Goal: Communication & Community: Answer question/provide support

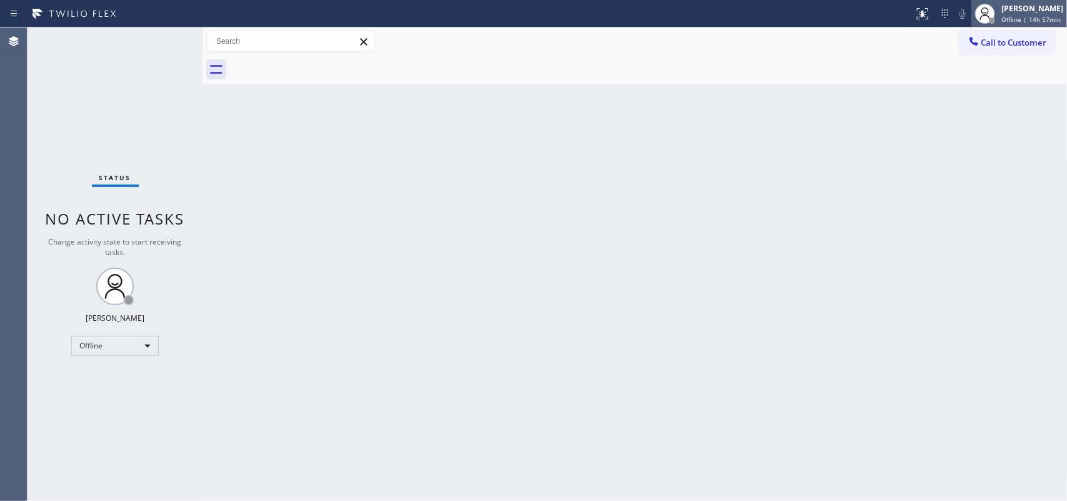
click at [853, 12] on div at bounding box center [985, 14] width 20 height 20
click at [853, 11] on div "Leah Cabrera" at bounding box center [1032, 8] width 62 height 11
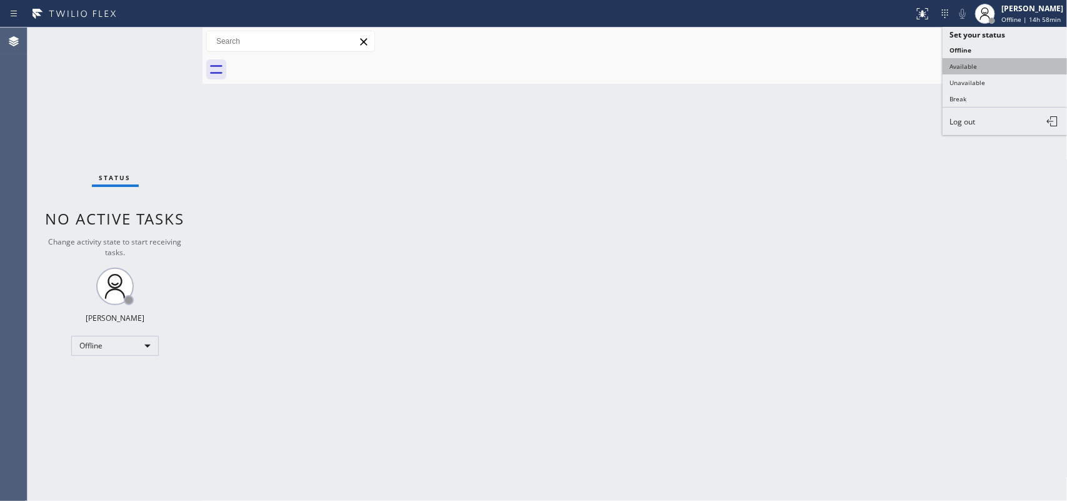
click at [853, 59] on button "Available" at bounding box center [1004, 66] width 125 height 16
click at [853, 59] on div at bounding box center [648, 70] width 837 height 28
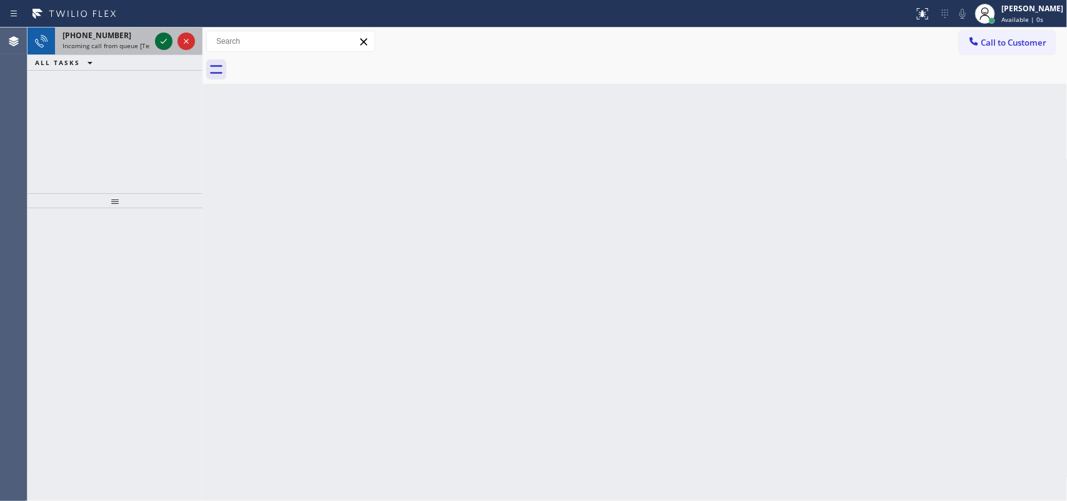
click at [161, 48] on icon at bounding box center [163, 41] width 15 height 15
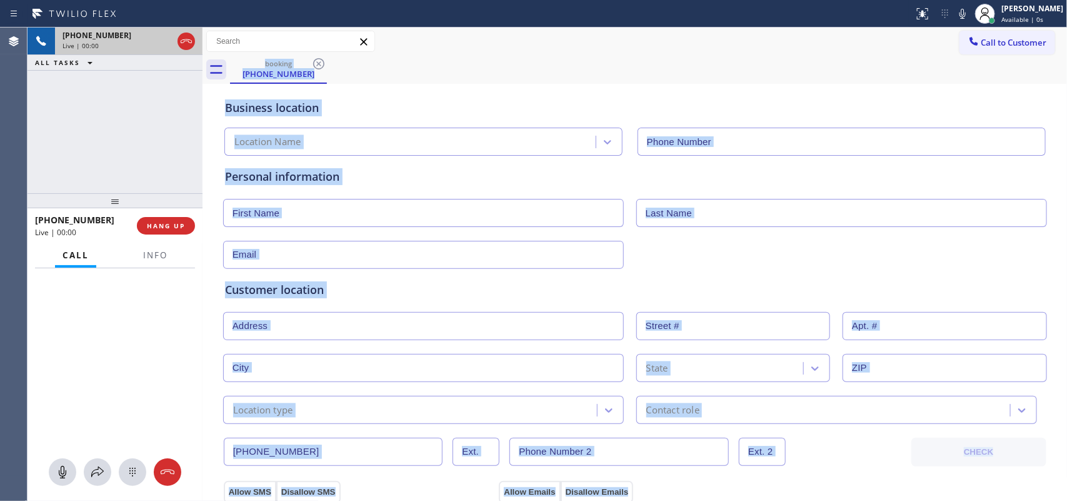
type input "(718) 215-0531"
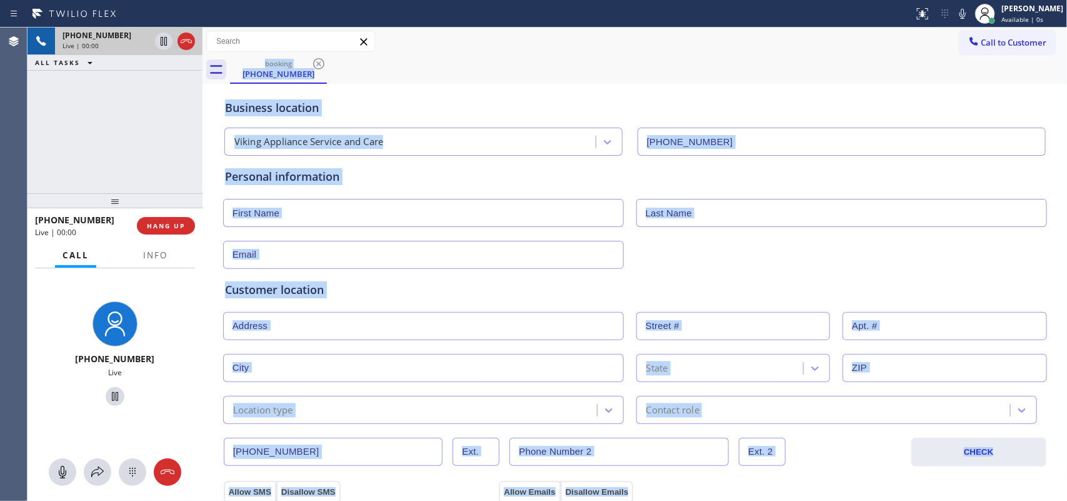
click at [403, 114] on div "Business location" at bounding box center [635, 107] width 820 height 17
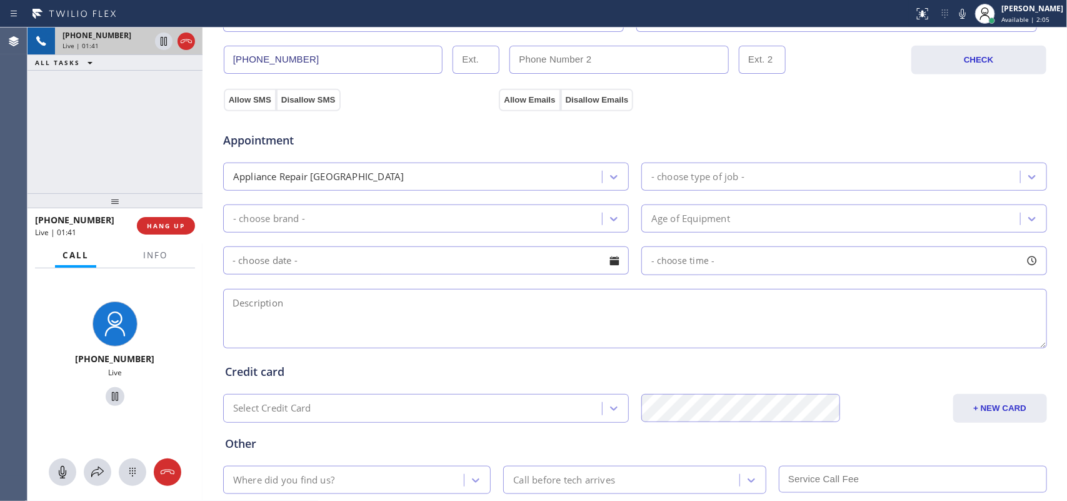
scroll to position [470, 0]
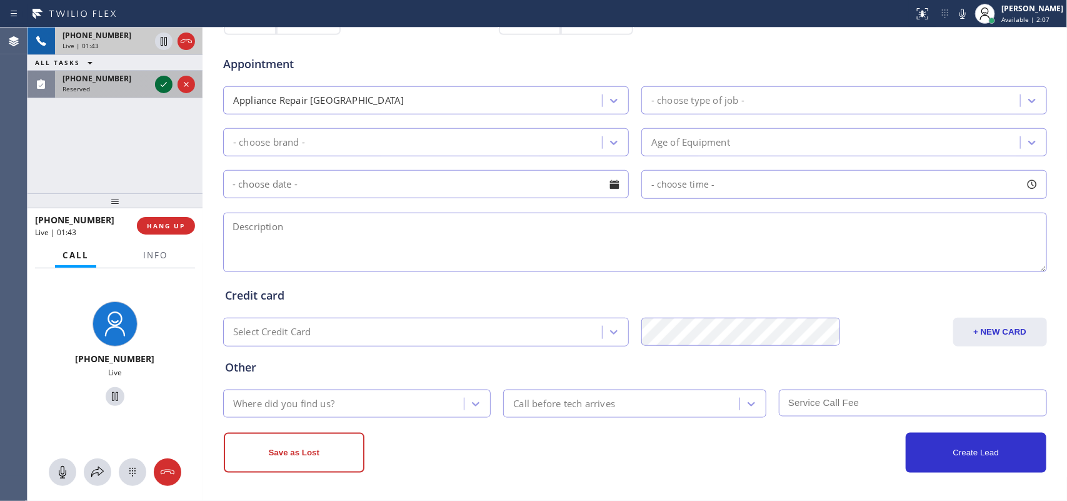
click at [164, 85] on icon at bounding box center [163, 84] width 15 height 15
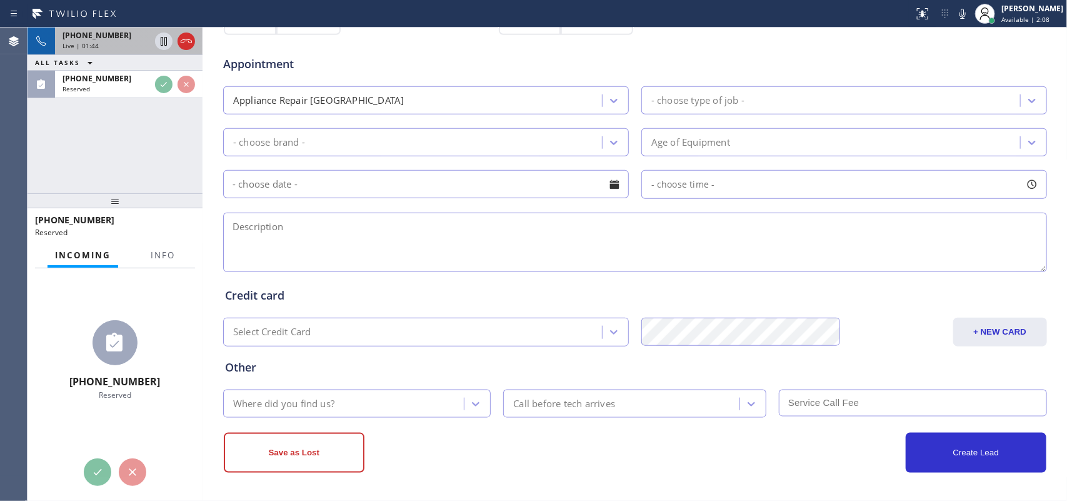
click at [122, 44] on div "Live | 01:44" at bounding box center [105, 45] width 87 height 9
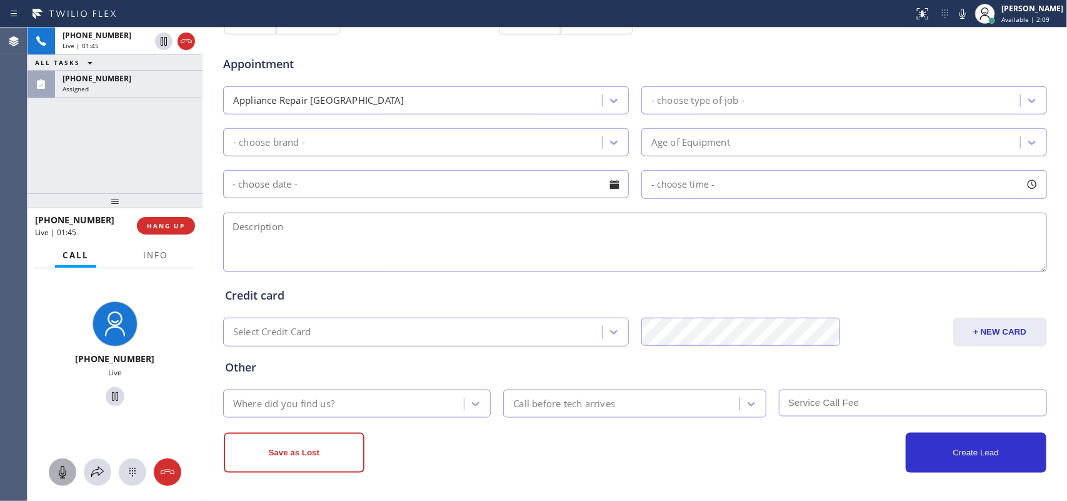
click at [61, 400] on icon at bounding box center [62, 471] width 15 height 15
click at [110, 394] on icon at bounding box center [114, 396] width 15 height 15
click at [67, 400] on icon at bounding box center [62, 471] width 15 height 15
click at [109, 395] on icon at bounding box center [114, 396] width 15 height 15
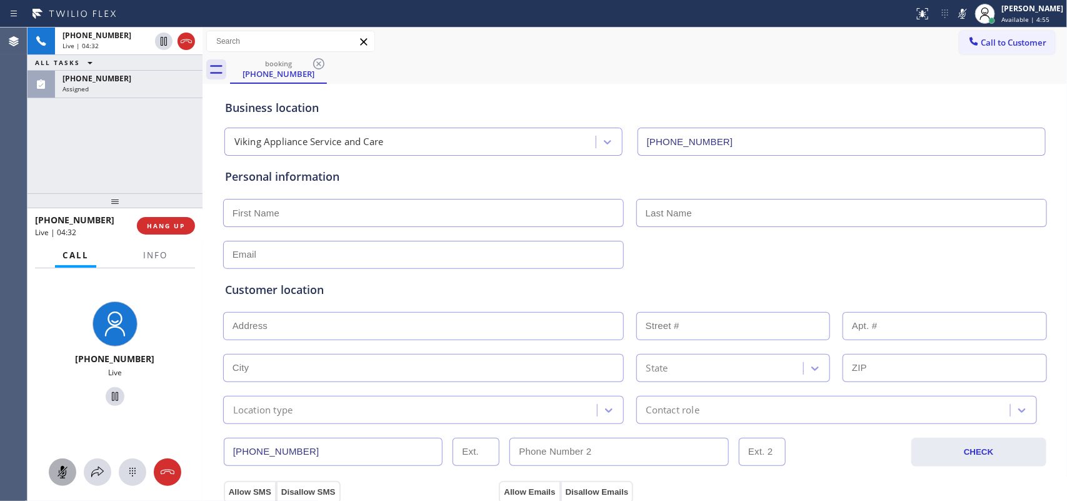
click at [463, 211] on input "text" at bounding box center [423, 213] width 401 height 28
type input "Mr."
drag, startPoint x: 60, startPoint y: 466, endPoint x: 66, endPoint y: 457, distance: 10.9
click at [60, 400] on icon at bounding box center [62, 471] width 15 height 15
click at [113, 86] on div "Assigned" at bounding box center [128, 88] width 132 height 9
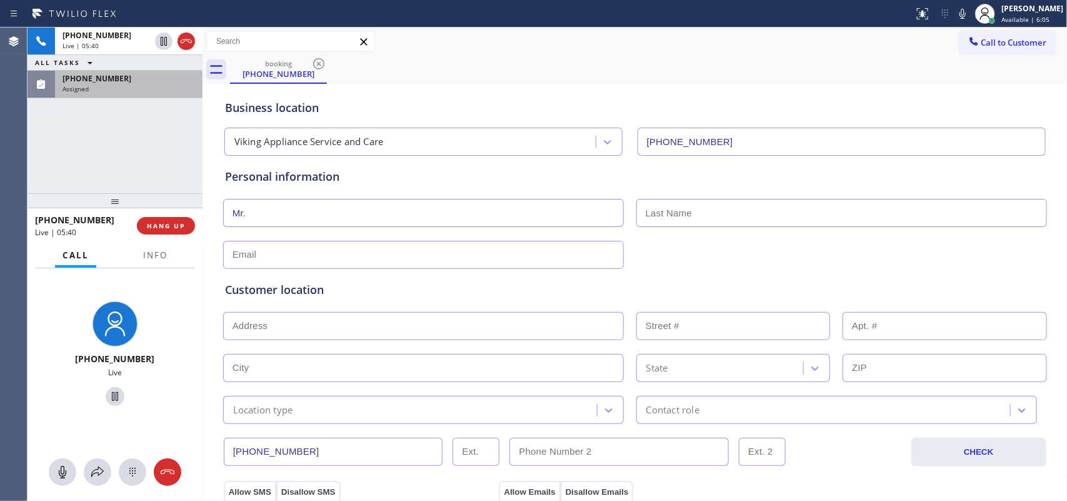
click at [113, 86] on div "Assigned" at bounding box center [128, 88] width 132 height 9
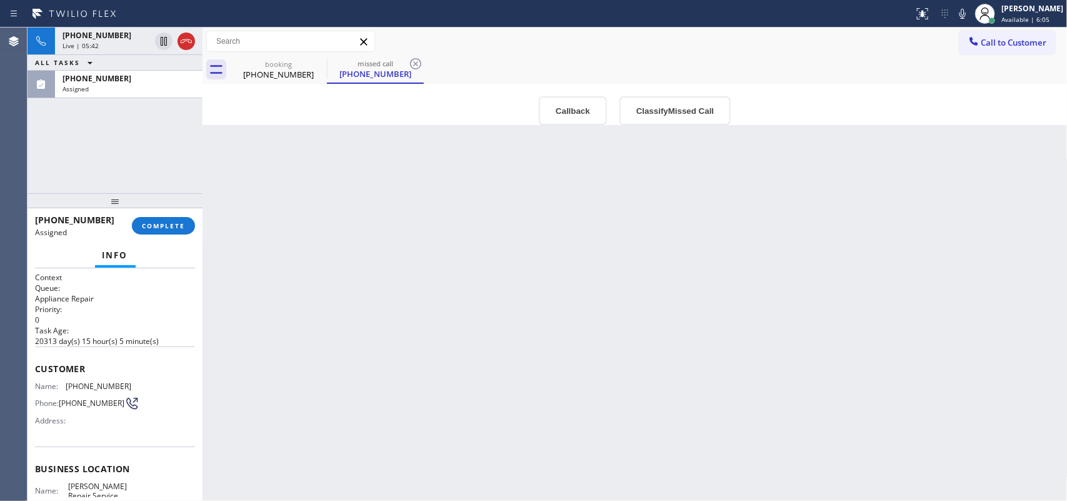
scroll to position [158, 0]
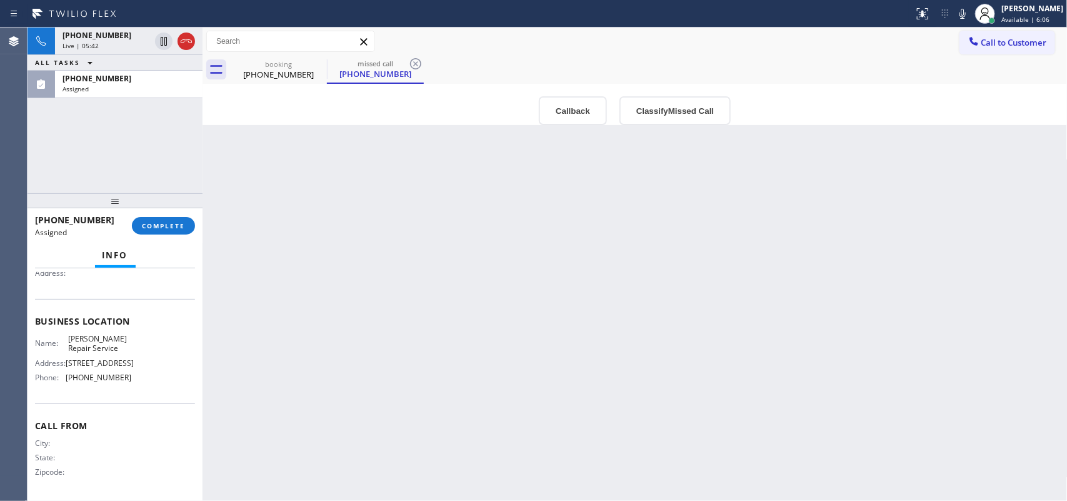
drag, startPoint x: 130, startPoint y: 376, endPoint x: 126, endPoint y: 354, distance: 22.3
click at [126, 357] on div "Name: Upham’s Repair Service Address: 519 Columbia Rd Phone: (617) 326-8268" at bounding box center [115, 361] width 160 height 54
click at [119, 334] on div "Name: Upham’s Repair Service Address: 519 Columbia Rd Phone: (617) 326-8268" at bounding box center [115, 361] width 160 height 54
drag, startPoint x: 101, startPoint y: 251, endPoint x: 99, endPoint y: 245, distance: 6.5
click at [99, 245] on div "Info Context Queue: Appliance Repair Priority: 0 Task Age: 3 minute(s) Customer…" at bounding box center [114, 371] width 175 height 257
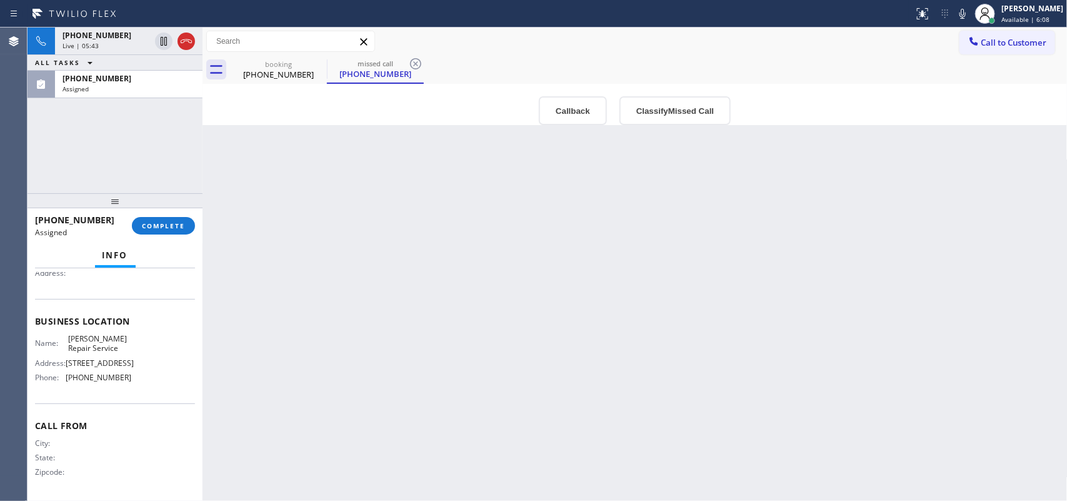
click at [136, 388] on div "Business location Name: Upham’s Repair Service Address: 519 Columbia Rd Phone: …" at bounding box center [115, 351] width 160 height 104
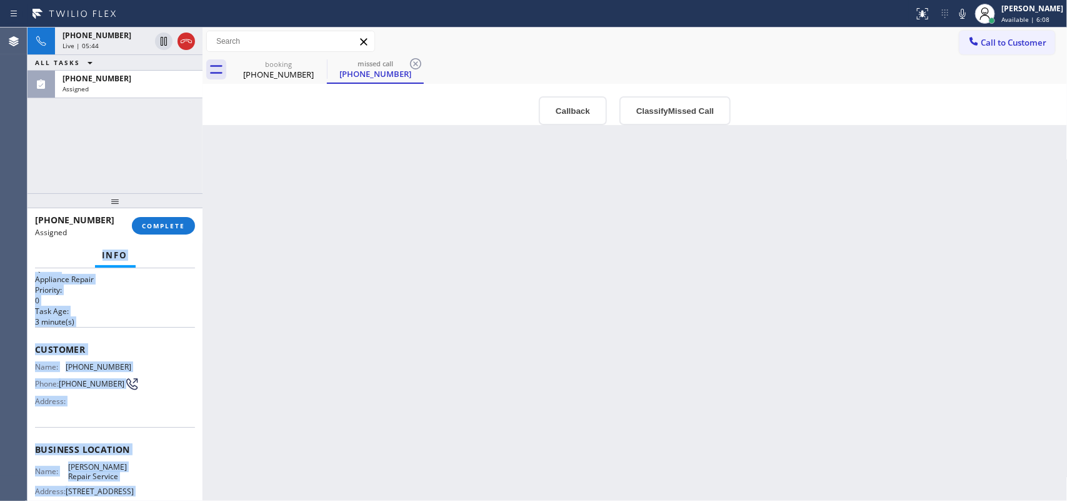
scroll to position [0, 0]
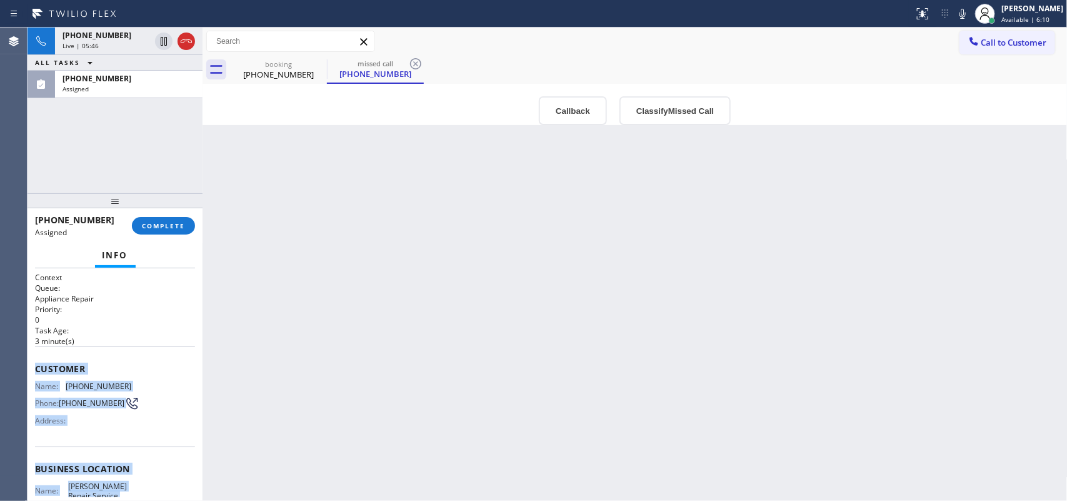
drag, startPoint x: 136, startPoint y: 389, endPoint x: 32, endPoint y: 369, distance: 106.3
click at [32, 369] on div "Context Queue: Appliance Repair Priority: 0 Task Age: 3 minute(s) Customer Name…" at bounding box center [114, 384] width 175 height 233
copy div "Customer Name: (617) 344-4289 Phone: (617) 344-4289 Address: Business location …"
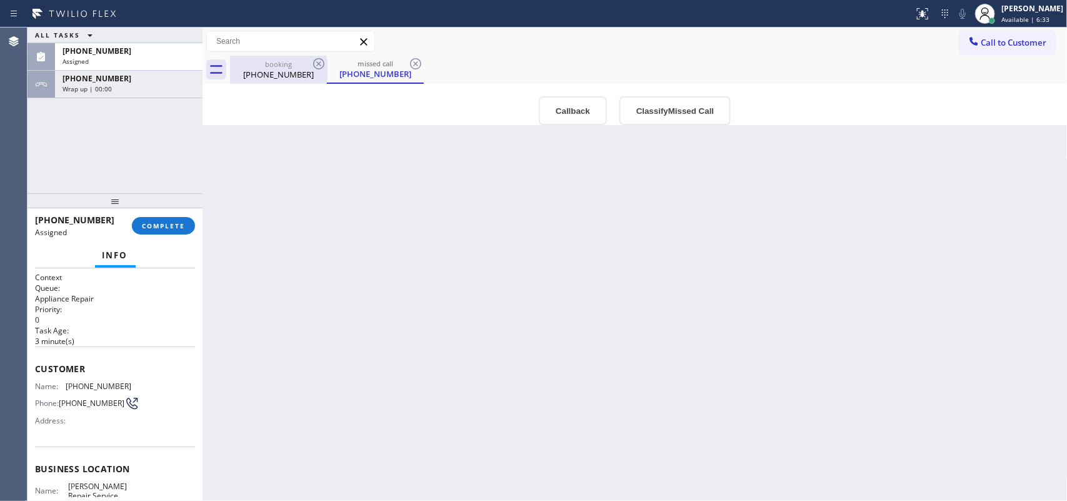
click at [274, 72] on div "(732) 882-2526" at bounding box center [278, 74] width 94 height 11
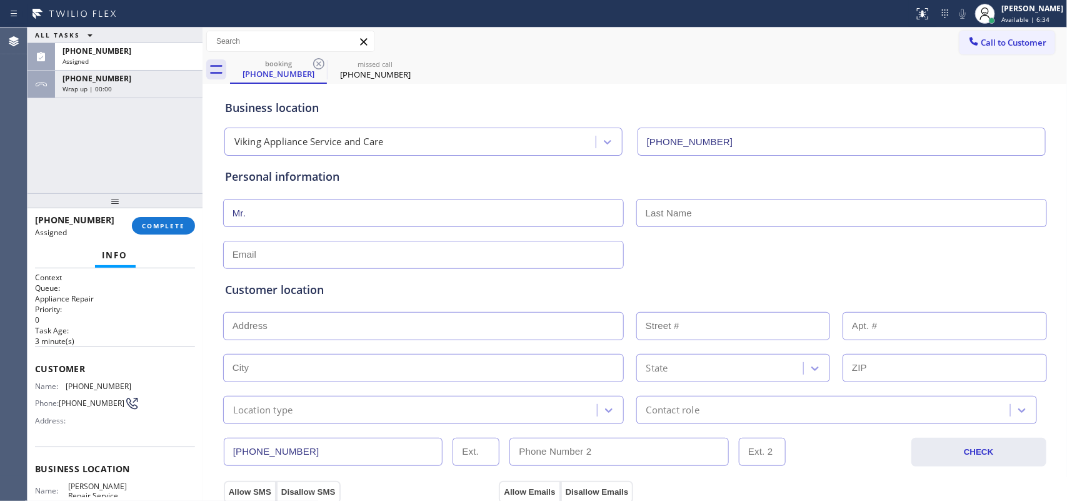
click at [702, 210] on input "text" at bounding box center [841, 213] width 411 height 28
drag, startPoint x: 689, startPoint y: 207, endPoint x: 634, endPoint y: 209, distance: 55.0
click at [636, 209] on input "FRank" at bounding box center [841, 213] width 411 height 28
drag, startPoint x: 683, startPoint y: 211, endPoint x: 589, endPoint y: 209, distance: 93.8
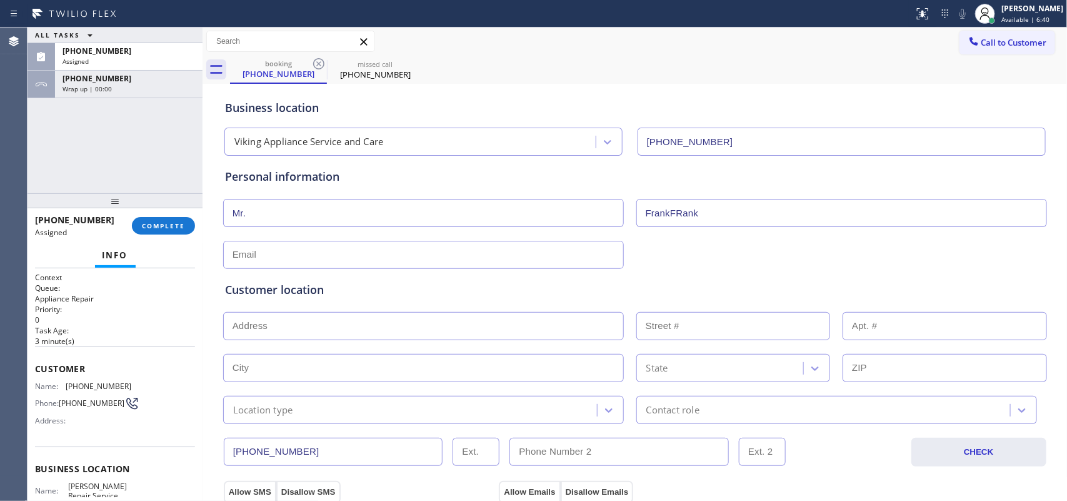
click at [589, 209] on div "Mr. FrankFRank" at bounding box center [635, 211] width 826 height 31
type input "Frank"
click at [542, 263] on input "text" at bounding box center [423, 255] width 401 height 28
type input "[EMAIL_ADDRESS][DOMAIN_NAME]"
click at [338, 325] on input "text" at bounding box center [423, 326] width 401 height 28
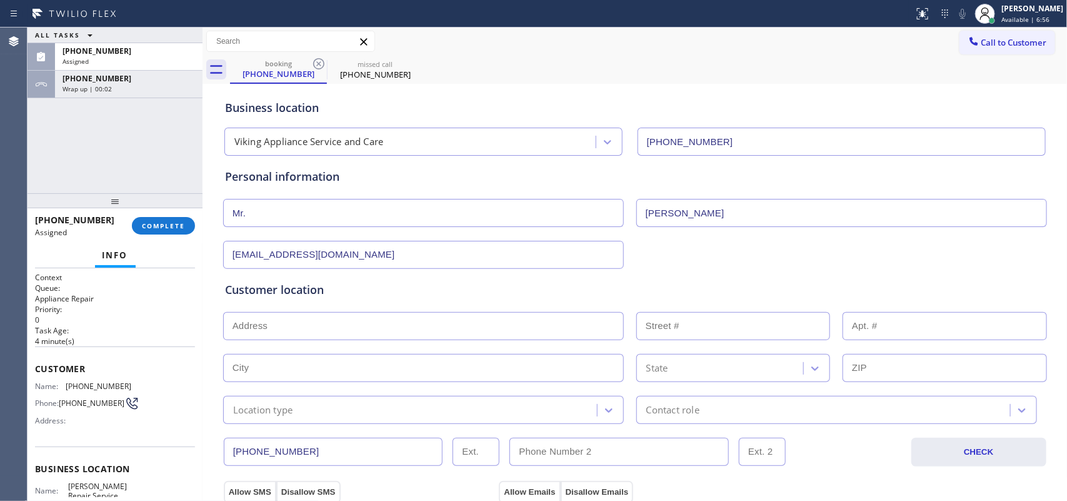
paste input "1 Rutherford Ct, Jackson, NJ 08527"
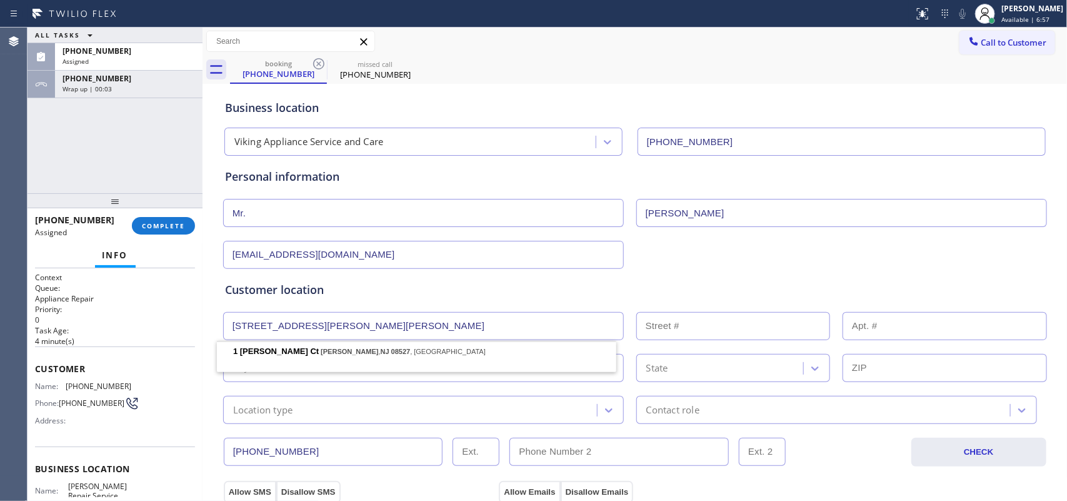
click at [352, 351] on div "State" at bounding box center [635, 366] width 826 height 31
type input "1 Rutherford Ct"
type input "1"
type input "Jackson Township"
type input "08527"
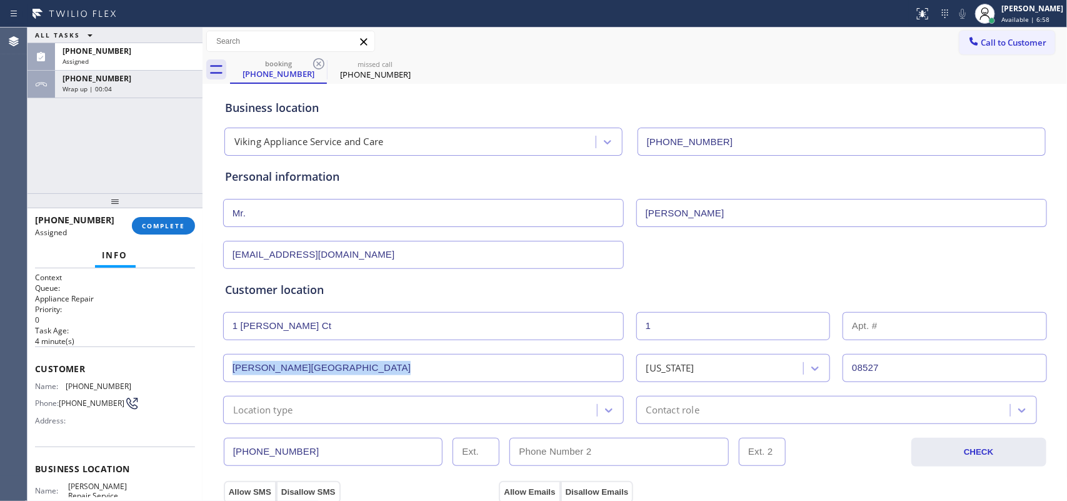
scroll to position [156, 0]
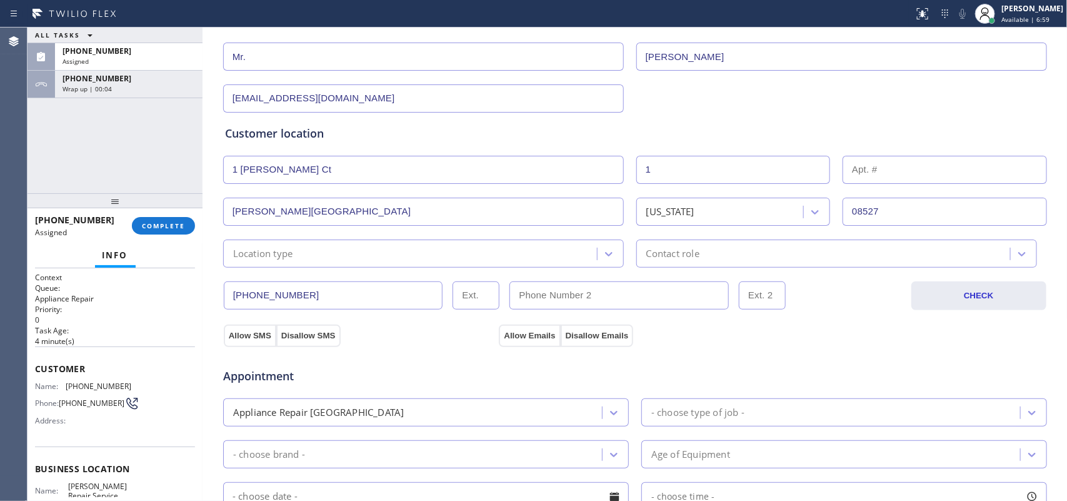
click at [547, 259] on div "Location type" at bounding box center [412, 253] width 370 height 22
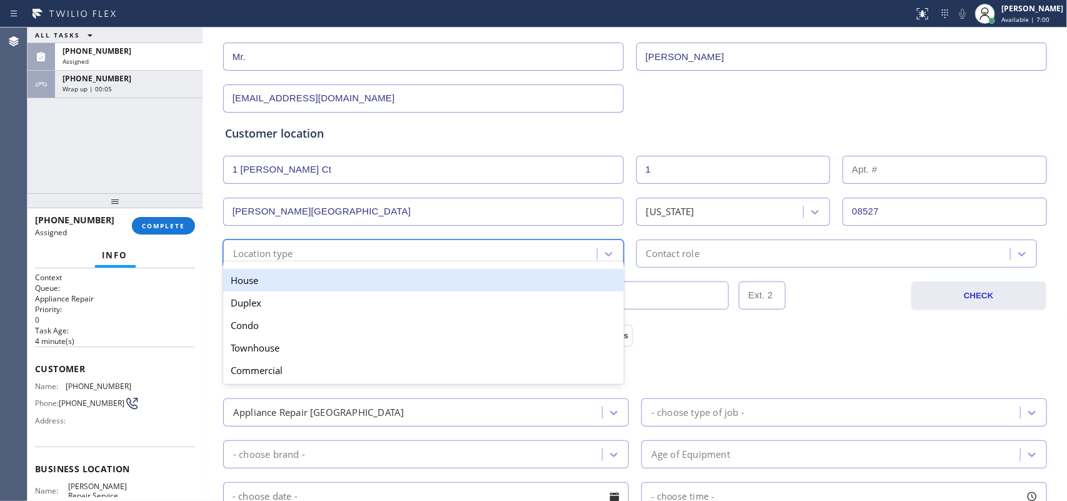
click at [547, 260] on div "Location type" at bounding box center [412, 253] width 370 height 22
click at [551, 279] on div "House" at bounding box center [423, 280] width 401 height 22
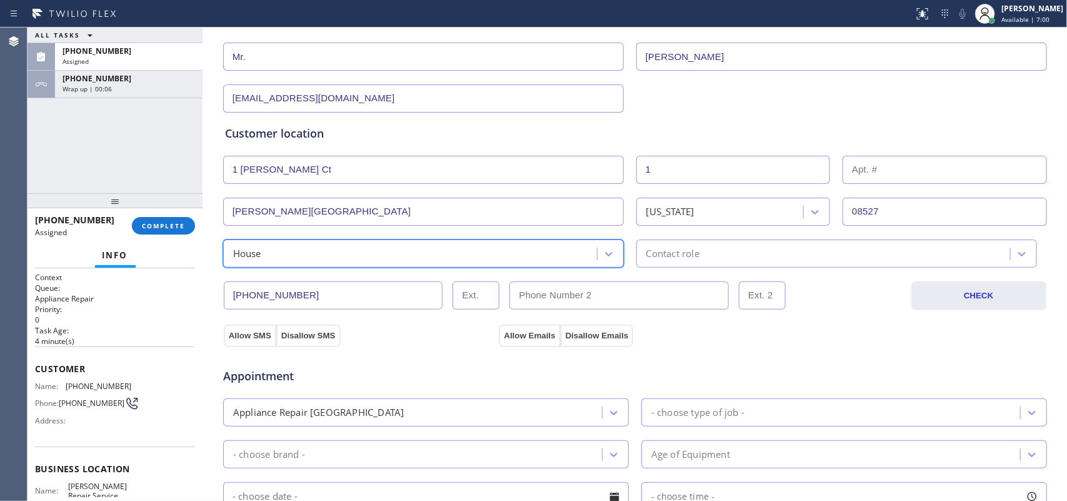
click at [714, 263] on div "Contact role" at bounding box center [836, 253] width 401 height 28
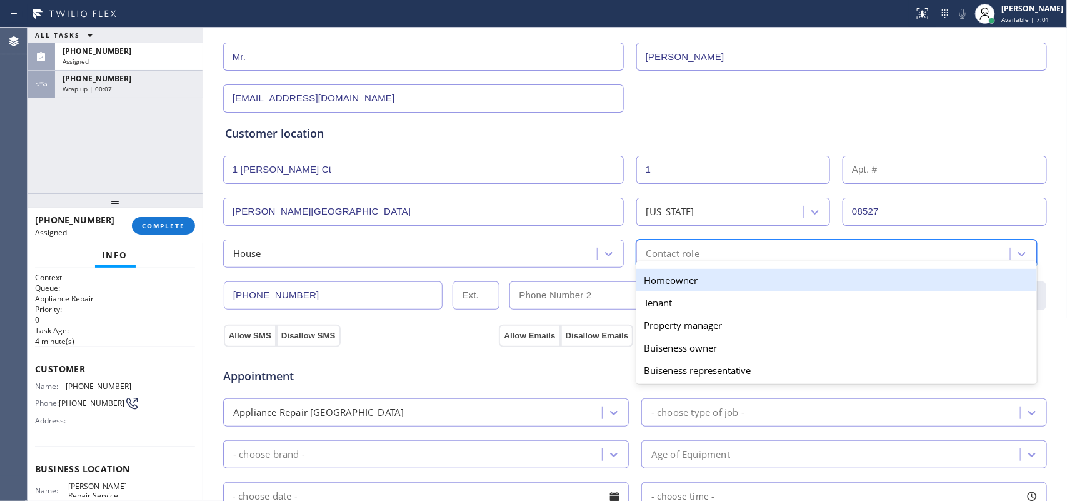
click at [706, 286] on div "Homeowner" at bounding box center [836, 280] width 401 height 22
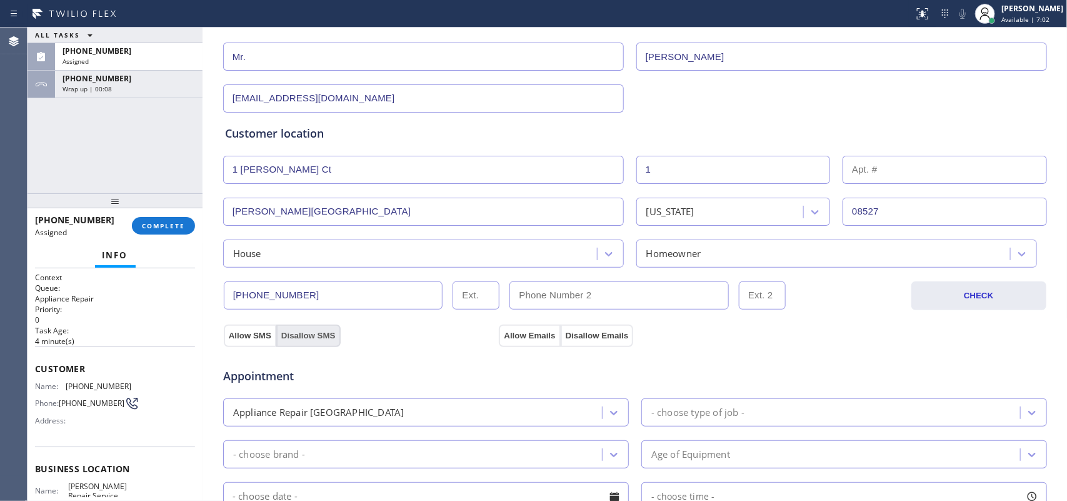
drag, startPoint x: 322, startPoint y: 341, endPoint x: 394, endPoint y: 341, distance: 72.5
click at [327, 341] on button "Disallow SMS" at bounding box center [308, 335] width 64 height 22
click at [611, 347] on div "Appointment Appliance Repair High End - choose type of job - - choose brand - A…" at bounding box center [634, 463] width 825 height 245
click at [608, 335] on button "Disallow Emails" at bounding box center [597, 335] width 73 height 22
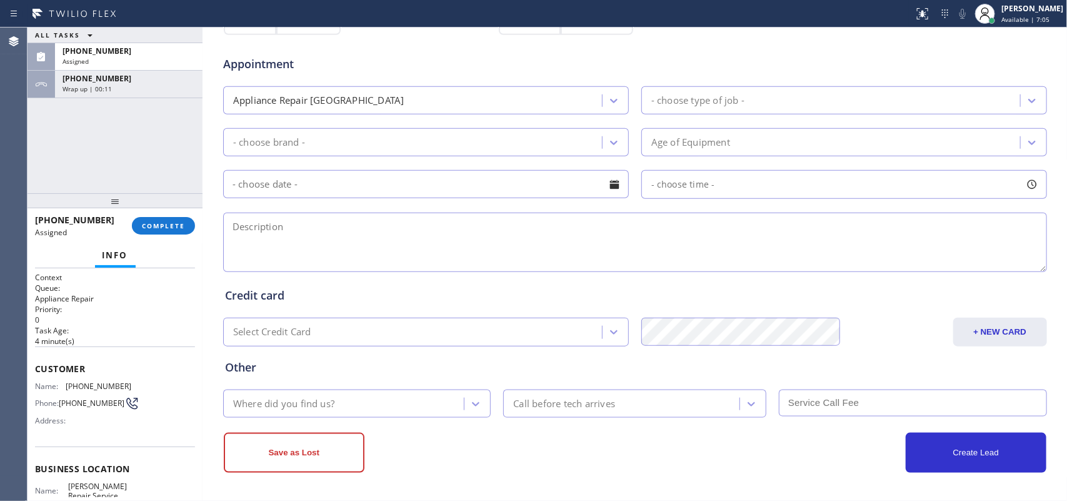
click at [692, 112] on div "- choose type of job -" at bounding box center [844, 100] width 406 height 28
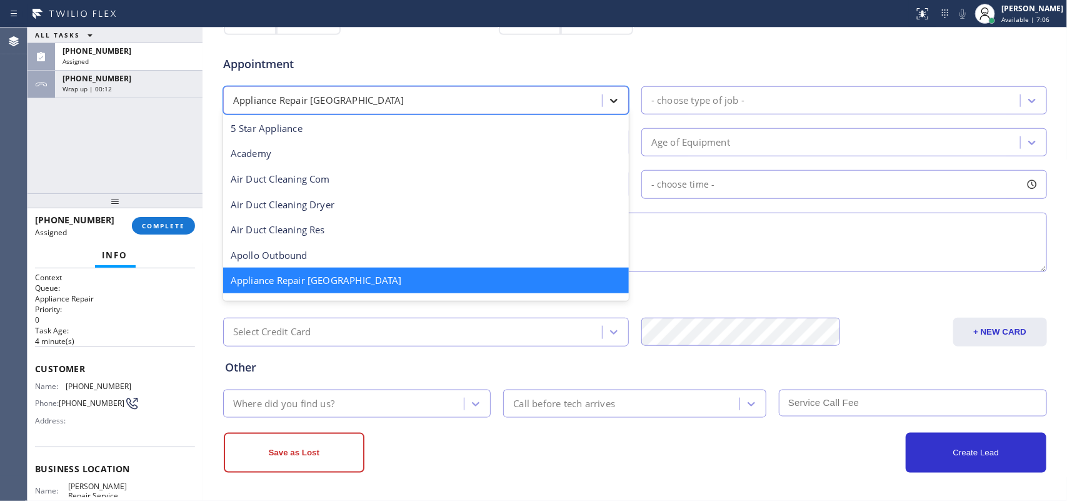
click at [602, 101] on div at bounding box center [613, 100] width 22 height 22
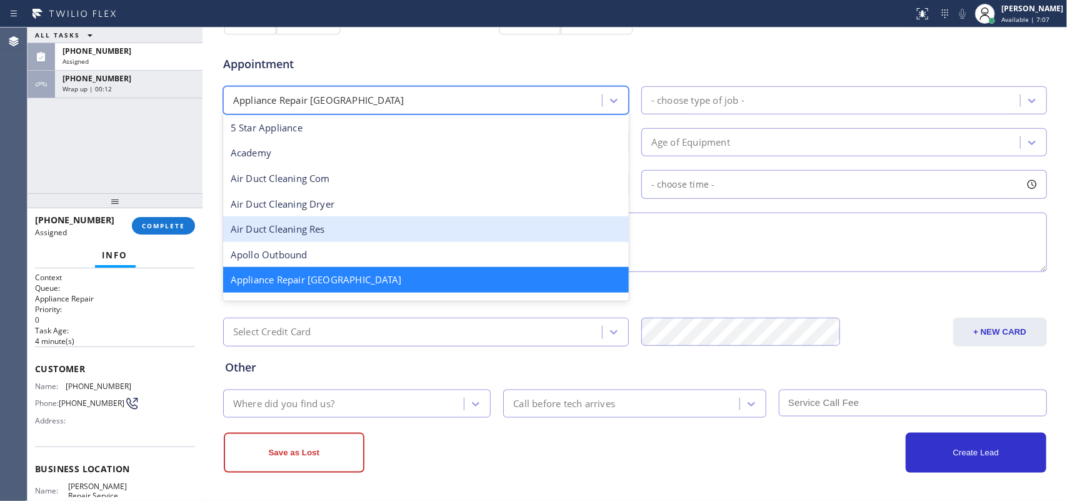
scroll to position [79, 0]
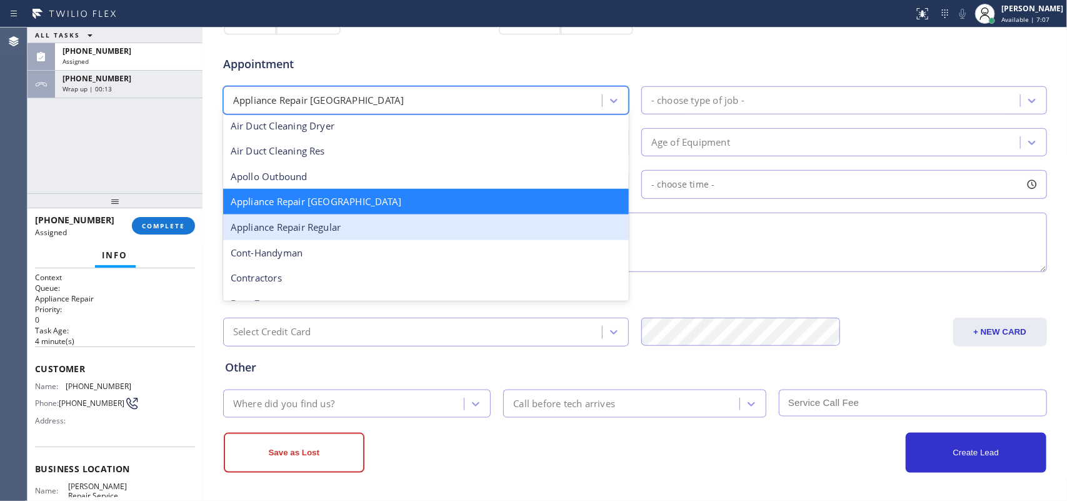
click at [478, 225] on div "Appliance Repair Regular" at bounding box center [426, 227] width 406 height 26
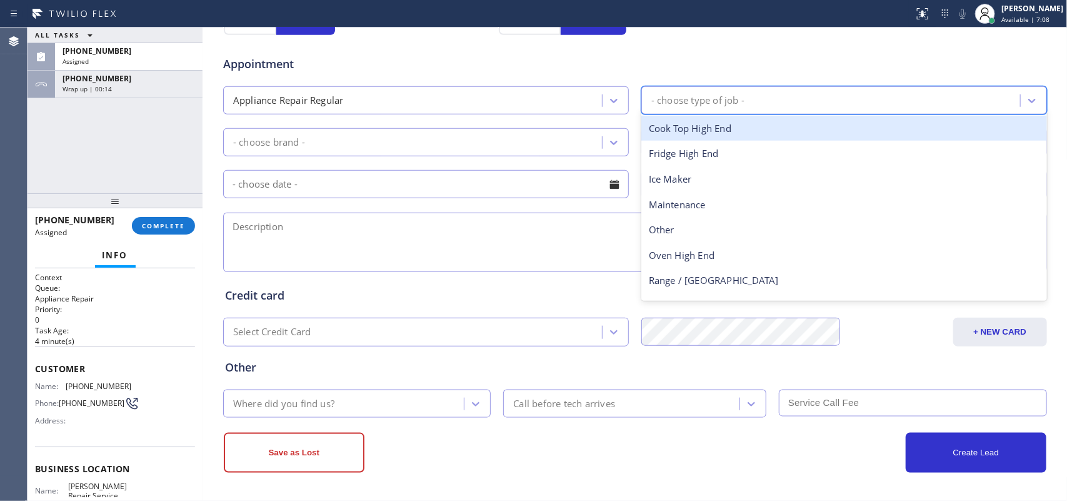
click at [746, 98] on div "- choose type of job -" at bounding box center [832, 100] width 375 height 22
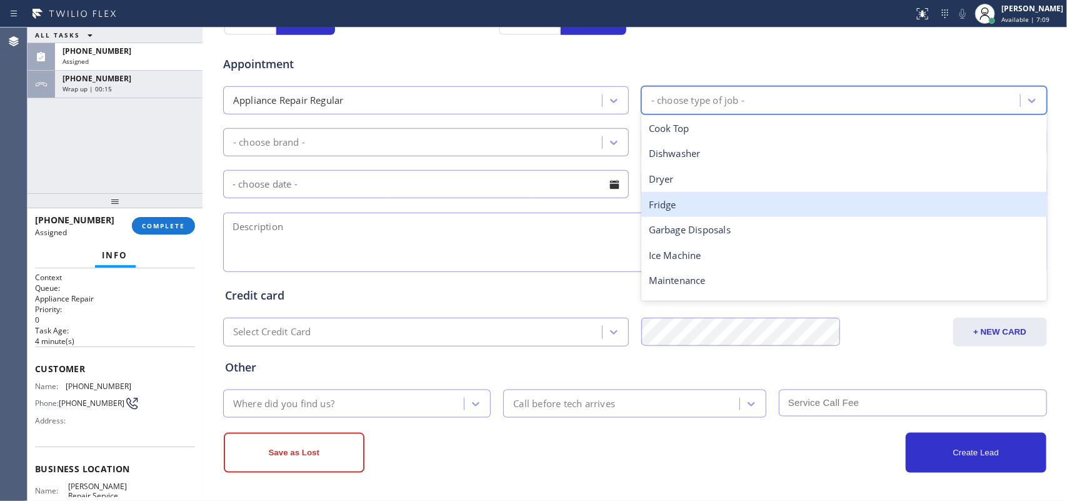
click at [716, 213] on div "Fridge" at bounding box center [844, 205] width 406 height 26
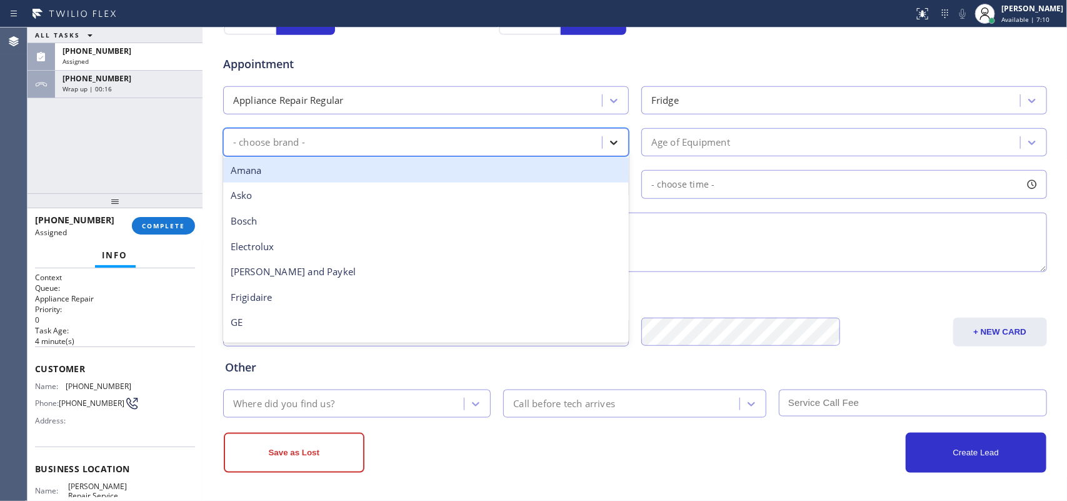
click at [616, 147] on div at bounding box center [613, 142] width 22 height 22
click at [610, 142] on icon at bounding box center [613, 143] width 7 height 4
type input "f"
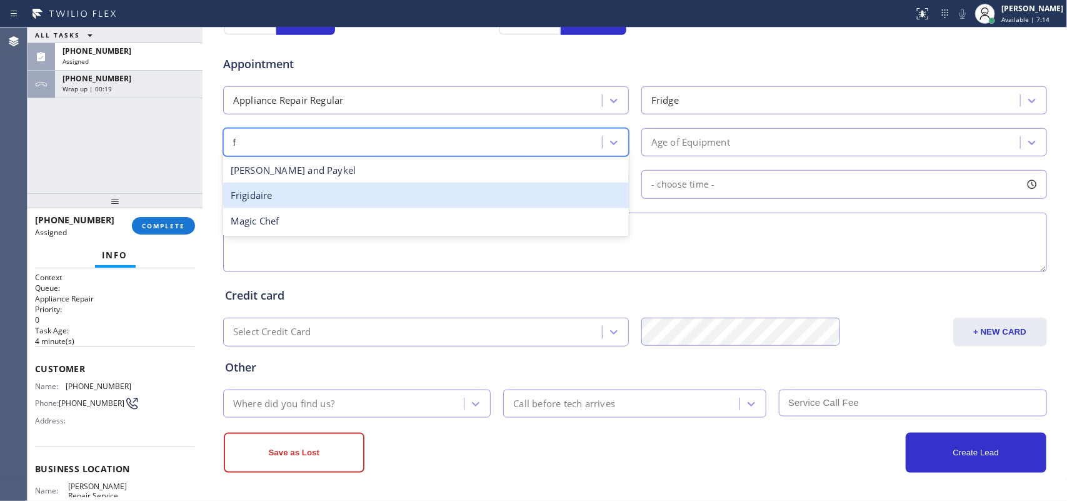
click at [539, 194] on div "Frigidaire" at bounding box center [426, 195] width 406 height 26
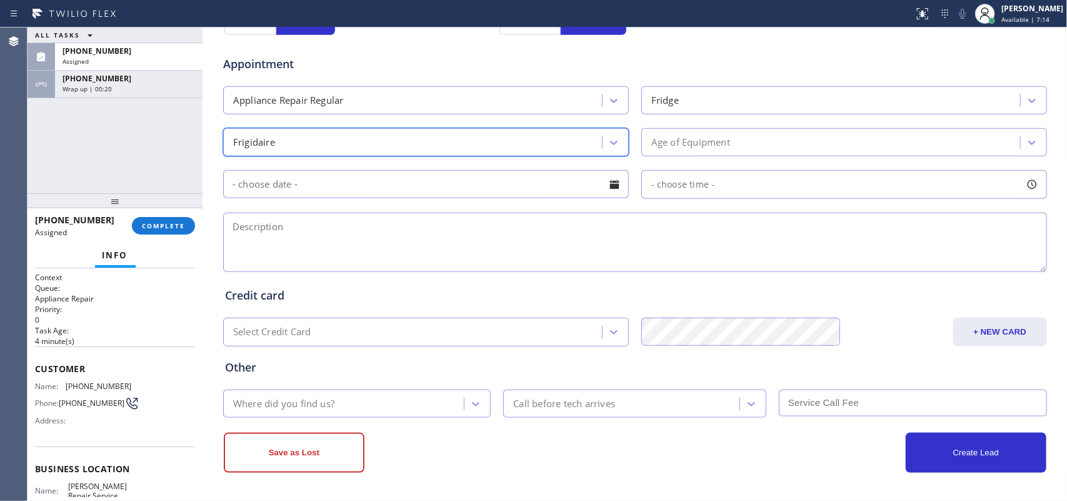
click at [710, 139] on div "Age of Equipment" at bounding box center [690, 142] width 79 height 14
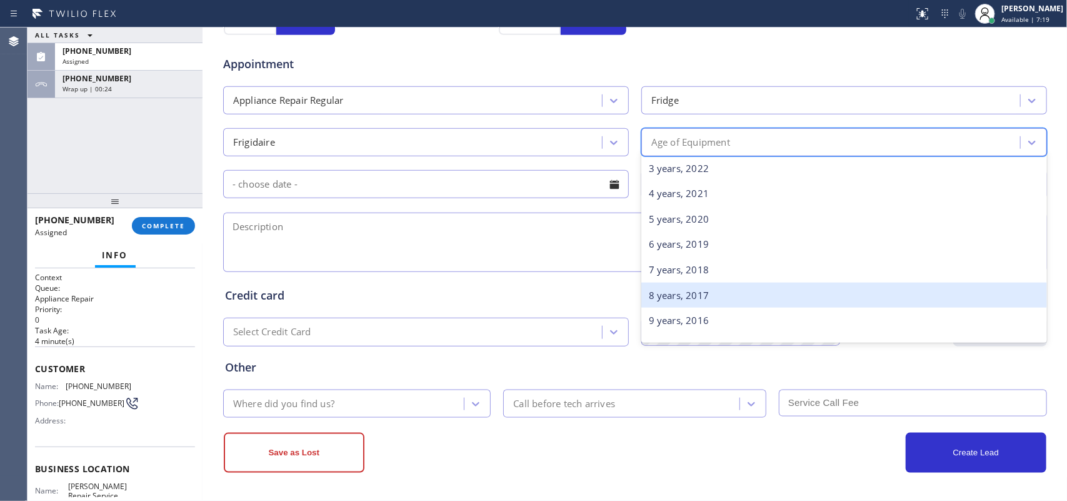
scroll to position [156, 0]
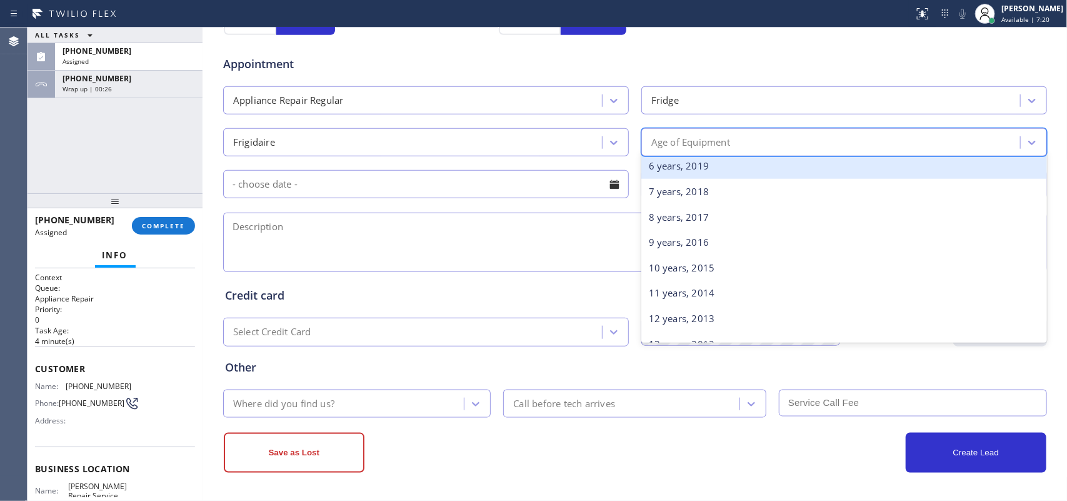
click at [716, 172] on div "6 years, 2019" at bounding box center [844, 166] width 406 height 26
click at [716, 172] on div "- choose time -" at bounding box center [844, 184] width 406 height 29
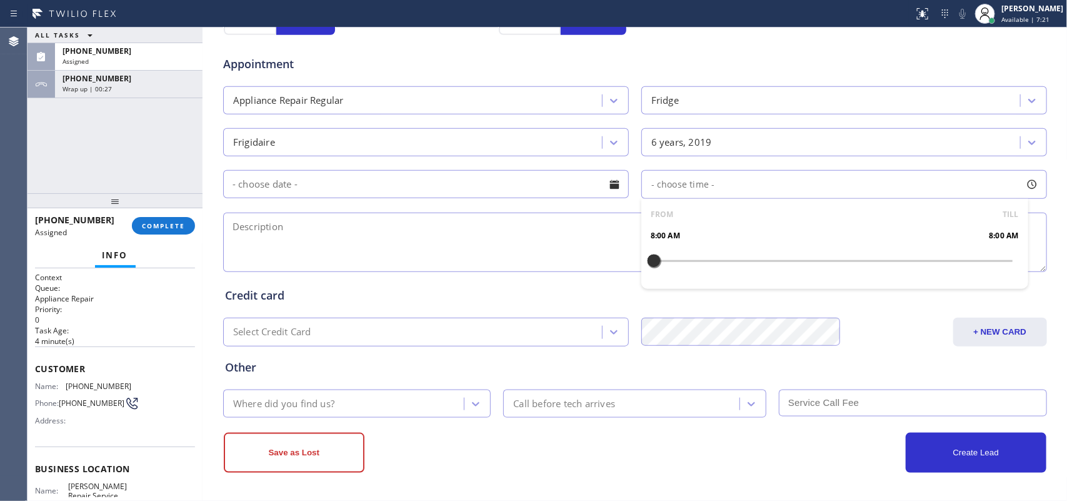
click at [606, 247] on textarea at bounding box center [635, 241] width 824 height 59
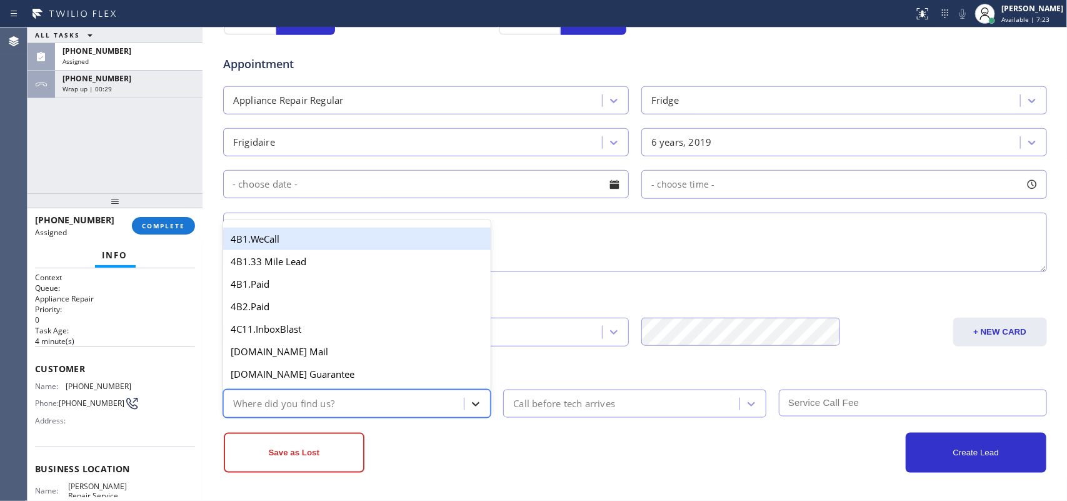
click at [472, 400] on icon at bounding box center [475, 403] width 12 height 12
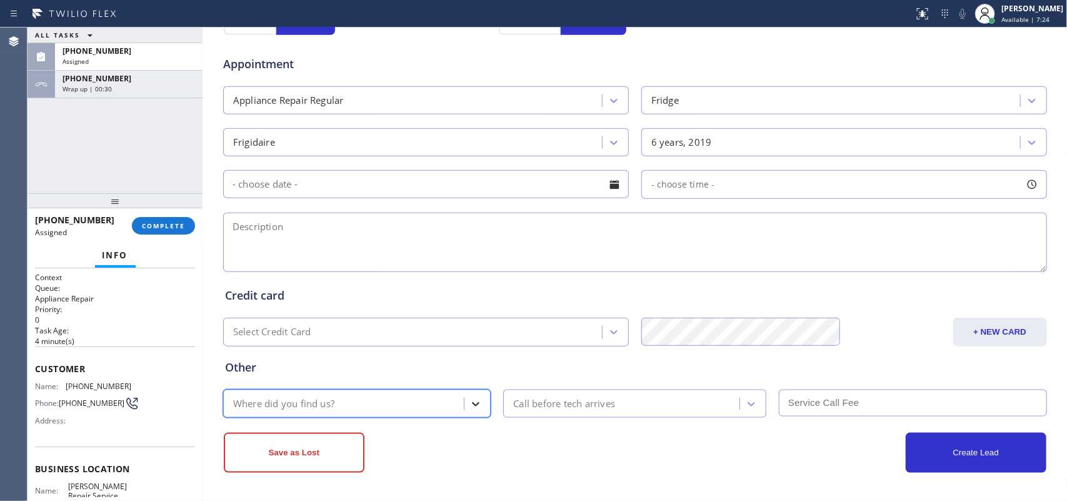
click at [469, 398] on icon at bounding box center [475, 403] width 12 height 12
type input "refe"
click at [476, 400] on div at bounding box center [475, 403] width 22 height 22
click at [470, 400] on icon at bounding box center [475, 403] width 12 height 12
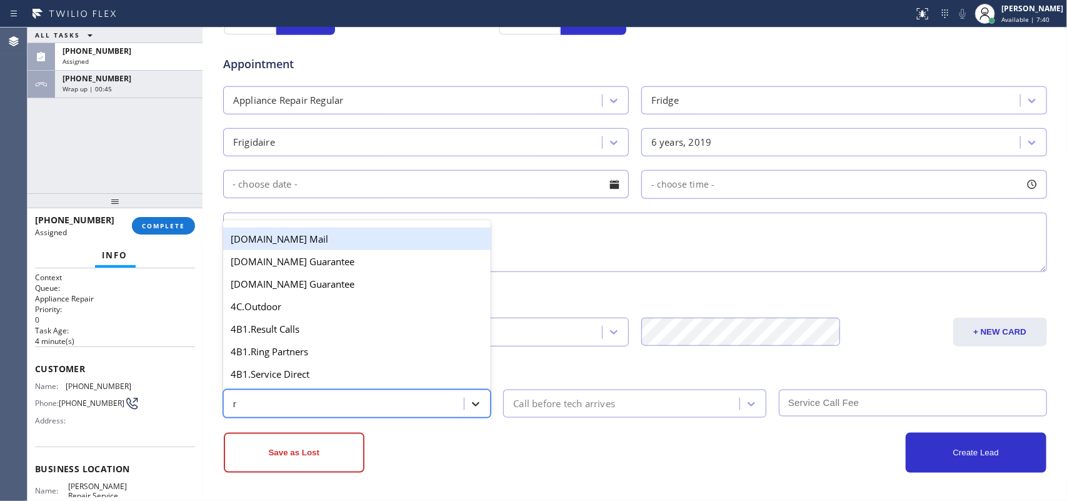
type input "re"
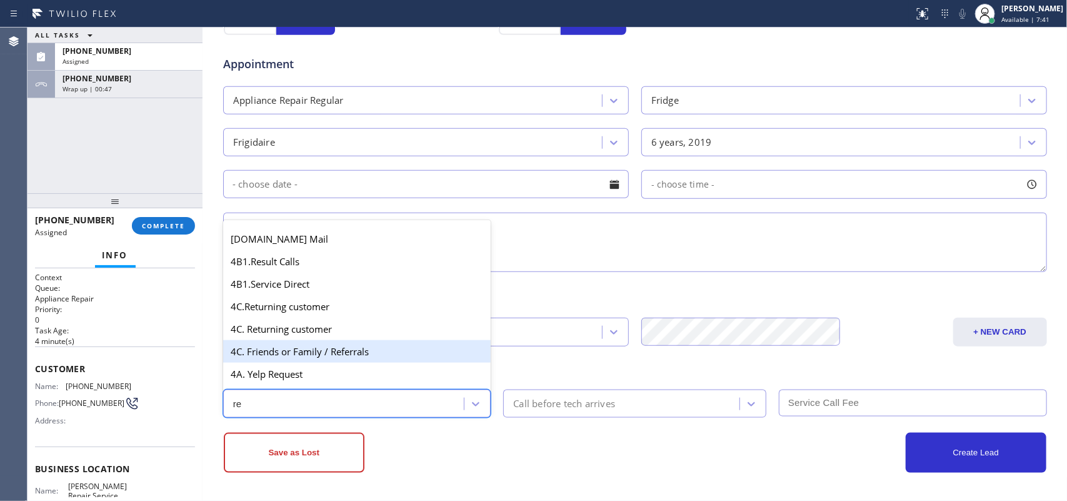
click at [429, 353] on div "4C. Friends or Family / Referrals" at bounding box center [357, 351] width 268 height 22
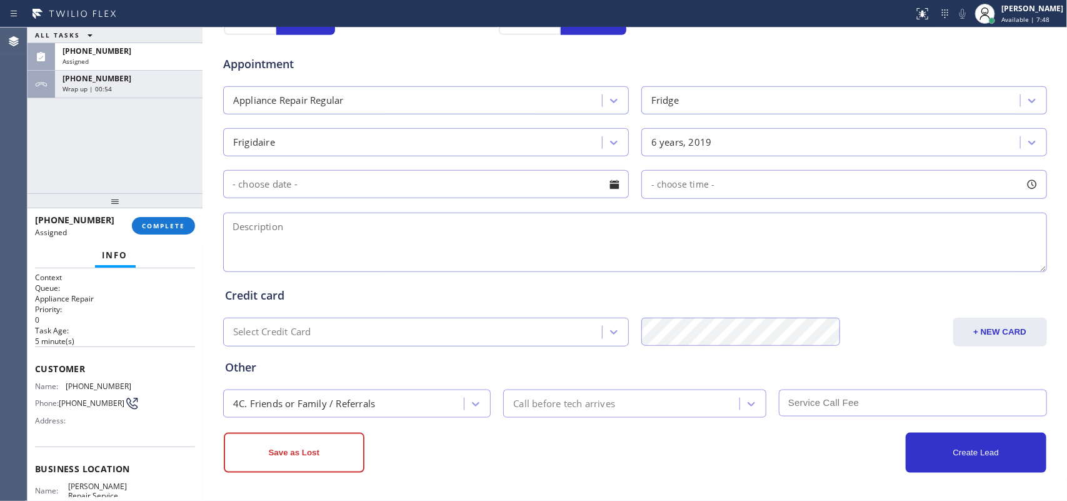
click at [414, 249] on textarea at bounding box center [635, 241] width 824 height 59
paste textarea "Frigidaire Fridge/ FS/ 5-6 yo/the bottom is leaking some water started 2 days a…"
click at [821, 226] on textarea "Frigidaire Fridge/ FS/ 5-6 yo/the bottom is leaking some water started 2 days a…" at bounding box center [635, 241] width 824 height 59
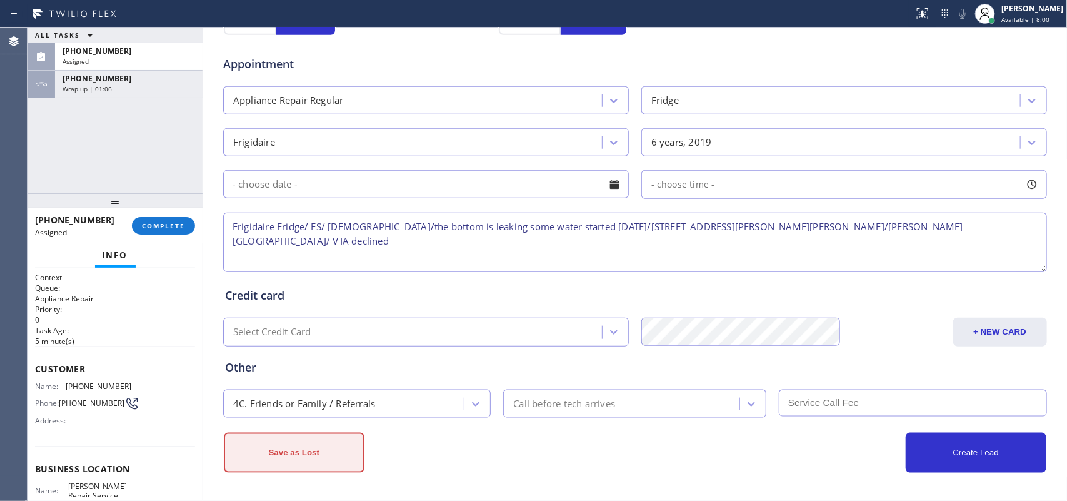
type textarea "Frigidaire Fridge/ FS/ 5-6 yo/the bottom is leaking some water started 2 days a…"
click at [304, 400] on button "Save as Lost" at bounding box center [294, 452] width 141 height 40
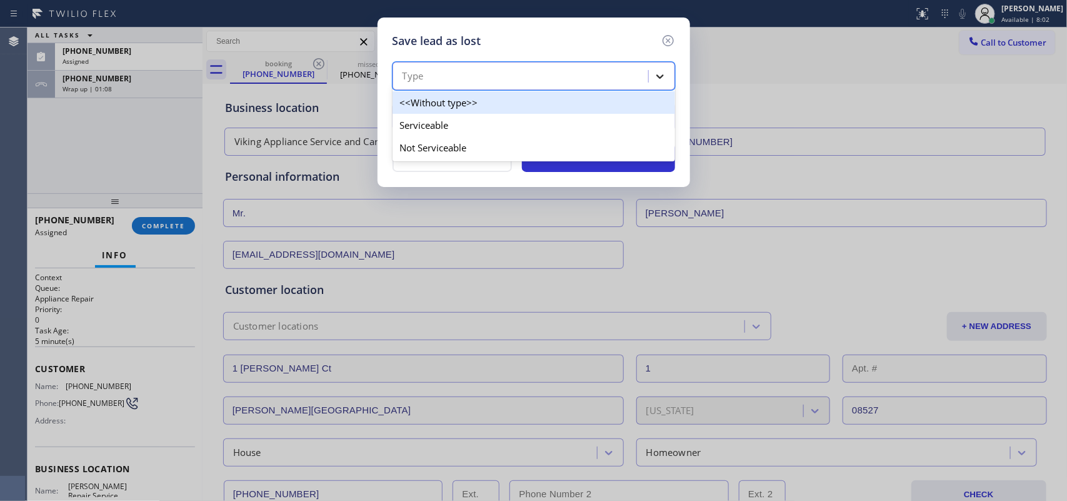
click at [661, 79] on icon at bounding box center [660, 76] width 12 height 12
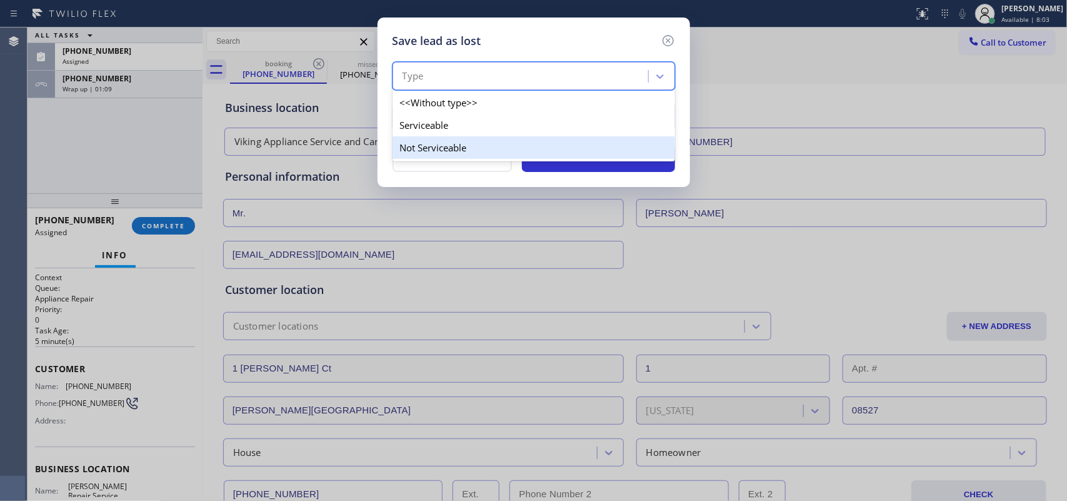
click at [632, 147] on div "Not Serviceable" at bounding box center [533, 147] width 282 height 22
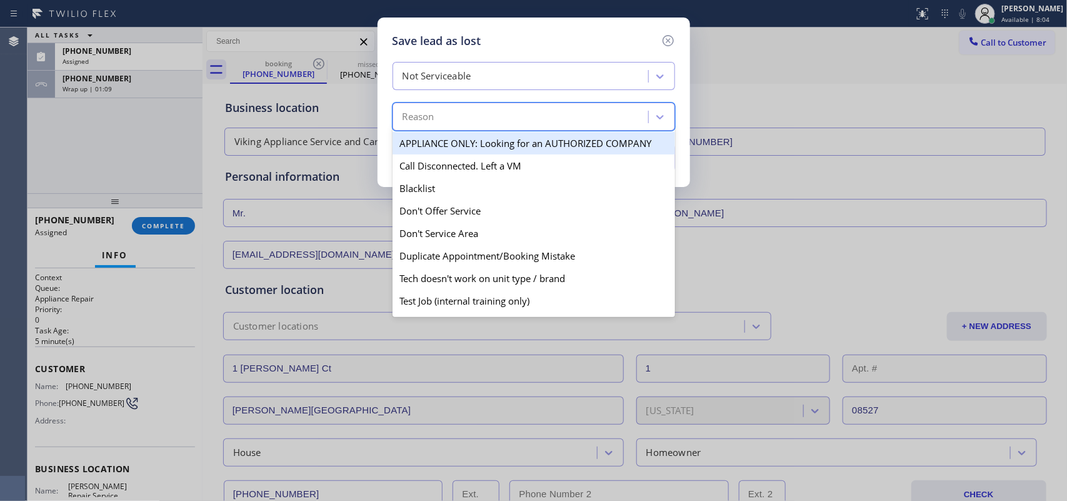
click at [629, 116] on div "Reason" at bounding box center [522, 117] width 252 height 22
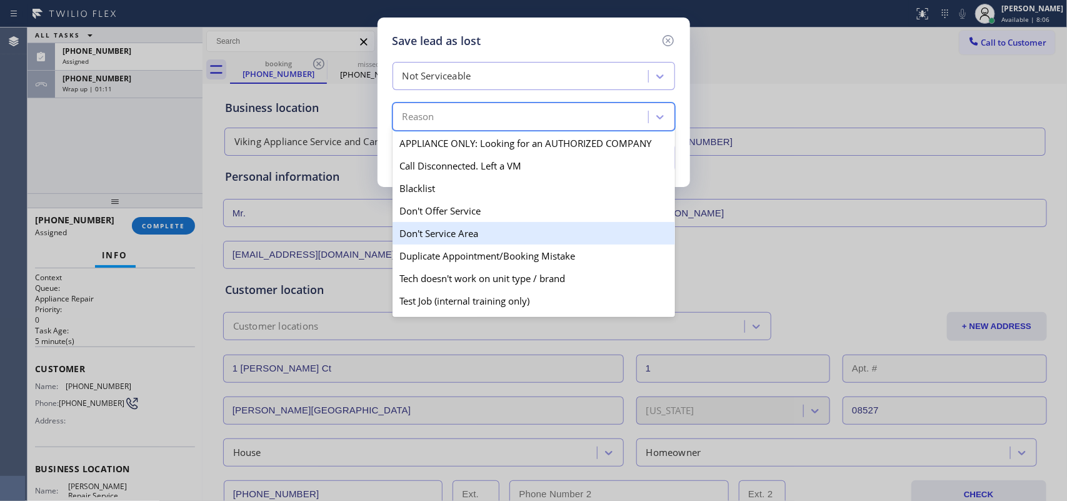
click at [539, 229] on div "Don't Service Area" at bounding box center [533, 233] width 282 height 22
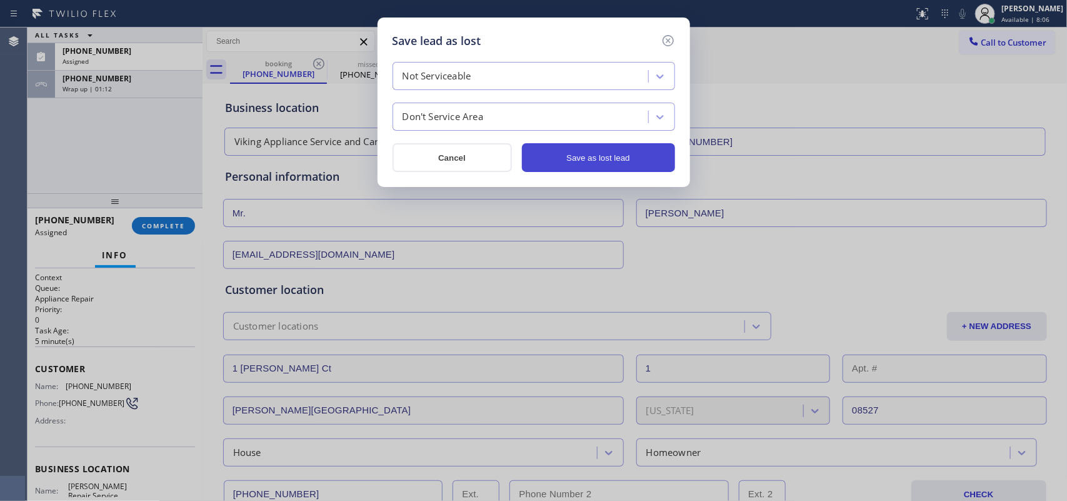
click at [575, 156] on button "Save as lost lead" at bounding box center [598, 157] width 153 height 29
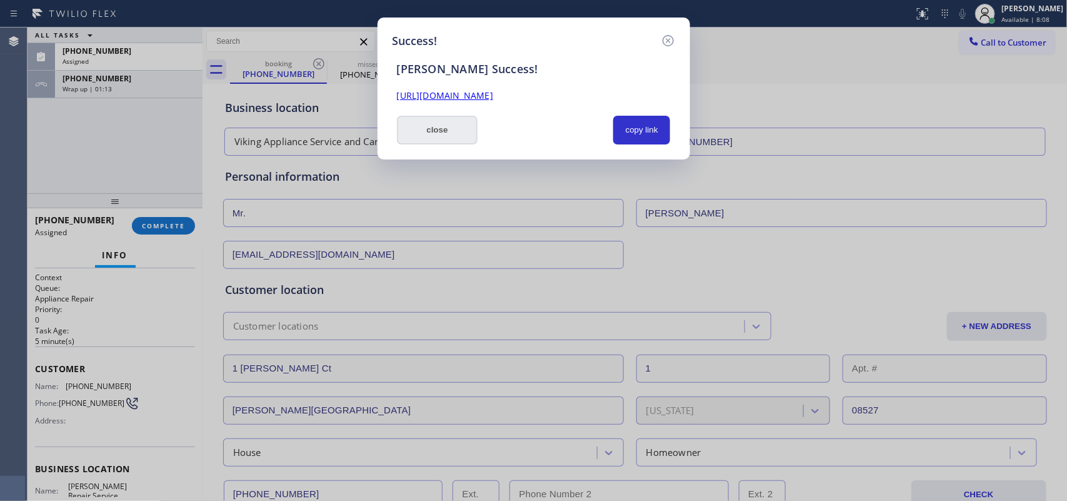
click at [464, 134] on button "close" at bounding box center [437, 130] width 81 height 29
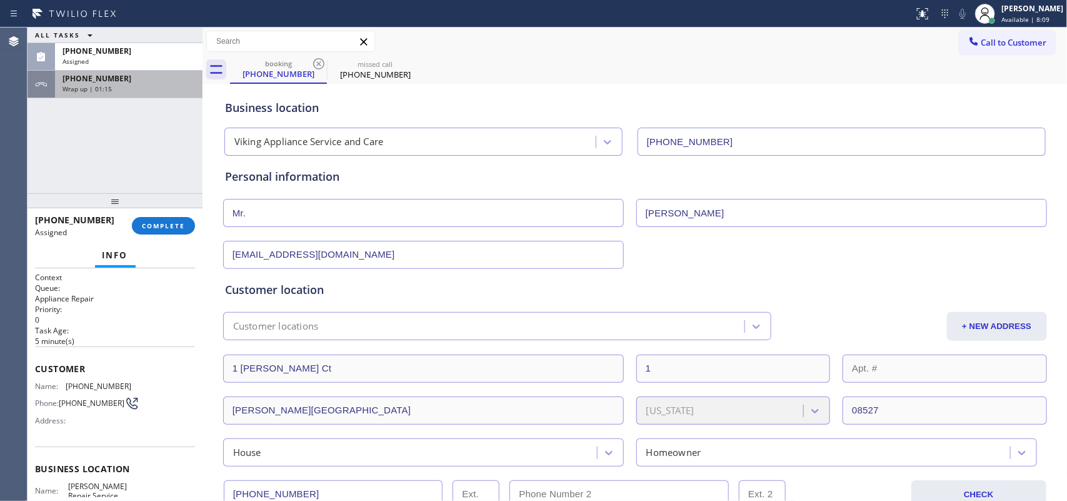
click at [122, 91] on div "Wrap up | 01:15" at bounding box center [128, 88] width 132 height 9
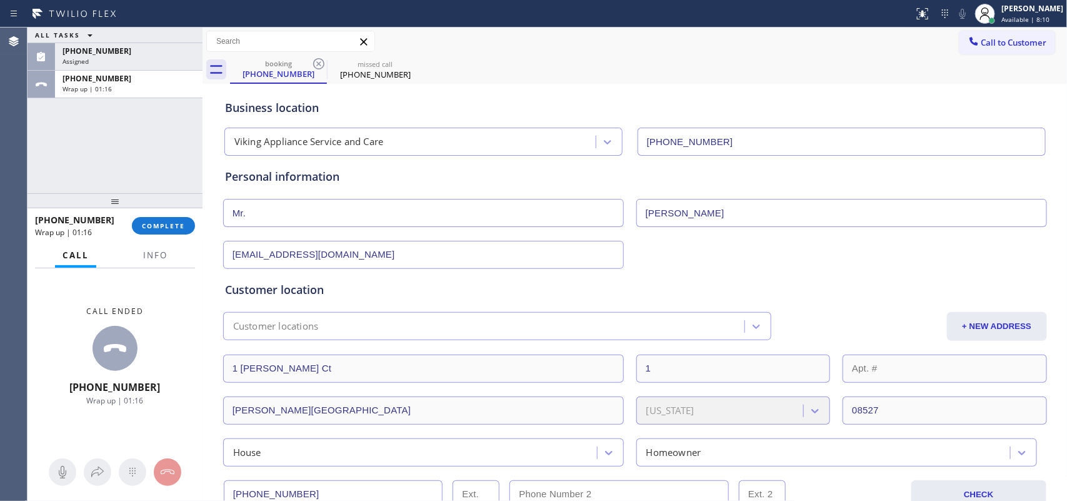
drag, startPoint x: 163, startPoint y: 222, endPoint x: 231, endPoint y: 231, distance: 68.8
click at [166, 222] on span "COMPLETE" at bounding box center [163, 225] width 43 height 9
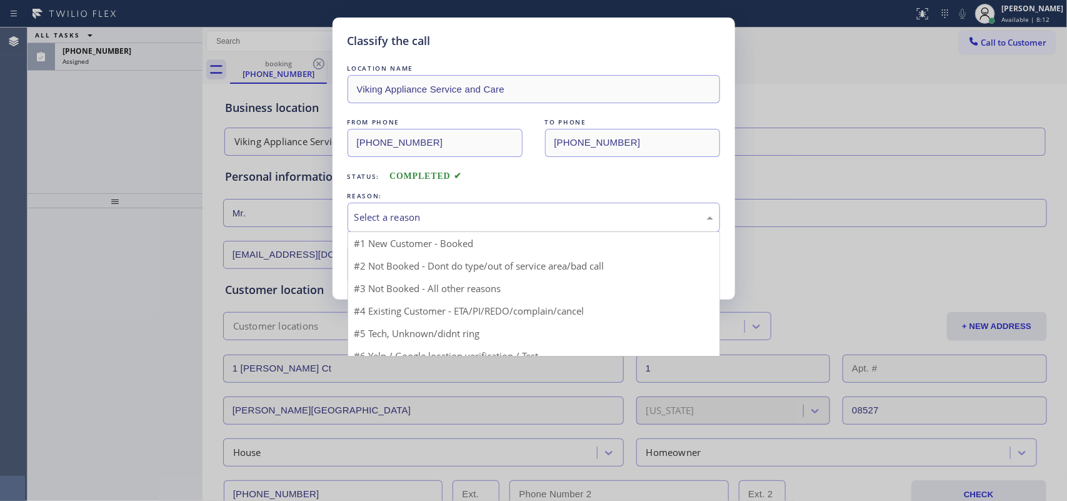
click at [429, 214] on div "Select a reason" at bounding box center [533, 217] width 359 height 14
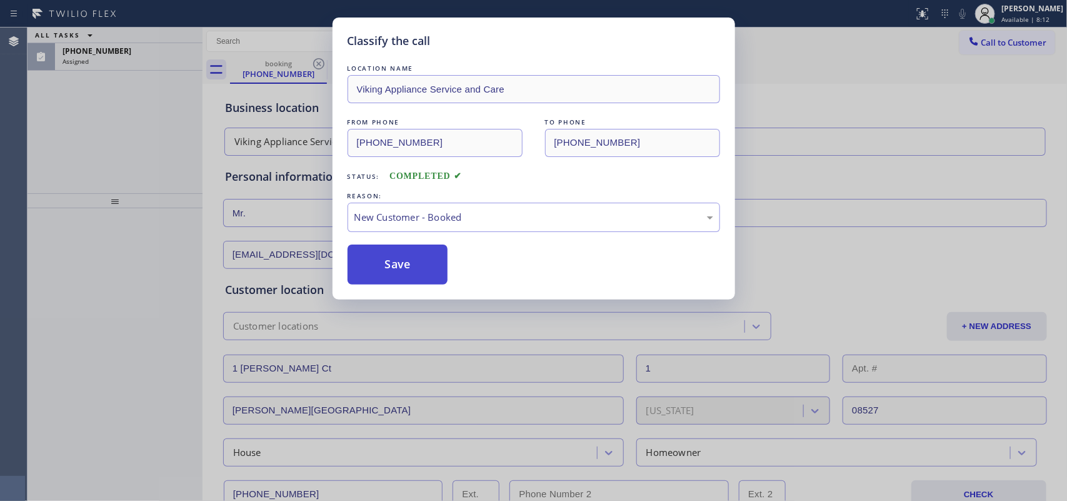
click at [435, 248] on button "Save" at bounding box center [397, 264] width 101 height 40
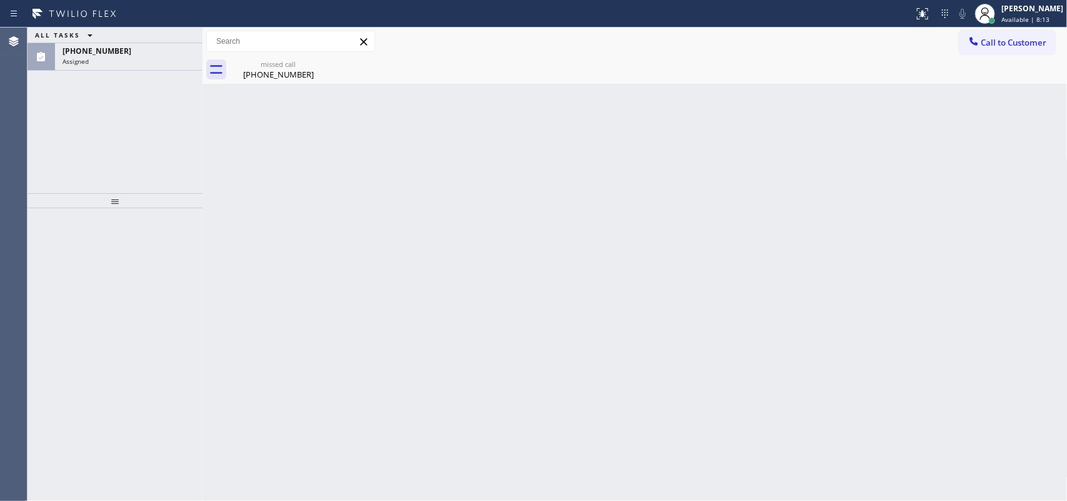
click at [433, 208] on div "Back to Dashboard Change Sender ID Customers Technicians Select a contact Outbo…" at bounding box center [634, 263] width 865 height 473
click at [158, 66] on div "(617) 344-4289 Assigned" at bounding box center [126, 56] width 142 height 27
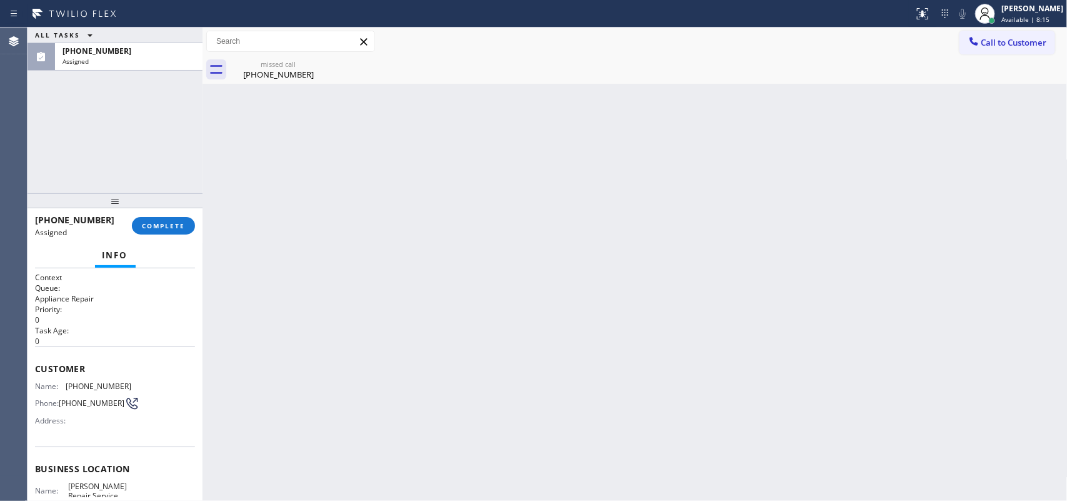
scroll to position [158, 0]
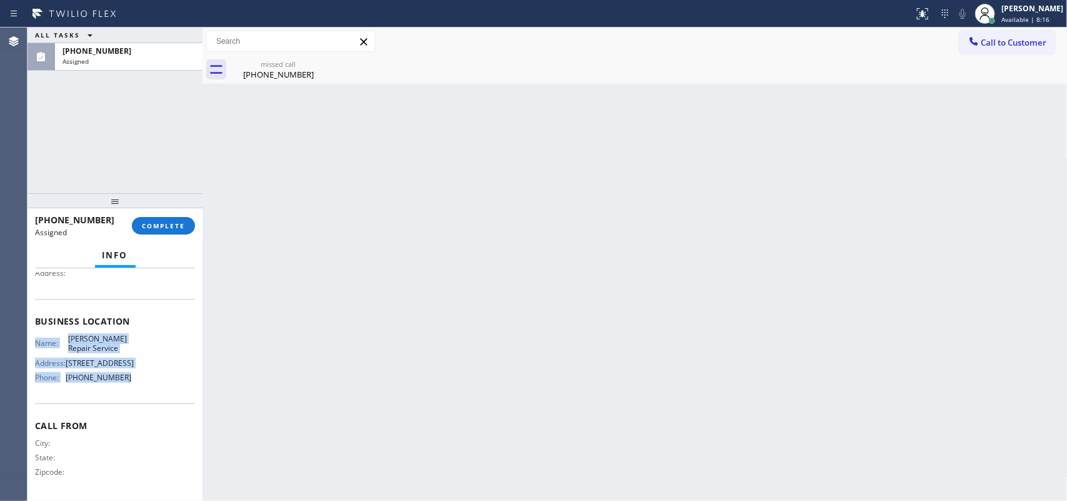
drag, startPoint x: 137, startPoint y: 380, endPoint x: 120, endPoint y: 257, distance: 124.4
click at [122, 286] on div "Context Queue: Appliance Repair Priority: 0 Task Age: 5 minute(s) Customer Name…" at bounding box center [115, 310] width 160 height 373
click at [123, 377] on span "(617) 326-8268" at bounding box center [99, 376] width 66 height 9
drag, startPoint x: 139, startPoint y: 386, endPoint x: 113, endPoint y: 322, distance: 69.3
click at [122, 347] on div "Name: Upham’s Repair Service Address: 519 Columbia Rd Phone: (617) 326-8268" at bounding box center [115, 361] width 160 height 54
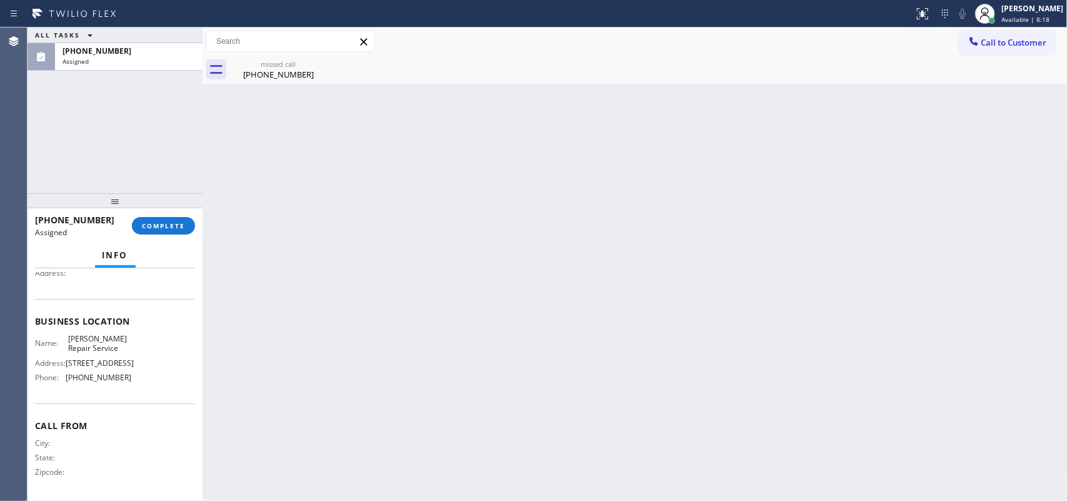
click at [114, 334] on span "Upham’s Repair Service" at bounding box center [99, 343] width 62 height 19
click at [109, 315] on span "Business location" at bounding box center [115, 321] width 160 height 12
drag, startPoint x: 97, startPoint y: 292, endPoint x: 95, endPoint y: 283, distance: 9.1
click at [95, 283] on div "Context Queue: Appliance Repair Priority: 0 Task Age: 5 minute(s) Customer Name…" at bounding box center [115, 310] width 160 height 373
click at [95, 283] on div "Name: (617) 344-4289 Phone: (617) 344-4289 Address:" at bounding box center [83, 258] width 96 height 49
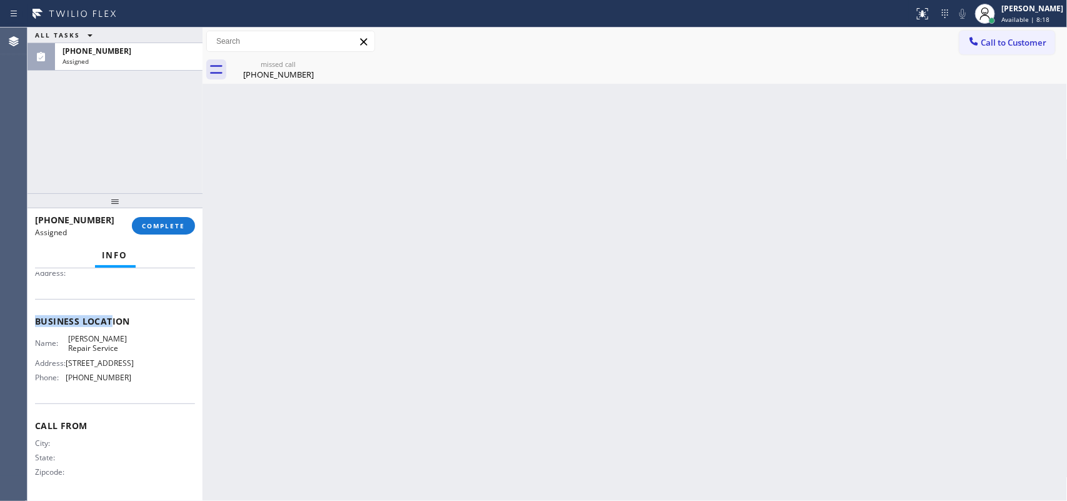
scroll to position [147, 0]
click at [95, 283] on div "Name: (617) 344-4289 Phone: (617) 344-4289 Address:" at bounding box center [83, 258] width 96 height 49
drag, startPoint x: 95, startPoint y: 283, endPoint x: 113, endPoint y: 327, distance: 47.4
click at [95, 285] on div "Customer Name: (617) 344-4289 Phone: (617) 344-4289 Address:" at bounding box center [115, 249] width 160 height 100
click at [132, 386] on div "Name: Upham’s Repair Service Address: 519 Columbia Rd Phone: (617) 326-8268" at bounding box center [115, 361] width 160 height 54
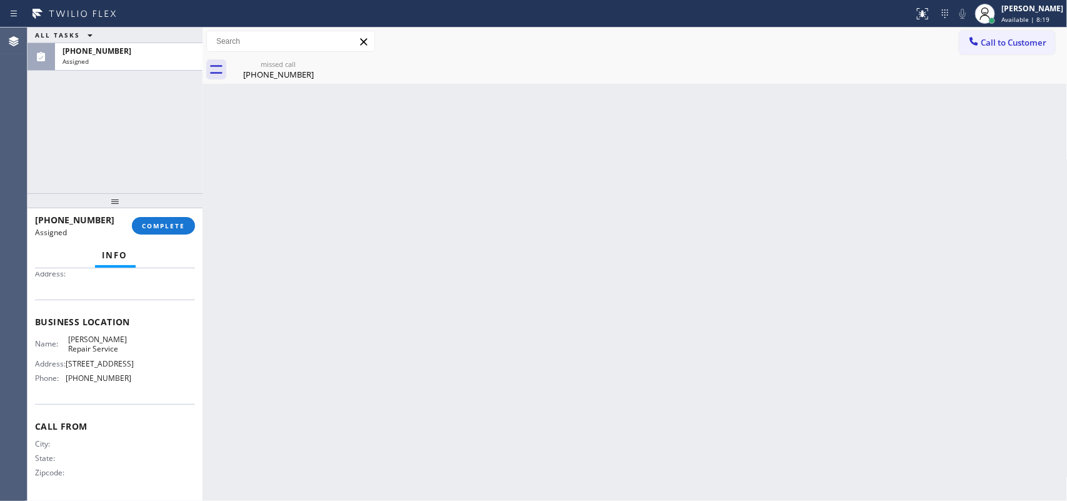
click at [132, 386] on div "Name: Upham’s Repair Service Address: 519 Columbia Rd Phone: (617) 326-8268" at bounding box center [115, 361] width 160 height 54
click at [119, 382] on span "(617) 326-8268" at bounding box center [99, 377] width 66 height 9
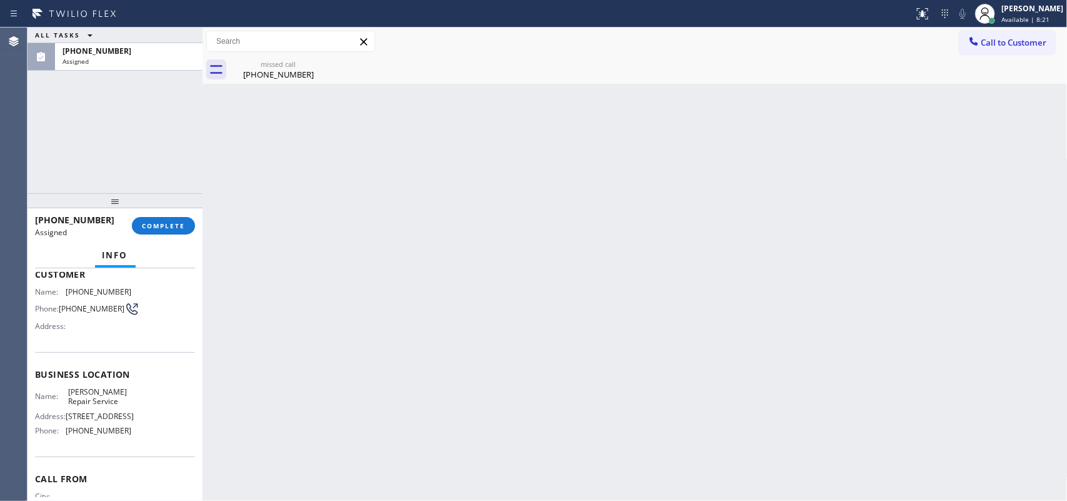
scroll to position [0, 0]
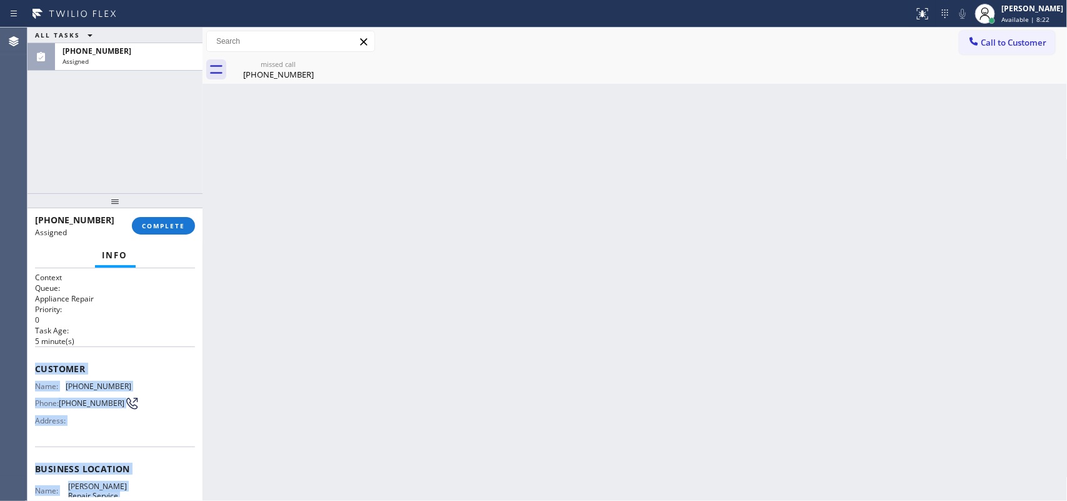
drag, startPoint x: 136, startPoint y: 400, endPoint x: 32, endPoint y: 362, distance: 109.7
click at [32, 362] on div "Context Queue: Appliance Repair Priority: 0 Task Age: 5 minute(s) Customer Name…" at bounding box center [114, 384] width 175 height 233
copy div "Customer Name: (617) 344-4289 Phone: (617) 344-4289 Address: Business location …"
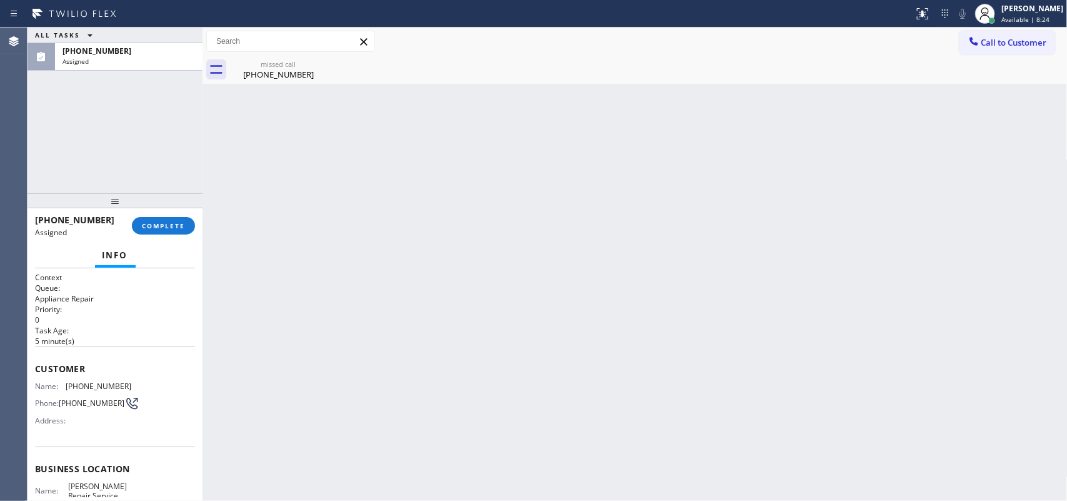
click at [171, 236] on div "(617) 344-4289 Assigned COMPLETE" at bounding box center [115, 225] width 160 height 32
click at [147, 217] on button "COMPLETE" at bounding box center [163, 225] width 63 height 17
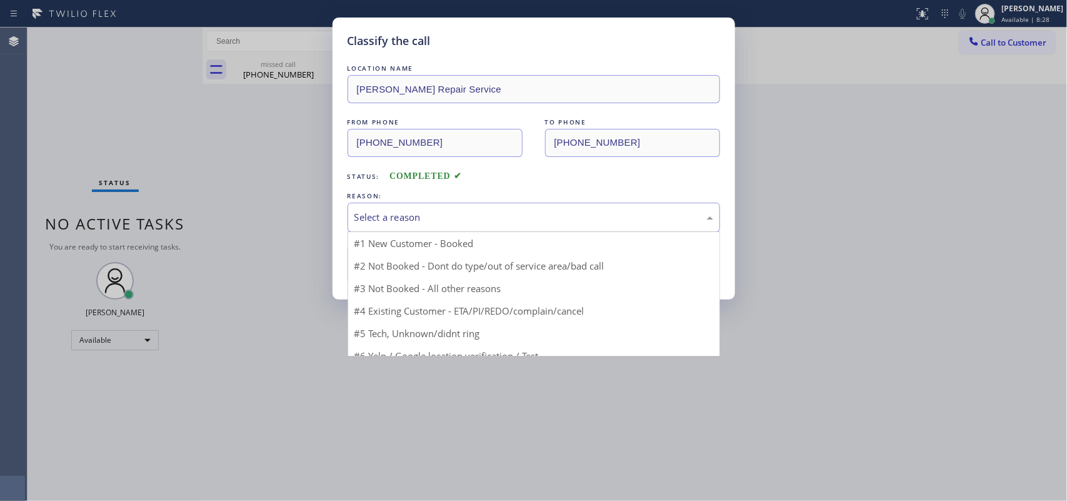
click at [444, 214] on div "Select a reason" at bounding box center [533, 217] width 359 height 14
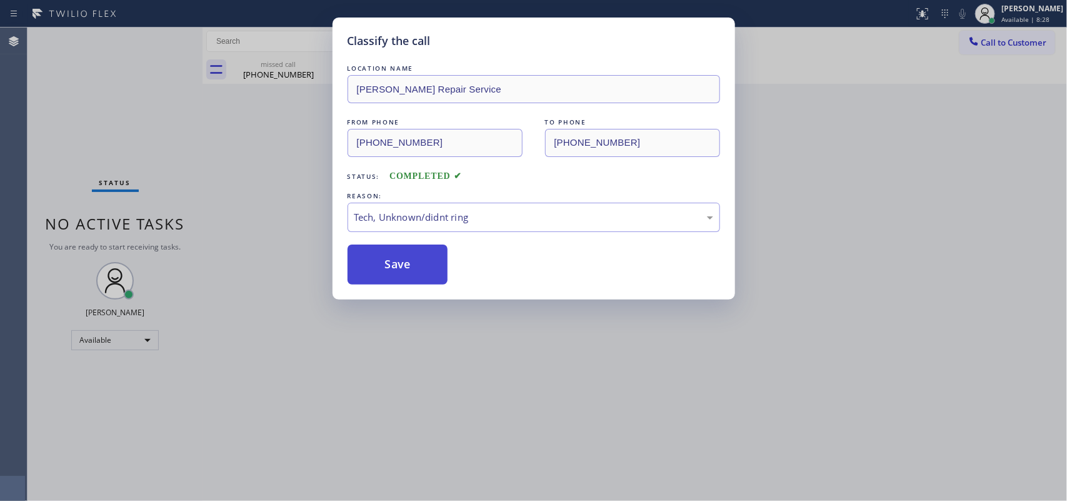
drag, startPoint x: 453, startPoint y: 311, endPoint x: 429, endPoint y: 282, distance: 37.3
click at [452, 311] on div "Classify the call LOCATION NAME Upham’s Repair Service FROM PHONE (617) 344-428…" at bounding box center [533, 250] width 1067 height 501
click at [413, 260] on button "Save" at bounding box center [397, 264] width 101 height 40
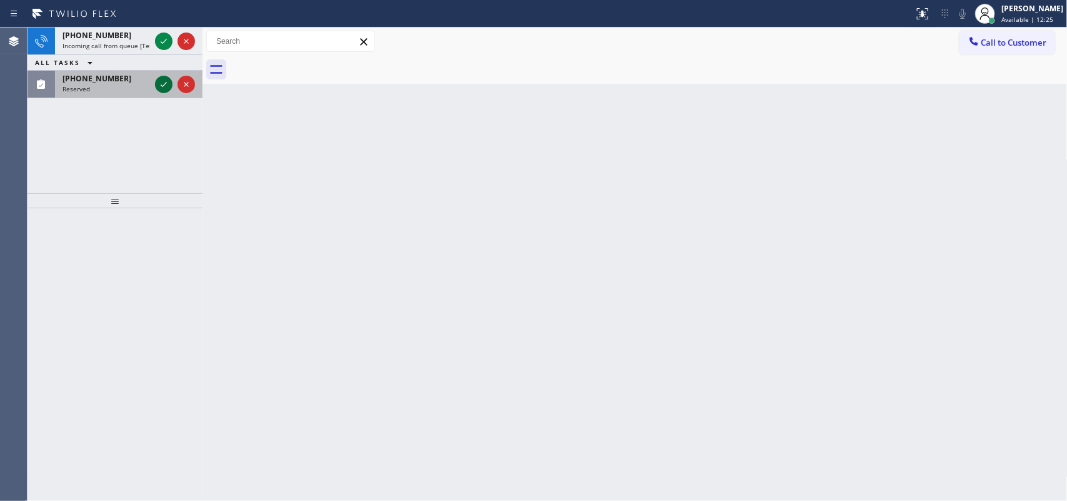
click at [161, 84] on icon at bounding box center [163, 84] width 15 height 15
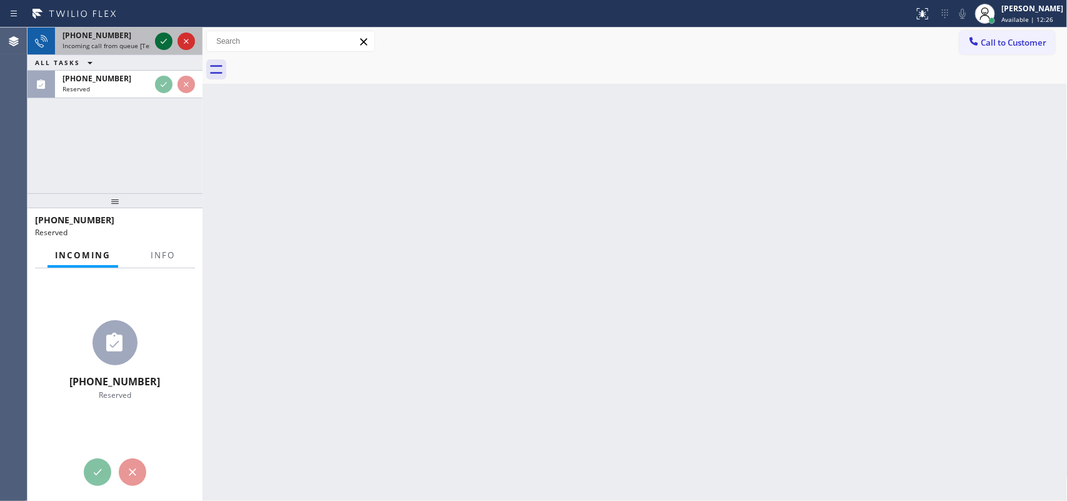
click at [166, 36] on icon at bounding box center [163, 41] width 15 height 15
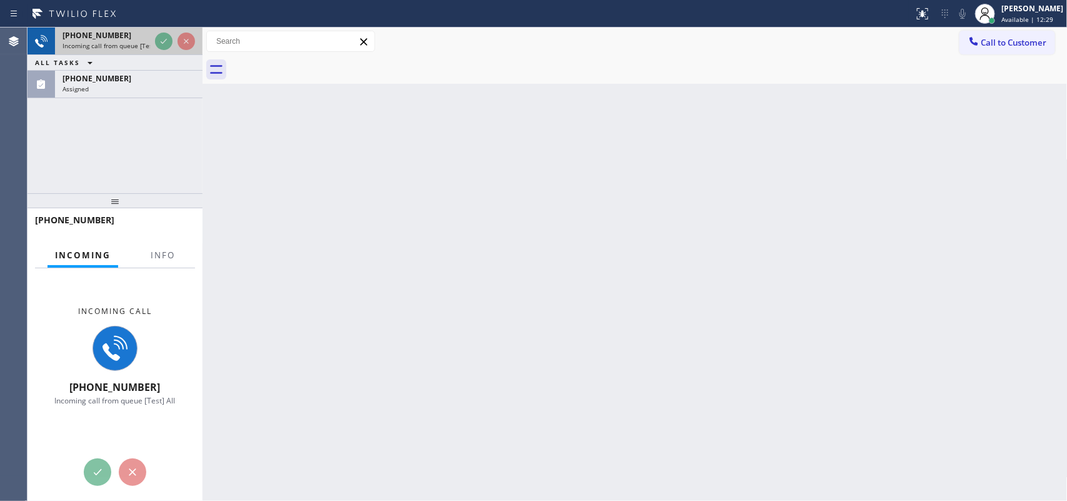
click at [114, 34] on div "+17543366803" at bounding box center [105, 35] width 87 height 11
click at [161, 250] on span "Info" at bounding box center [163, 254] width 24 height 11
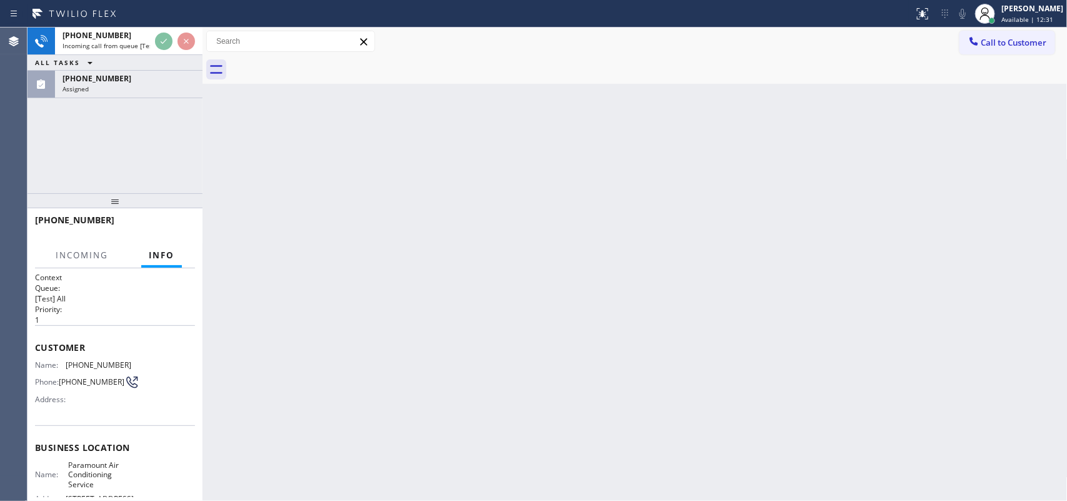
scroll to position [148, 0]
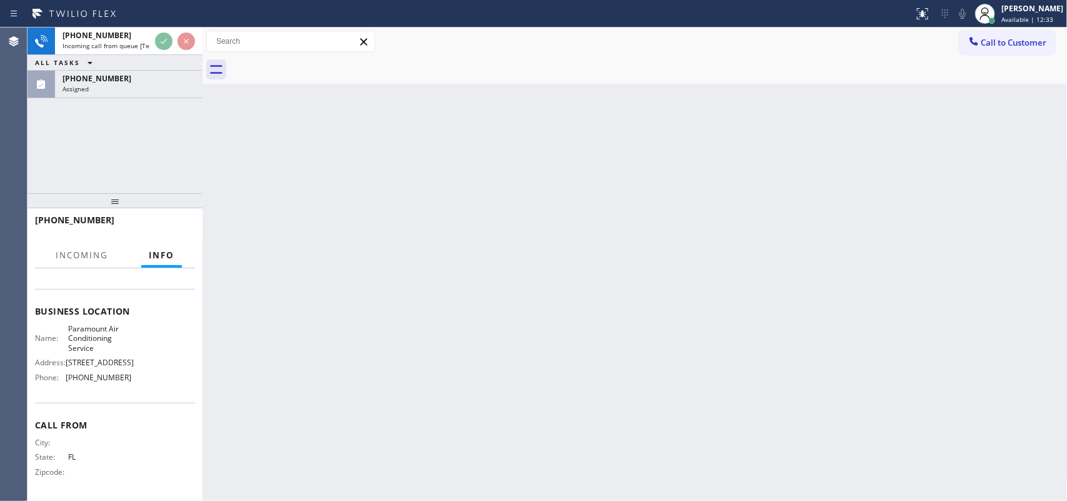
drag, startPoint x: 134, startPoint y: 377, endPoint x: 121, endPoint y: 354, distance: 26.4
click at [128, 372] on div "Name: Paramount Air Conditioning Service Address: 16321 Orange Ave Phone: (323)…" at bounding box center [115, 355] width 160 height 63
drag, startPoint x: 121, startPoint y: 354, endPoint x: 91, endPoint y: 294, distance: 67.4
click at [100, 324] on div "Name: Paramount Air Conditioning Service Address: 16321 Orange Ave Phone: (323)…" at bounding box center [115, 355] width 160 height 63
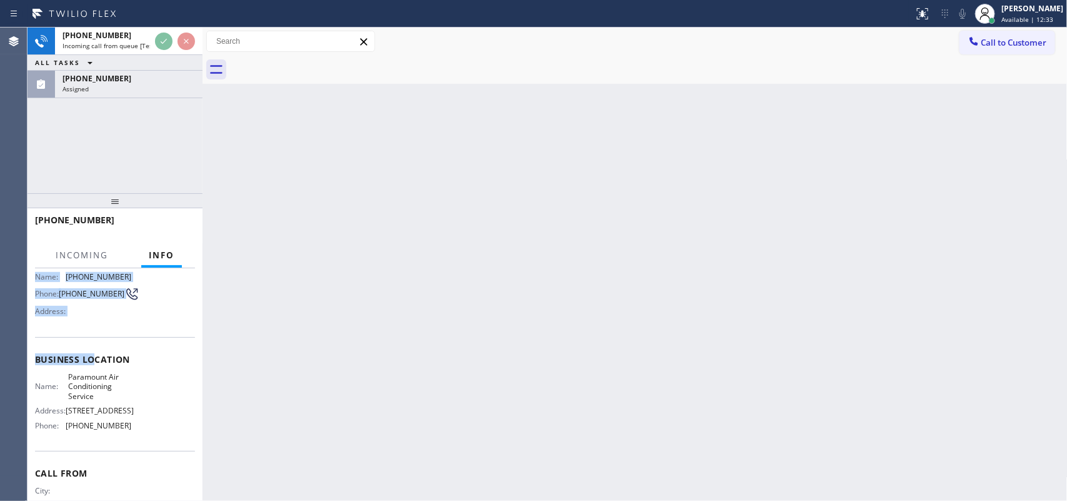
scroll to position [0, 0]
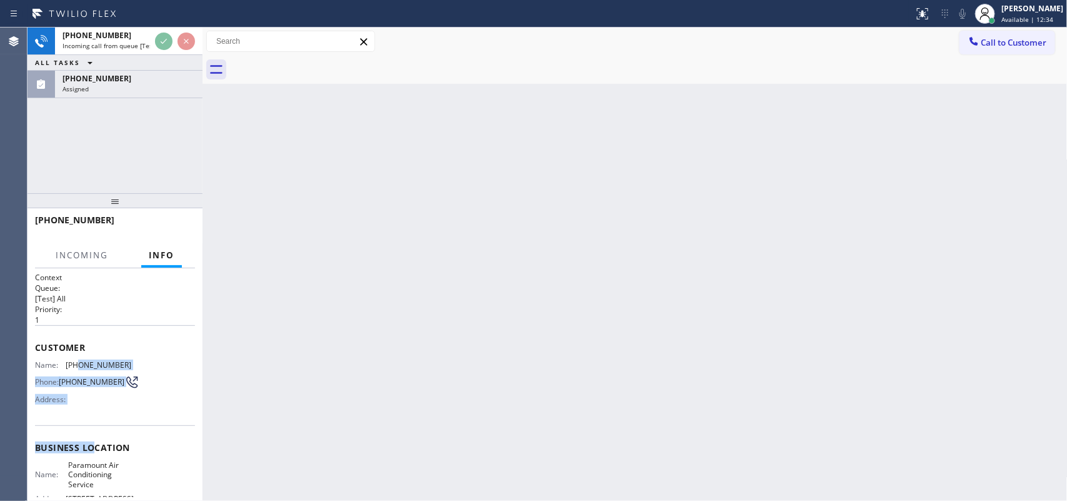
drag, startPoint x: 91, startPoint y: 294, endPoint x: 76, endPoint y: 363, distance: 71.1
click at [76, 363] on div "Context Queue: [Test] All Priority: 1 Customer Name: (754) 336-6803 Phone: (754…" at bounding box center [115, 453] width 160 height 362
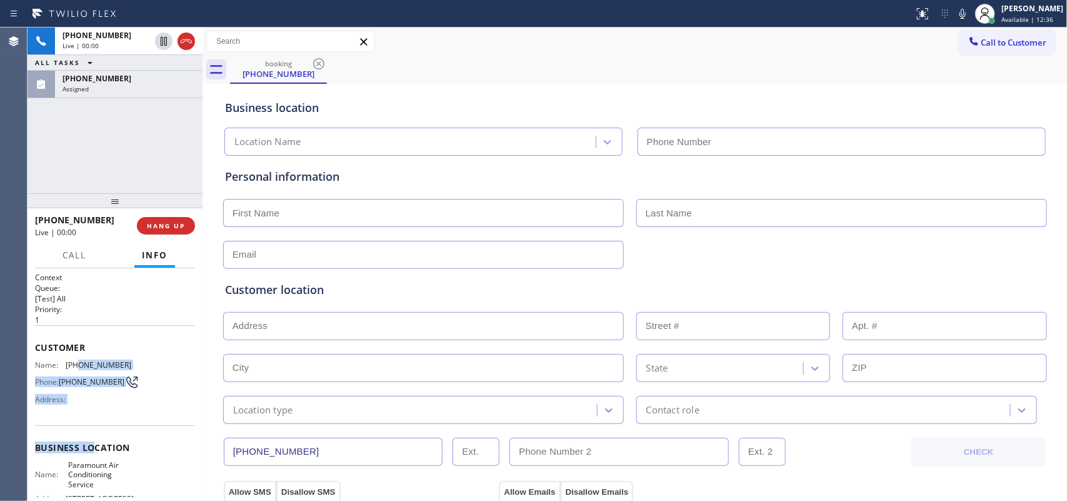
type input "(323) 765-1516"
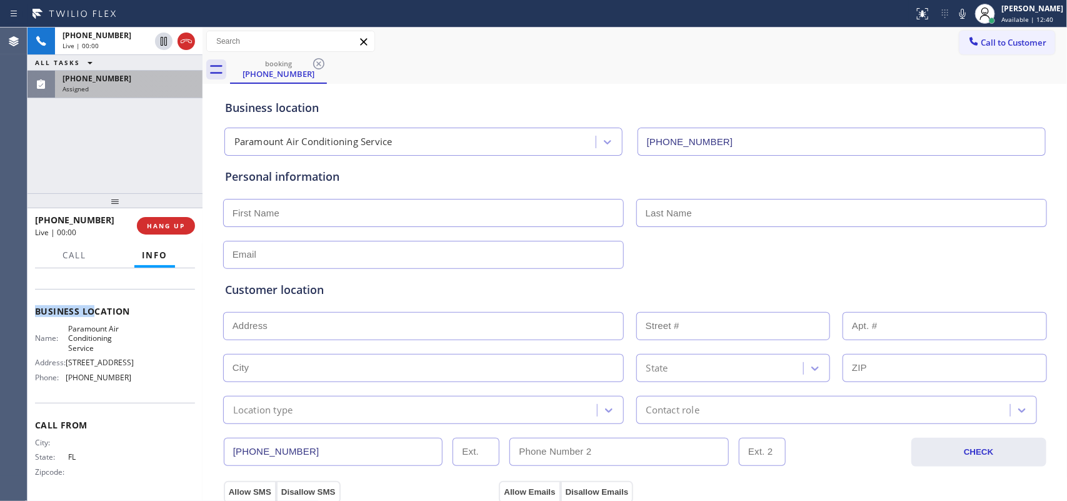
click at [141, 82] on div "(754) 336-6802" at bounding box center [128, 78] width 132 height 11
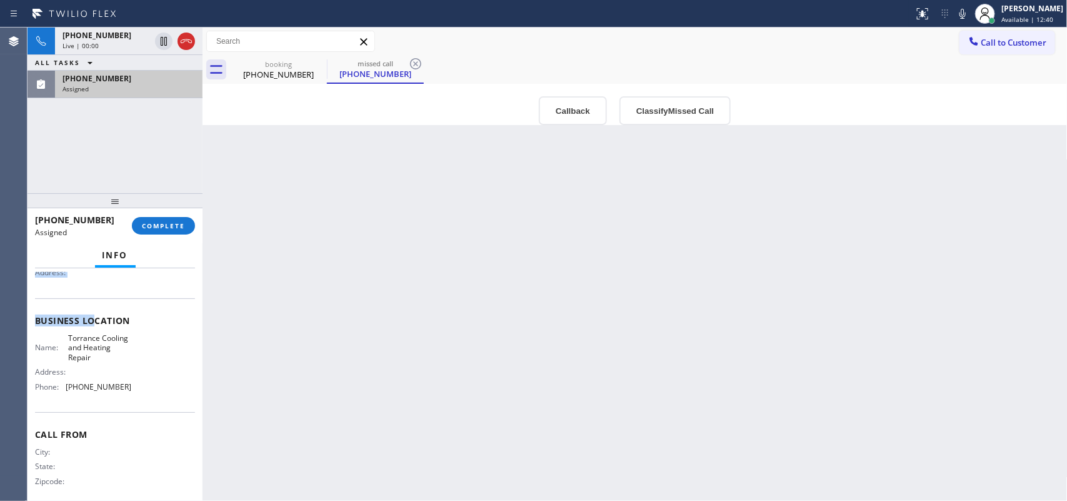
scroll to position [148, 0]
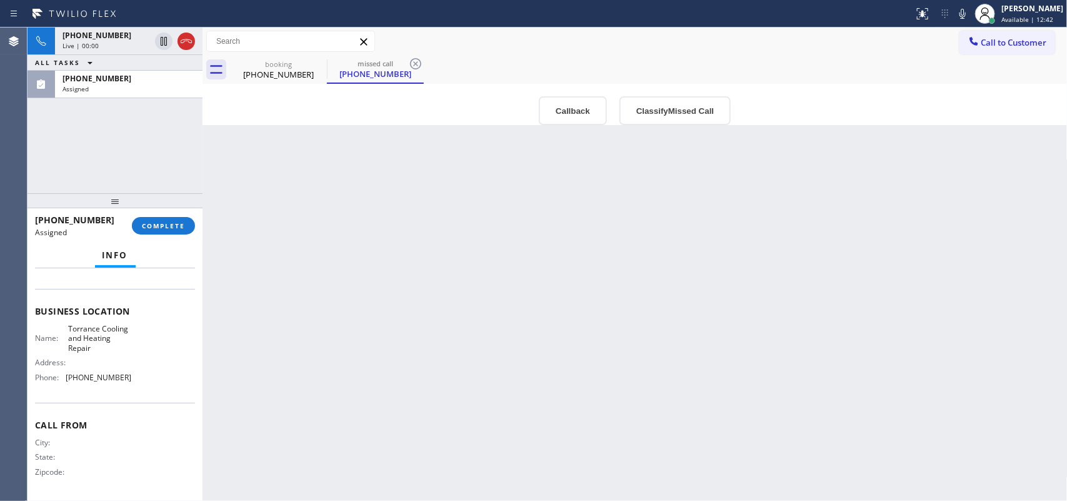
click at [146, 377] on div "Name: Torrance Cooling and Heating Repair Address: Phone: (424) 704-8897" at bounding box center [115, 355] width 160 height 63
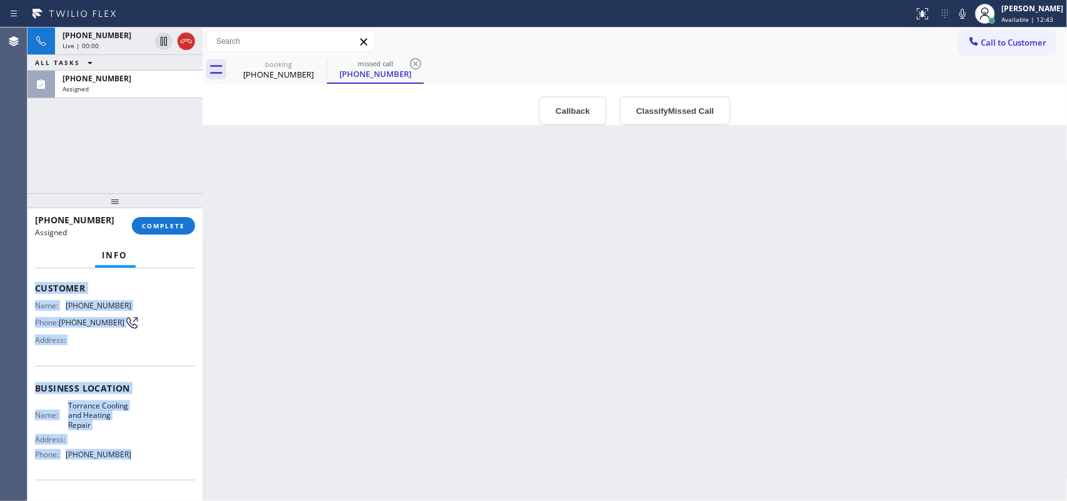
scroll to position [0, 0]
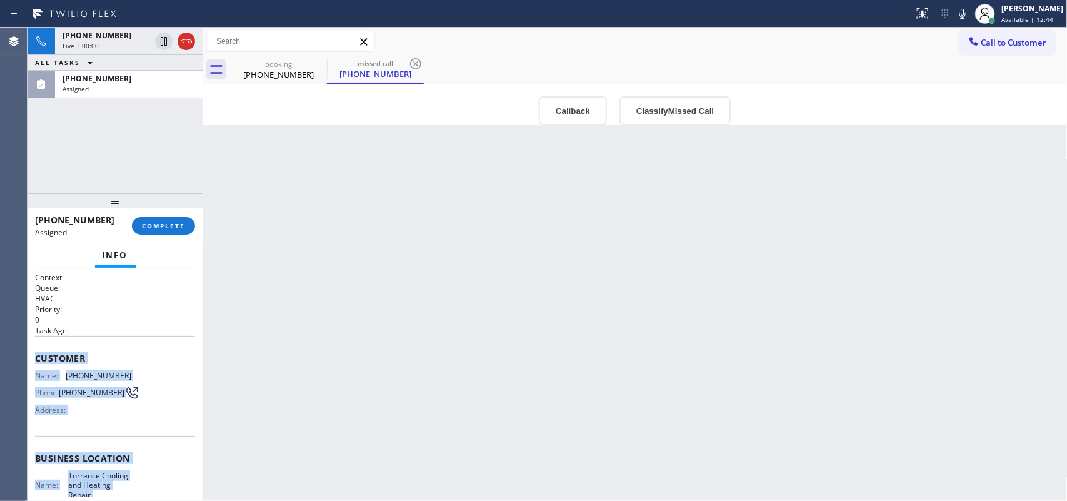
drag, startPoint x: 148, startPoint y: 392, endPoint x: 33, endPoint y: 354, distance: 121.3
click at [33, 354] on div "Context Queue: HVAC Priority: 0 Task Age: Customer Name: (754) 336-6802 Phone: …" at bounding box center [114, 384] width 175 height 233
copy div "Customer Name: (754) 336-6802 Phone: (754) 336-6802 Address: Business location …"
click at [664, 117] on button "Classify Missed Call" at bounding box center [674, 110] width 111 height 29
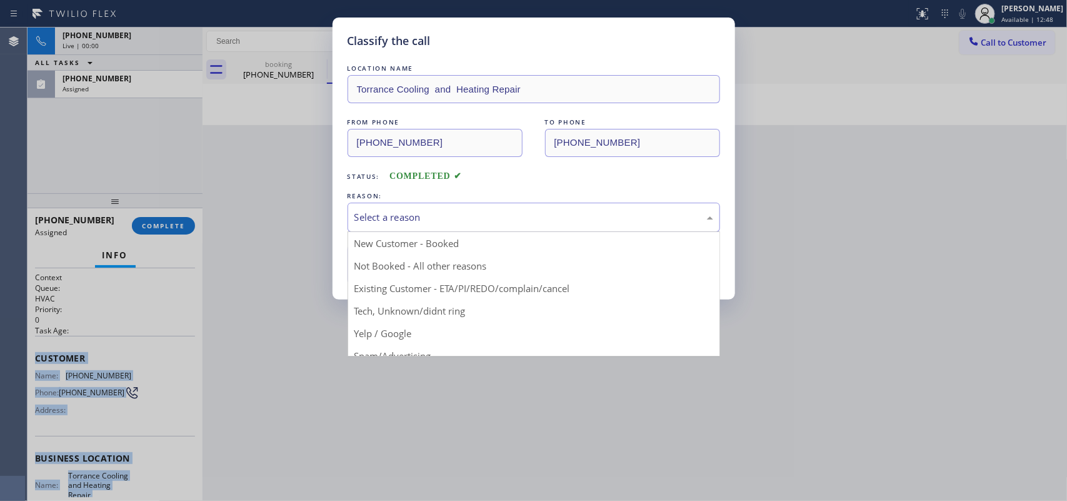
click at [550, 216] on div "Select a reason" at bounding box center [533, 217] width 359 height 14
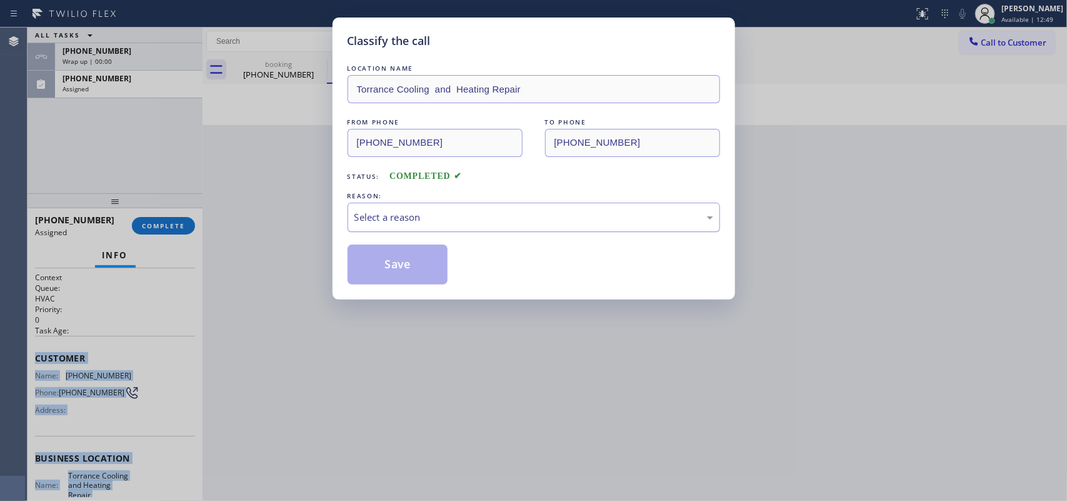
click at [455, 205] on div "Select a reason" at bounding box center [533, 216] width 372 height 29
click at [387, 266] on button "Save" at bounding box center [397, 264] width 101 height 40
drag, startPoint x: 387, startPoint y: 266, endPoint x: 582, endPoint y: 232, distance: 197.9
click at [594, 289] on div "Classify the call LOCATION NAME Torrance Cooling and Heating Repair FROM PHONE …" at bounding box center [533, 158] width 402 height 282
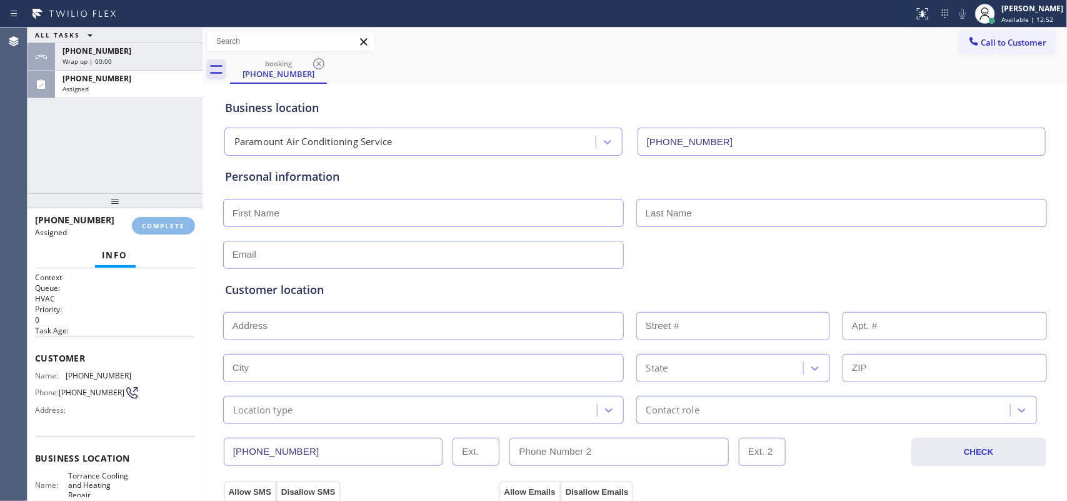
click at [579, 217] on input "text" at bounding box center [423, 213] width 401 height 28
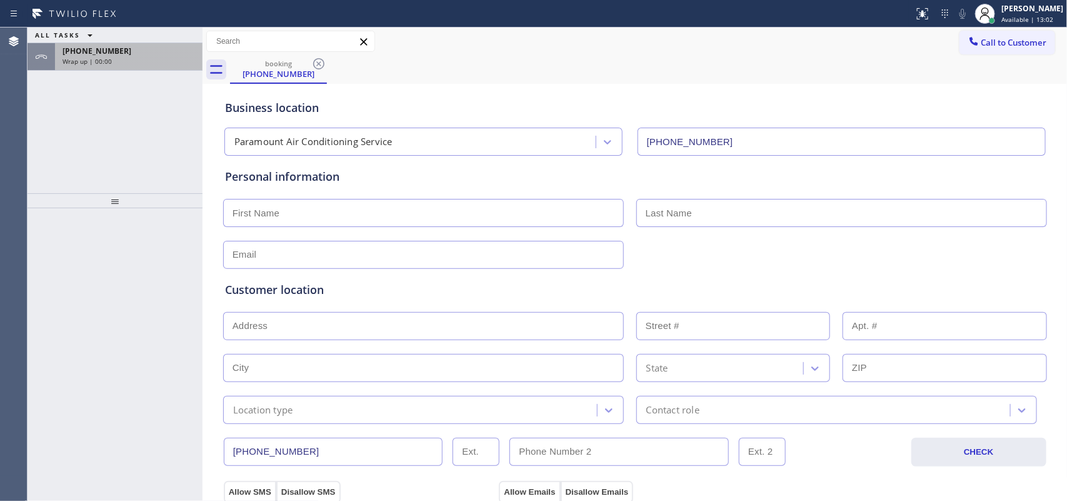
click at [142, 57] on div "Wrap up | 00:00" at bounding box center [128, 61] width 132 height 9
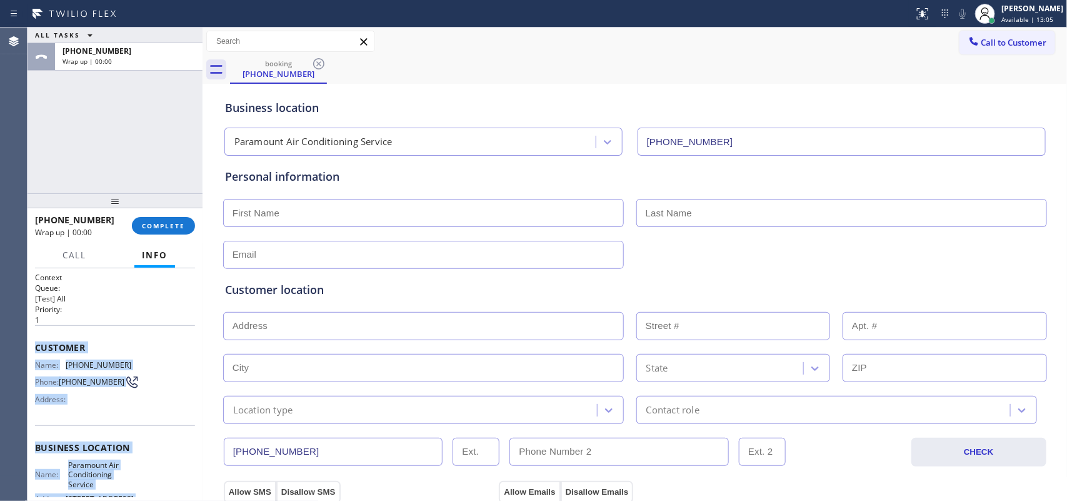
drag, startPoint x: 125, startPoint y: 387, endPoint x: 36, endPoint y: 344, distance: 98.7
click at [36, 344] on div "Context Queue: [Test] All Priority: 1 Customer Name: (754) 336-6803 Phone: (754…" at bounding box center [115, 453] width 160 height 362
copy div "Customer Name: (754) 336-6803 Phone: (754) 336-6803 Address: Business location …"
click at [158, 228] on span "COMPLETE" at bounding box center [163, 225] width 43 height 9
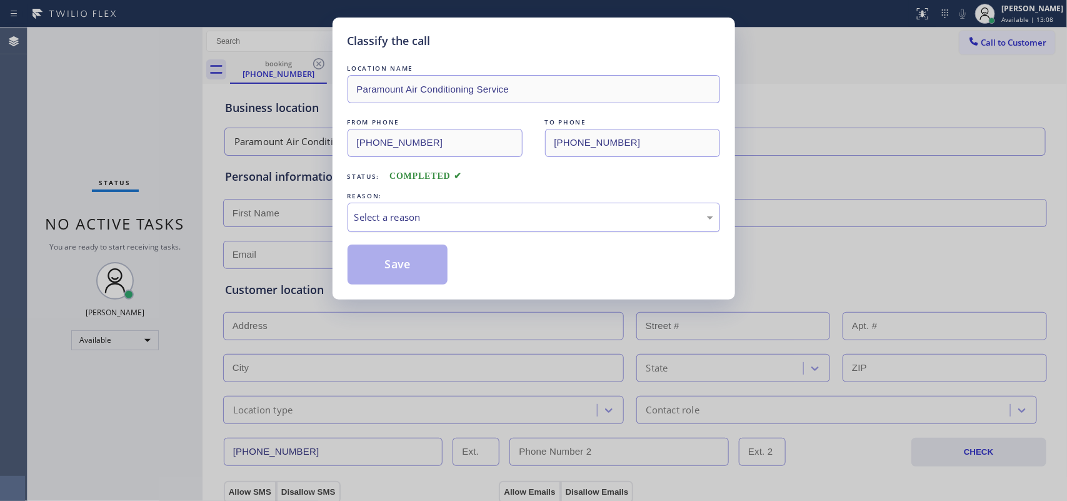
click at [451, 231] on div "Select a reason" at bounding box center [533, 216] width 372 height 29
click at [451, 229] on div "Select a reason" at bounding box center [533, 216] width 372 height 29
click at [454, 224] on div "Select a reason" at bounding box center [533, 217] width 359 height 14
click at [392, 266] on button "Save" at bounding box center [397, 264] width 101 height 40
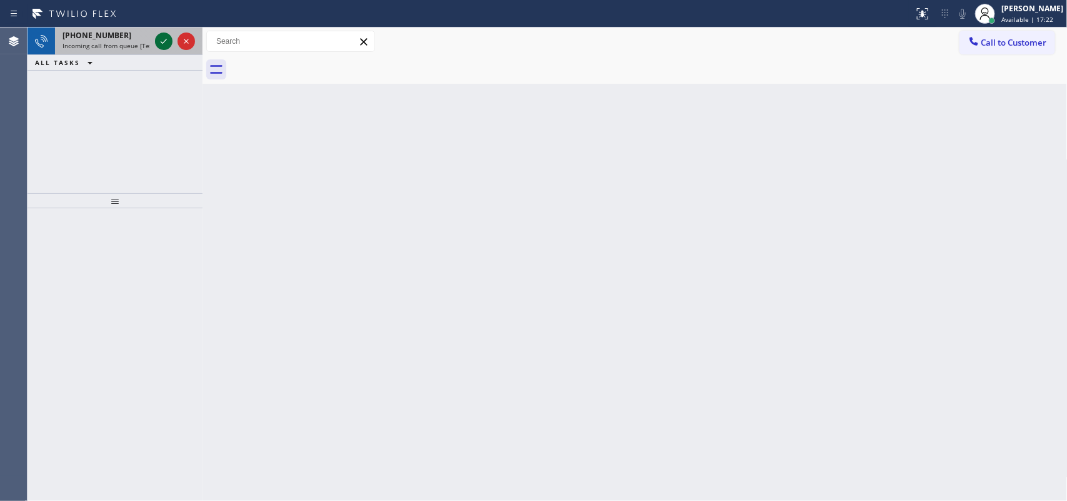
click at [159, 42] on icon at bounding box center [163, 41] width 15 height 15
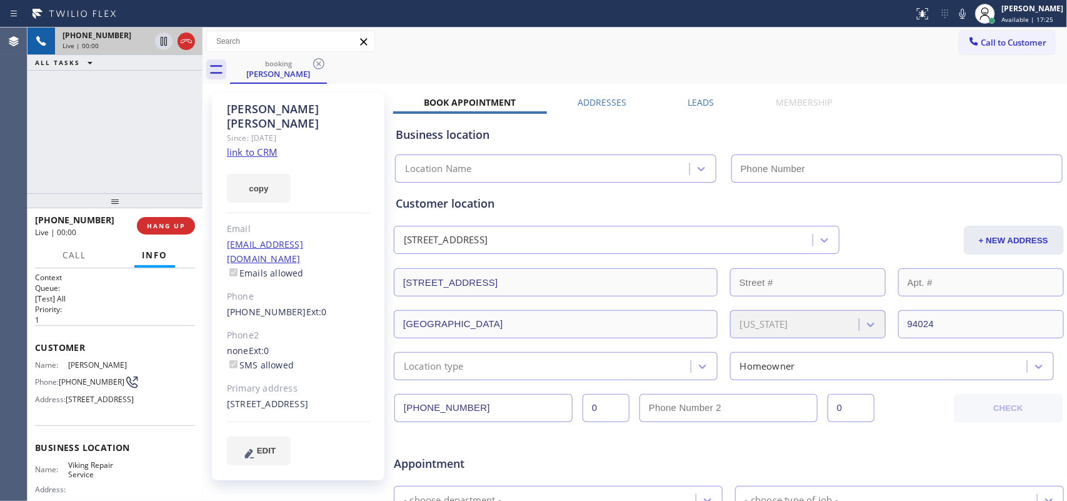
type input "(669) 201-8532"
click at [264, 146] on link "link to CRM" at bounding box center [252, 152] width 51 height 12
click at [81, 251] on span "Call" at bounding box center [74, 254] width 24 height 11
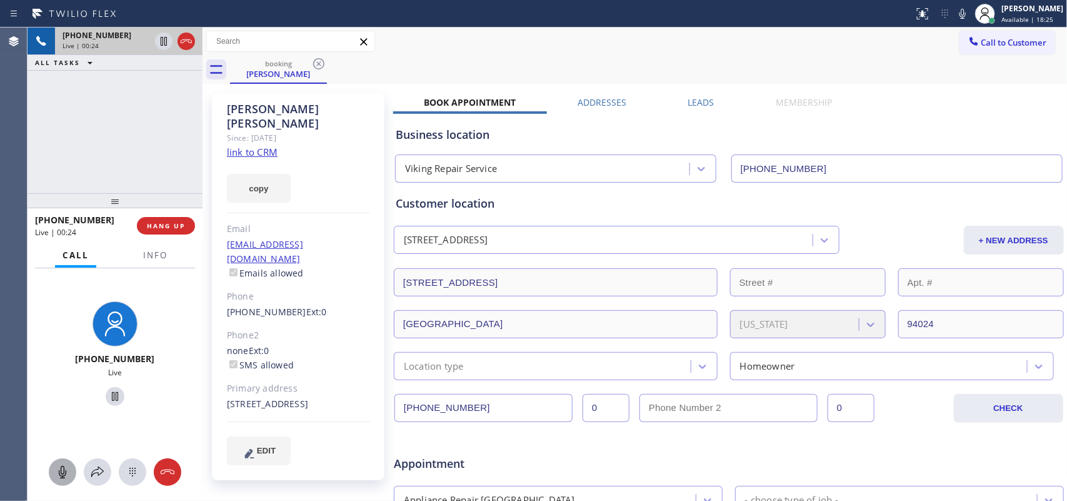
click at [60, 400] on icon at bounding box center [62, 471] width 15 height 15
click at [107, 396] on icon at bounding box center [114, 396] width 15 height 15
click at [107, 397] on icon at bounding box center [114, 396] width 15 height 15
click at [185, 229] on button "HANG UP" at bounding box center [166, 225] width 58 height 17
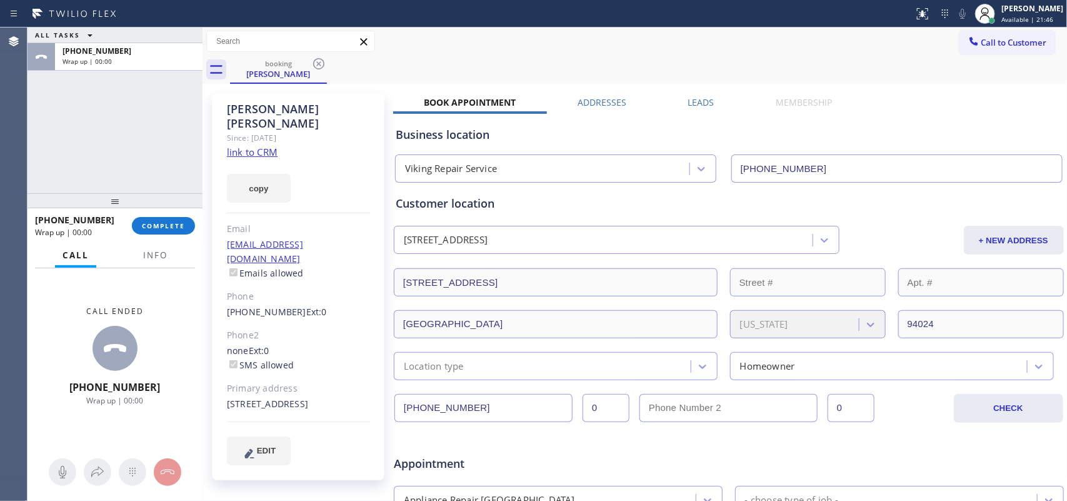
click at [161, 237] on div "+16502488591 Wrap up | 00:00 COMPLETE" at bounding box center [115, 225] width 160 height 32
click at [172, 229] on span "COMPLETE" at bounding box center [163, 225] width 43 height 9
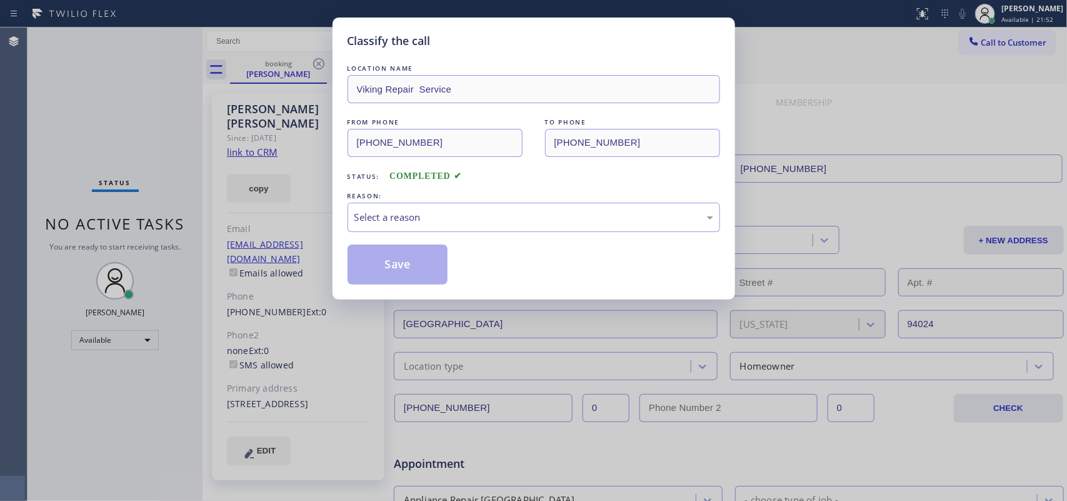
click at [383, 201] on div "REASON:" at bounding box center [533, 195] width 372 height 13
click at [389, 213] on div "Select a reason" at bounding box center [533, 217] width 359 height 14
click at [417, 267] on button "Save" at bounding box center [397, 264] width 101 height 40
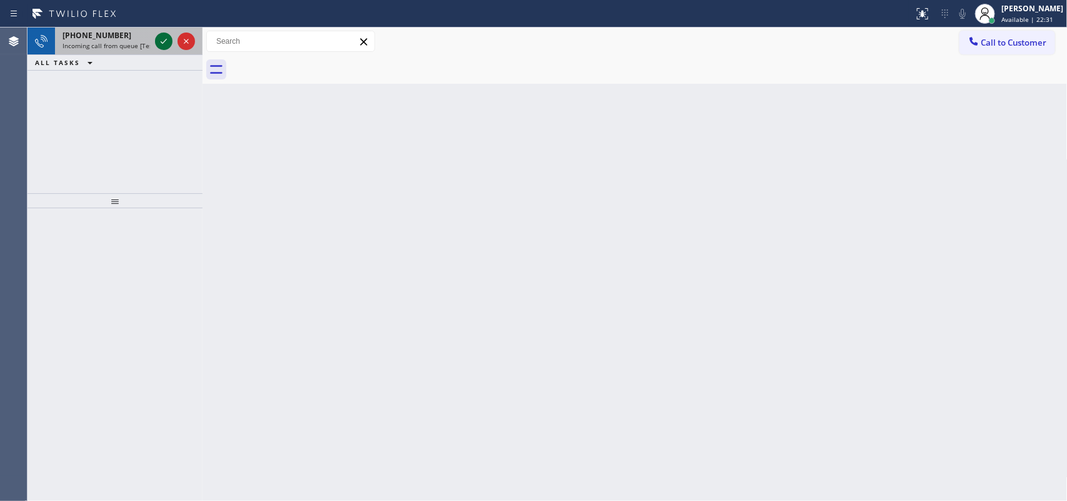
click at [159, 38] on icon at bounding box center [163, 41] width 15 height 15
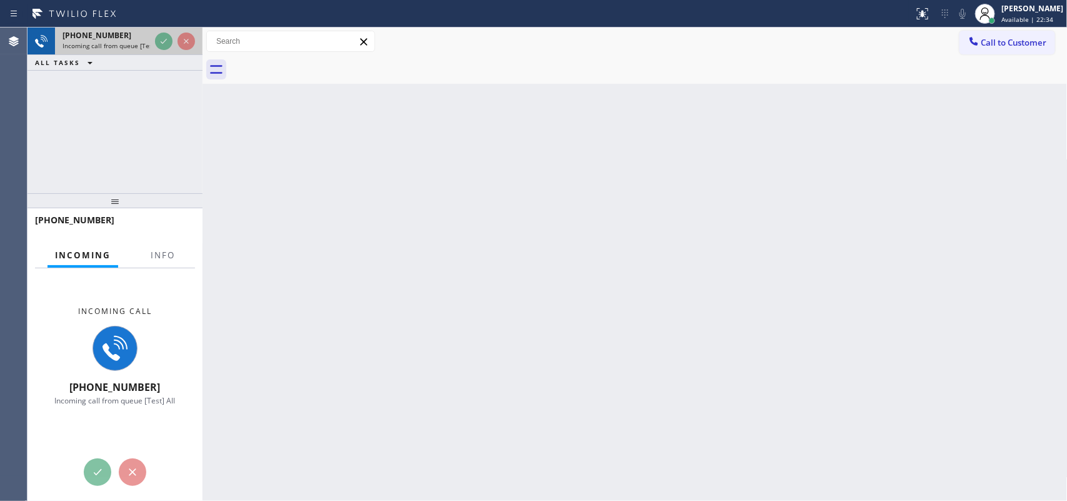
click at [117, 41] on span "Incoming call from queue [Test] All" at bounding box center [114, 45] width 104 height 9
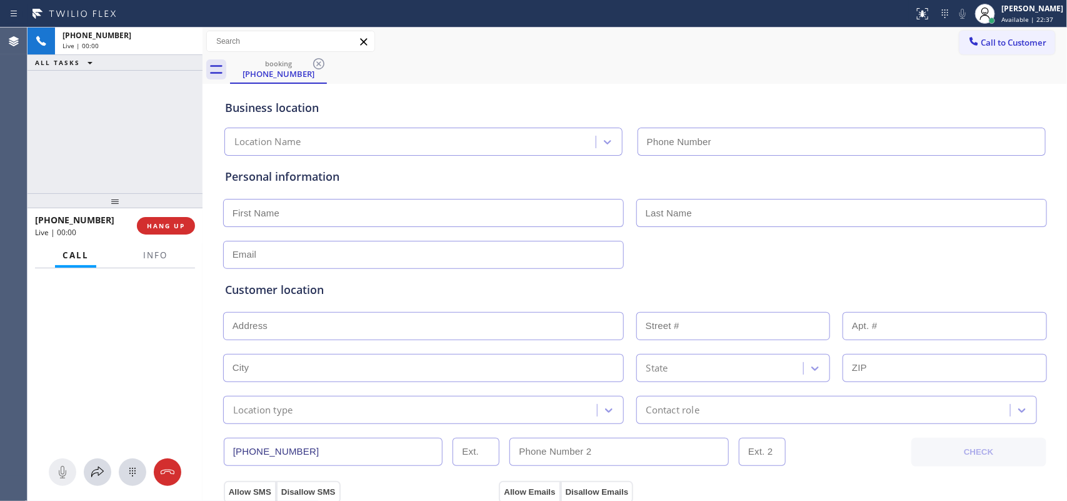
type input "(805) 222-7747"
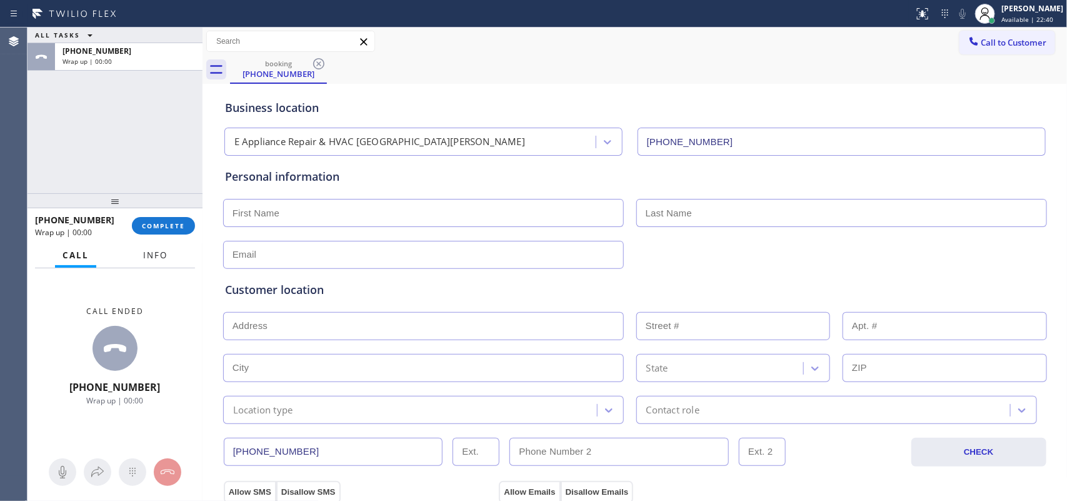
click at [157, 257] on span "Info" at bounding box center [155, 254] width 24 height 11
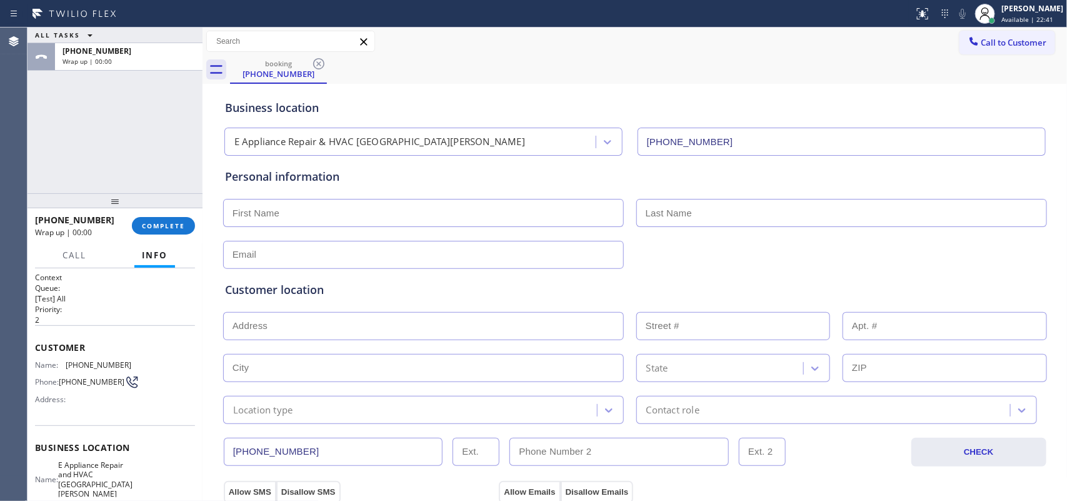
scroll to position [148, 0]
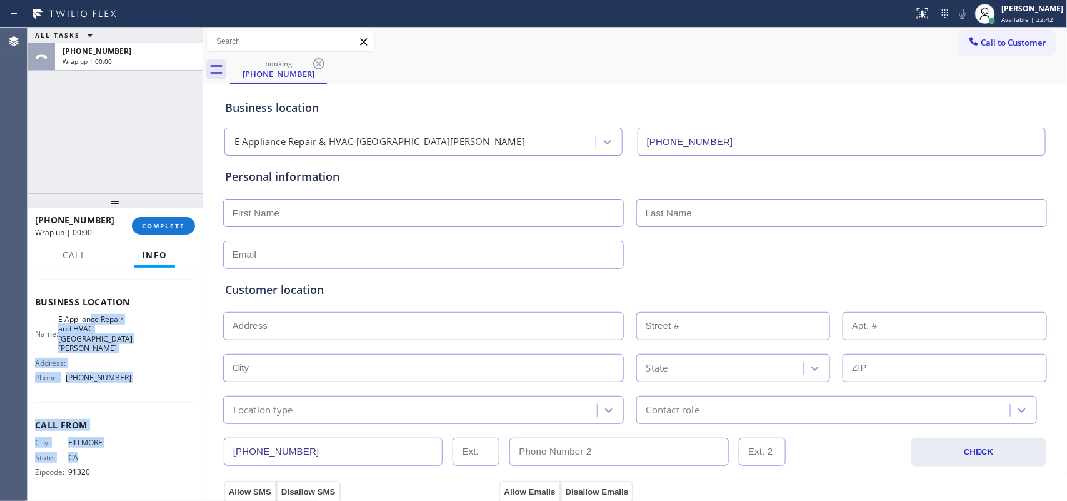
drag, startPoint x: 116, startPoint y: 451, endPoint x: 99, endPoint y: 304, distance: 148.5
click at [99, 308] on div "Context Queue: [Test] All Priority: 2 Customer Name: (805) 398-9573 Phone: (805…" at bounding box center [115, 311] width 160 height 371
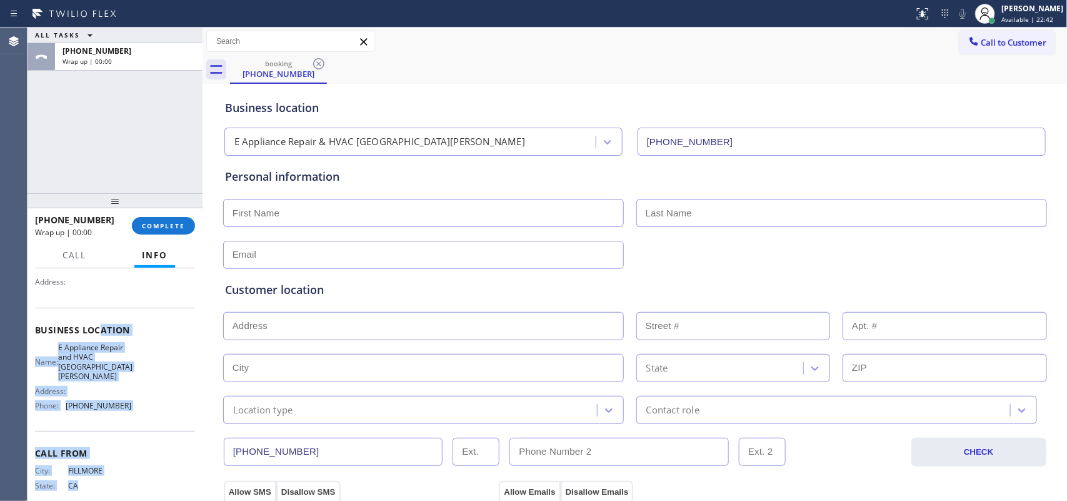
click at [86, 286] on div "Address:" at bounding box center [83, 281] width 96 height 9
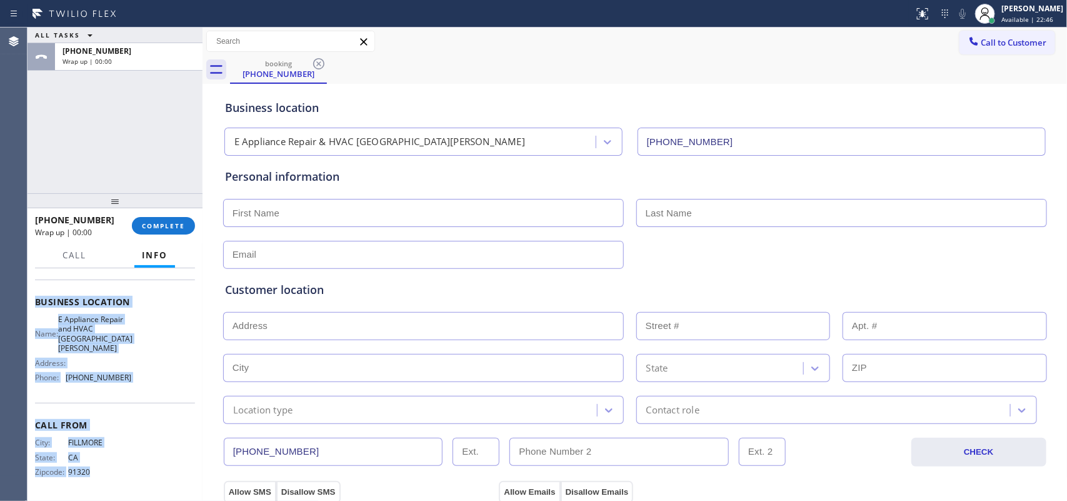
drag, startPoint x: 33, startPoint y: 297, endPoint x: 160, endPoint y: 470, distance: 214.1
click at [160, 400] on div "Context Queue: [Test] All Priority: 2 Customer Name: (805) 398-9573 Phone: (805…" at bounding box center [114, 384] width 175 height 233
click at [160, 400] on div "City: FILLMORE State: CA Zipcode: 91320" at bounding box center [115, 459] width 160 height 44
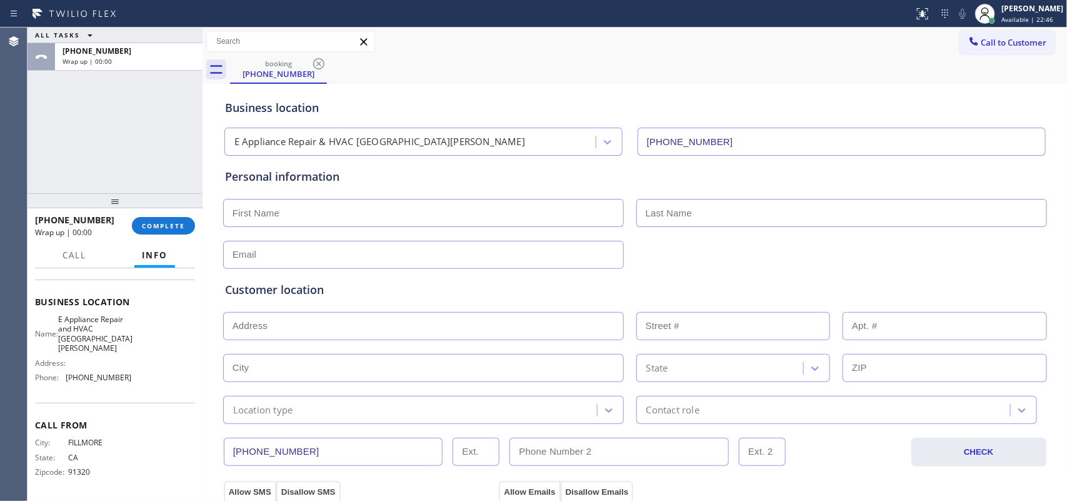
click at [160, 400] on div "City: FILLMORE State: CA Zipcode: 91320" at bounding box center [115, 459] width 160 height 44
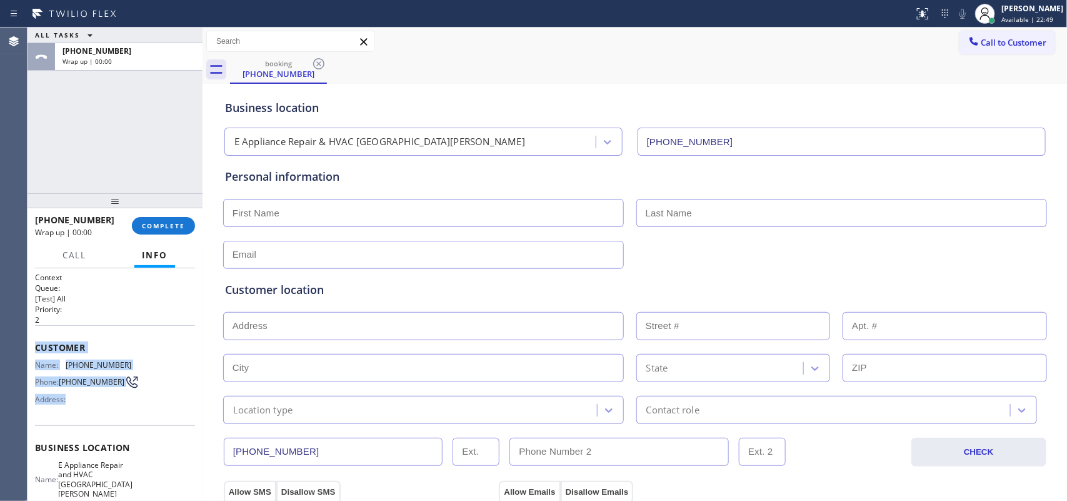
drag, startPoint x: 32, startPoint y: 334, endPoint x: 164, endPoint y: 437, distance: 166.9
click at [161, 400] on div "Context Queue: [Test] All Priority: 2 Customer Name: (805) 398-9573 Phone: (805…" at bounding box center [114, 384] width 175 height 233
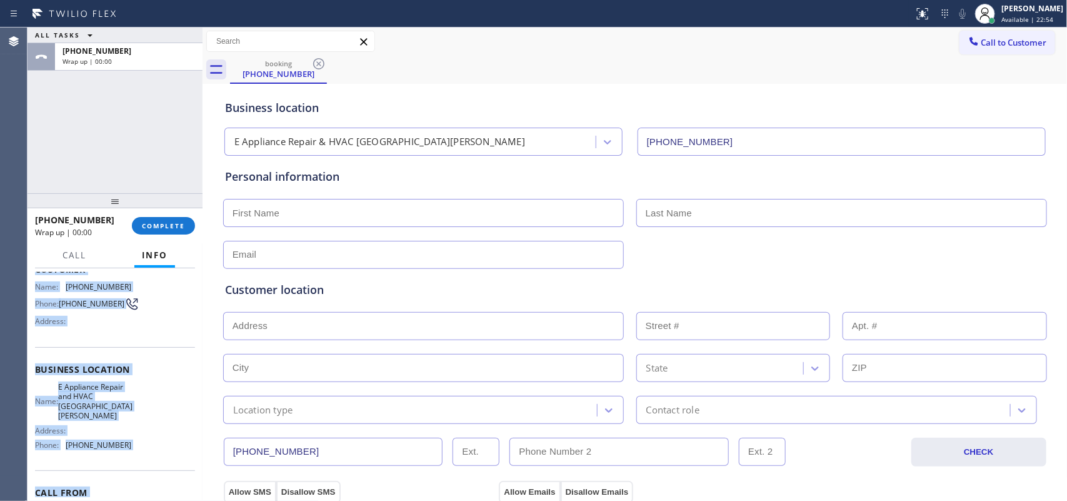
scroll to position [148, 0]
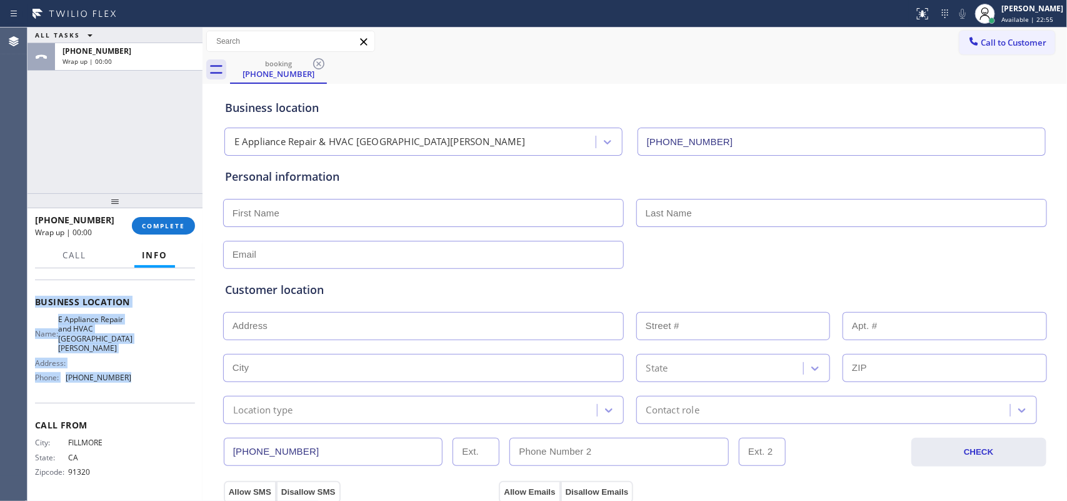
drag, startPoint x: 28, startPoint y: 326, endPoint x: 134, endPoint y: 379, distance: 118.5
click at [134, 379] on div "Context Queue: [Test] All Priority: 2 Customer Name: (805) 398-9573 Phone: (805…" at bounding box center [114, 384] width 175 height 233
copy div "Customer Name: (805) 398-9573 Phone: (805) 398-9573 Address: Business location …"
click at [162, 231] on button "COMPLETE" at bounding box center [163, 225] width 63 height 17
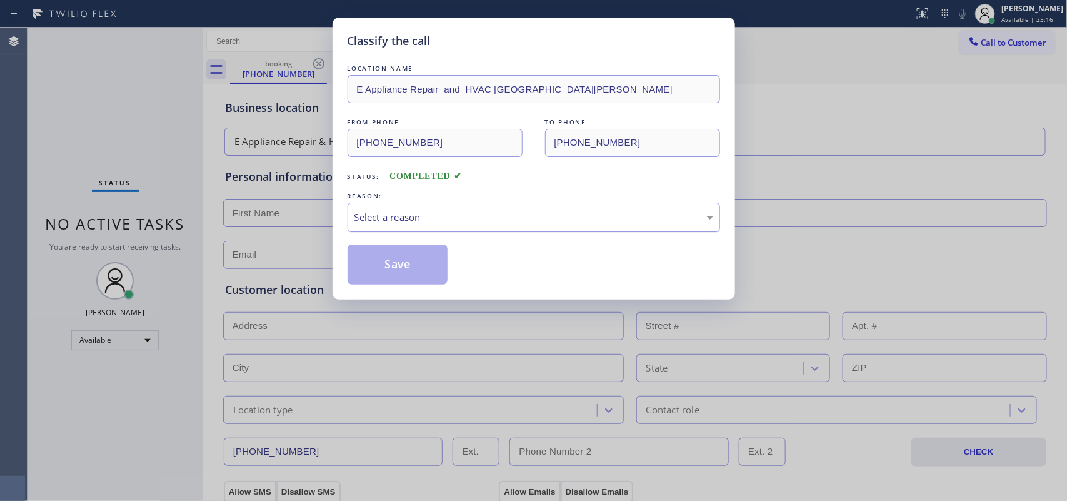
click at [569, 210] on div "Select a reason" at bounding box center [533, 217] width 359 height 14
click at [420, 270] on button "Save" at bounding box center [397, 264] width 101 height 40
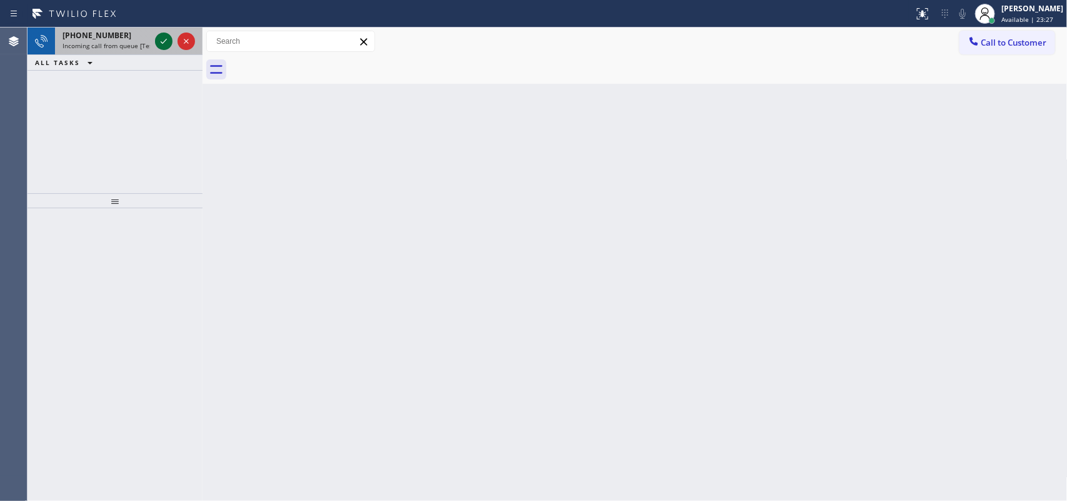
click at [166, 42] on icon at bounding box center [163, 41] width 15 height 15
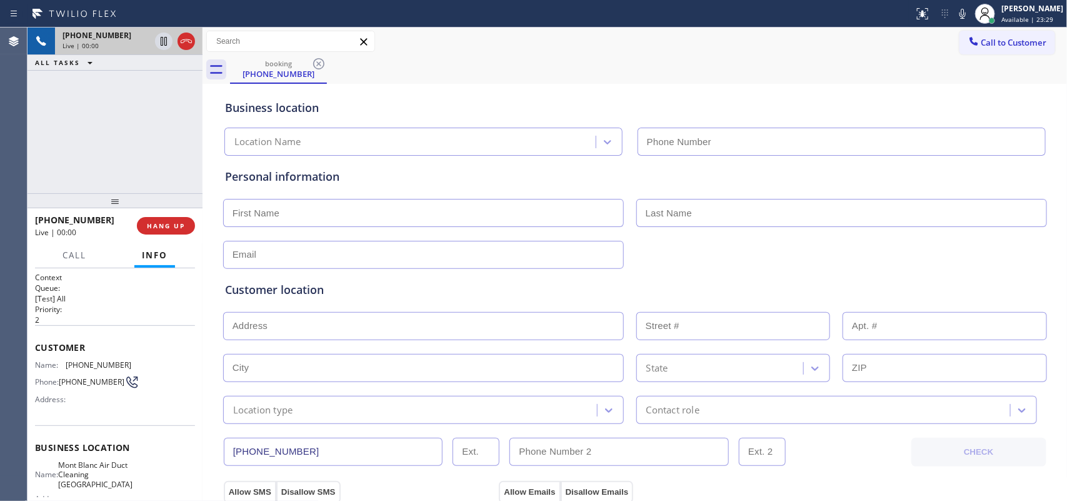
type input "(530) 288-4882"
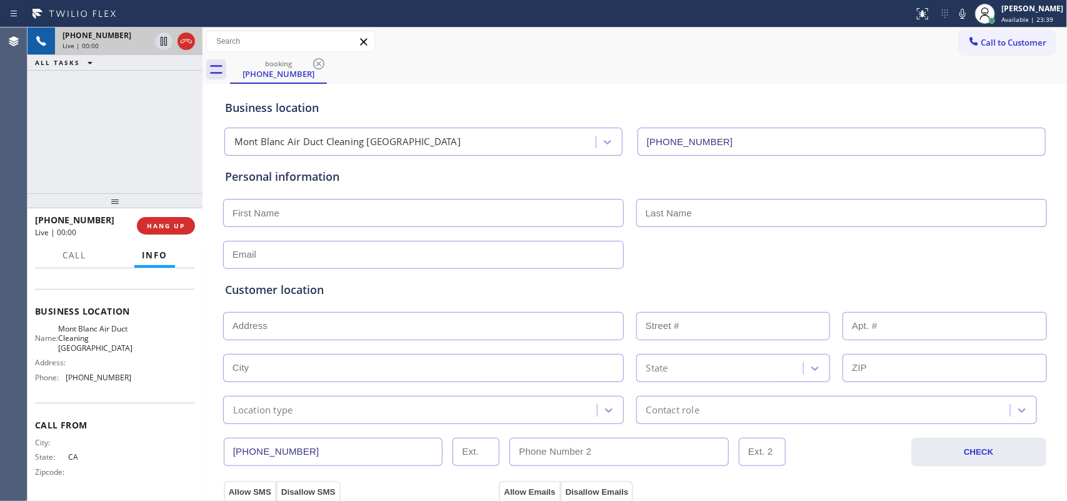
click at [136, 400] on div "Call From City: State: CA Zipcode:" at bounding box center [115, 449] width 160 height 94
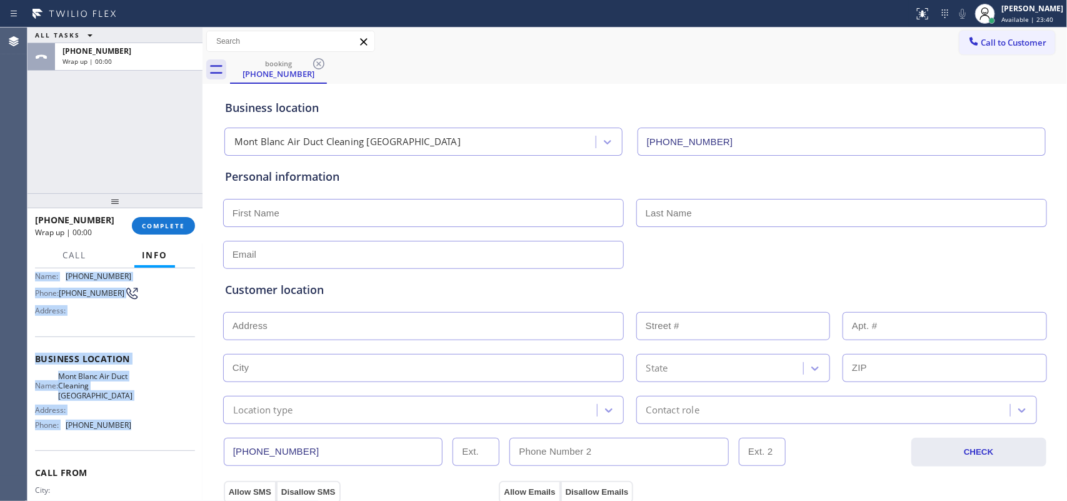
scroll to position [0, 0]
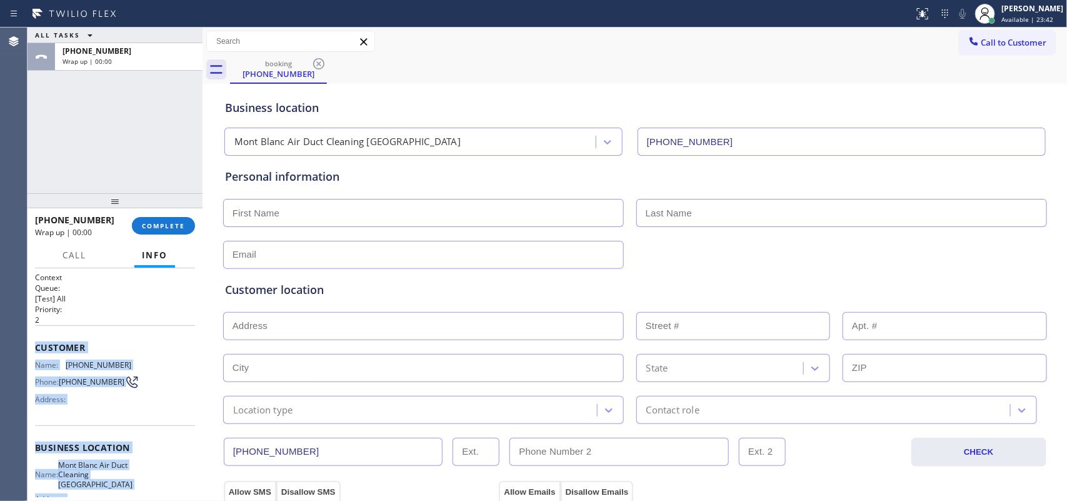
drag, startPoint x: 131, startPoint y: 379, endPoint x: 32, endPoint y: 346, distance: 104.4
click at [32, 346] on div "Context Queue: [Test] All Priority: 2 Customer Name: (530) 434-7369 Phone: (530…" at bounding box center [114, 384] width 175 height 233
copy div "Customer Name: (530) 434-7369 Phone: (530) 434-7369 Address: Business location …"
click at [171, 223] on span "COMPLETE" at bounding box center [163, 225] width 43 height 9
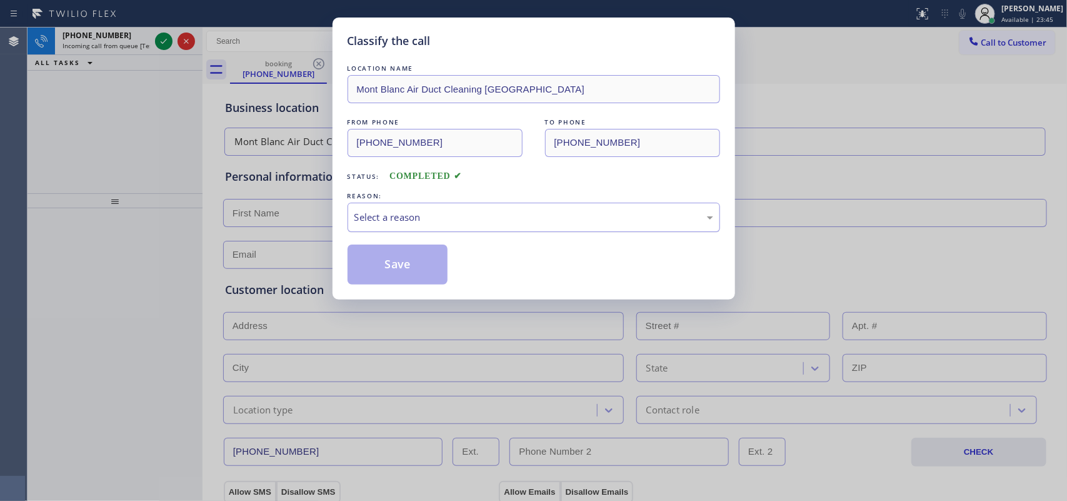
click at [454, 221] on div "Select a reason" at bounding box center [533, 217] width 359 height 14
click at [420, 279] on button "Save" at bounding box center [397, 264] width 101 height 40
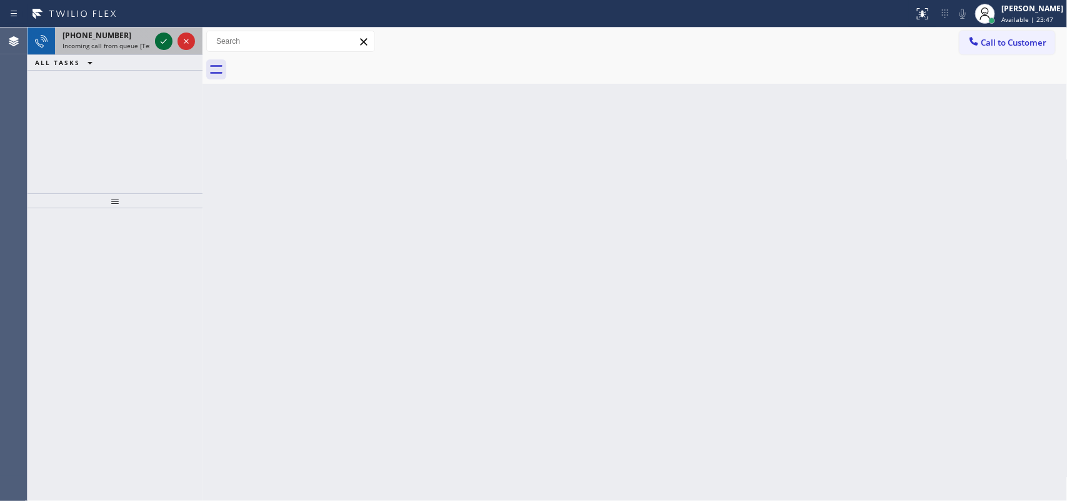
click at [161, 42] on icon at bounding box center [163, 41] width 15 height 15
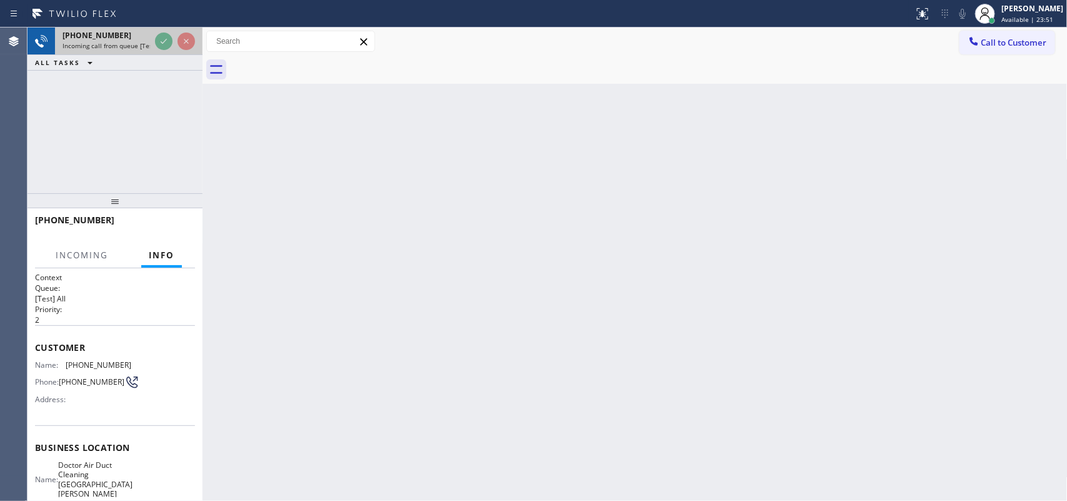
click at [114, 46] on span "Incoming call from queue [Test] All" at bounding box center [114, 45] width 104 height 9
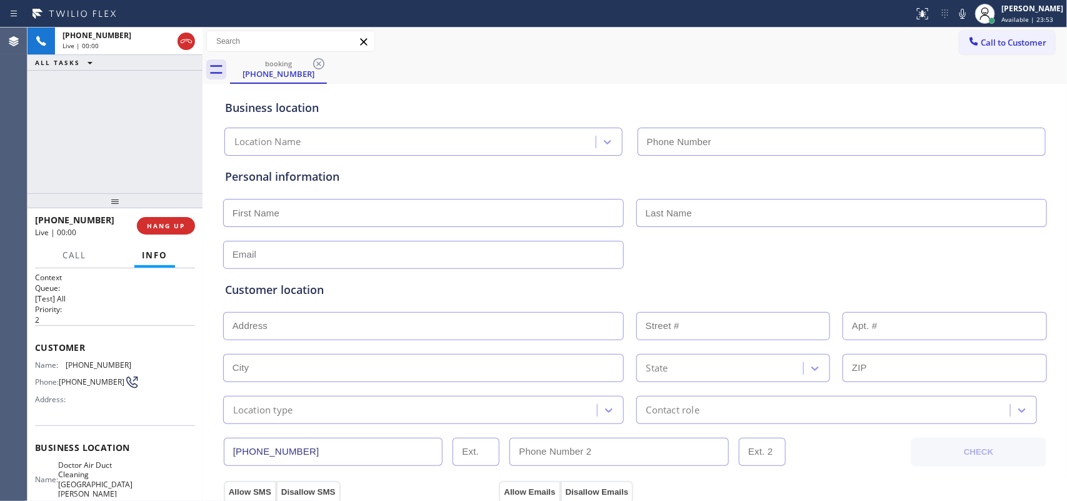
type input "(805) 519-8991"
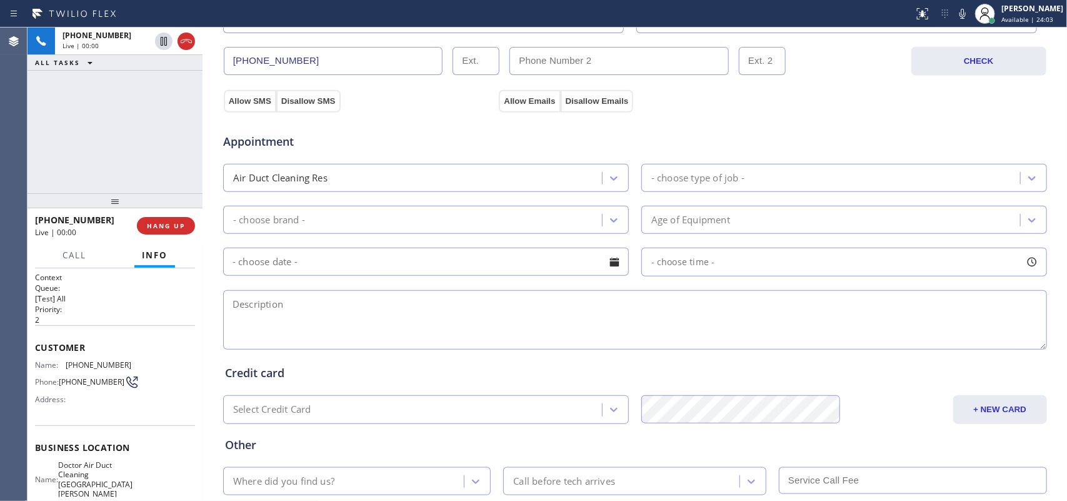
scroll to position [138, 0]
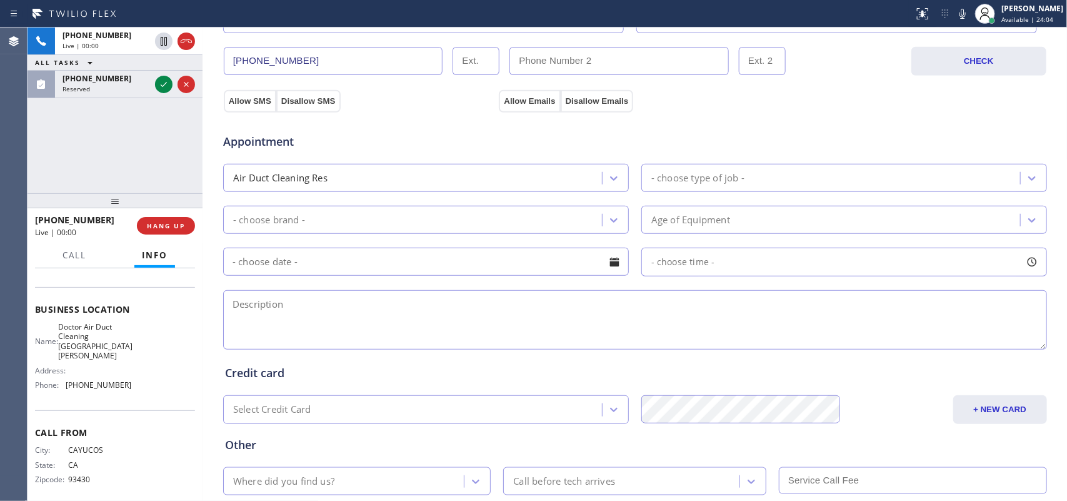
click at [132, 382] on div "Name: Doctor Air Duct Cleaning Santa Barbara Address: Phone: (805) 519-8991" at bounding box center [115, 358] width 160 height 73
click at [163, 83] on icon at bounding box center [163, 84] width 15 height 15
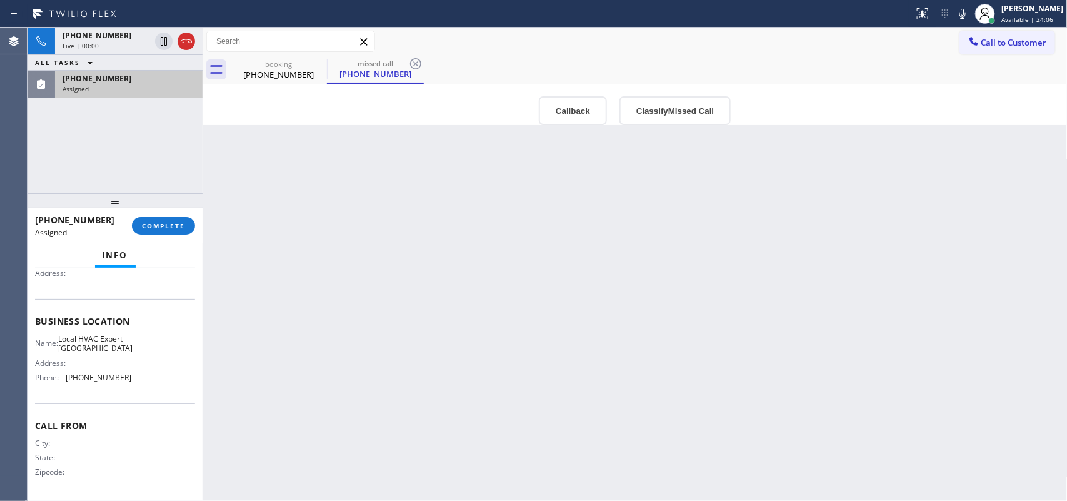
click at [156, 379] on div "Name: Local HVAC Expert Richmond Address: Phone: (510) 851-8030" at bounding box center [115, 361] width 160 height 54
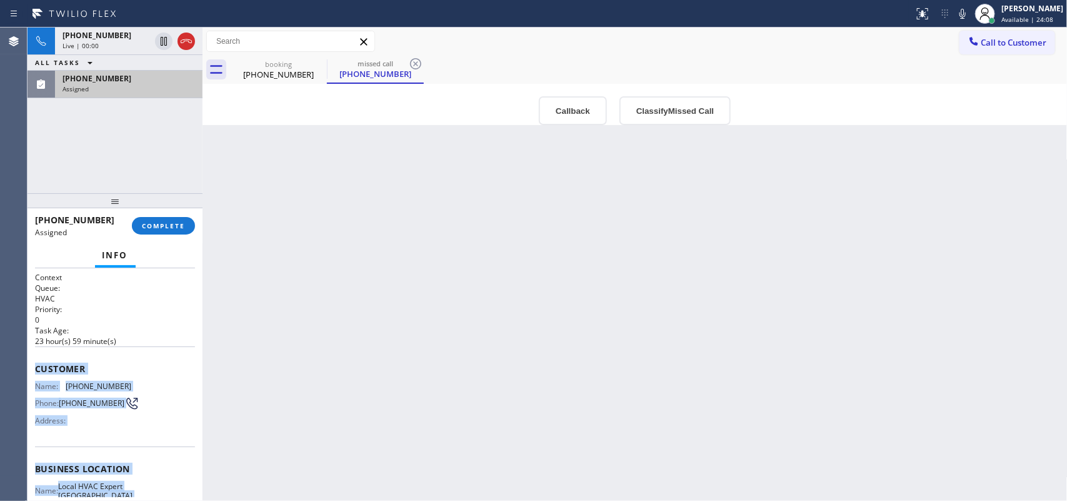
drag, startPoint x: 154, startPoint y: 389, endPoint x: 33, endPoint y: 360, distance: 124.0
click at [33, 360] on div "Context Queue: HVAC Priority: 0 Task Age: 23 hour(s) 59 minute(s) Customer Name…" at bounding box center [114, 384] width 175 height 233
copy div "Customer Name: (510) 240-7496 Phone: (510) 240-7496 Address: Business location …"
click at [644, 107] on button "Classify Missed Call" at bounding box center [674, 110] width 111 height 29
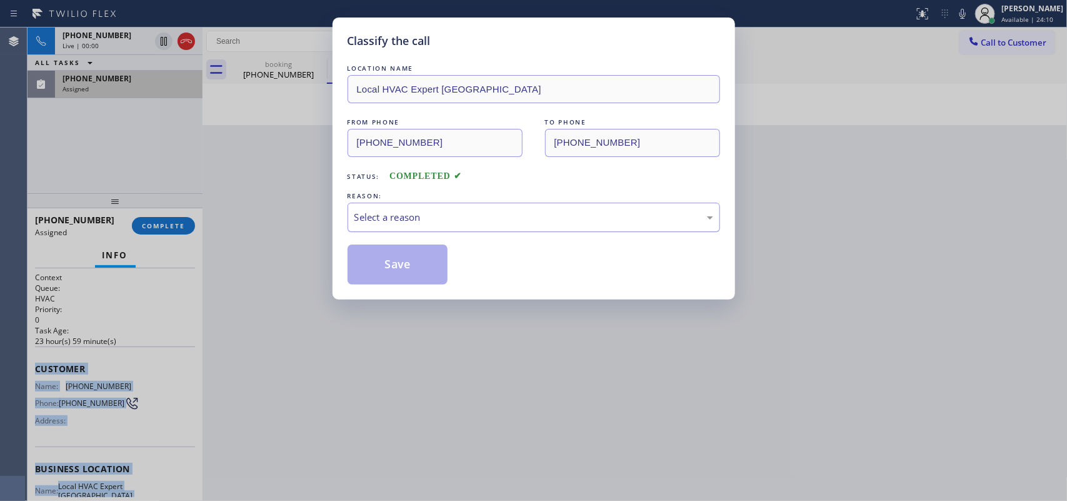
click at [554, 214] on div "Select a reason" at bounding box center [533, 217] width 359 height 14
click at [396, 267] on button "Save" at bounding box center [397, 264] width 101 height 40
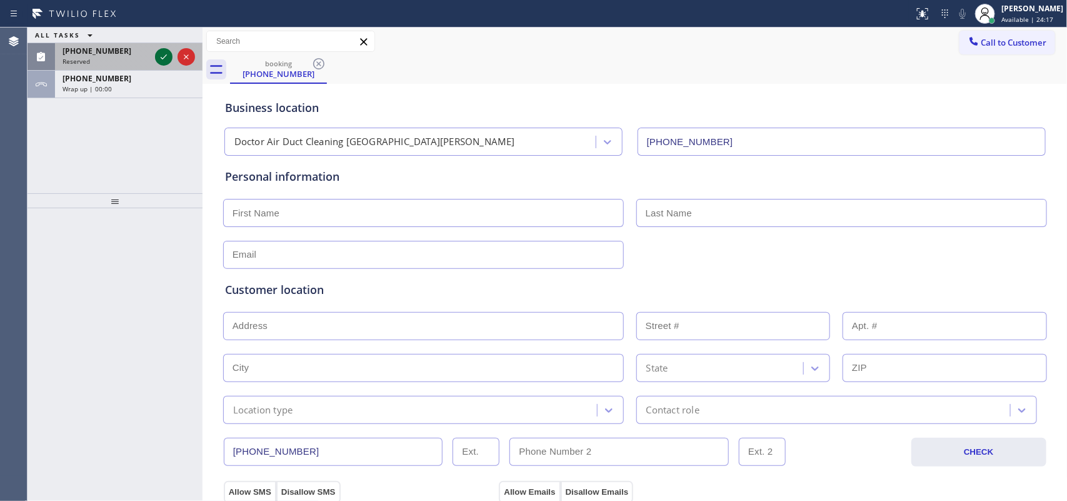
click at [166, 59] on icon at bounding box center [163, 56] width 15 height 15
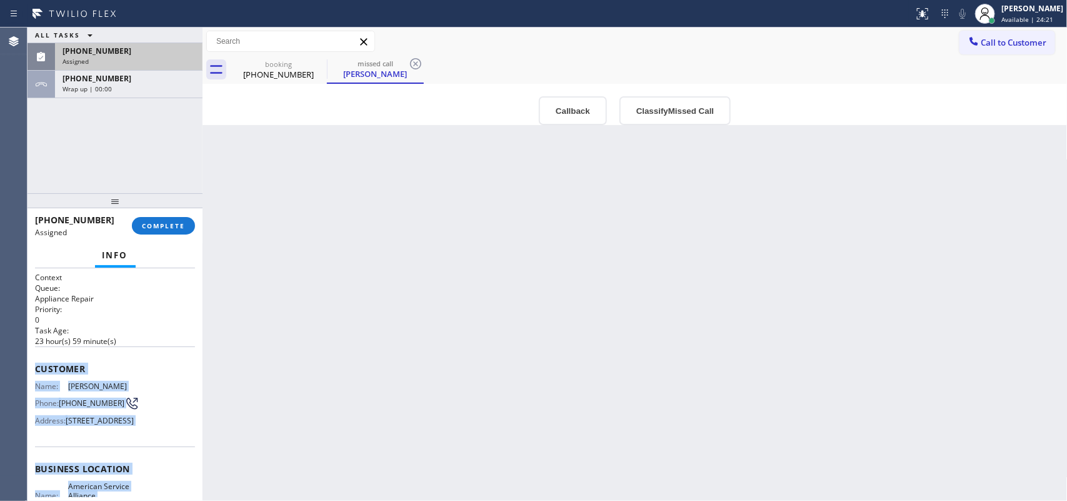
drag, startPoint x: 131, startPoint y: 382, endPoint x: 33, endPoint y: 366, distance: 99.5
click at [33, 366] on div "Context Queue: Appliance Repair Priority: 0 Task Age: 23 hour(s) 59 minute(s) C…" at bounding box center [114, 384] width 175 height 233
copy div "Customer Name: Muriel Zimmerman Phone: (805) 451-2946 Address: 1822 Prospect Av…"
click at [678, 114] on button "Classify Missed Call" at bounding box center [674, 110] width 111 height 29
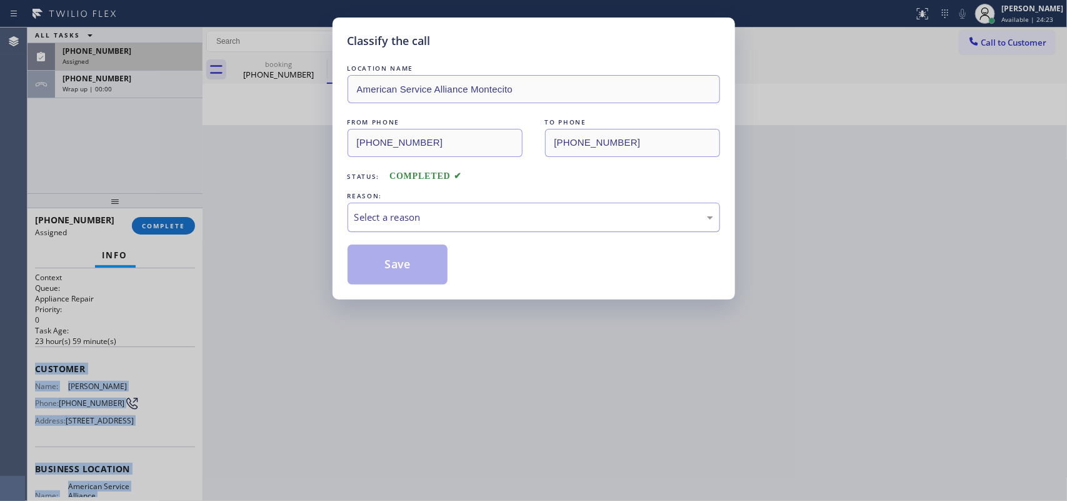
click at [607, 214] on div "Select a reason" at bounding box center [533, 217] width 359 height 14
click at [422, 270] on button "Save" at bounding box center [397, 264] width 101 height 40
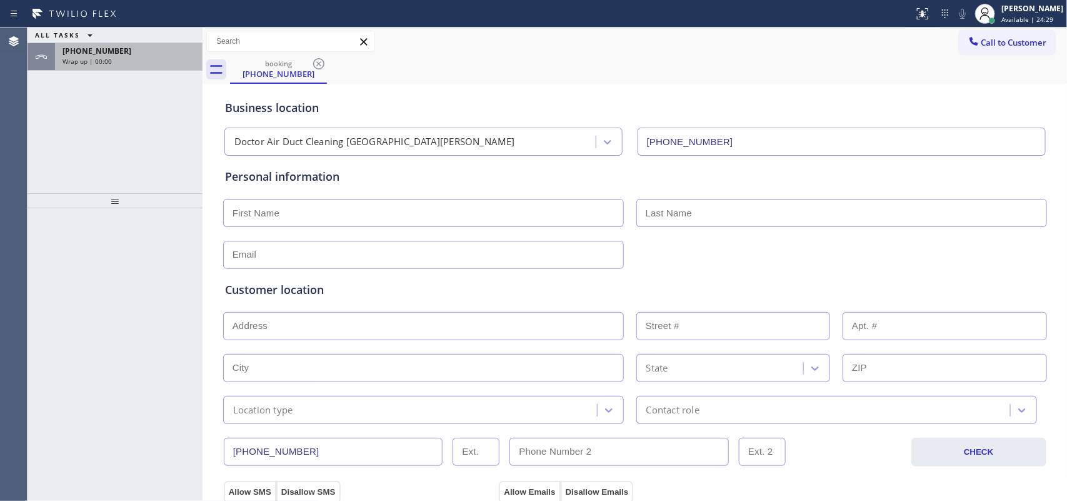
click at [129, 61] on div "Wrap up | 00:00" at bounding box center [128, 61] width 132 height 9
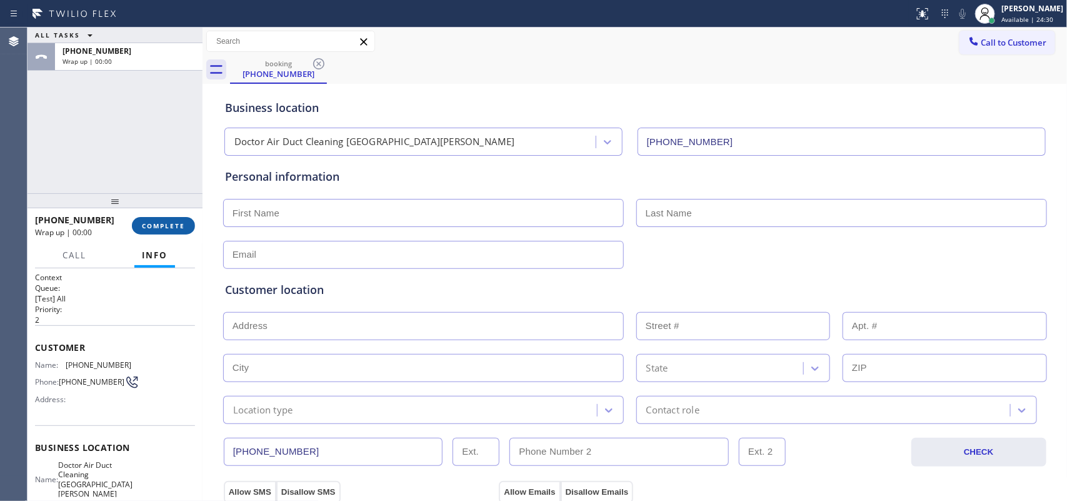
click at [176, 222] on span "COMPLETE" at bounding box center [163, 225] width 43 height 9
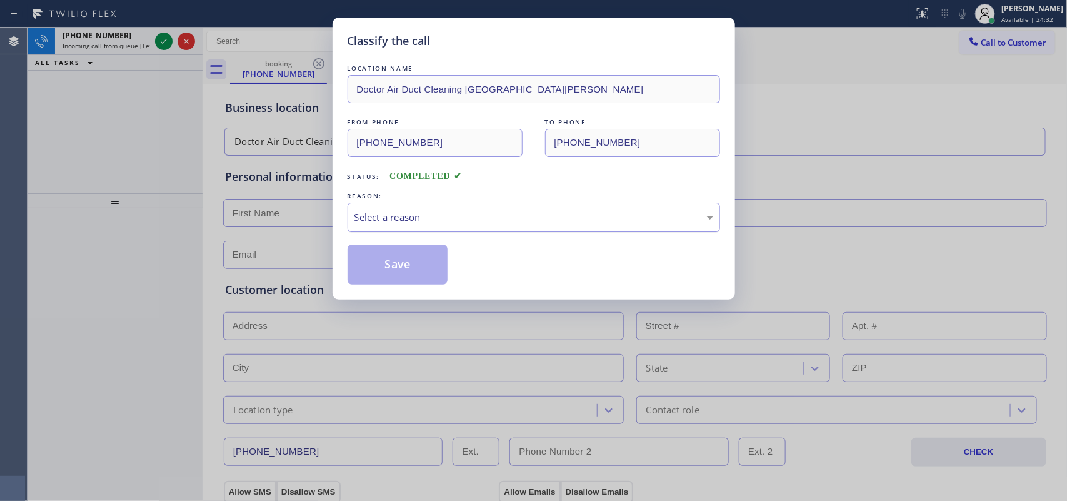
click at [442, 223] on div "Select a reason" at bounding box center [533, 217] width 359 height 14
click at [389, 248] on button "Save" at bounding box center [397, 264] width 101 height 40
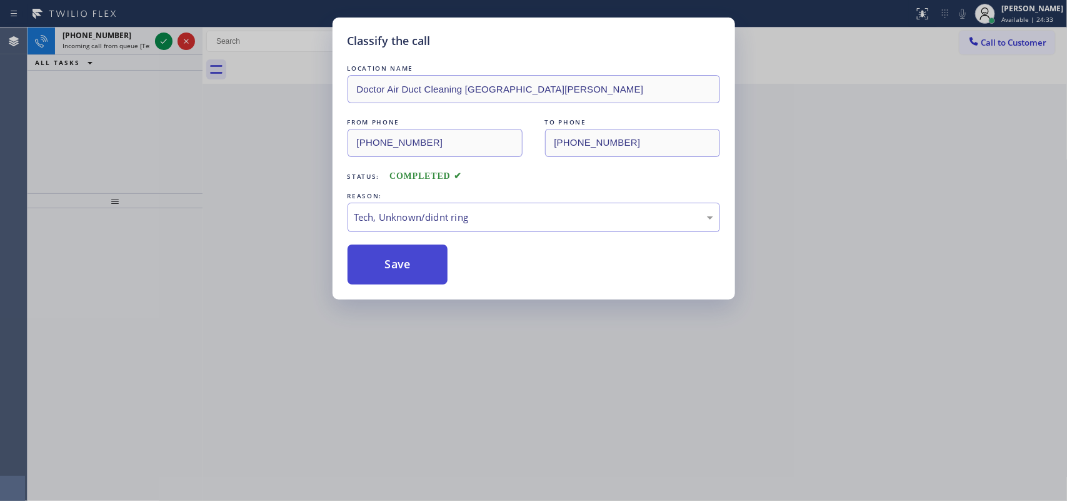
click at [394, 276] on button "Save" at bounding box center [397, 264] width 101 height 40
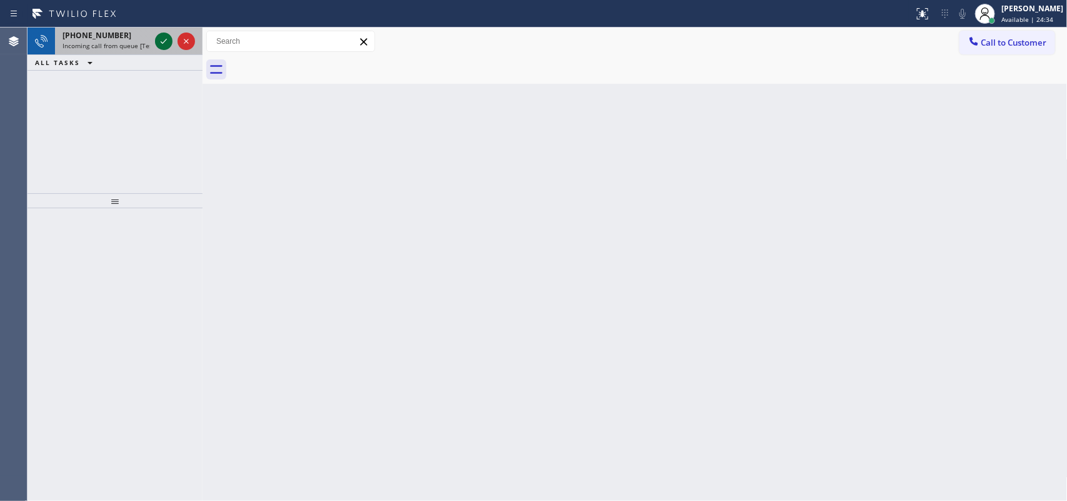
click at [158, 42] on icon at bounding box center [163, 41] width 15 height 15
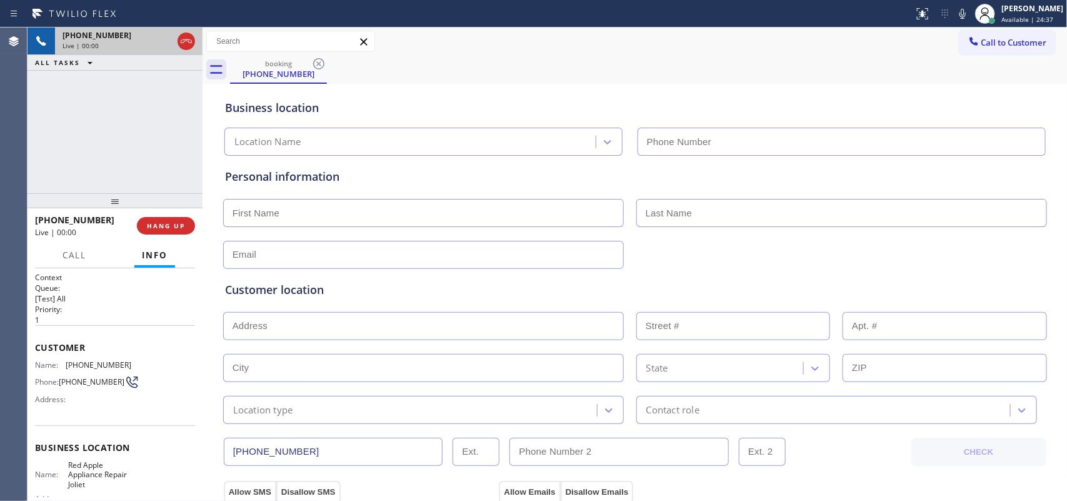
type input "(815) 335-9191"
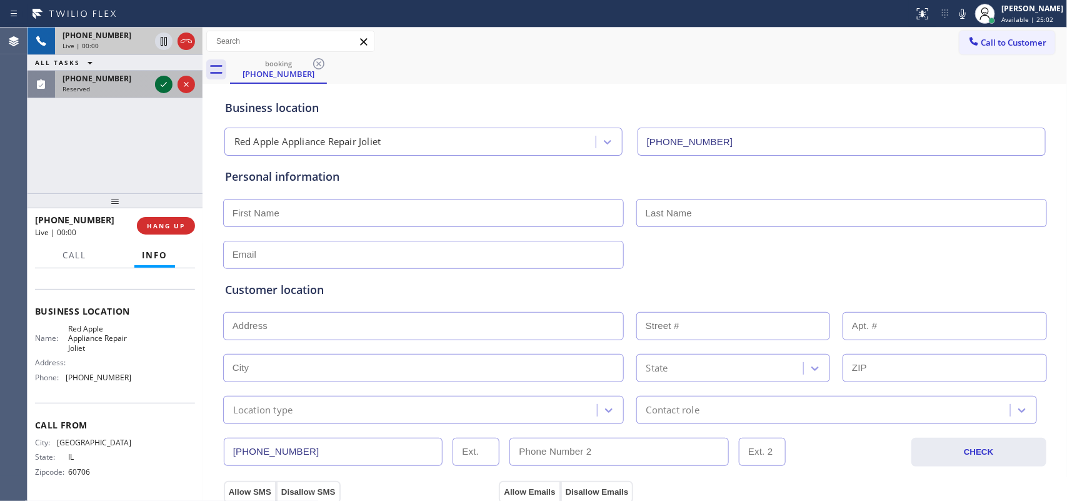
click at [161, 83] on icon at bounding box center [163, 84] width 15 height 15
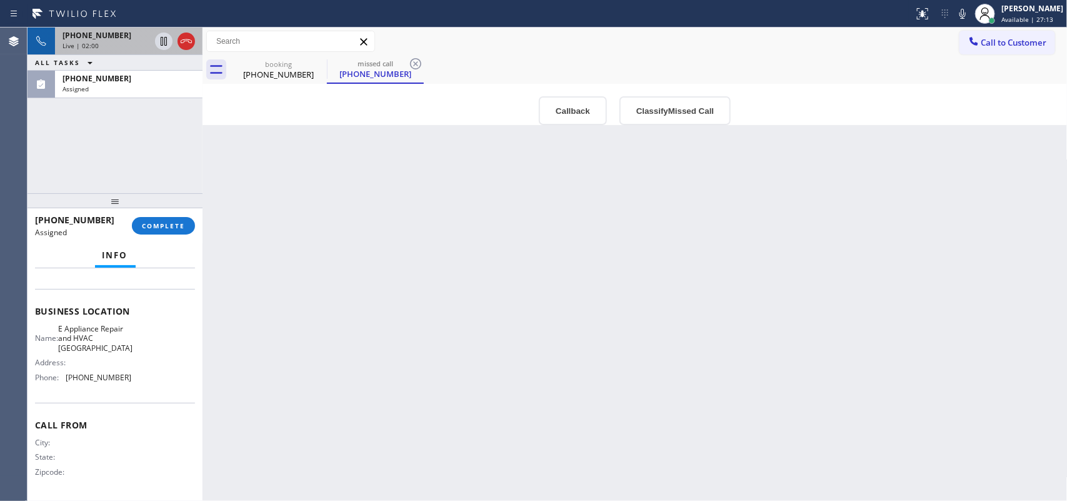
click at [101, 39] on span "+17736997220" at bounding box center [96, 35] width 69 height 11
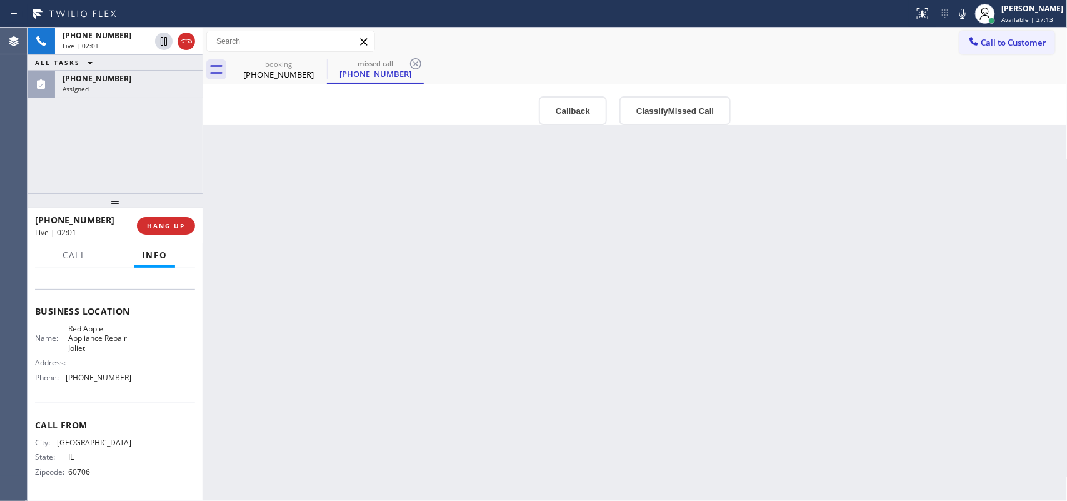
scroll to position [138, 0]
click at [82, 256] on span "Call" at bounding box center [74, 254] width 24 height 11
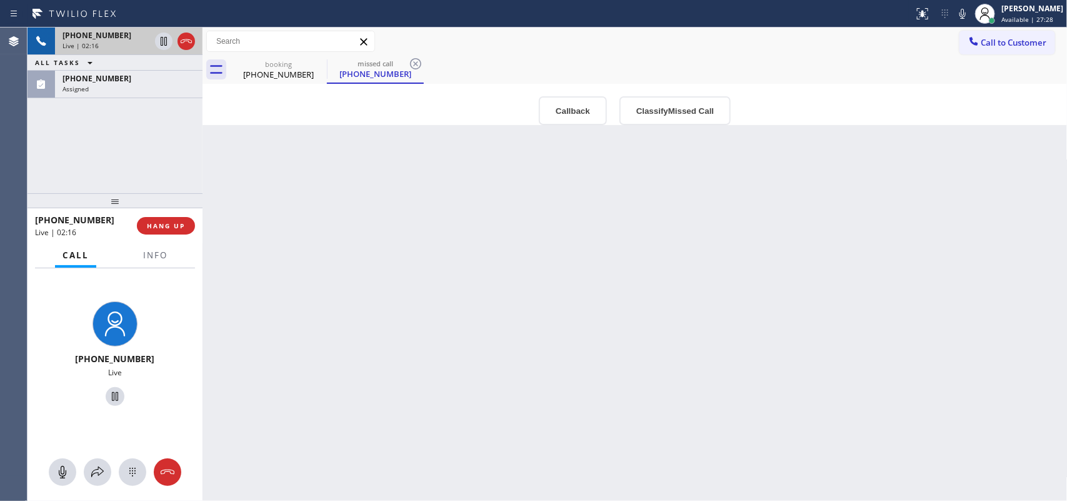
click at [124, 46] on div "Live | 02:16" at bounding box center [105, 45] width 87 height 9
click at [62, 400] on icon at bounding box center [62, 472] width 7 height 12
click at [109, 396] on icon at bounding box center [114, 396] width 15 height 15
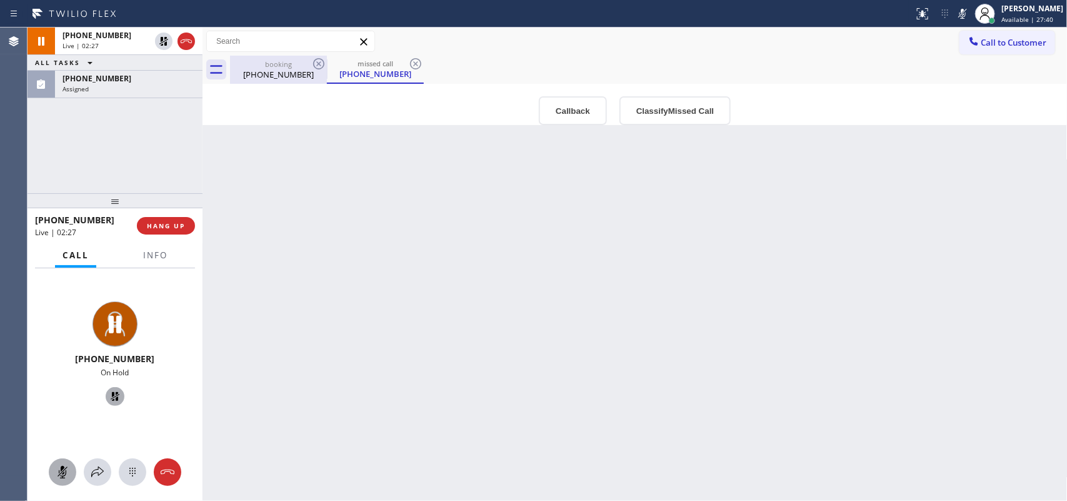
click at [282, 81] on div "booking (773) 699-7220" at bounding box center [278, 70] width 94 height 28
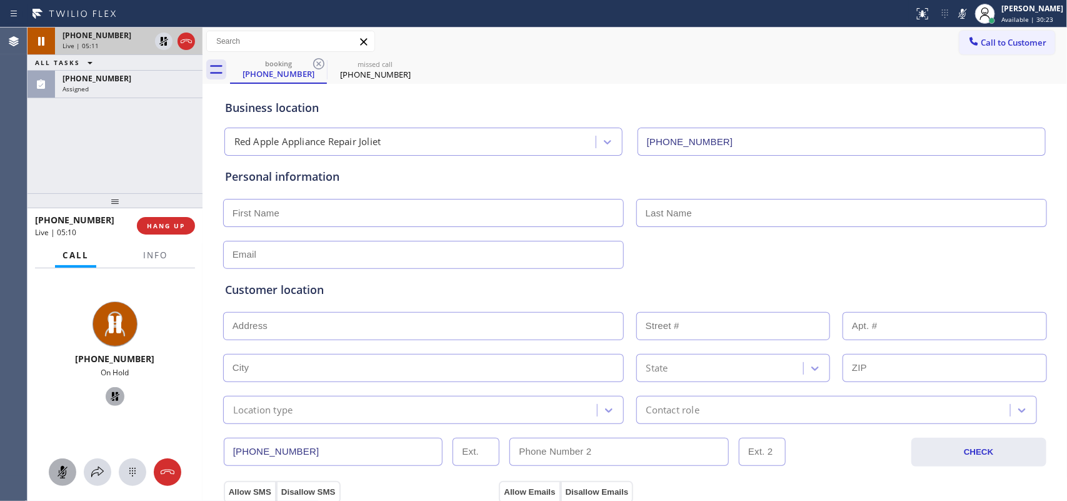
click at [109, 42] on div "Live | 05:11" at bounding box center [105, 45] width 87 height 9
drag, startPoint x: 66, startPoint y: 471, endPoint x: 79, endPoint y: 439, distance: 33.9
click at [66, 400] on icon at bounding box center [62, 471] width 15 height 15
click at [108, 397] on icon at bounding box center [114, 396] width 15 height 15
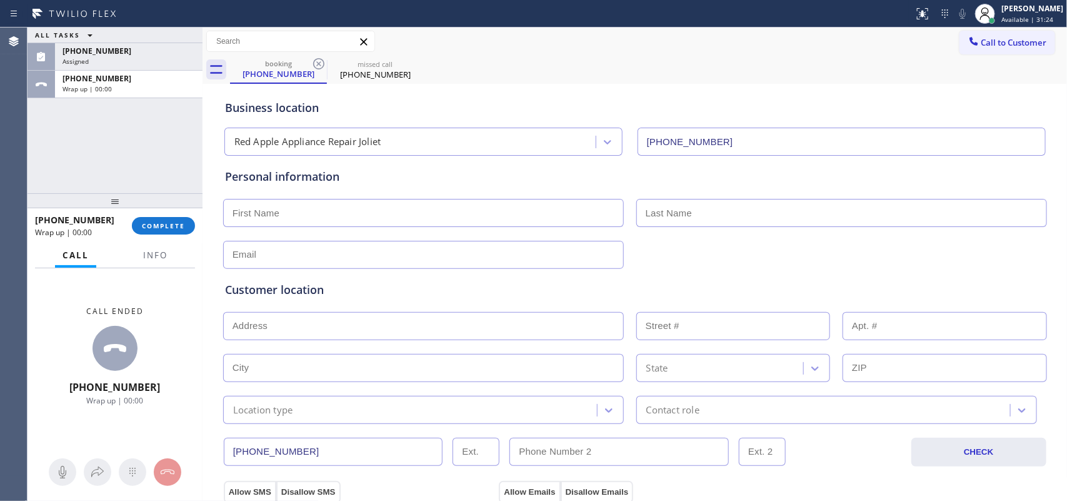
click at [426, 227] on input "text" at bounding box center [423, 213] width 401 height 28
click at [395, 222] on input "text" at bounding box center [423, 213] width 401 height 28
paste input "Bryon Reynolds"
type input "Bryon Reynolds"
click at [661, 213] on input "text" at bounding box center [841, 213] width 411 height 28
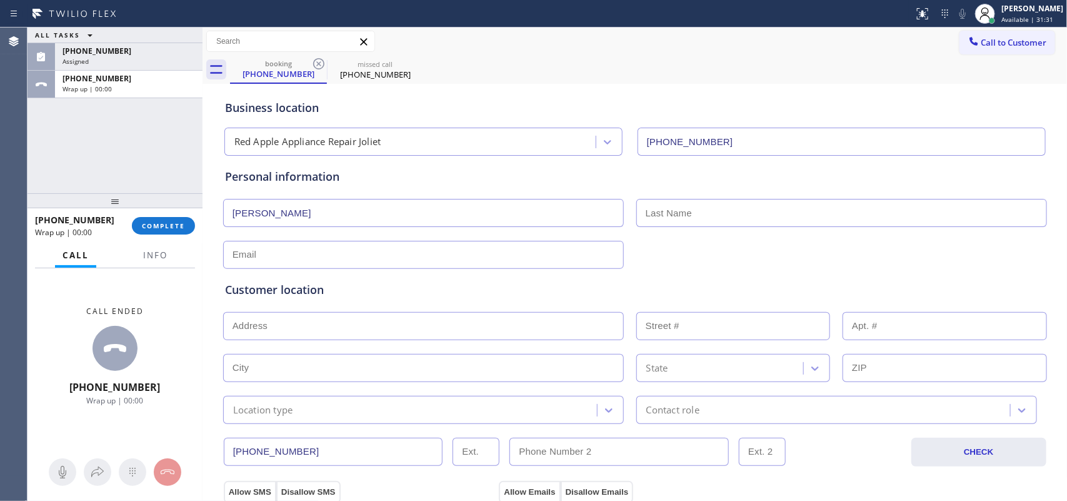
paste input "Bryon Reynolds"
drag, startPoint x: 669, startPoint y: 210, endPoint x: 592, endPoint y: 210, distance: 76.9
click at [592, 210] on div "Bryon Reynolds Bryon Reynolds" at bounding box center [635, 211] width 826 height 31
type input "Reynolds"
drag, startPoint x: 254, startPoint y: 214, endPoint x: 355, endPoint y: 214, distance: 101.2
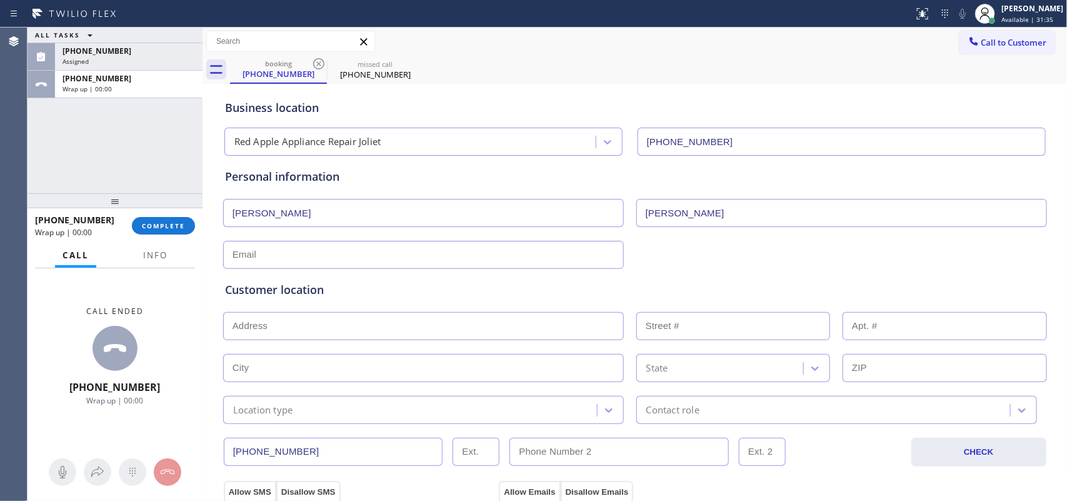
click at [346, 214] on input "Bryon Reynolds" at bounding box center [423, 213] width 401 height 28
type input "Bryon"
click at [389, 254] on input "text" at bounding box center [423, 255] width 401 height 28
type input "[EMAIL_ADDRESS][DOMAIN_NAME]"
click at [376, 328] on input "text" at bounding box center [423, 326] width 401 height 28
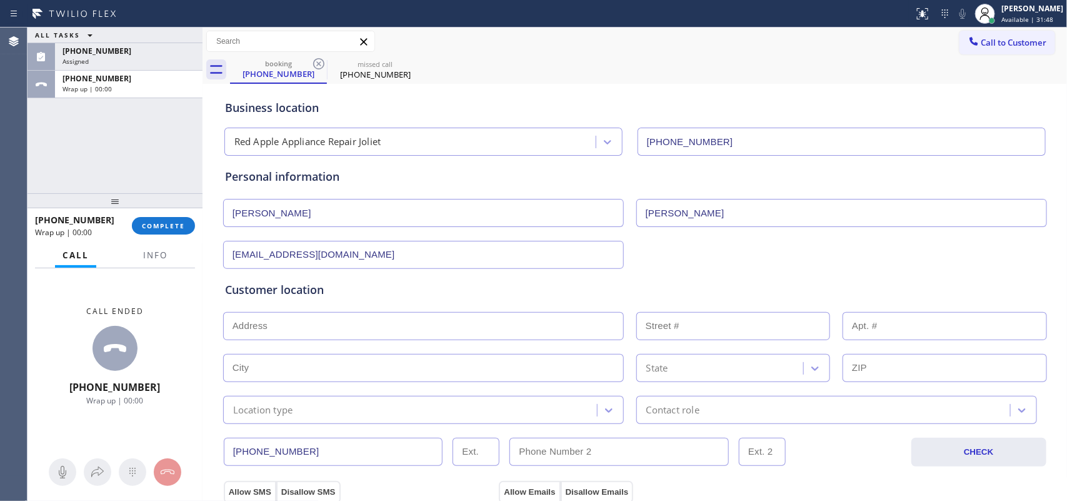
click at [378, 328] on input "text" at bounding box center [423, 326] width 401 height 28
paste input "502 Elsie AveCrest Hill, IL 60403"
type input "502 Elsie Ave"
type input "502"
type input "Crest Hill"
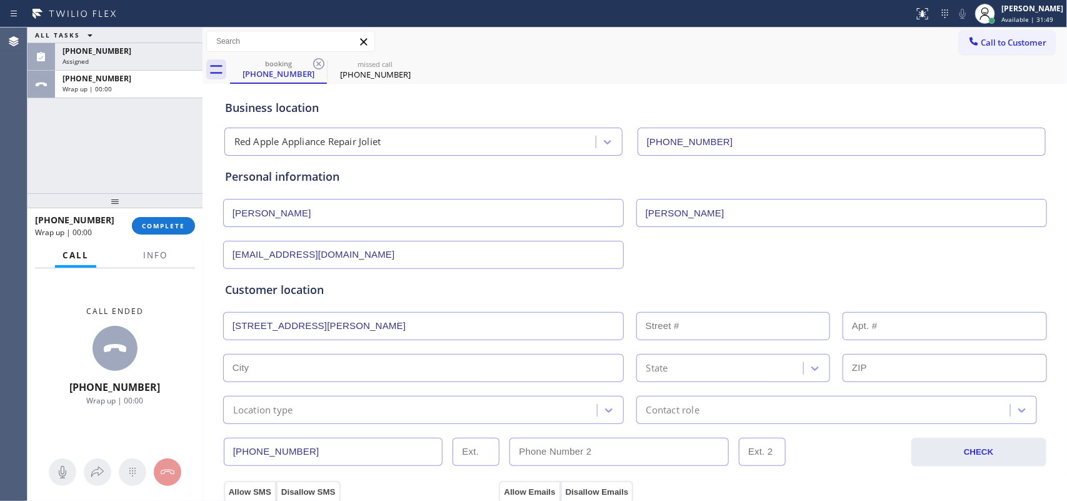
type input "60403"
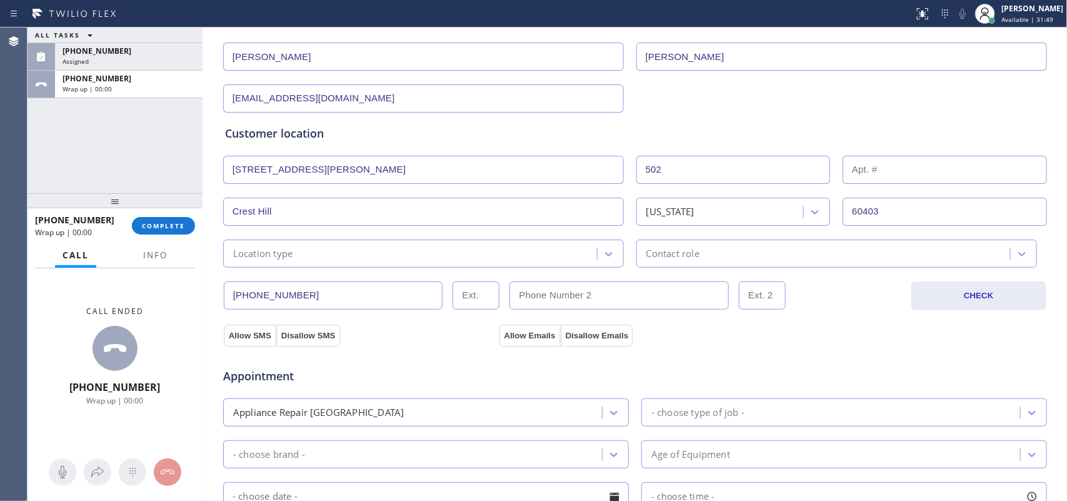
scroll to position [234, 0]
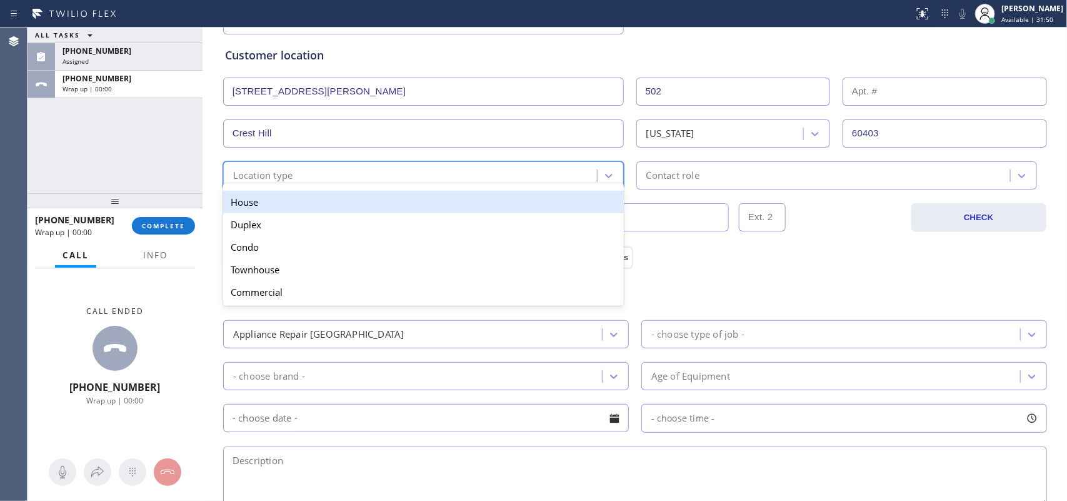
click at [436, 185] on div "option House focused, 1 of 5. 5 results available. Use Up and Down to choose op…" at bounding box center [423, 175] width 401 height 28
click at [439, 200] on div "House" at bounding box center [423, 202] width 401 height 22
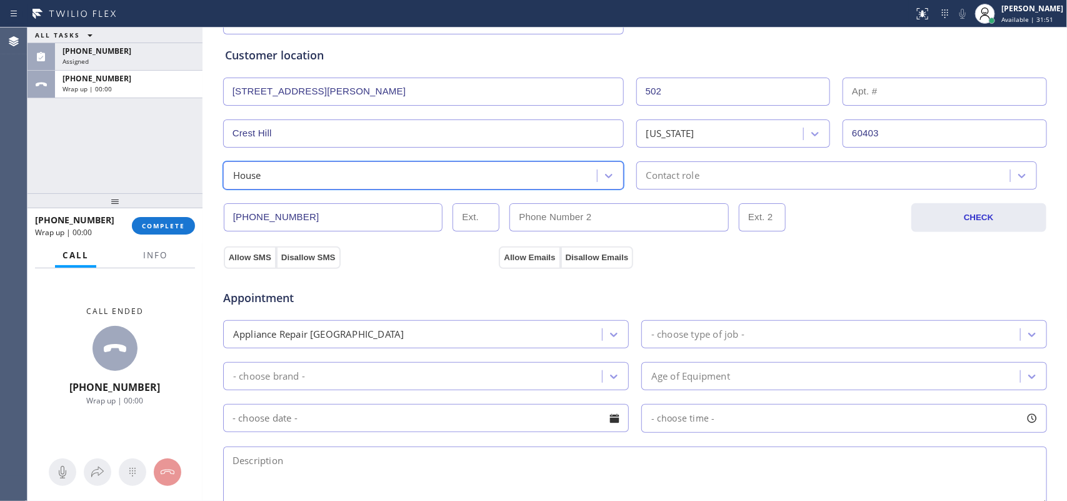
click at [678, 179] on div "Contact role" at bounding box center [672, 175] width 53 height 14
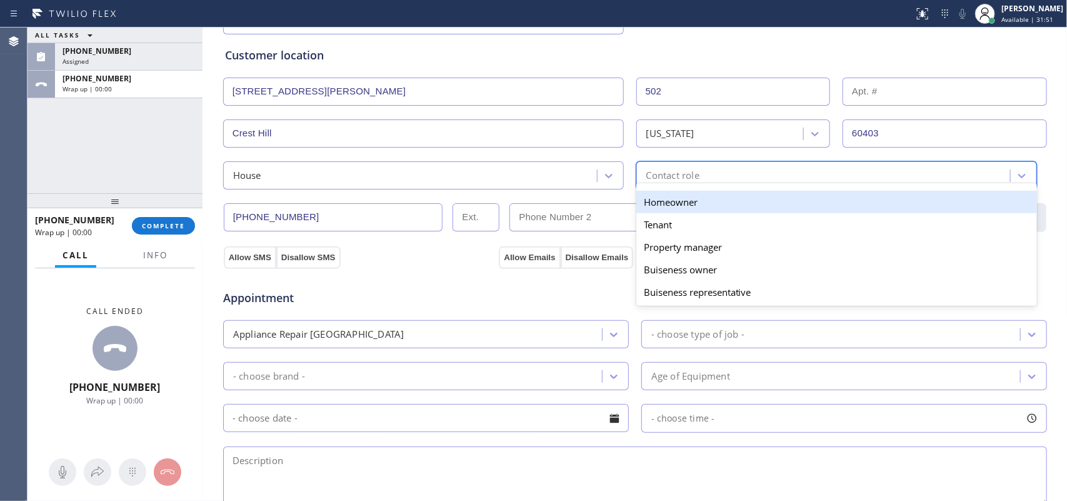
click at [682, 197] on div "Homeowner" at bounding box center [836, 202] width 401 height 22
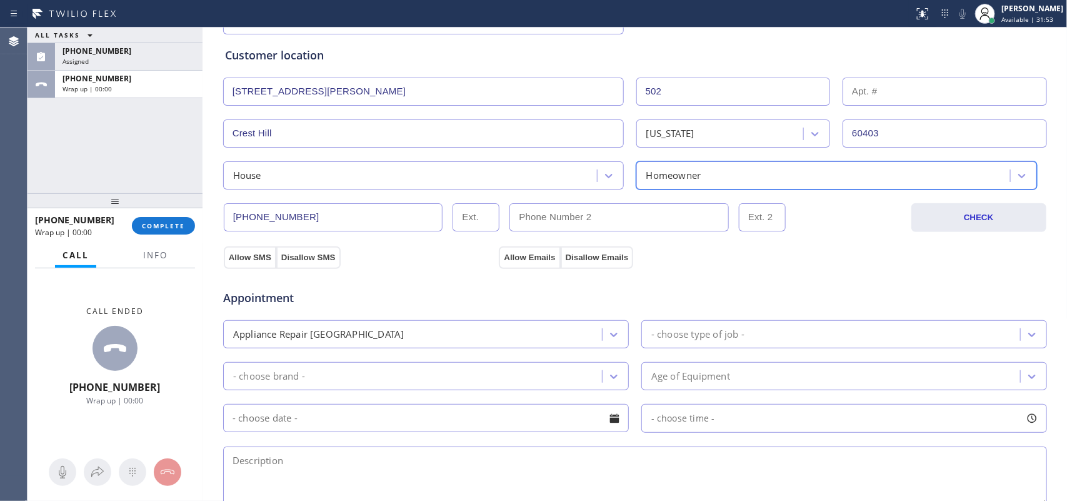
drag, startPoint x: 301, startPoint y: 262, endPoint x: 400, endPoint y: 244, distance: 100.5
click at [311, 262] on button "Disallow SMS" at bounding box center [308, 257] width 64 height 22
click at [585, 252] on button "Disallow Emails" at bounding box center [597, 257] width 73 height 22
drag, startPoint x: 304, startPoint y: 251, endPoint x: 325, endPoint y: 254, distance: 21.5
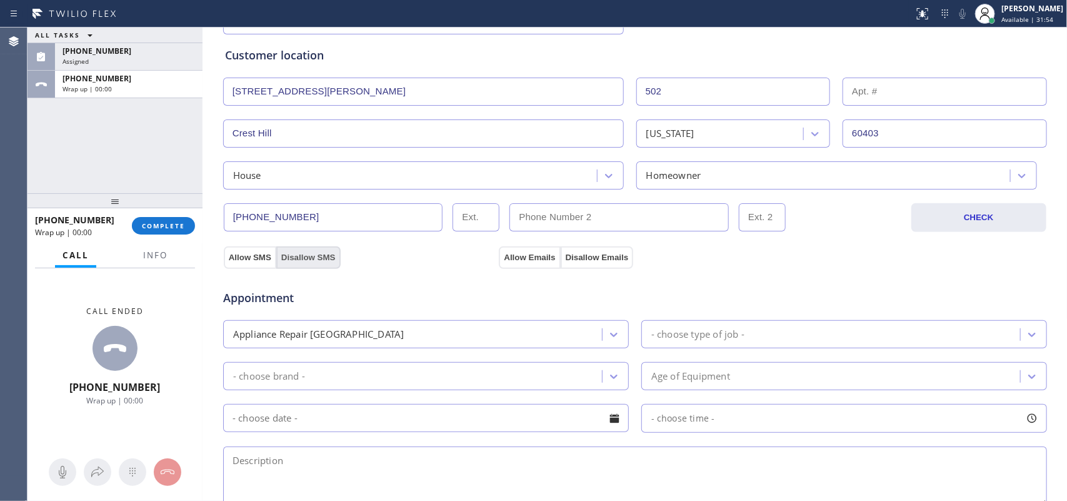
click at [307, 252] on button "Disallow SMS" at bounding box center [308, 257] width 64 height 22
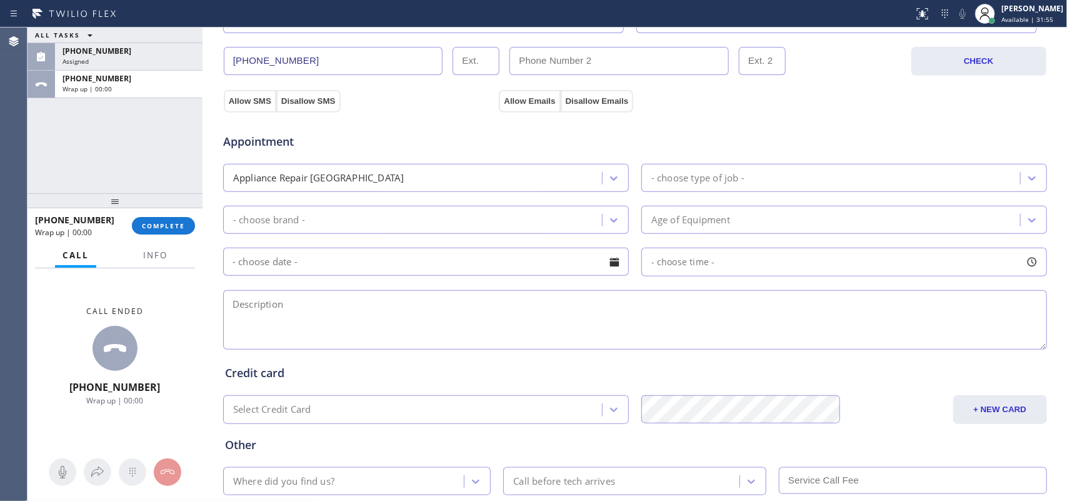
scroll to position [469, 0]
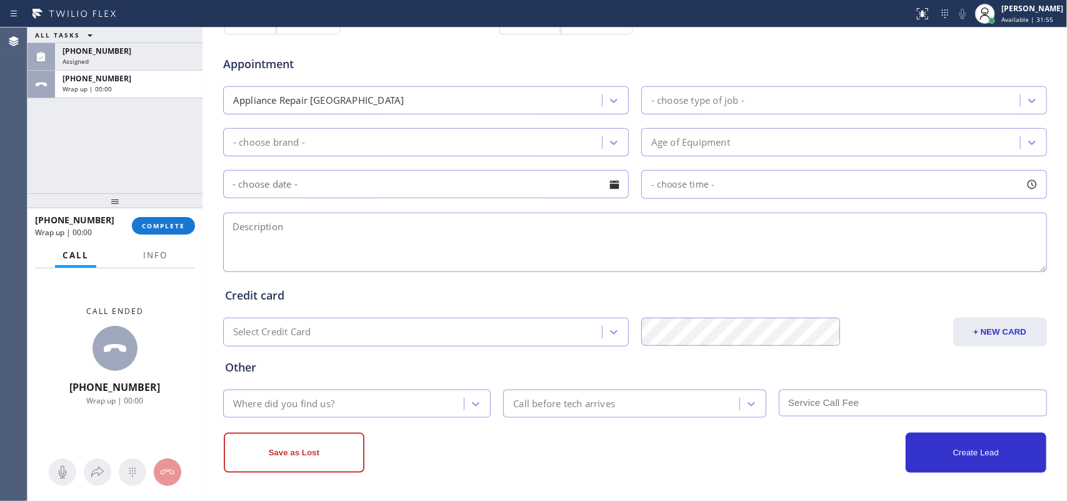
click at [816, 96] on div "- choose type of job -" at bounding box center [832, 100] width 375 height 22
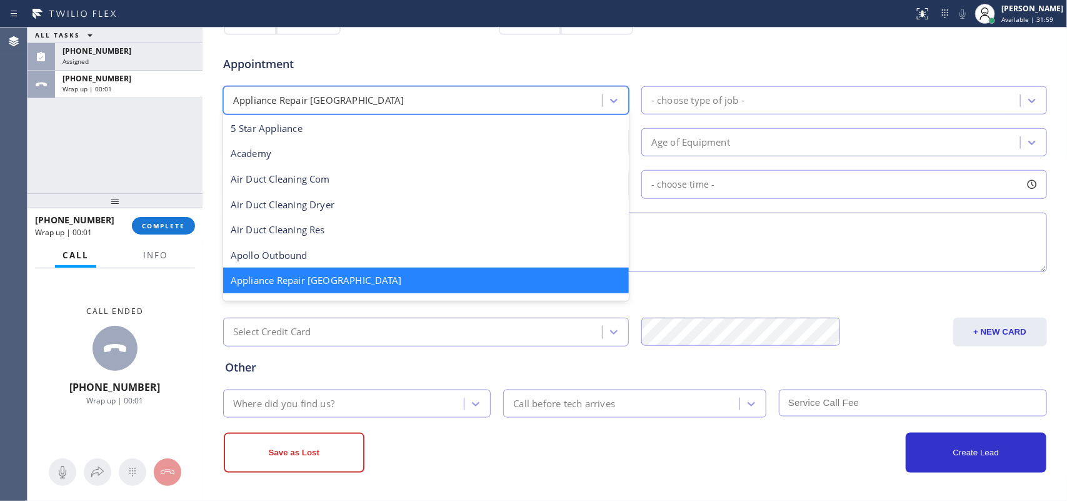
click at [589, 102] on div "Appliance Repair [GEOGRAPHIC_DATA]" at bounding box center [414, 100] width 375 height 22
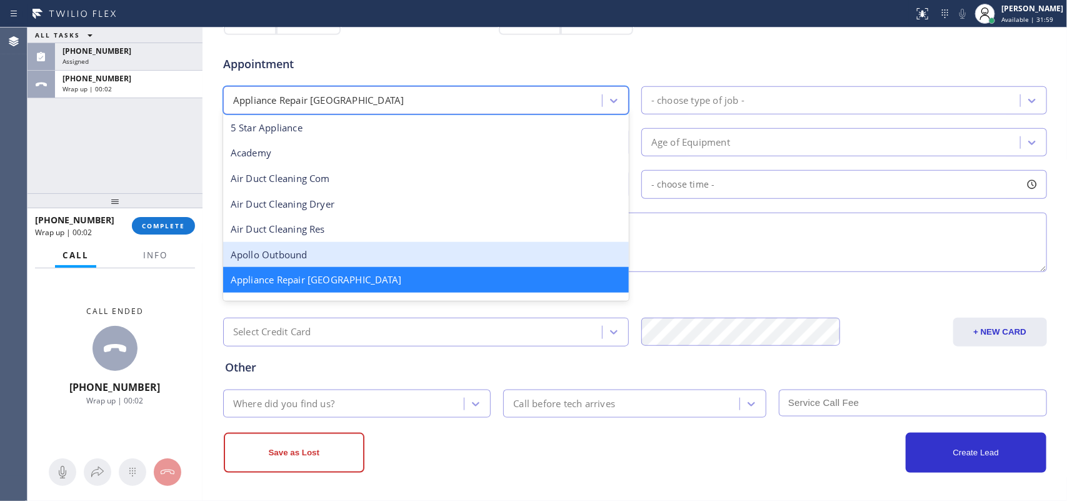
scroll to position [79, 0]
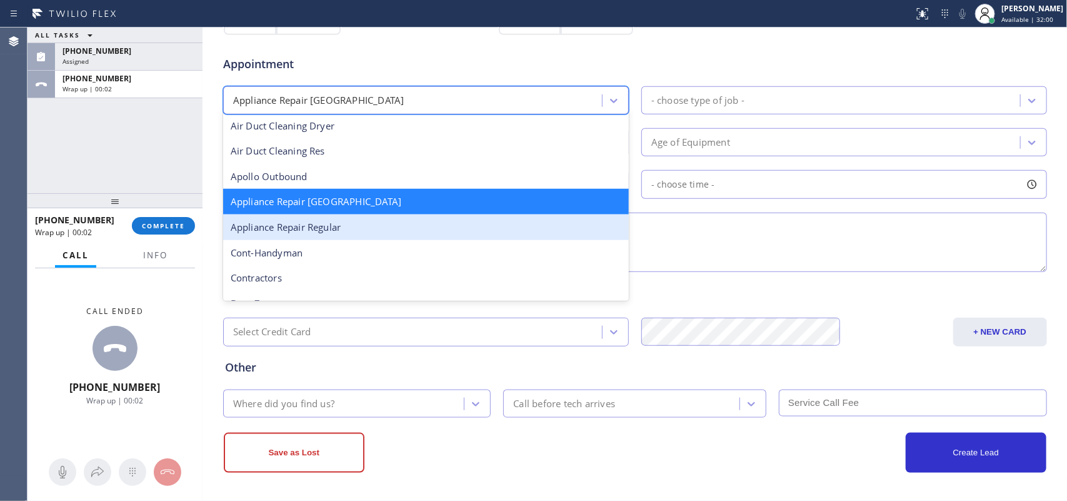
click at [476, 238] on div "Appliance Repair Regular" at bounding box center [426, 227] width 406 height 26
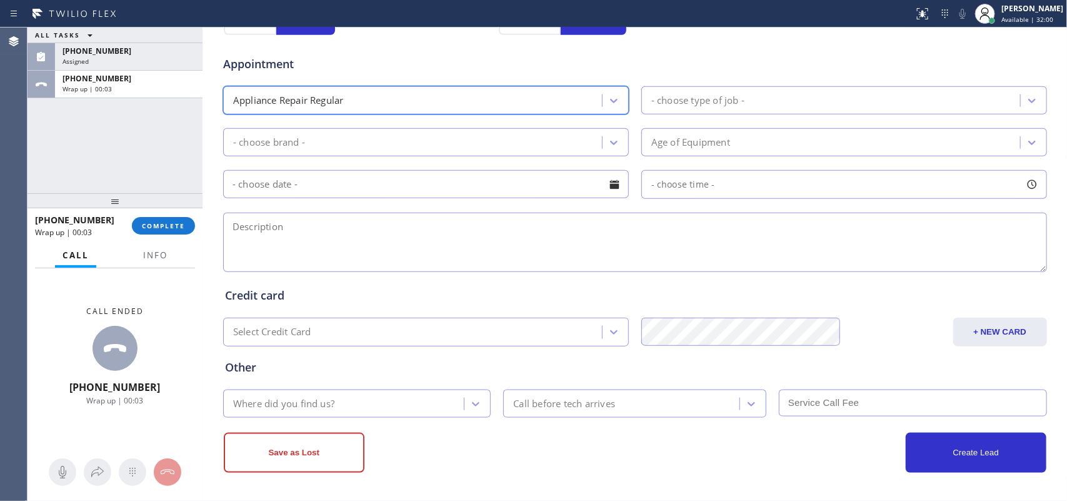
click at [717, 100] on div "- choose type of job -" at bounding box center [697, 100] width 93 height 14
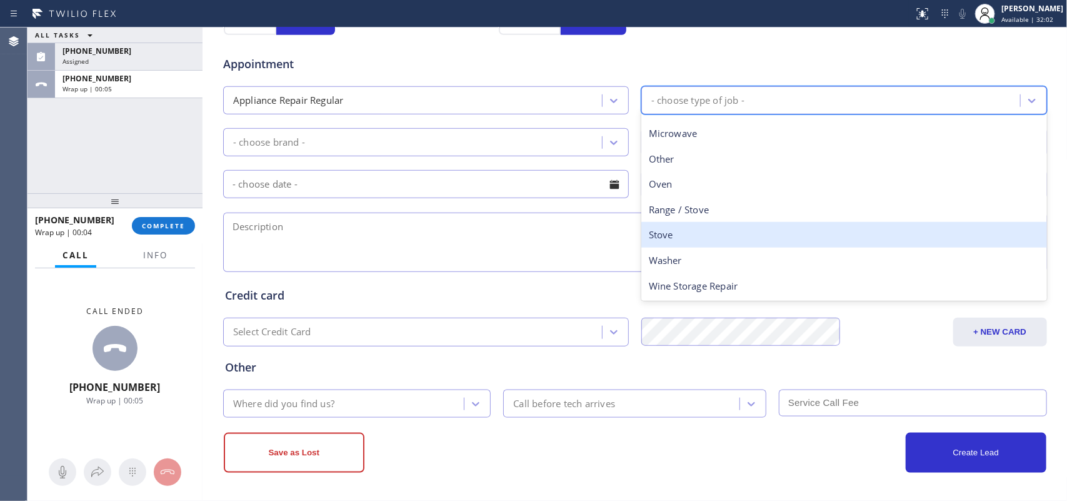
scroll to position [0, 0]
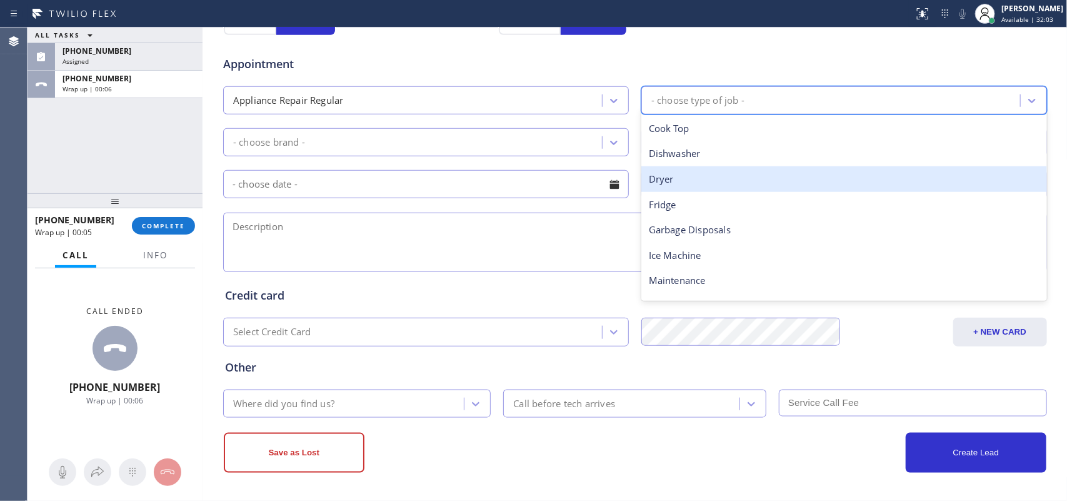
click at [705, 175] on div "Dryer" at bounding box center [844, 179] width 406 height 26
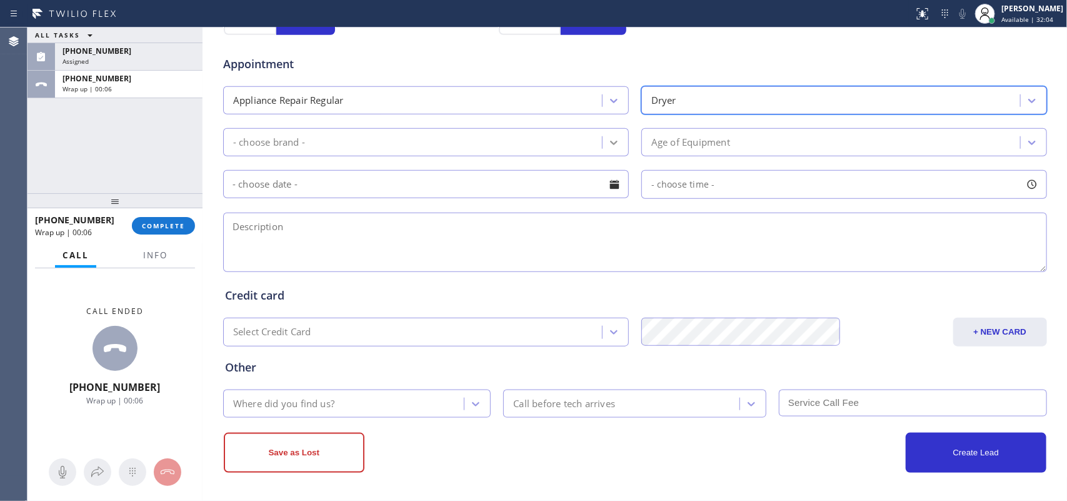
click at [617, 142] on div at bounding box center [613, 142] width 22 height 22
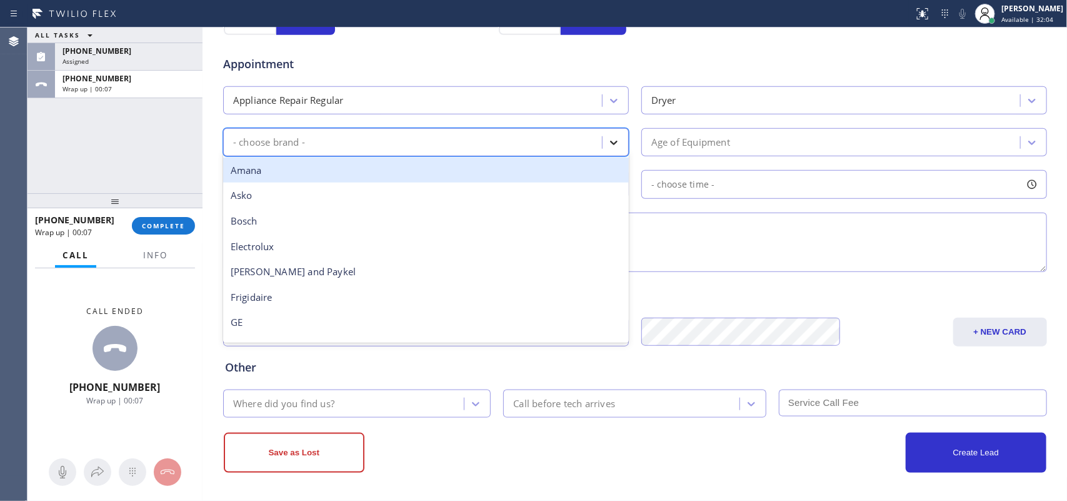
type input "m"
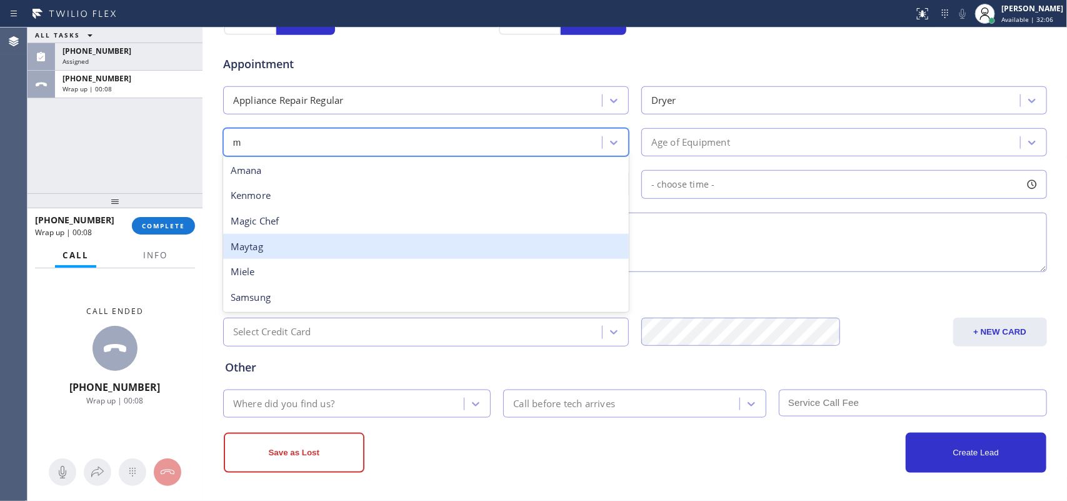
click at [542, 251] on div "Maytag" at bounding box center [426, 247] width 406 height 26
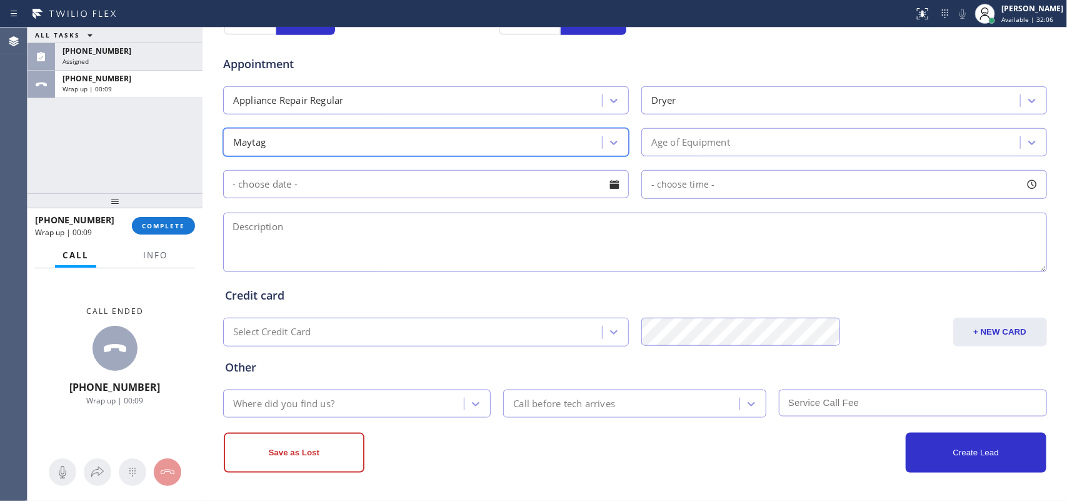
click at [682, 141] on div "Age of Equipment" at bounding box center [690, 142] width 79 height 14
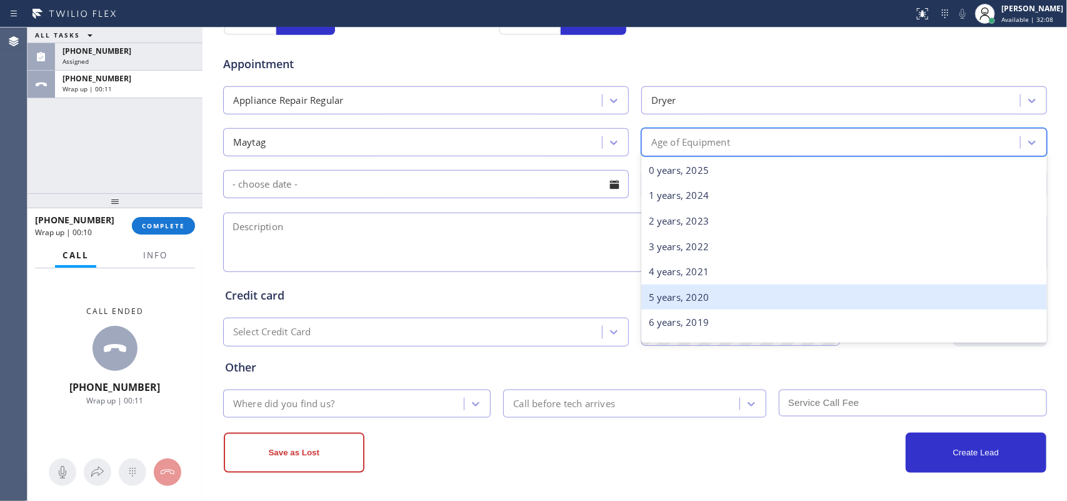
scroll to position [78, 0]
drag, startPoint x: 714, startPoint y: 297, endPoint x: 699, endPoint y: 287, distance: 18.0
click at [714, 297] on div "8 years, 2017" at bounding box center [844, 295] width 406 height 26
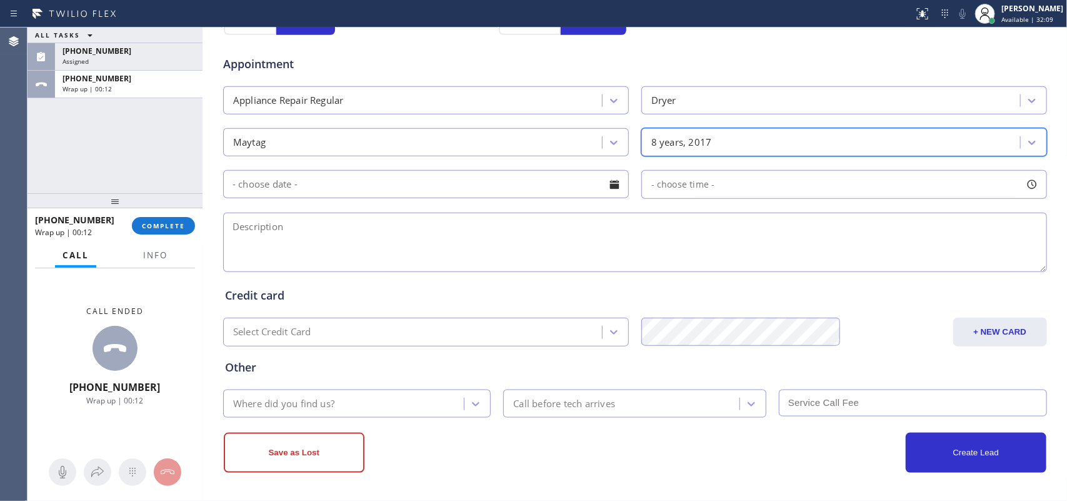
click at [612, 187] on div at bounding box center [614, 184] width 21 height 21
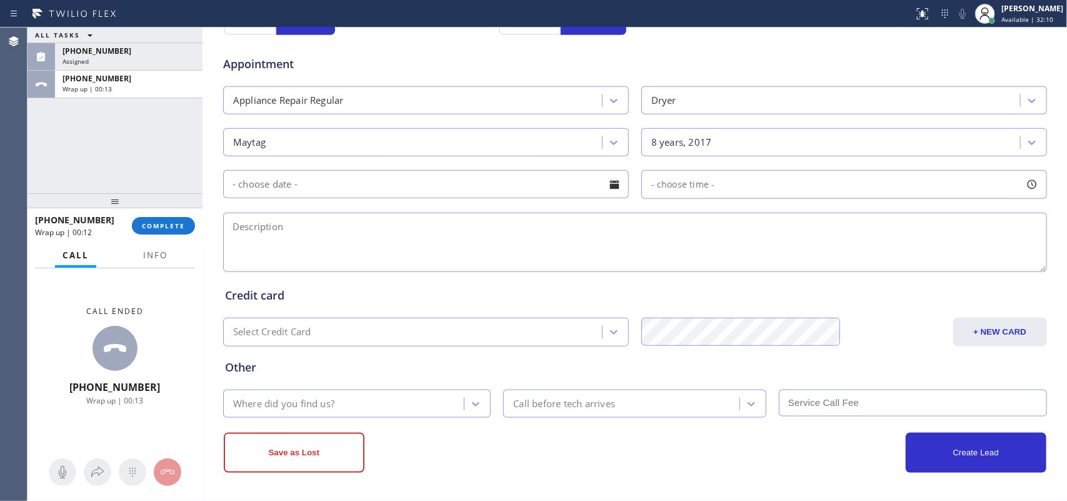
click at [612, 187] on div at bounding box center [614, 184] width 21 height 21
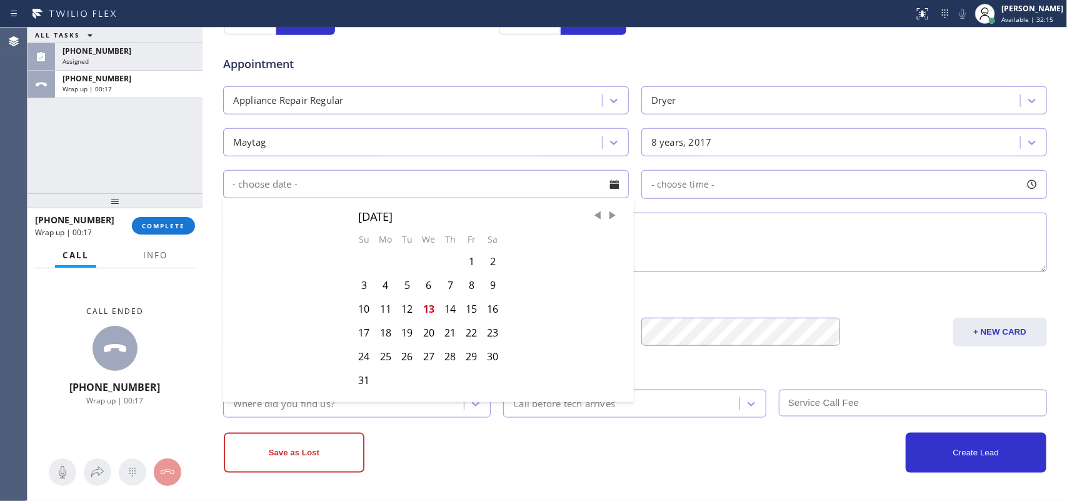
click at [386, 136] on div "Maytag" at bounding box center [414, 142] width 375 height 22
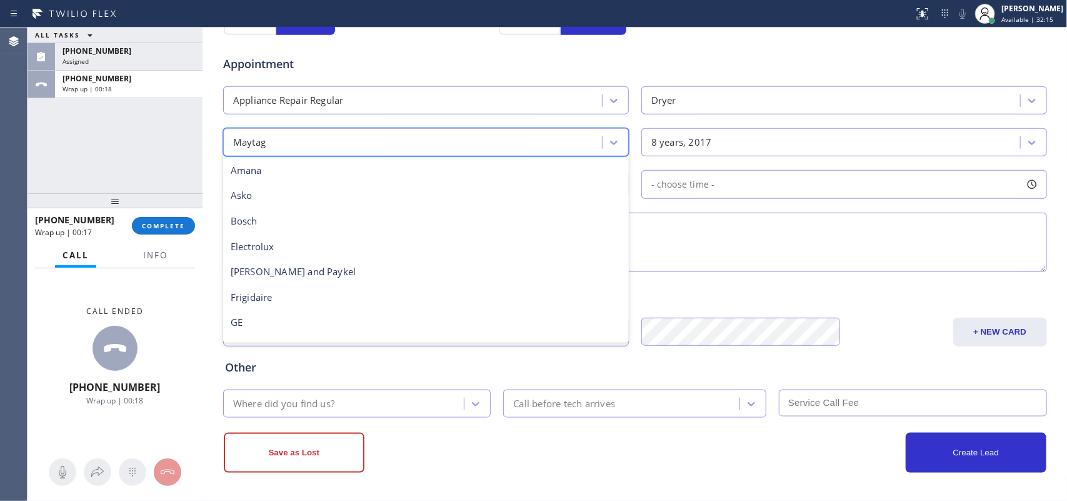
scroll to position [179, 0]
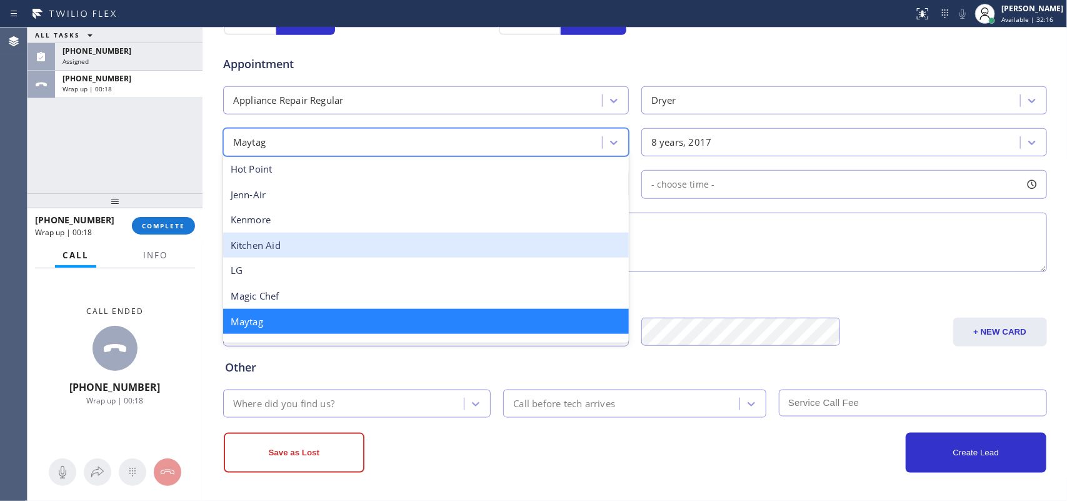
click at [673, 234] on textarea at bounding box center [635, 241] width 824 height 59
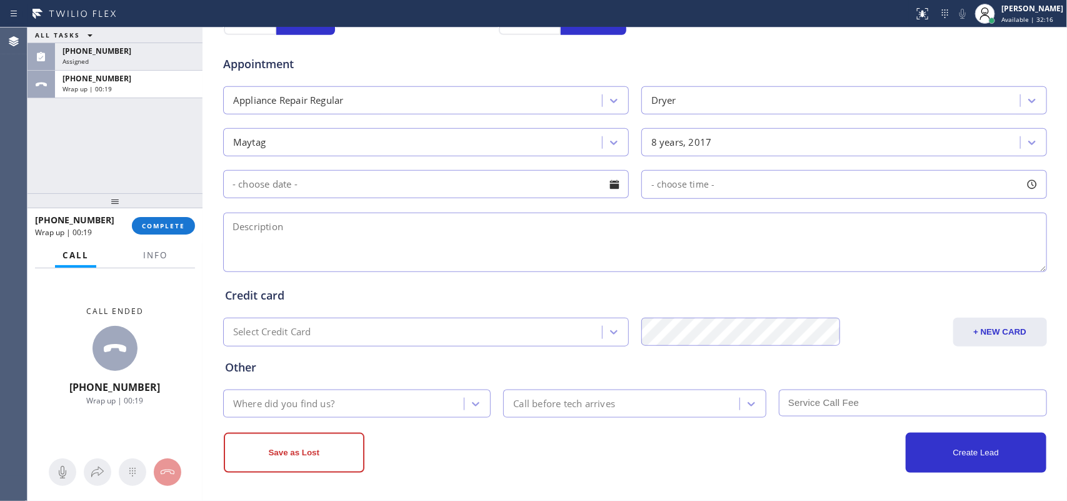
paste textarea "Maytag SBS/ frontload/ 2017/ dryer not heating /502 Elsie AveCrest Hill, IL 604…"
click at [636, 228] on textarea "Maytag SBS/ frontload/ 2017/ dryer not heating /502 Elsie AveCrest Hill, IL 604…" at bounding box center [635, 241] width 824 height 59
type textarea "Maytag SBS/ frontload/ 2017/ dryer not heating /502 Elsie AveCrest Hill, IL 604…"
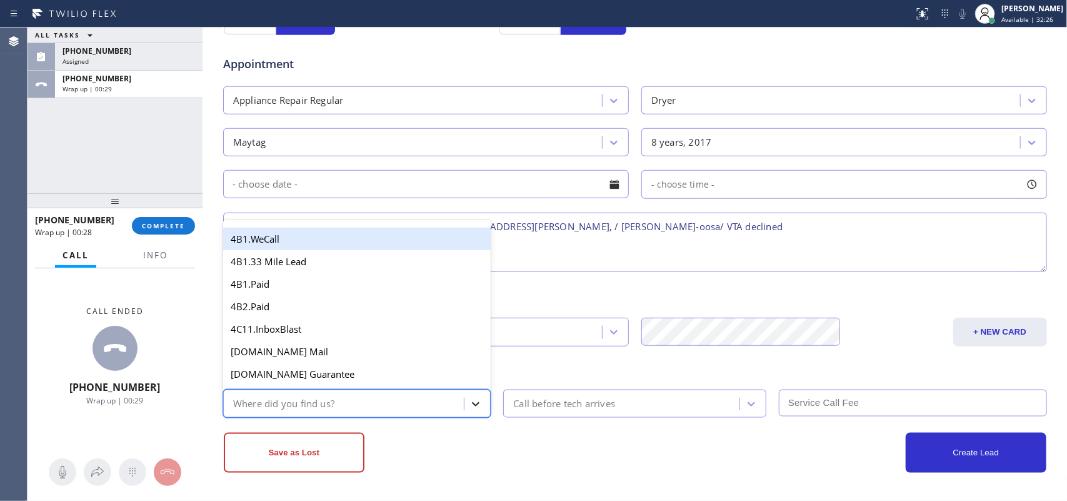
click at [469, 400] on icon at bounding box center [475, 403] width 12 height 12
type input "g"
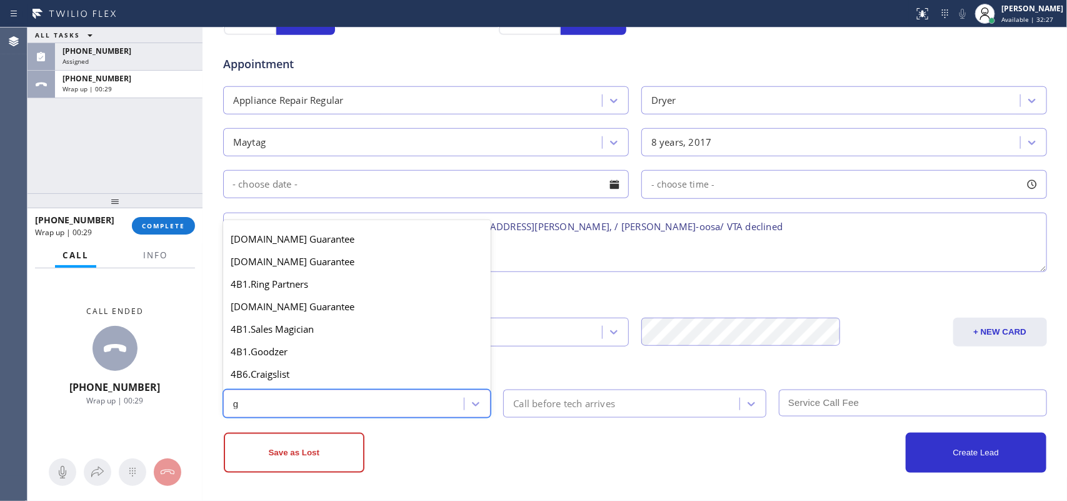
scroll to position [236, 0]
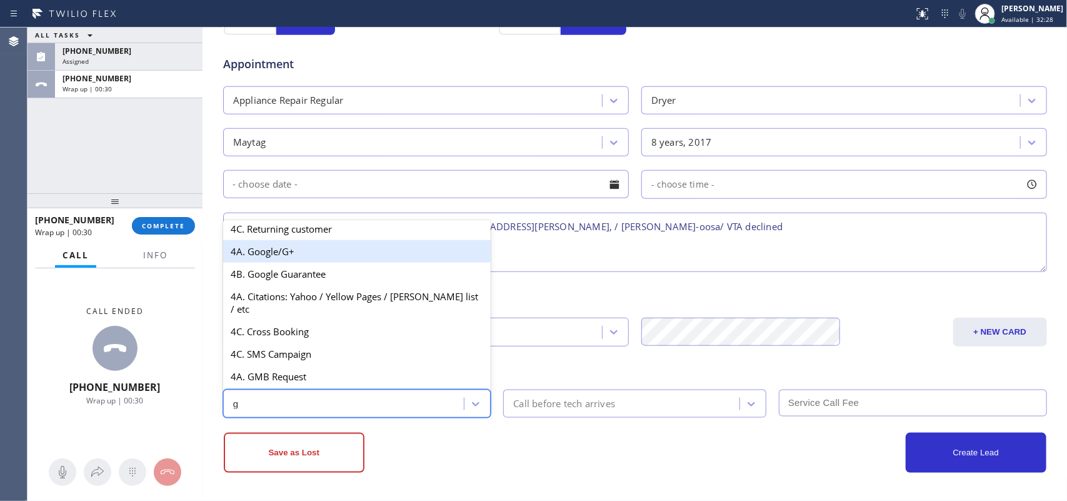
click at [344, 262] on div "4A. Google/G+" at bounding box center [357, 251] width 268 height 22
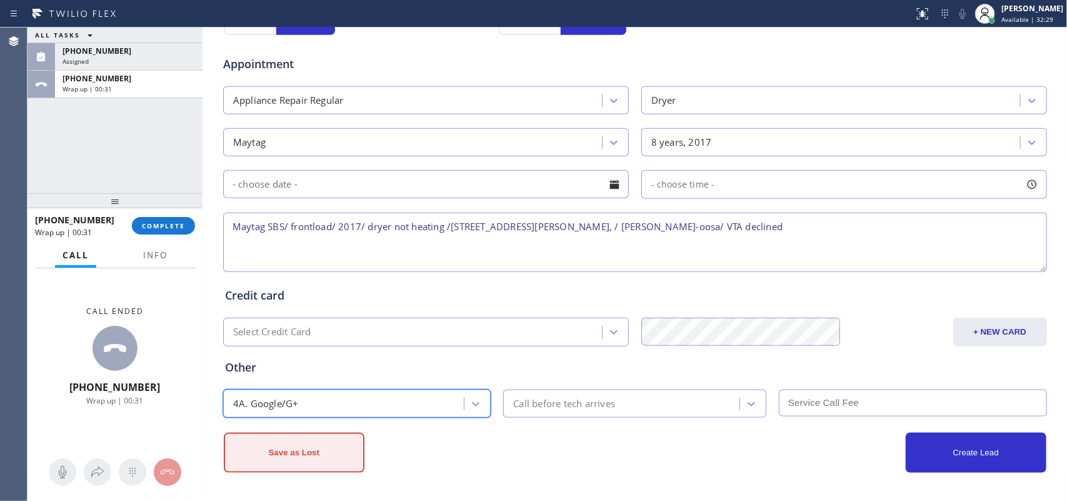
click at [308, 400] on button "Save as Lost" at bounding box center [294, 452] width 141 height 40
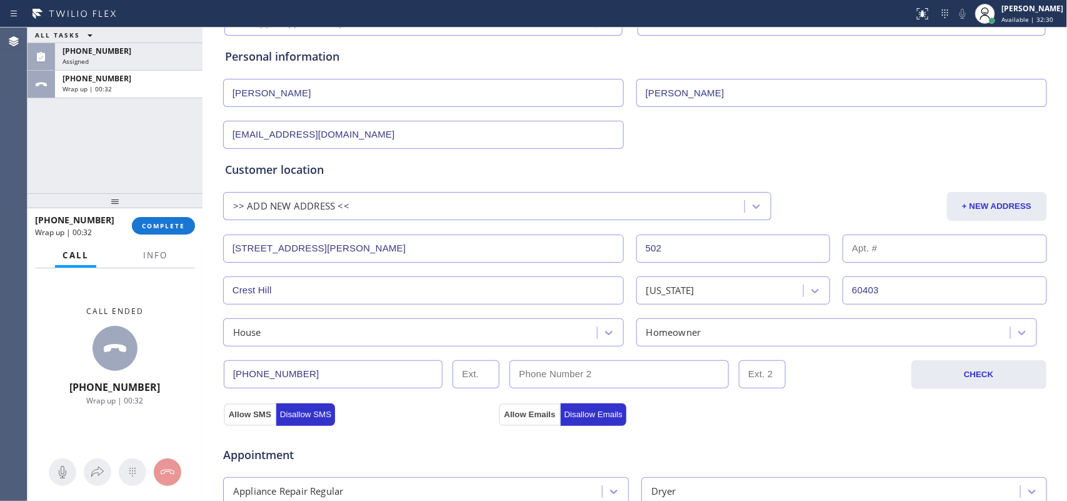
scroll to position [0, 0]
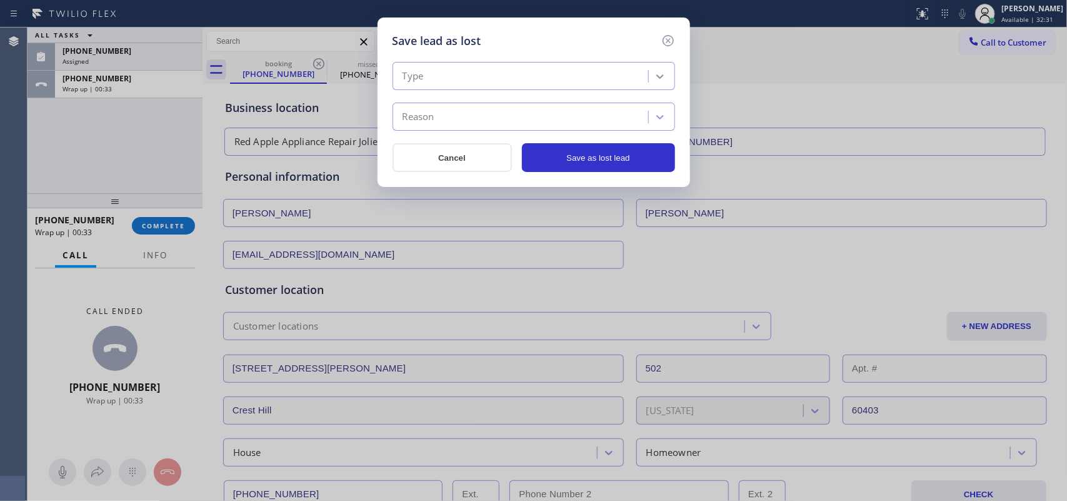
click at [657, 71] on icon at bounding box center [660, 76] width 12 height 12
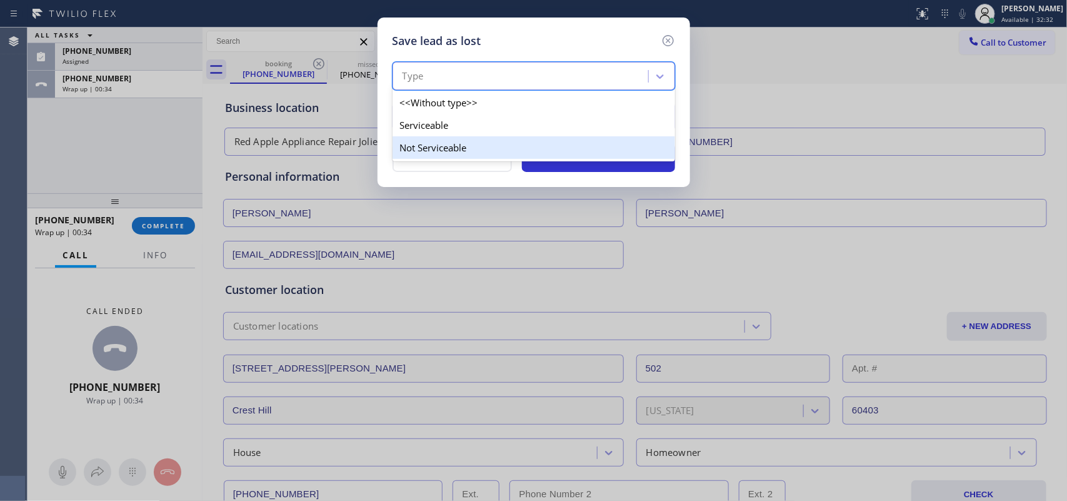
click at [629, 144] on div "Not Serviceable" at bounding box center [533, 147] width 282 height 22
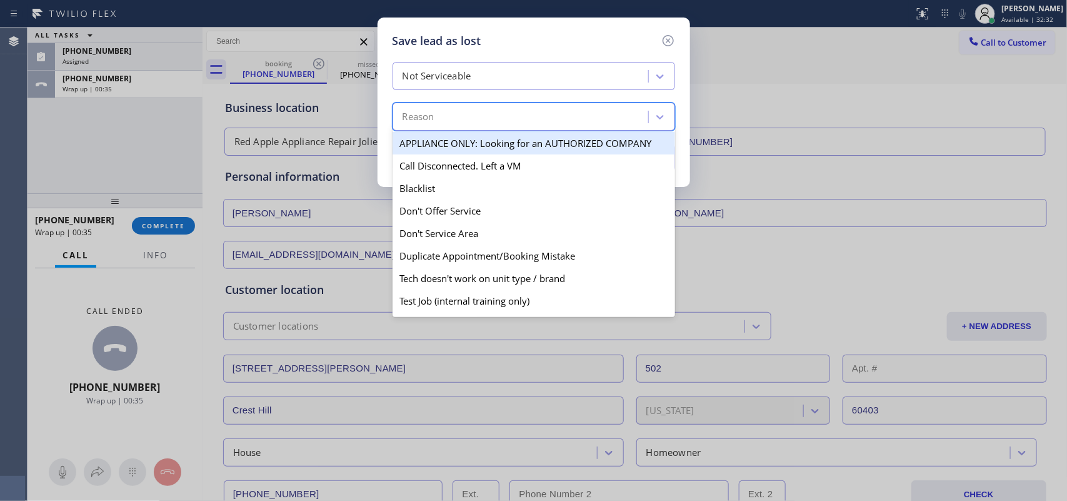
click at [629, 116] on div "Reason" at bounding box center [522, 117] width 252 height 22
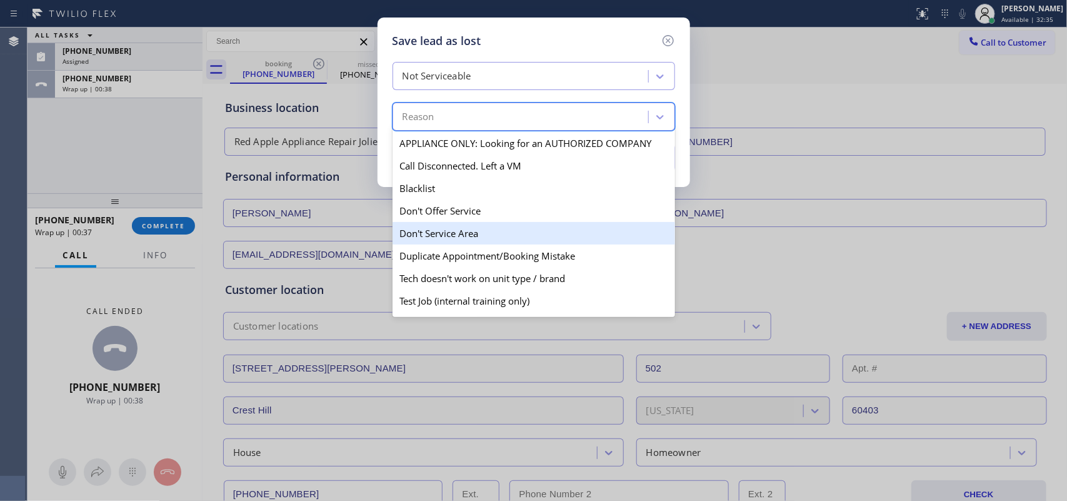
click at [579, 239] on div "Don't Service Area" at bounding box center [533, 233] width 282 height 22
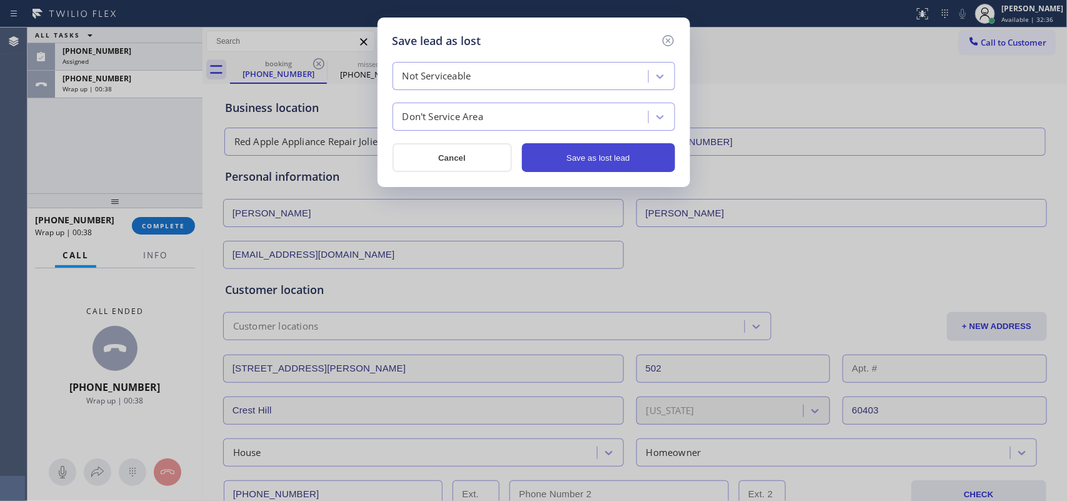
click at [560, 161] on button "Save as lost lead" at bounding box center [598, 157] width 153 height 29
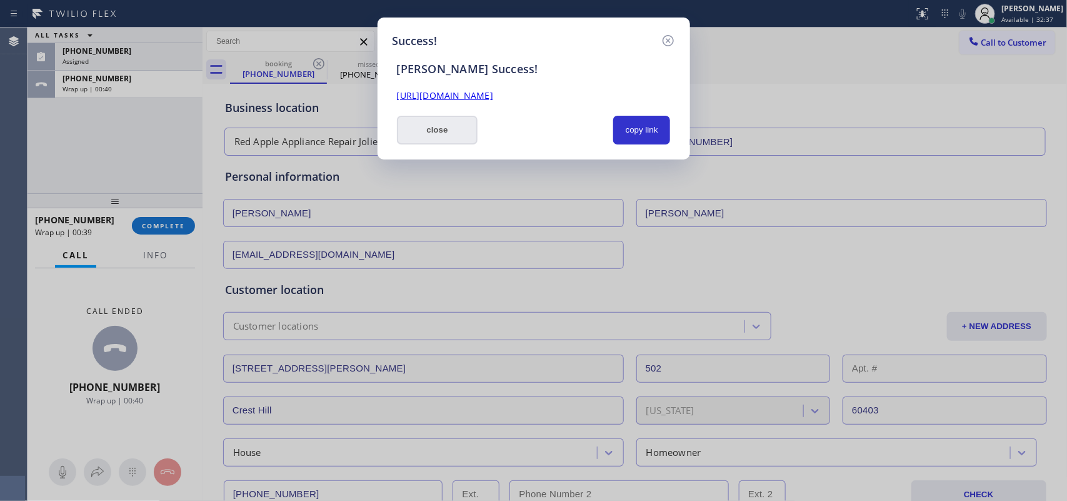
click at [448, 134] on button "close" at bounding box center [437, 130] width 81 height 29
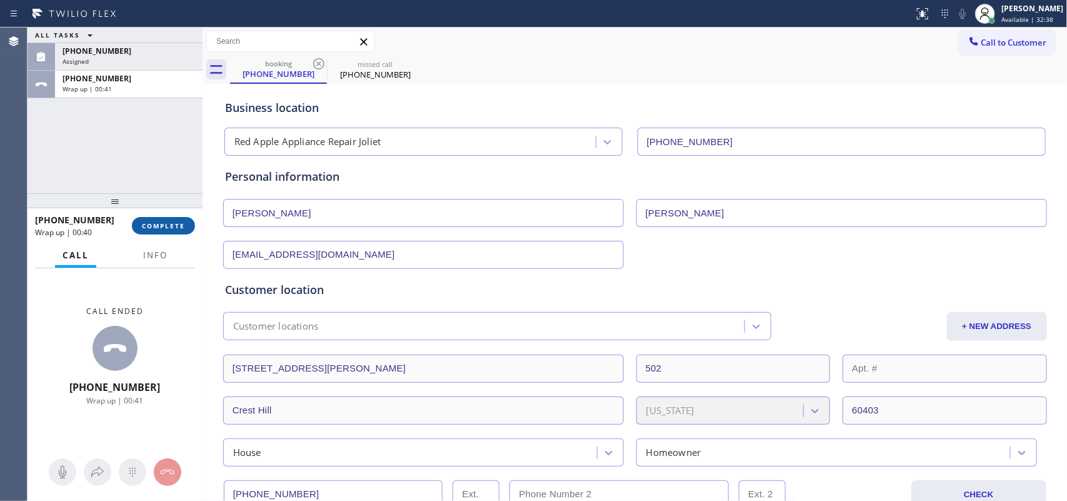
click at [161, 217] on button "COMPLETE" at bounding box center [163, 225] width 63 height 17
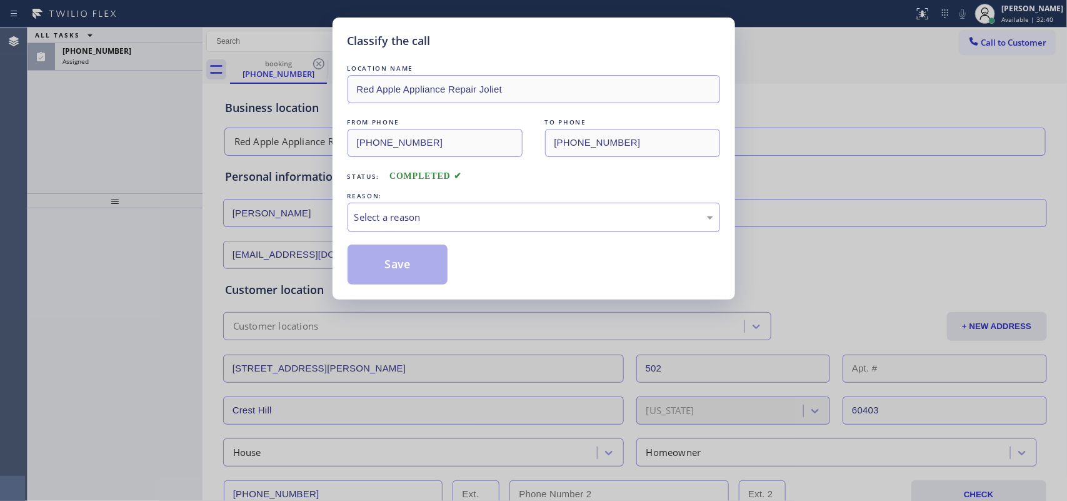
click at [402, 213] on div "Select a reason" at bounding box center [533, 217] width 359 height 14
click at [422, 263] on button "Save" at bounding box center [397, 264] width 101 height 40
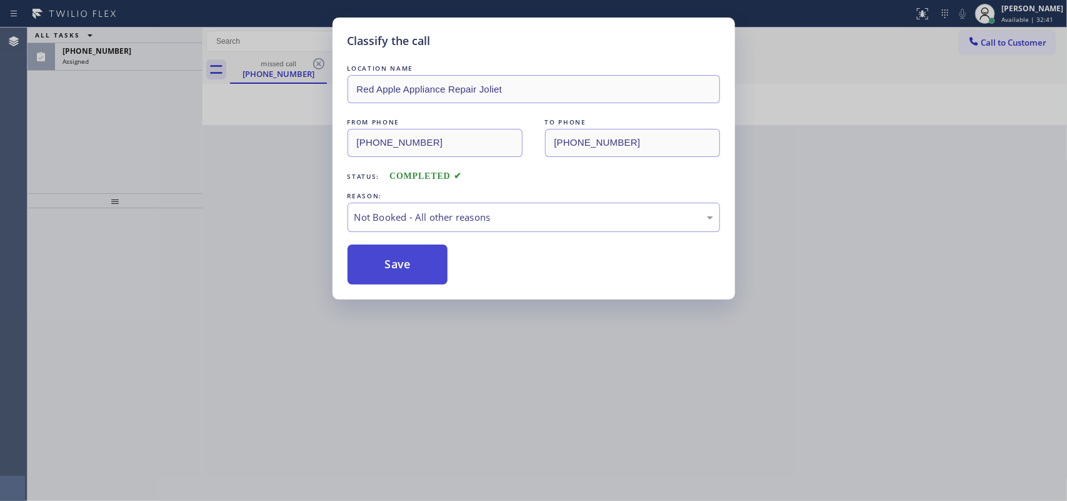
click at [406, 264] on button "Save" at bounding box center [397, 264] width 101 height 40
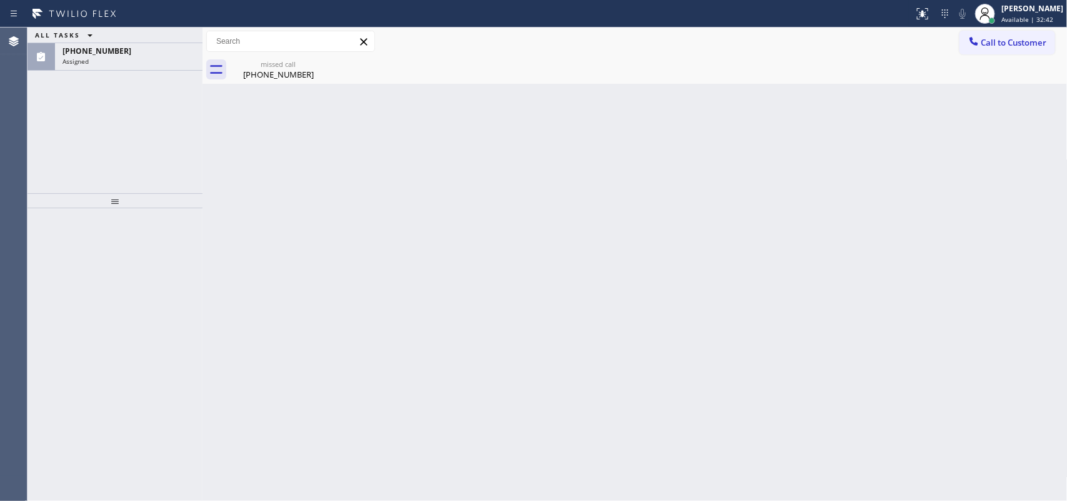
click at [122, 48] on div "(818) 296-4516" at bounding box center [128, 51] width 132 height 11
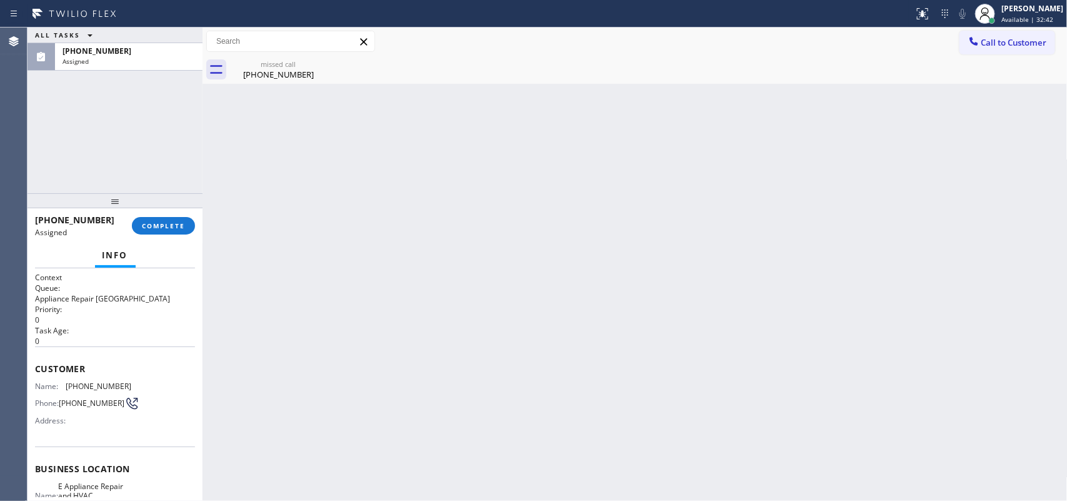
click at [122, 48] on div "(818) 296-4516" at bounding box center [128, 51] width 132 height 11
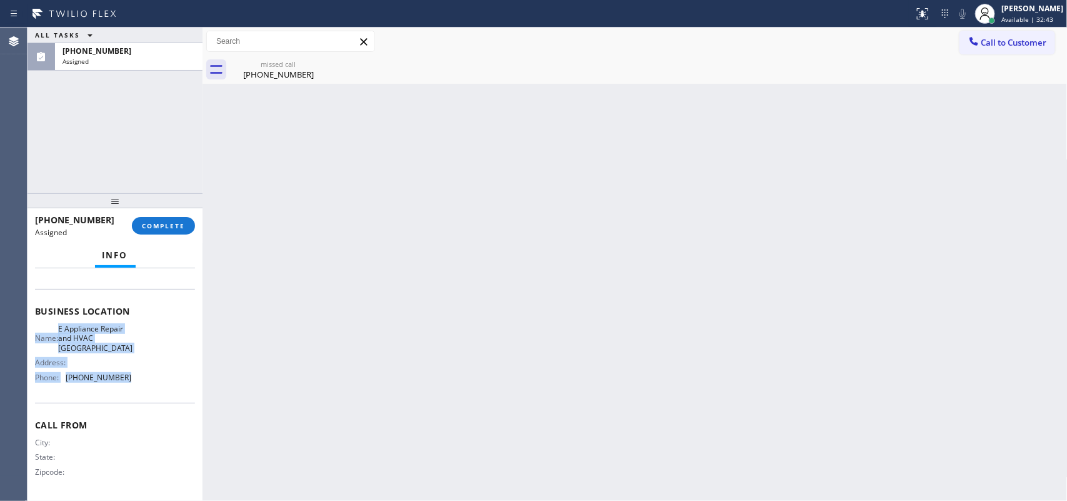
drag, startPoint x: 153, startPoint y: 384, endPoint x: 136, endPoint y: 272, distance: 113.8
click at [136, 279] on div "Context Queue: Appliance Repair High End Priority: 0 Task Age: 7 minute(s) Cust…" at bounding box center [115, 305] width 160 height 383
click at [132, 364] on div "Name: E Appliance Repair and HVAC Glendale Address: Phone: (818) 798-9806" at bounding box center [115, 359] width 160 height 63
drag, startPoint x: 134, startPoint y: 391, endPoint x: 110, endPoint y: 291, distance: 103.5
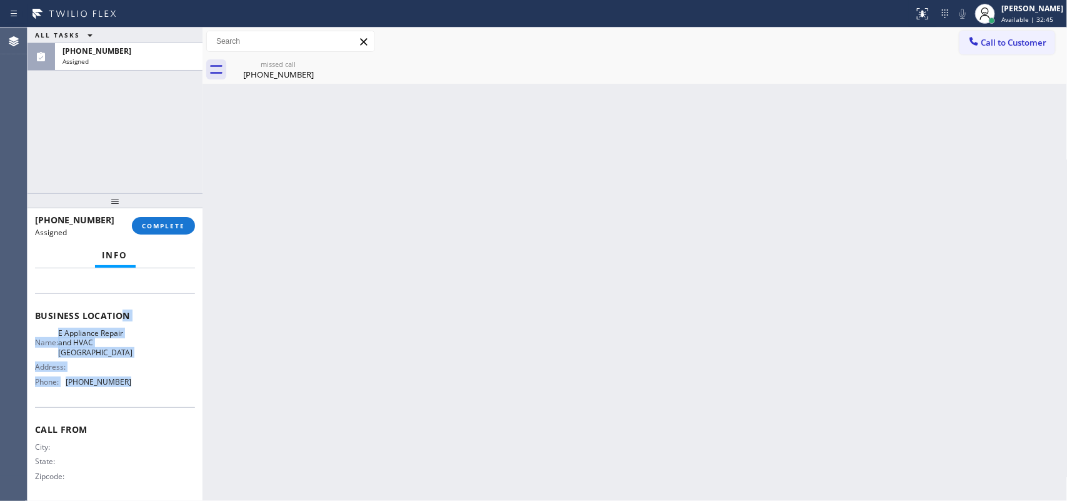
click at [112, 299] on div "Business location Name: E Appliance Repair and HVAC Glendale Address: Phone: (8…" at bounding box center [115, 350] width 160 height 114
click at [126, 374] on div "Name: E Appliance Repair and HVAC Glendale Address: Phone: (818) 798-9806" at bounding box center [115, 359] width 160 height 63
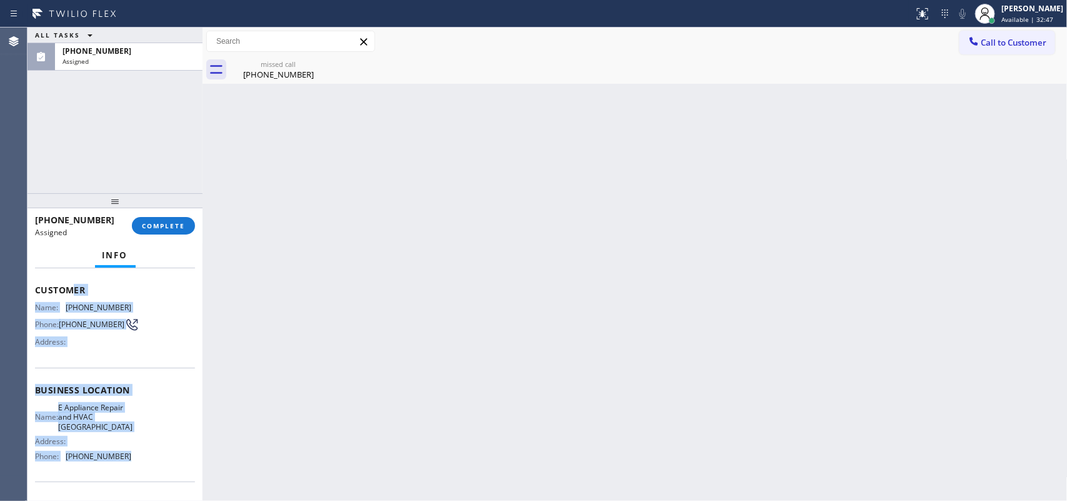
scroll to position [0, 0]
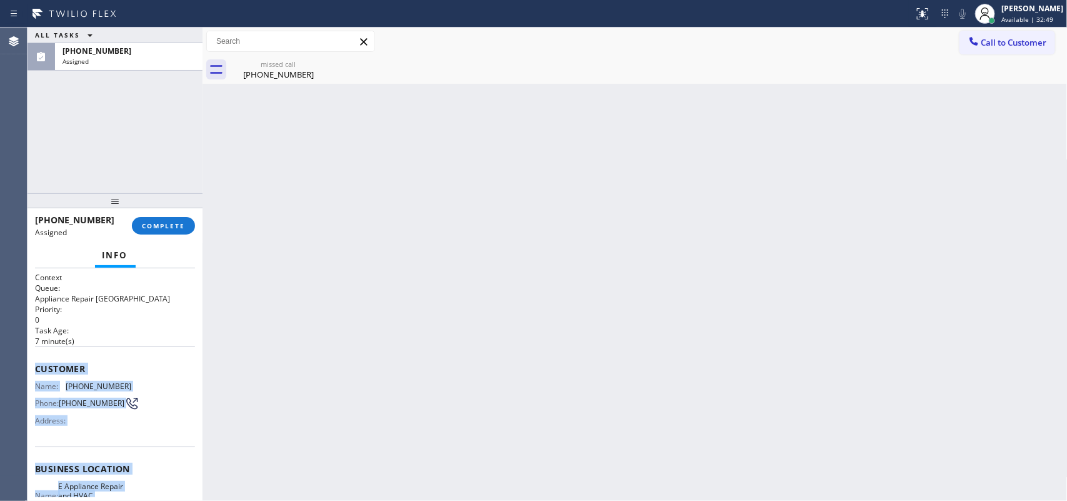
drag, startPoint x: 110, startPoint y: 389, endPoint x: 32, endPoint y: 366, distance: 80.9
click at [32, 366] on div "Context Queue: Appliance Repair High End Priority: 0 Task Age: 7 minute(s) Cust…" at bounding box center [114, 384] width 175 height 233
copy div "Customer Name: (818) 296-4516 Phone: (818) 296-4516 Address: Business location …"
click at [175, 228] on span "COMPLETE" at bounding box center [163, 225] width 43 height 9
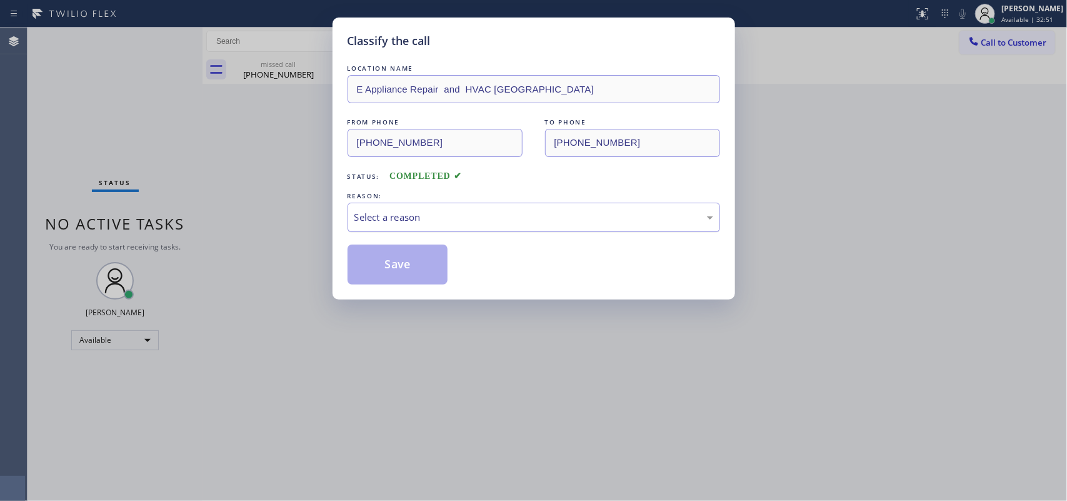
click at [561, 226] on div "Select a reason" at bounding box center [533, 216] width 372 height 29
drag, startPoint x: 464, startPoint y: 314, endPoint x: 432, endPoint y: 292, distance: 39.2
click at [416, 275] on button "Save" at bounding box center [397, 264] width 101 height 40
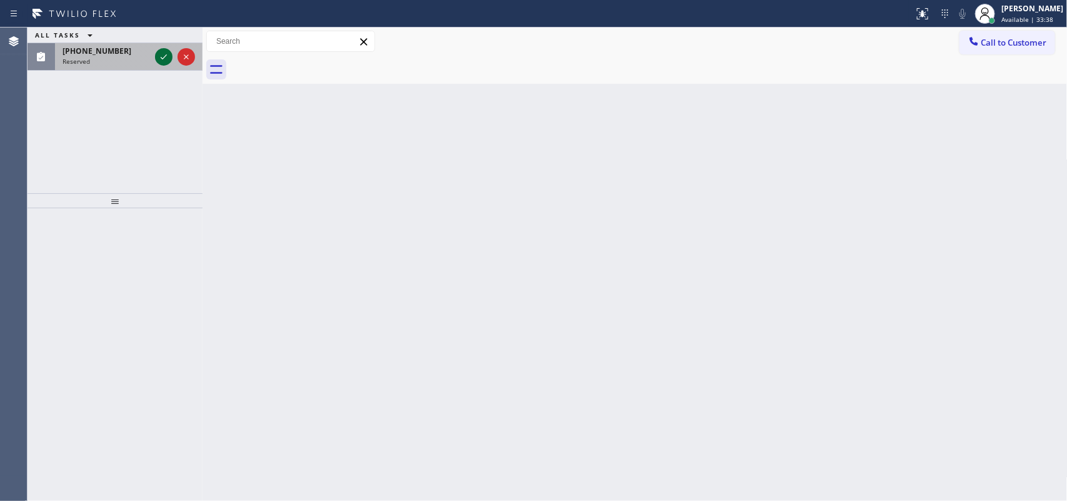
click at [167, 61] on icon at bounding box center [163, 56] width 15 height 15
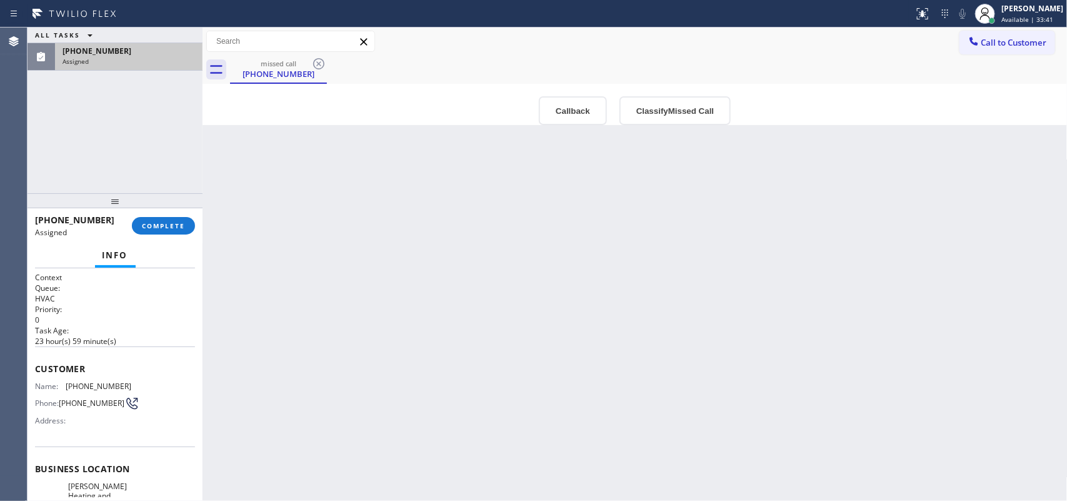
scroll to position [169, 0]
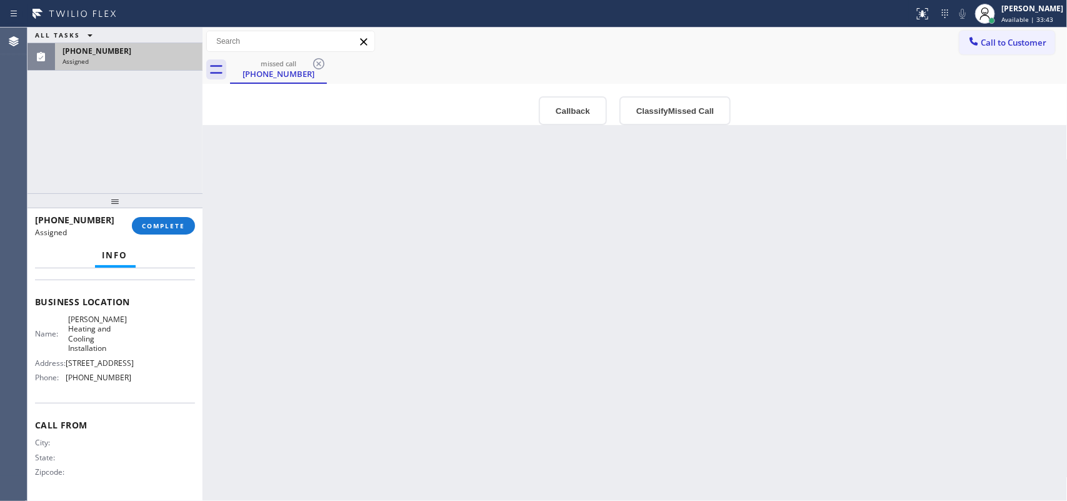
click at [132, 379] on div "Name: Nelson Heating and Cooling Installation Address: 1395 Brickell Ave Phone:…" at bounding box center [115, 350] width 160 height 73
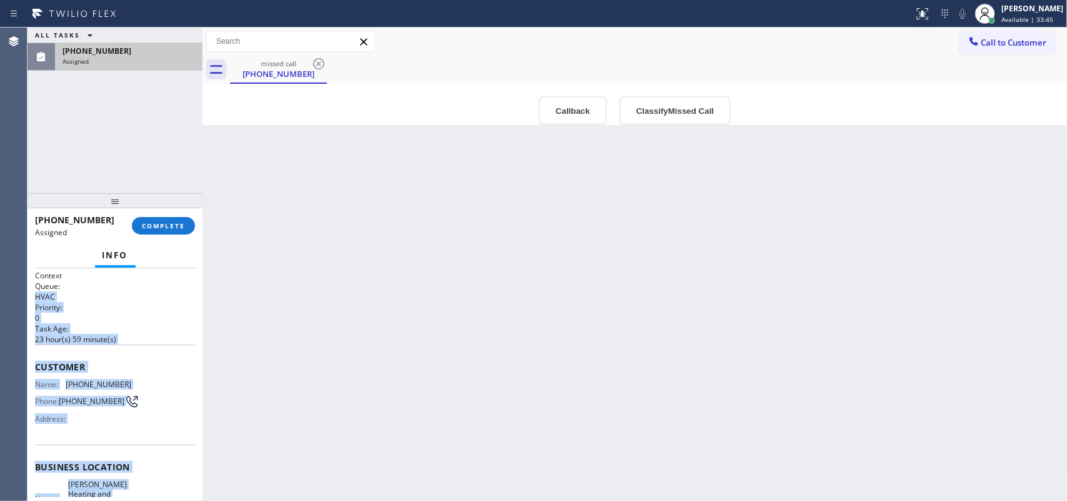
scroll to position [0, 0]
drag, startPoint x: 132, startPoint y: 380, endPoint x: 37, endPoint y: 369, distance: 95.7
click at [37, 369] on div "Context Queue: HVAC Priority: 0 Task Age: 23 hour(s) 59 minute(s) Customer Name…" at bounding box center [115, 468] width 160 height 392
copy div "Customer Name: (305) 972-0048 Phone: (305) 972-0048 Address: Business location …"
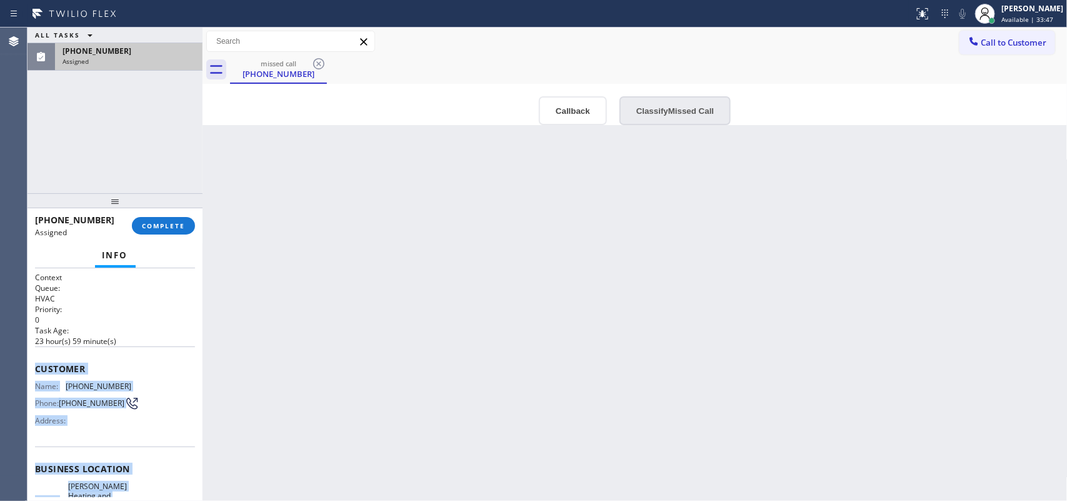
click at [694, 111] on button "Classify Missed Call" at bounding box center [674, 110] width 111 height 29
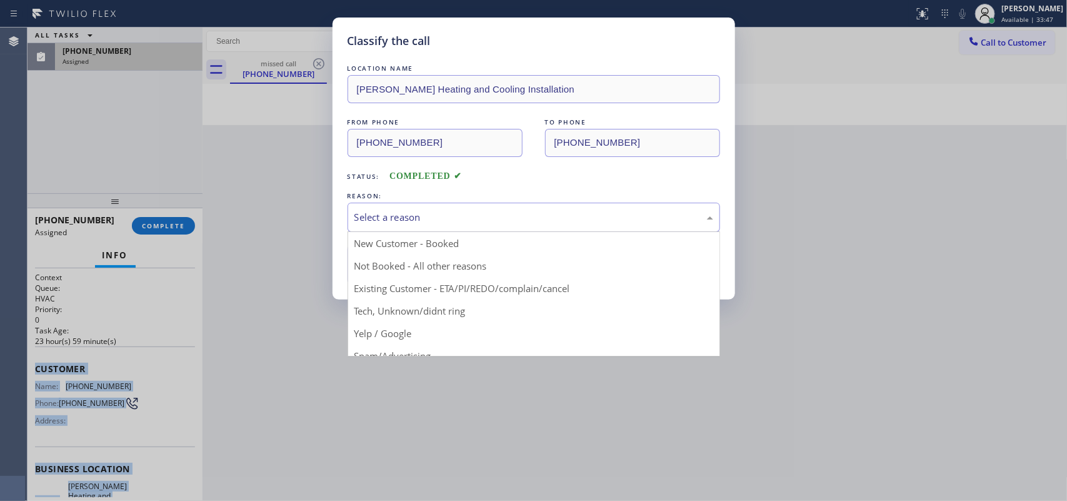
click at [651, 227] on div "Select a reason" at bounding box center [533, 216] width 372 height 29
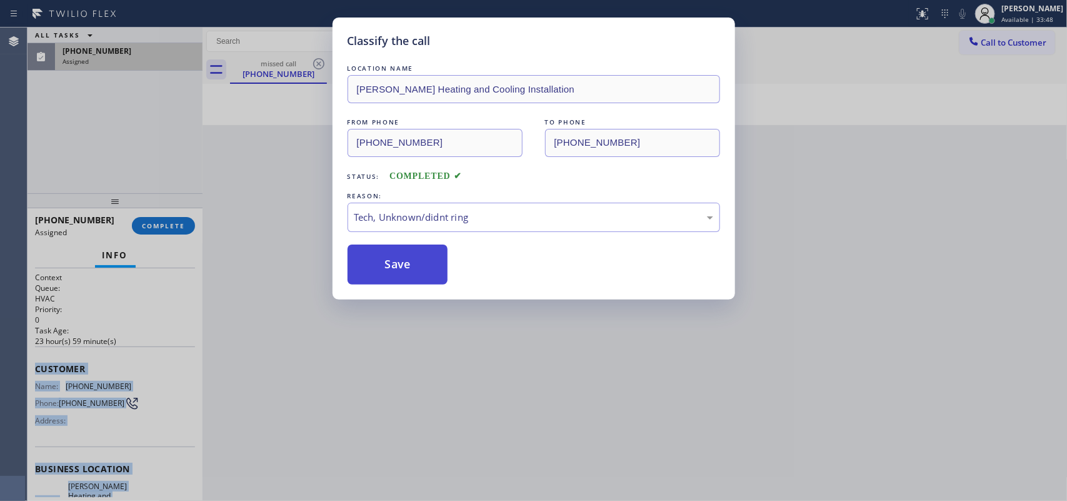
click at [409, 269] on button "Save" at bounding box center [397, 264] width 101 height 40
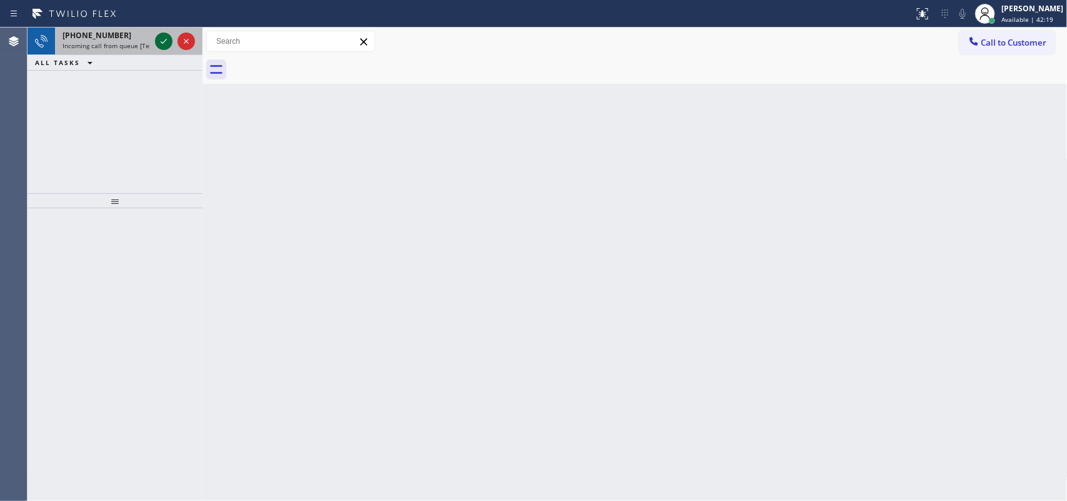
click at [161, 41] on icon at bounding box center [163, 41] width 15 height 15
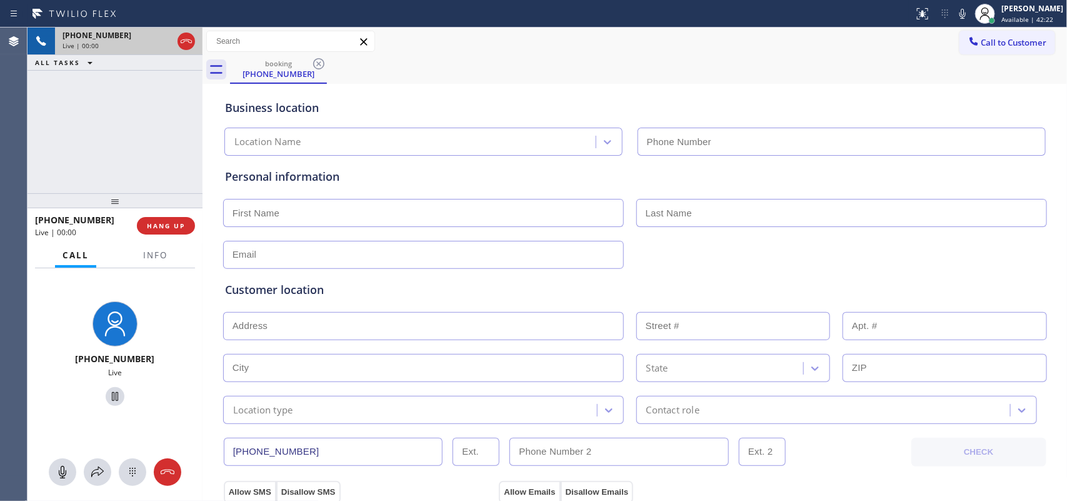
type input "(727) 261-2470"
click at [184, 234] on div "+17277399914 Live | 00:00 HANG UP" at bounding box center [115, 225] width 160 height 32
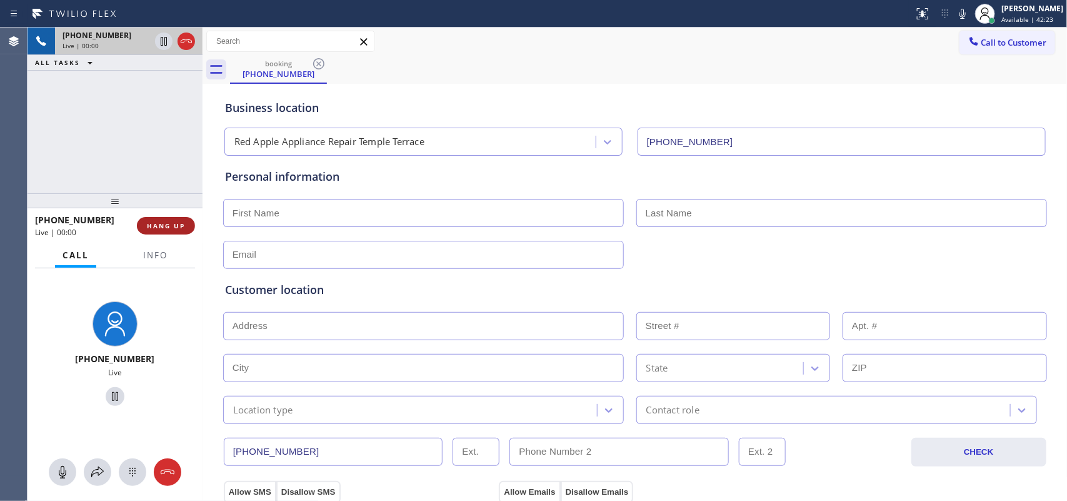
click at [182, 228] on span "HANG UP" at bounding box center [166, 225] width 38 height 9
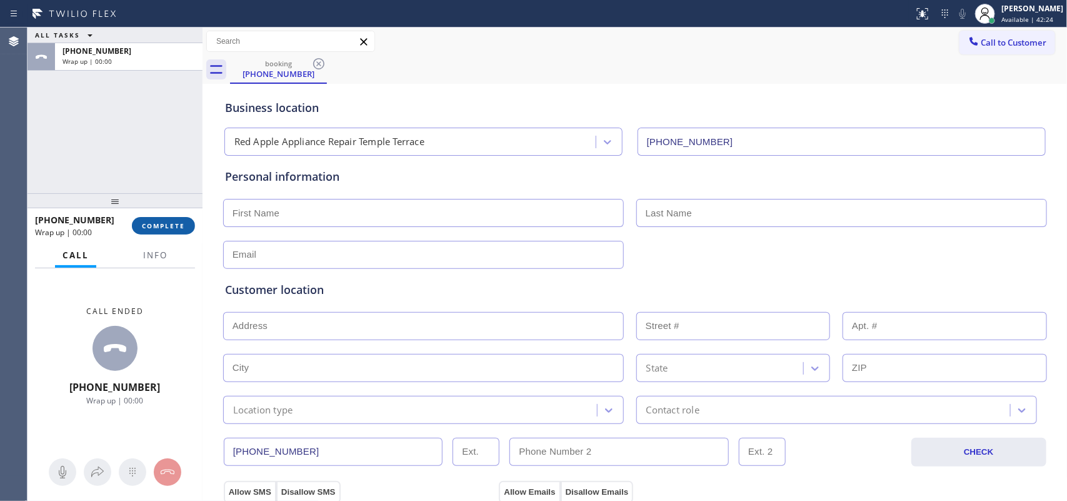
click at [182, 228] on span "COMPLETE" at bounding box center [163, 225] width 43 height 9
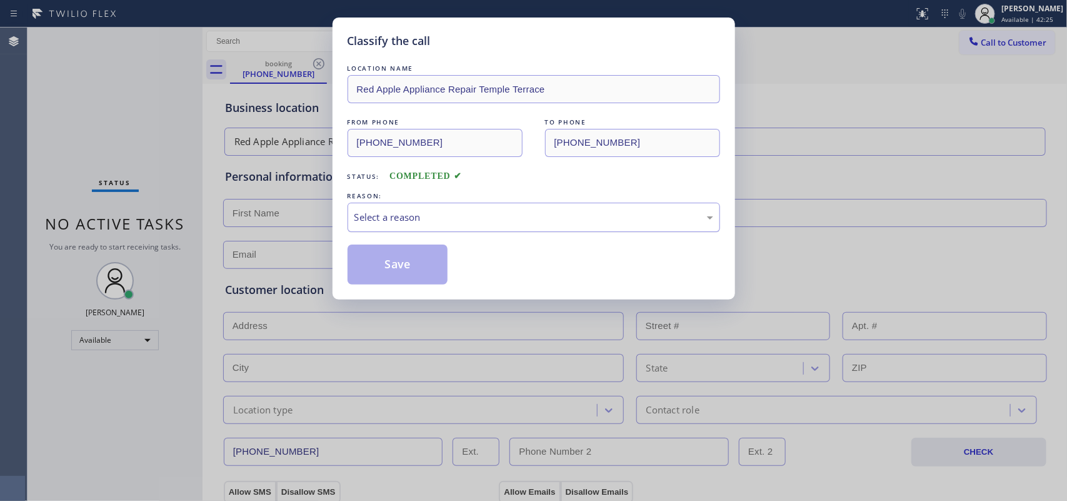
click at [476, 217] on div "Select a reason" at bounding box center [533, 217] width 359 height 14
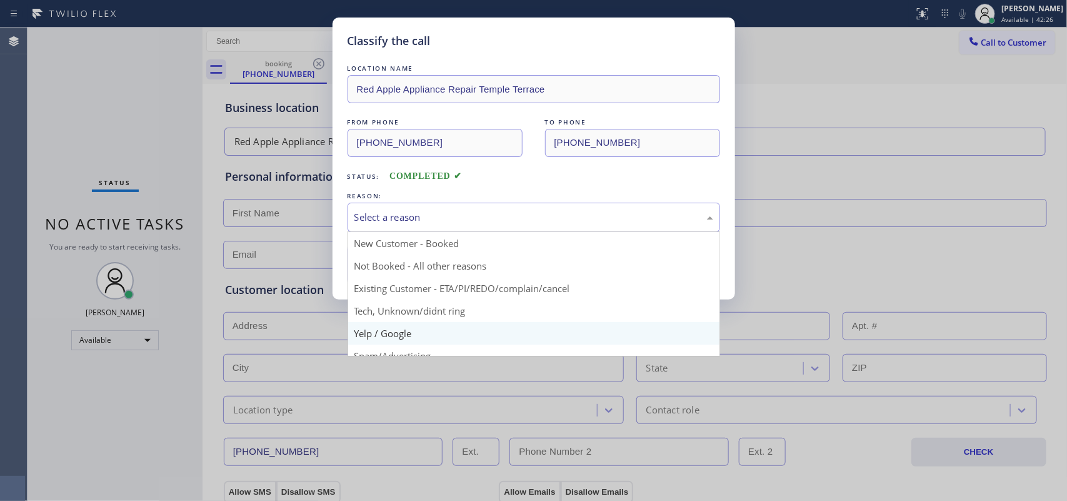
scroll to position [86, 0]
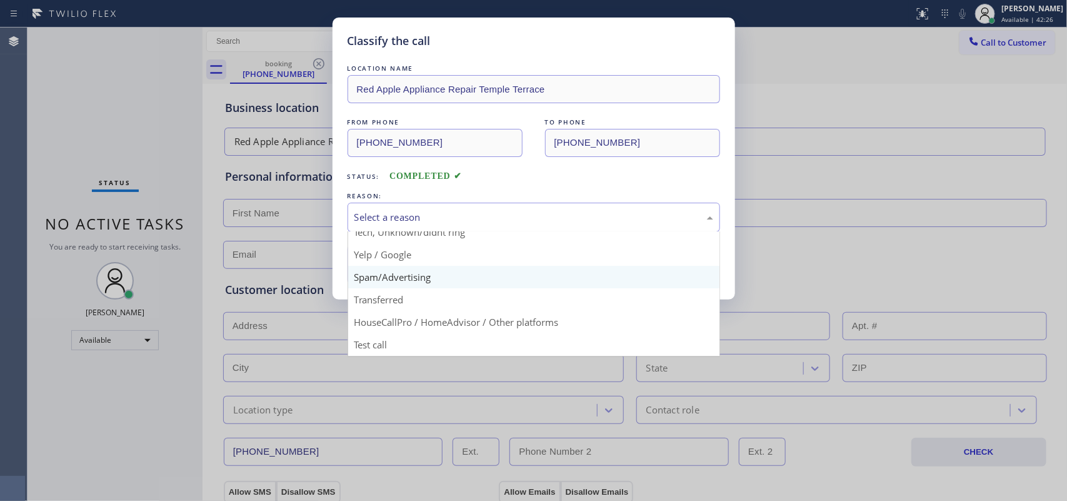
click at [459, 269] on div "Save" at bounding box center [533, 264] width 372 height 40
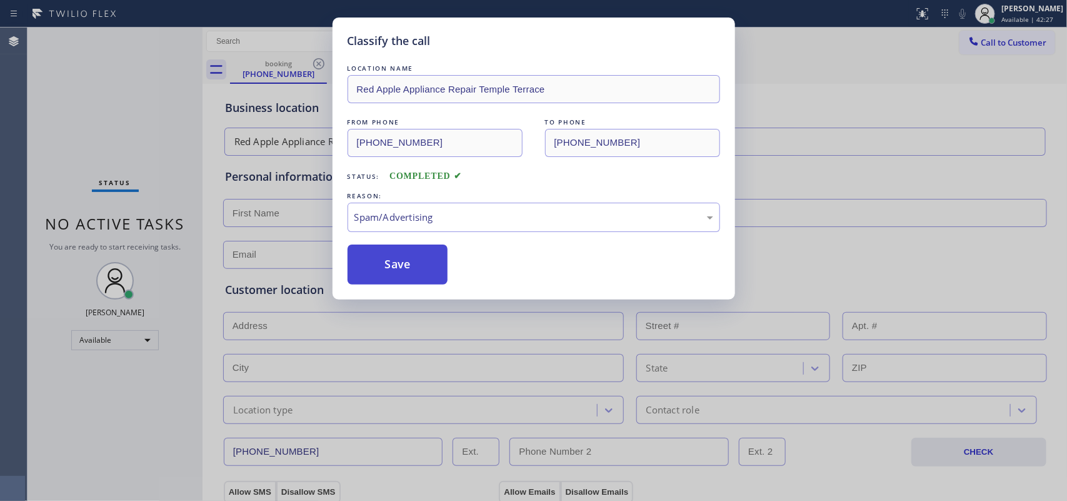
click at [446, 267] on button "Save" at bounding box center [397, 264] width 101 height 40
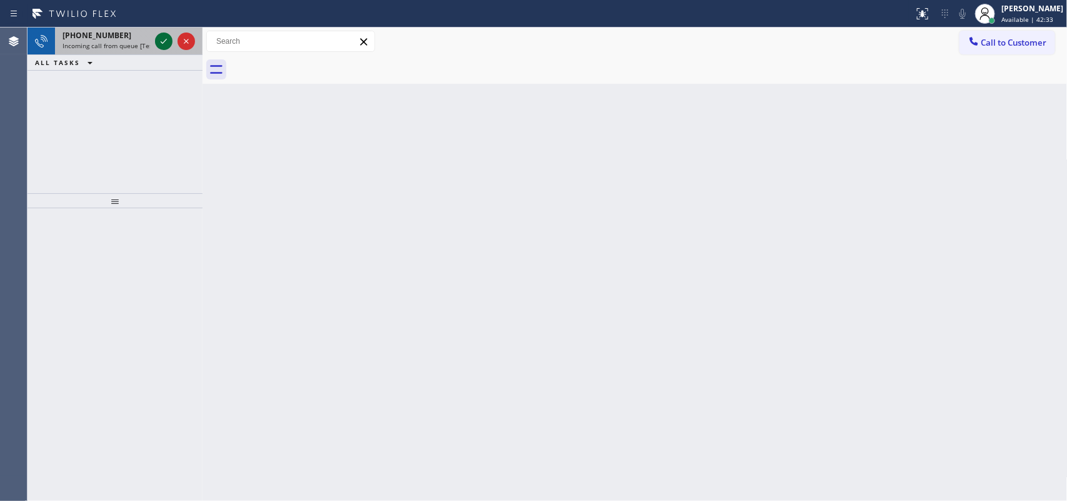
click at [167, 41] on icon at bounding box center [163, 41] width 15 height 15
drag, startPoint x: 172, startPoint y: 44, endPoint x: 159, endPoint y: 42, distance: 12.6
click at [159, 42] on icon at bounding box center [163, 41] width 15 height 15
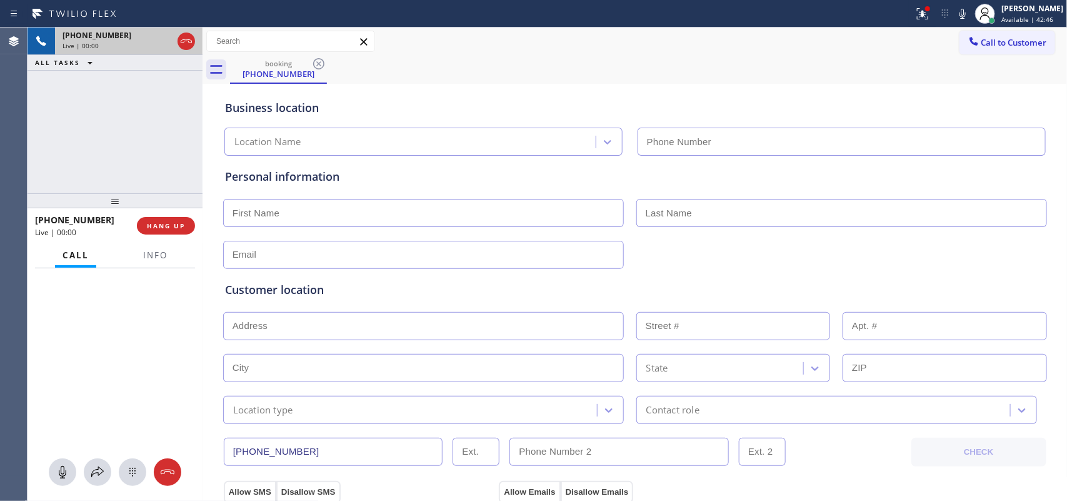
type input "(760) 389-3077"
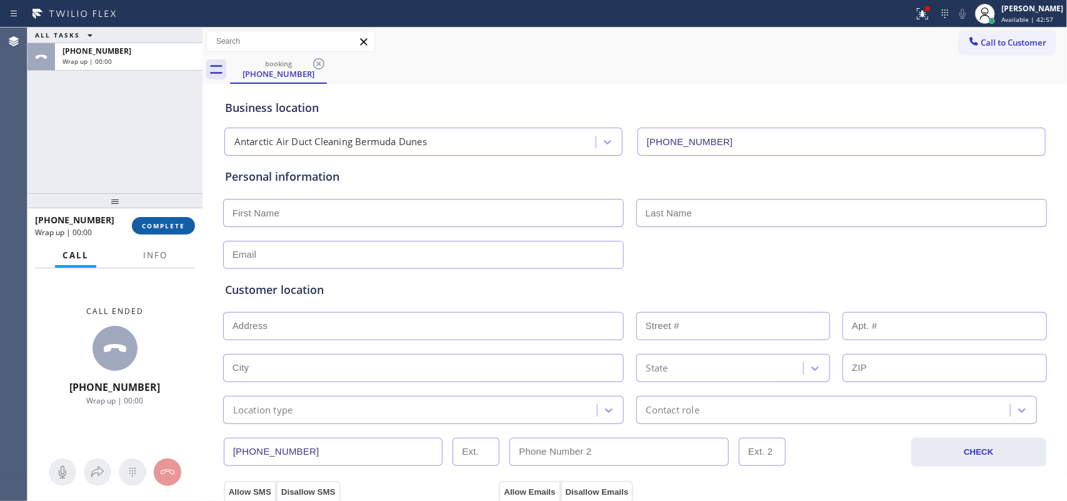
click at [177, 228] on span "COMPLETE" at bounding box center [163, 225] width 43 height 9
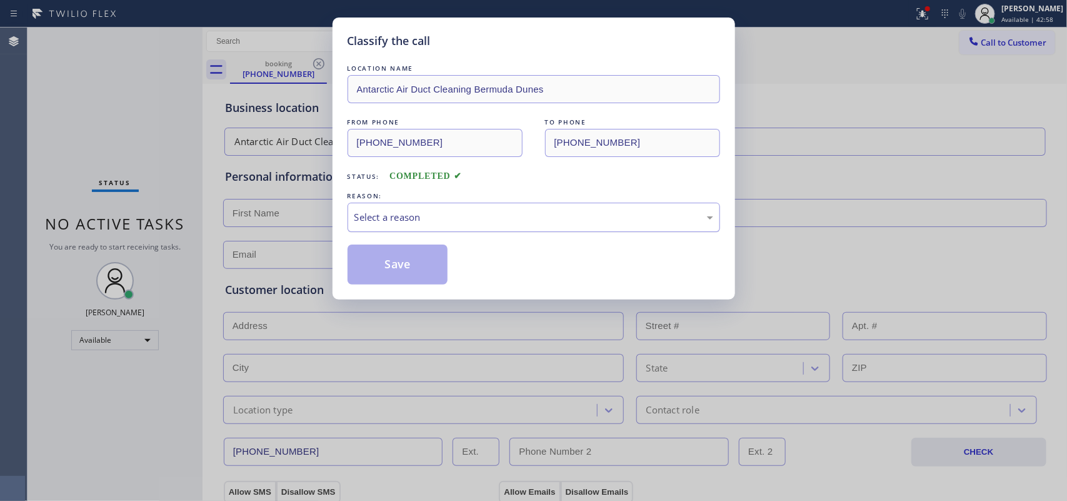
click at [377, 210] on div "Select a reason" at bounding box center [533, 217] width 359 height 14
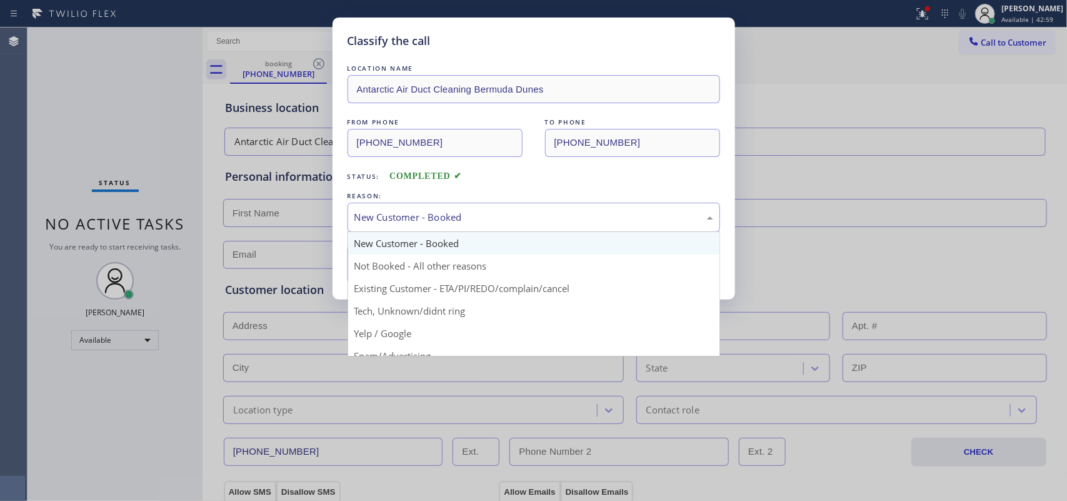
click at [392, 222] on div "New Customer - Booked" at bounding box center [533, 217] width 359 height 14
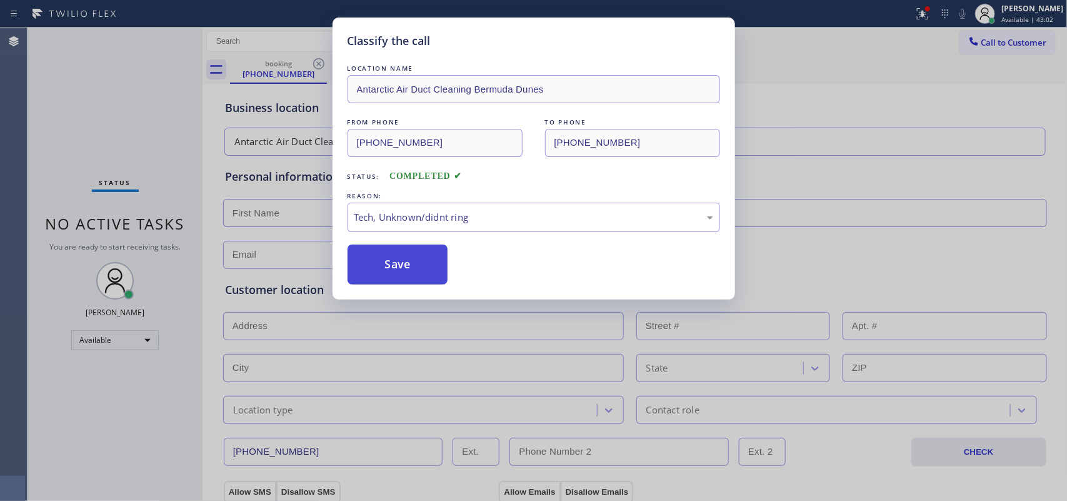
click at [395, 279] on button "Save" at bounding box center [397, 264] width 101 height 40
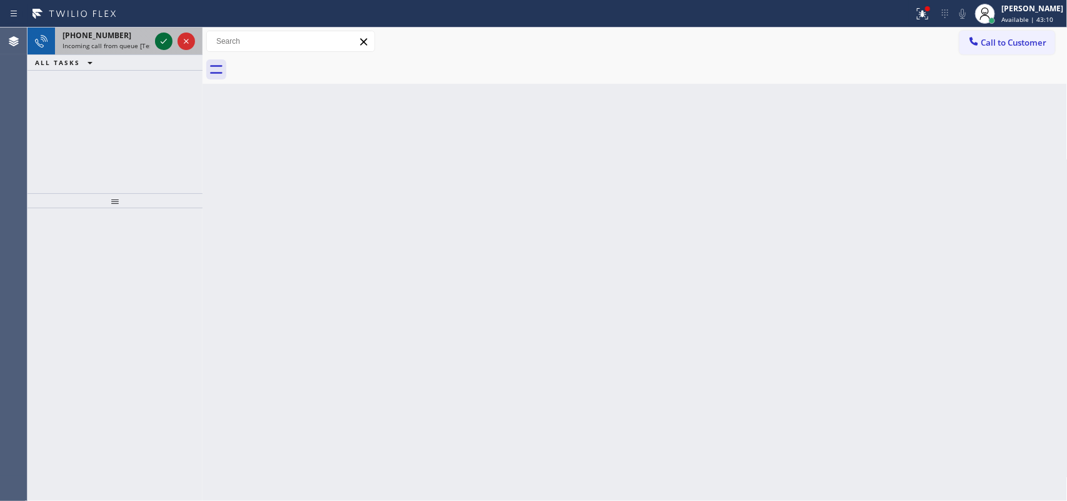
click at [162, 36] on icon at bounding box center [163, 41] width 15 height 15
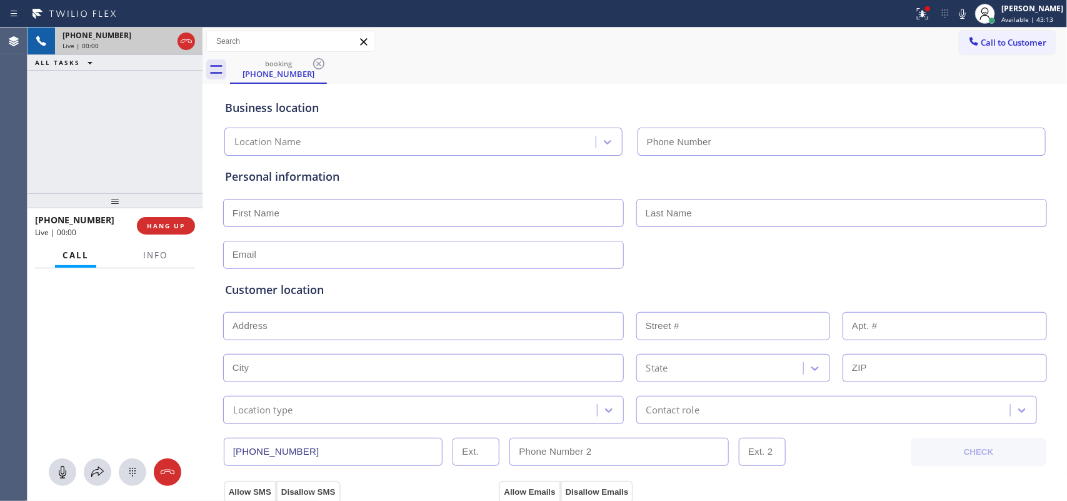
type input "(954) 504-6079"
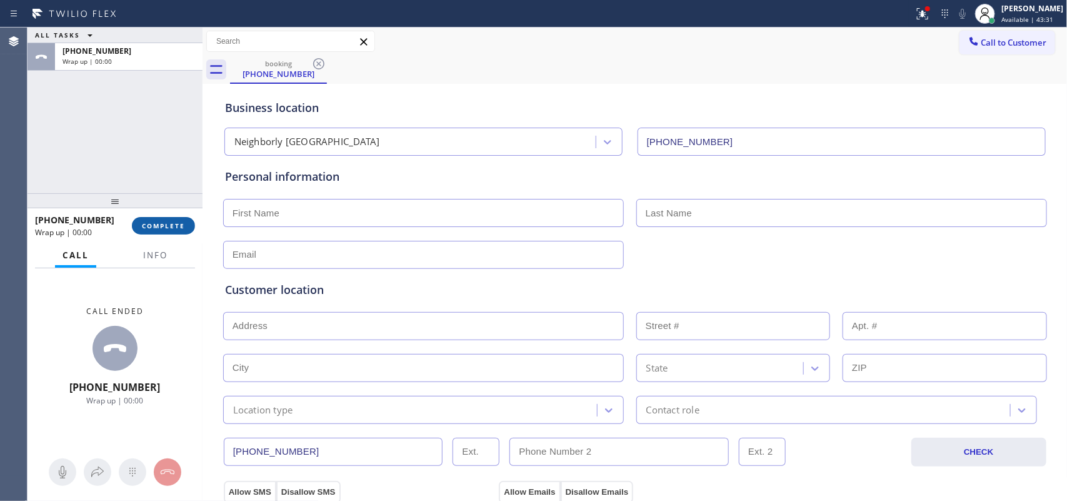
click at [179, 226] on span "COMPLETE" at bounding box center [163, 225] width 43 height 9
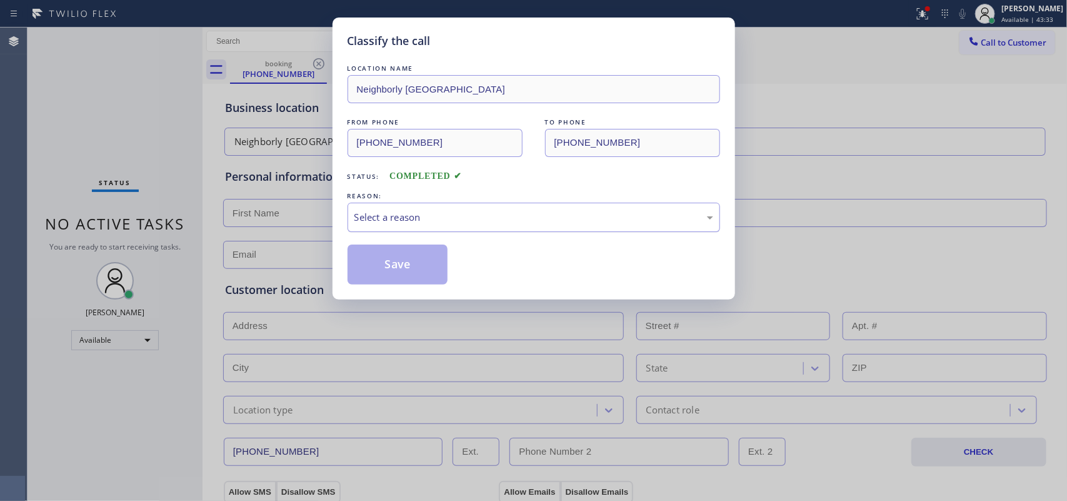
click at [470, 213] on div "Select a reason" at bounding box center [533, 217] width 359 height 14
click at [417, 272] on button "Save" at bounding box center [397, 264] width 101 height 40
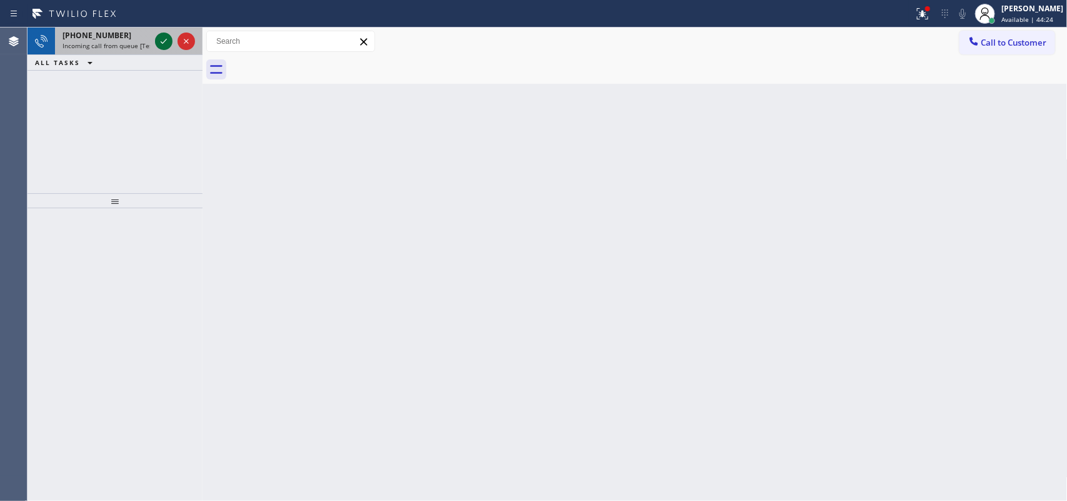
click at [164, 41] on icon at bounding box center [163, 41] width 15 height 15
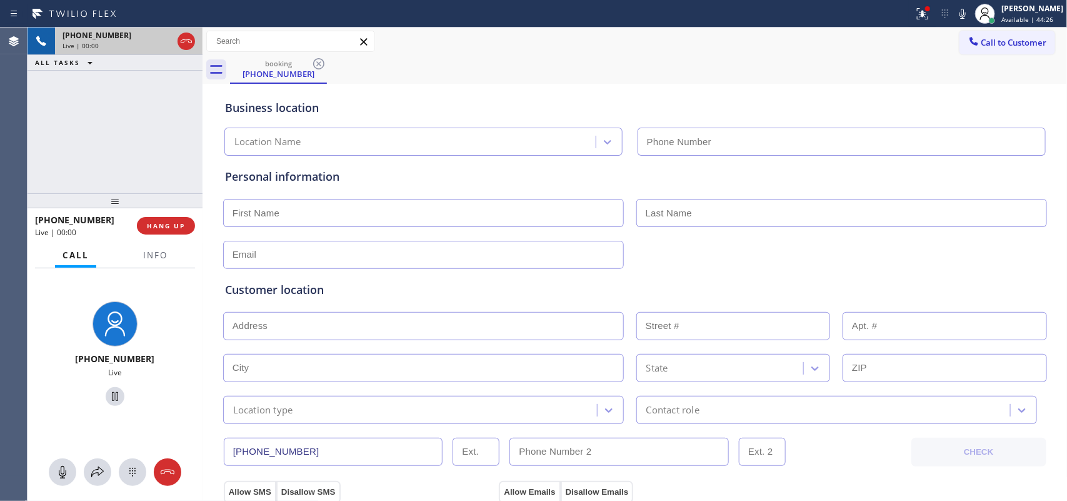
type input "(609) 710-8354"
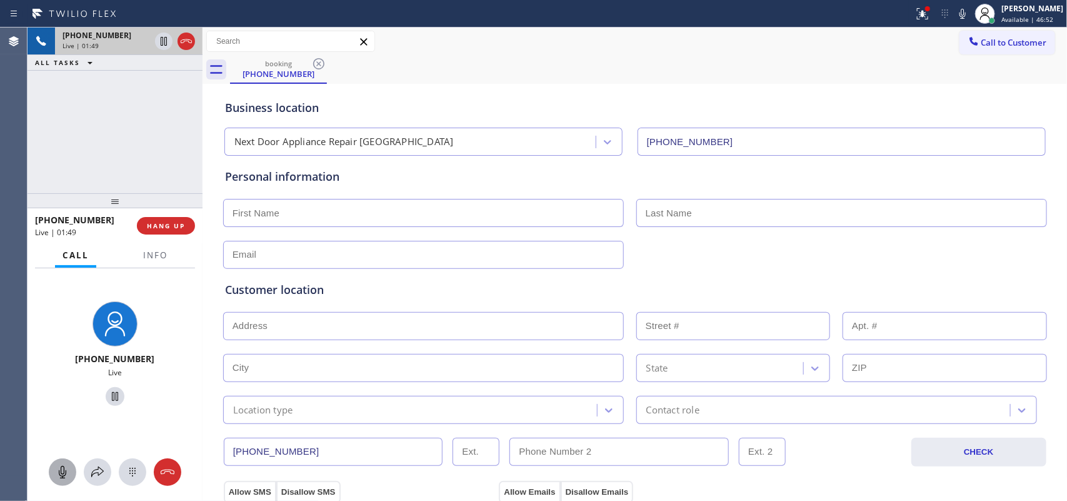
click at [64, 400] on icon at bounding box center [62, 472] width 7 height 12
click at [107, 395] on icon at bounding box center [114, 396] width 15 height 15
click at [54, 400] on div at bounding box center [62, 471] width 27 height 15
click at [116, 392] on icon at bounding box center [114, 396] width 15 height 15
click at [779, 249] on div at bounding box center [635, 253] width 826 height 31
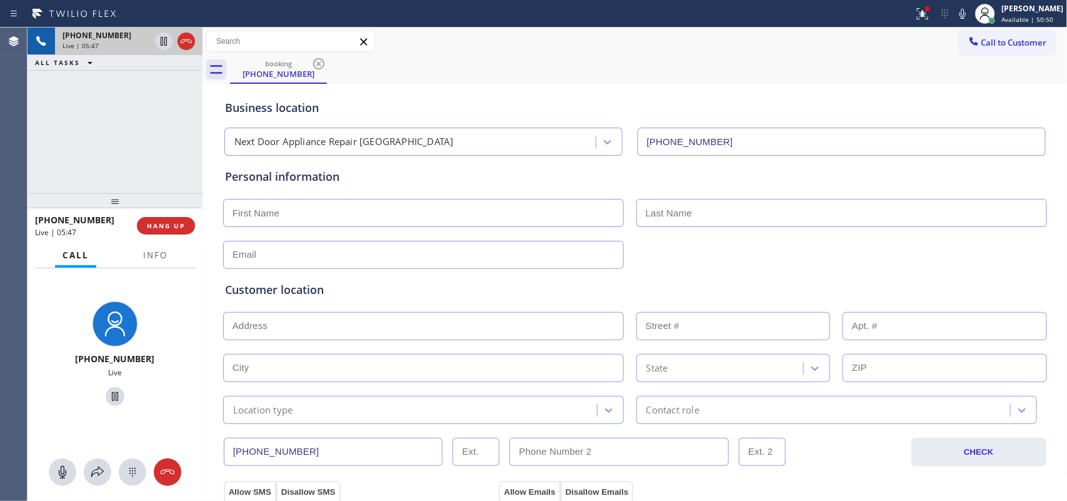
click at [342, 216] on input "text" at bounding box center [423, 213] width 401 height 28
paste input "Hubert"
type input "Hubert"
click at [710, 209] on input "text" at bounding box center [841, 213] width 411 height 28
type input "Greaves"
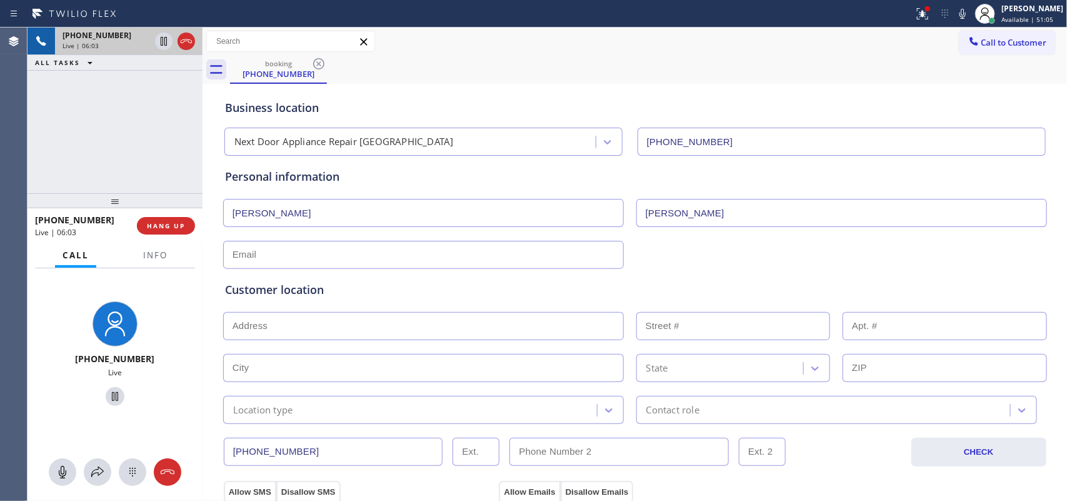
click at [308, 257] on input "text" at bounding box center [423, 255] width 401 height 28
paste input "hubert.greaves@gmail.com"
type input "hubert.greaves@gmail.com"
click at [60, 400] on icon at bounding box center [62, 471] width 15 height 15
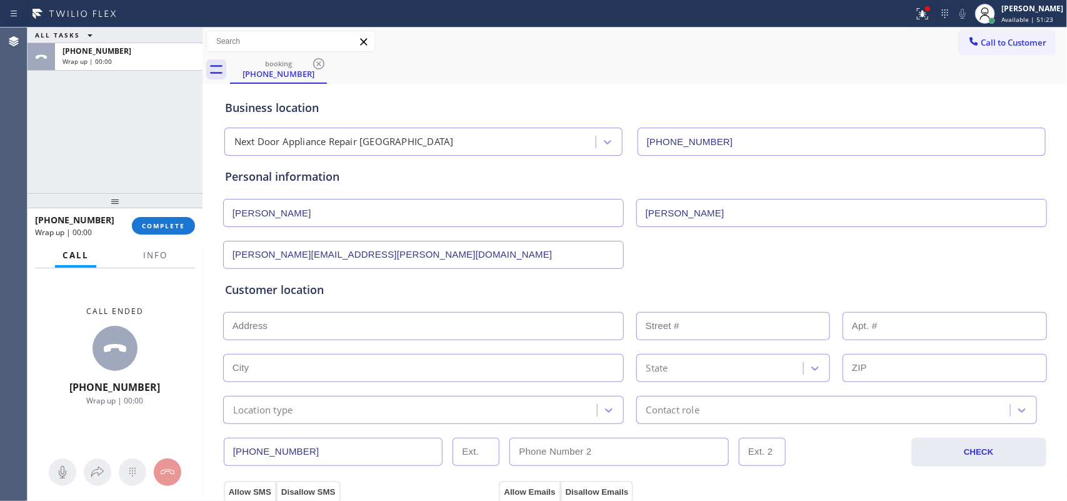
click at [376, 323] on input "text" at bounding box center [423, 326] width 401 height 28
paste input "120 Kensington AveTrenton, NJ 08618,"
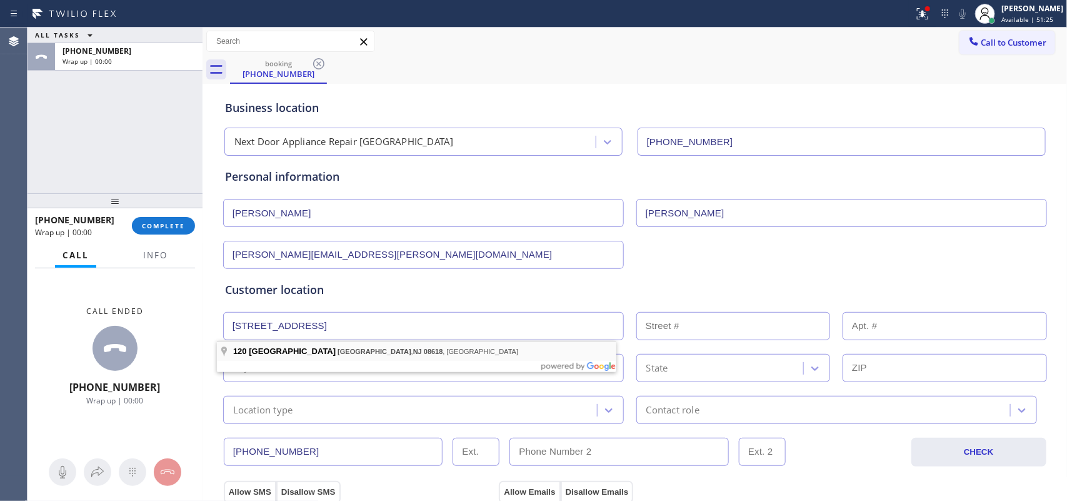
type input "120 Kensington Ave"
type input "120"
type input "Trenton"
type input "08618"
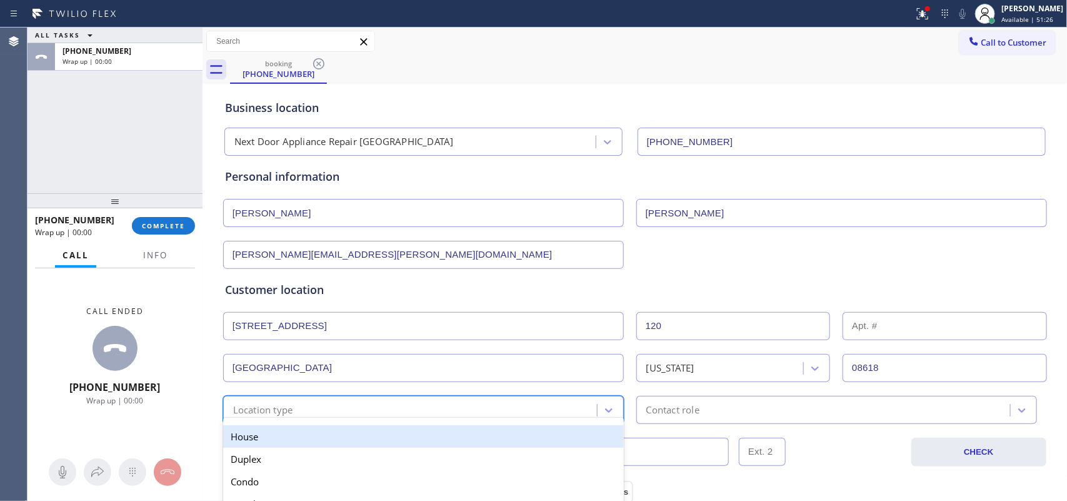
click at [382, 400] on div "Location type" at bounding box center [412, 410] width 370 height 22
click at [379, 400] on div "House" at bounding box center [423, 436] width 401 height 22
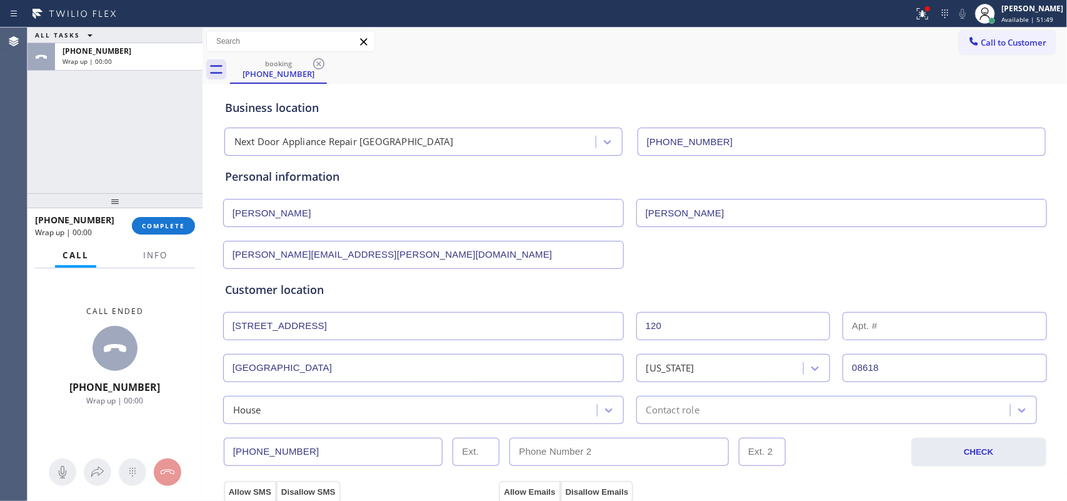
click at [84, 155] on div "ALL TASKS ALL TASKS ACTIVE TASKS TASKS IN WRAP UP +16093947379 Wrap up | 00:00" at bounding box center [114, 110] width 175 height 166
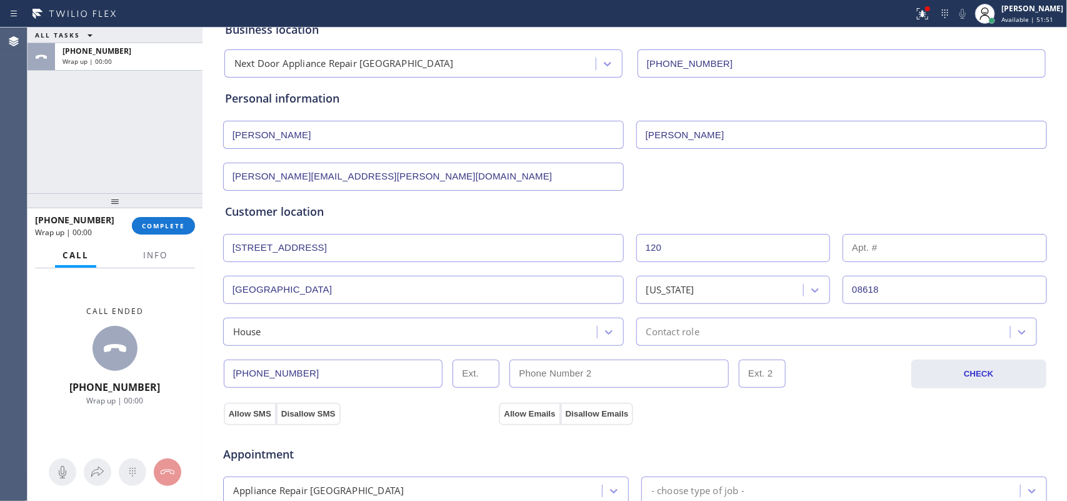
click at [582, 330] on div "House" at bounding box center [412, 332] width 370 height 22
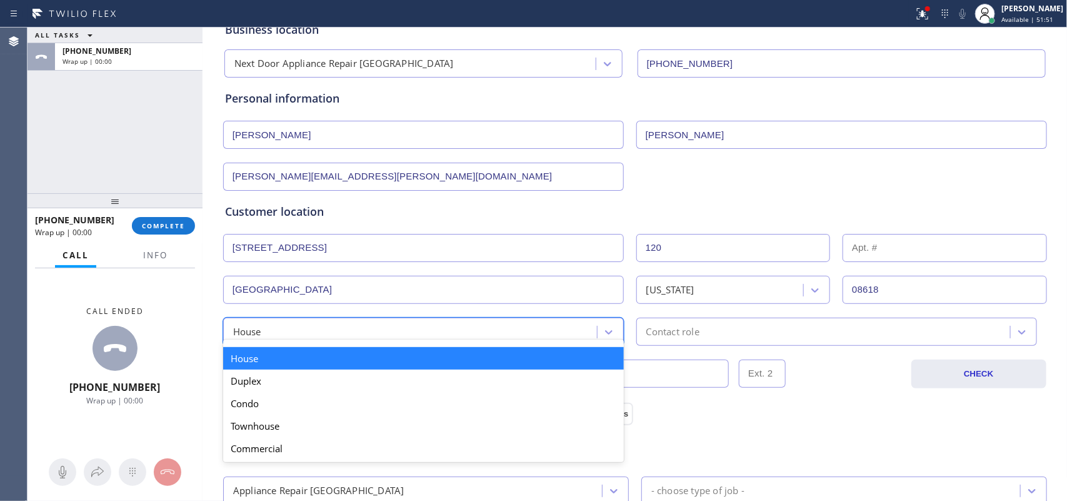
drag, startPoint x: 591, startPoint y: 362, endPoint x: 619, endPoint y: 357, distance: 29.2
click at [591, 362] on div "House" at bounding box center [423, 358] width 401 height 22
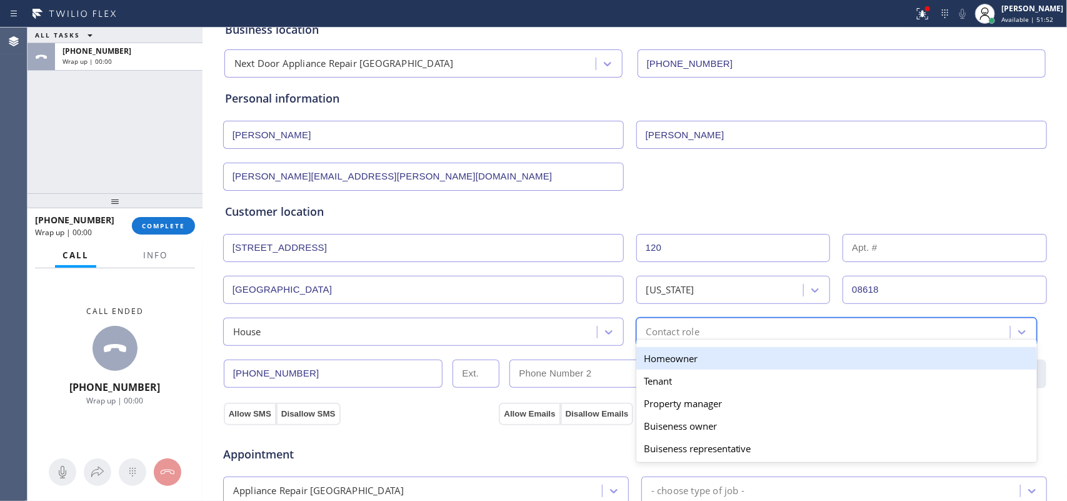
click at [680, 338] on div "Contact role" at bounding box center [672, 331] width 53 height 14
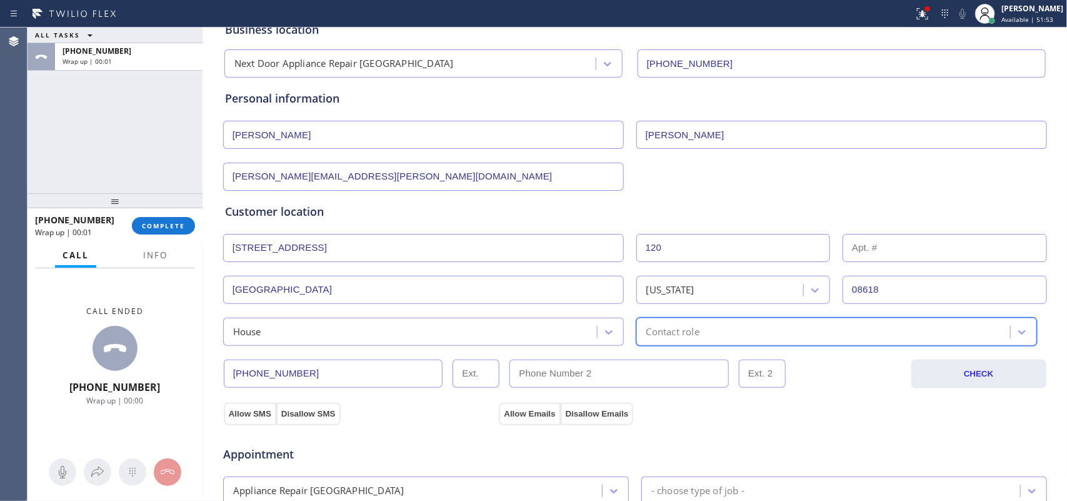
click at [698, 330] on div "Contact role" at bounding box center [825, 332] width 370 height 22
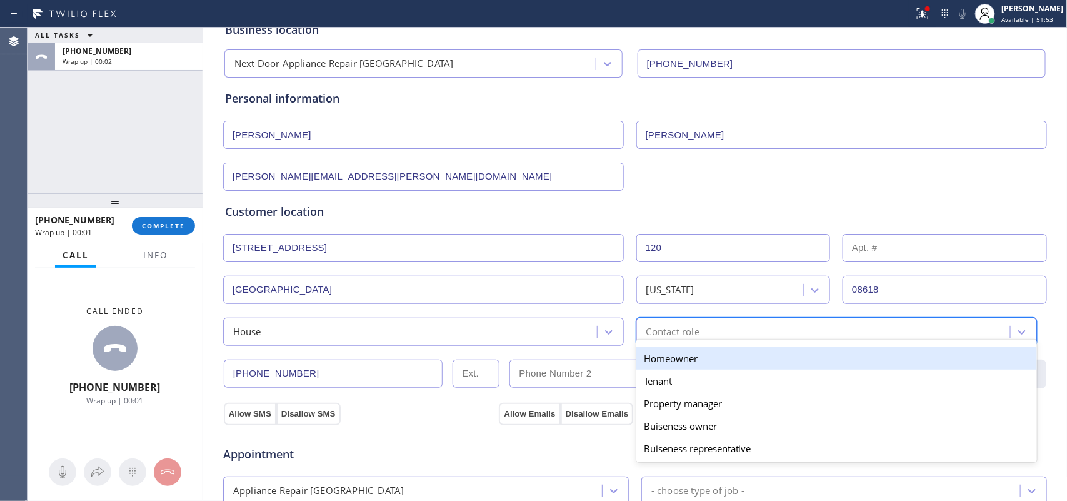
click at [682, 357] on div "Homeowner" at bounding box center [836, 358] width 401 height 22
click at [682, 357] on div "(609) 394-7379 CHECK" at bounding box center [634, 367] width 825 height 42
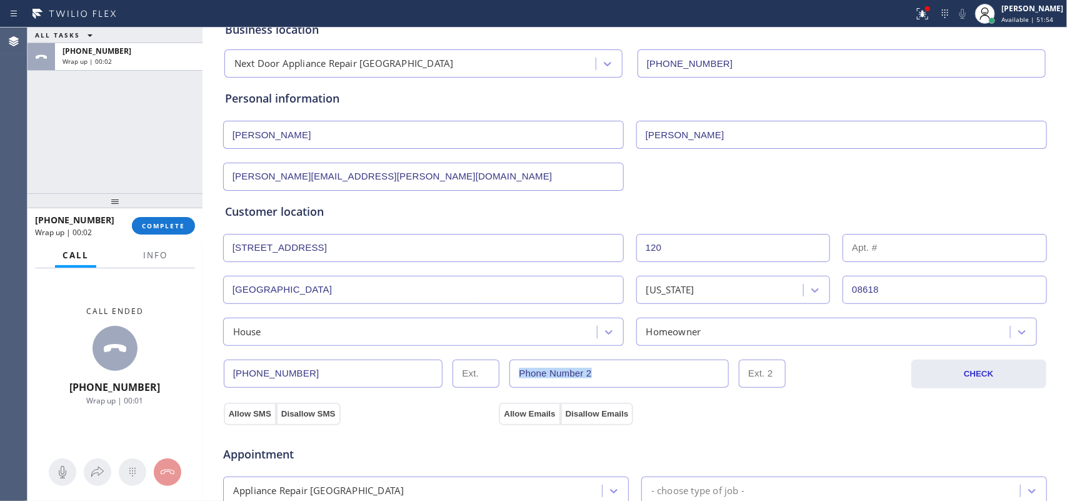
scroll to position [312, 0]
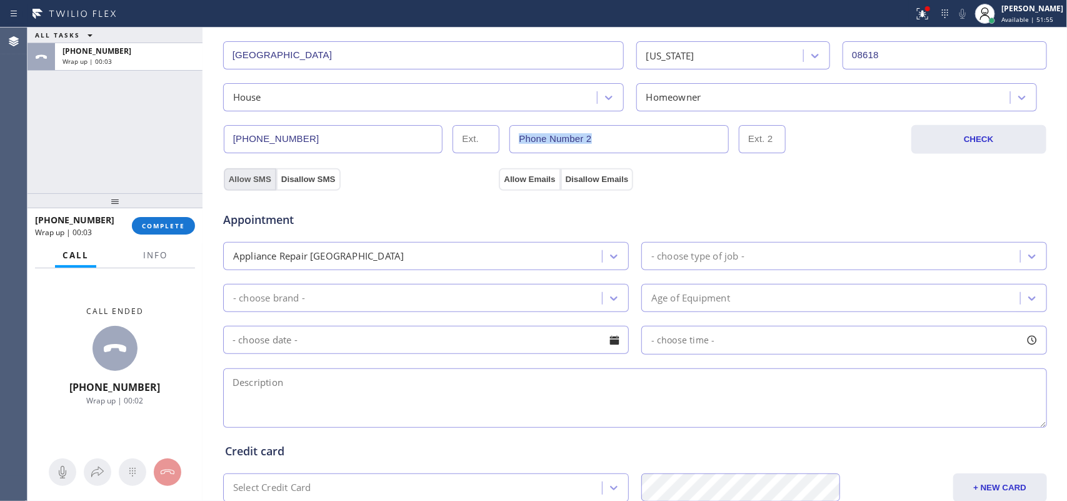
click at [248, 177] on button "Allow SMS" at bounding box center [250, 179] width 52 height 22
click at [530, 182] on button "Allow Emails" at bounding box center [529, 179] width 61 height 22
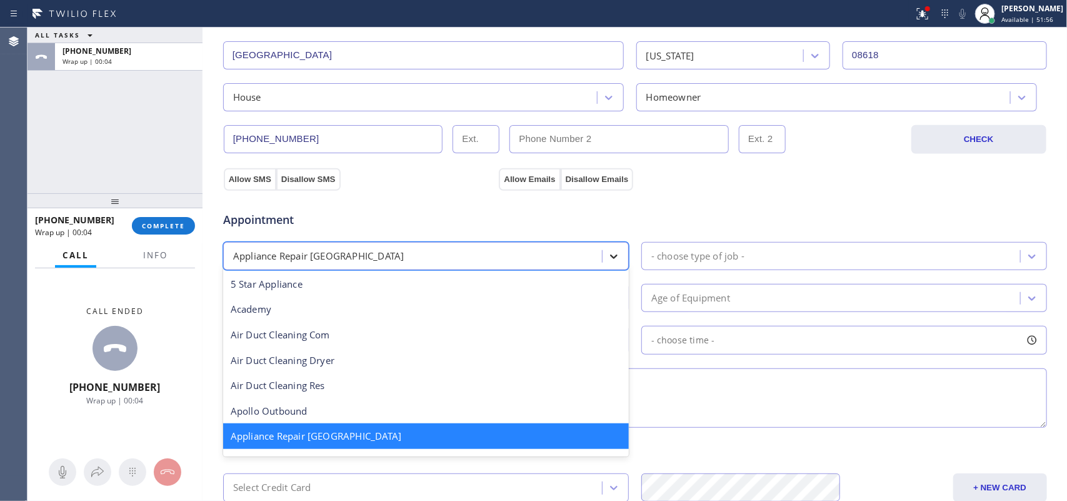
click at [614, 266] on div at bounding box center [613, 256] width 22 height 22
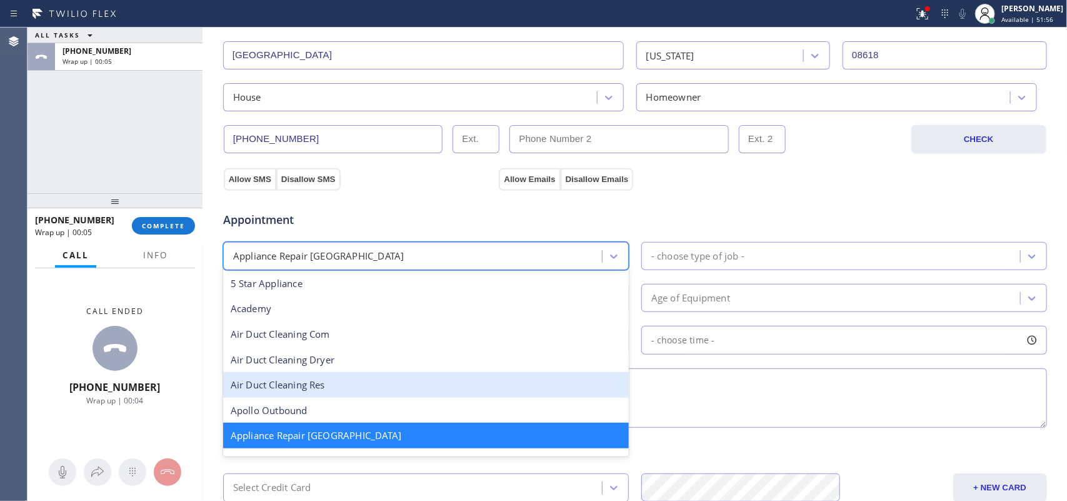
scroll to position [79, 0]
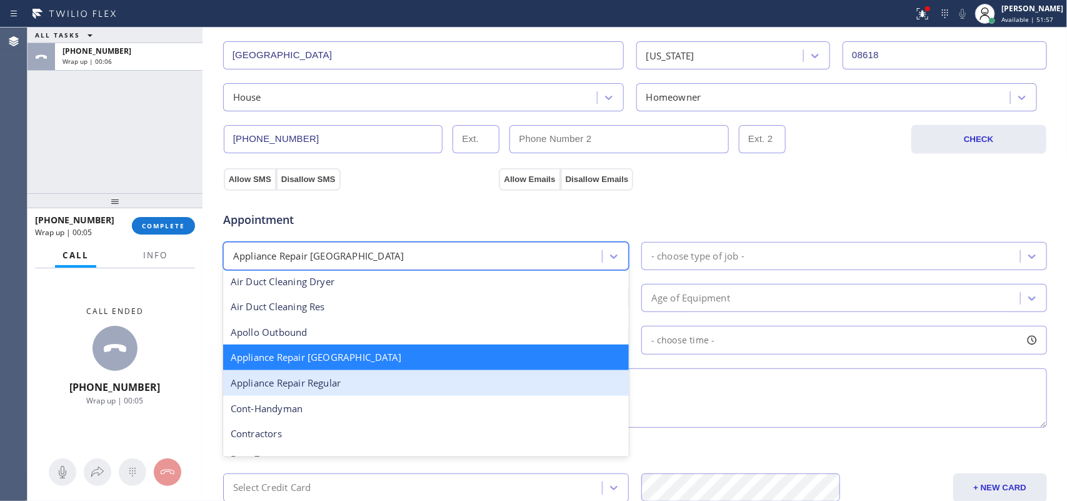
click at [491, 383] on div "Appliance Repair Regular" at bounding box center [426, 383] width 406 height 26
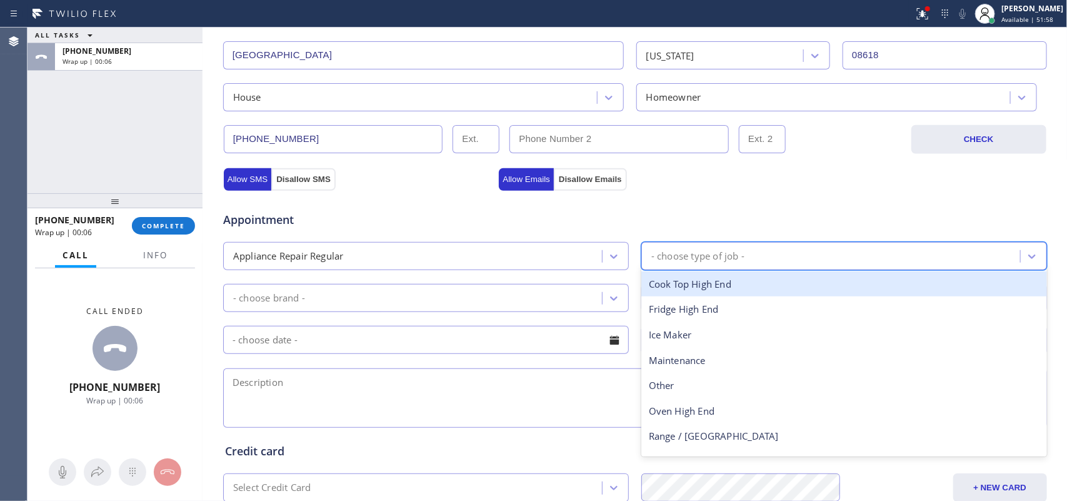
click at [694, 257] on div "- choose type of job -" at bounding box center [697, 256] width 93 height 14
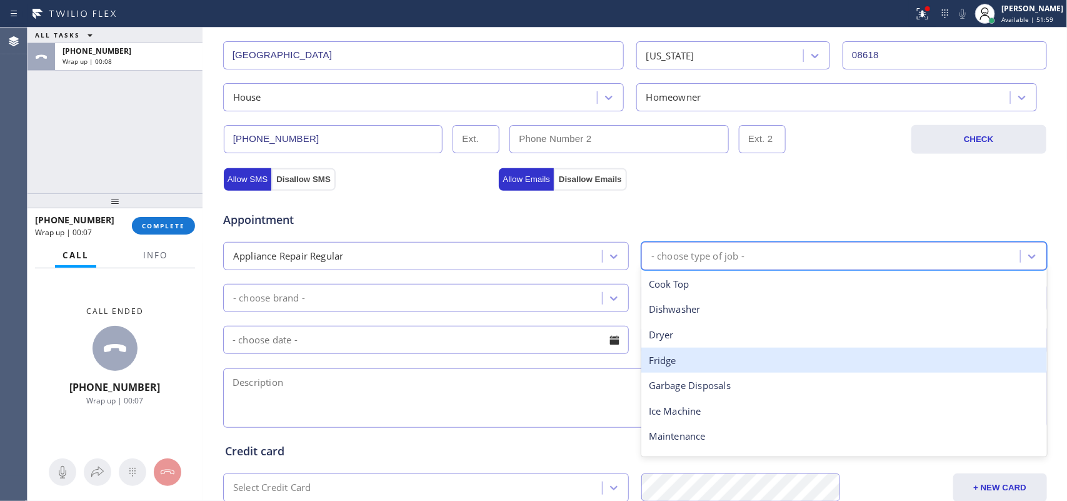
drag, startPoint x: 701, startPoint y: 361, endPoint x: 655, endPoint y: 332, distance: 53.9
click at [701, 361] on div "Fridge" at bounding box center [844, 360] width 406 height 26
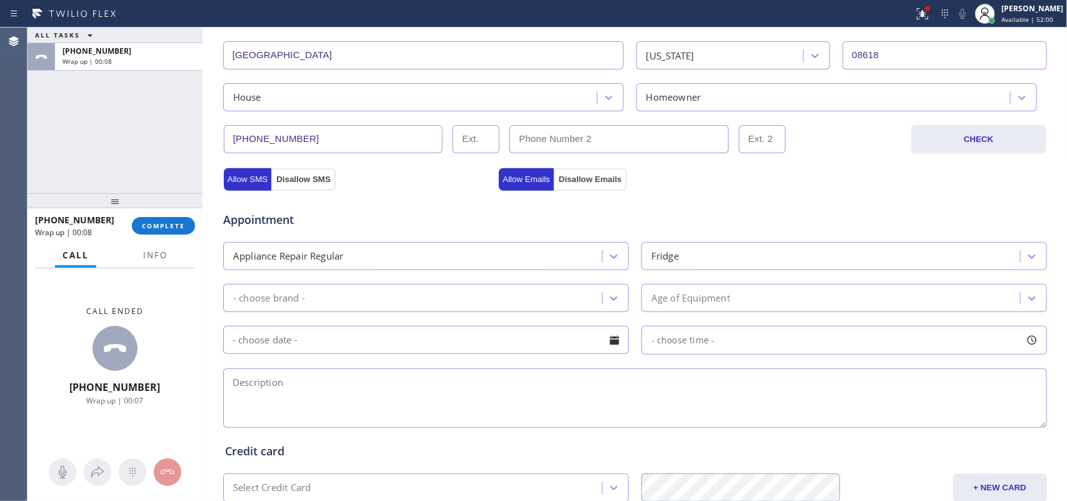
click at [623, 303] on div "- choose brand -" at bounding box center [428, 298] width 413 height 28
click at [616, 297] on div at bounding box center [613, 298] width 22 height 22
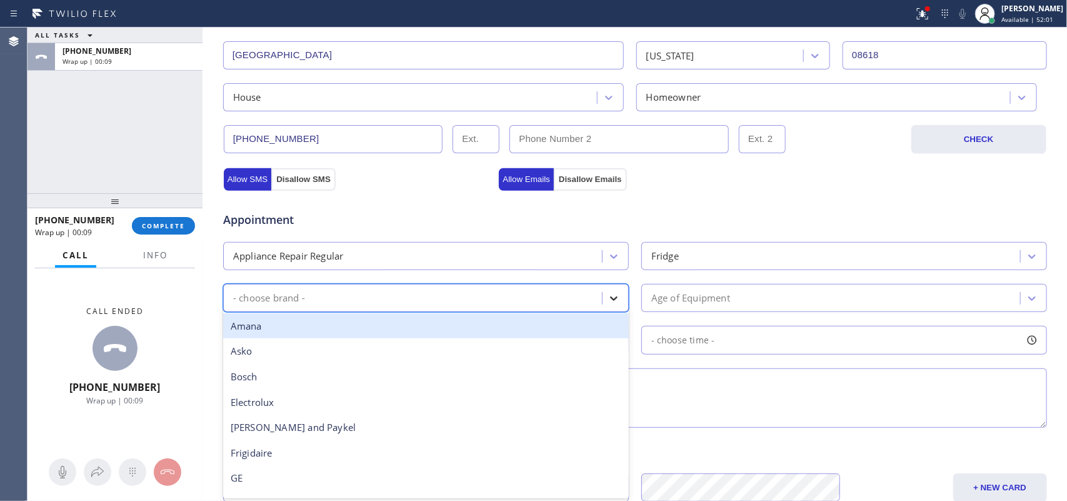
type input "w"
click at [507, 329] on div "Whirpool" at bounding box center [426, 326] width 406 height 26
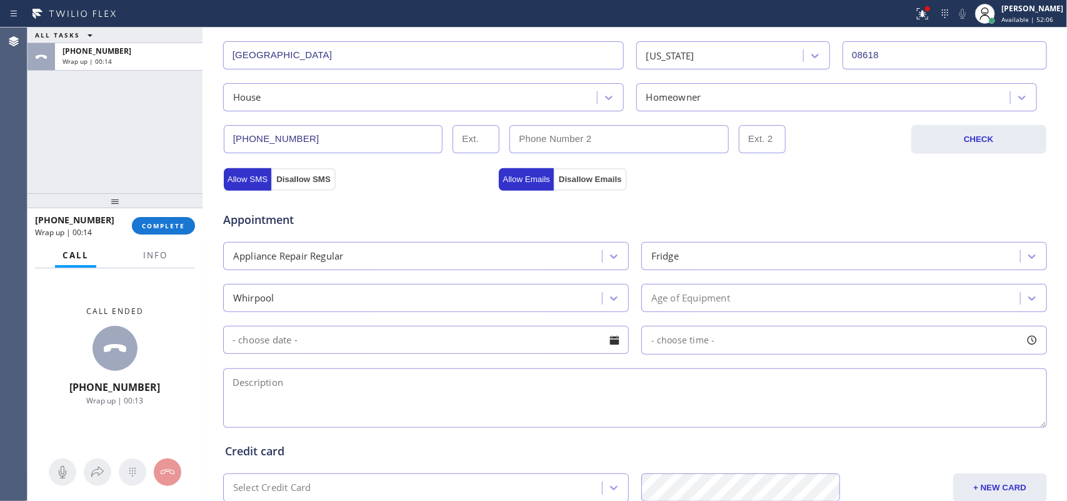
click at [411, 332] on input "text" at bounding box center [426, 340] width 406 height 28
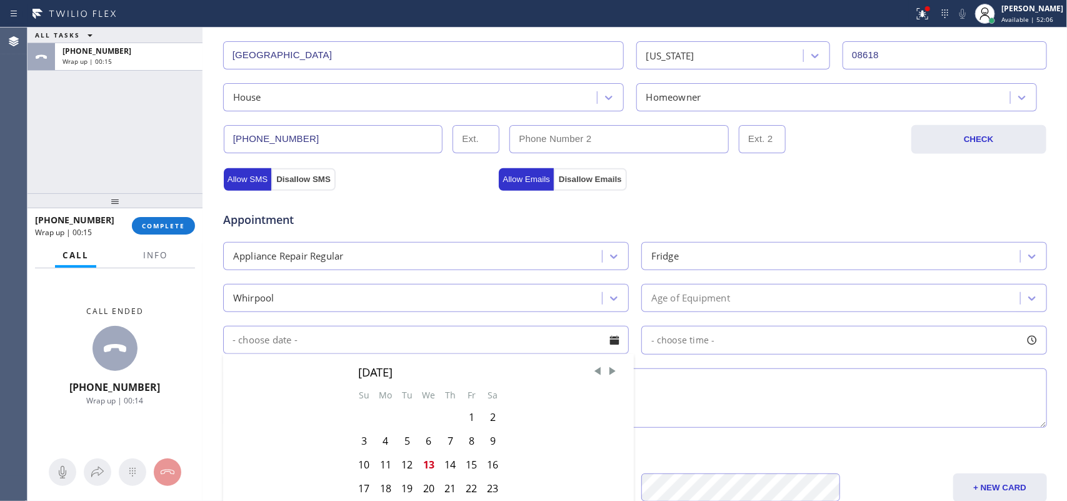
click at [766, 297] on div "Age of Equipment" at bounding box center [832, 298] width 375 height 22
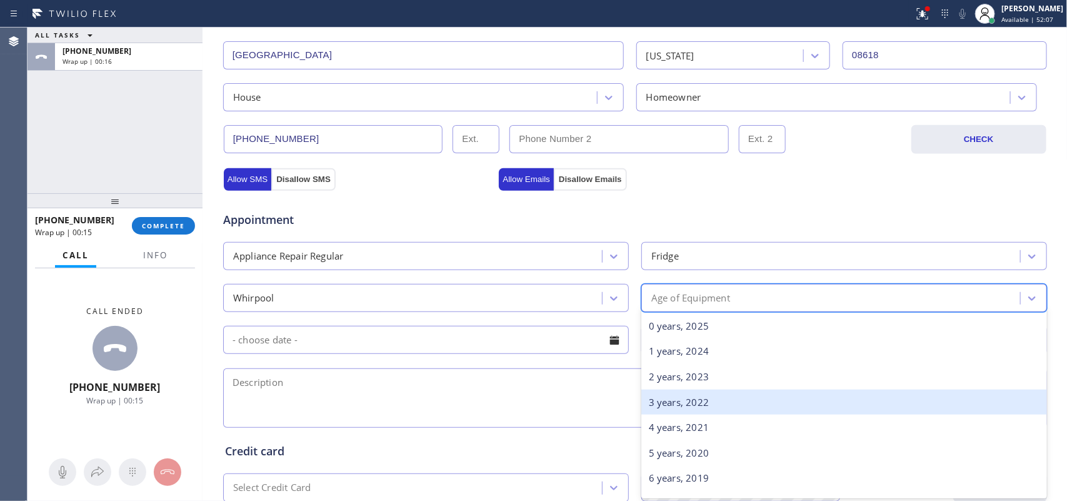
scroll to position [156, 0]
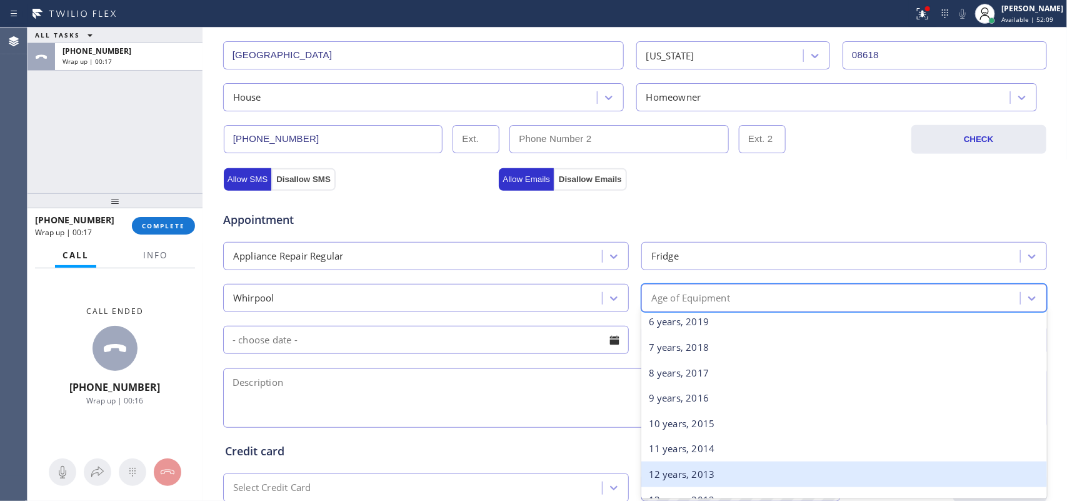
click at [717, 400] on div "12 years, 2013" at bounding box center [844, 474] width 406 height 26
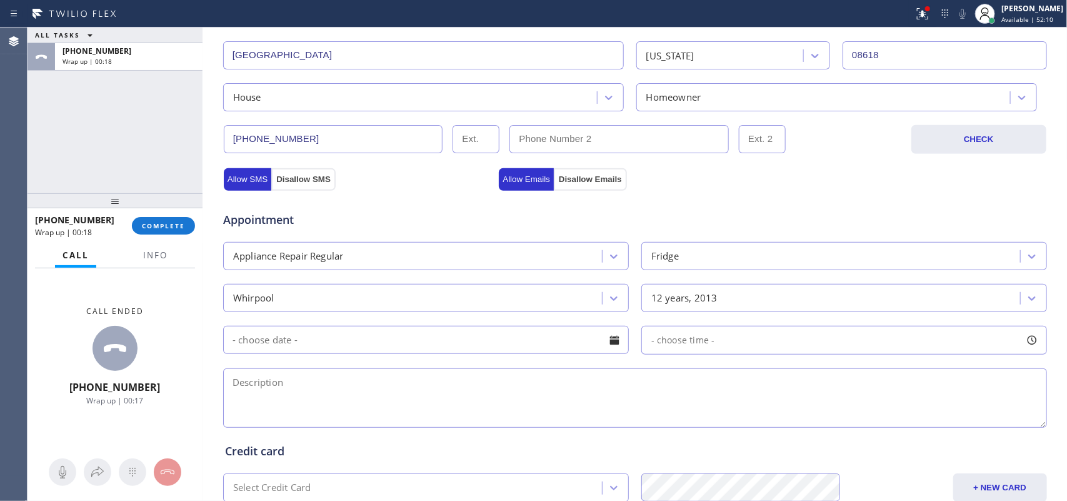
click at [609, 336] on div at bounding box center [614, 339] width 21 height 21
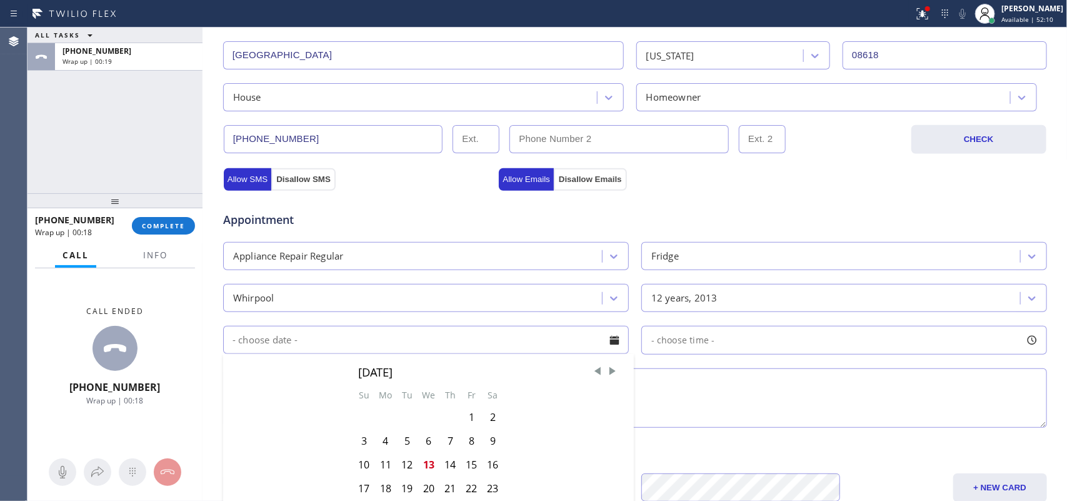
click at [609, 336] on div at bounding box center [614, 339] width 21 height 21
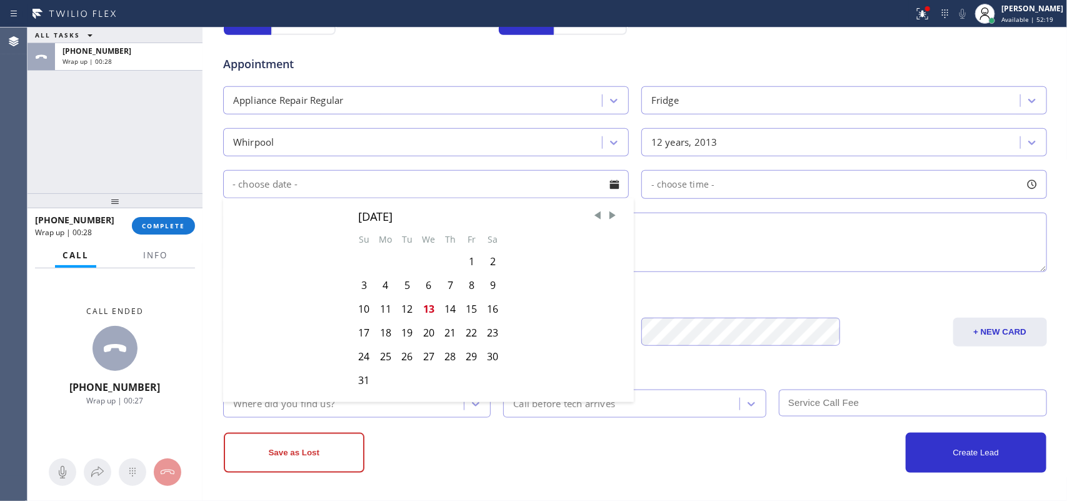
click at [330, 144] on div "Whirpool" at bounding box center [414, 142] width 375 height 22
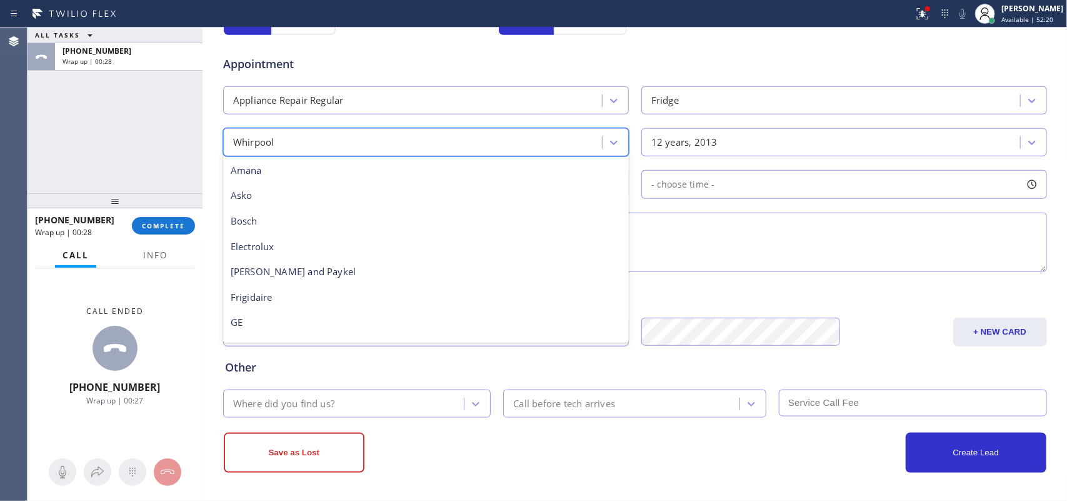
scroll to position [274, 0]
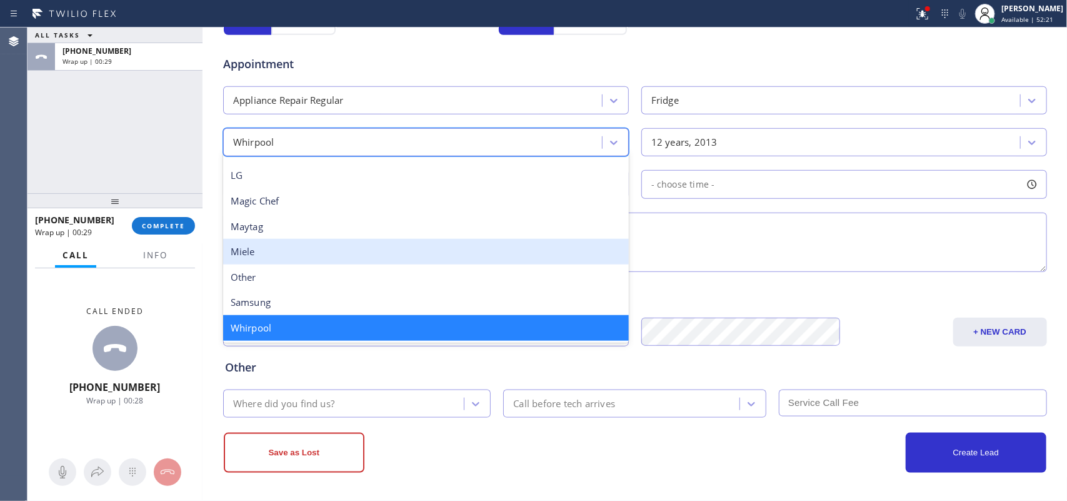
click at [686, 234] on textarea at bounding box center [635, 241] width 824 height 59
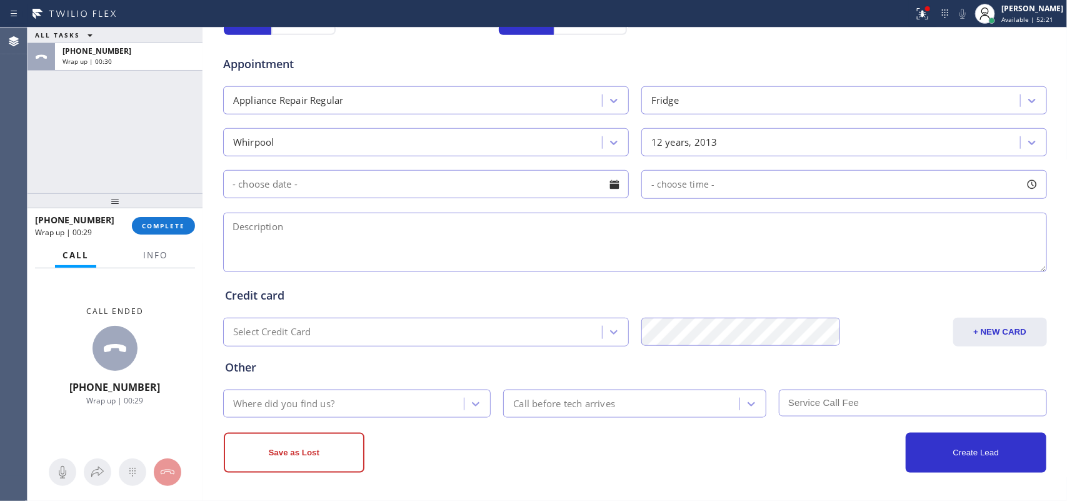
paste textarea "Whorlpool FS Fridge/ French Door/2013/ chnaged the filer recently , the water d…"
click at [527, 224] on textarea "Whorlpool FS Fridge/ French Door/2013/ changed the filer recently , the water d…" at bounding box center [635, 241] width 824 height 59
click at [528, 226] on textarea "Whorlpool FS Fridge/ French Door/2013/ changed the filer recently , the water d…" at bounding box center [635, 241] width 824 height 59
click at [853, 228] on textarea "Whorlpool FS Fridge/ French Door/2013/ changed the filer recently ,after changi…" at bounding box center [635, 241] width 824 height 59
click at [853, 230] on textarea "Whorlpool FS Fridge/ French Door/2013/ changed the filer recently ,after changi…" at bounding box center [635, 241] width 824 height 59
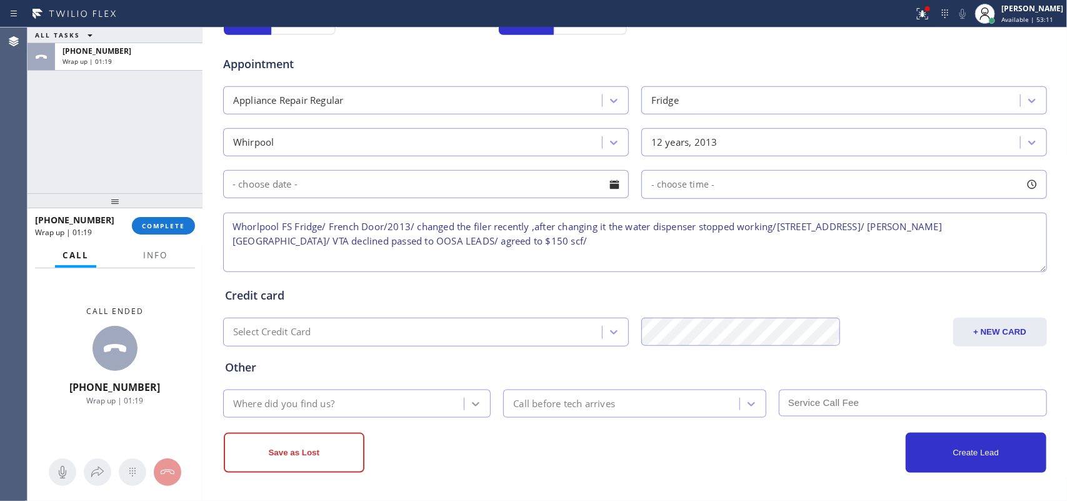
type textarea "Whorlpool FS Fridge/ French Door/2013/ changed the filer recently ,after changi…"
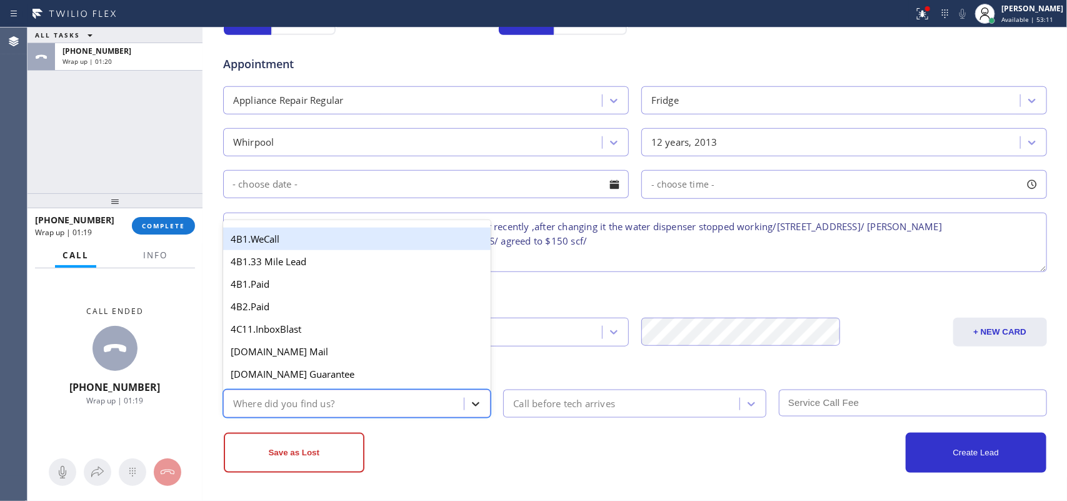
click at [469, 399] on icon at bounding box center [475, 403] width 12 height 12
type input "g"
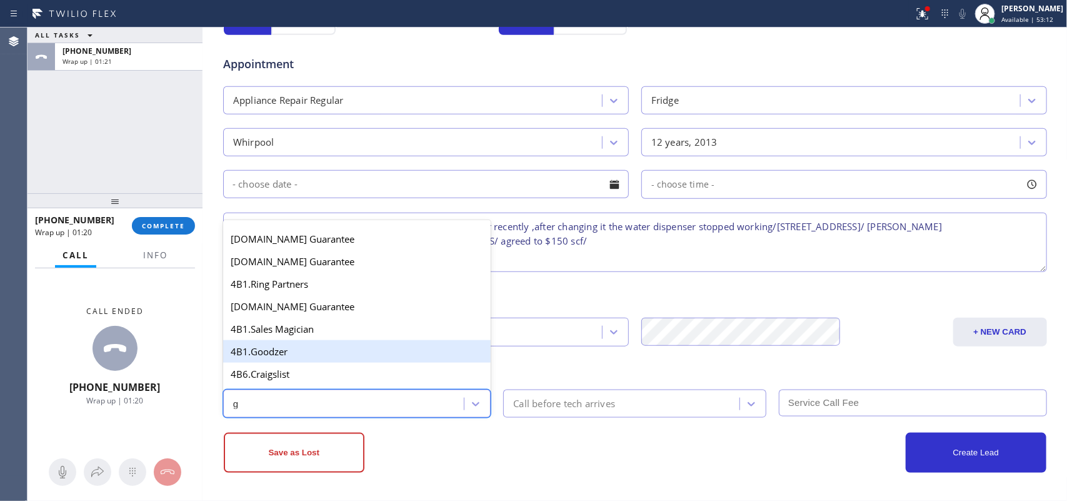
scroll to position [236, 0]
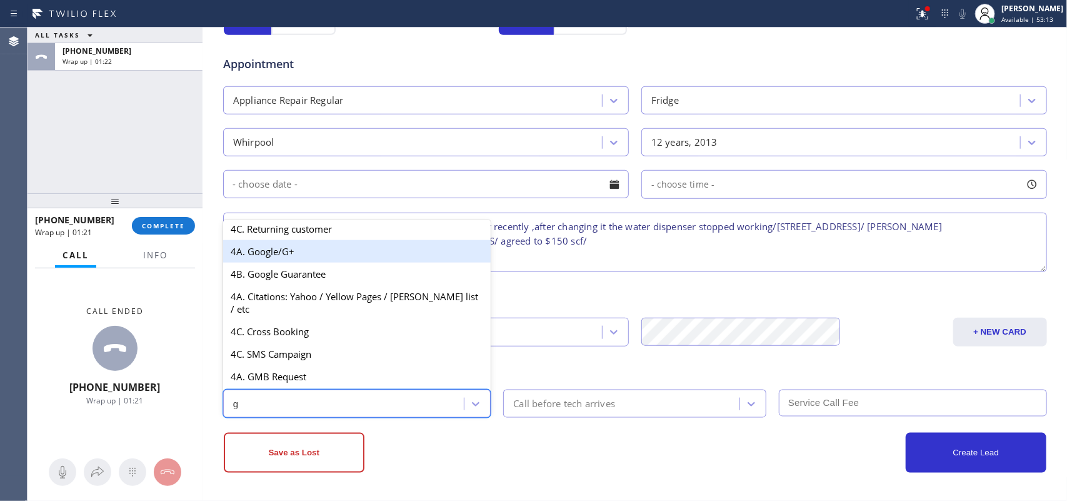
click at [329, 258] on div "4A. Google/G+" at bounding box center [357, 251] width 268 height 22
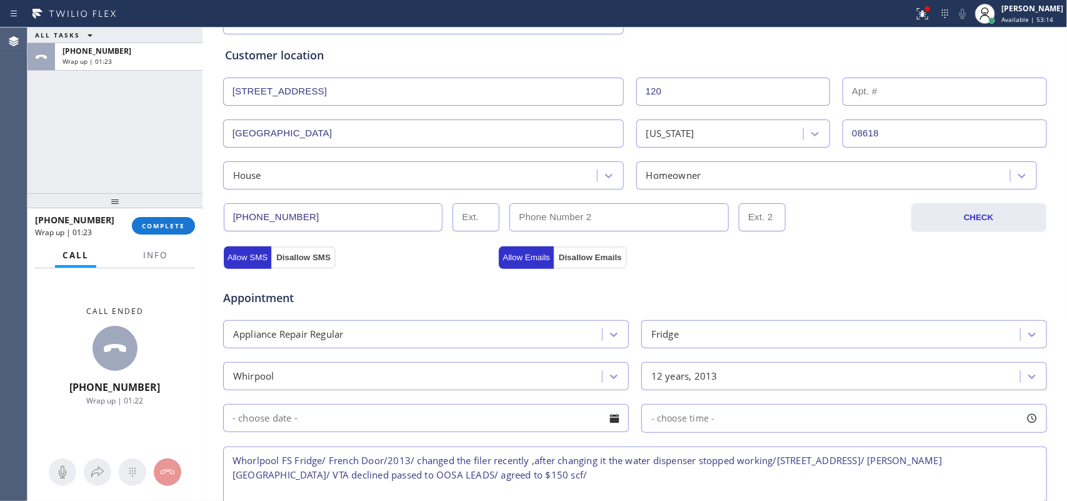
scroll to position [0, 0]
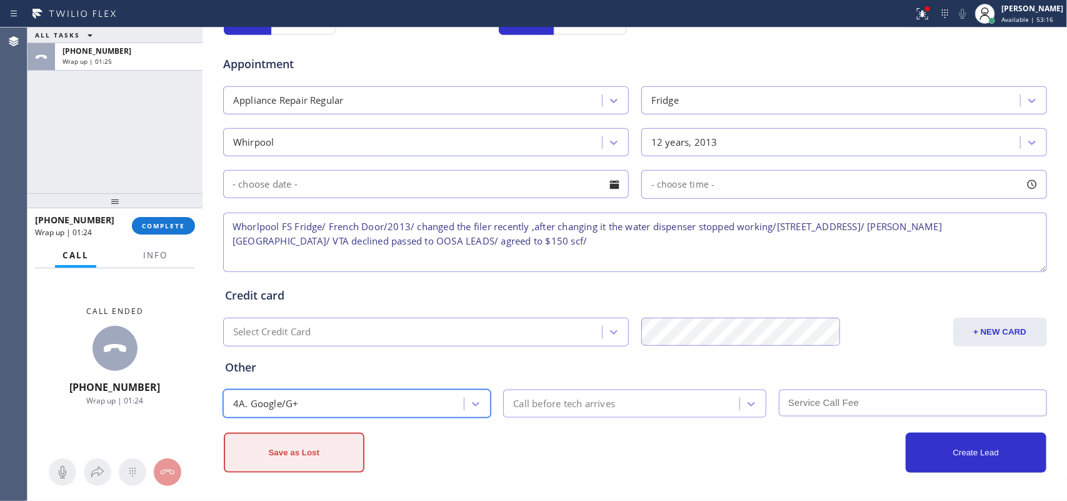
click at [329, 400] on button "Save as Lost" at bounding box center [294, 452] width 141 height 40
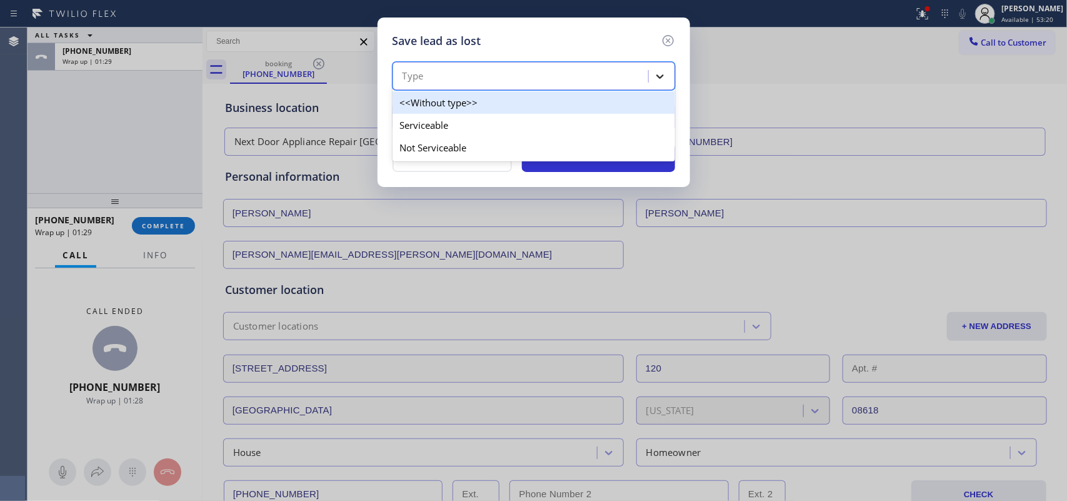
click at [656, 74] on icon at bounding box center [660, 76] width 12 height 12
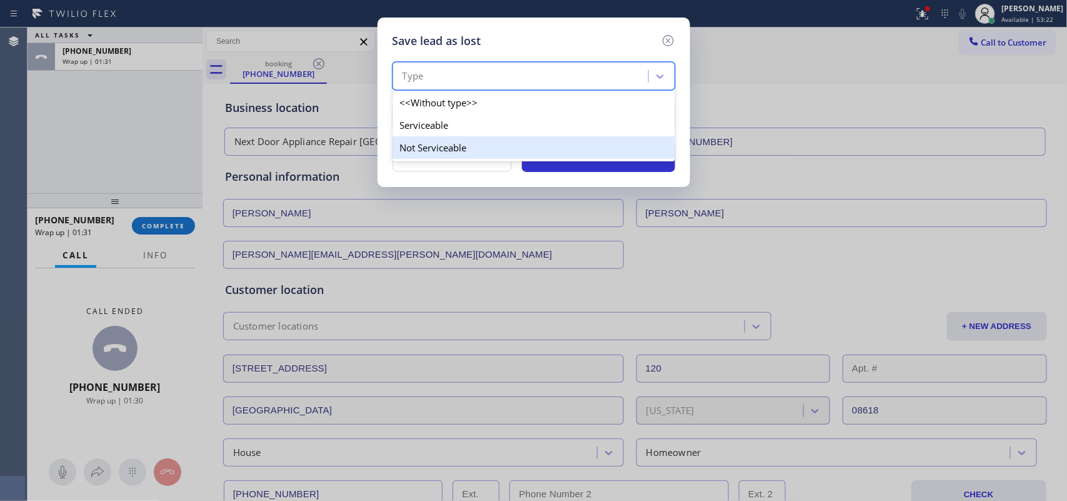
click at [573, 147] on div "Not Serviceable" at bounding box center [533, 147] width 282 height 22
click at [573, 147] on button "Save as lost lead" at bounding box center [598, 157] width 153 height 29
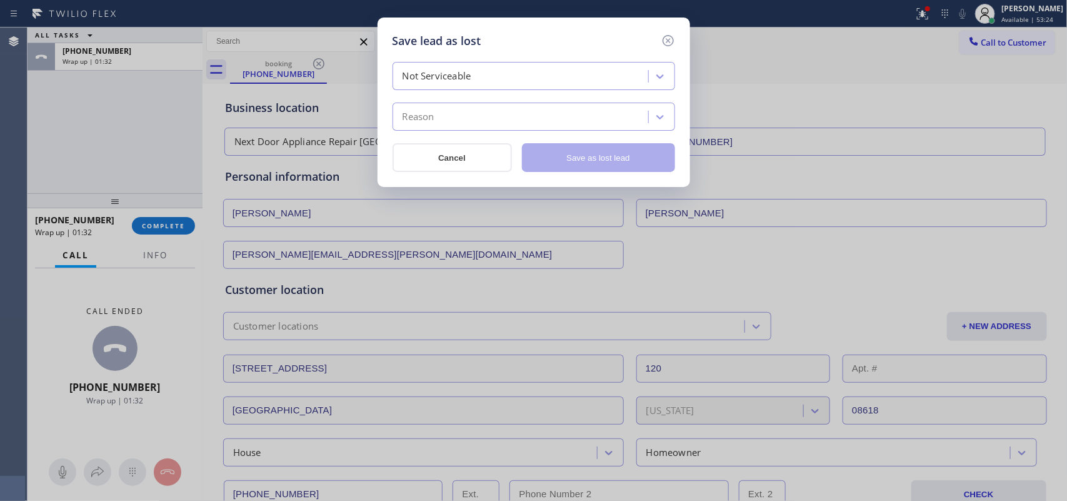
click at [578, 116] on div "Reason" at bounding box center [522, 117] width 252 height 22
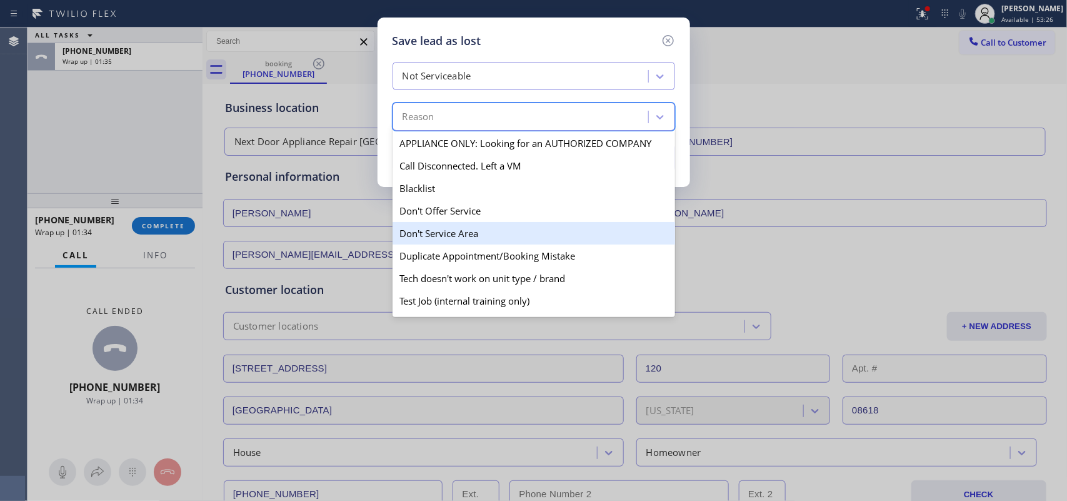
click at [533, 242] on div "Don't Service Area" at bounding box center [533, 233] width 282 height 22
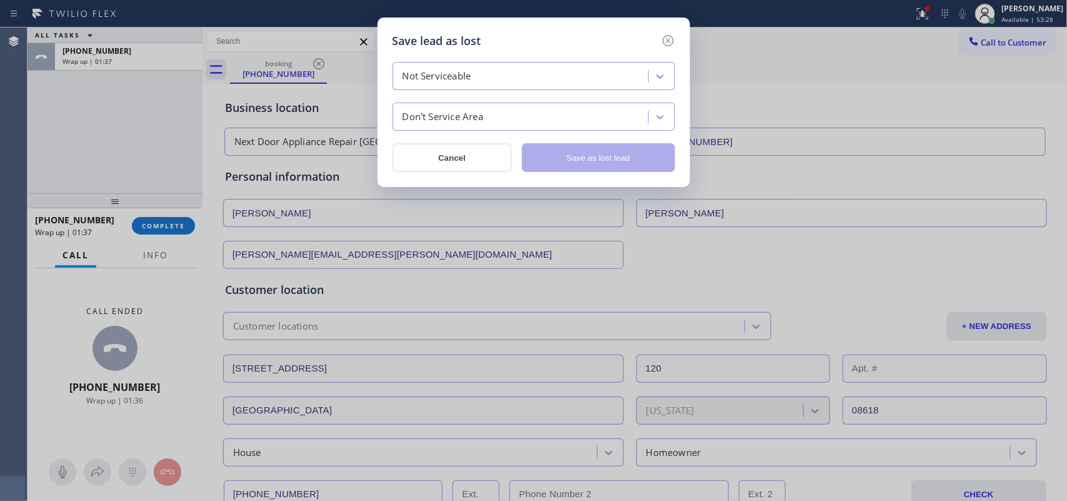
click at [598, 102] on div "Not Serviceable Don't Service Area Cancel Save as lost lead" at bounding box center [533, 117] width 282 height 110
click at [598, 102] on div "Don't Service Area" at bounding box center [533, 116] width 282 height 28
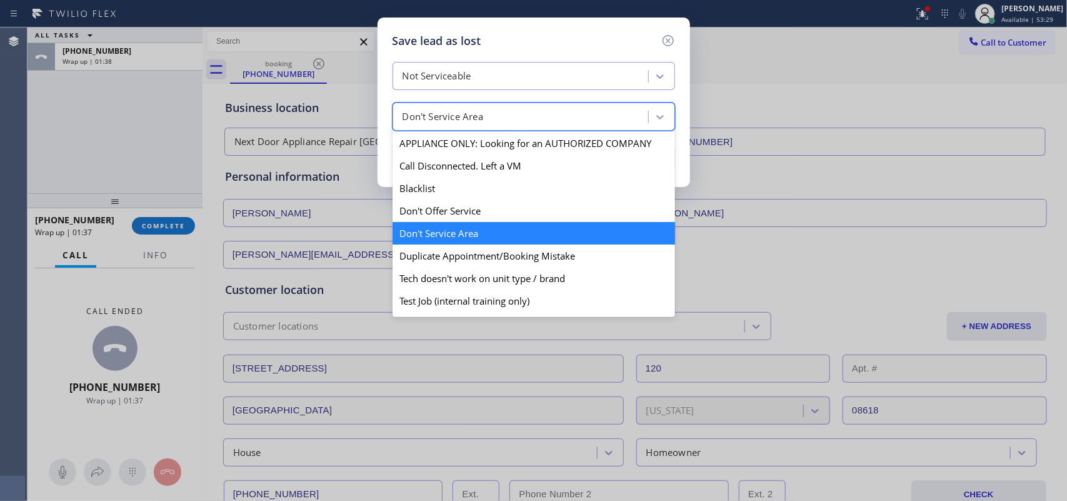
click at [586, 91] on div "Not Serviceable option Don't Service Area, selected. option Don't Service Area …" at bounding box center [533, 96] width 282 height 69
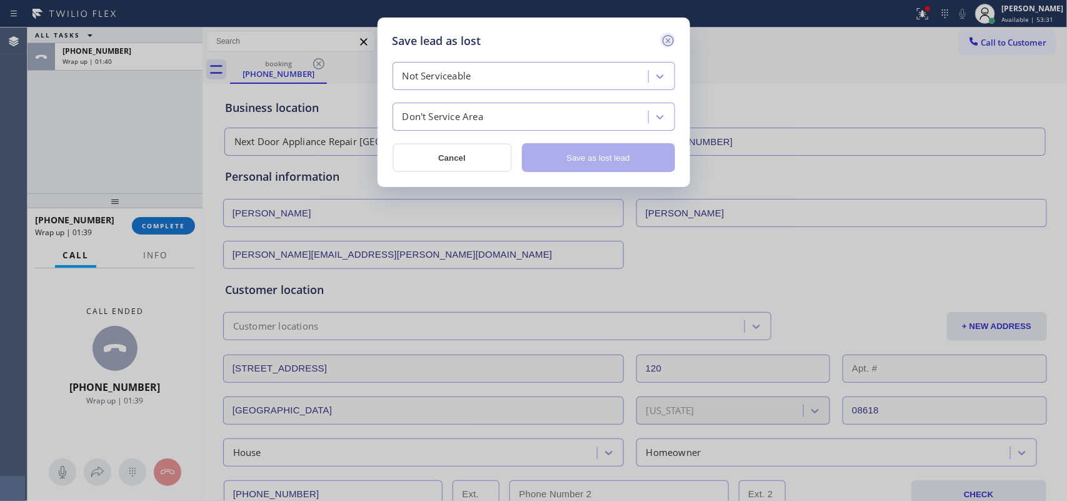
click at [666, 35] on icon at bounding box center [668, 40] width 15 height 15
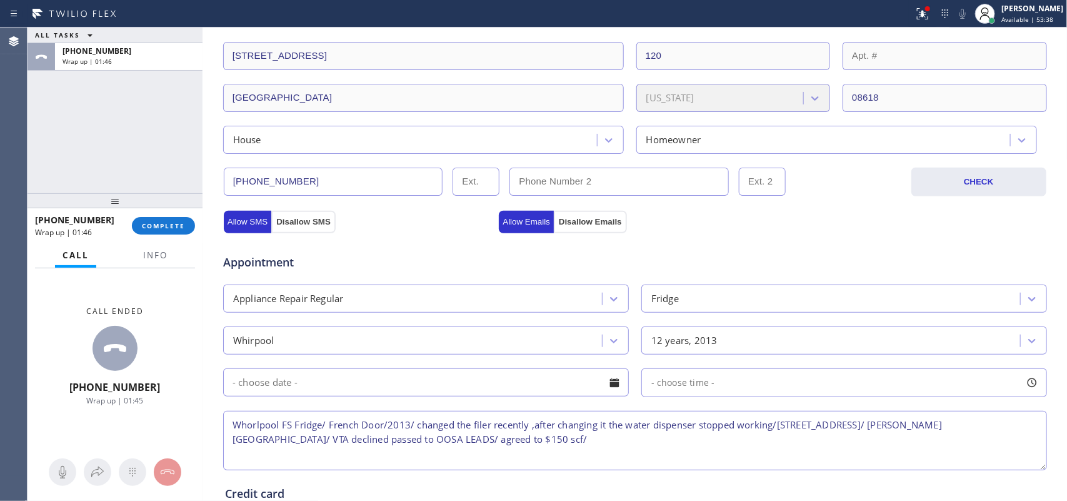
scroll to position [512, 0]
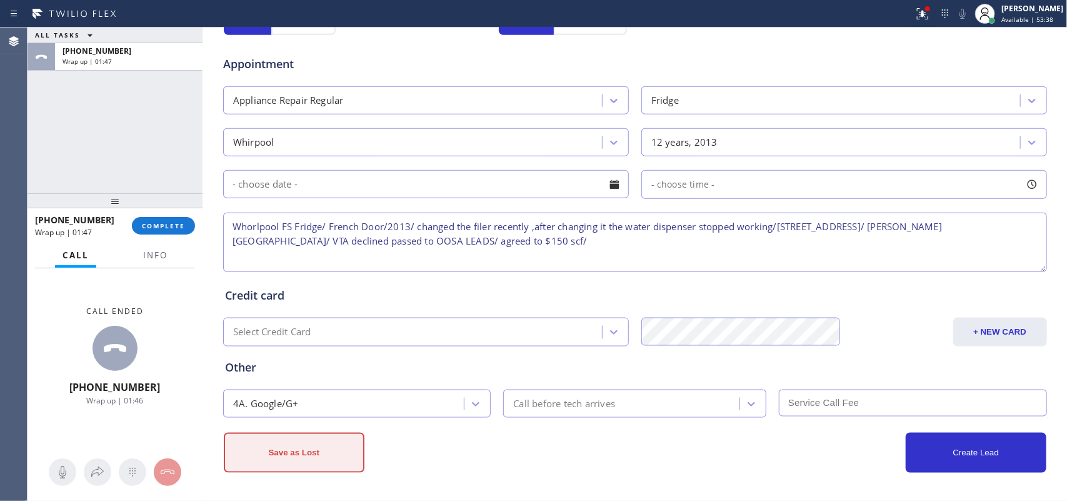
click at [342, 400] on button "Save as Lost" at bounding box center [294, 452] width 141 height 40
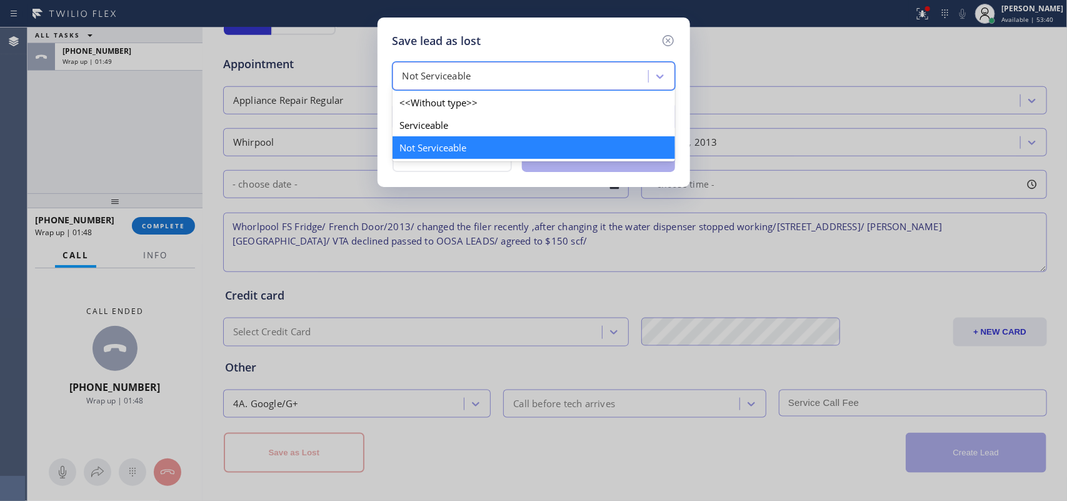
click at [579, 72] on div "Not Serviceable" at bounding box center [522, 77] width 252 height 22
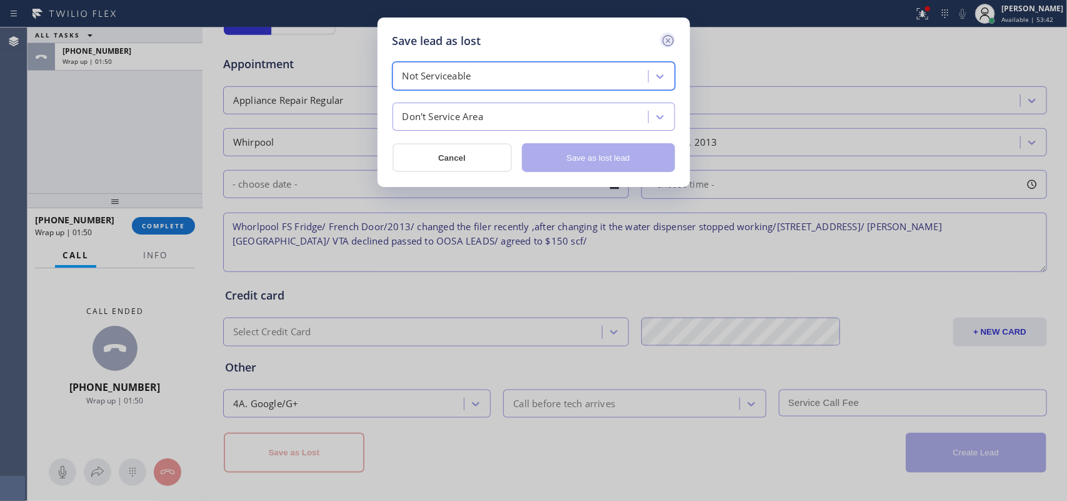
click at [670, 36] on icon at bounding box center [667, 40] width 11 height 11
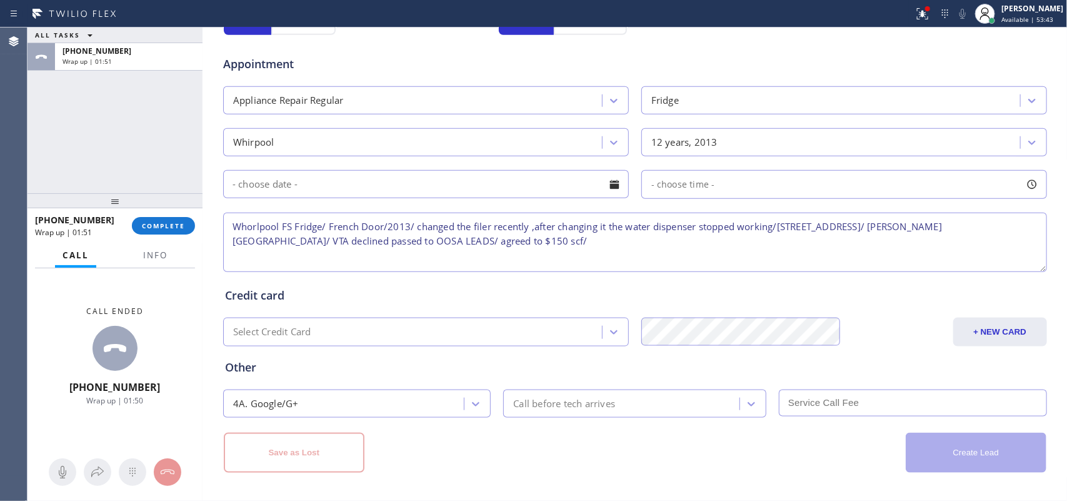
click at [730, 287] on div "Credit card" at bounding box center [635, 295] width 820 height 17
click at [844, 279] on div "Credit card Select Credit Card + NEW CARD CANCEL SAVE" at bounding box center [634, 310] width 825 height 72
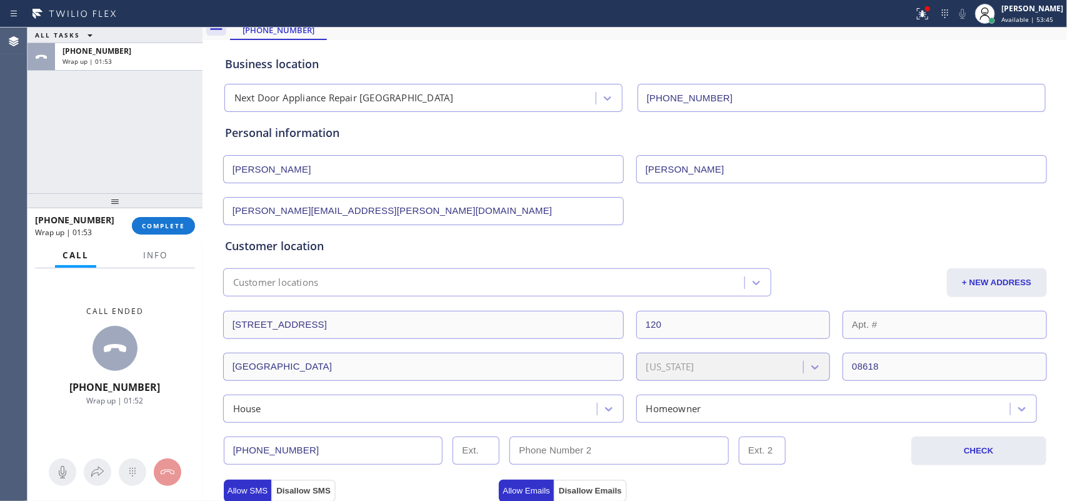
scroll to position [0, 0]
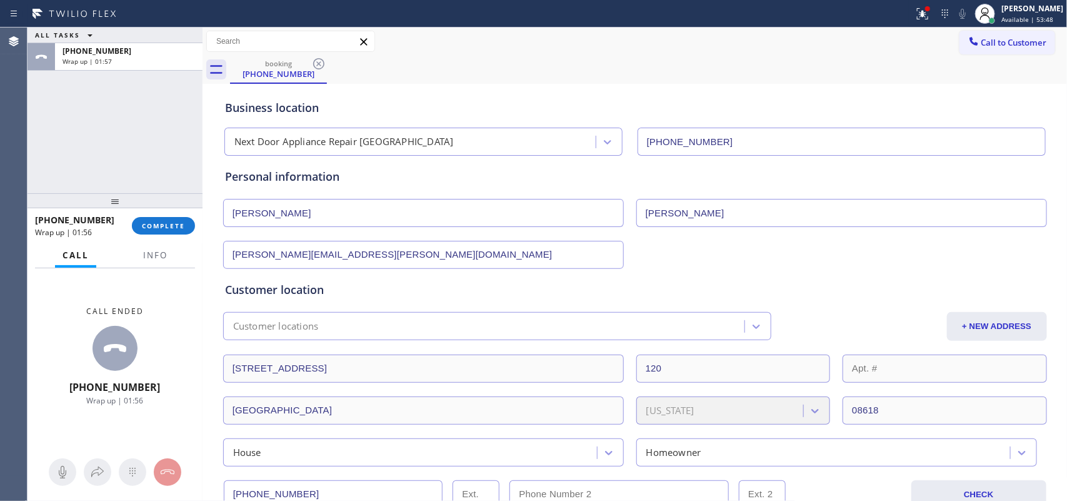
click at [541, 196] on div "Hubert Greaves" at bounding box center [635, 211] width 826 height 31
click at [729, 211] on input "Greaves" at bounding box center [841, 213] width 411 height 28
click at [578, 264] on div "Customer location Customer locations + NEW ADDRESS 120 Kensington Ave 120 Trent…" at bounding box center [634, 365] width 825 height 202
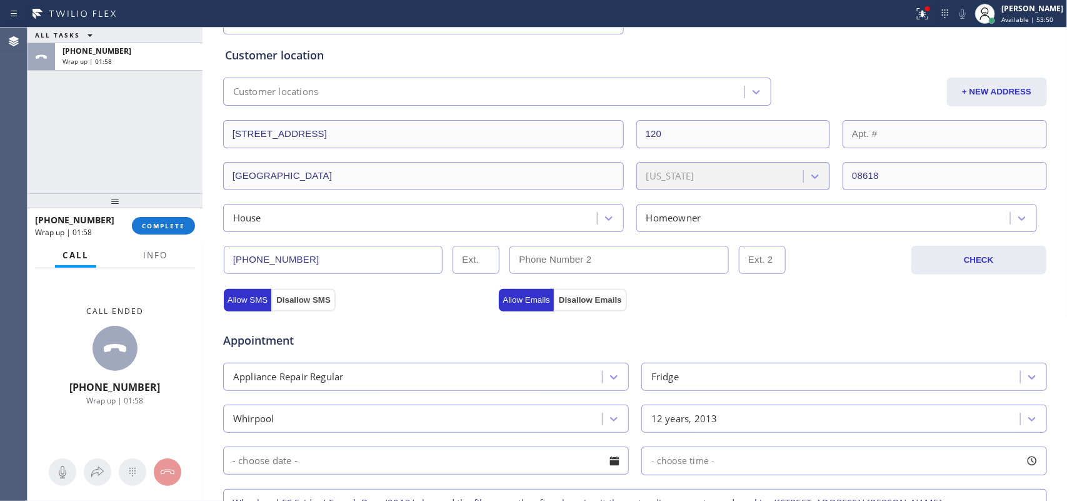
scroll to position [312, 0]
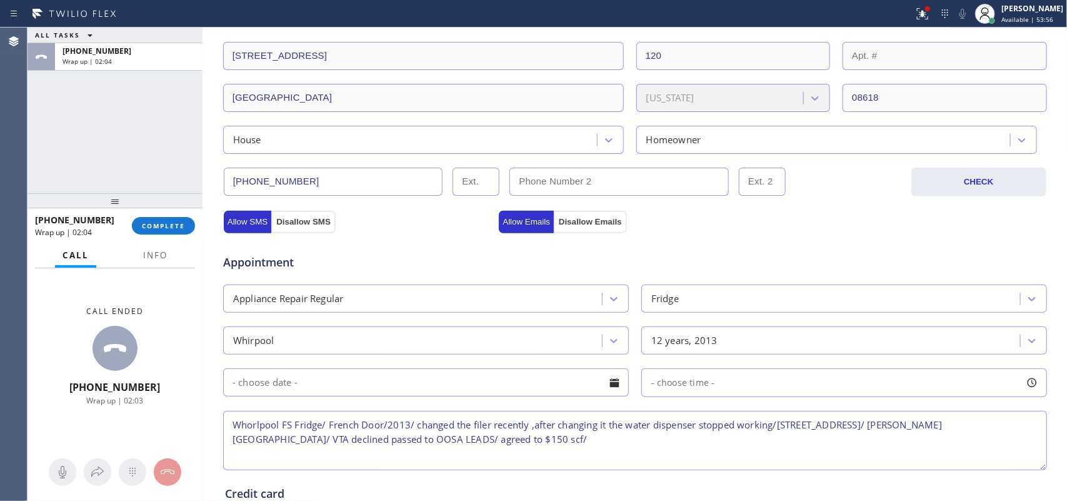
click at [371, 136] on div "House" at bounding box center [412, 140] width 370 height 22
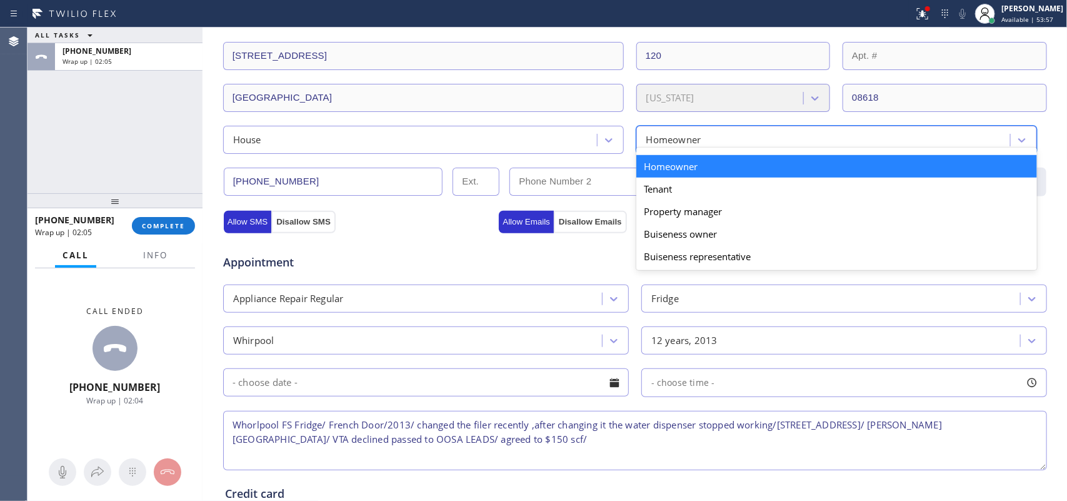
click at [707, 145] on div "Homeowner" at bounding box center [825, 140] width 370 height 22
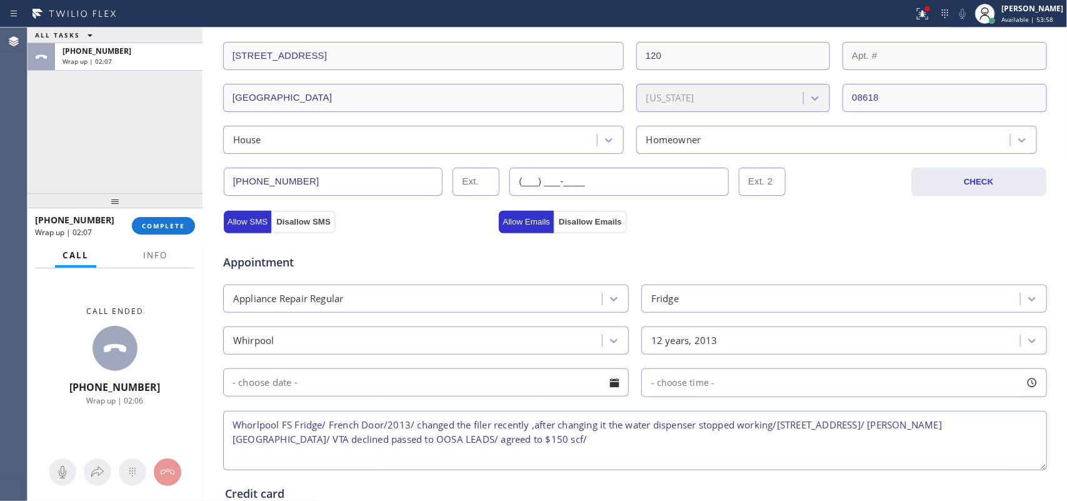
click at [579, 177] on input "(___) ___-____" at bounding box center [618, 181] width 219 height 28
paste input "609) 213-2219"
type input "(609) 213-2219"
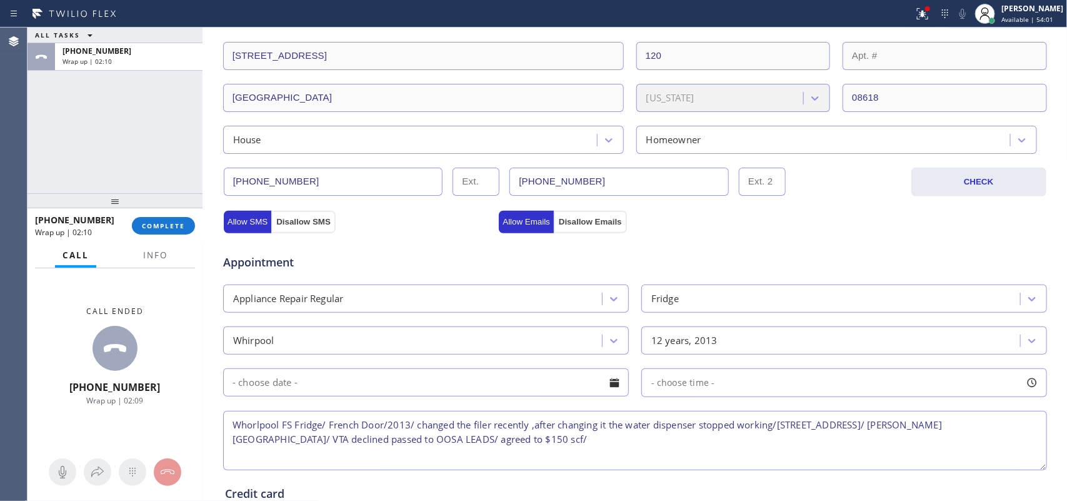
click at [494, 400] on textarea "Whorlpool FS Fridge/ French Door/2013/ changed the filer recently ,after changi…" at bounding box center [635, 440] width 824 height 59
click at [499, 400] on textarea "Whorlpool FS Fridge/ French Door/2013/ changed the filer recently ,after changi…" at bounding box center [635, 440] width 824 height 59
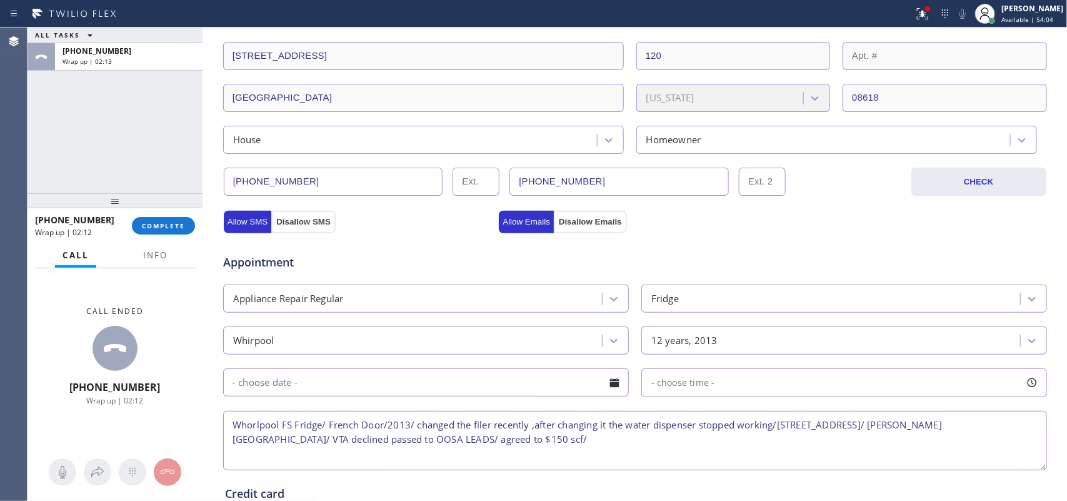
click at [485, 400] on textarea "Whorlpool FS Fridge/ French Door/2013/ changed the filer recently ,after changi…" at bounding box center [635, 440] width 824 height 59
drag, startPoint x: 301, startPoint y: 180, endPoint x: 210, endPoint y: 180, distance: 91.2
click at [210, 180] on div "Business location Next Door Appliance Repair Trenton (609) 710-8354 Personal in…" at bounding box center [635, 222] width 859 height 896
click at [681, 400] on textarea "Whorlpool FS Fridge/ French Door/2013/ changed the filer recently ,after changi…" at bounding box center [635, 440] width 824 height 59
paste textarea "(609) 394-7379"
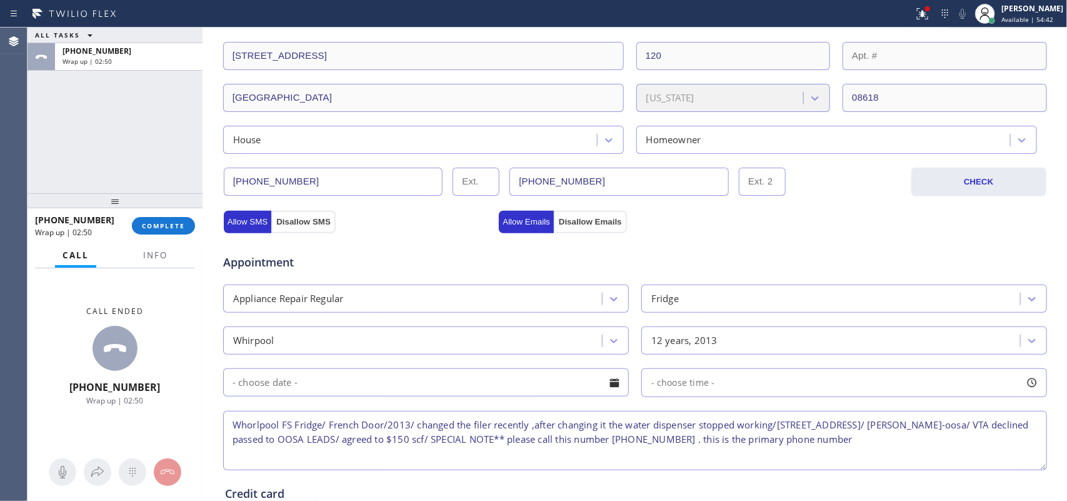
scroll to position [512, 0]
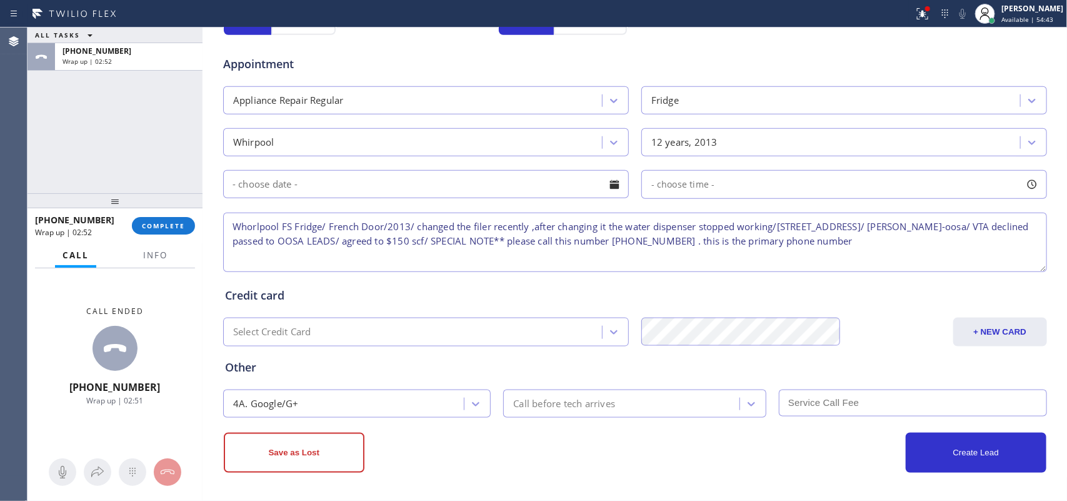
click at [853, 302] on div "Credit card" at bounding box center [635, 295] width 820 height 17
click at [295, 400] on button "Save as Lost" at bounding box center [294, 452] width 141 height 40
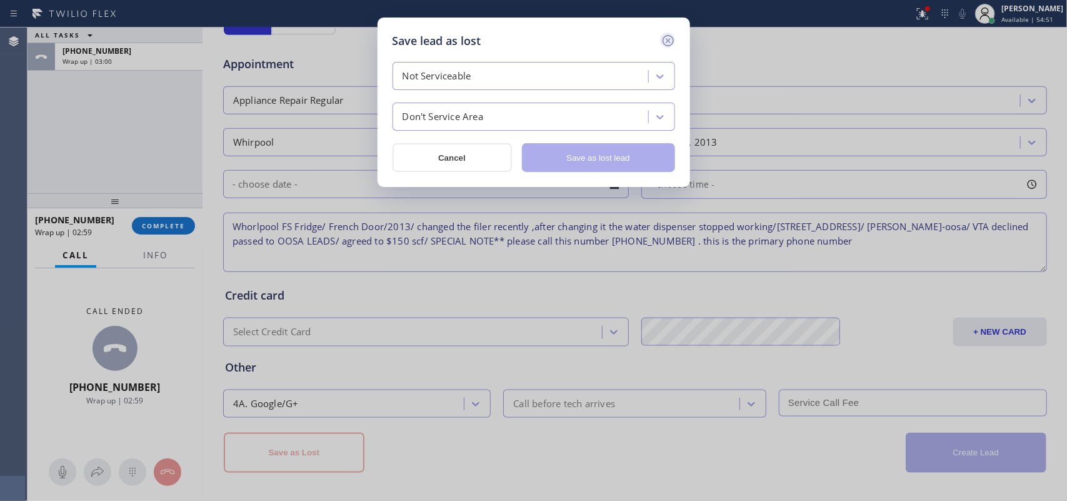
click at [667, 36] on icon at bounding box center [667, 40] width 11 height 11
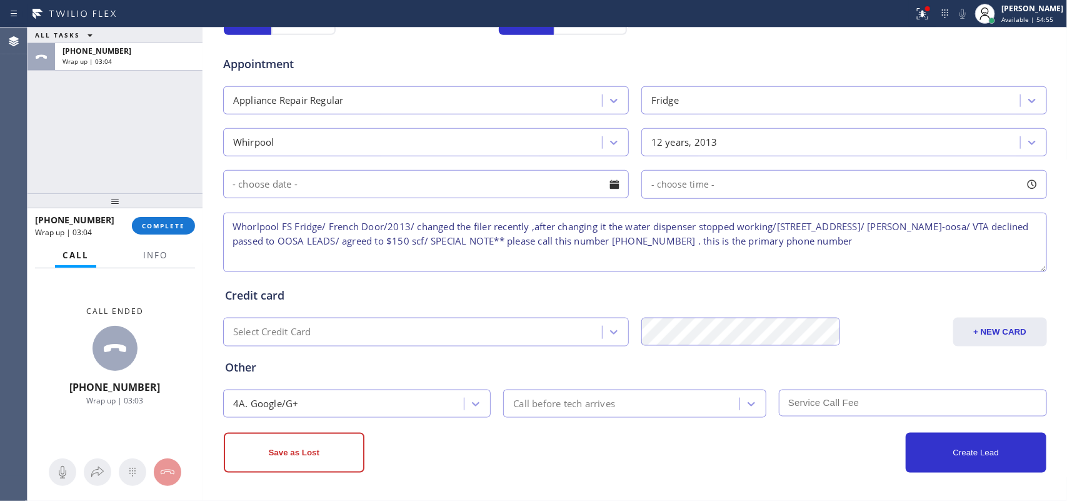
click at [853, 266] on textarea "Whorlpool FS Fridge/ French Door/2013/ changed the filer recently ,after changi…" at bounding box center [635, 241] width 824 height 59
drag, startPoint x: 907, startPoint y: 253, endPoint x: 228, endPoint y: 219, distance: 679.6
click at [228, 219] on textarea "Whorlpool FS Fridge/ French Door/2013/ changed the filer recently ,after changi…" at bounding box center [635, 241] width 824 height 59
click at [357, 86] on div "Appliance Repair Regular" at bounding box center [426, 100] width 406 height 28
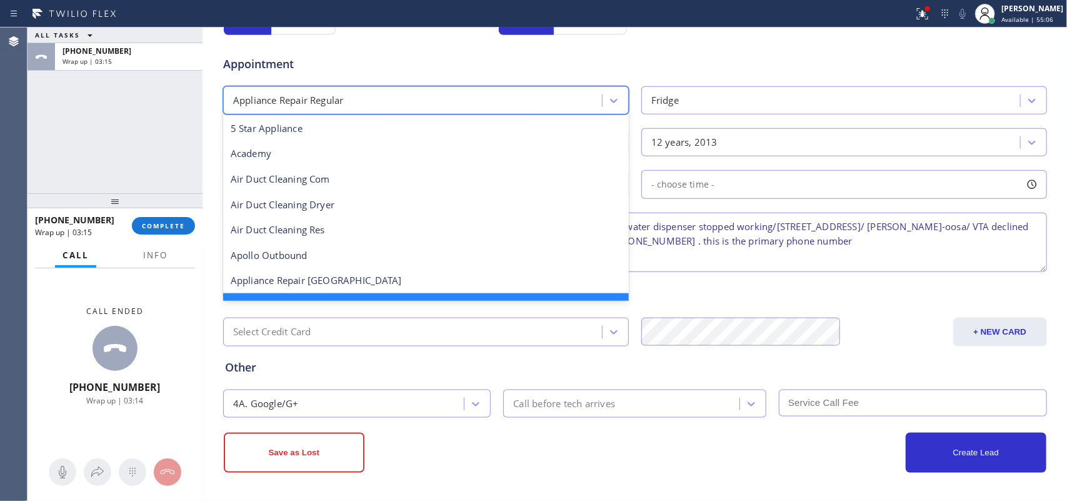
scroll to position [26, 0]
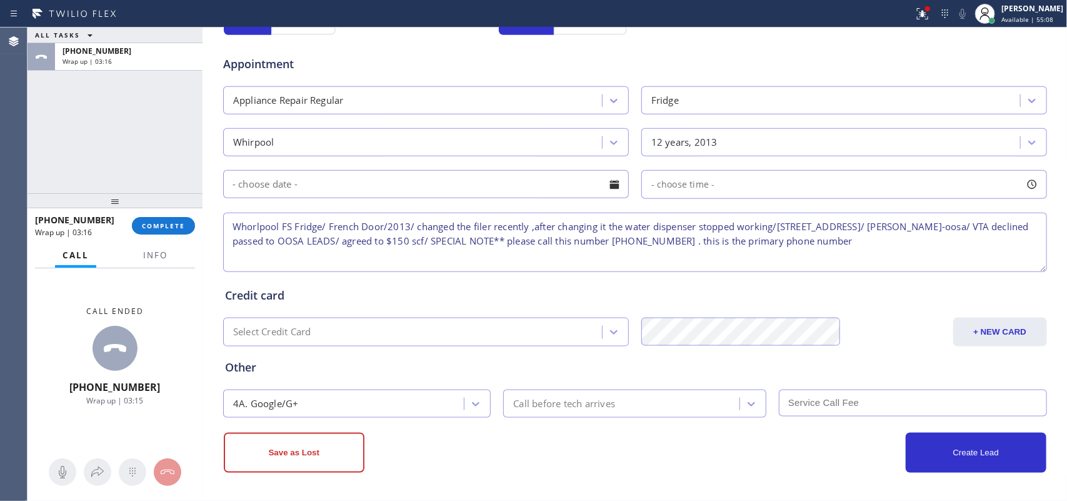
click at [678, 71] on div "Appointment" at bounding box center [635, 57] width 826 height 32
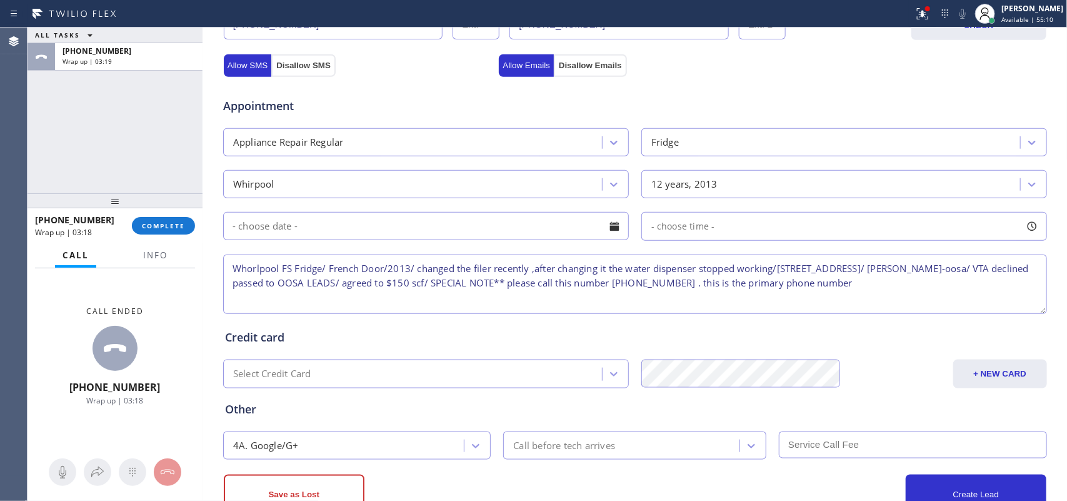
scroll to position [512, 0]
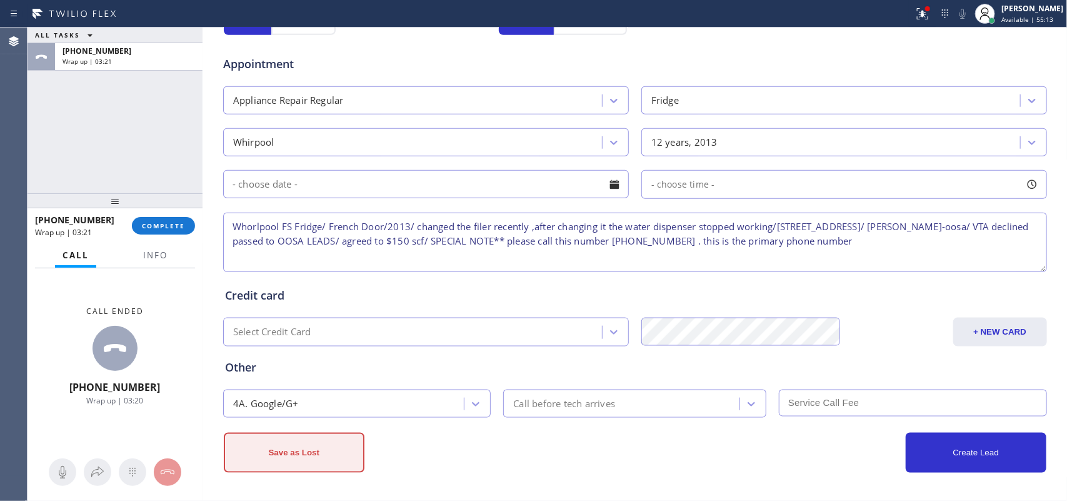
click at [303, 400] on button "Save as Lost" at bounding box center [294, 452] width 141 height 40
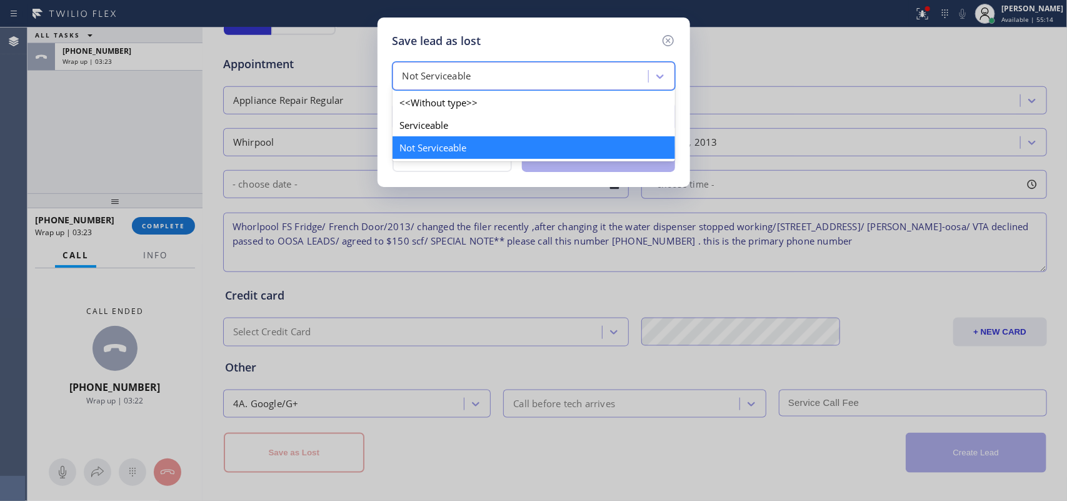
click at [647, 70] on div "Not Serviceable" at bounding box center [522, 77] width 252 height 22
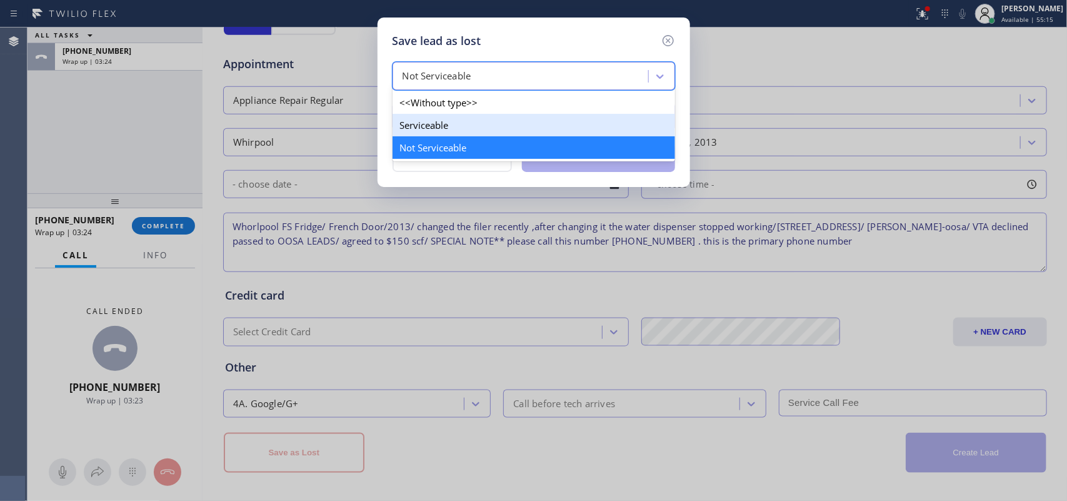
click at [591, 126] on div "Serviceable" at bounding box center [533, 125] width 282 height 22
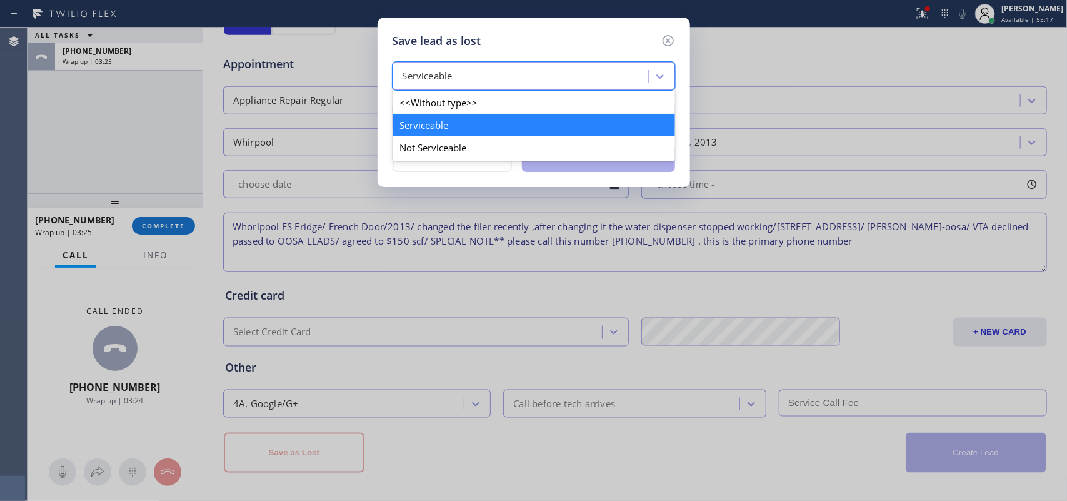
click at [609, 79] on div "Serviceable" at bounding box center [522, 77] width 252 height 22
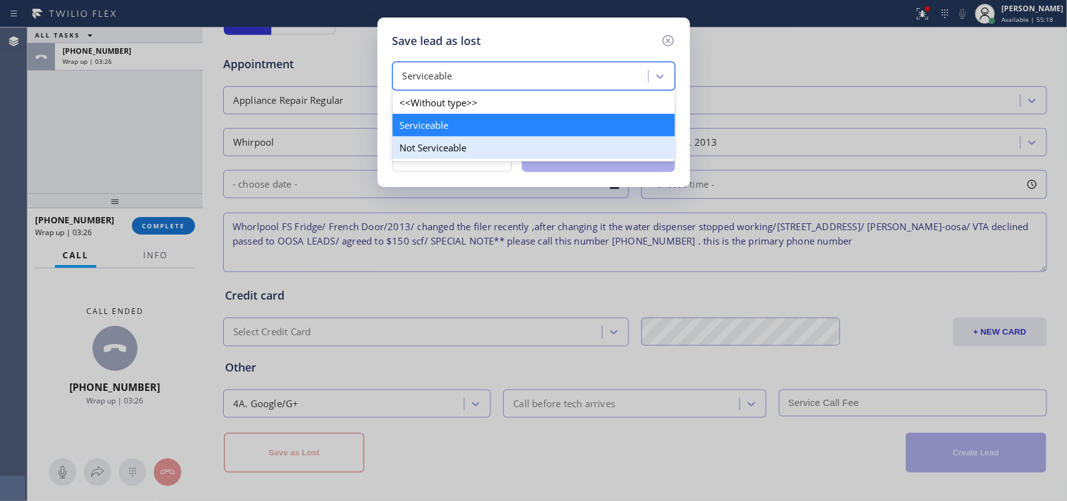
click at [572, 153] on div "Not Serviceable" at bounding box center [533, 147] width 282 height 22
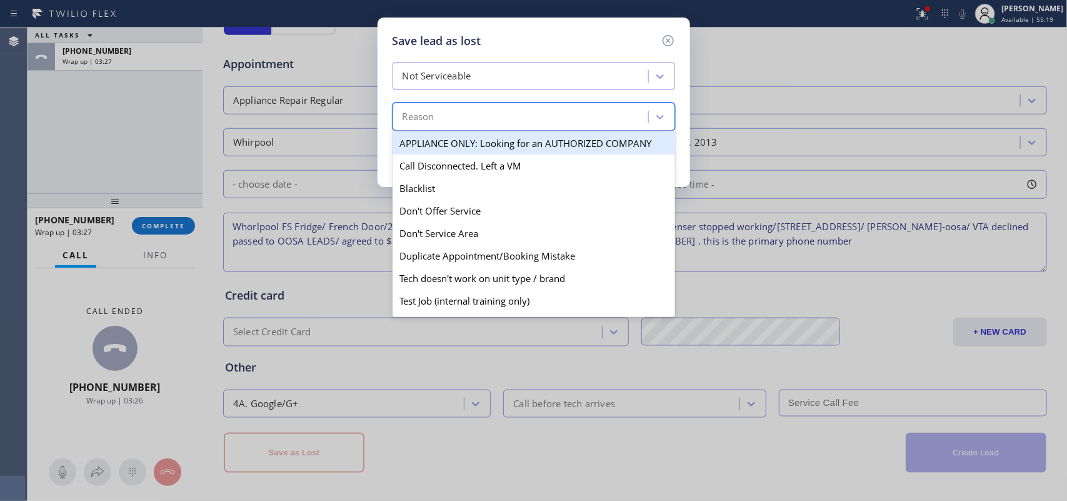
click at [560, 119] on div "Reason" at bounding box center [522, 117] width 252 height 22
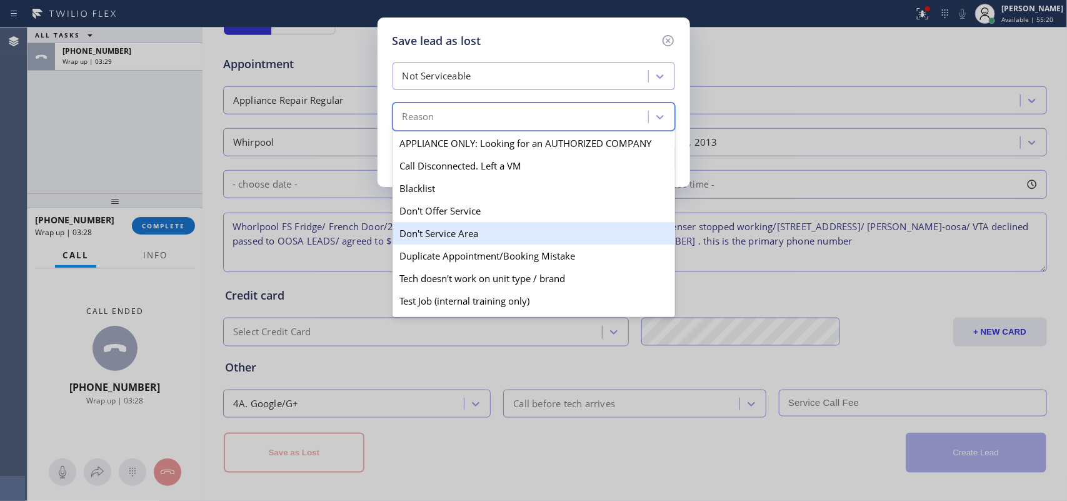
click at [505, 233] on div "Don't Service Area" at bounding box center [533, 233] width 282 height 22
click at [505, 233] on div "Save lead as lost Not Serviceable option Don't Service Area, selected. option D…" at bounding box center [533, 250] width 1067 height 501
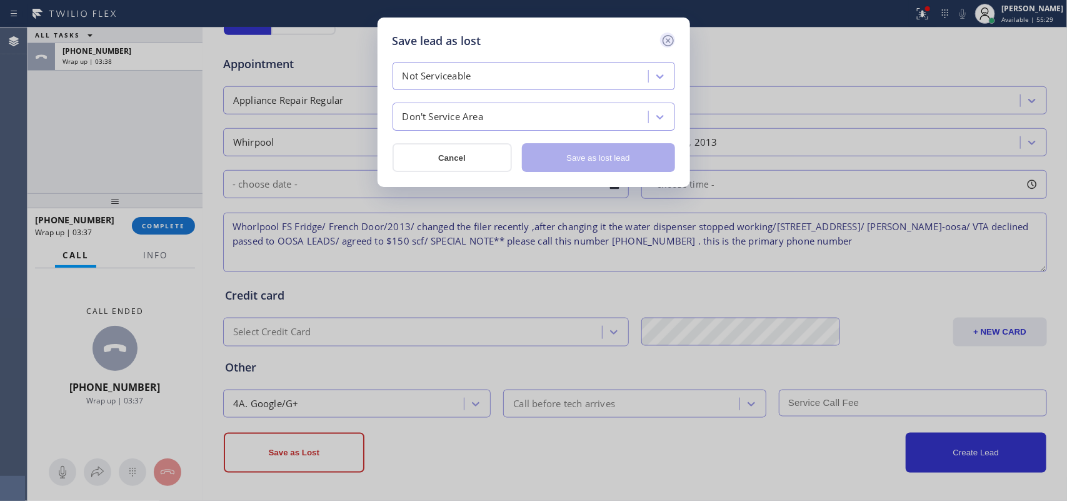
click at [666, 41] on icon at bounding box center [668, 40] width 15 height 15
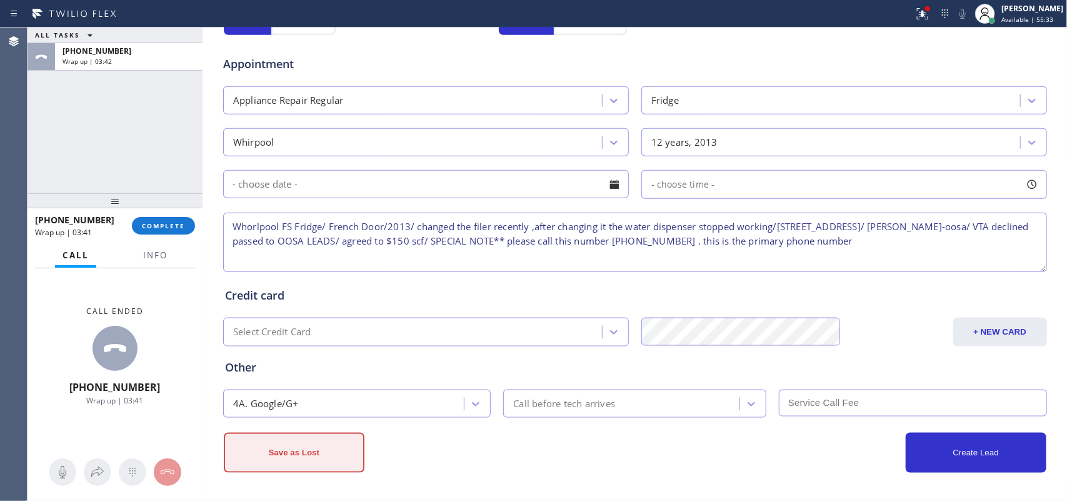
click at [294, 400] on button "Save as Lost" at bounding box center [294, 452] width 141 height 40
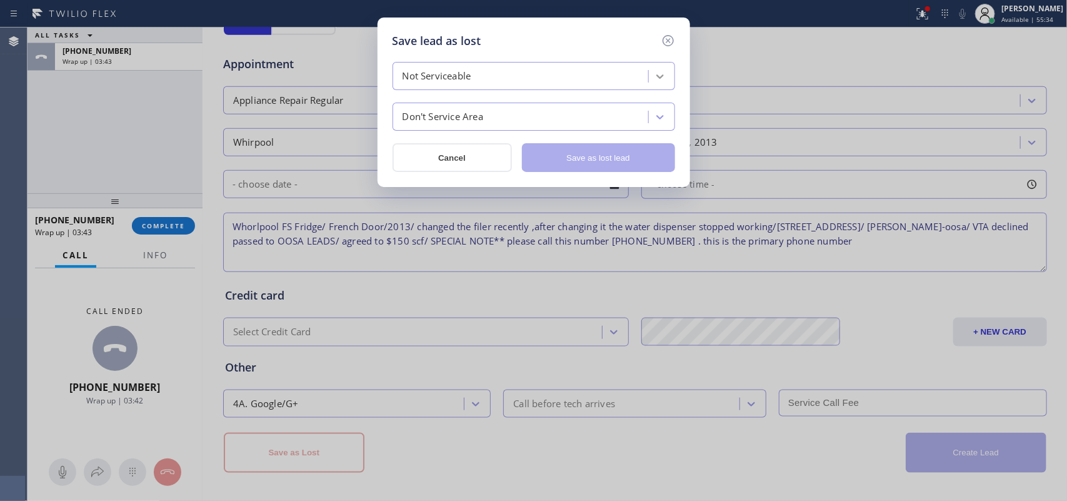
click at [663, 69] on div at bounding box center [660, 76] width 22 height 22
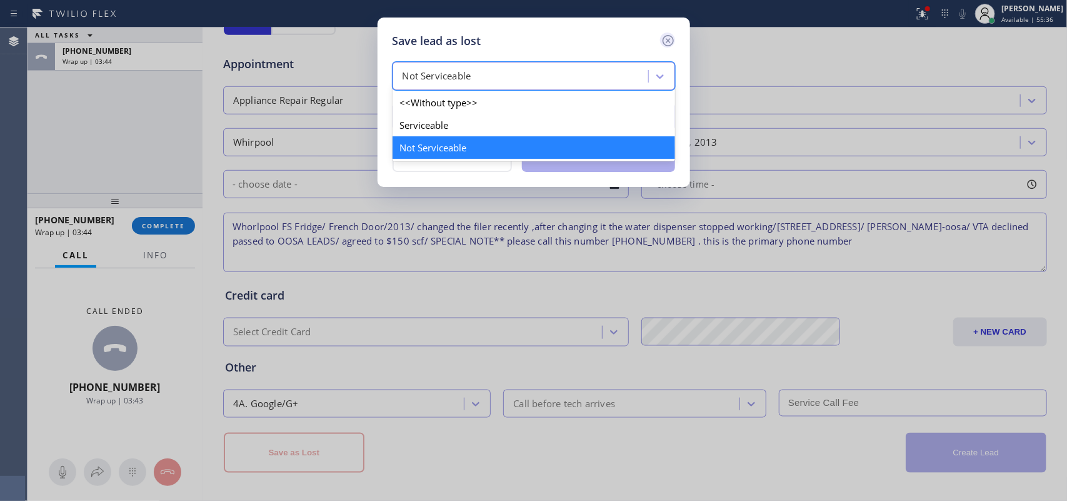
click at [670, 41] on icon at bounding box center [668, 40] width 15 height 15
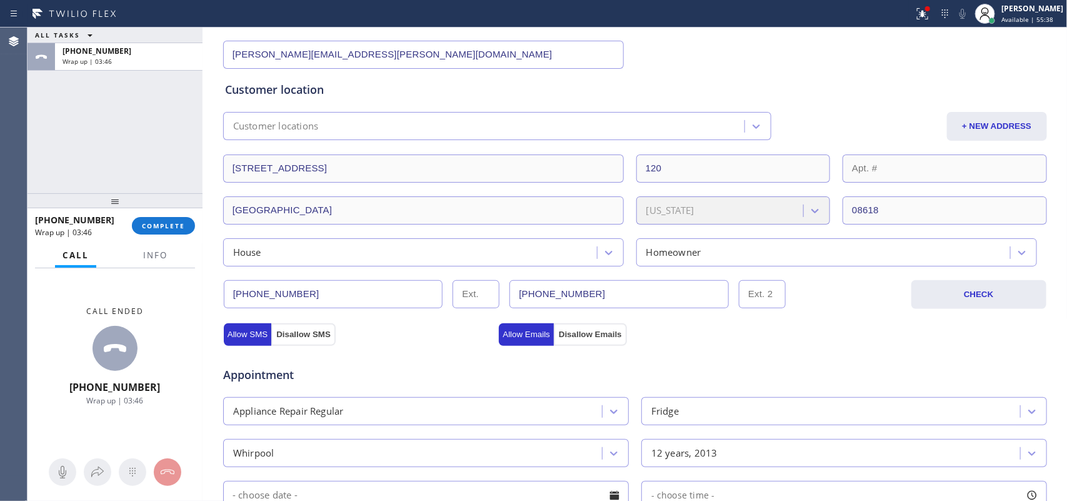
scroll to position [0, 0]
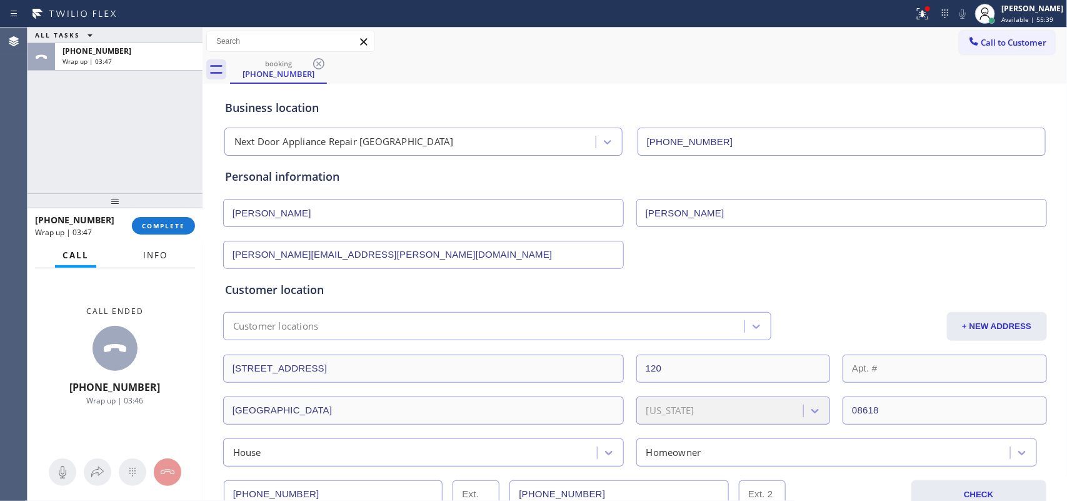
click at [164, 249] on span "Info" at bounding box center [155, 254] width 24 height 11
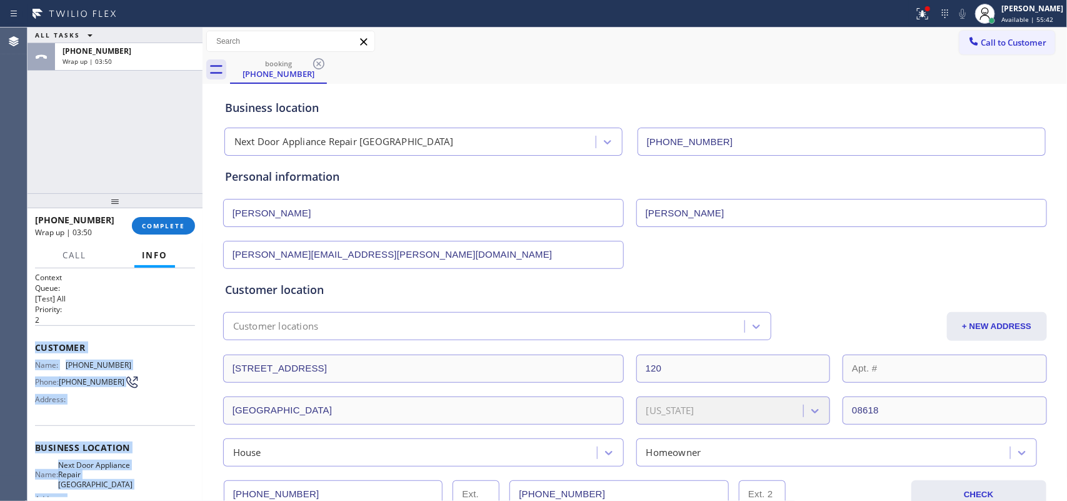
drag, startPoint x: 125, startPoint y: 385, endPoint x: 31, endPoint y: 337, distance: 105.1
click at [31, 337] on div "Context Queue: [Test] All Priority: 2 Customer Name: (609) 394-7379 Phone: (609…" at bounding box center [114, 384] width 175 height 233
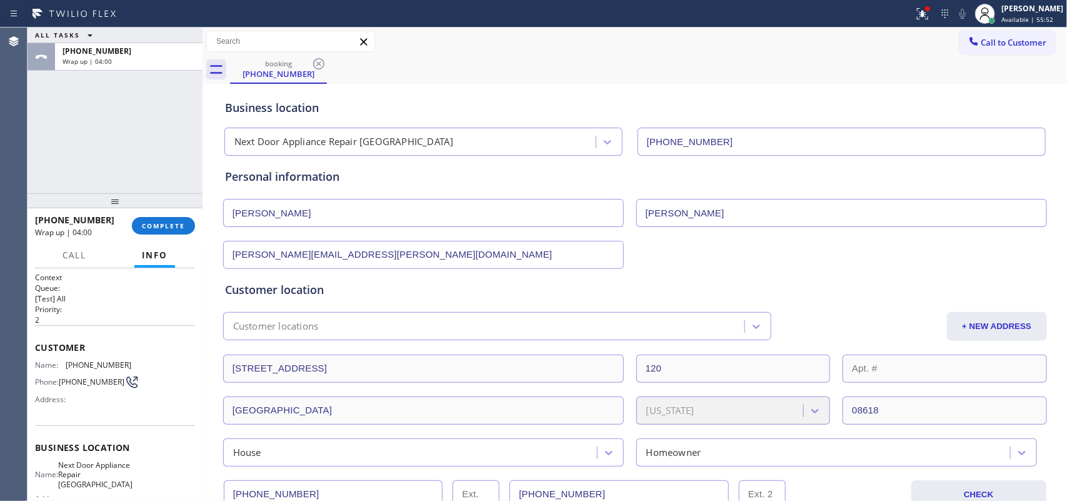
click at [507, 72] on div "booking (609) 394-7379" at bounding box center [648, 70] width 837 height 28
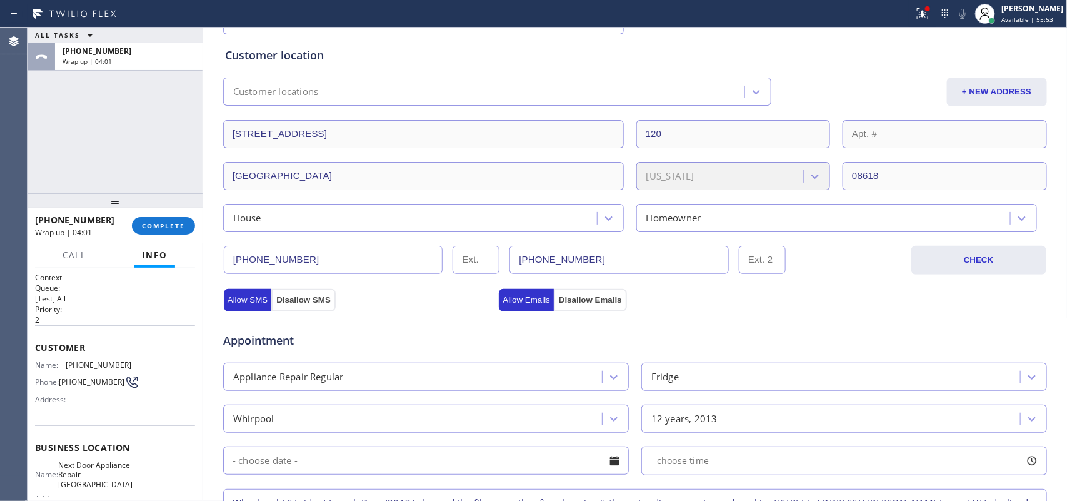
scroll to position [512, 0]
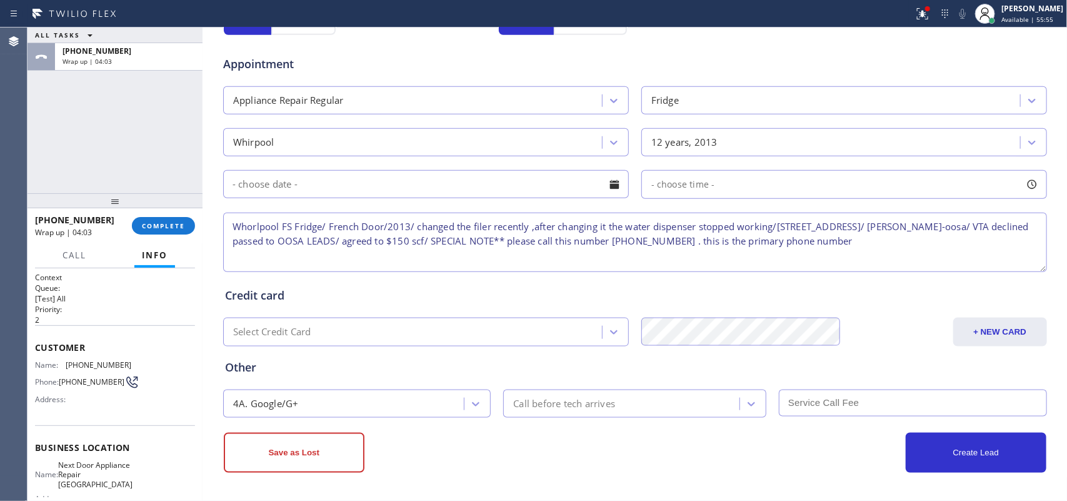
click at [245, 226] on textarea "Whorlpool FS Fridge/ French Door/2013/ changed the filer recently ,after changi…" at bounding box center [635, 241] width 824 height 59
type textarea "Whirlpool FS Fridge/ French Door/2013/ changed the filer recently ,after changi…"
click at [297, 400] on button "Save as Lost" at bounding box center [294, 452] width 141 height 40
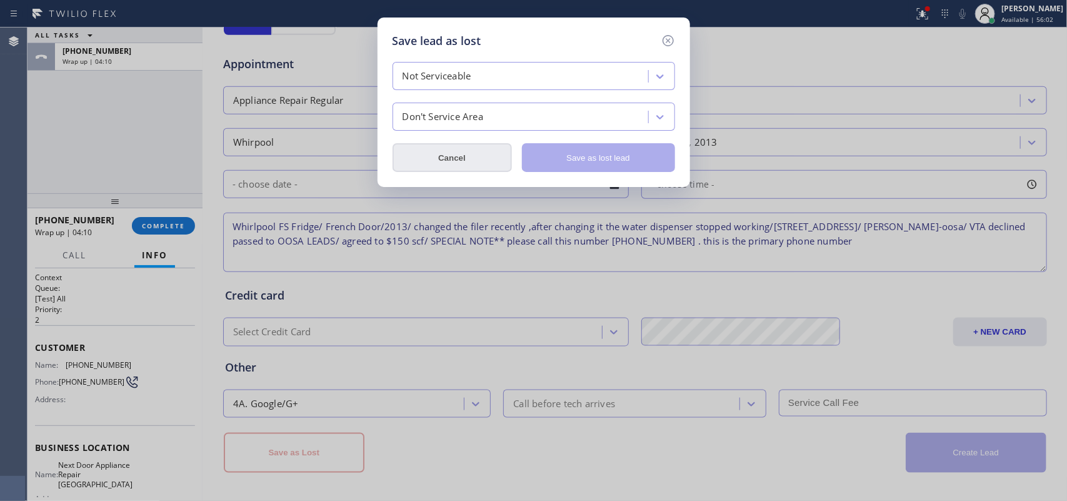
click at [491, 152] on button "Cancel" at bounding box center [451, 157] width 119 height 29
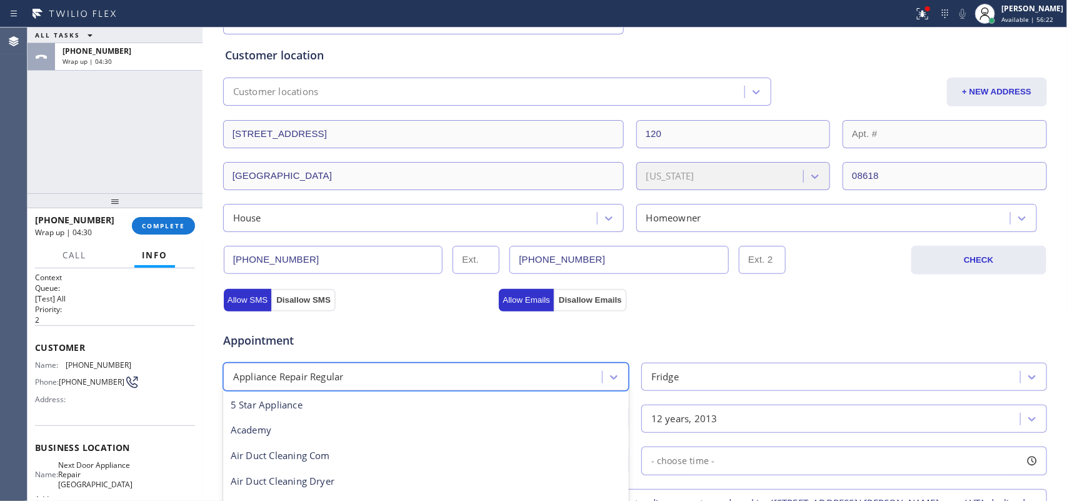
scroll to position [26, 0]
drag, startPoint x: 326, startPoint y: 297, endPoint x: 764, endPoint y: 329, distance: 438.6
click at [764, 329] on div "Appointment" at bounding box center [635, 333] width 826 height 32
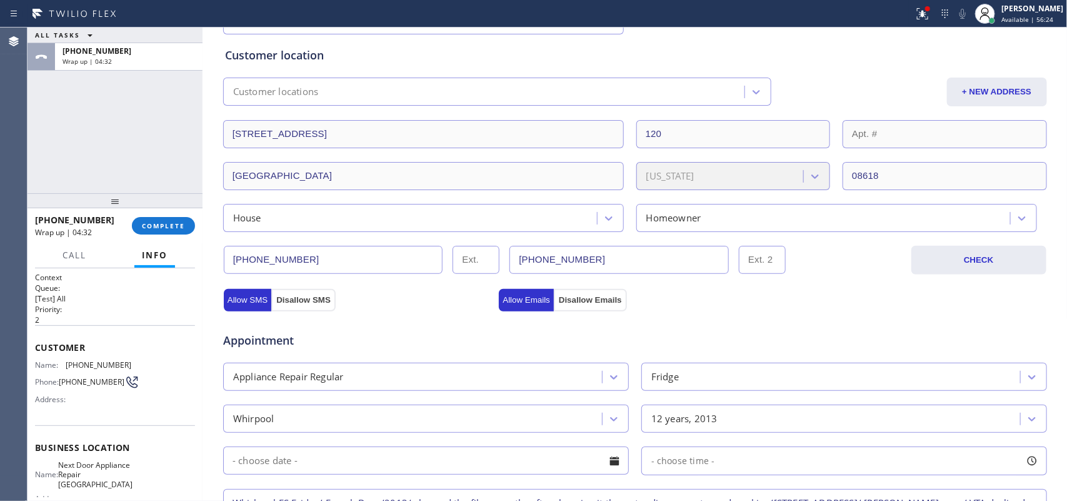
scroll to position [469, 0]
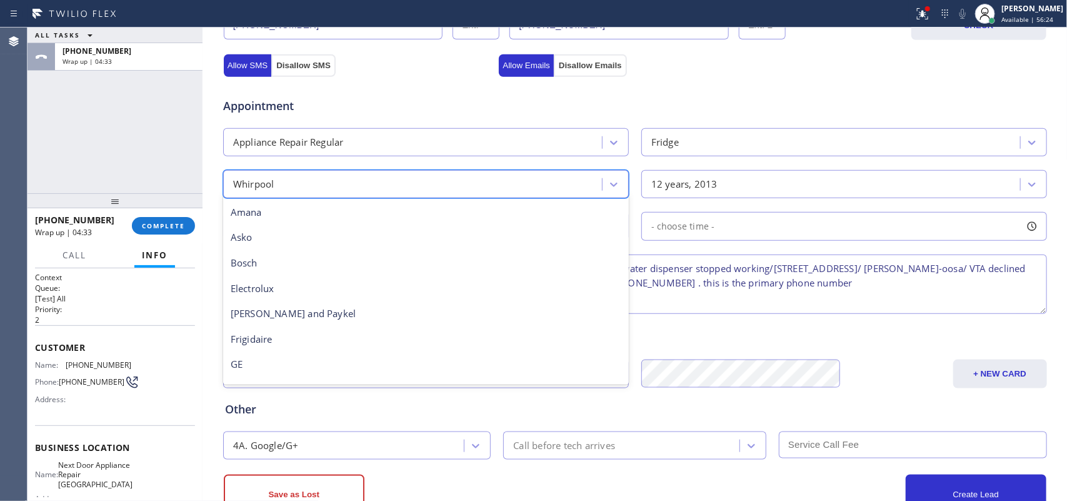
click at [441, 189] on div "Whirpool" at bounding box center [414, 184] width 375 height 22
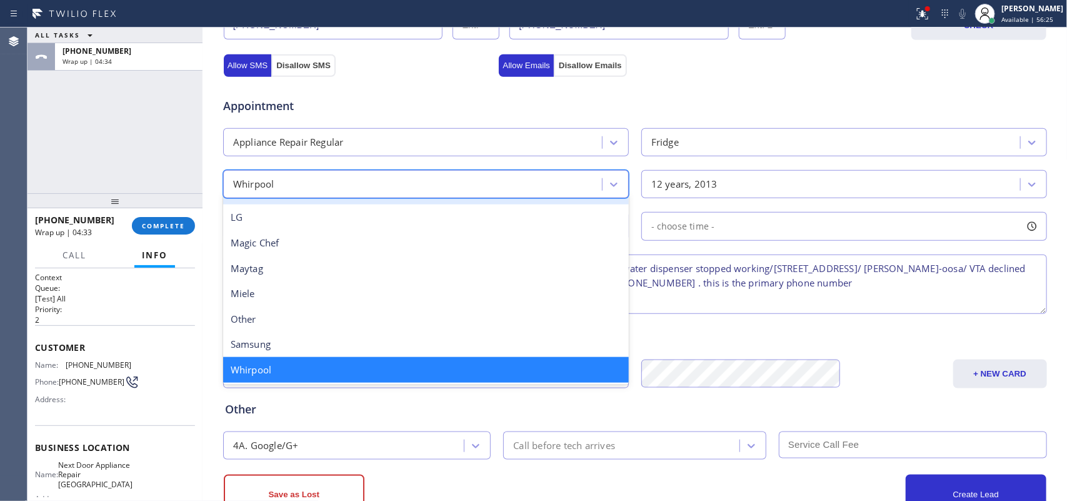
click at [772, 194] on div "12 years, 2013" at bounding box center [832, 184] width 375 height 22
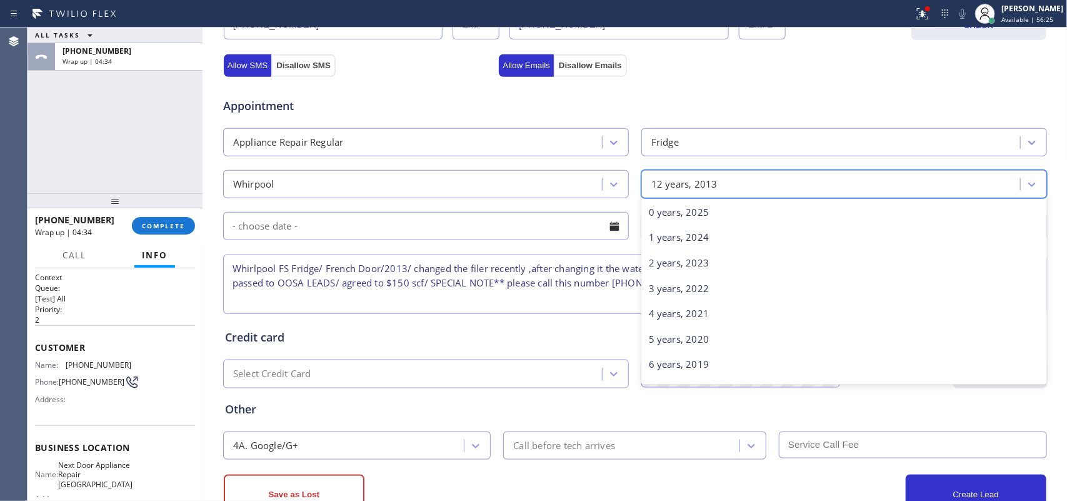
scroll to position [154, 0]
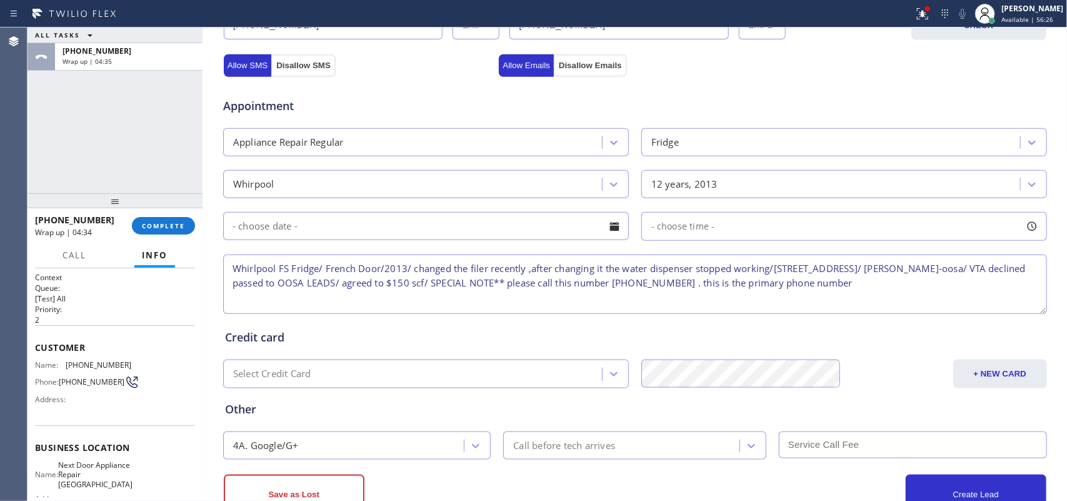
click at [526, 210] on div "Appointment Appliance Repair Regular Fridge Whirpool 12 years, 2013 - choose ti…" at bounding box center [635, 199] width 820 height 234
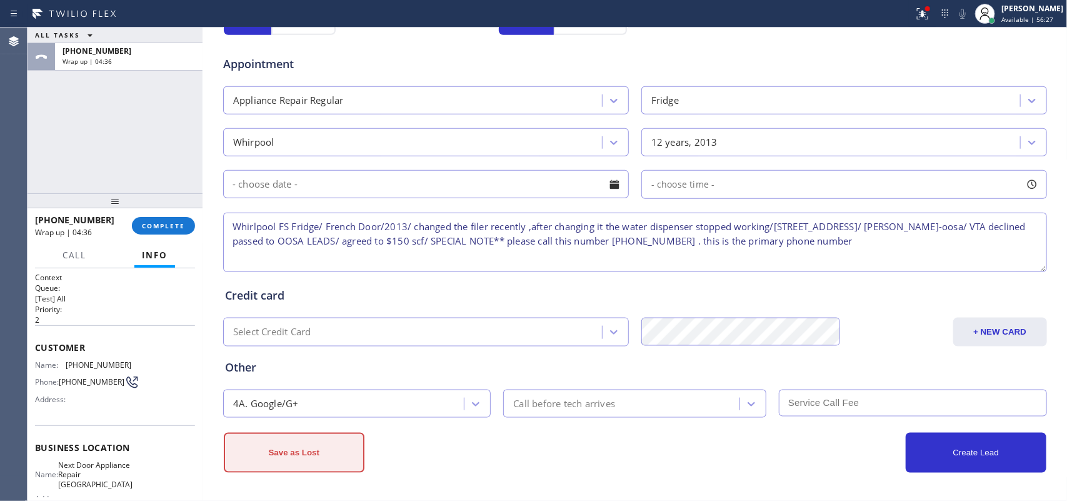
click at [297, 400] on button "Save as Lost" at bounding box center [294, 452] width 141 height 40
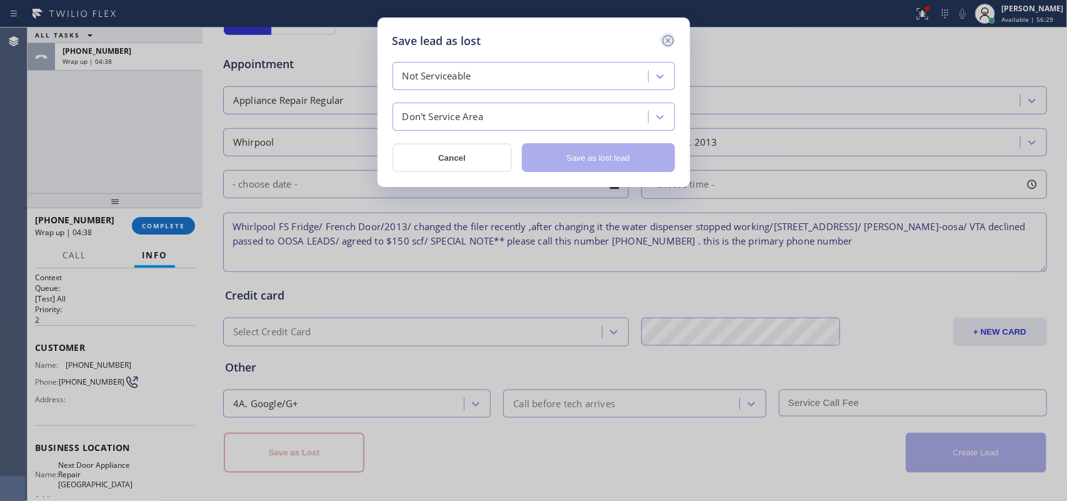
click at [670, 41] on icon at bounding box center [668, 40] width 15 height 15
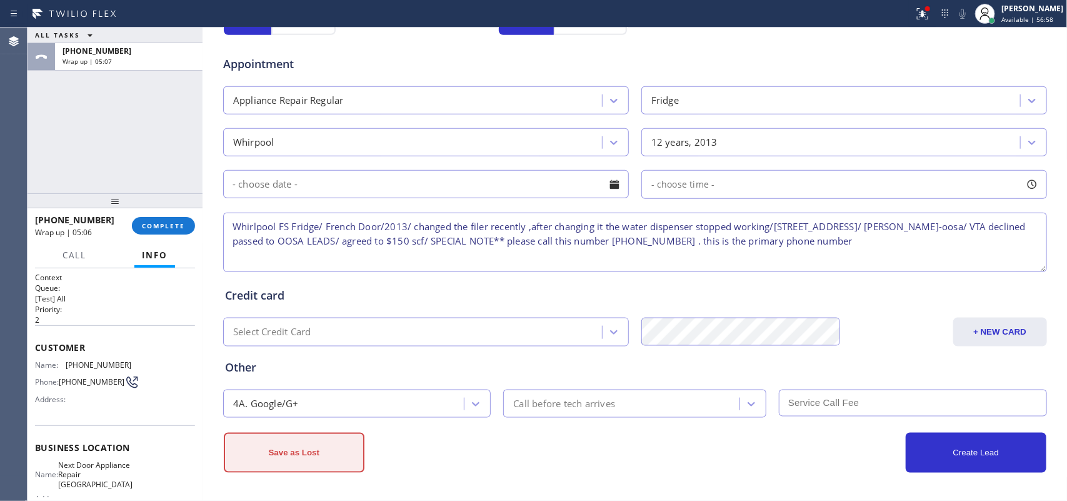
click at [336, 400] on button "Save as Lost" at bounding box center [294, 452] width 141 height 40
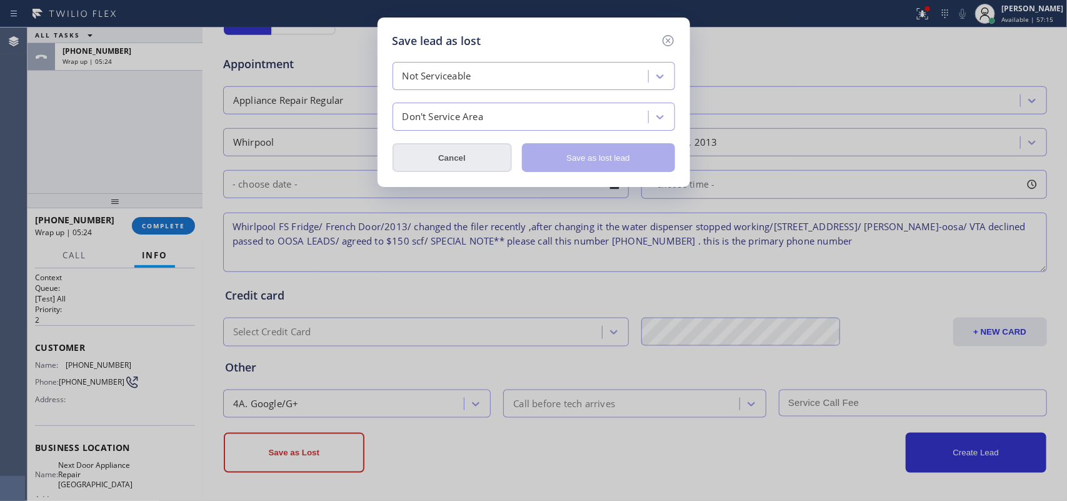
click at [470, 166] on button "Cancel" at bounding box center [451, 157] width 119 height 29
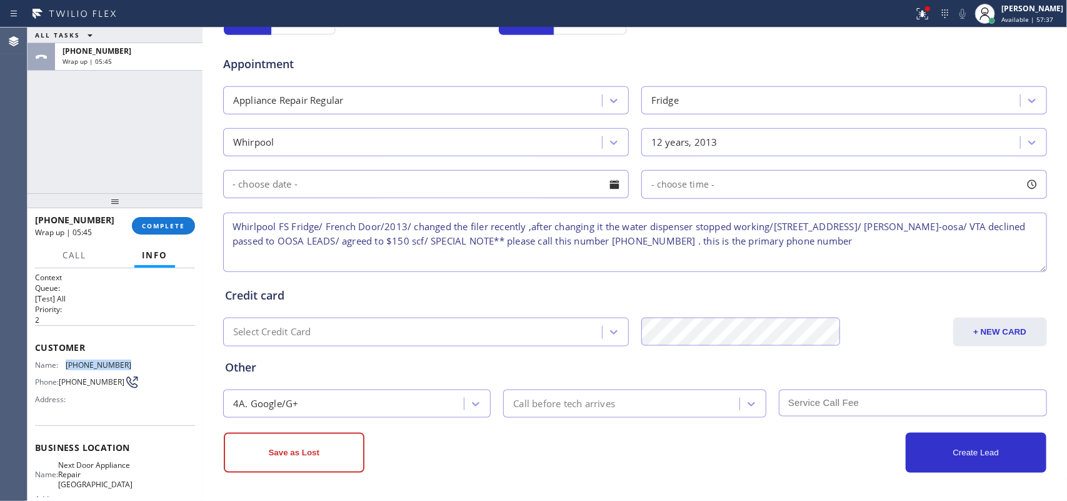
drag, startPoint x: 125, startPoint y: 361, endPoint x: 64, endPoint y: 361, distance: 60.6
click at [64, 361] on div "Name: (609) 394-7379 Phone: (609) 394-7379 Address:" at bounding box center [115, 384] width 160 height 49
click at [853, 6] on div "[PERSON_NAME]" at bounding box center [1032, 8] width 62 height 11
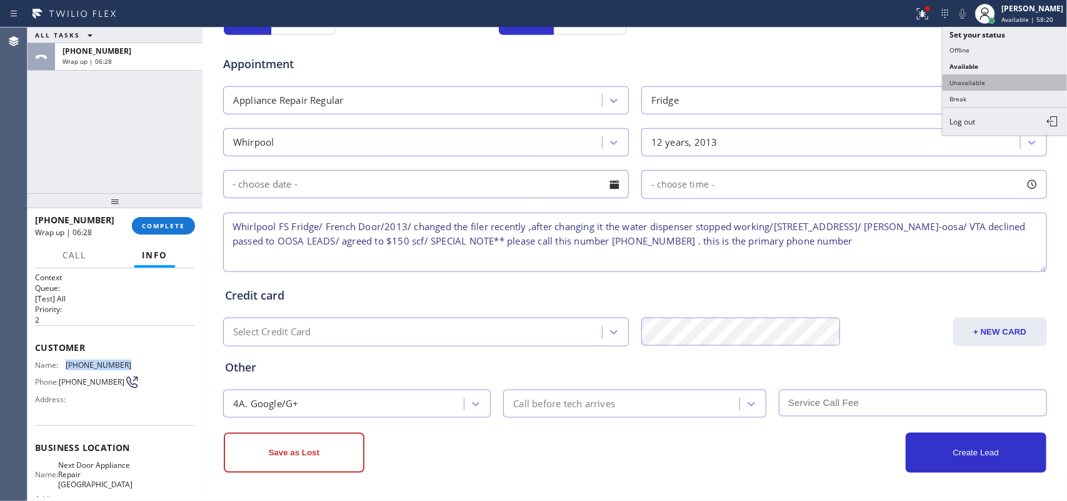
click at [853, 76] on button "Unavailable" at bounding box center [1004, 82] width 125 height 16
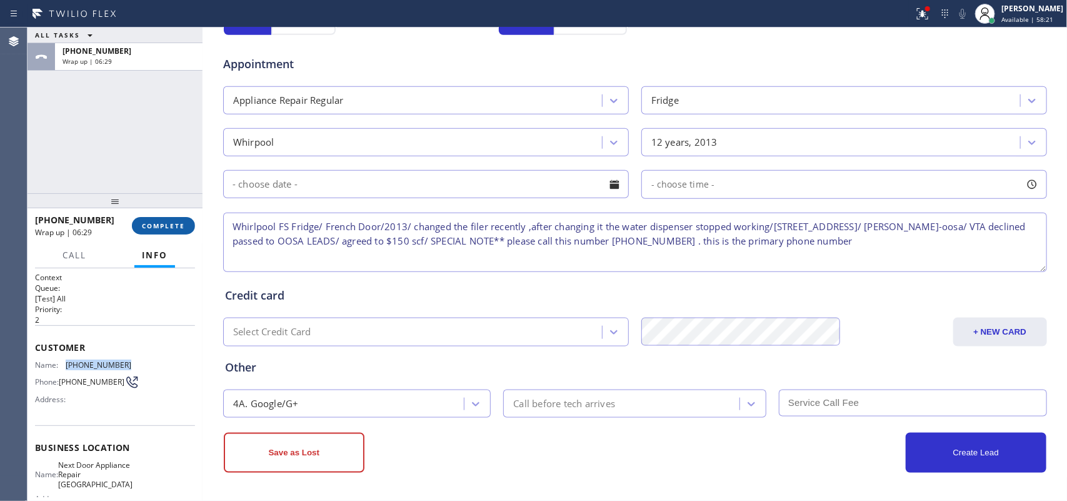
click at [182, 222] on span "COMPLETE" at bounding box center [163, 225] width 43 height 9
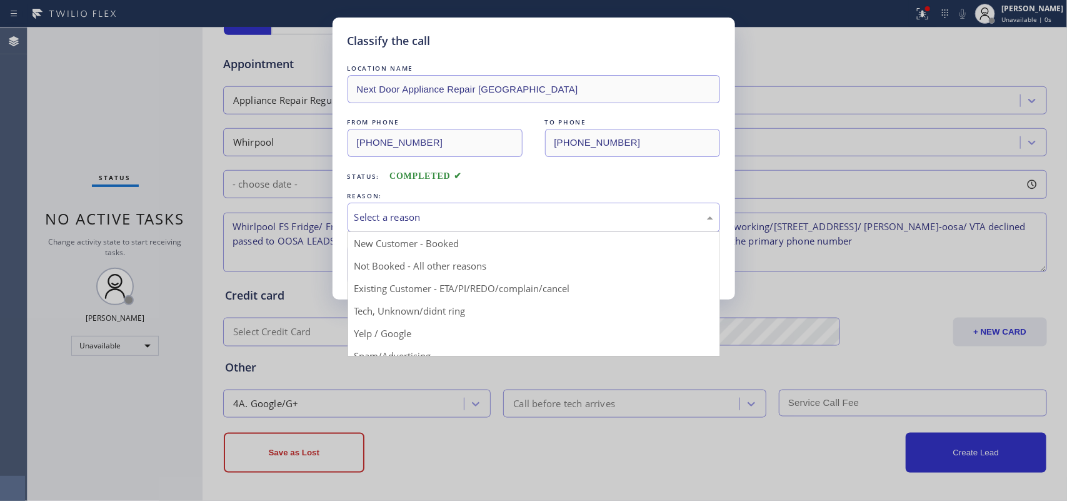
click at [454, 221] on div "Select a reason" at bounding box center [533, 217] width 359 height 14
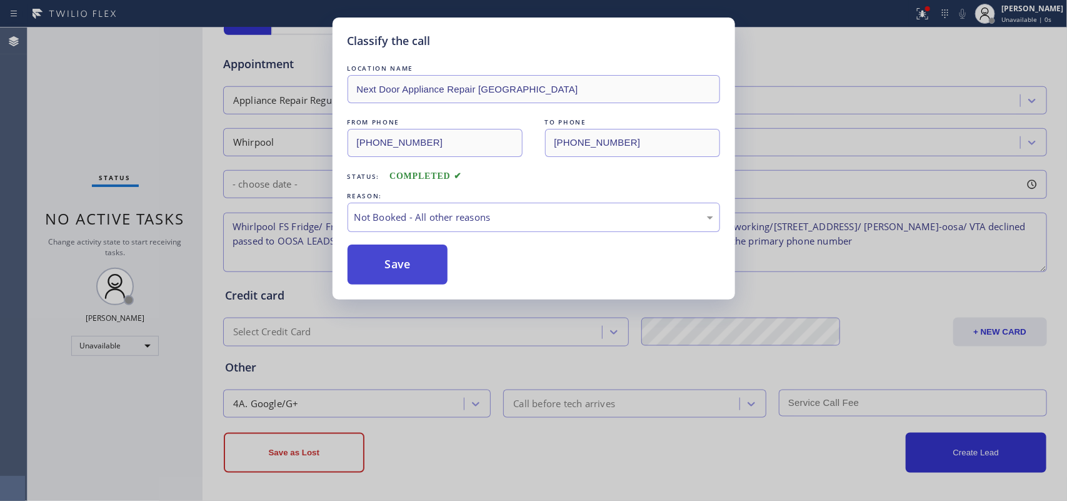
click at [412, 267] on button "Save" at bounding box center [397, 264] width 101 height 40
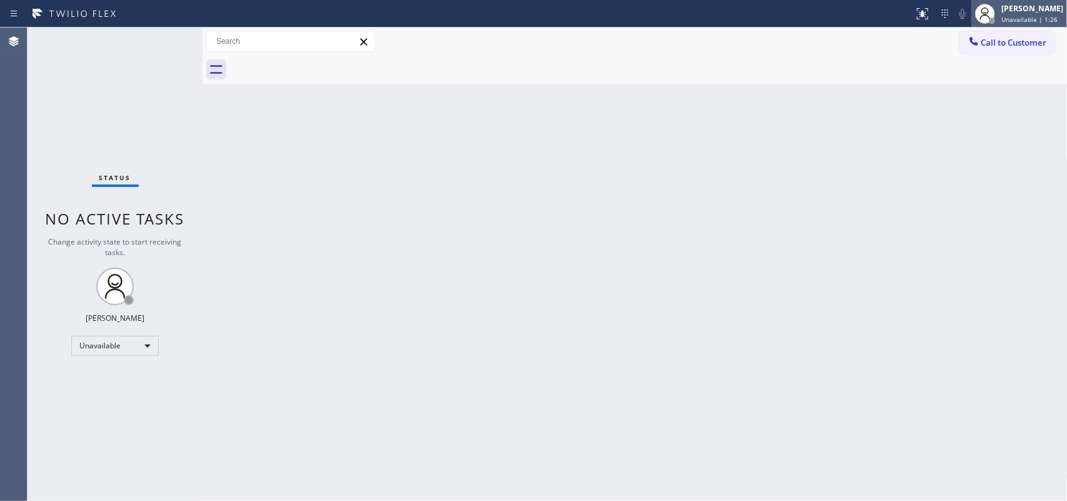
click at [1019, 12] on div "[PERSON_NAME]" at bounding box center [1032, 8] width 62 height 11
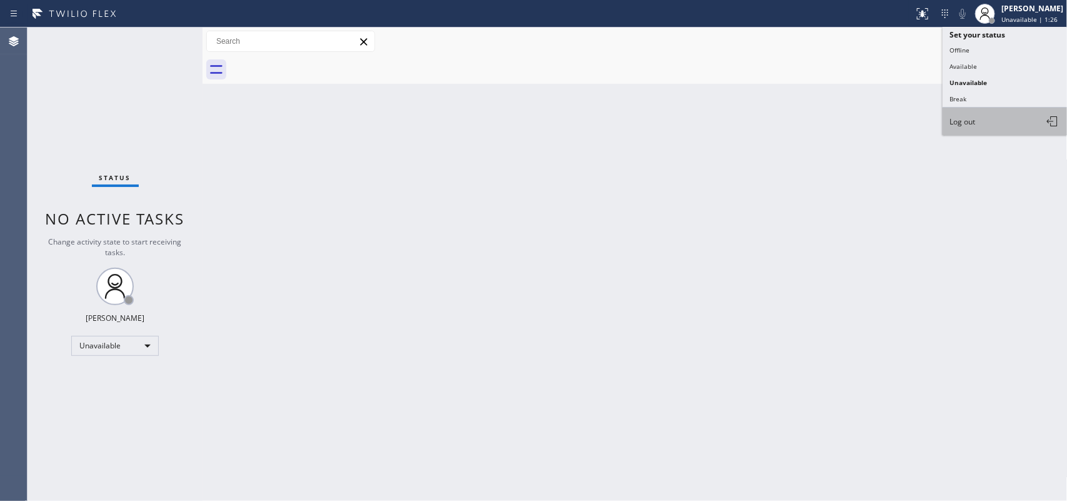
click at [994, 113] on button "Log out" at bounding box center [1004, 120] width 125 height 27
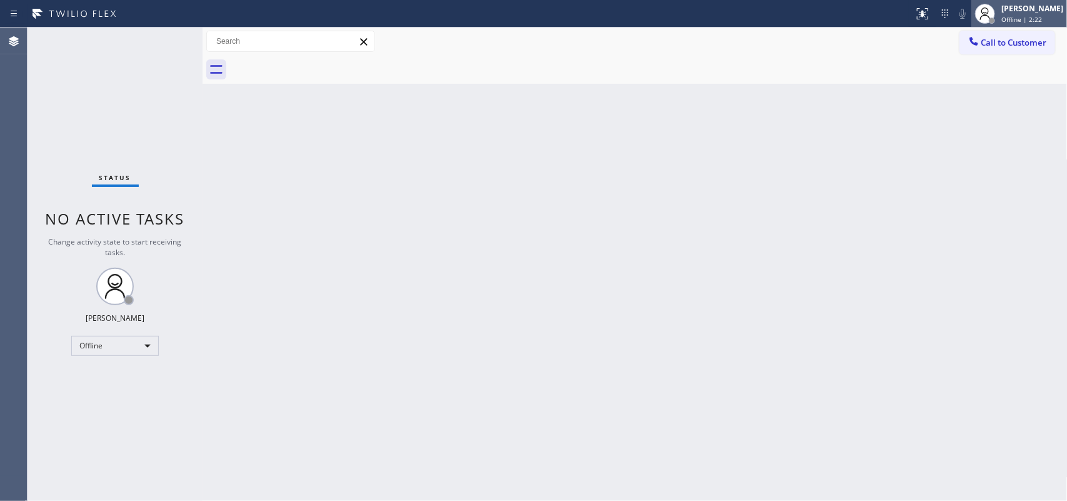
click at [1041, 17] on span "Offline | 2:22" at bounding box center [1021, 19] width 41 height 9
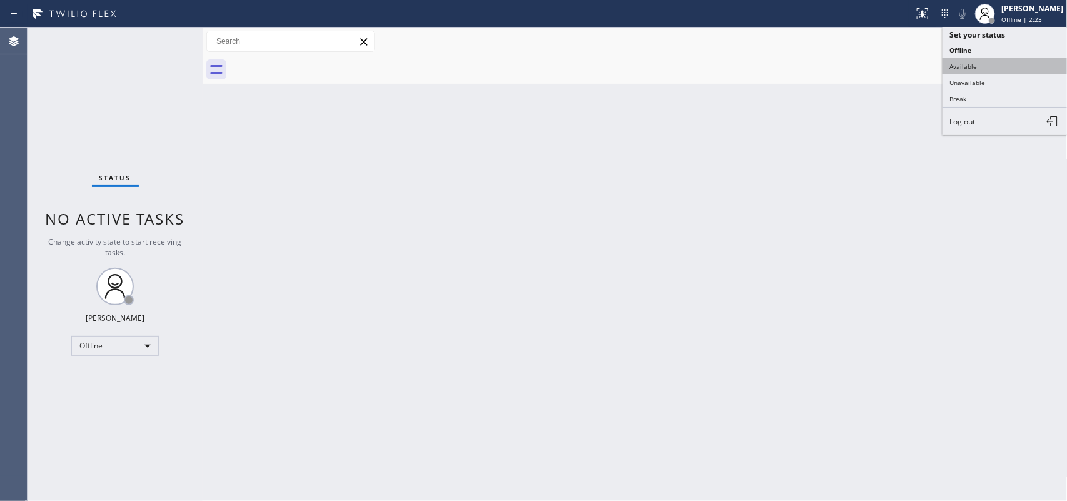
click at [1011, 70] on button "Available" at bounding box center [1004, 66] width 125 height 16
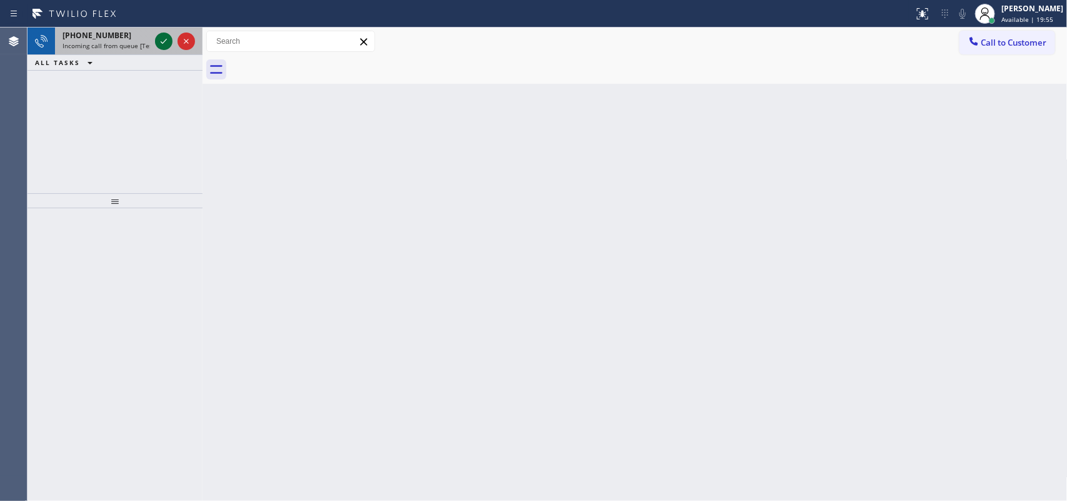
click at [167, 39] on icon at bounding box center [163, 41] width 15 height 15
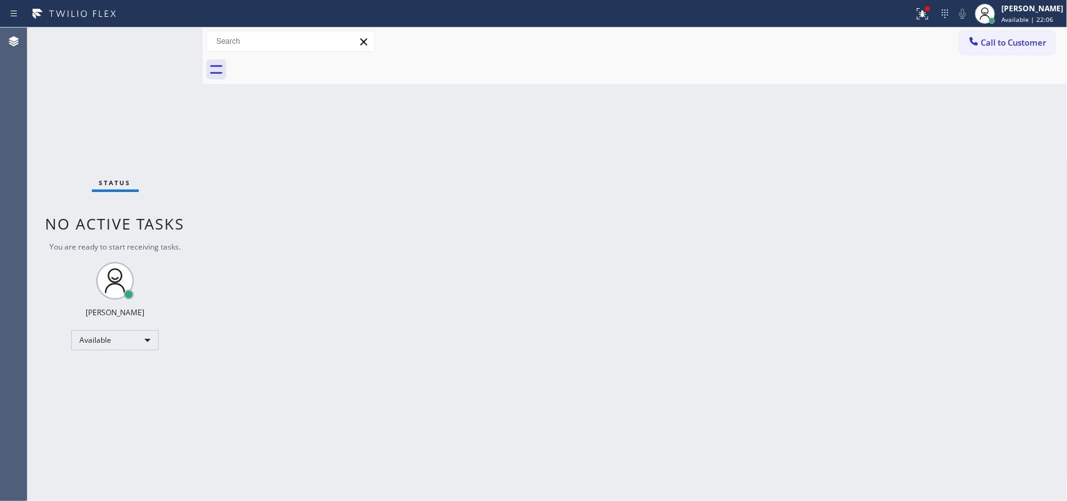
click at [161, 44] on div "Status No active tasks You are ready to start receiving tasks. Leah Cabrera Ava…" at bounding box center [114, 263] width 175 height 473
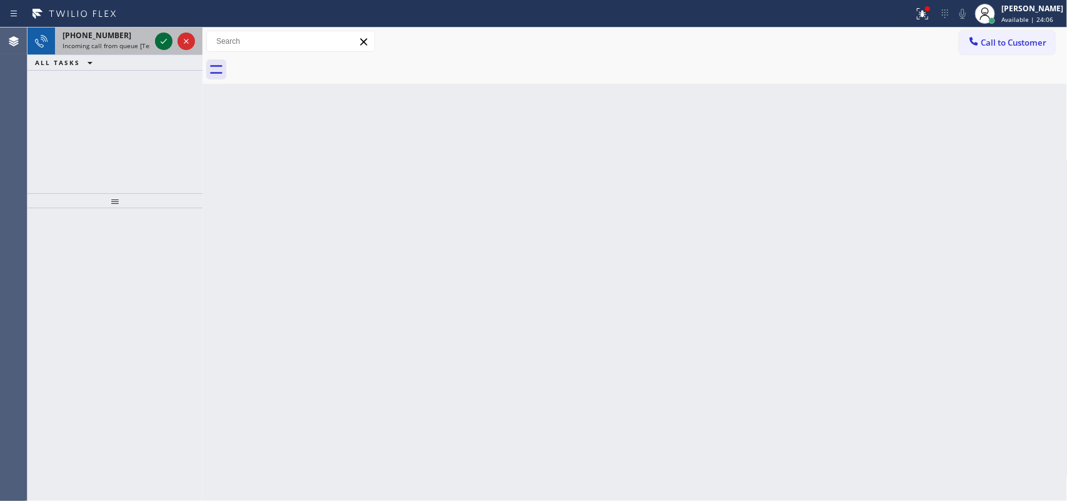
click at [160, 41] on icon at bounding box center [163, 41] width 15 height 15
click at [162, 34] on icon at bounding box center [163, 41] width 15 height 15
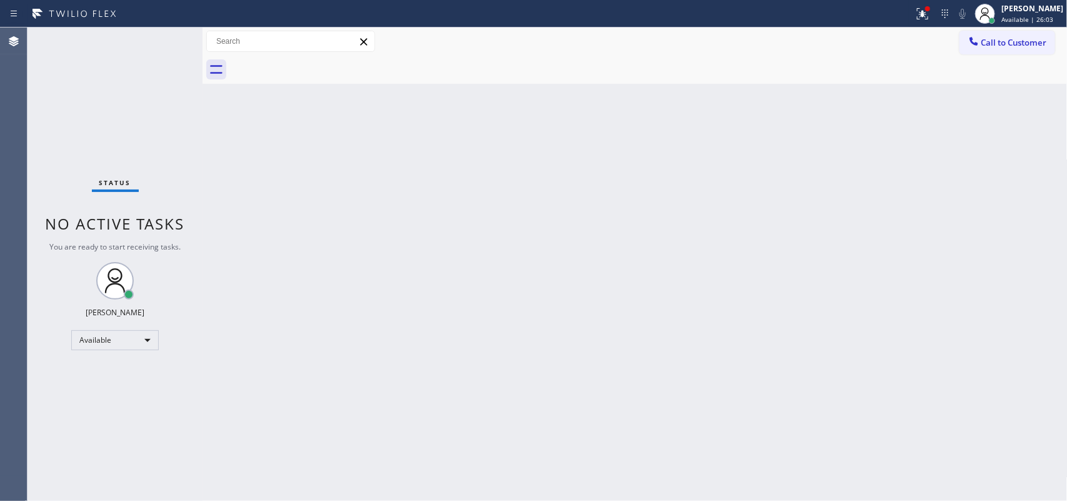
click at [169, 59] on div "Status No active tasks You are ready to start receiving tasks. [PERSON_NAME] Av…" at bounding box center [114, 263] width 175 height 473
click at [162, 41] on div "Status No active tasks You are ready to start receiving tasks. [PERSON_NAME] Av…" at bounding box center [114, 263] width 175 height 473
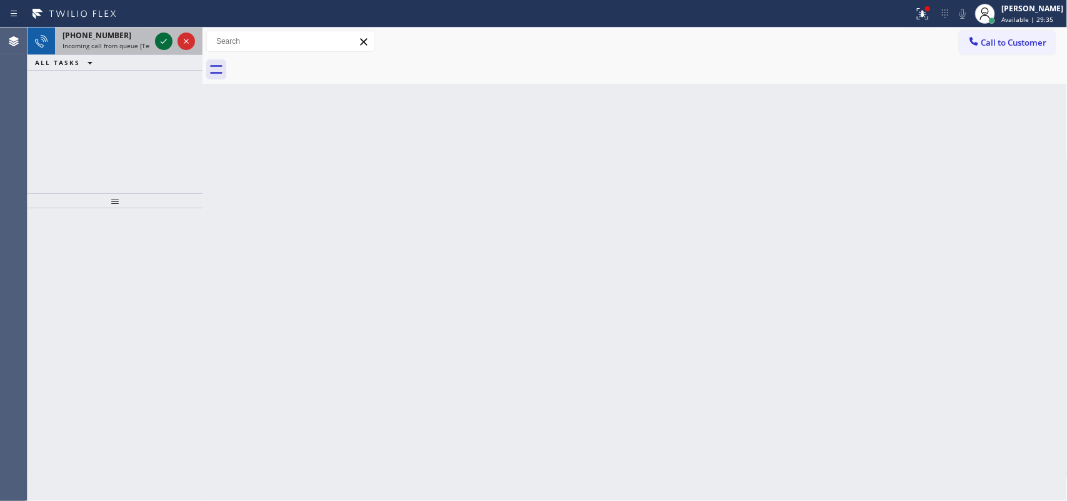
click at [156, 39] on icon at bounding box center [163, 41] width 15 height 15
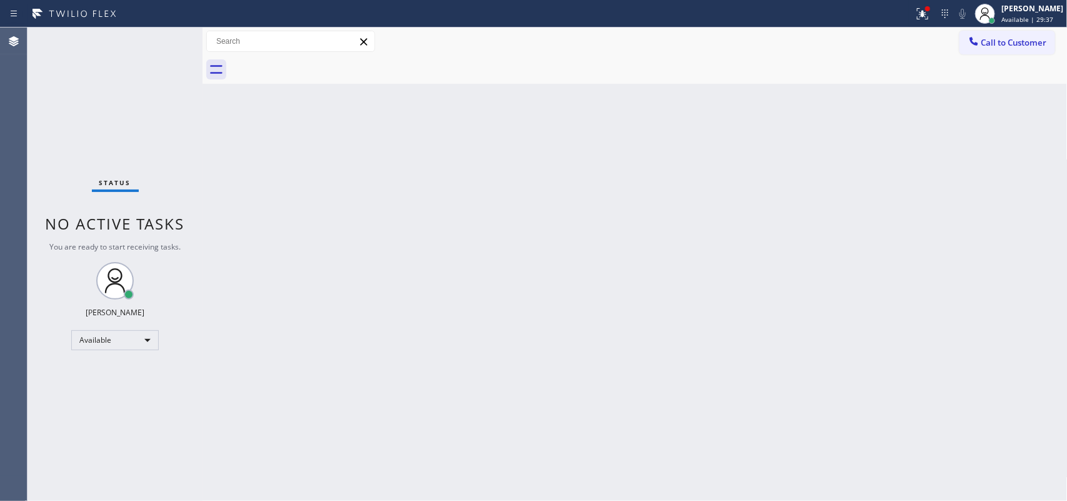
click at [162, 41] on div "Status No active tasks You are ready to start receiving tasks. [PERSON_NAME] Av…" at bounding box center [114, 263] width 175 height 473
click at [157, 44] on div "Status No active tasks You are ready to start receiving tasks. [PERSON_NAME] Av…" at bounding box center [114, 263] width 175 height 473
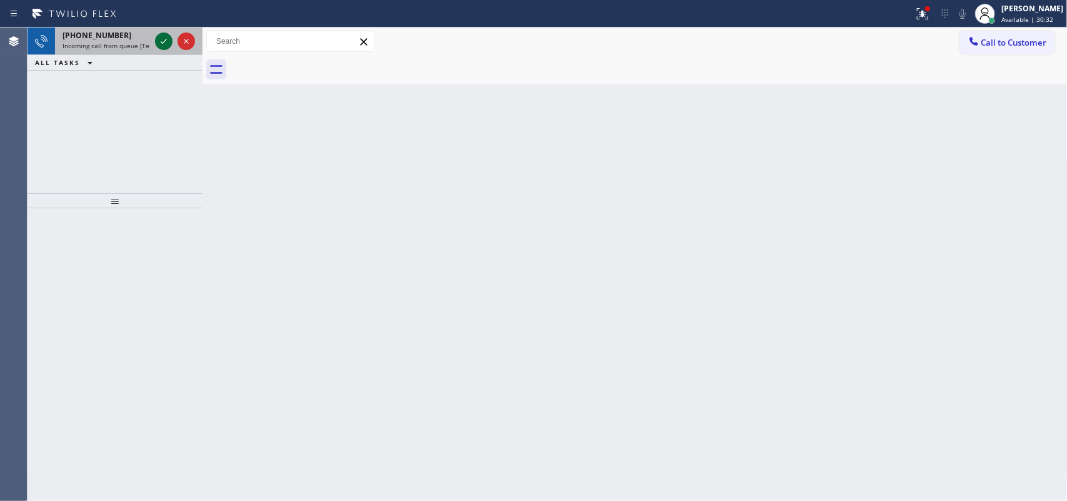
click at [164, 47] on icon at bounding box center [163, 41] width 15 height 15
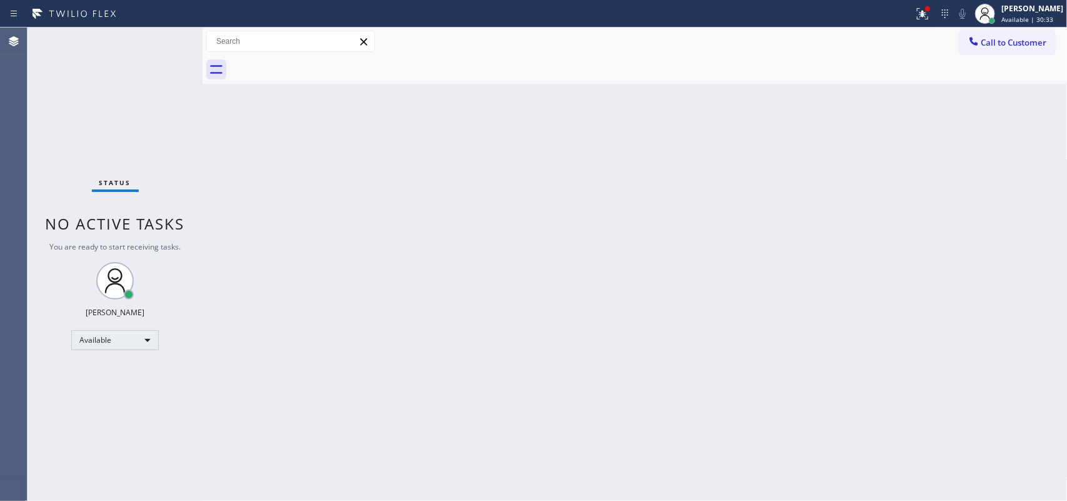
click at [161, 42] on div "Status No active tasks You are ready to start receiving tasks. [PERSON_NAME] Av…" at bounding box center [114, 263] width 175 height 473
click at [162, 41] on div "Status No active tasks You are ready to start receiving tasks. [PERSON_NAME] Av…" at bounding box center [114, 263] width 175 height 473
click at [156, 49] on div "Status No active tasks You are ready to start receiving tasks. [PERSON_NAME] Av…" at bounding box center [114, 263] width 175 height 473
drag, startPoint x: 151, startPoint y: 45, endPoint x: 157, endPoint y: 36, distance: 10.8
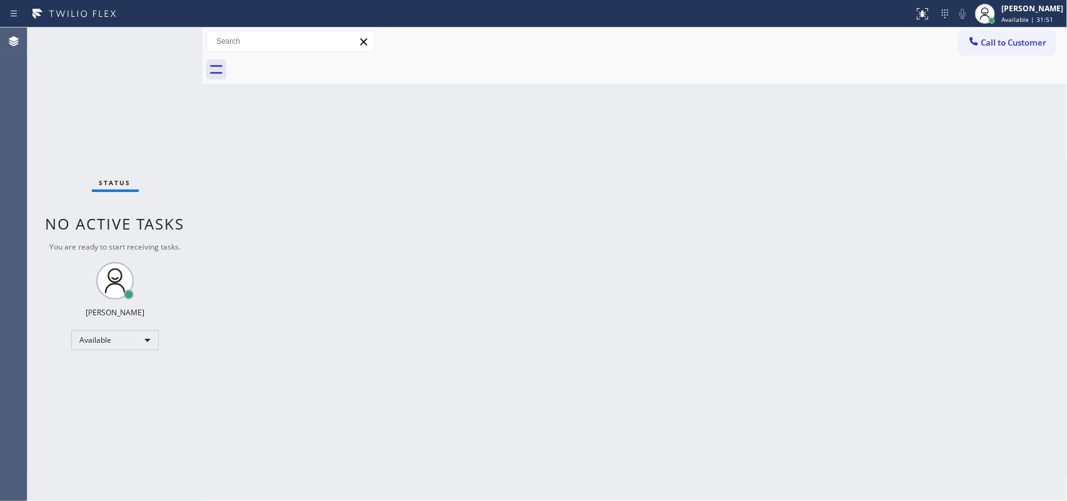
click at [157, 36] on div "Status No active tasks You are ready to start receiving tasks. [PERSON_NAME] Av…" at bounding box center [114, 263] width 175 height 473
click at [155, 36] on div "Status No active tasks You are ready to start receiving tasks. [PERSON_NAME] Av…" at bounding box center [114, 263] width 175 height 473
click at [160, 36] on div "Status No active tasks You are ready to start receiving tasks. [PERSON_NAME] Av…" at bounding box center [114, 263] width 175 height 473
click at [166, 101] on div "Status No active tasks You are ready to start receiving tasks. [PERSON_NAME] Av…" at bounding box center [114, 263] width 175 height 473
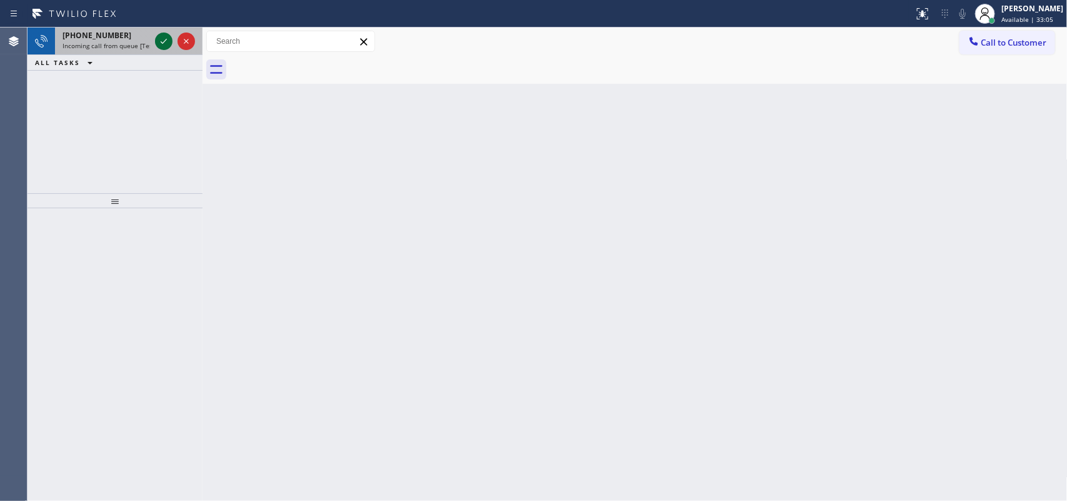
click at [159, 42] on icon at bounding box center [163, 41] width 15 height 15
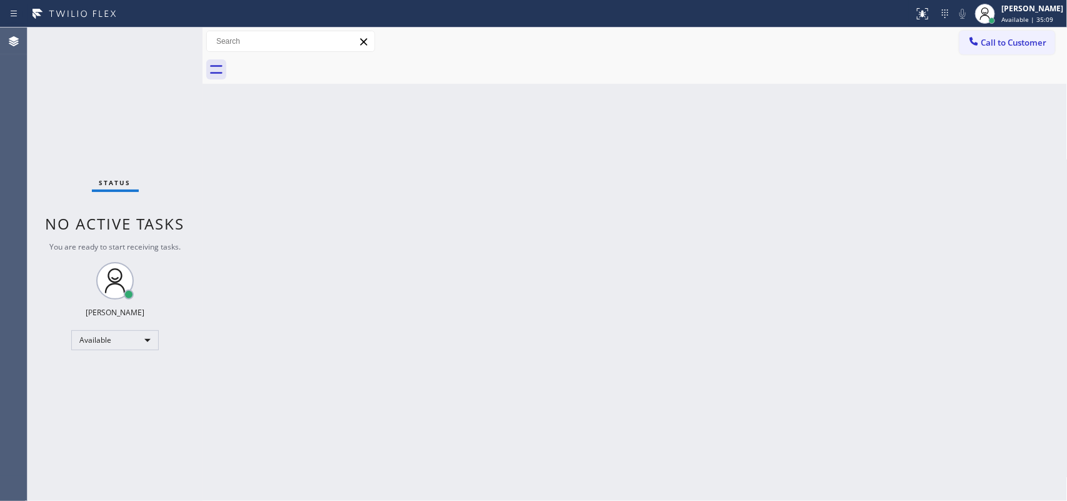
click at [79, 58] on div "Status No active tasks You are ready to start receiving tasks. [PERSON_NAME] Av…" at bounding box center [114, 263] width 175 height 473
click at [79, 57] on div "Status No active tasks You are ready to start receiving tasks. [PERSON_NAME] Av…" at bounding box center [114, 263] width 175 height 473
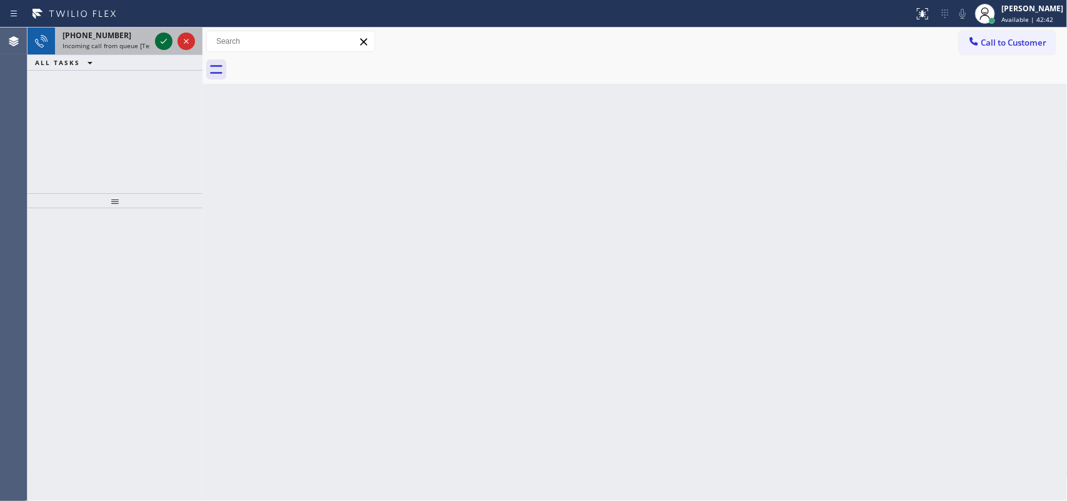
click at [166, 45] on icon at bounding box center [163, 41] width 15 height 15
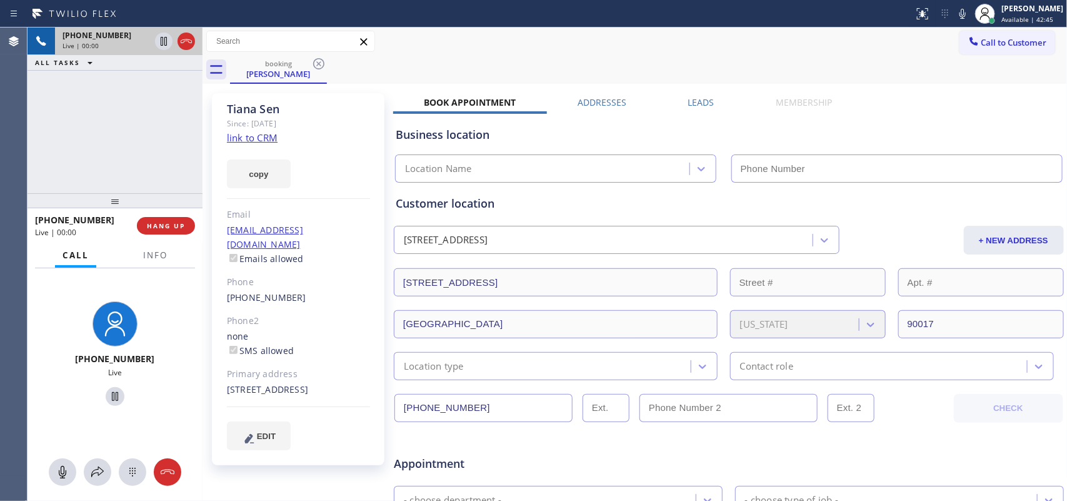
type input "[PHONE_NUMBER]"
click at [266, 138] on link "link to CRM" at bounding box center [252, 137] width 51 height 12
click at [57, 467] on icon at bounding box center [62, 471] width 15 height 15
click at [111, 394] on icon at bounding box center [114, 396] width 15 height 15
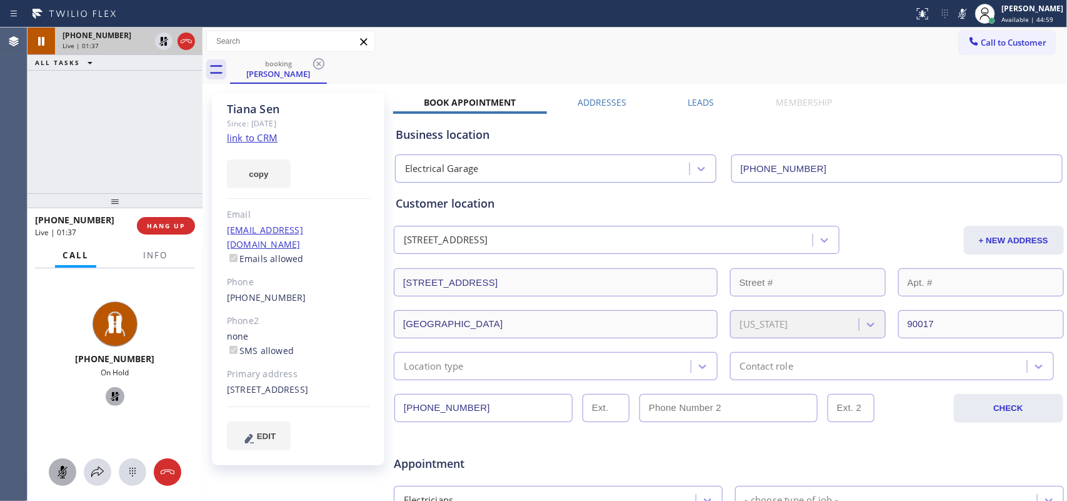
click at [64, 466] on icon at bounding box center [62, 471] width 15 height 15
click at [108, 394] on icon at bounding box center [114, 396] width 15 height 15
click at [101, 467] on icon at bounding box center [97, 471] width 15 height 15
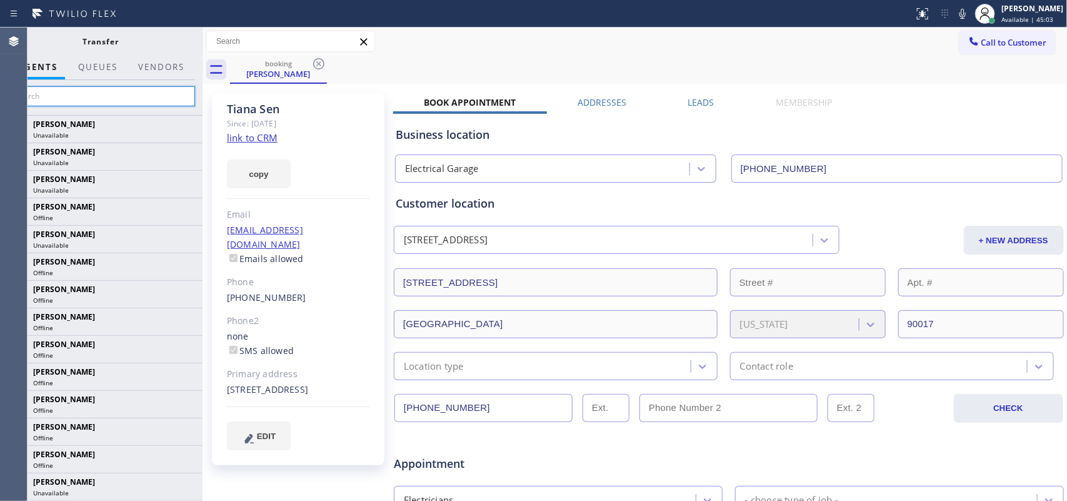
click at [121, 98] on input "text" at bounding box center [101, 96] width 188 height 20
type input "all"
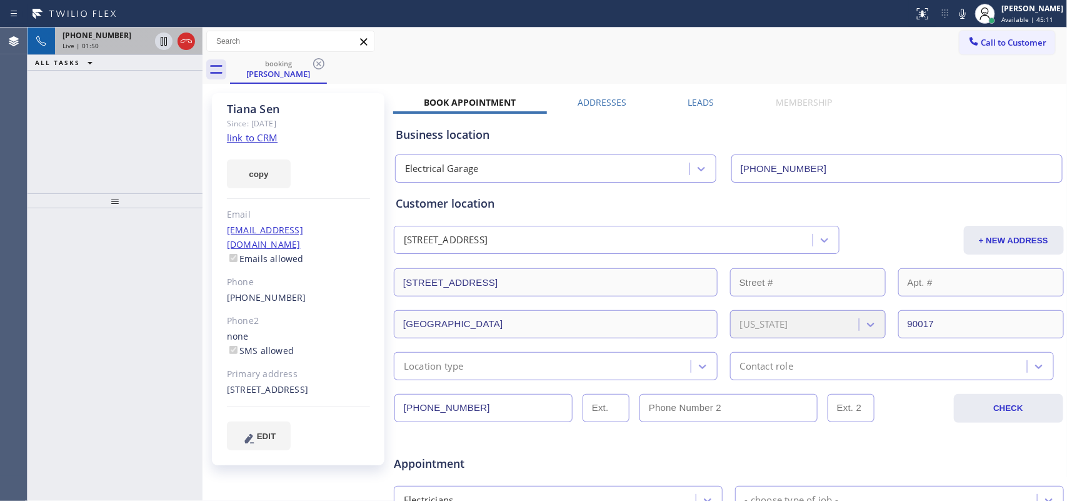
click at [109, 44] on div "Live | 01:50" at bounding box center [105, 45] width 87 height 9
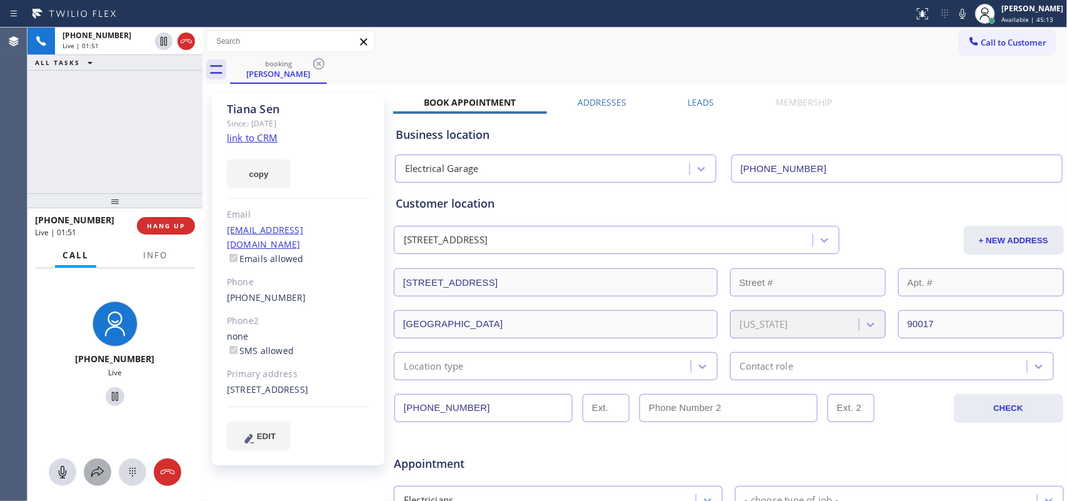
click at [100, 476] on icon at bounding box center [97, 471] width 15 height 15
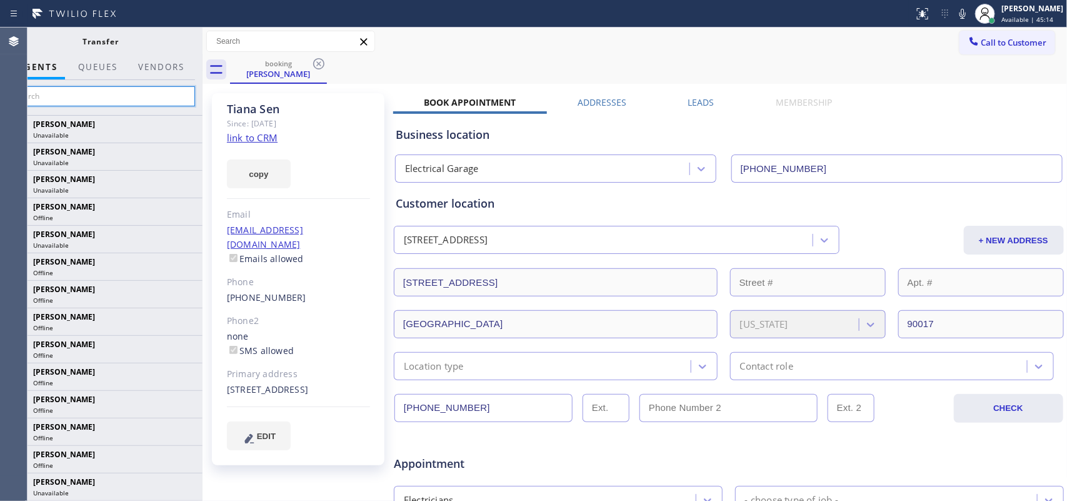
click at [132, 97] on input "text" at bounding box center [101, 96] width 188 height 20
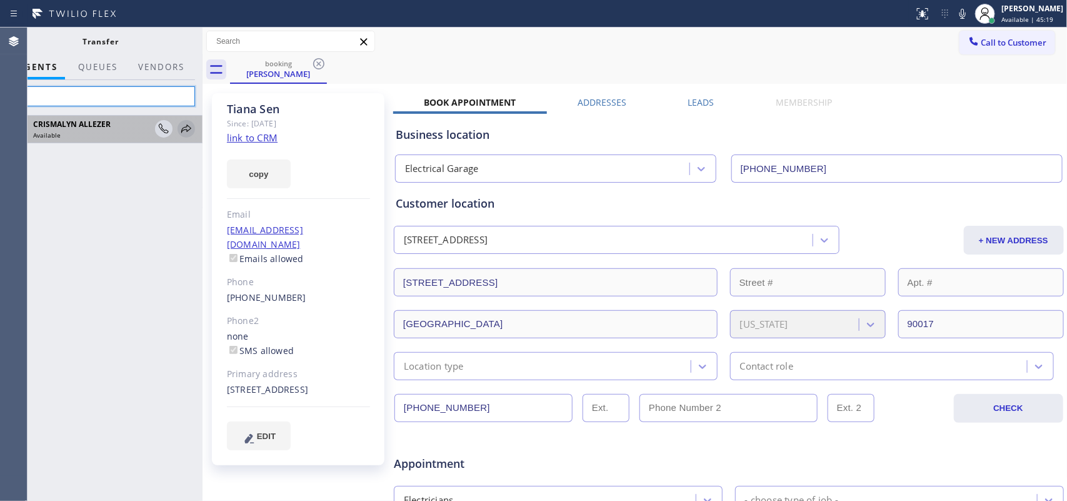
type input "alle"
click at [187, 130] on icon at bounding box center [186, 128] width 15 height 15
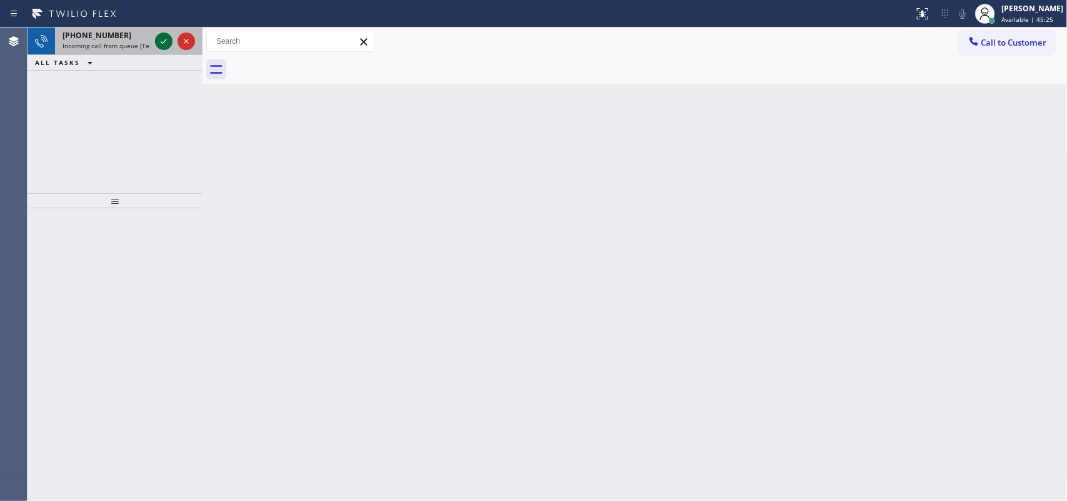
drag, startPoint x: 157, startPoint y: 39, endPoint x: 164, endPoint y: 41, distance: 7.7
click at [161, 39] on icon at bounding box center [163, 41] width 15 height 15
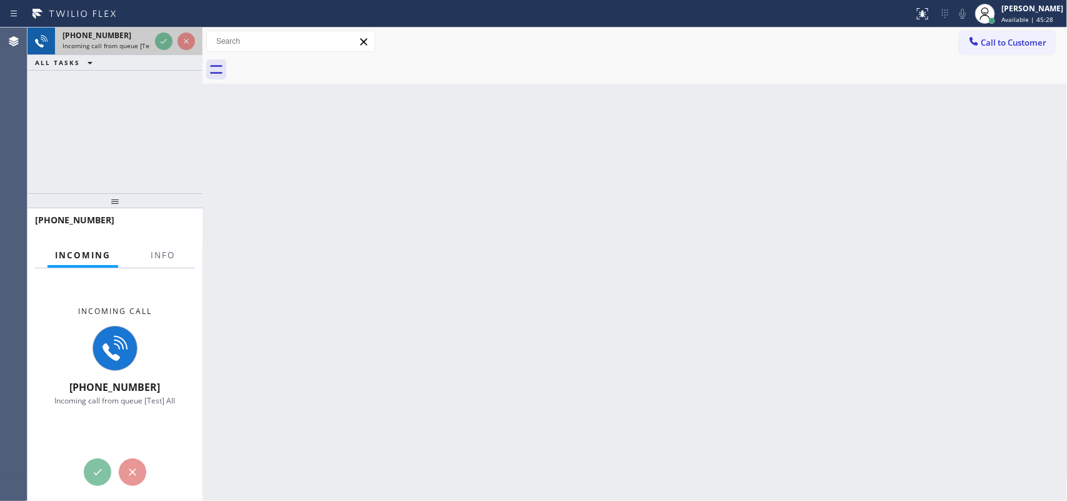
click at [122, 41] on span "Incoming call from queue [Test] All" at bounding box center [114, 45] width 104 height 9
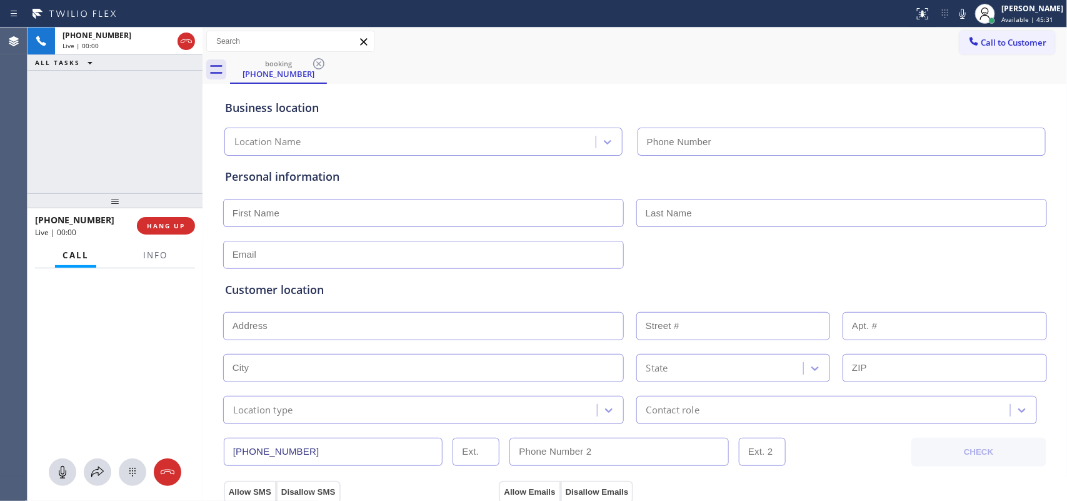
type input "[PHONE_NUMBER]"
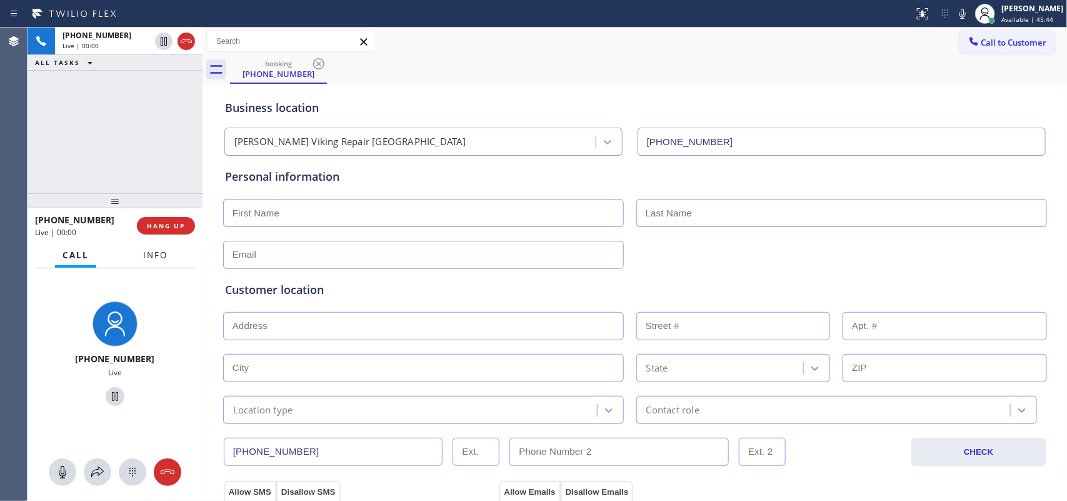
click at [163, 260] on button "Info" at bounding box center [155, 255] width 39 height 24
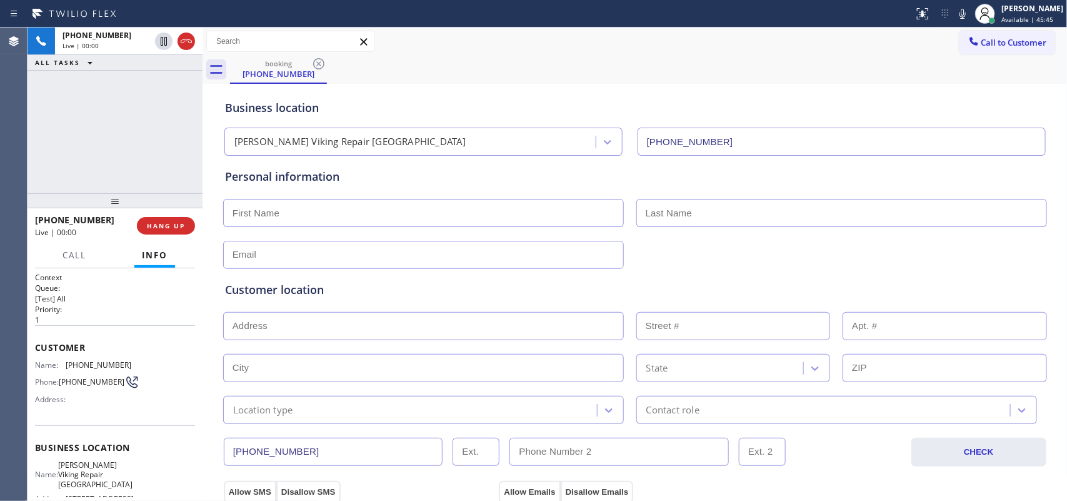
scroll to position [138, 0]
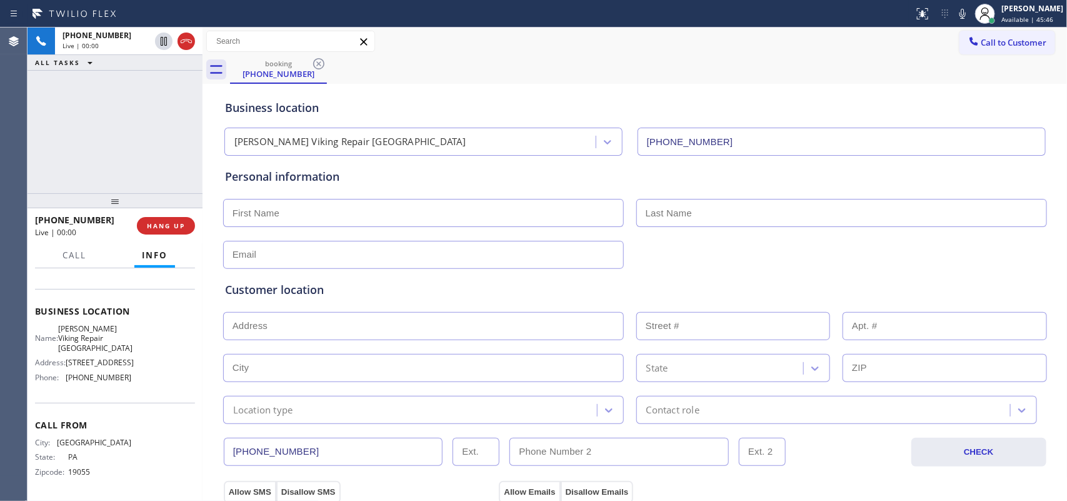
click at [126, 377] on div "Name: [PERSON_NAME] Viking Repair [GEOGRAPHIC_DATA] Address: [STREET_ADDRESS] P…" at bounding box center [115, 355] width 160 height 63
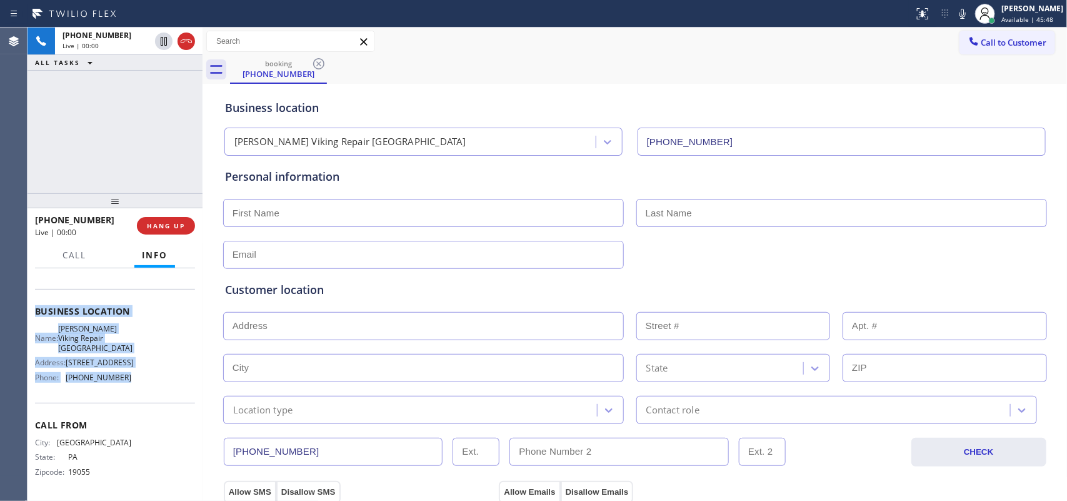
scroll to position [0, 0]
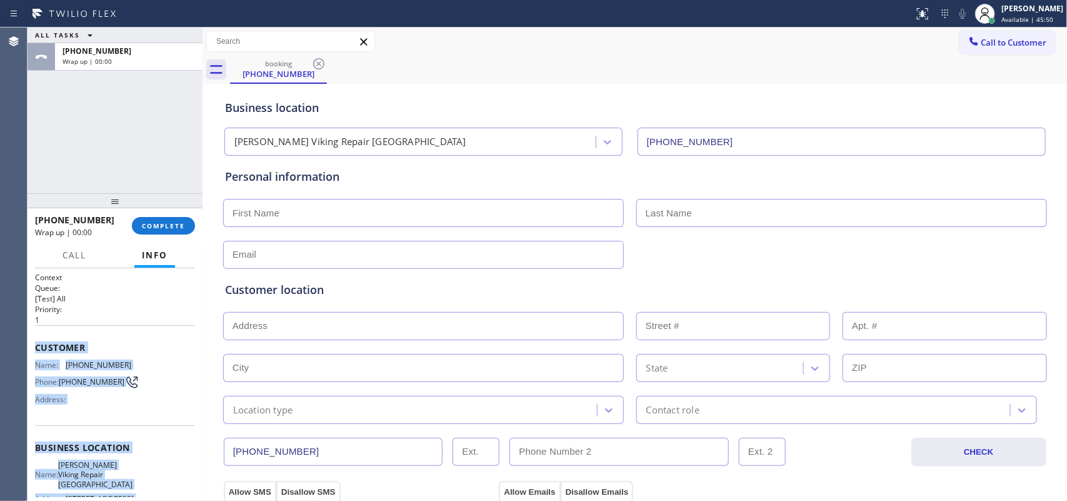
drag, startPoint x: 126, startPoint y: 381, endPoint x: 36, endPoint y: 344, distance: 97.8
click at [36, 344] on div "Context Queue: [Test] All Priority: 1 Customer Name: [PHONE_NUMBER] Phone: [PHO…" at bounding box center [115, 453] width 160 height 362
copy div "Customer Name: [PHONE_NUMBER] Phone: [PHONE_NUMBER] Address: Business location …"
click at [183, 223] on span "COMPLETE" at bounding box center [163, 225] width 43 height 9
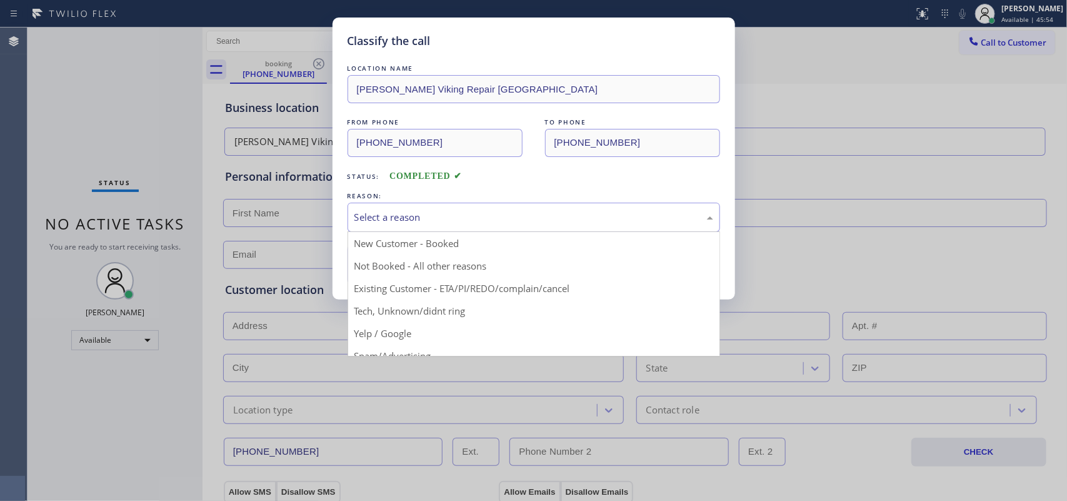
click at [416, 226] on div "Select a reason" at bounding box center [533, 216] width 372 height 29
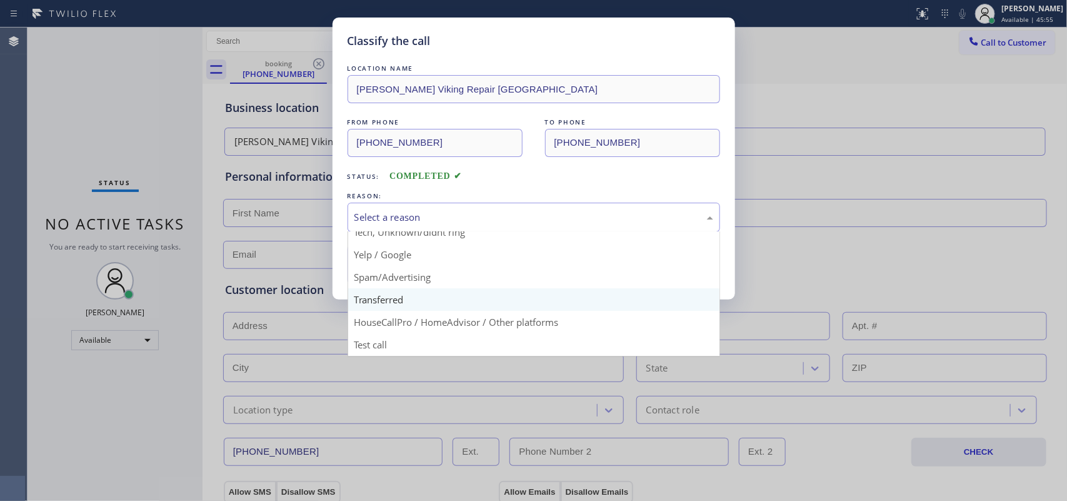
scroll to position [7, 0]
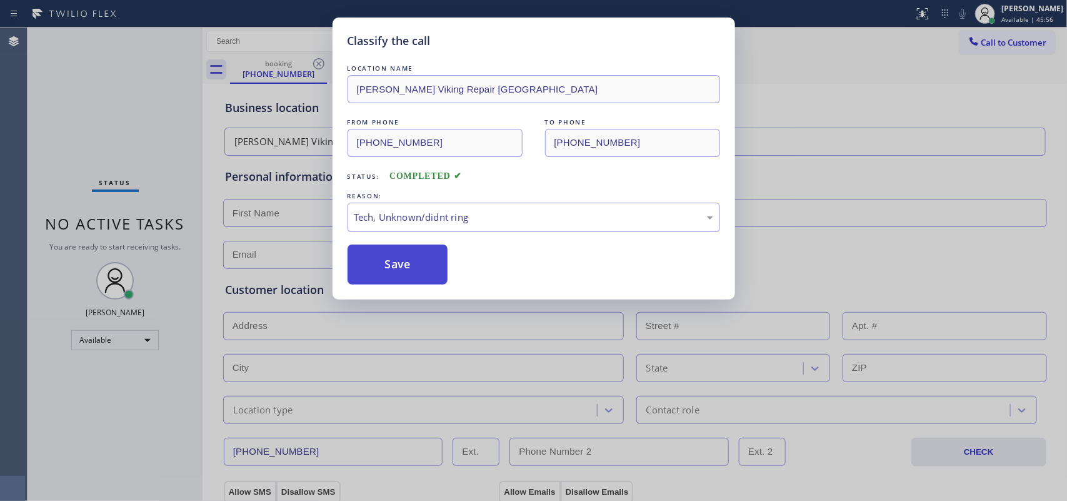
click at [427, 272] on button "Save" at bounding box center [397, 264] width 101 height 40
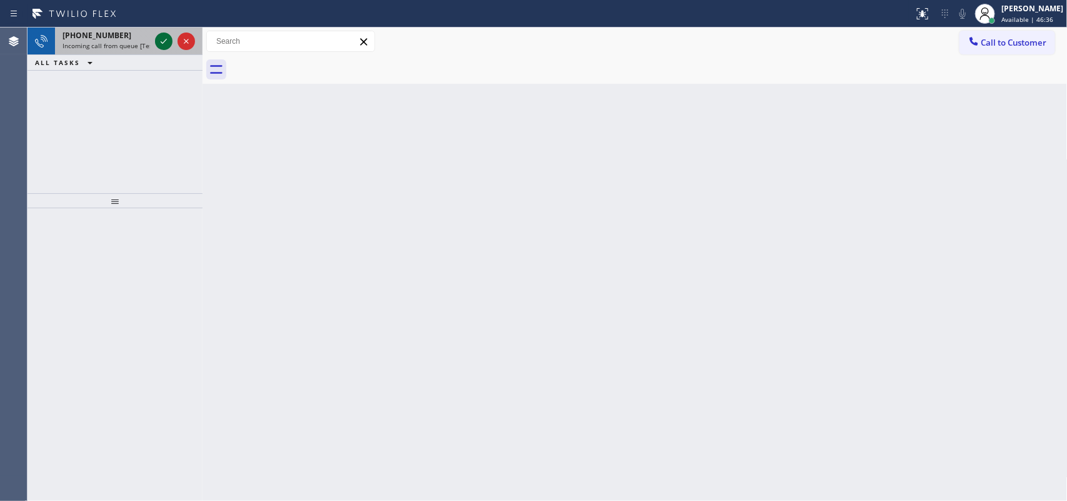
click at [162, 39] on icon at bounding box center [163, 41] width 15 height 15
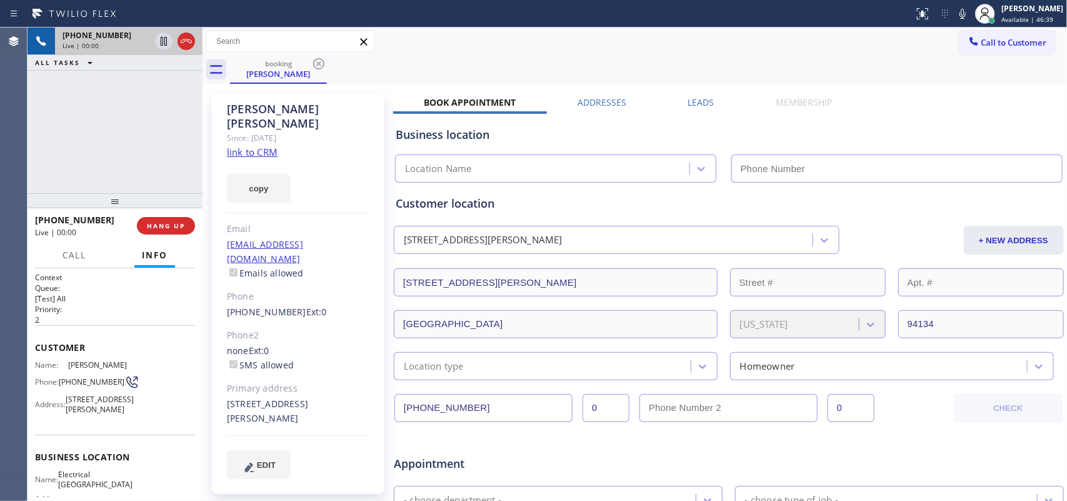
type input "[PHONE_NUMBER]"
click at [254, 146] on link "link to CRM" at bounding box center [252, 152] width 51 height 12
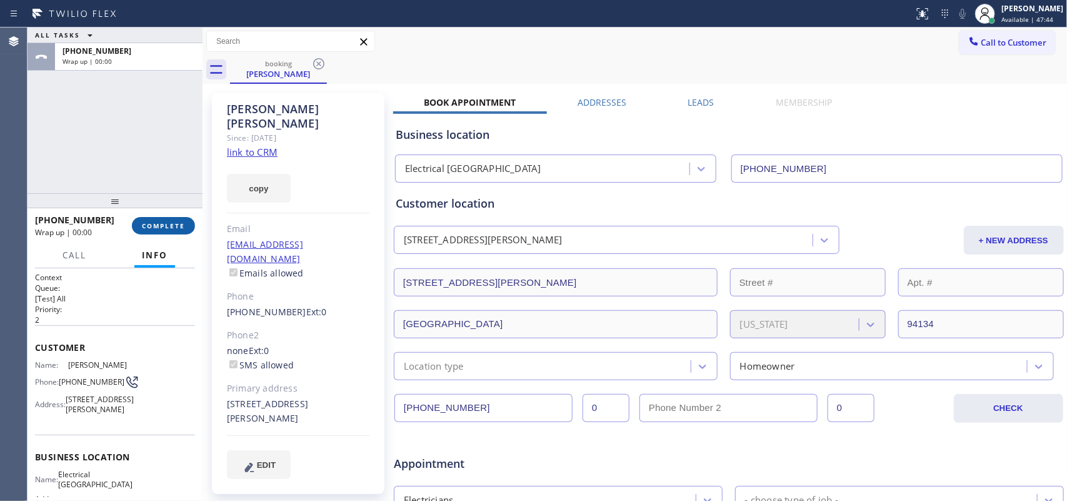
click at [183, 226] on button "COMPLETE" at bounding box center [163, 225] width 63 height 17
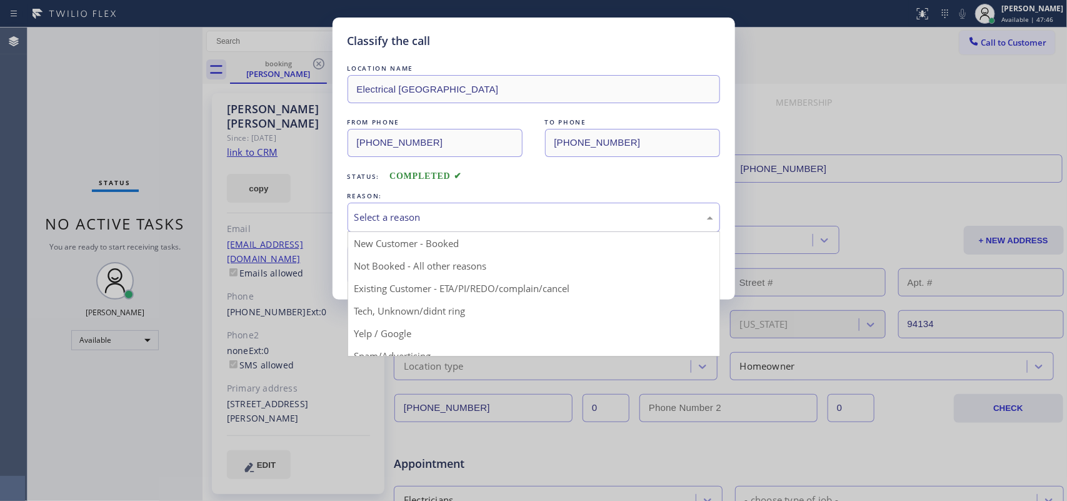
click at [394, 222] on div "Select a reason" at bounding box center [533, 217] width 359 height 14
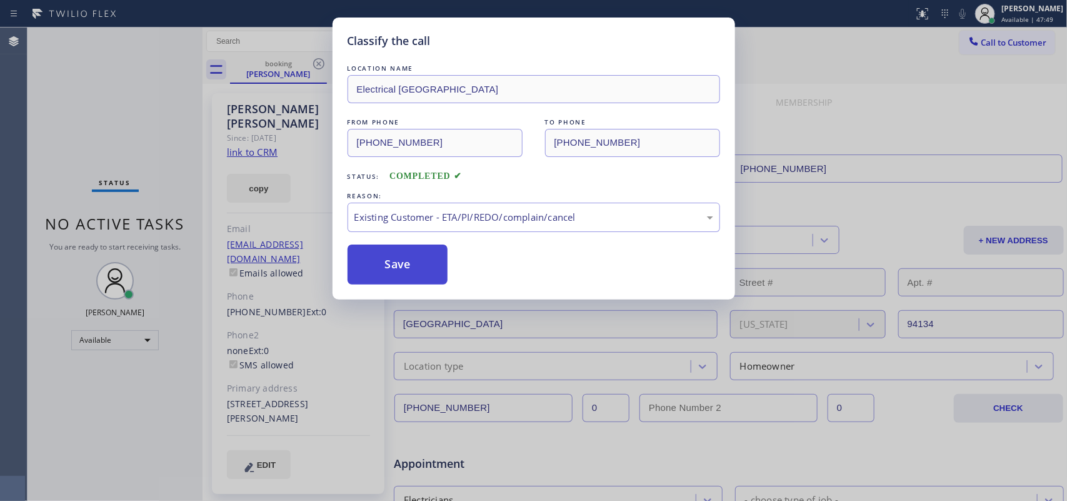
click at [425, 267] on button "Save" at bounding box center [397, 264] width 101 height 40
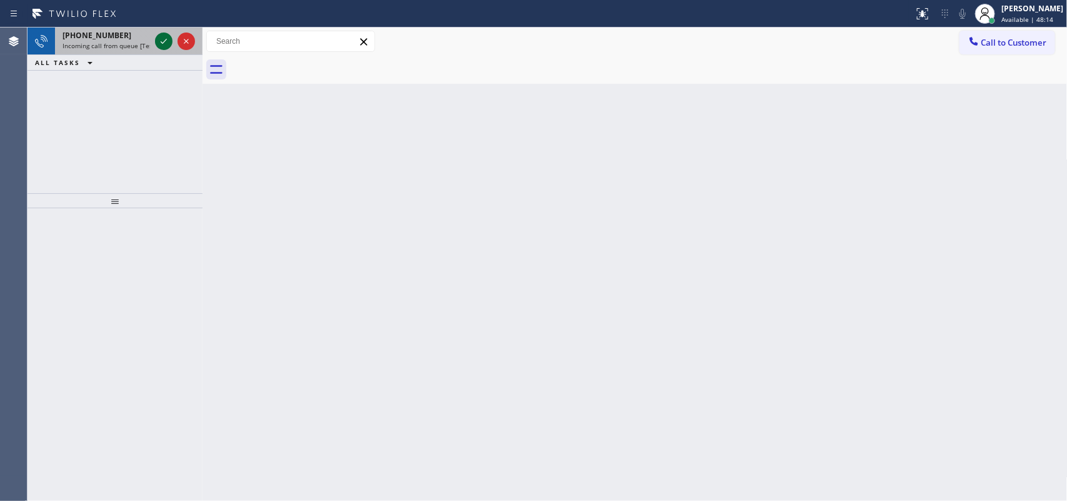
click at [163, 41] on icon at bounding box center [163, 41] width 15 height 15
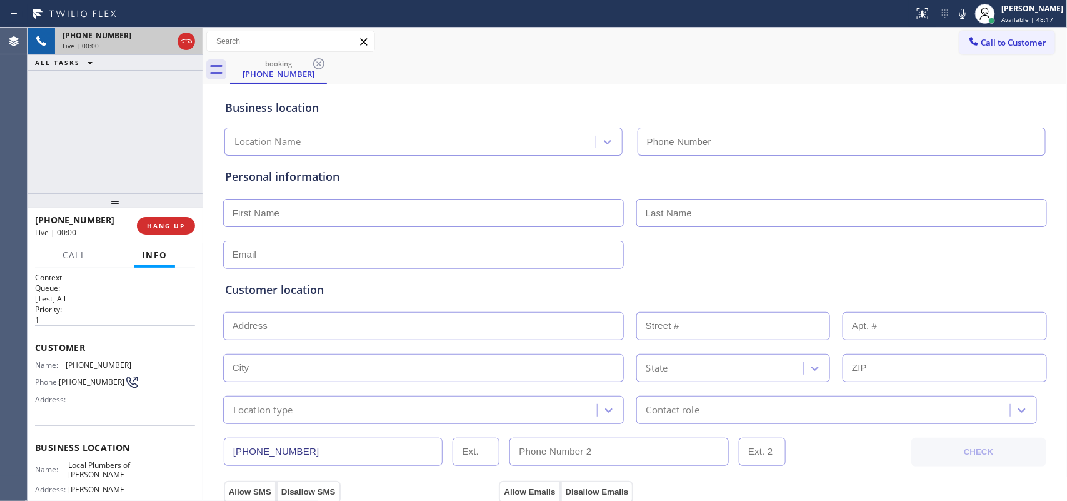
type input "[PHONE_NUMBER]"
click at [172, 208] on div at bounding box center [114, 200] width 175 height 15
click at [177, 222] on button "HANG UP" at bounding box center [166, 225] width 58 height 17
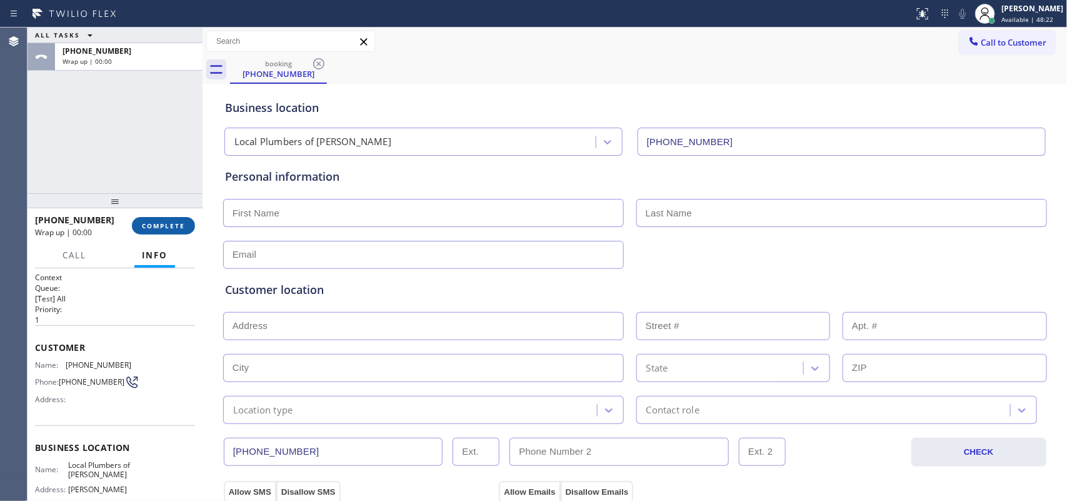
click at [177, 222] on span "COMPLETE" at bounding box center [163, 225] width 43 height 9
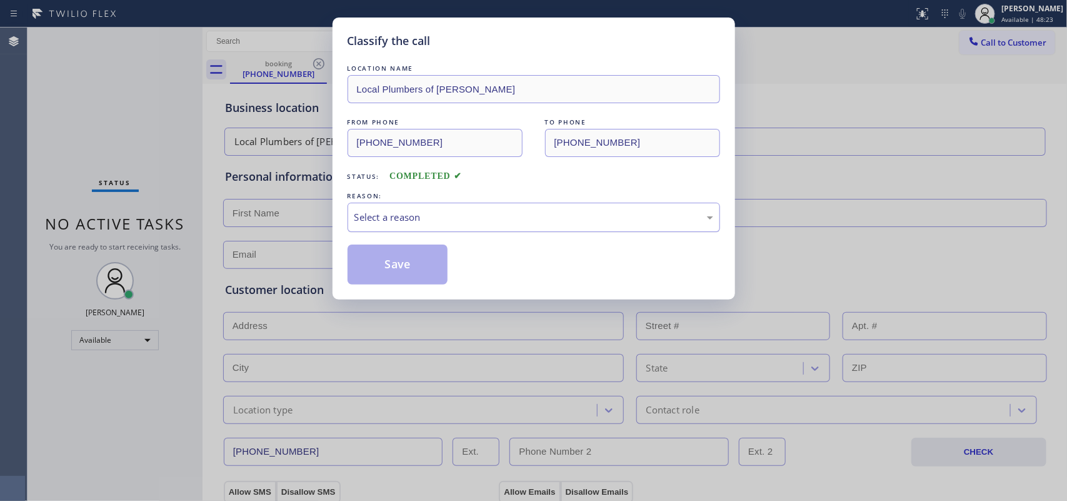
click at [395, 232] on div "Select a reason" at bounding box center [533, 216] width 372 height 29
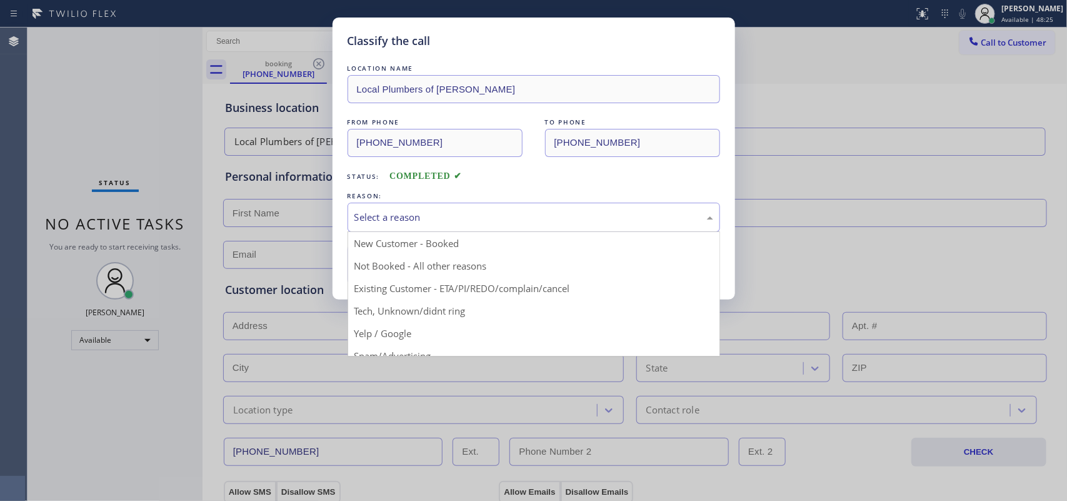
scroll to position [78, 0]
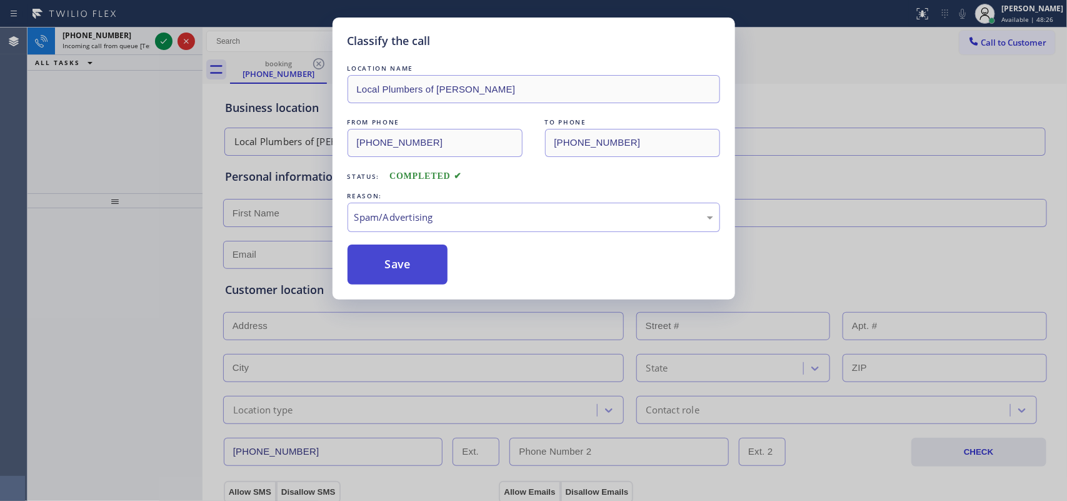
click at [426, 269] on button "Save" at bounding box center [397, 264] width 101 height 40
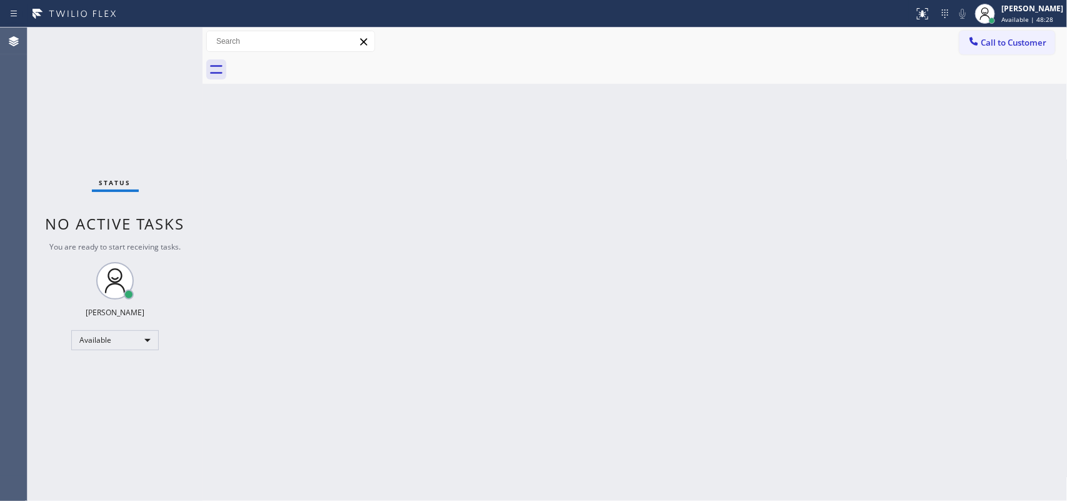
click at [159, 37] on div "Status No active tasks You are ready to start receiving tasks. [PERSON_NAME] Av…" at bounding box center [114, 263] width 175 height 473
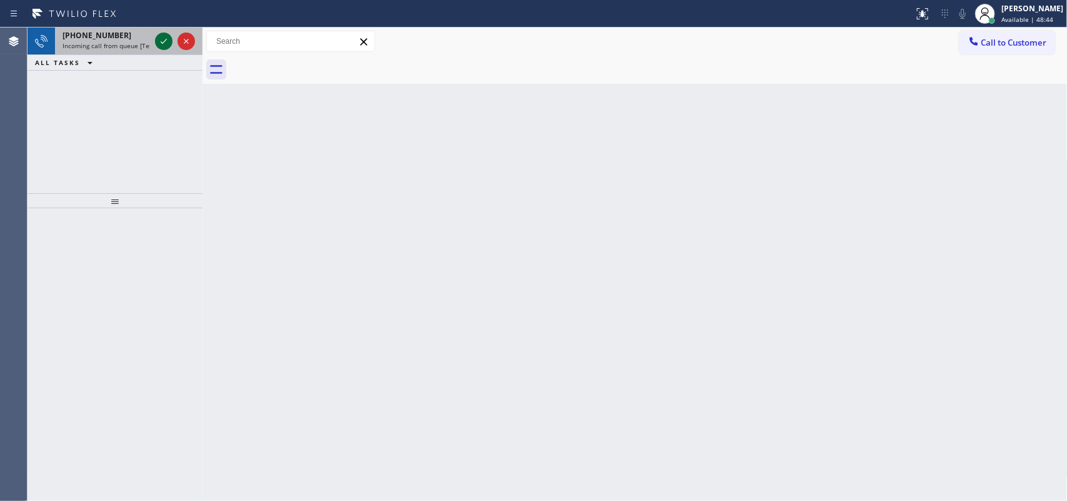
click at [159, 37] on icon at bounding box center [163, 41] width 15 height 15
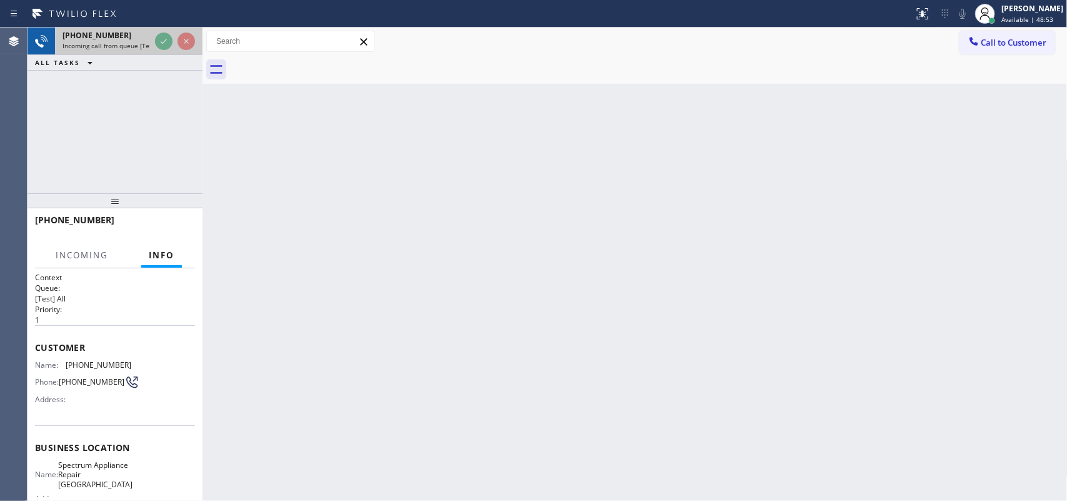
click at [106, 30] on span "[PHONE_NUMBER]" at bounding box center [96, 35] width 69 height 11
click at [121, 42] on span "Incoming call from queue [Test] All" at bounding box center [114, 45] width 104 height 9
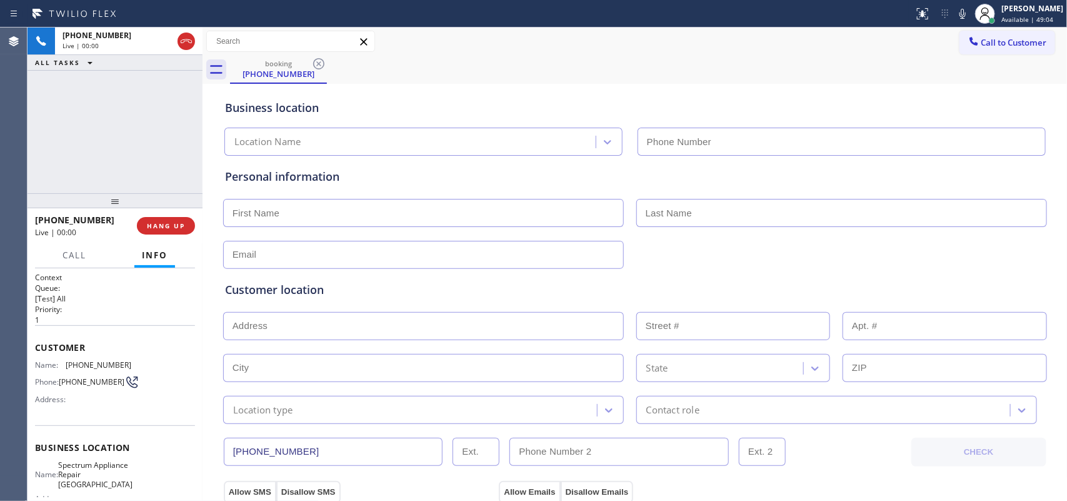
type input "[PHONE_NUMBER]"
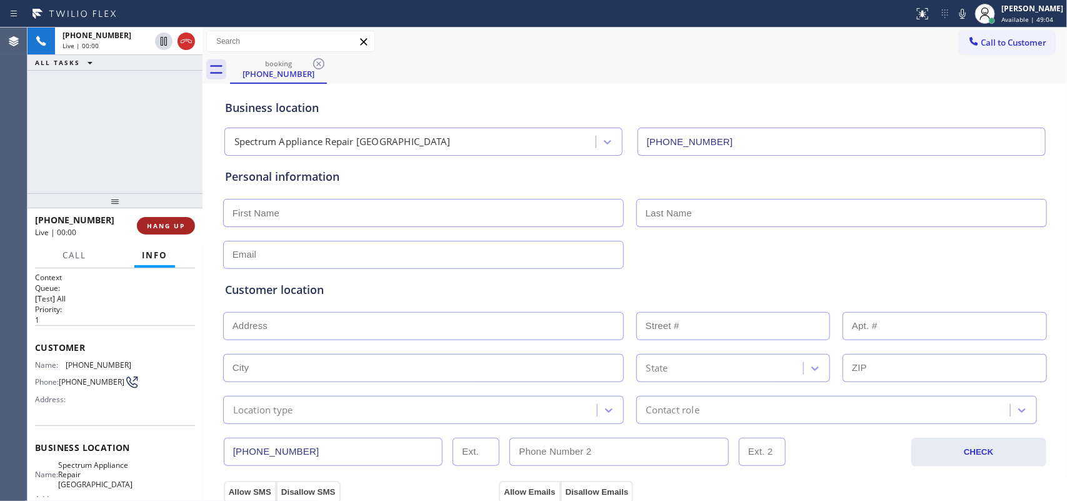
click at [187, 229] on button "HANG UP" at bounding box center [166, 225] width 58 height 17
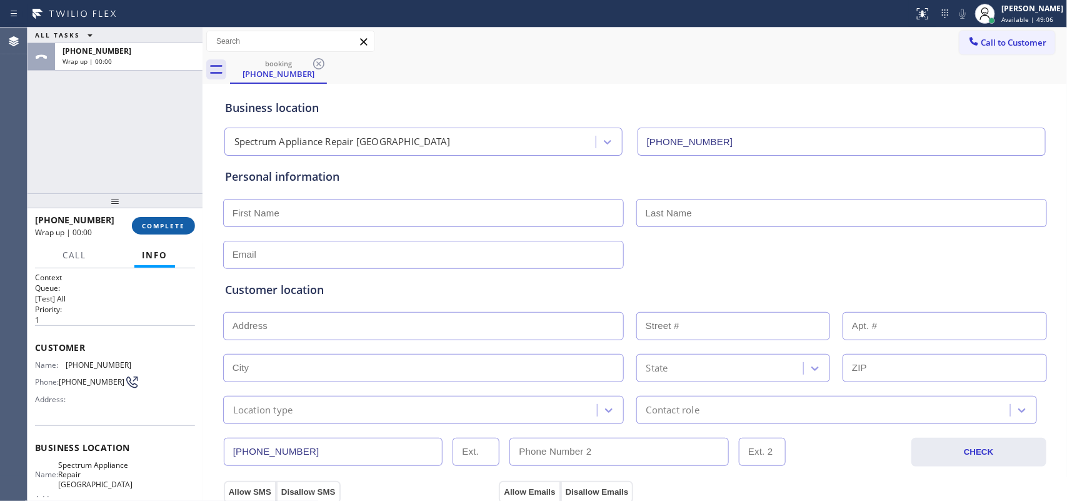
click at [187, 229] on button "COMPLETE" at bounding box center [163, 225] width 63 height 17
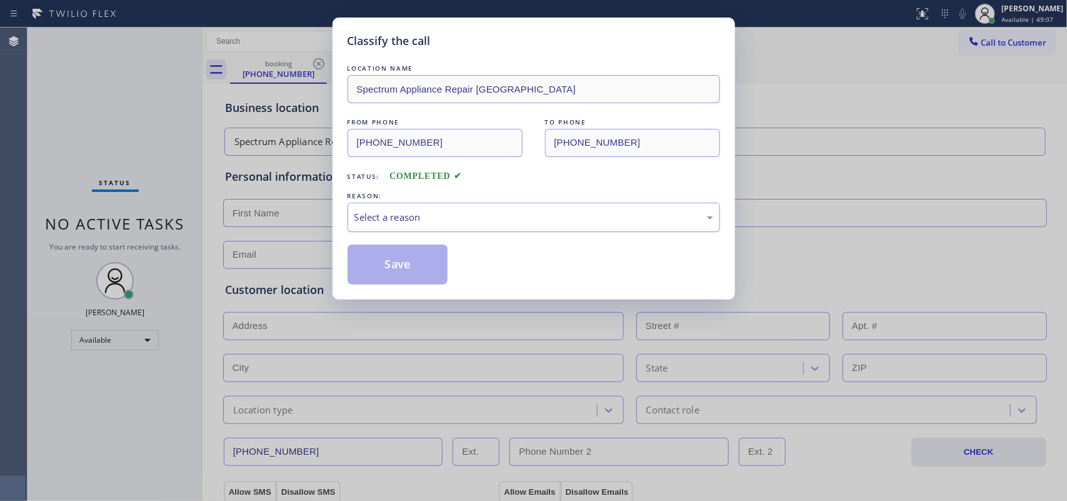
click at [479, 223] on div "Select a reason" at bounding box center [533, 217] width 359 height 14
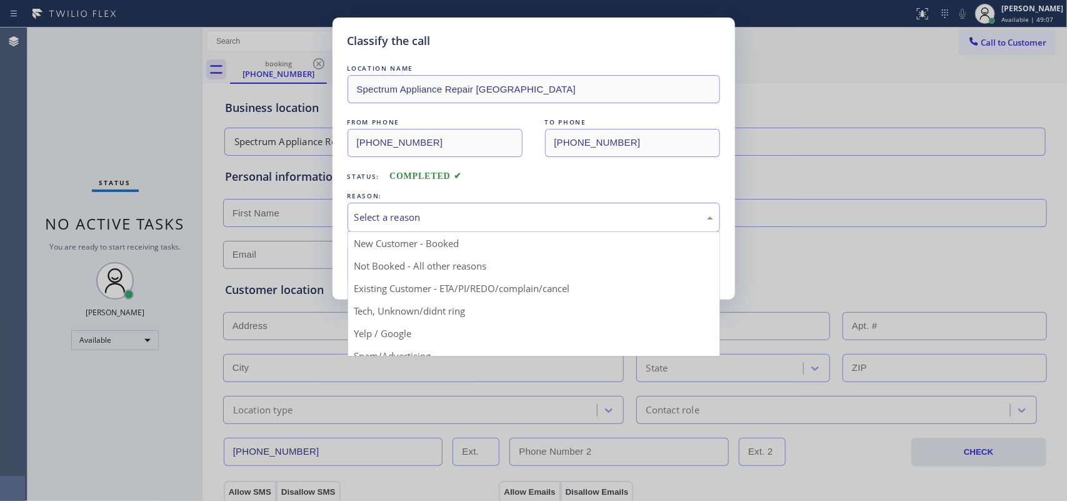
scroll to position [86, 0]
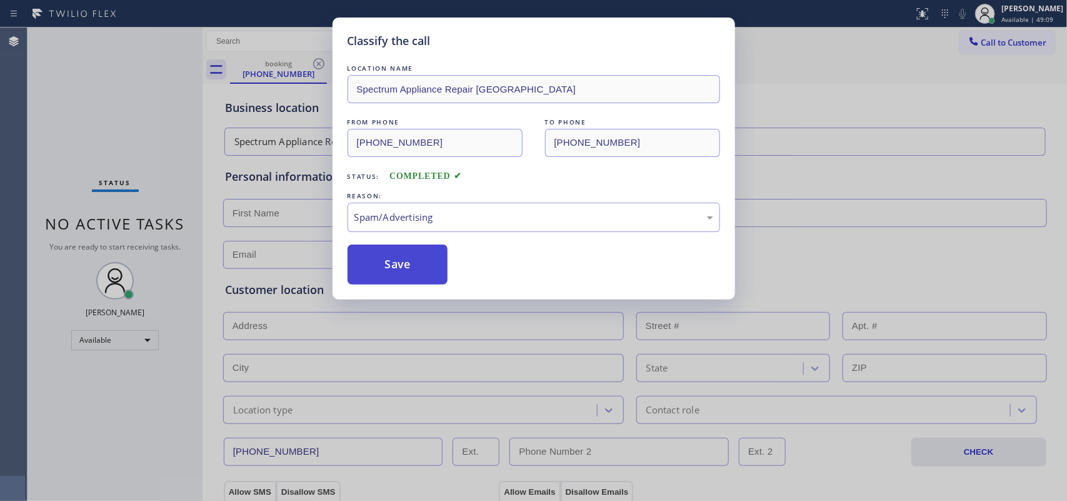
click at [403, 269] on button "Save" at bounding box center [397, 264] width 101 height 40
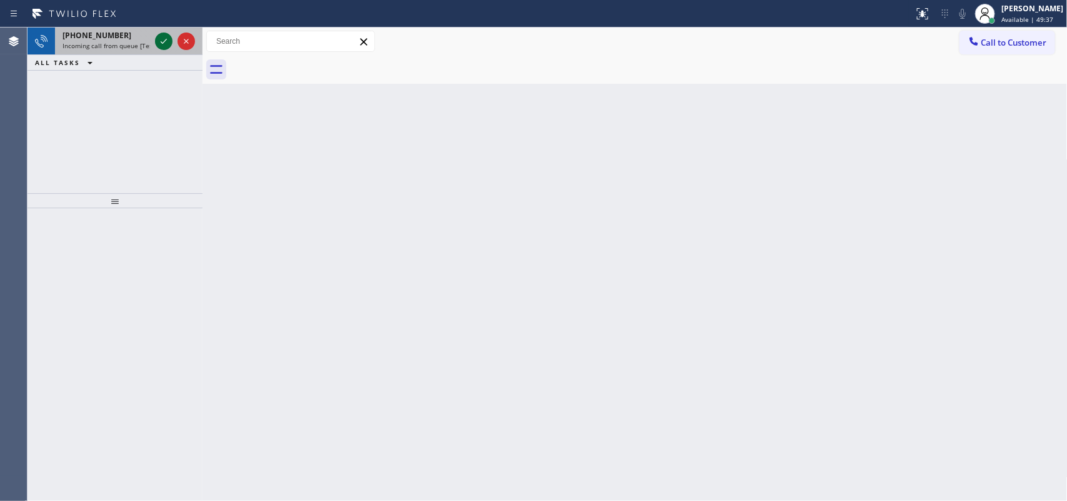
click at [164, 37] on icon at bounding box center [163, 41] width 15 height 15
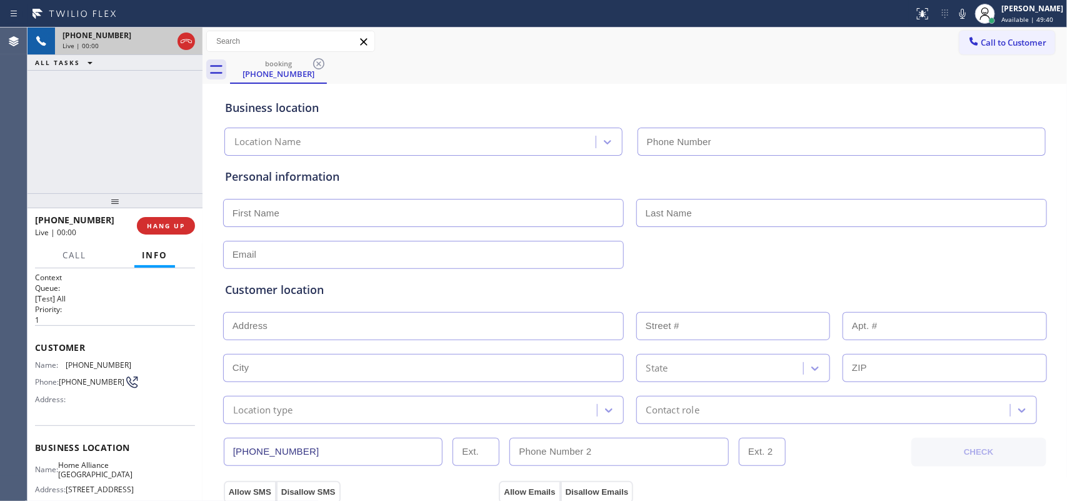
type input "[PHONE_NUMBER]"
click at [495, 213] on input "text" at bounding box center [423, 213] width 401 height 28
type input "[PERSON_NAME]"
click at [287, 259] on input "text" at bounding box center [423, 255] width 401 height 28
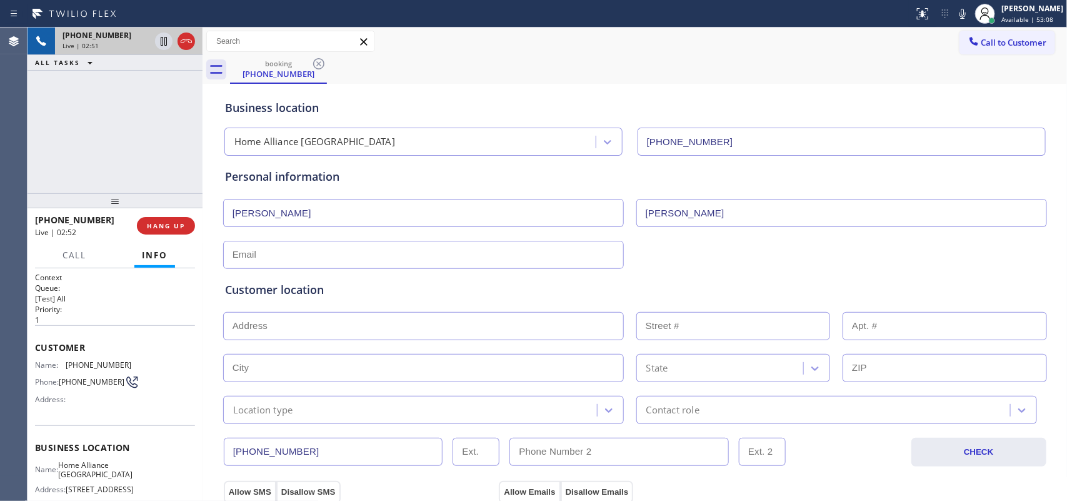
paste input "[EMAIL_ADDRESS][DOMAIN_NAME]"
type input "[EMAIL_ADDRESS][DOMAIN_NAME]"
drag, startPoint x: 123, startPoint y: 361, endPoint x: 64, endPoint y: 359, distance: 59.4
click at [64, 360] on div "Name: [PHONE_NUMBER]" at bounding box center [83, 364] width 96 height 9
copy div "[PHONE_NUMBER]"
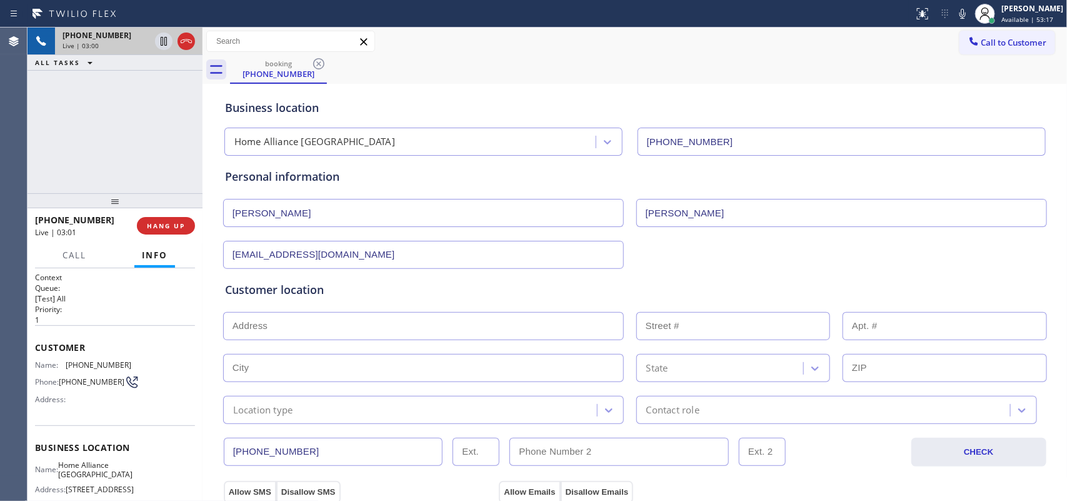
click at [320, 405] on div "Location type" at bounding box center [412, 410] width 370 height 22
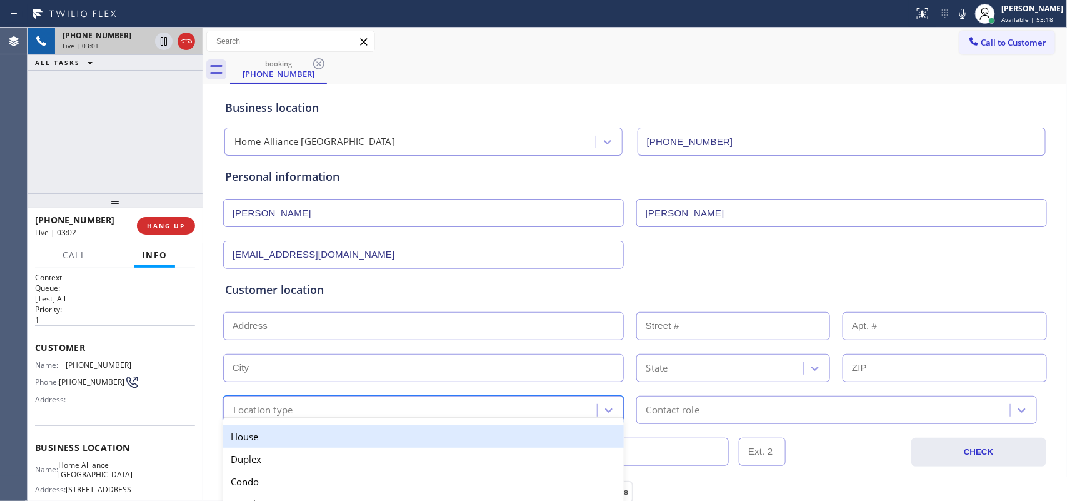
paste input "[PHONE_NUMBER]"
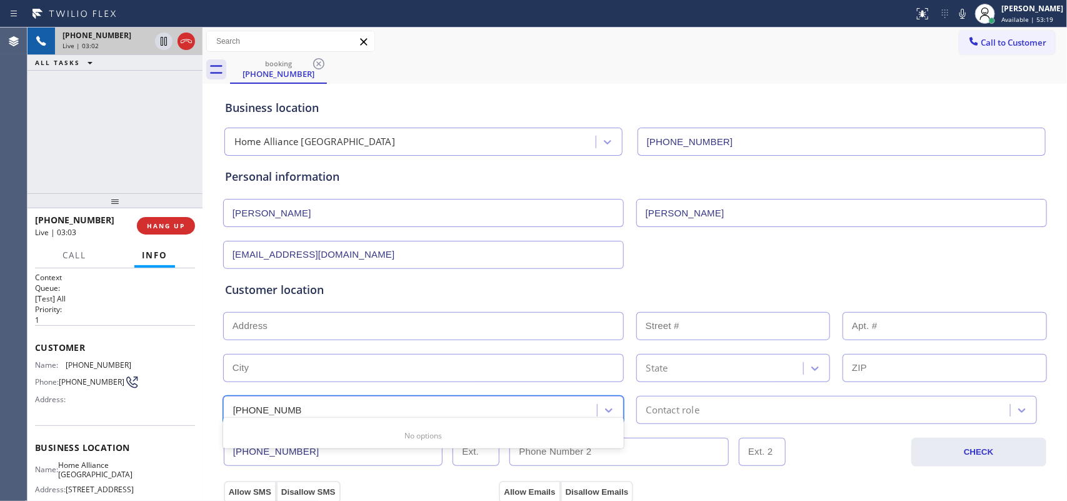
type input "[PHONE_NUMBER]"
click at [694, 261] on div "[EMAIL_ADDRESS][DOMAIN_NAME]" at bounding box center [635, 253] width 826 height 31
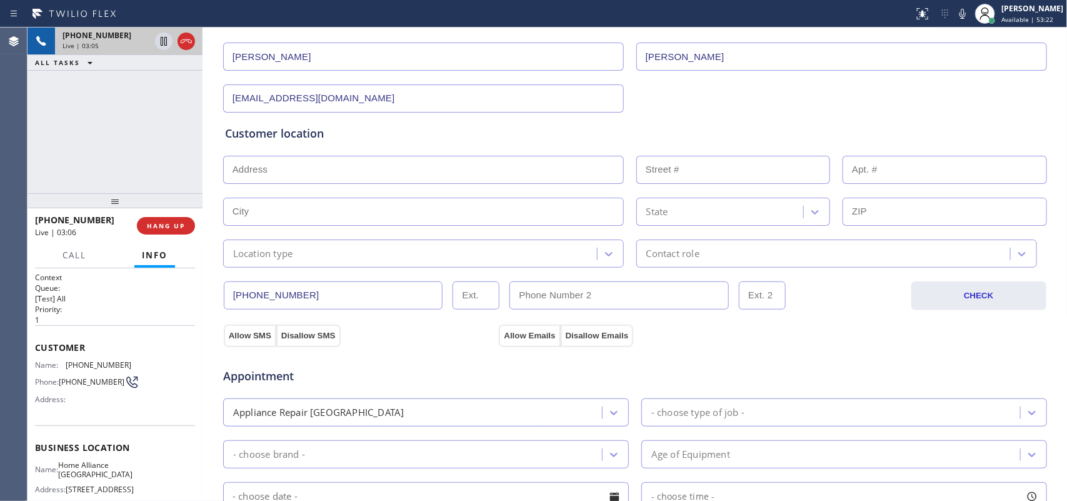
type input "(___) ___-____"
click at [614, 291] on input "(___) ___-____" at bounding box center [618, 295] width 219 height 28
click at [351, 169] on input "text" at bounding box center [423, 170] width 401 height 28
click at [566, 288] on input "(___) ___-____" at bounding box center [618, 295] width 219 height 28
paste input "812) 803-5292"
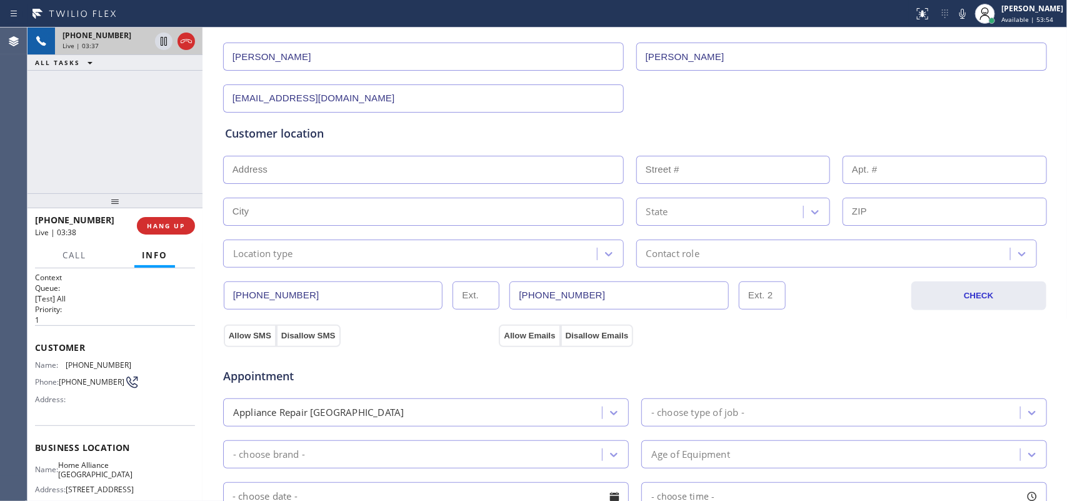
type input "[PHONE_NUMBER]"
click at [354, 167] on input "text" at bounding box center [423, 170] width 401 height 28
paste input "[STREET_ADDRESS],"
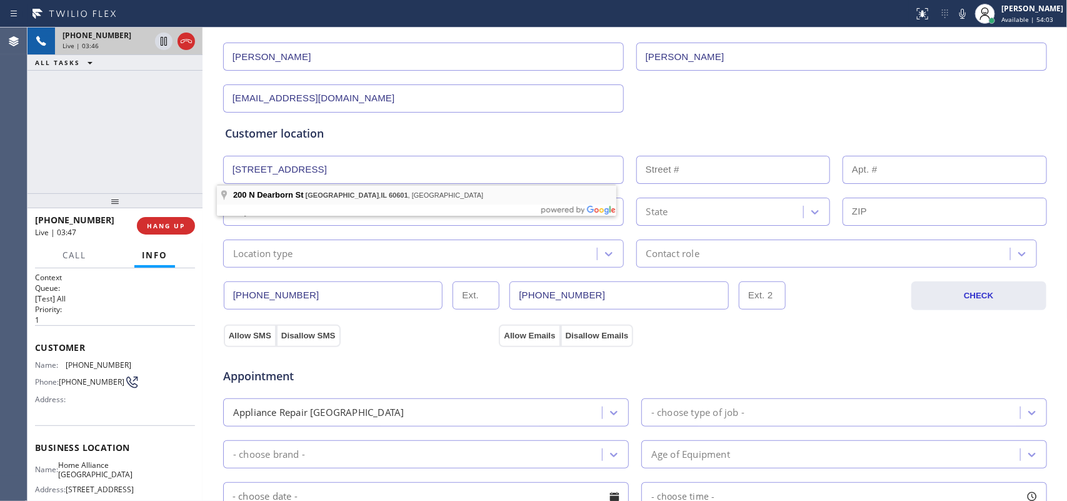
type input "[STREET_ADDRESS]"
type input "200"
type input "[GEOGRAPHIC_DATA]"
type input "60601"
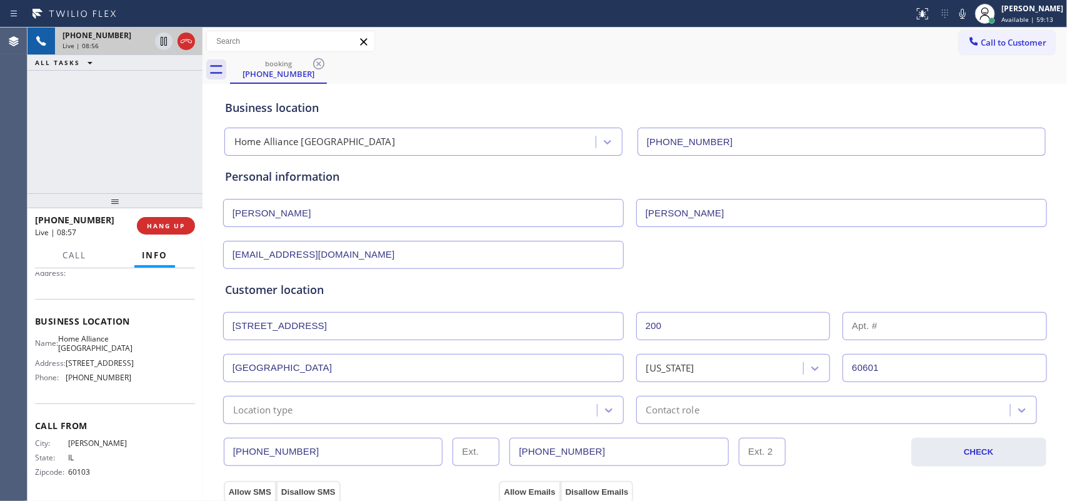
scroll to position [0, 0]
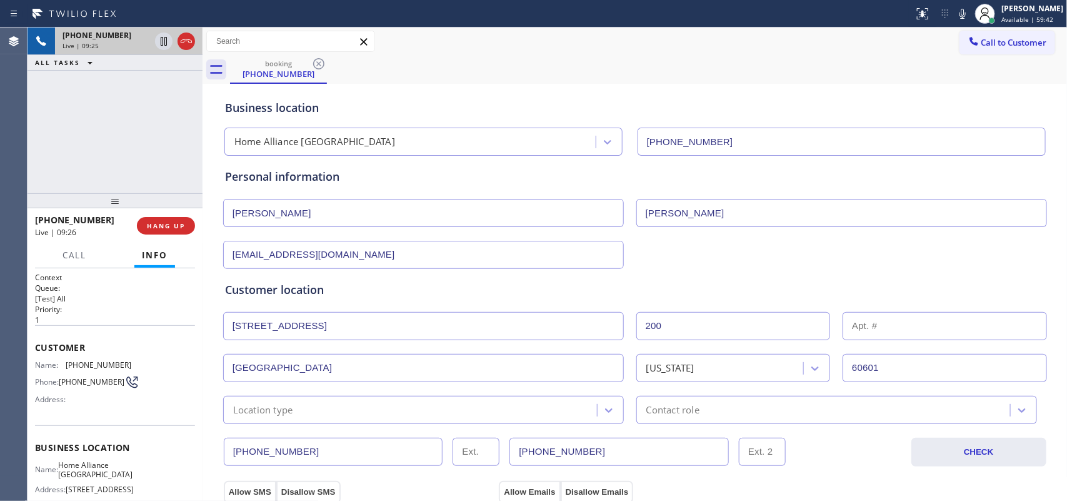
drag, startPoint x: 183, startPoint y: 217, endPoint x: 458, endPoint y: 167, distance: 279.6
click at [458, 167] on div "[PHONE_NUMBER] Live | 09:25 ALL TASKS ALL TASKS ACTIVE TASKS TASKS IN WRAP UP […" at bounding box center [546, 263] width 1039 height 473
click at [69, 257] on span "Call" at bounding box center [74, 254] width 24 height 11
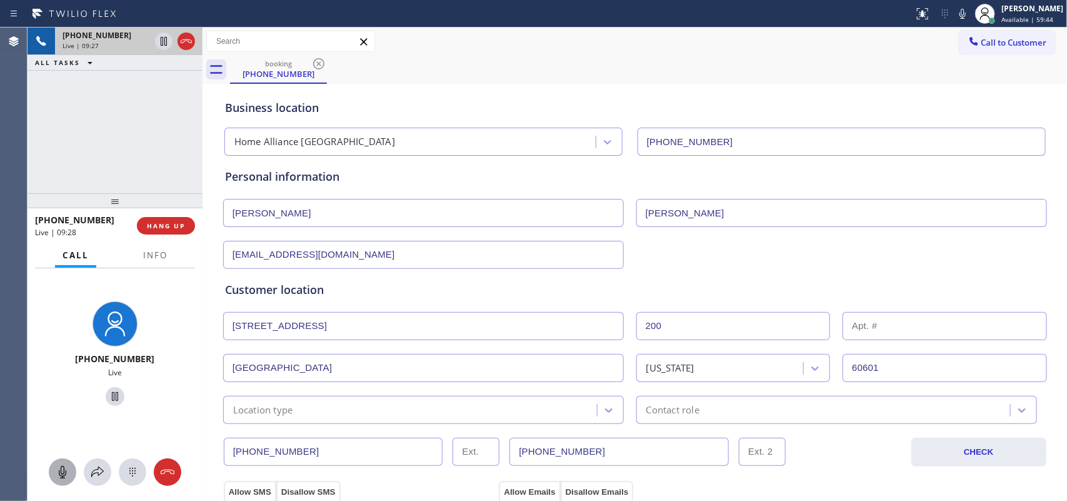
click at [63, 467] on icon at bounding box center [62, 471] width 15 height 15
click at [162, 229] on span "HANG UP" at bounding box center [166, 225] width 38 height 9
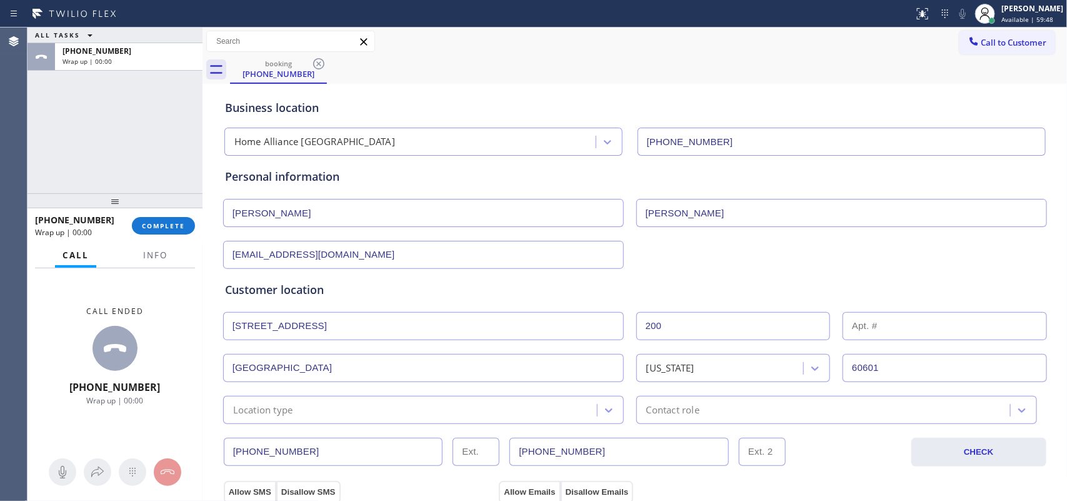
scroll to position [470, 0]
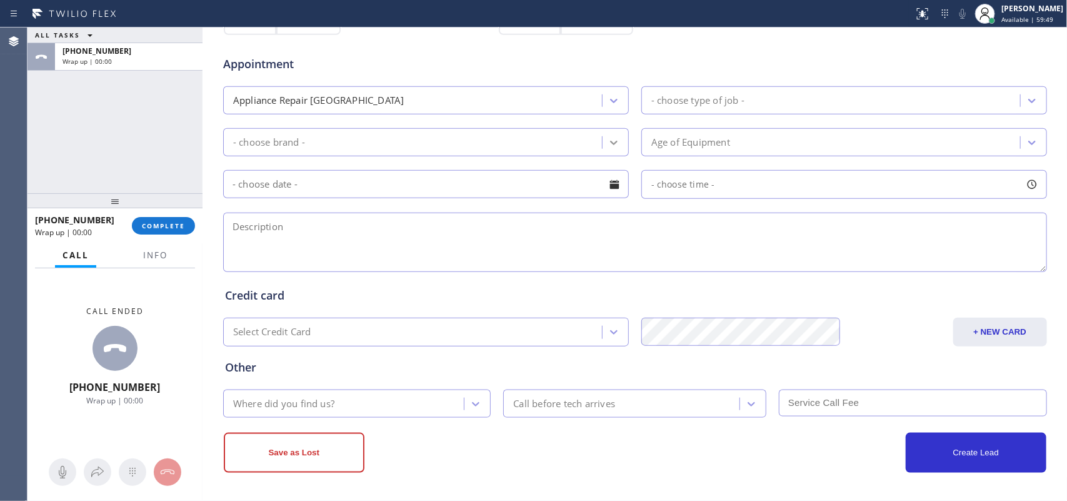
click at [616, 139] on div at bounding box center [613, 142] width 22 height 22
click at [82, 106] on div "ALL TASKS ALL TASKS ACTIVE TASKS TASKS IN WRAP UP [PHONE_NUMBER] Wrap up | 00:00" at bounding box center [114, 110] width 175 height 166
click at [606, 135] on div at bounding box center [613, 142] width 22 height 22
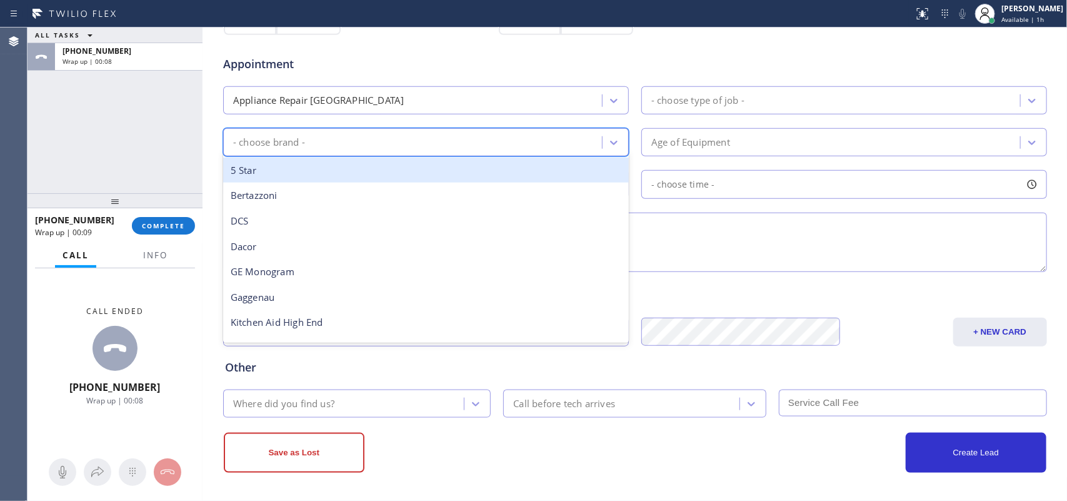
click at [354, 148] on div "- choose brand -" at bounding box center [414, 142] width 375 height 22
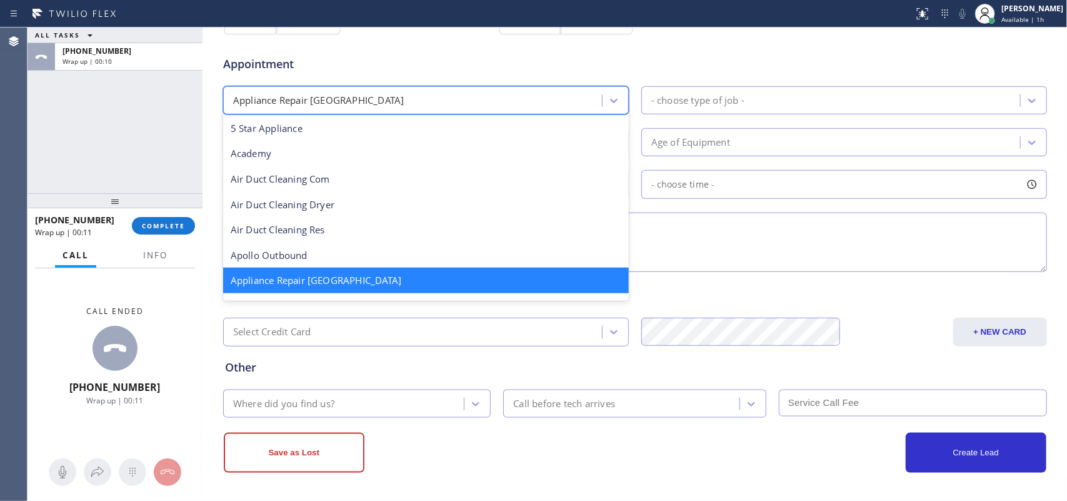
click at [466, 99] on div "Appliance Repair [GEOGRAPHIC_DATA]" at bounding box center [414, 100] width 375 height 22
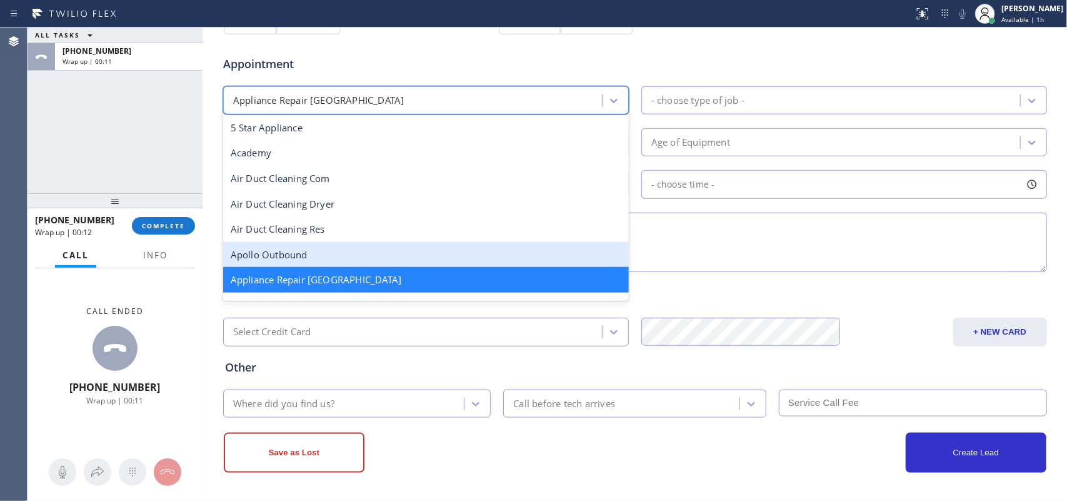
scroll to position [79, 0]
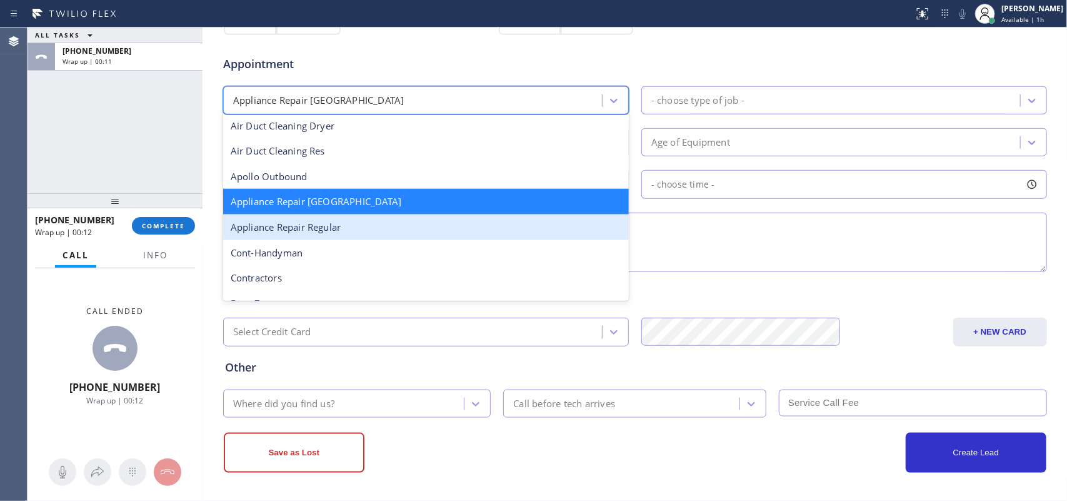
click at [410, 225] on div "Appliance Repair Regular" at bounding box center [426, 227] width 406 height 26
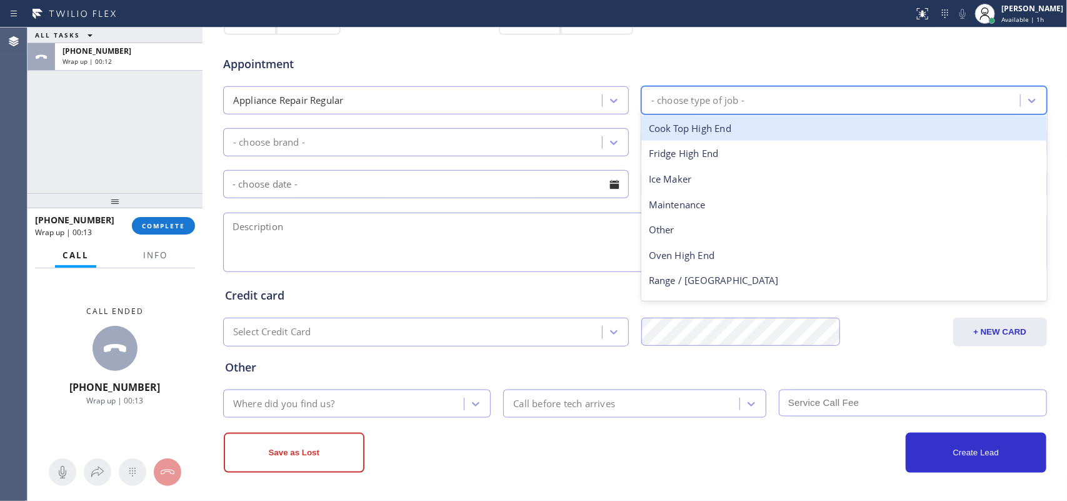
click at [770, 100] on div "- choose type of job -" at bounding box center [832, 100] width 375 height 22
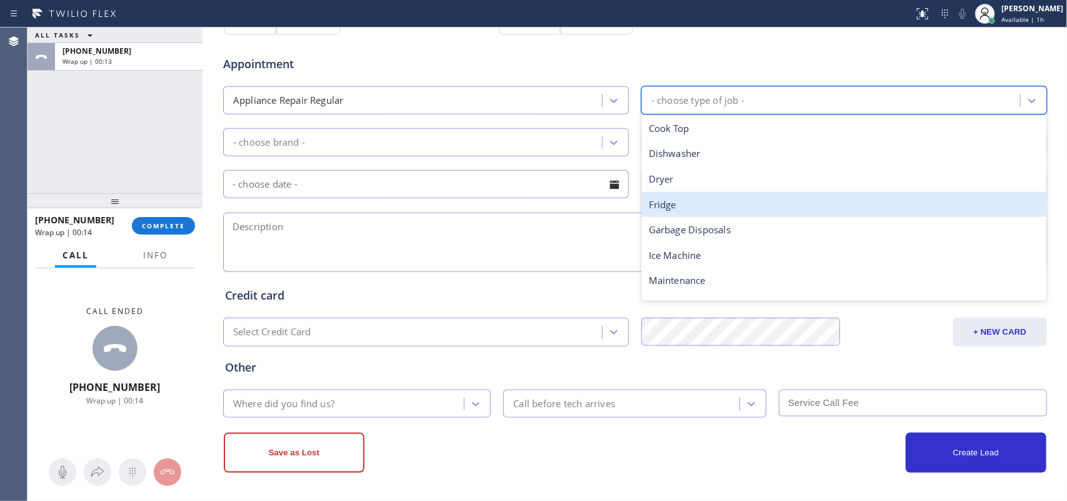
click at [697, 207] on div "Fridge" at bounding box center [844, 205] width 406 height 26
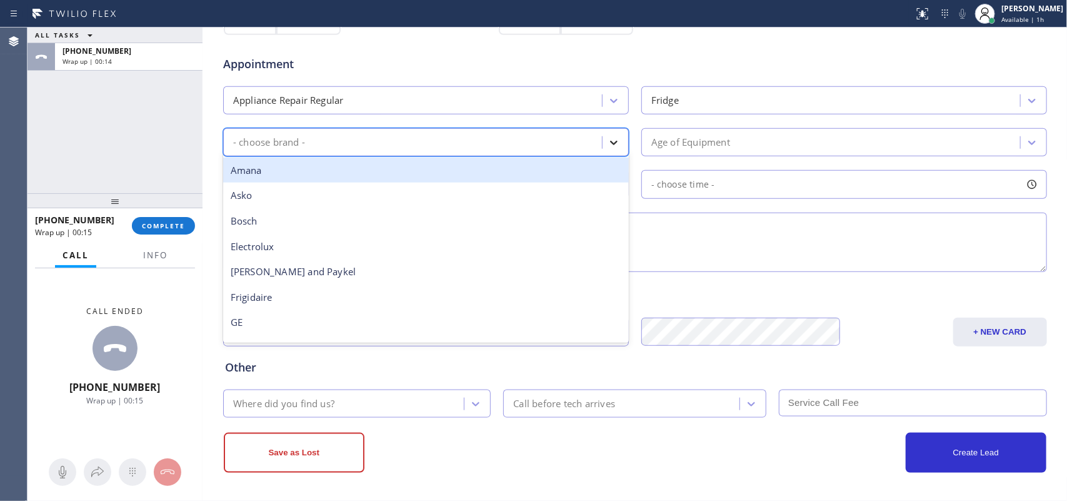
click at [610, 144] on icon at bounding box center [613, 143] width 7 height 4
type input "ge"
click at [572, 169] on div "GE" at bounding box center [426, 170] width 406 height 26
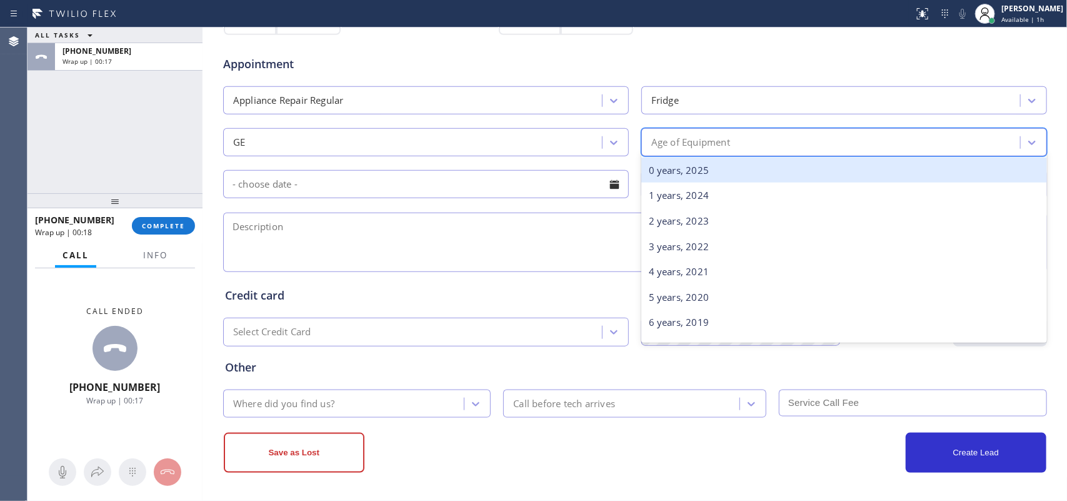
click at [703, 142] on div "Age of Equipment" at bounding box center [690, 142] width 79 height 14
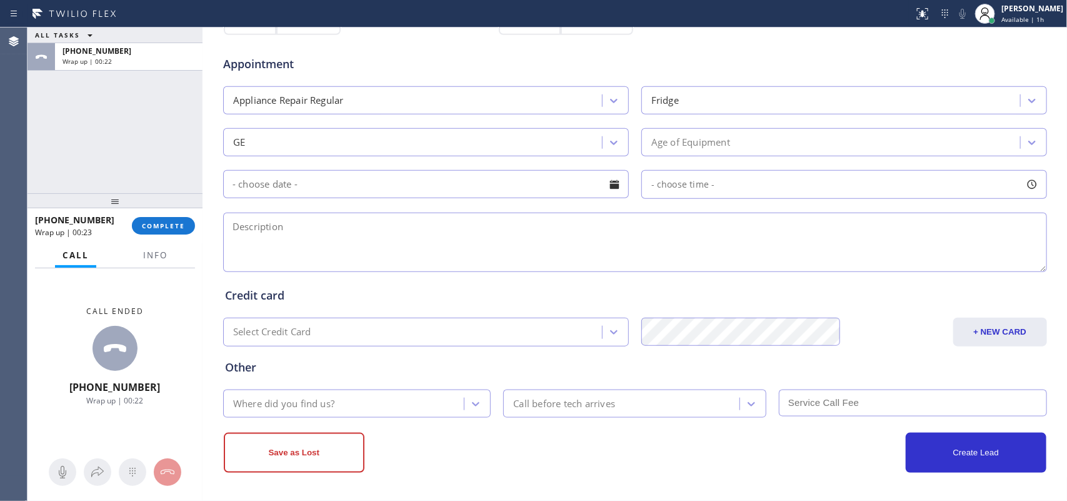
click at [366, 161] on div "Appointment Appliance Repair Regular Fridge GE Age of Equipment - choose time -" at bounding box center [635, 158] width 820 height 234
click at [773, 137] on div "Age of Equipment" at bounding box center [832, 142] width 375 height 22
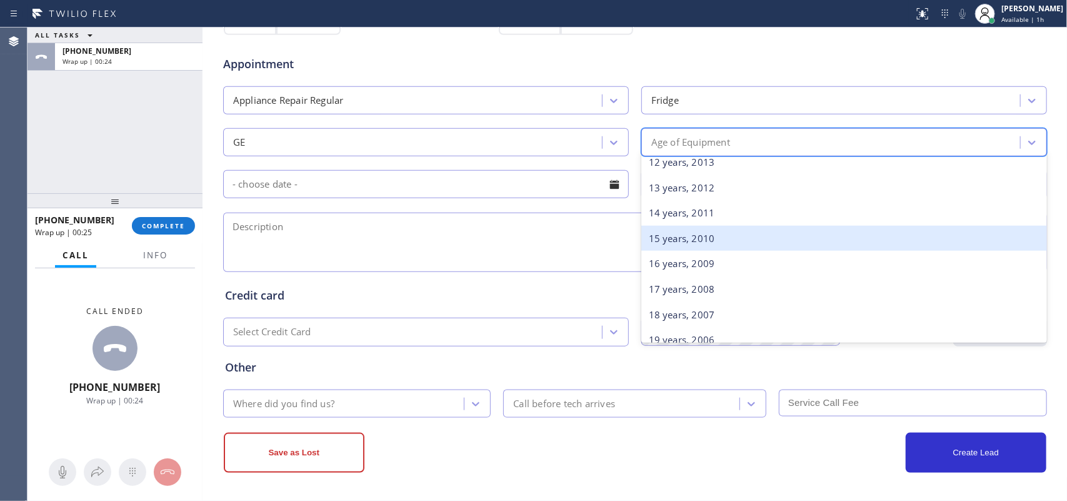
scroll to position [156, 0]
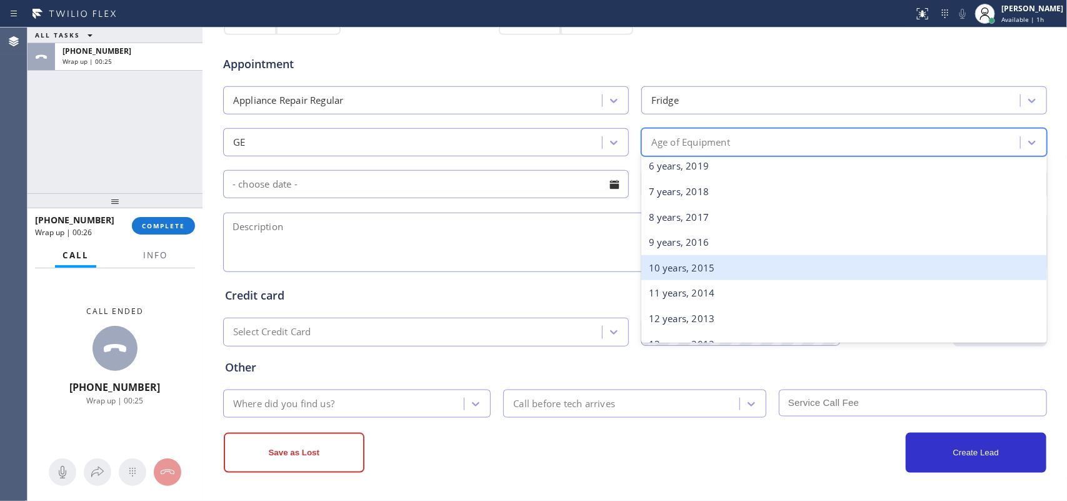
click at [720, 269] on div "10 years, 2015" at bounding box center [844, 268] width 406 height 26
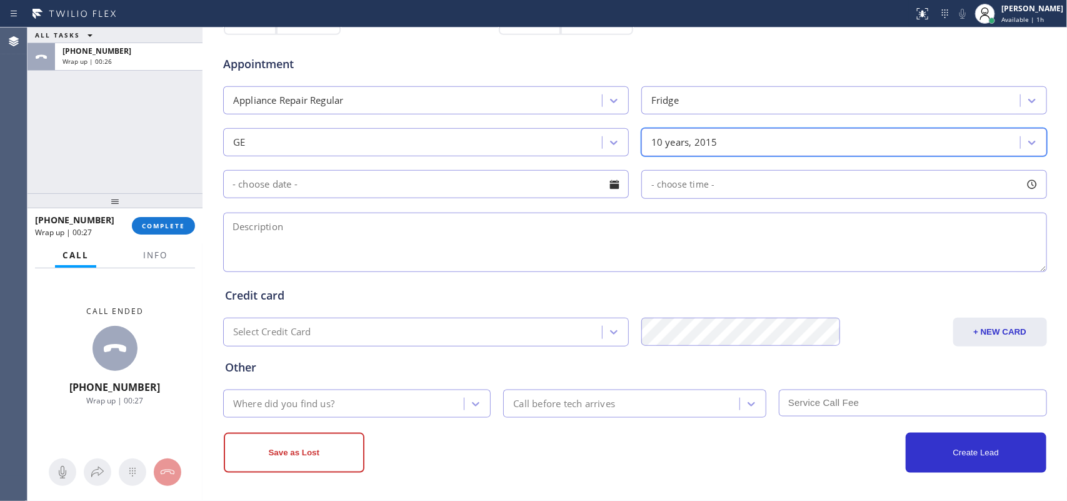
click at [610, 188] on div at bounding box center [614, 184] width 21 height 21
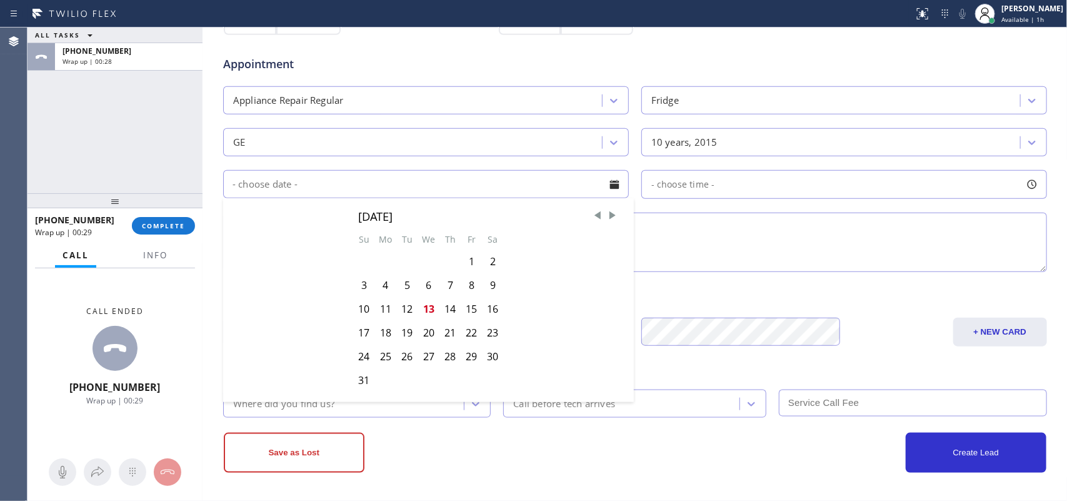
click at [422, 310] on div "13" at bounding box center [428, 309] width 22 height 24
type input "[DATE]"
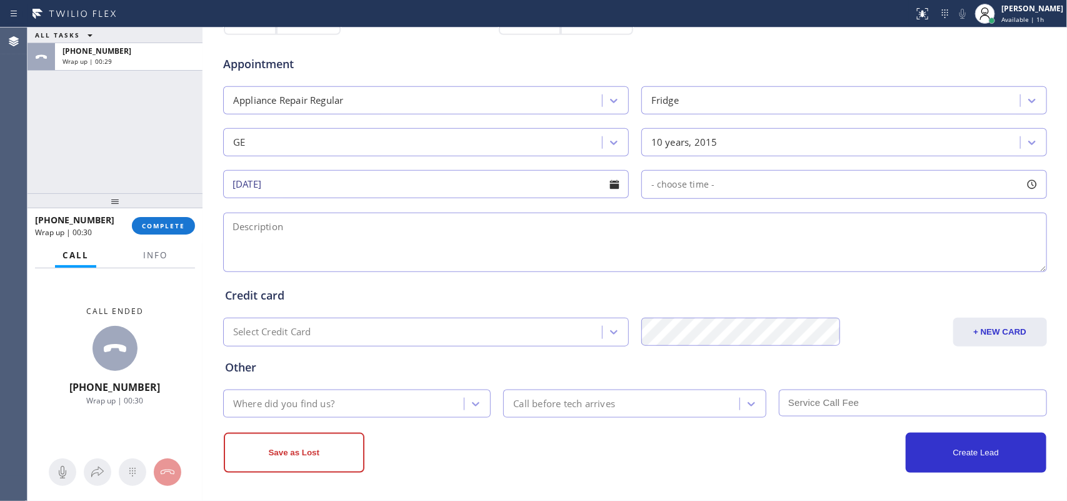
click at [1021, 184] on div at bounding box center [1031, 184] width 21 height 21
drag, startPoint x: 686, startPoint y: 258, endPoint x: 951, endPoint y: 269, distance: 265.2
click at [951, 269] on div at bounding box center [952, 260] width 15 height 26
drag, startPoint x: 649, startPoint y: 259, endPoint x: 851, endPoint y: 276, distance: 203.1
click at [851, 276] on div "FROM TILL 3:00 PM 6:00 PM" at bounding box center [834, 244] width 387 height 90
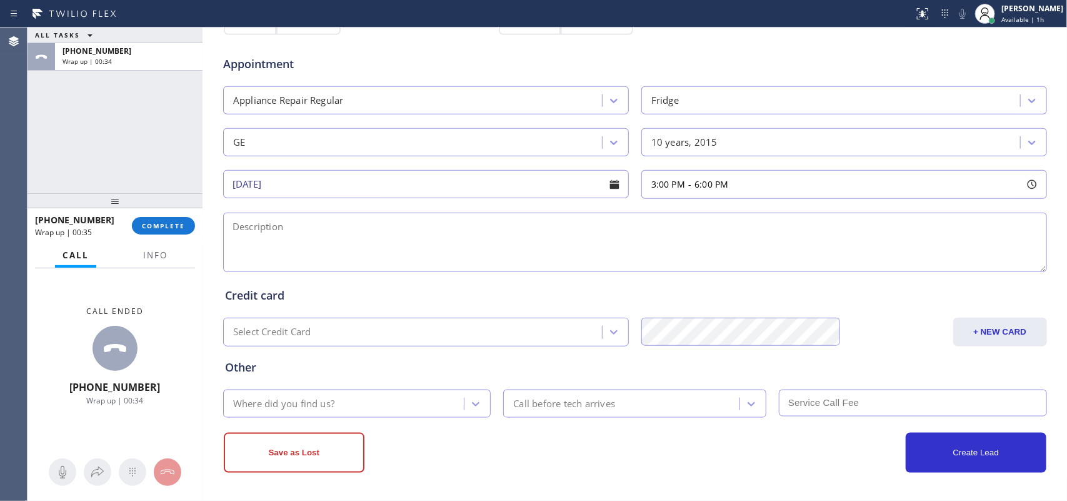
click at [525, 251] on textarea at bounding box center [635, 241] width 824 height 59
click at [69, 166] on div "ALL TASKS ALL TASKS ACTIVE TASKS TASKS IN WRAP UP [PHONE_NUMBER] Wrap up | 01:25" at bounding box center [114, 110] width 175 height 166
click at [146, 258] on span "Info" at bounding box center [155, 254] width 24 height 11
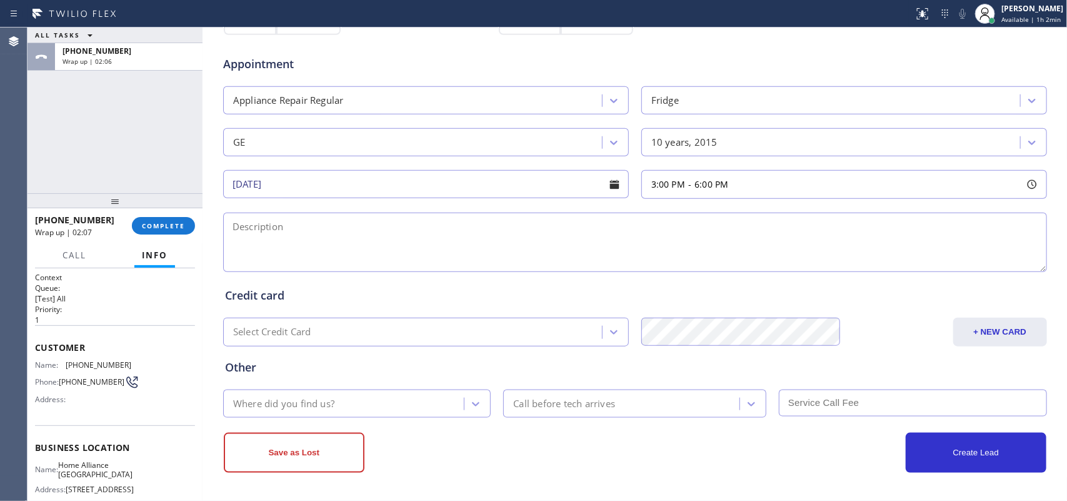
scroll to position [138, 0]
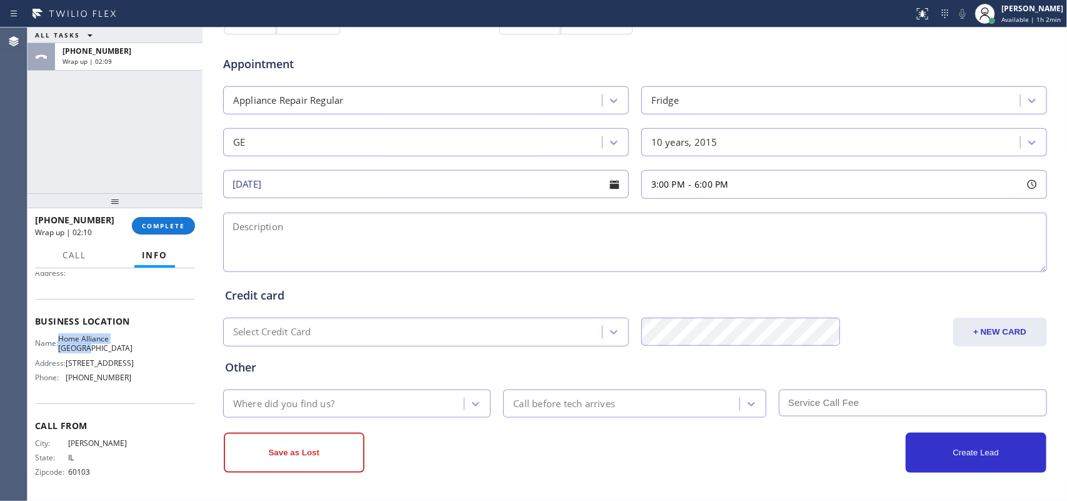
drag, startPoint x: 95, startPoint y: 339, endPoint x: 66, endPoint y: 327, distance: 31.7
click at [66, 334] on span "Home Alliance [GEOGRAPHIC_DATA]" at bounding box center [95, 343] width 74 height 19
copy span "Home Alliance [GEOGRAPHIC_DATA]"
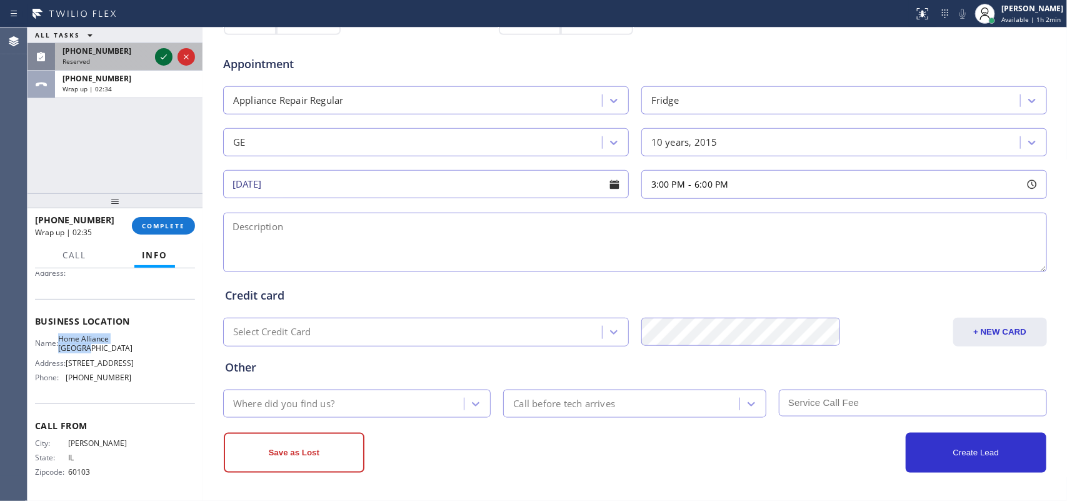
click at [164, 54] on icon at bounding box center [163, 56] width 15 height 15
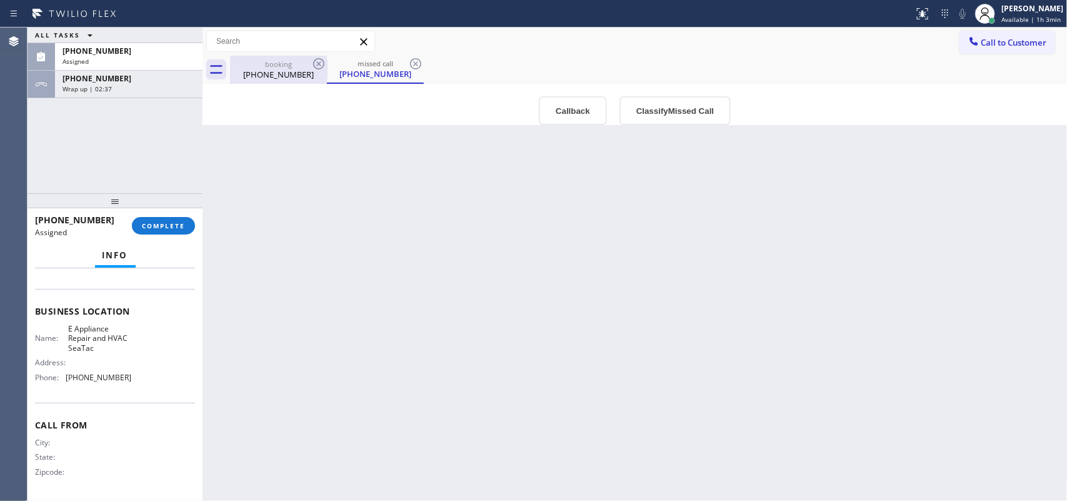
click at [278, 64] on div "booking" at bounding box center [278, 63] width 94 height 9
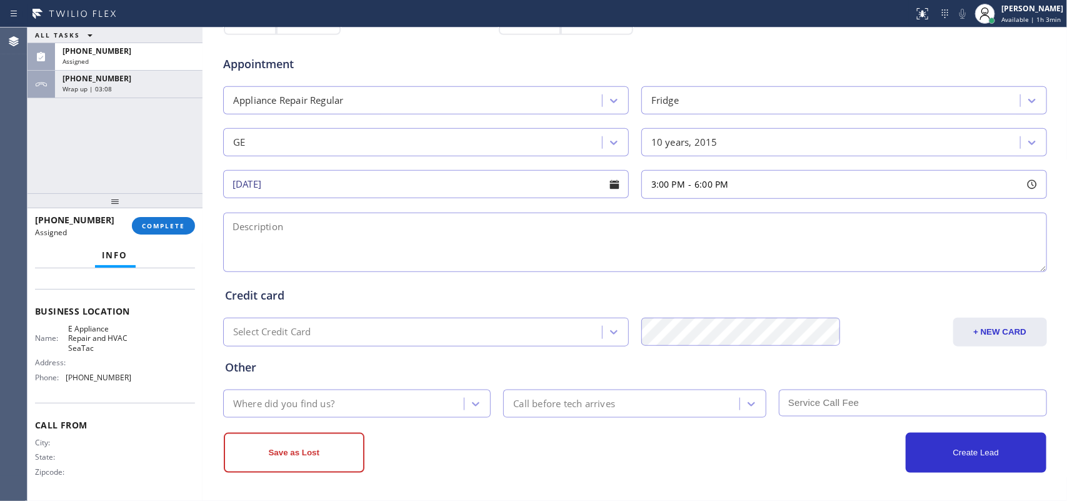
scroll to position [148, 0]
click at [117, 81] on div "[PHONE_NUMBER]" at bounding box center [128, 78] width 132 height 11
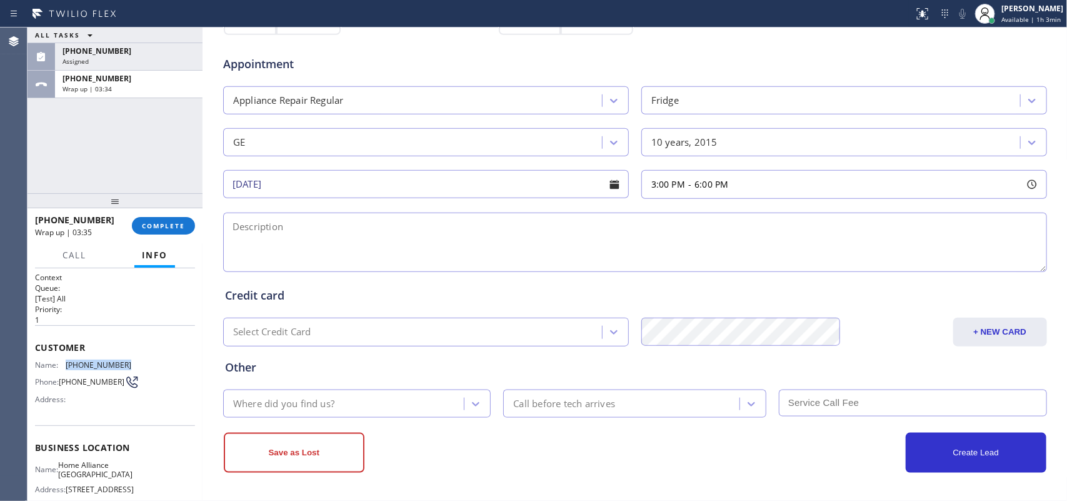
drag, startPoint x: 133, startPoint y: 361, endPoint x: 66, endPoint y: 359, distance: 66.9
click at [66, 360] on div "Name: [PHONE_NUMBER] Phone: [PHONE_NUMBER] Address:" at bounding box center [115, 384] width 160 height 49
copy span "[PHONE_NUMBER]"
click at [371, 264] on textarea at bounding box center [635, 241] width 824 height 59
paste textarea "3-6/$75/apt-LL/GE FS Fridge/[DEMOGRAPHIC_DATA]/there was power outage when powe…"
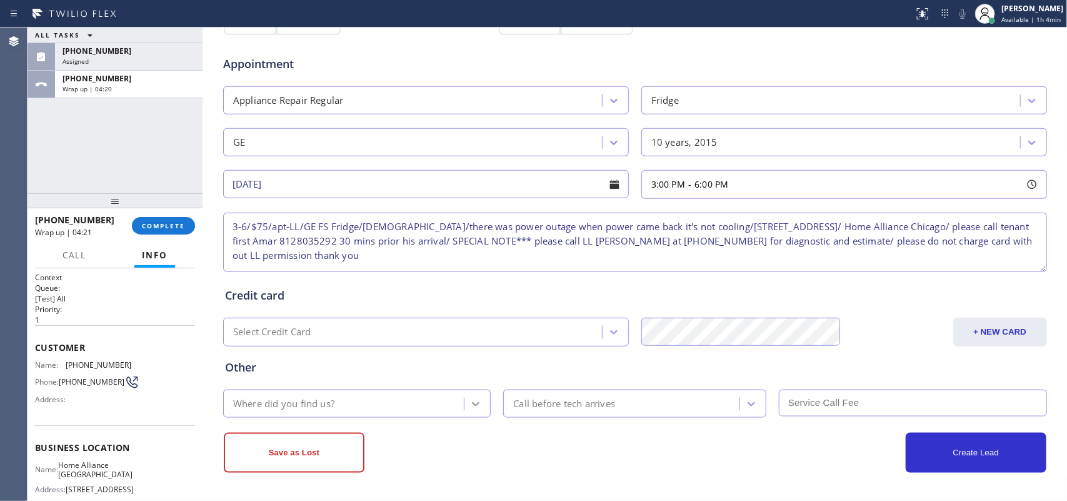
type textarea "3-6/$75/apt-LL/GE FS Fridge/[DEMOGRAPHIC_DATA]/there was power outage when powe…"
click at [470, 397] on icon at bounding box center [475, 403] width 12 height 12
type input "g"
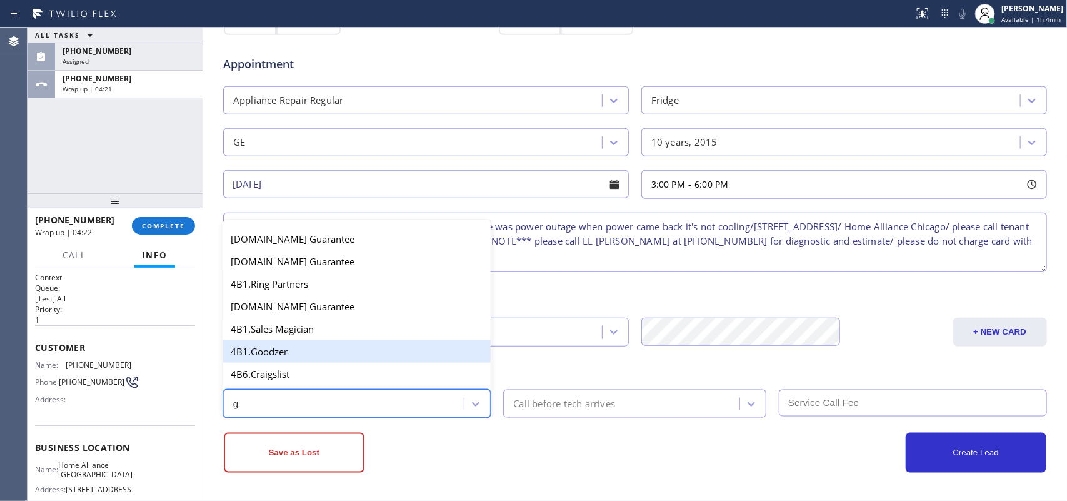
scroll to position [156, 0]
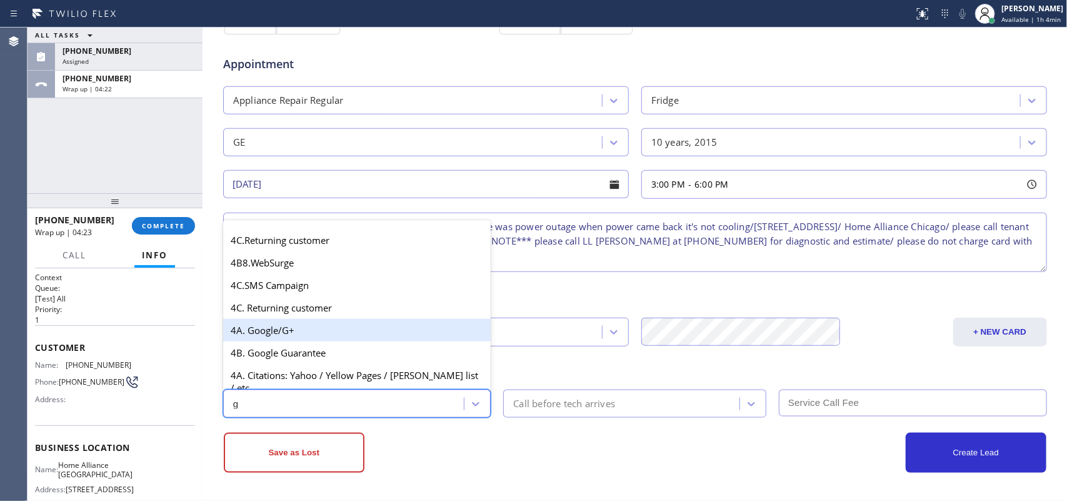
click at [359, 329] on div "4A. Google/G+" at bounding box center [357, 330] width 268 height 22
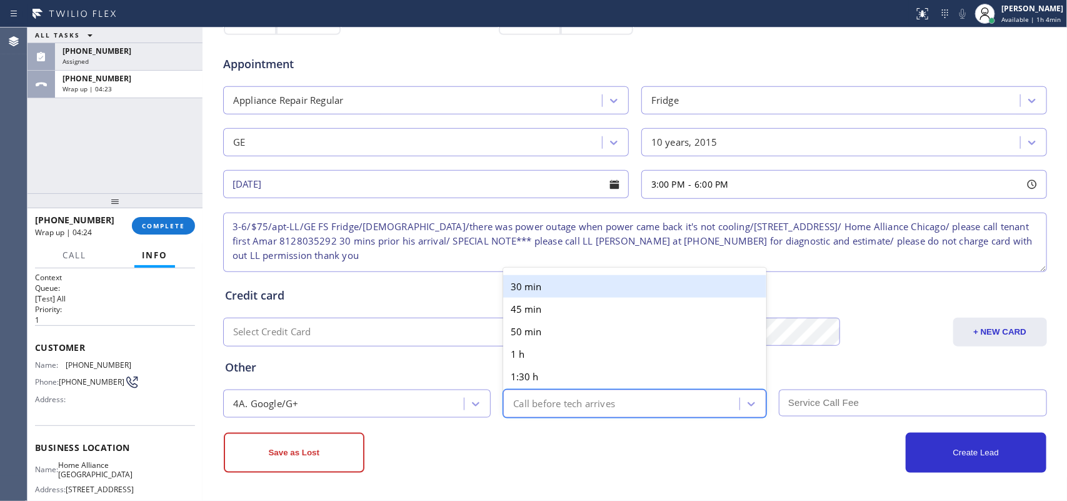
click at [556, 394] on div "Call before tech arrives" at bounding box center [623, 403] width 232 height 22
click at [547, 285] on div "30 min" at bounding box center [634, 286] width 263 height 22
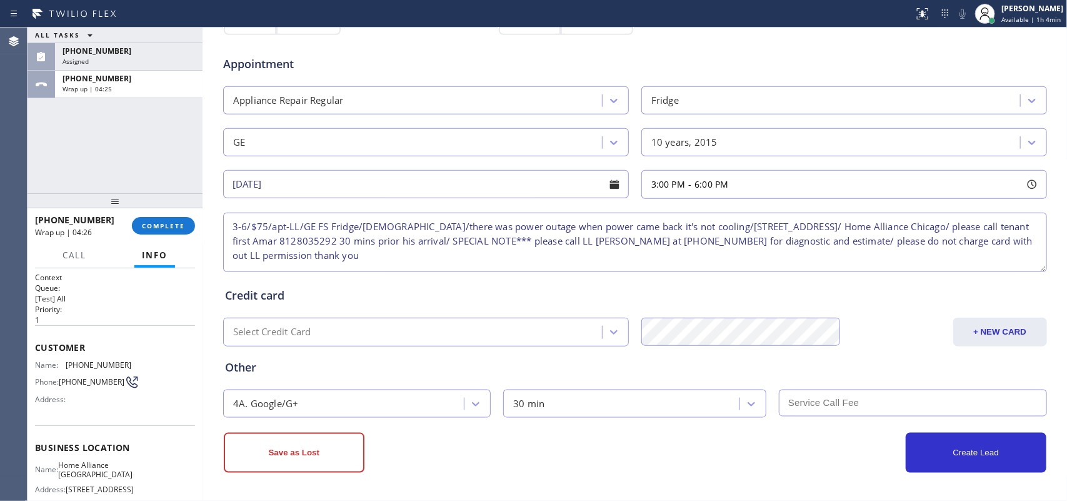
click at [848, 402] on input "text" at bounding box center [913, 402] width 268 height 27
type input "75"
click at [960, 463] on button "Create Lead" at bounding box center [976, 452] width 141 height 40
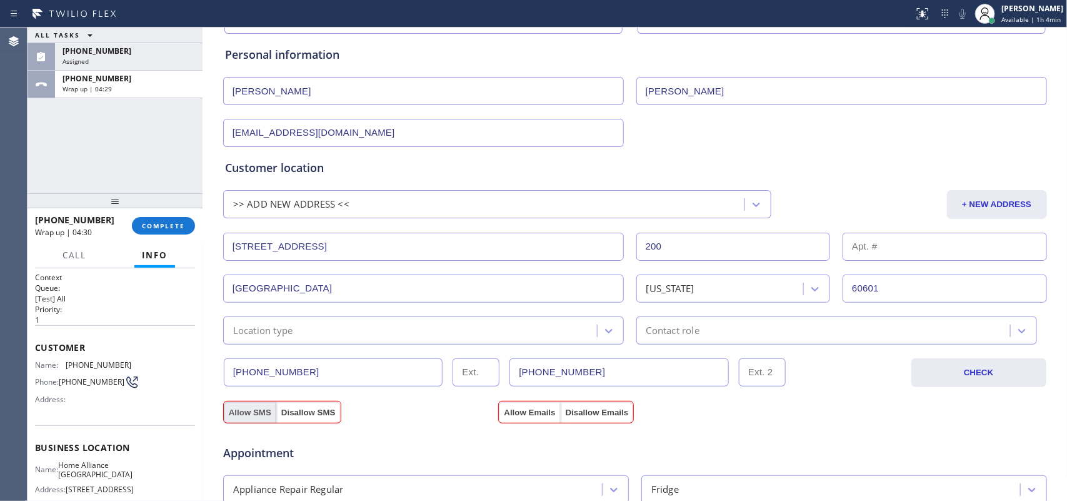
click at [249, 414] on button "Allow SMS" at bounding box center [250, 412] width 52 height 22
click at [524, 404] on button "Allow Emails" at bounding box center [529, 412] width 61 height 22
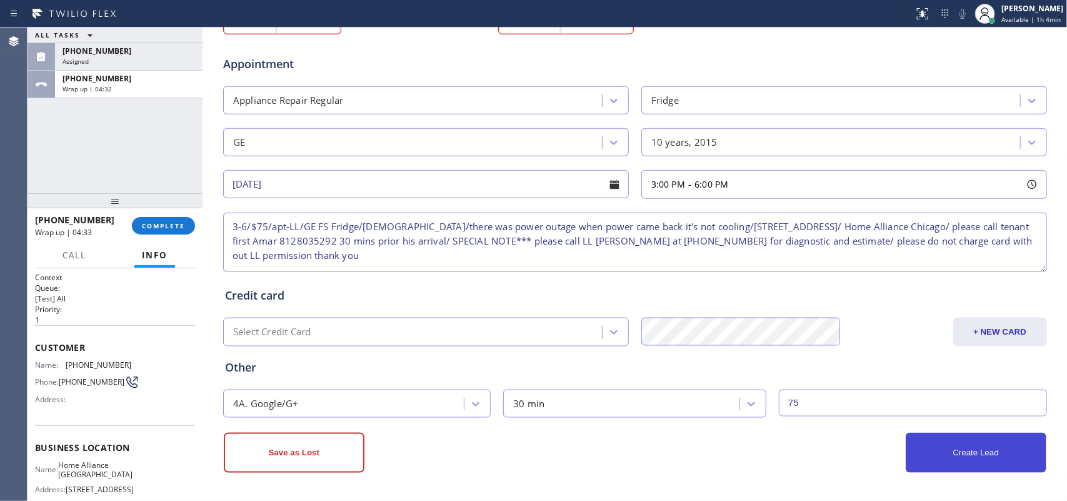
click at [947, 456] on button "Create Lead" at bounding box center [976, 452] width 141 height 40
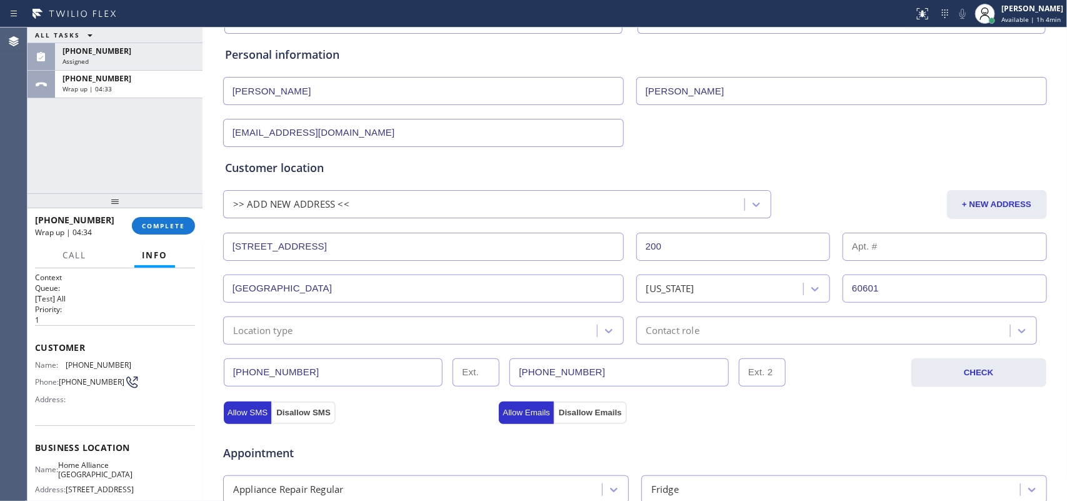
scroll to position [0, 0]
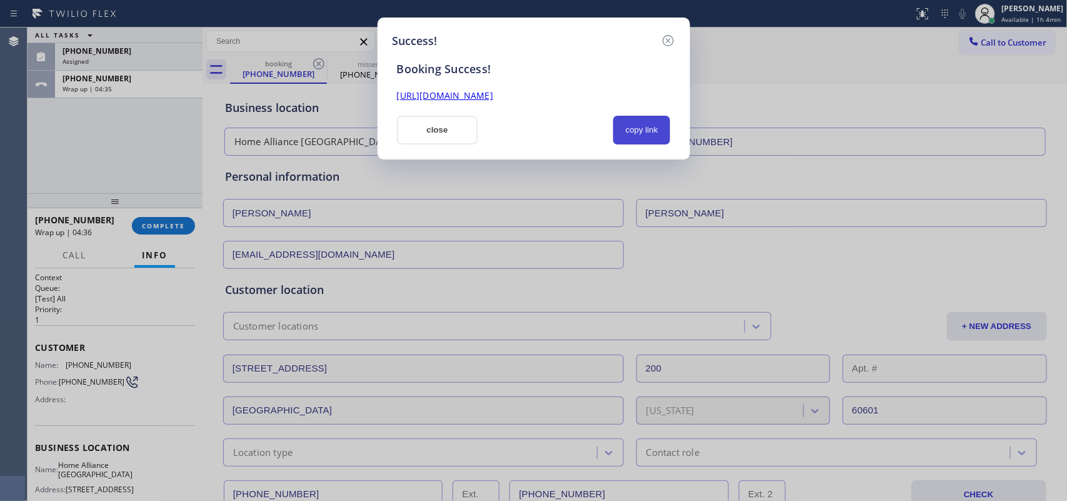
click at [647, 123] on button "copy link" at bounding box center [641, 130] width 57 height 29
click at [493, 89] on link "[URL][DOMAIN_NAME]" at bounding box center [445, 95] width 96 height 12
click at [427, 125] on button "close" at bounding box center [437, 130] width 81 height 29
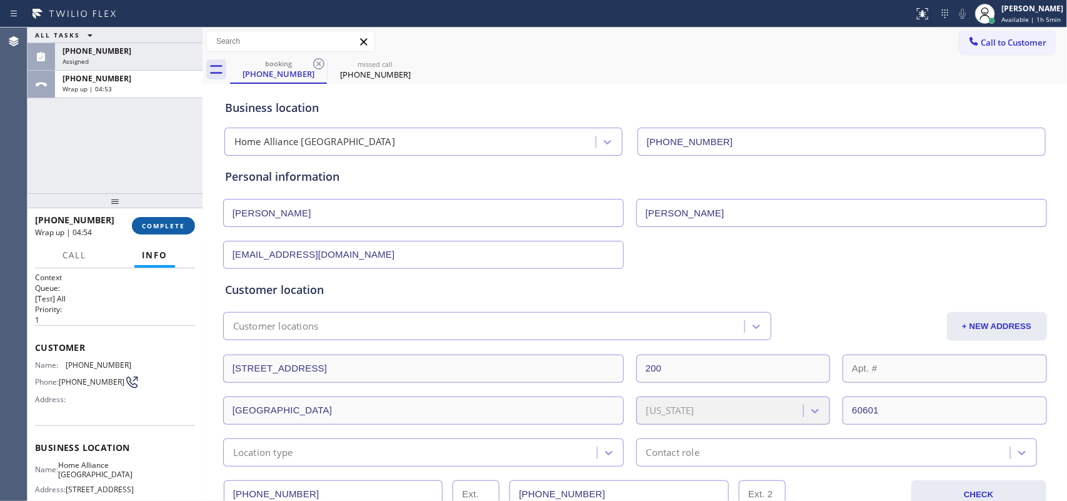
click at [150, 217] on button "COMPLETE" at bounding box center [163, 225] width 63 height 17
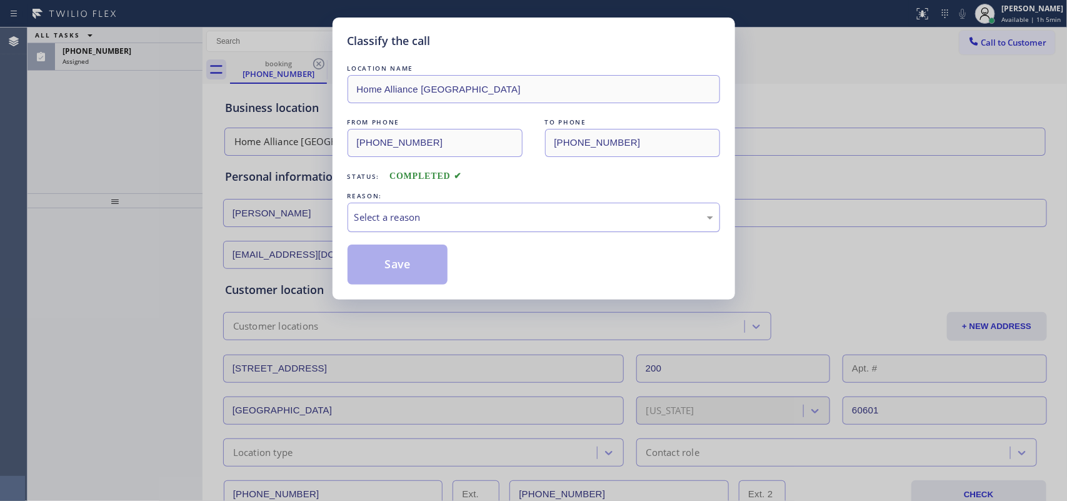
click at [378, 221] on div "Select a reason" at bounding box center [533, 217] width 359 height 14
click at [384, 262] on button "Save" at bounding box center [397, 264] width 101 height 40
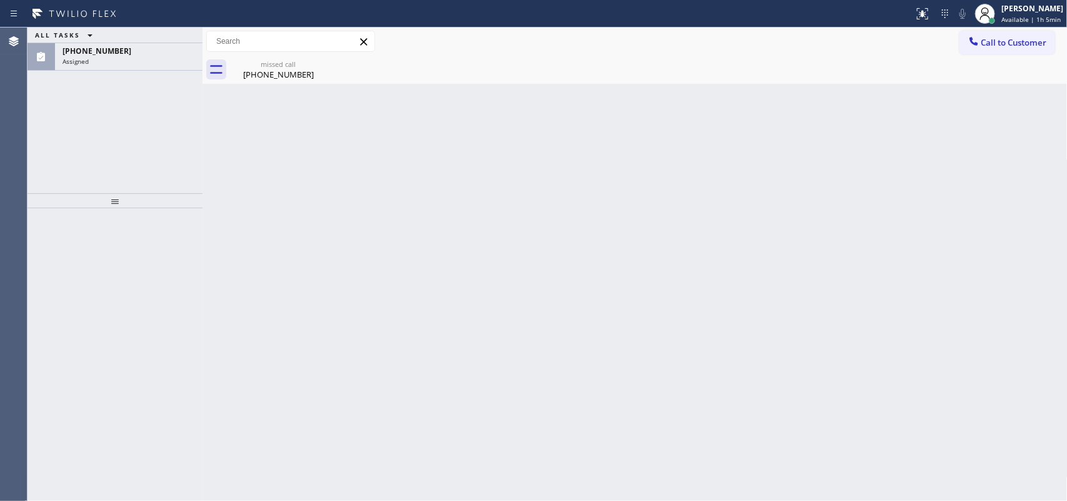
click at [125, 50] on div "[PHONE_NUMBER]" at bounding box center [128, 51] width 132 height 11
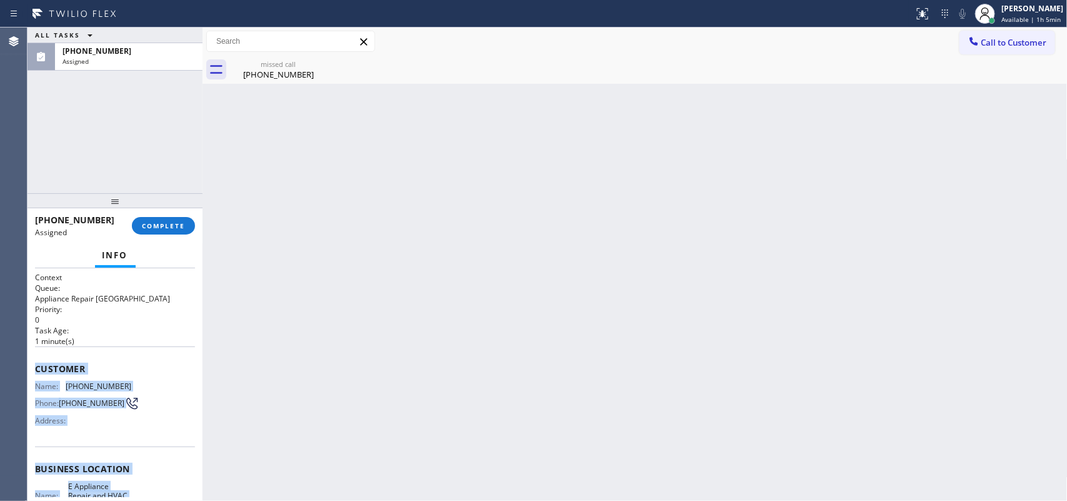
drag, startPoint x: 125, startPoint y: 379, endPoint x: 33, endPoint y: 360, distance: 93.9
click at [33, 360] on div "Context Queue: Appliance Repair High End Priority: 0 Task Age: [DEMOGRAPHIC_DAT…" at bounding box center [114, 384] width 175 height 233
copy div "Customer Name: [PHONE_NUMBER] Phone: [PHONE_NUMBER] Address: Business location …"
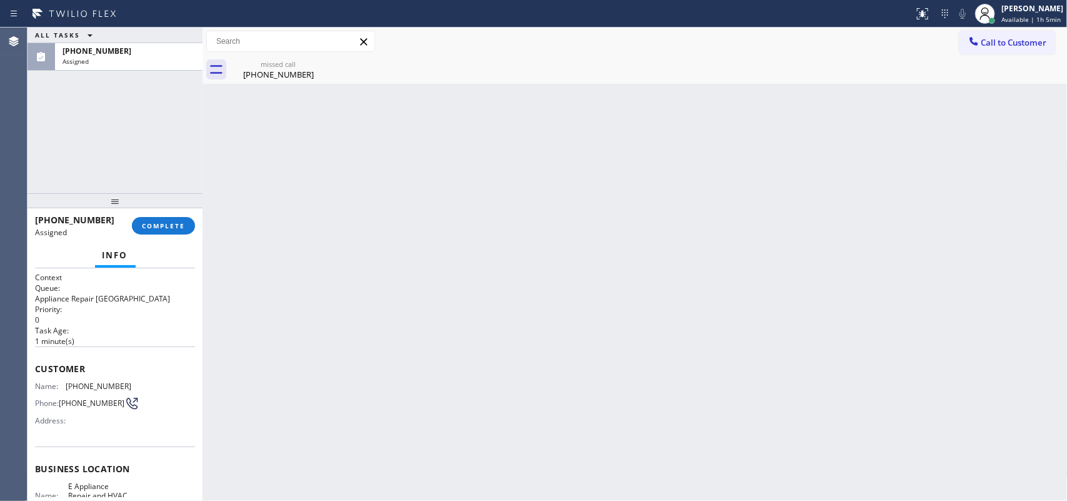
click at [155, 213] on div "[PHONE_NUMBER] Assigned COMPLETE" at bounding box center [115, 225] width 160 height 32
click at [164, 226] on span "COMPLETE" at bounding box center [163, 225] width 43 height 9
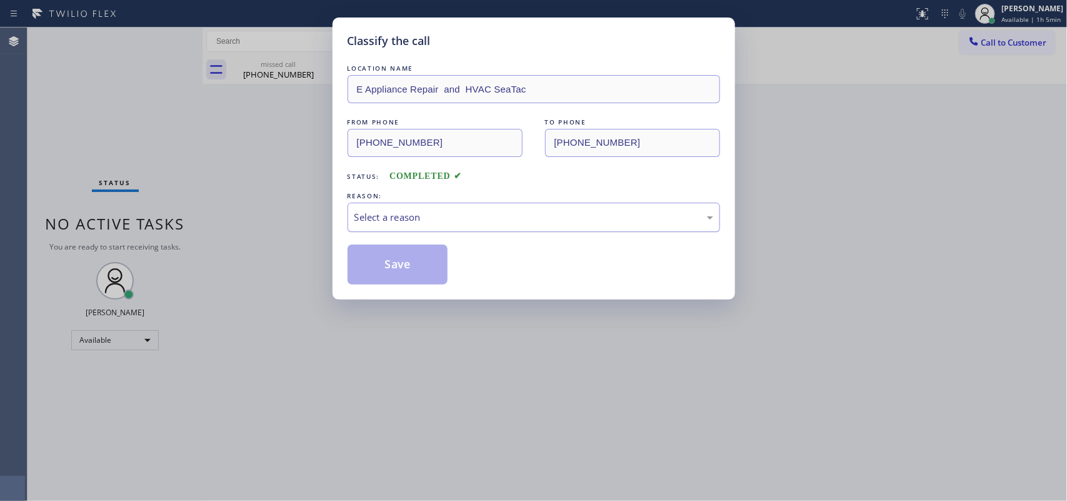
click at [471, 224] on div "Select a reason" at bounding box center [533, 217] width 359 height 14
click at [406, 267] on button "Save" at bounding box center [397, 264] width 101 height 40
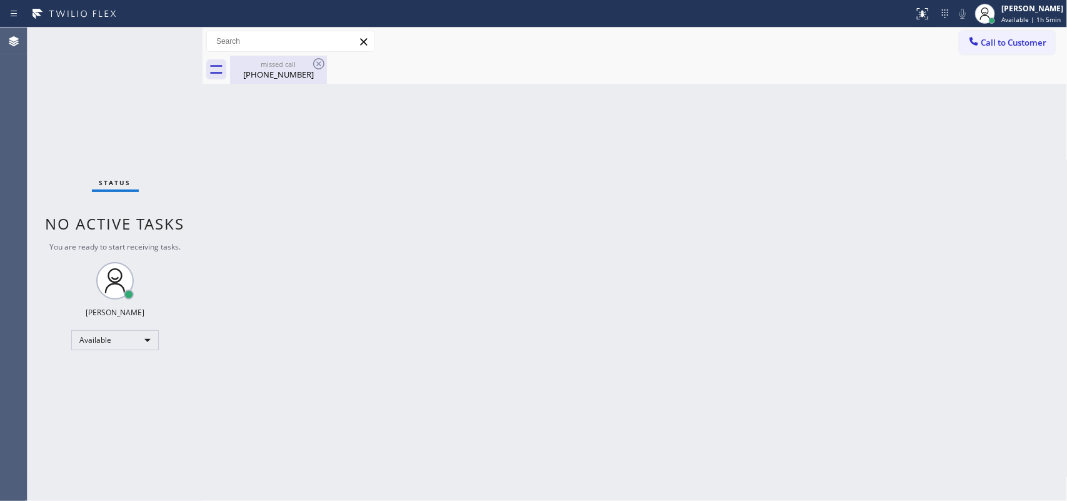
click at [282, 69] on div "[PHONE_NUMBER]" at bounding box center [278, 74] width 94 height 11
click at [161, 36] on div "Status No active tasks You are ready to start receiving tasks. [PERSON_NAME] Av…" at bounding box center [114, 263] width 175 height 473
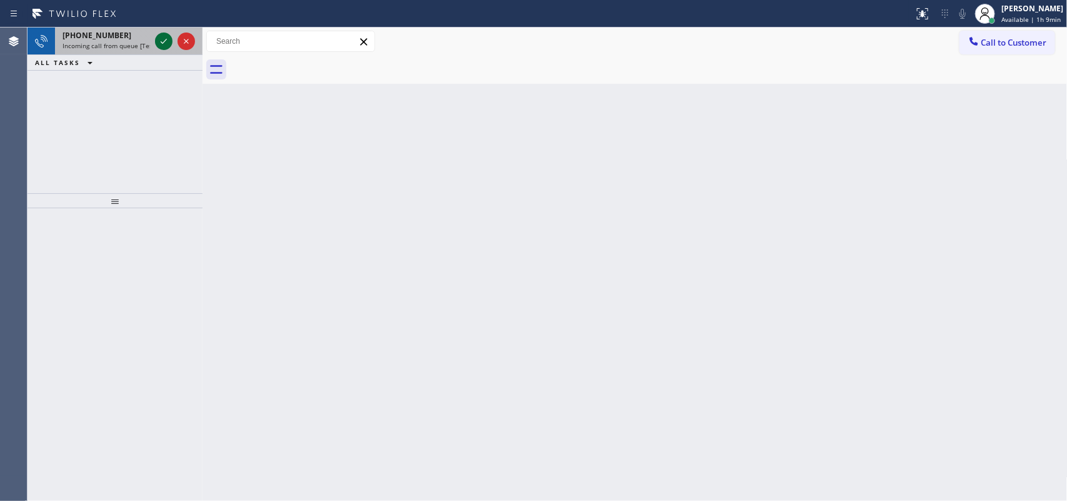
click at [164, 35] on icon at bounding box center [163, 41] width 15 height 15
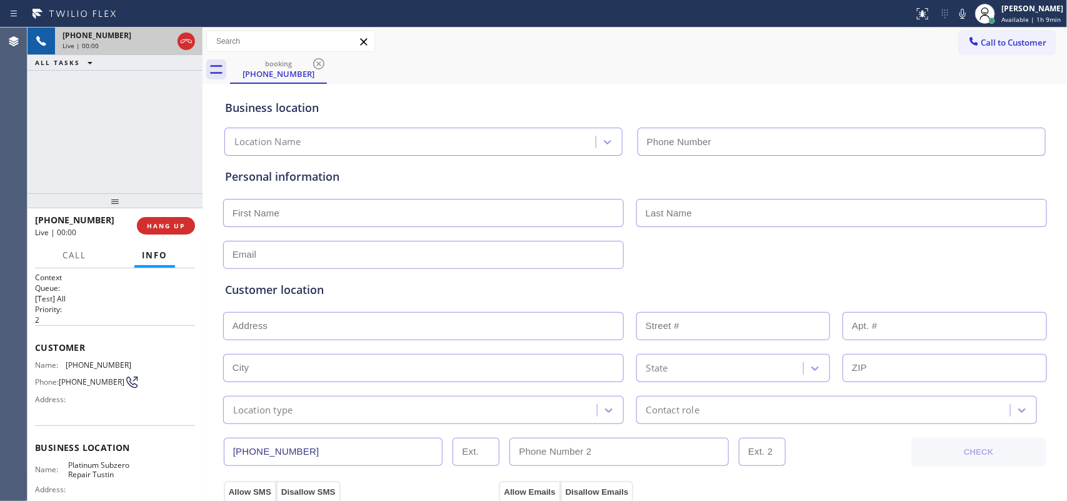
type input "[PHONE_NUMBER]"
click at [177, 226] on span "HANG UP" at bounding box center [166, 225] width 38 height 9
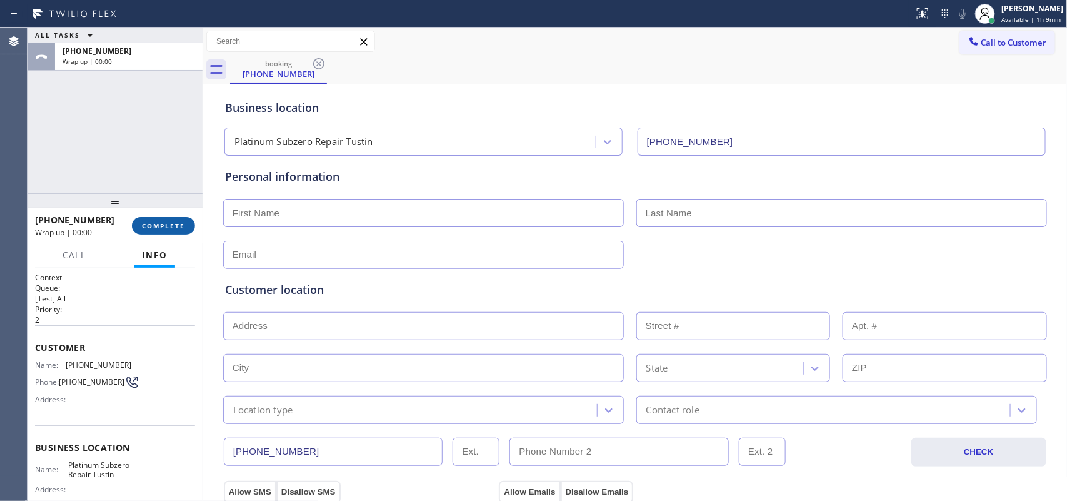
click at [177, 226] on span "COMPLETE" at bounding box center [163, 225] width 43 height 9
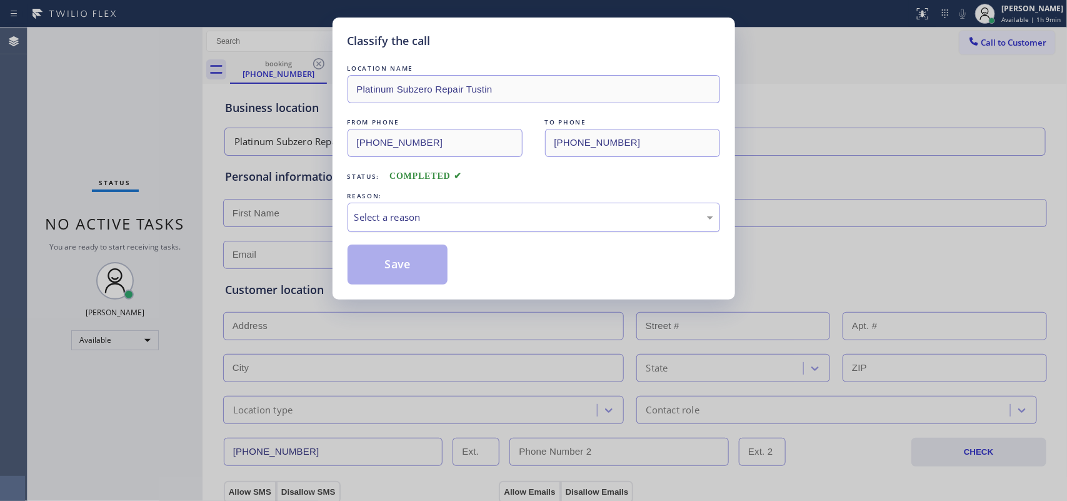
click at [407, 224] on div "Select a reason" at bounding box center [533, 217] width 359 height 14
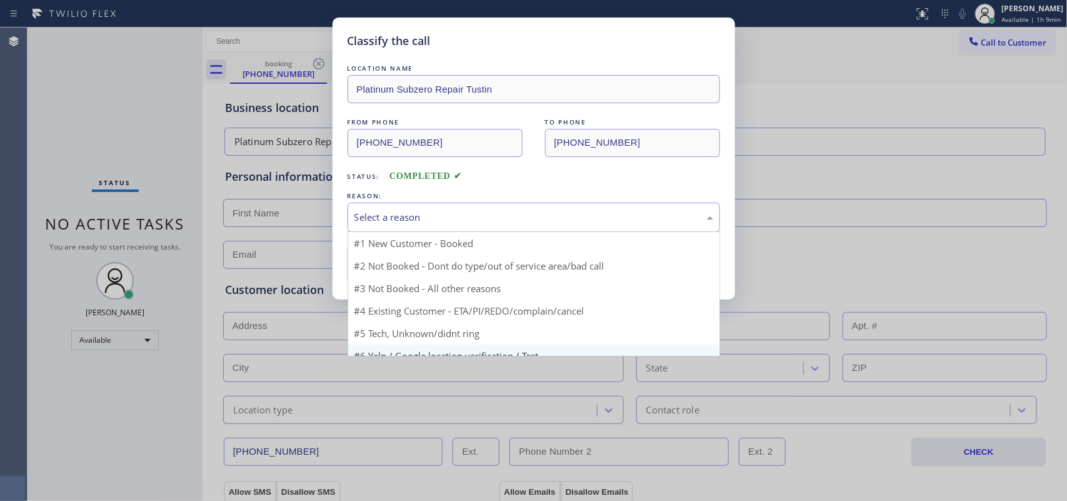
scroll to position [86, 0]
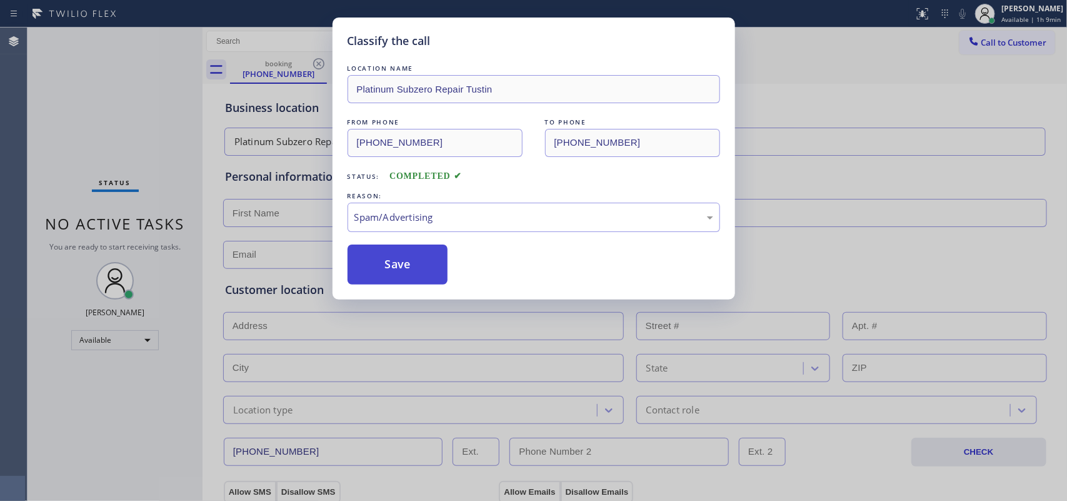
click at [404, 264] on button "Save" at bounding box center [397, 264] width 101 height 40
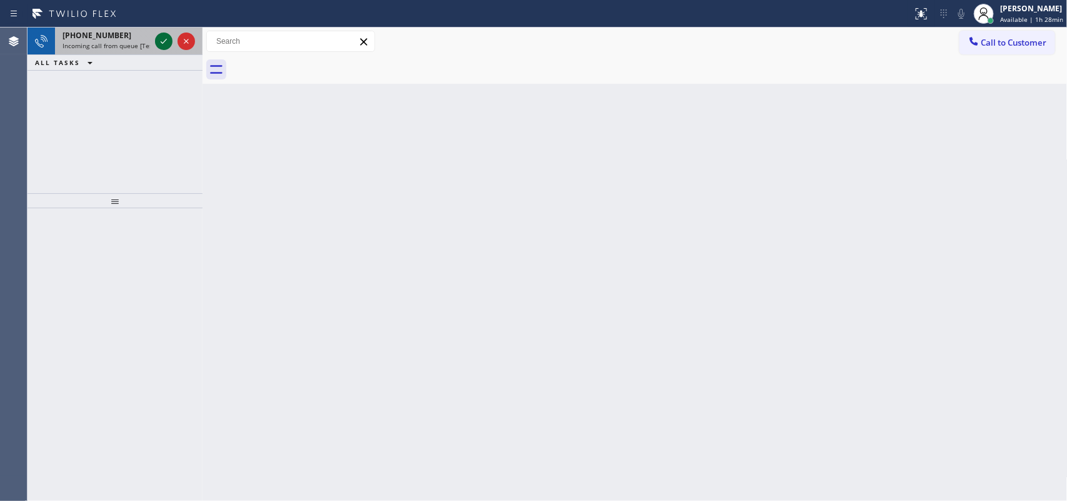
click at [163, 39] on icon at bounding box center [163, 41] width 15 height 15
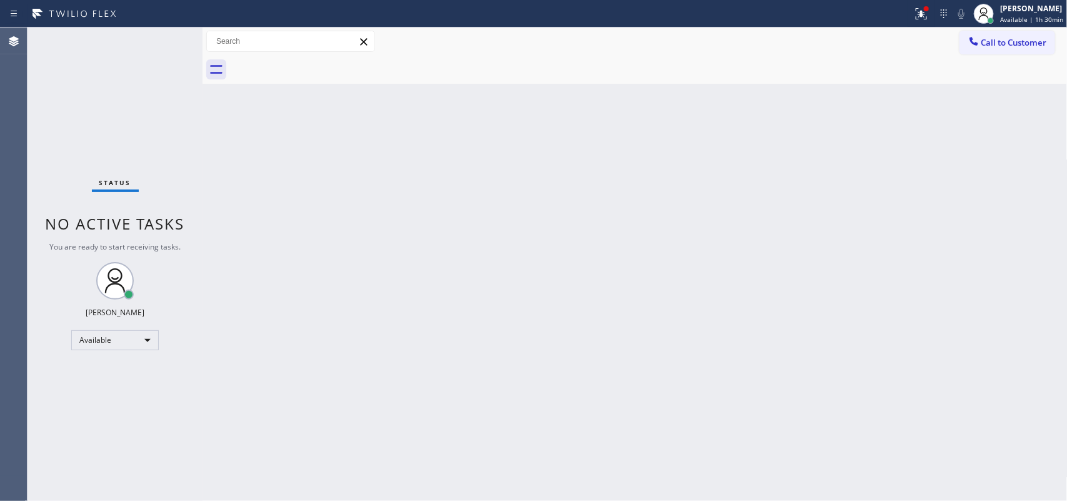
click at [158, 71] on div "Status No active tasks You are ready to start receiving tasks. [PERSON_NAME] Av…" at bounding box center [114, 263] width 175 height 473
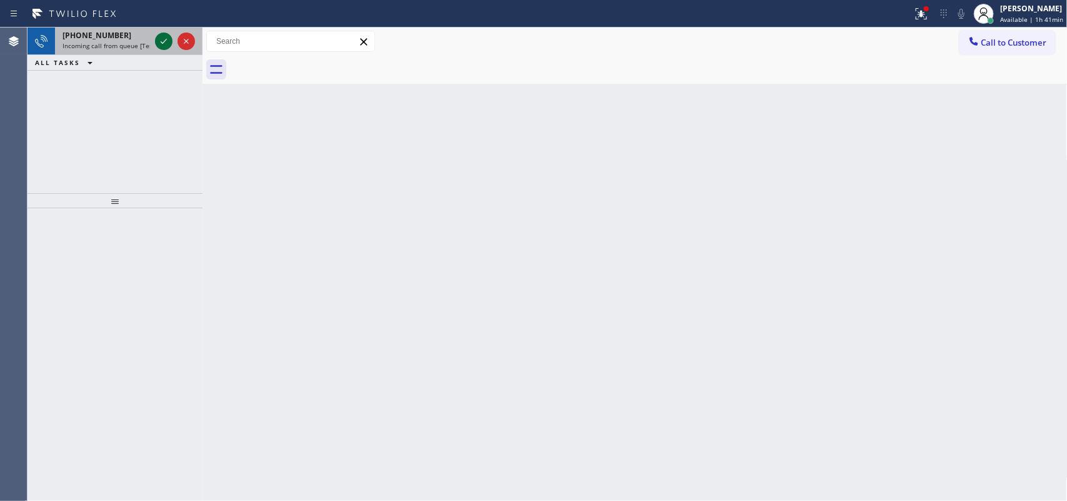
click at [161, 45] on icon at bounding box center [163, 41] width 15 height 15
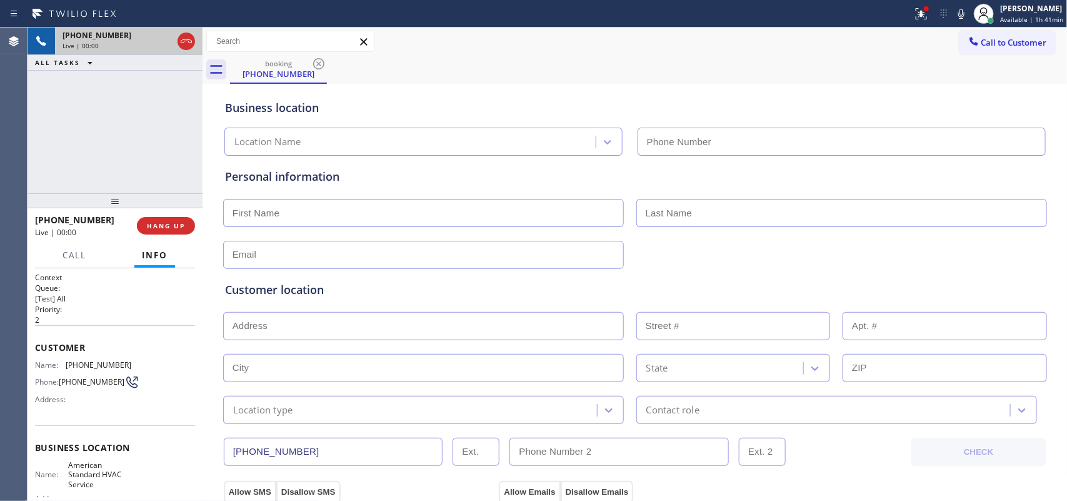
type input "[PHONE_NUMBER]"
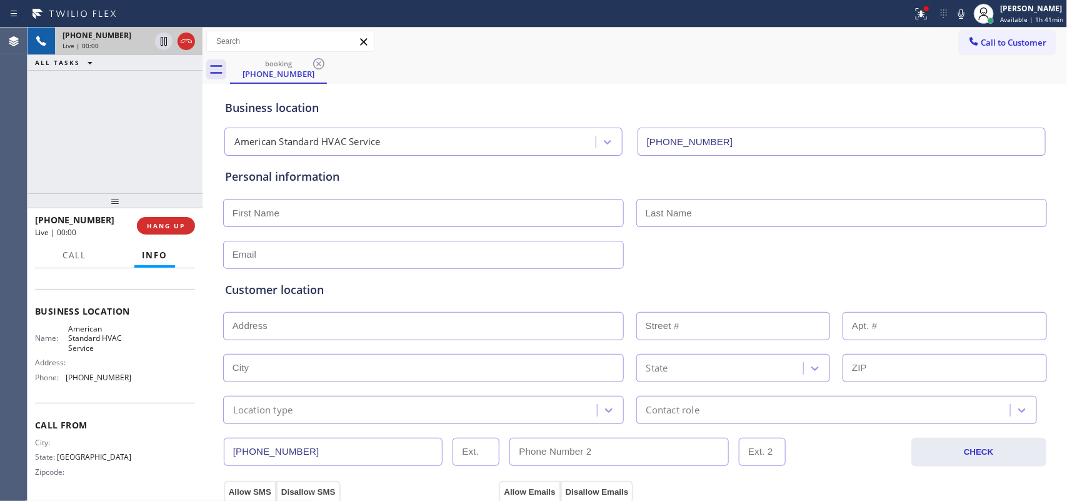
click at [141, 425] on span "Call From" at bounding box center [115, 425] width 160 height 12
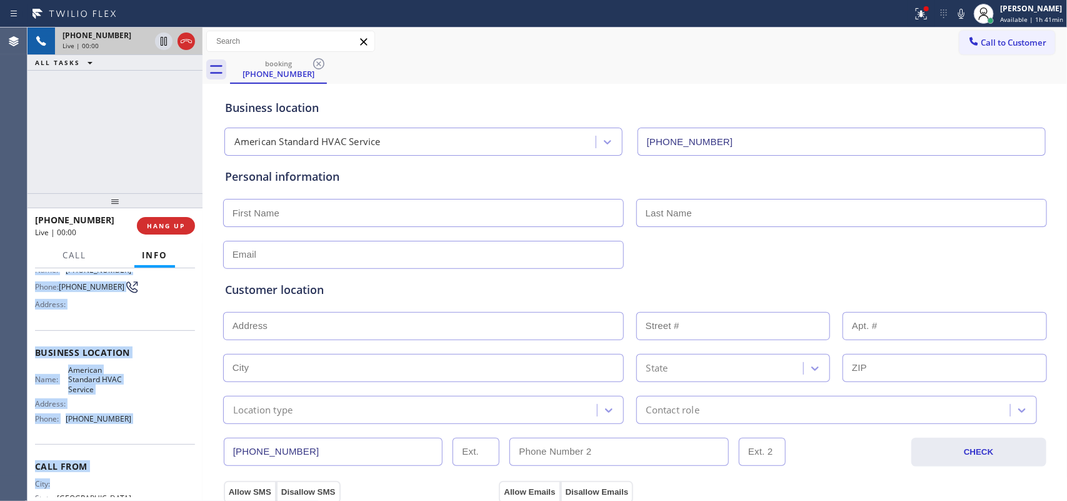
scroll to position [0, 0]
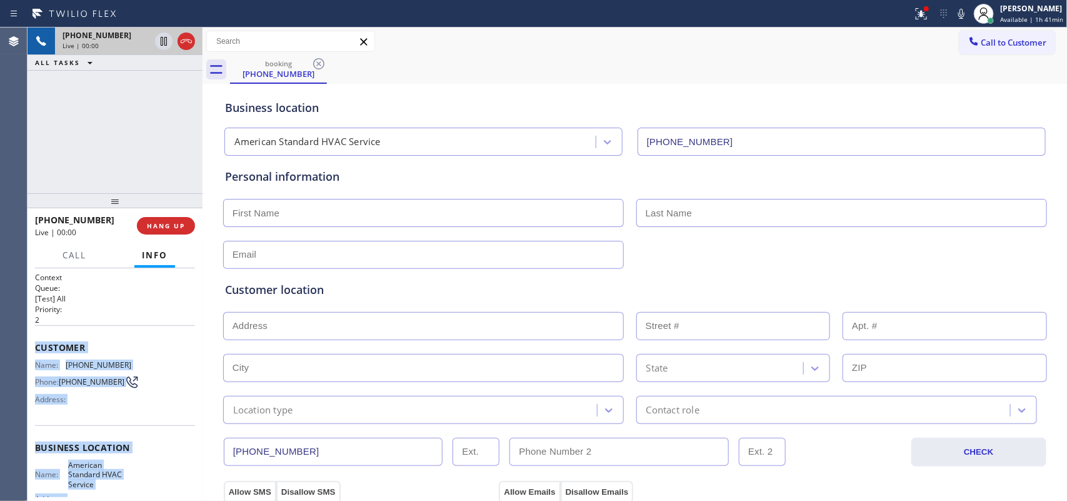
drag, startPoint x: 138, startPoint y: 442, endPoint x: 34, endPoint y: 344, distance: 142.8
click at [35, 344] on div "Context Queue: [Test] All Priority: 2 Customer Name: [PHONE_NUMBER] Phone: [PHO…" at bounding box center [115, 453] width 160 height 362
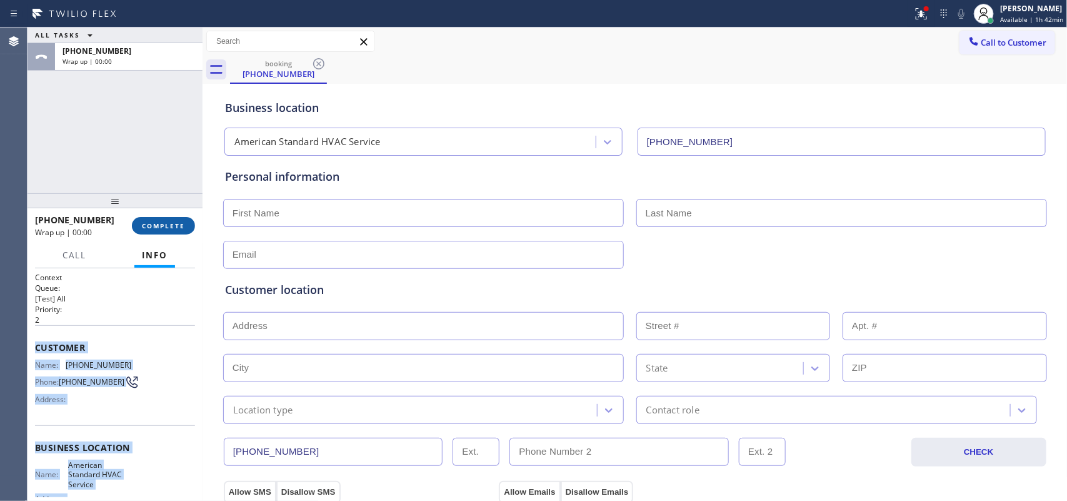
click at [179, 227] on span "COMPLETE" at bounding box center [163, 225] width 43 height 9
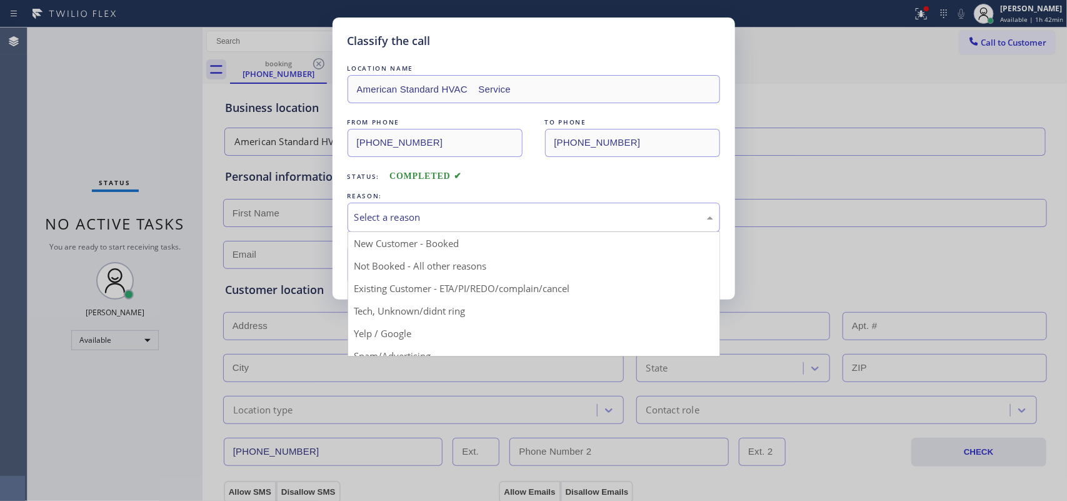
click at [394, 211] on div "Select a reason" at bounding box center [533, 217] width 359 height 14
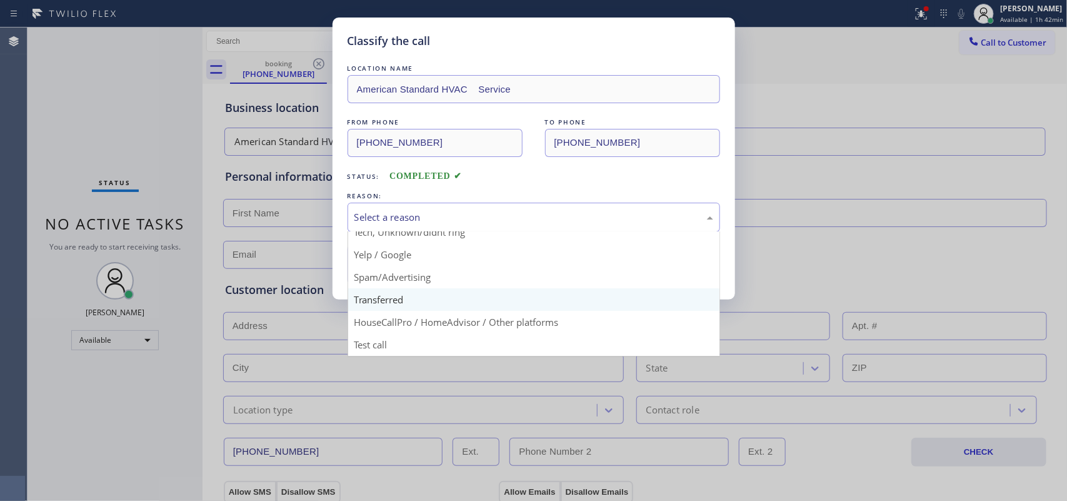
scroll to position [7, 0]
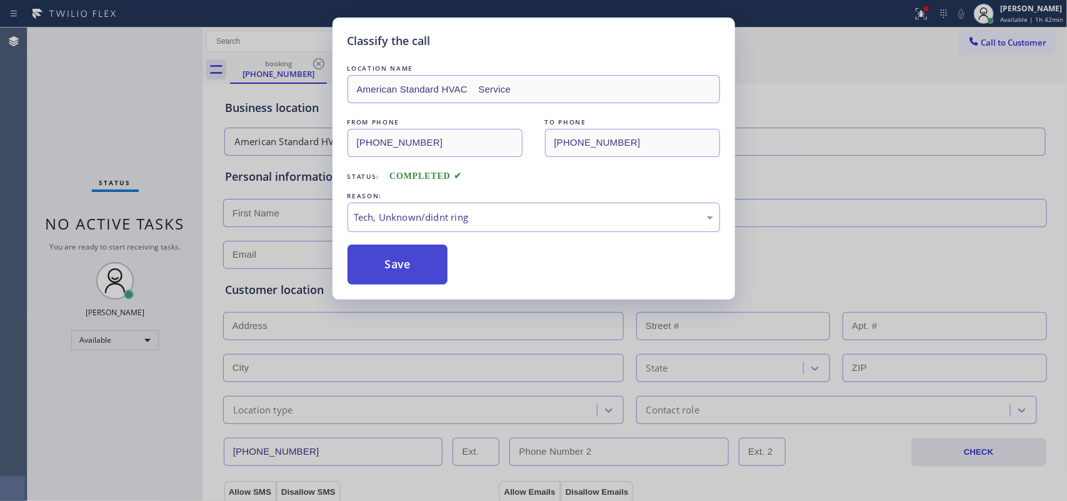
click at [391, 252] on button "Save" at bounding box center [397, 264] width 101 height 40
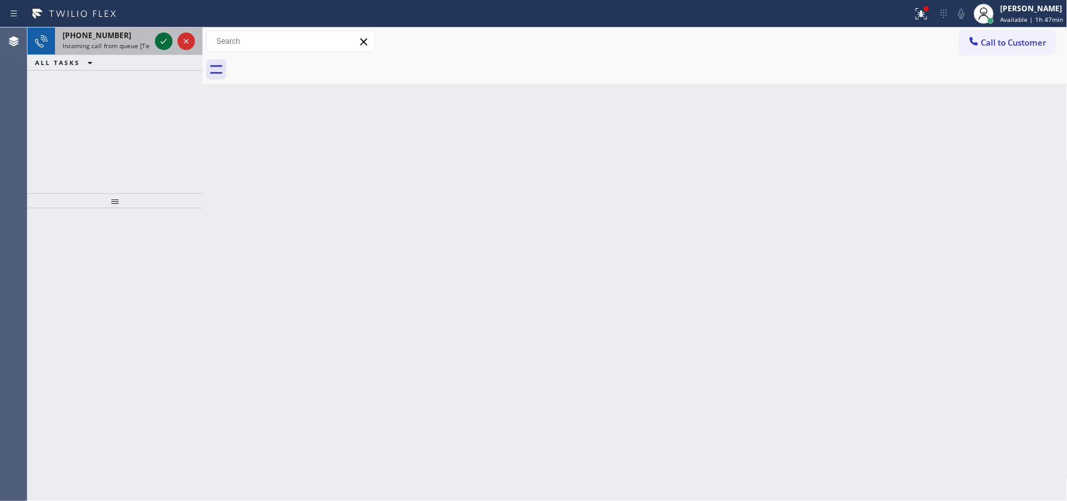
click at [166, 36] on icon at bounding box center [163, 41] width 15 height 15
click at [167, 42] on icon at bounding box center [163, 41] width 15 height 15
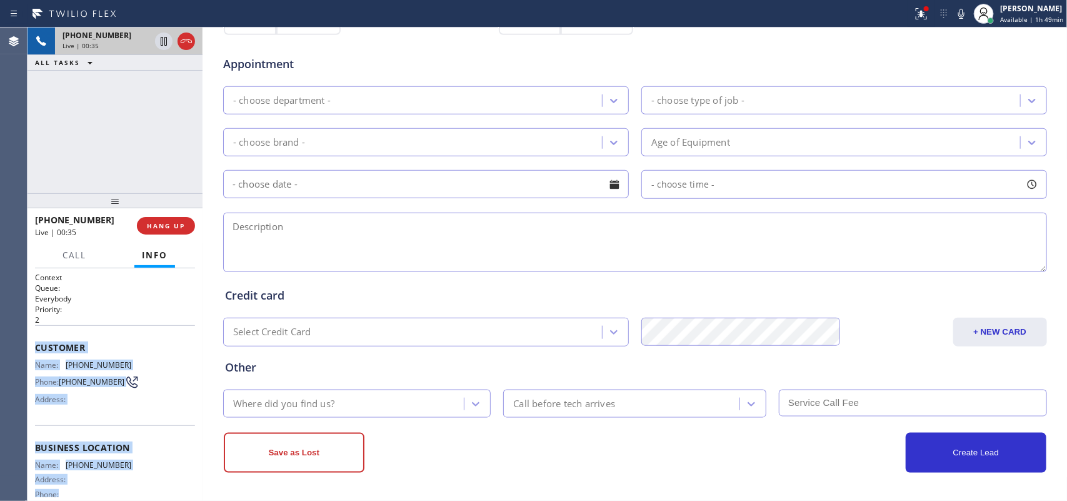
drag, startPoint x: 135, startPoint y: 382, endPoint x: 34, endPoint y: 344, distance: 107.4
click at [35, 344] on div "Context Queue: Everybody Priority: 2 Customer Name: [PHONE_NUMBER] Phone: [PHON…" at bounding box center [115, 443] width 160 height 342
copy div "Customer Name: [PHONE_NUMBER] Phone: [PHONE_NUMBER] Address: Business location …"
click at [66, 253] on span "Call" at bounding box center [74, 254] width 24 height 11
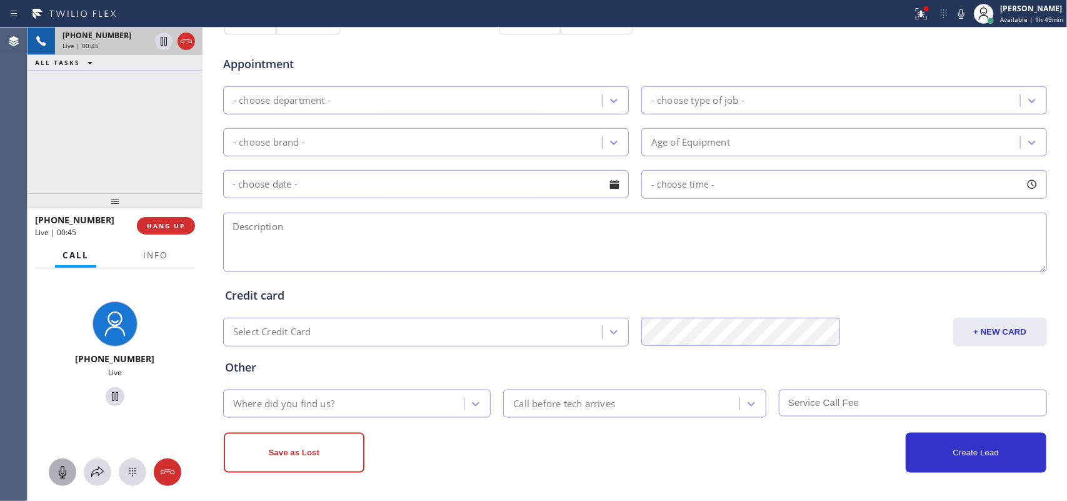
click at [63, 475] on icon at bounding box center [62, 471] width 15 height 15
click at [107, 389] on icon at bounding box center [114, 396] width 15 height 15
click at [61, 473] on icon at bounding box center [62, 471] width 15 height 15
click at [107, 397] on icon at bounding box center [114, 396] width 15 height 15
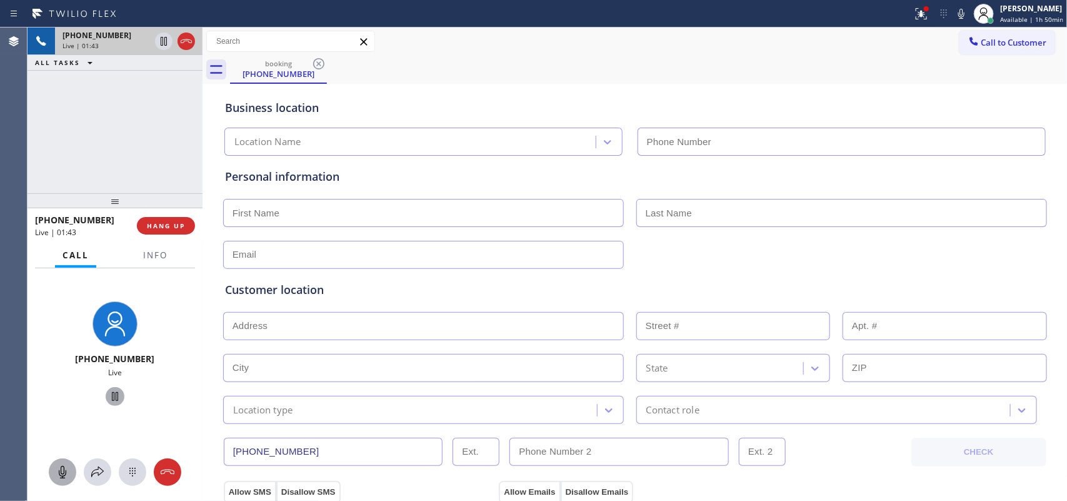
click at [60, 467] on icon at bounding box center [62, 471] width 15 height 15
click at [80, 466] on div at bounding box center [114, 471] width 175 height 27
click at [55, 467] on icon at bounding box center [62, 471] width 15 height 15
click at [61, 472] on icon at bounding box center [62, 472] width 7 height 12
click at [108, 394] on icon at bounding box center [114, 396] width 15 height 15
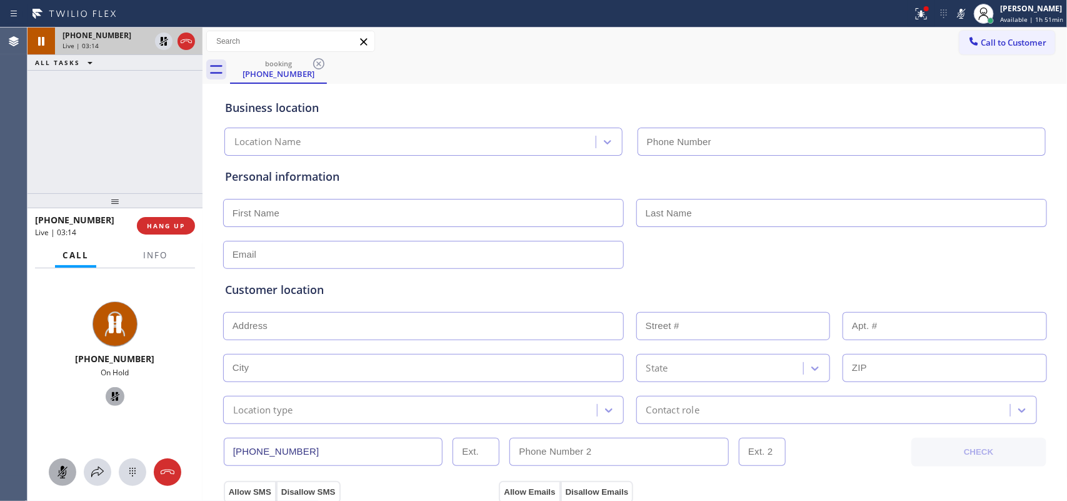
click at [69, 466] on icon at bounding box center [62, 471] width 15 height 15
click at [116, 391] on icon at bounding box center [114, 396] width 15 height 15
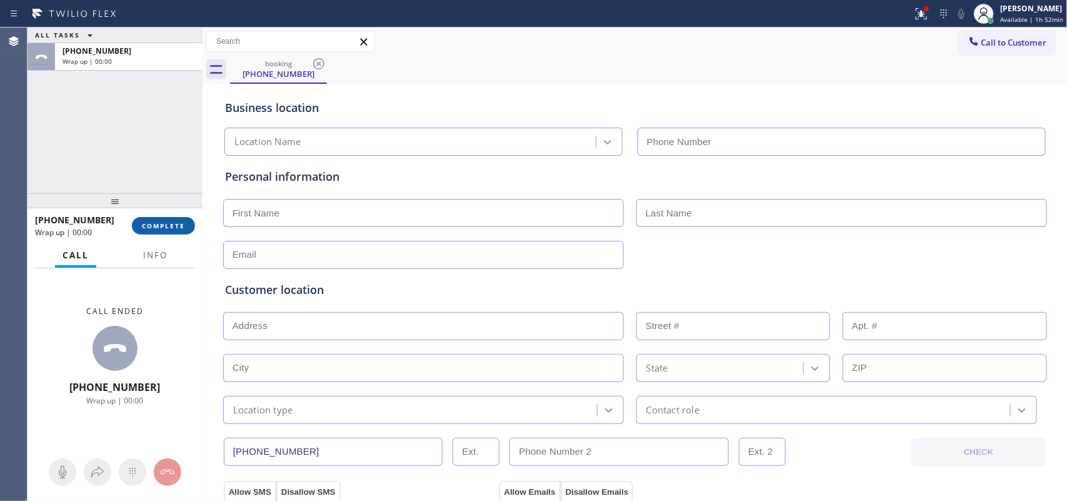
click at [178, 231] on button "COMPLETE" at bounding box center [163, 225] width 63 height 17
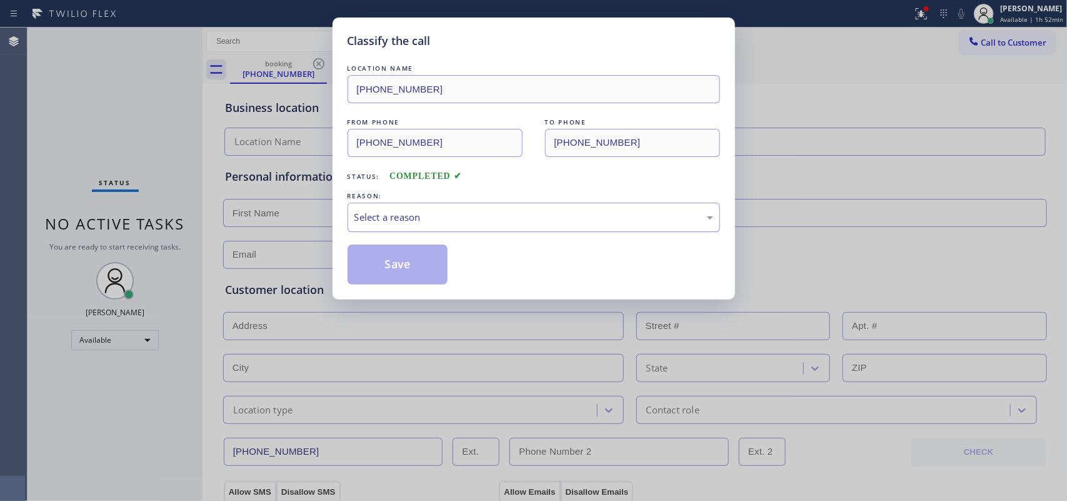
click at [503, 211] on div "Select a reason" at bounding box center [533, 217] width 359 height 14
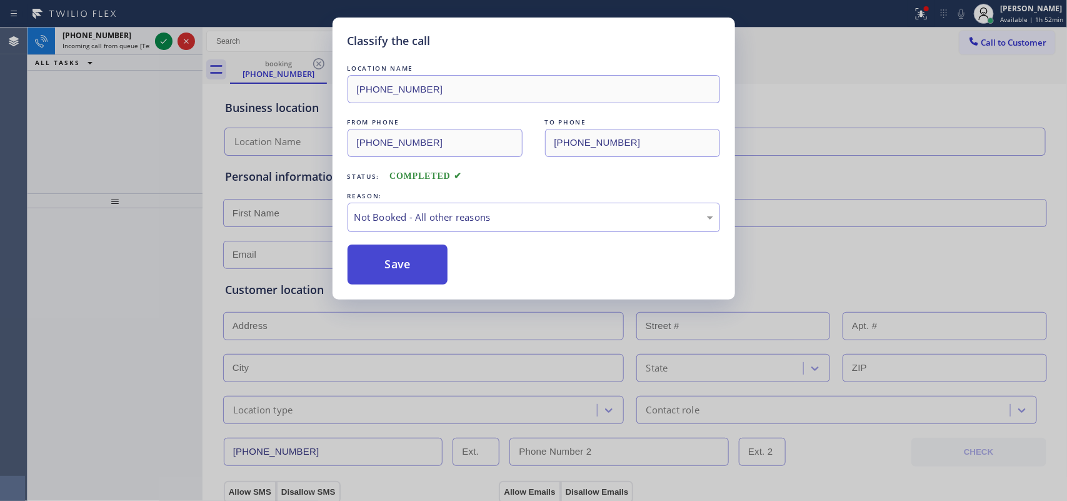
click at [392, 269] on button "Save" at bounding box center [397, 264] width 101 height 40
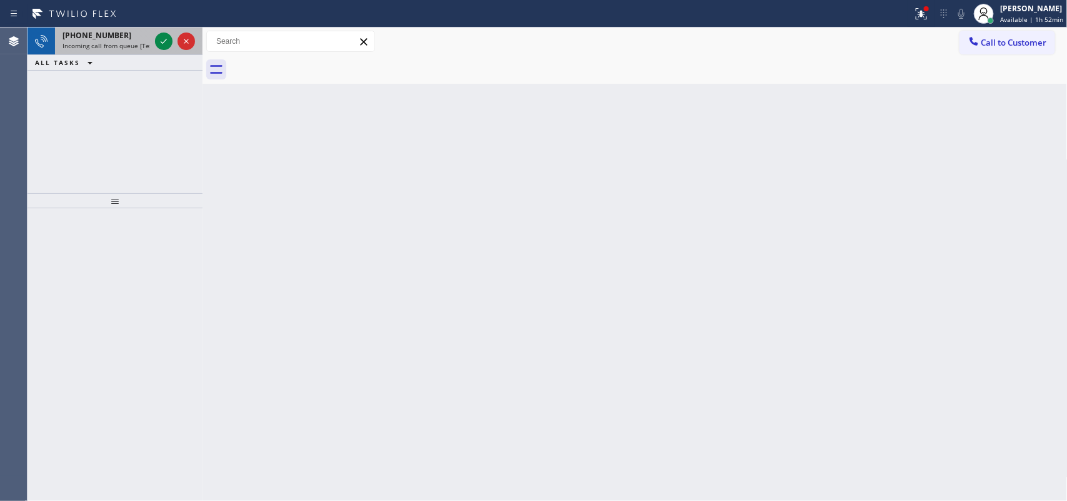
click at [101, 48] on span "Incoming call from queue [Test] All" at bounding box center [114, 45] width 104 height 9
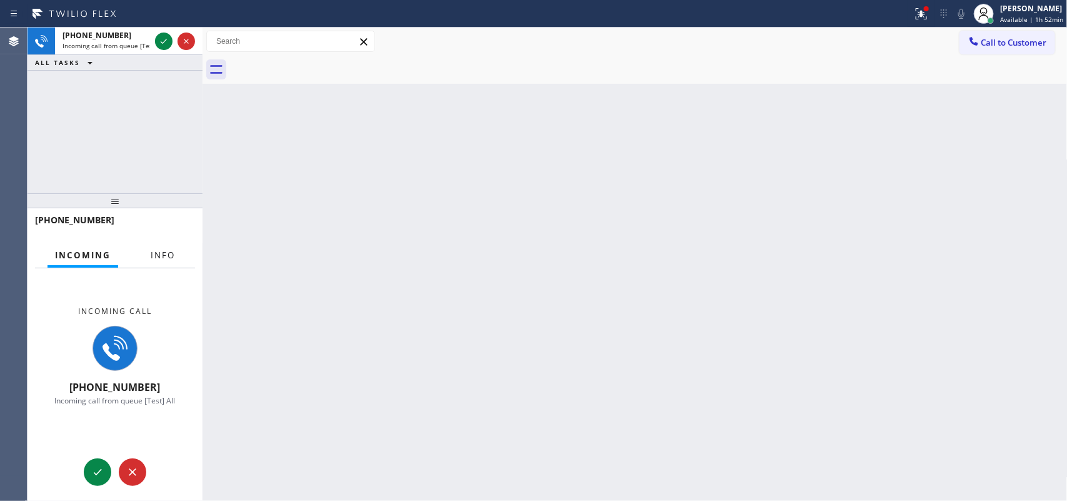
click at [161, 257] on span "Info" at bounding box center [163, 254] width 24 height 11
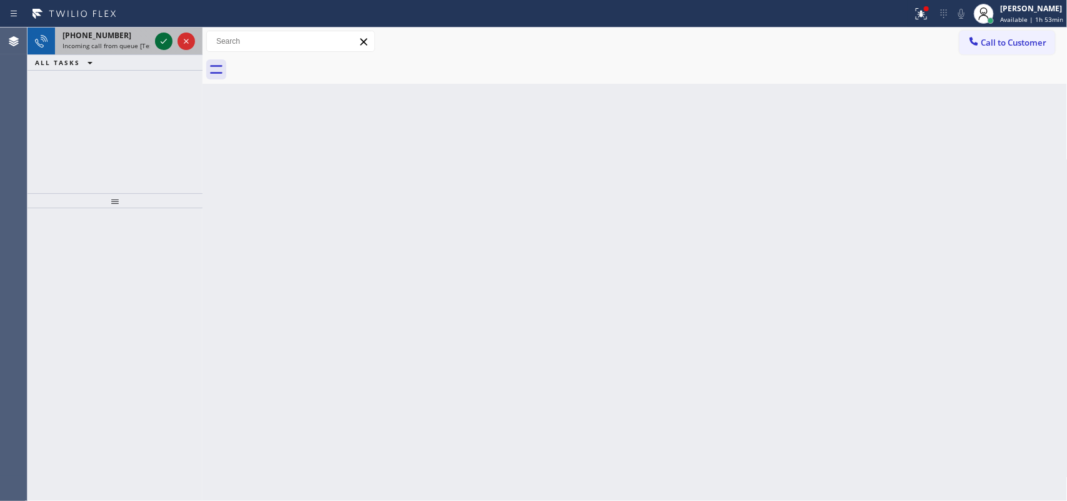
click at [164, 37] on icon at bounding box center [163, 41] width 15 height 15
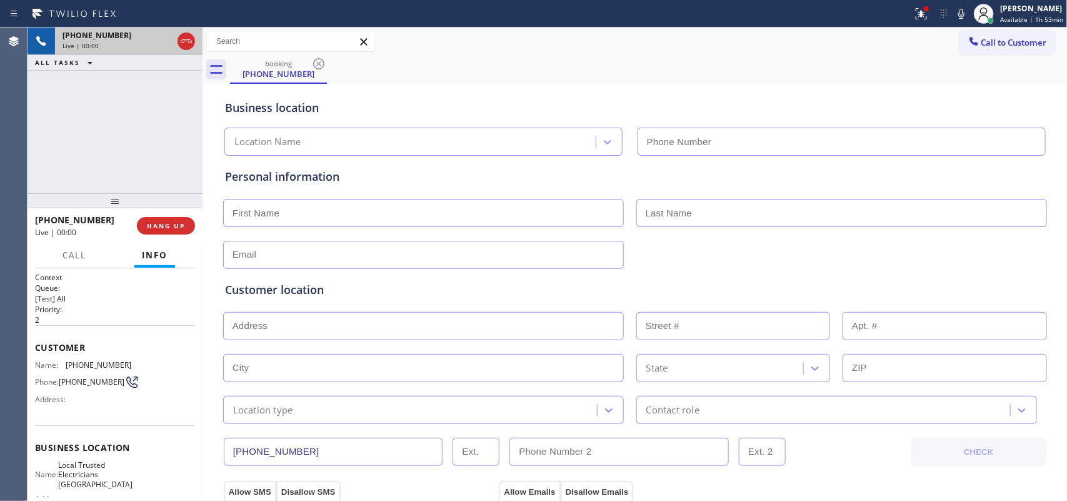
type input "[PHONE_NUMBER]"
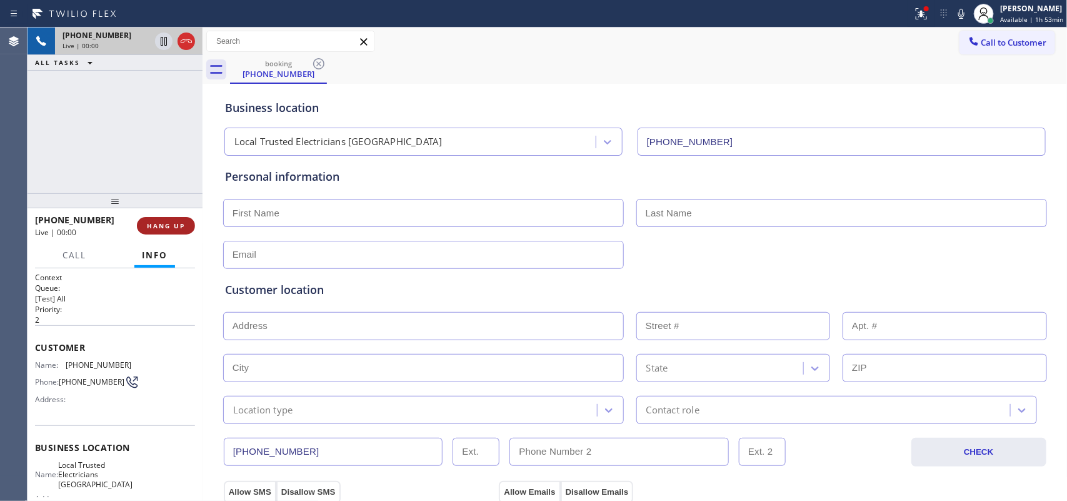
click at [166, 223] on span "HANG UP" at bounding box center [166, 225] width 38 height 9
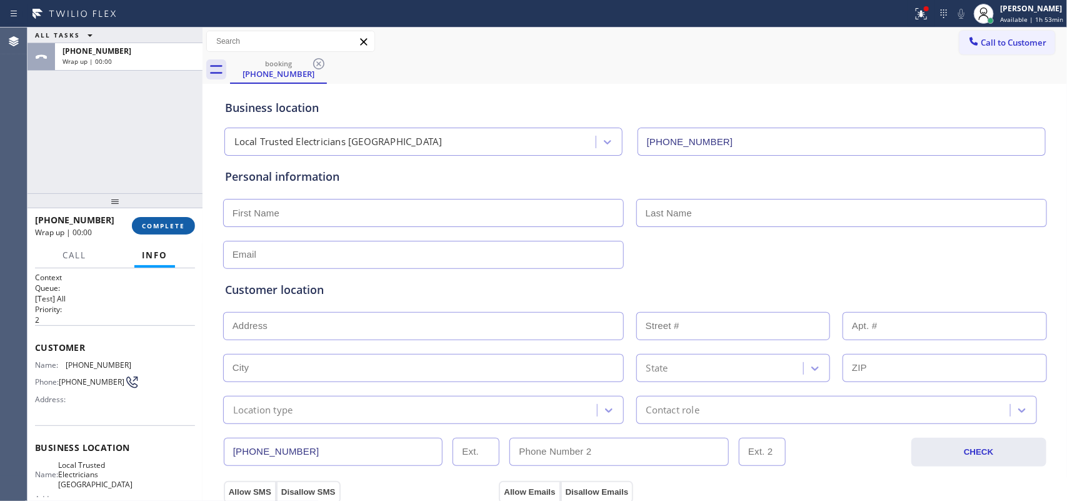
click at [166, 223] on span "COMPLETE" at bounding box center [163, 225] width 43 height 9
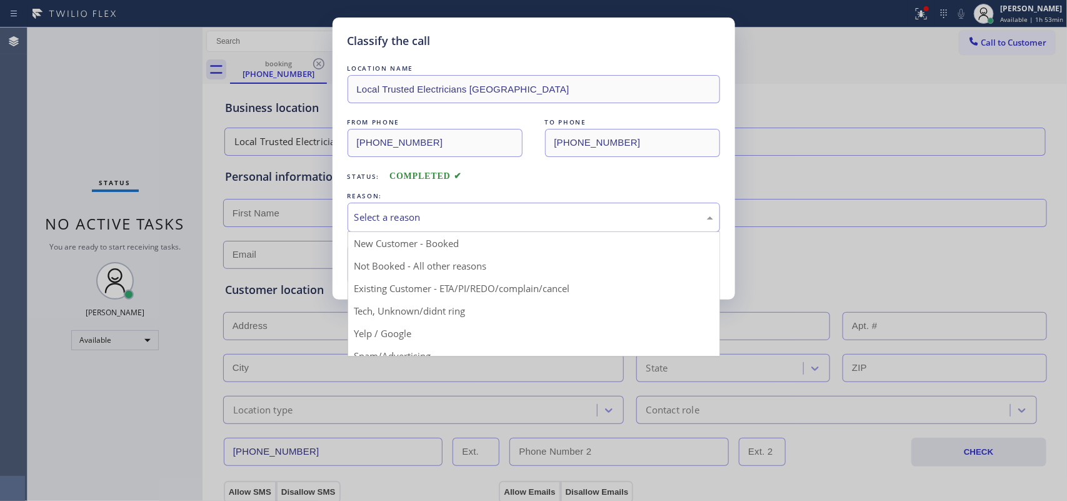
click at [461, 216] on div "Select a reason" at bounding box center [533, 217] width 359 height 14
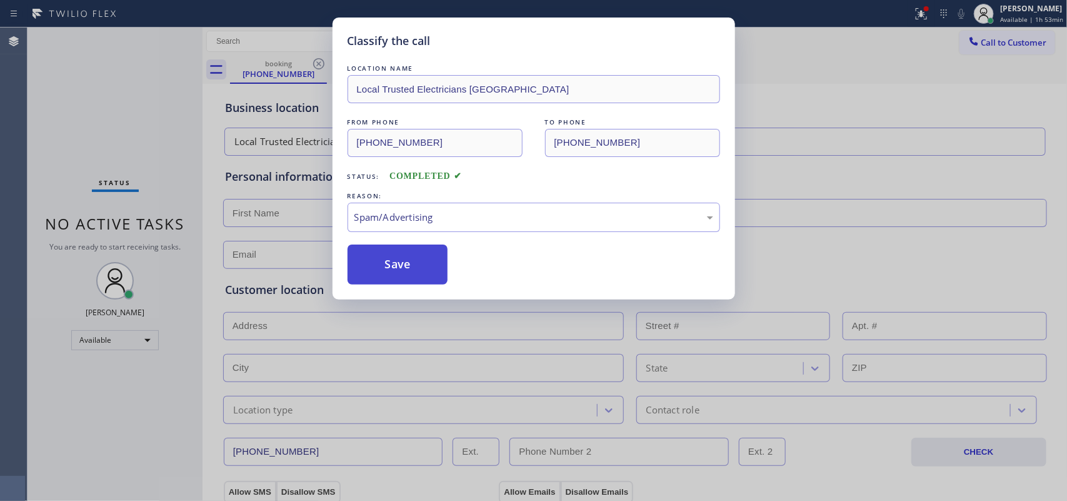
drag, startPoint x: 419, startPoint y: 275, endPoint x: 399, endPoint y: 216, distance: 62.6
click at [416, 273] on button "Save" at bounding box center [397, 264] width 101 height 40
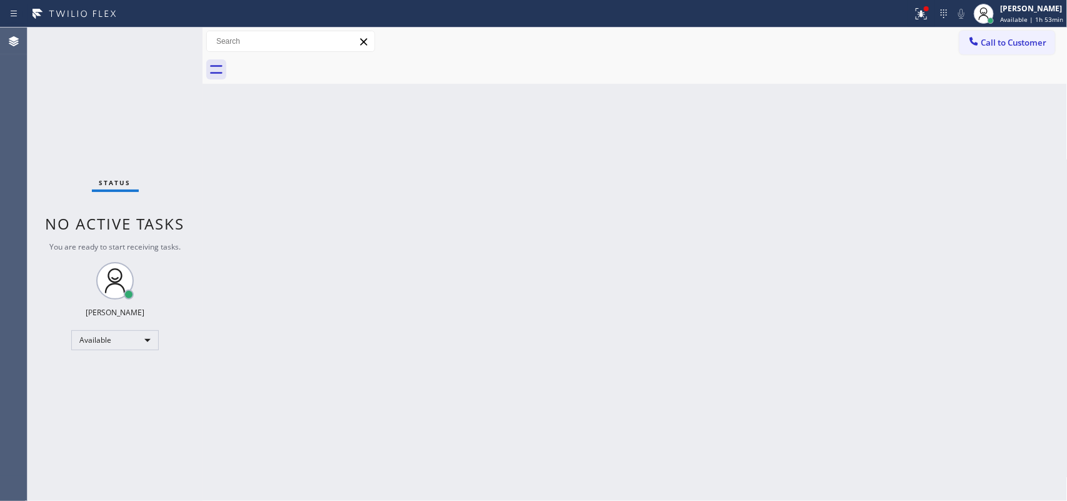
drag, startPoint x: 161, startPoint y: 41, endPoint x: 163, endPoint y: 32, distance: 8.3
click at [163, 32] on div "Status No active tasks You are ready to start receiving tasks. [PERSON_NAME] Av…" at bounding box center [114, 263] width 175 height 473
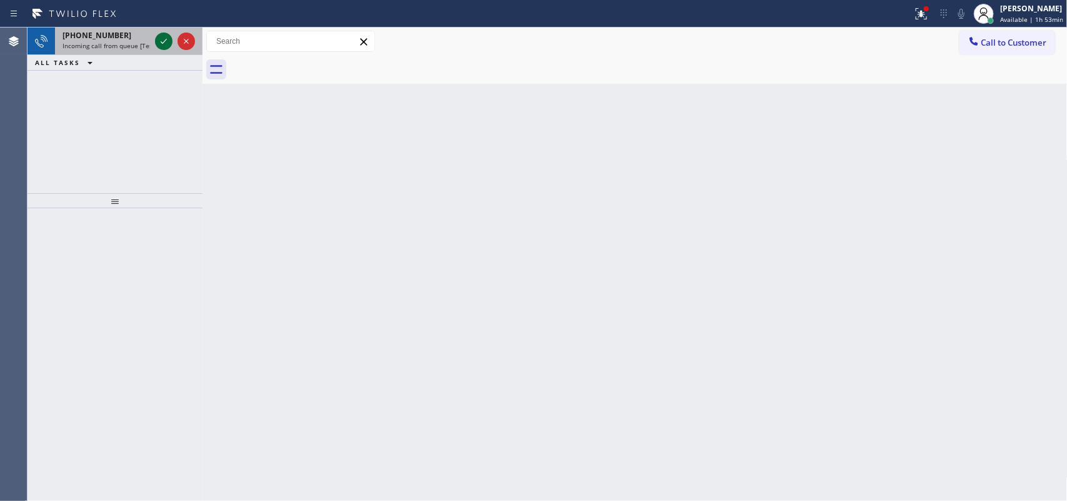
click at [169, 44] on icon at bounding box center [163, 41] width 15 height 15
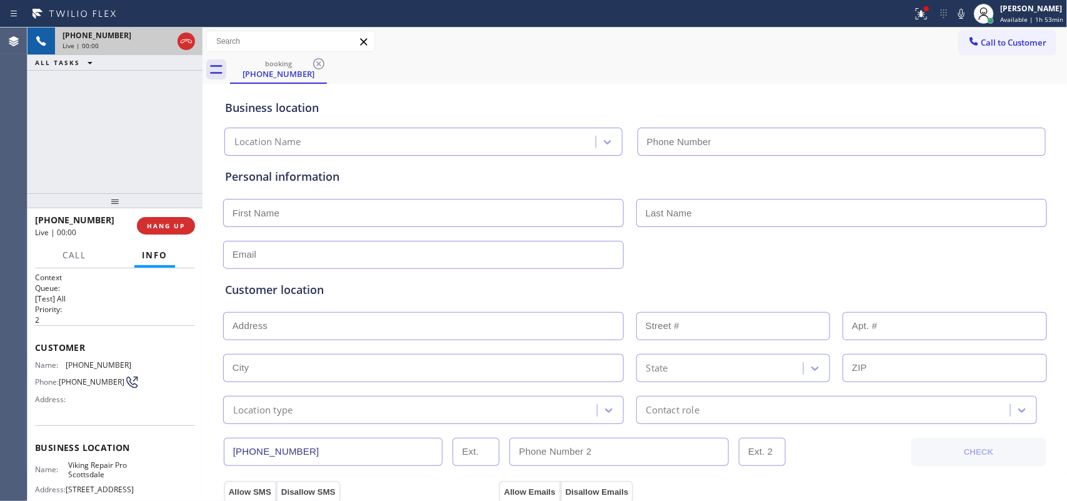
type input "[PHONE_NUMBER]"
click at [181, 227] on span "HANG UP" at bounding box center [166, 225] width 38 height 9
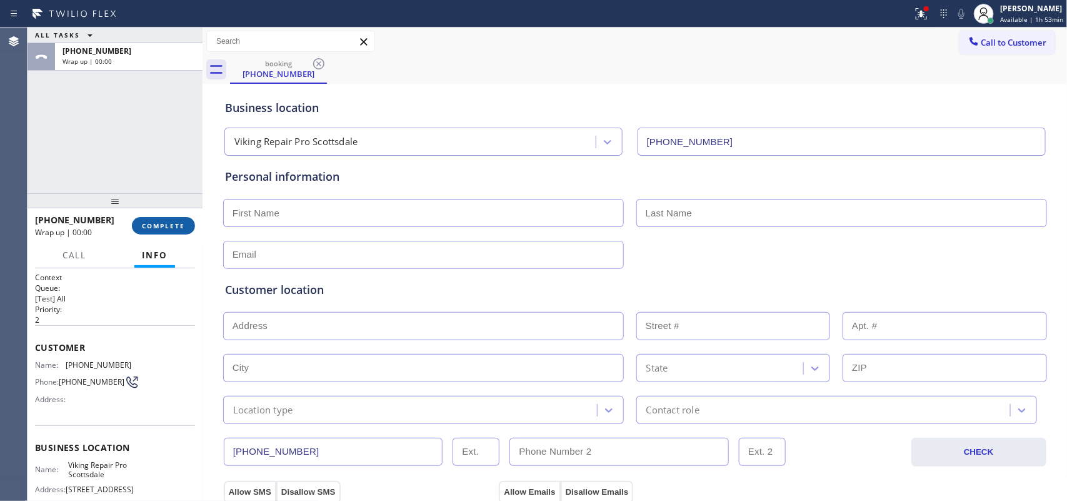
click at [181, 227] on span "COMPLETE" at bounding box center [163, 225] width 43 height 9
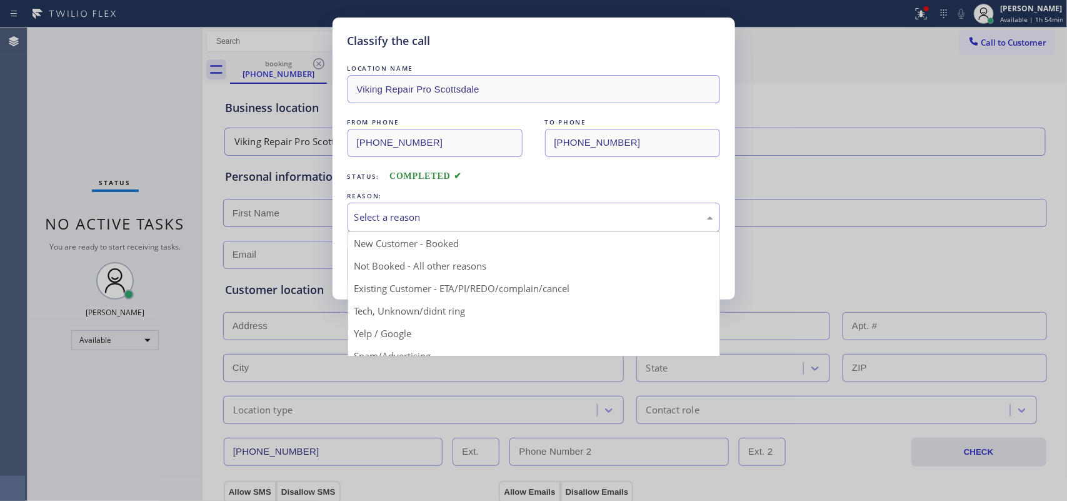
click at [375, 211] on div "Select a reason" at bounding box center [533, 217] width 359 height 14
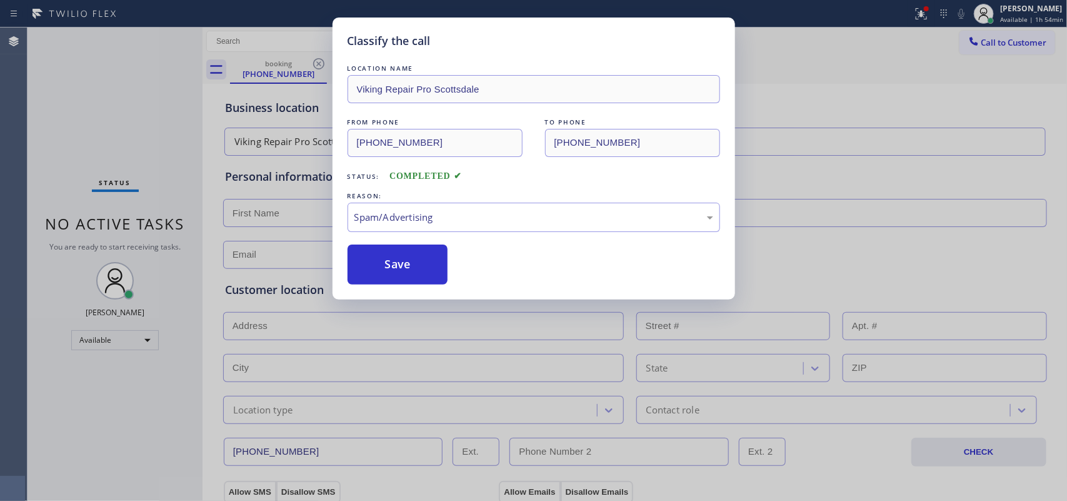
click at [417, 272] on button "Save" at bounding box center [397, 264] width 101 height 40
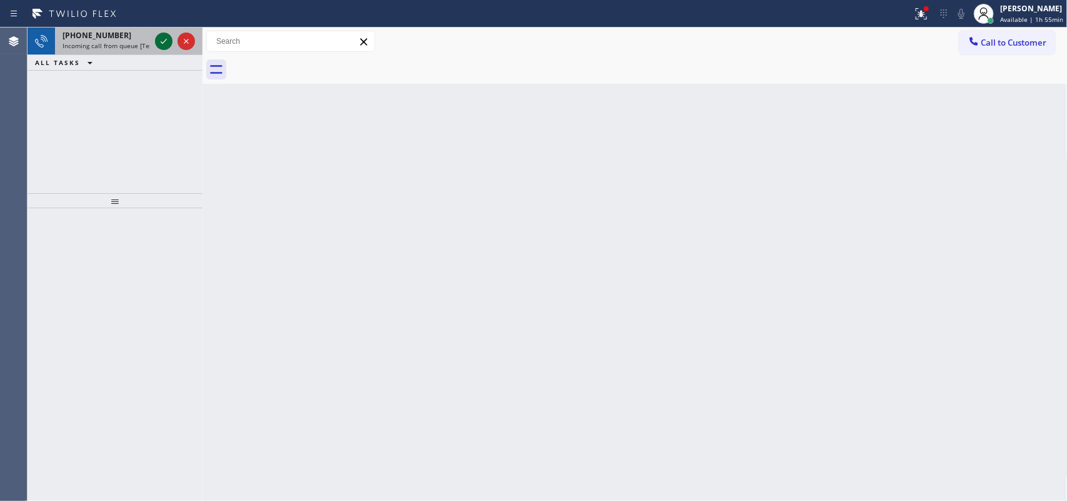
click at [161, 39] on icon at bounding box center [163, 41] width 15 height 15
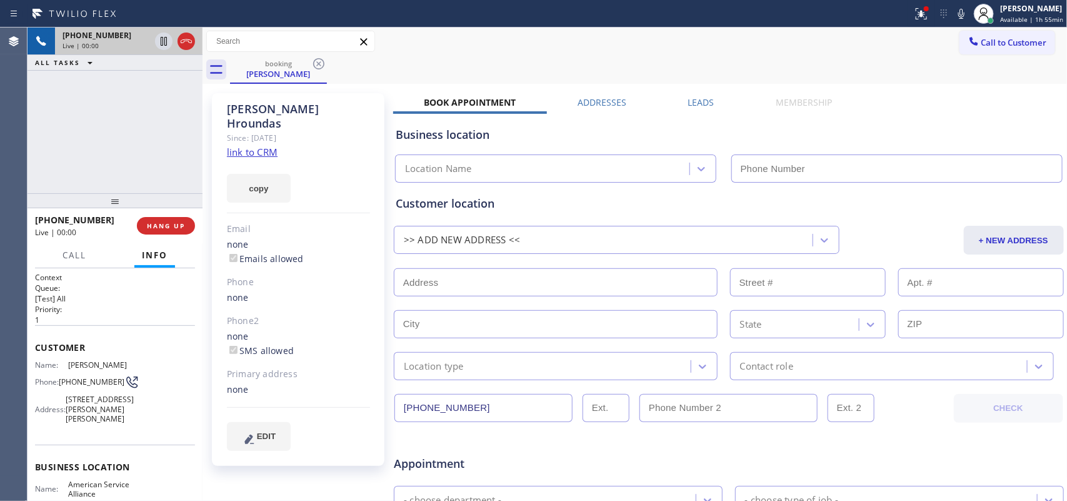
type input "[PHONE_NUMBER]"
click at [254, 146] on link "link to CRM" at bounding box center [252, 152] width 51 height 12
click at [70, 256] on span "Call" at bounding box center [74, 254] width 24 height 11
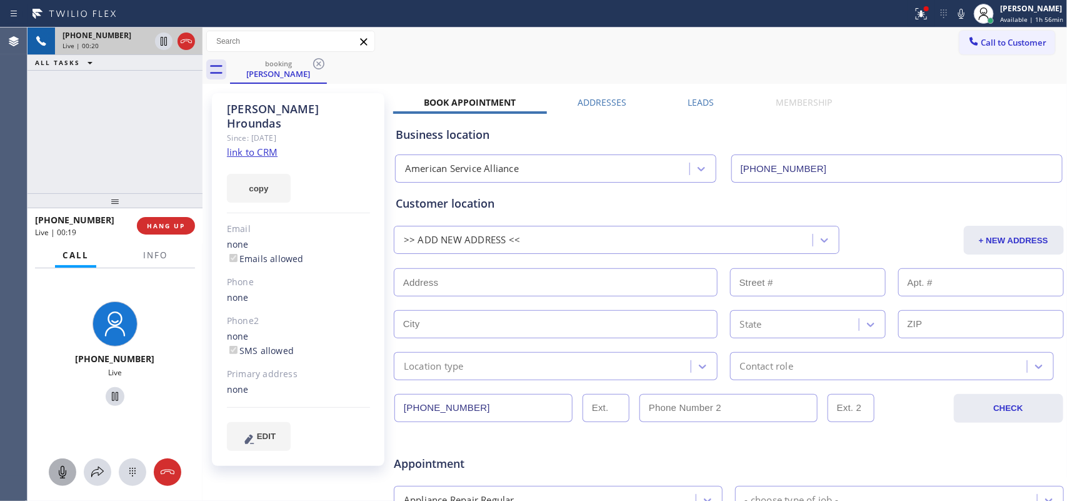
click at [64, 472] on icon at bounding box center [62, 471] width 15 height 15
click at [62, 476] on icon at bounding box center [62, 472] width 7 height 12
click at [67, 470] on icon at bounding box center [62, 471] width 15 height 15
click at [114, 391] on icon at bounding box center [114, 396] width 15 height 15
drag, startPoint x: 67, startPoint y: 476, endPoint x: 63, endPoint y: 459, distance: 16.7
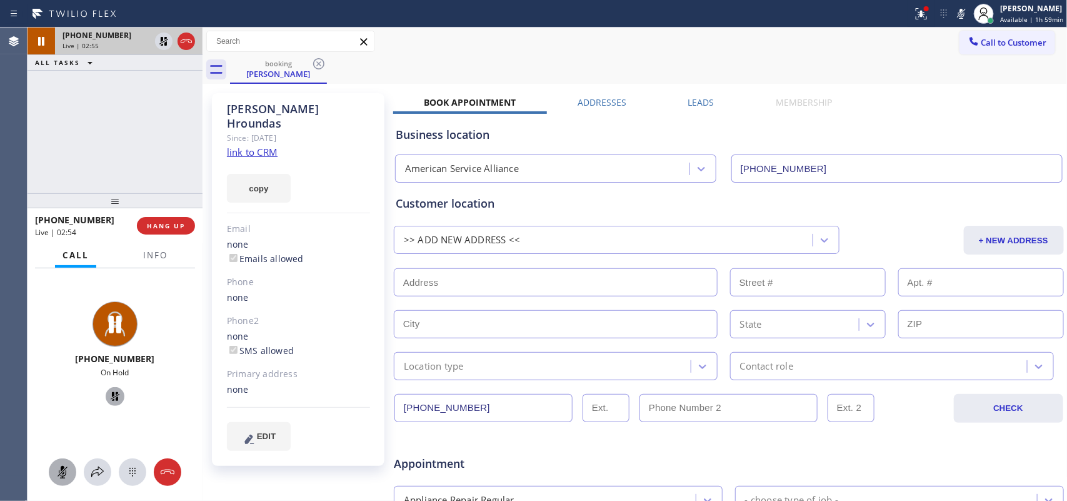
click at [66, 473] on icon at bounding box center [62, 471] width 15 height 15
click at [107, 396] on icon at bounding box center [114, 396] width 15 height 15
click at [66, 472] on icon at bounding box center [62, 471] width 15 height 15
click at [107, 391] on icon at bounding box center [114, 396] width 15 height 15
click at [67, 464] on icon at bounding box center [62, 471] width 15 height 15
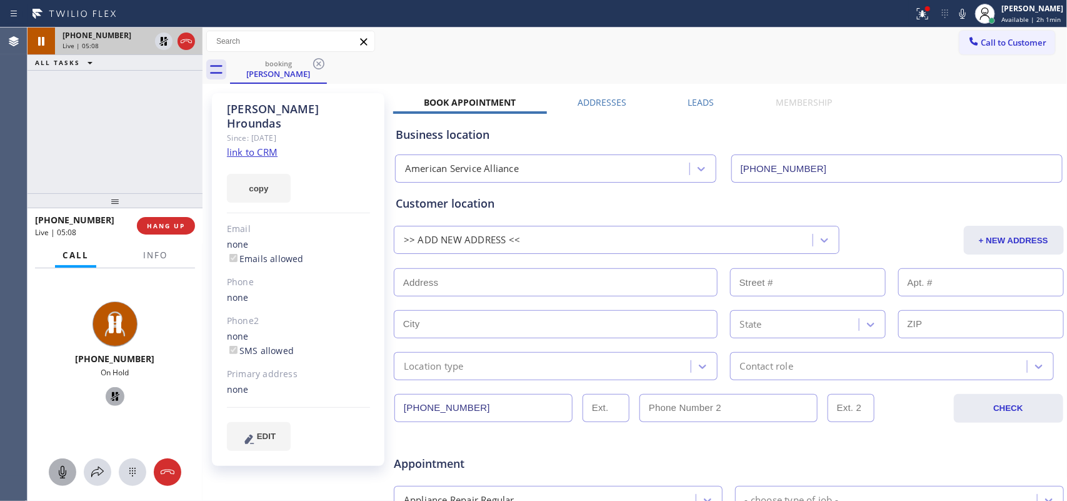
click at [116, 392] on icon at bounding box center [114, 396] width 15 height 15
click at [179, 227] on span "HANG UP" at bounding box center [166, 225] width 38 height 9
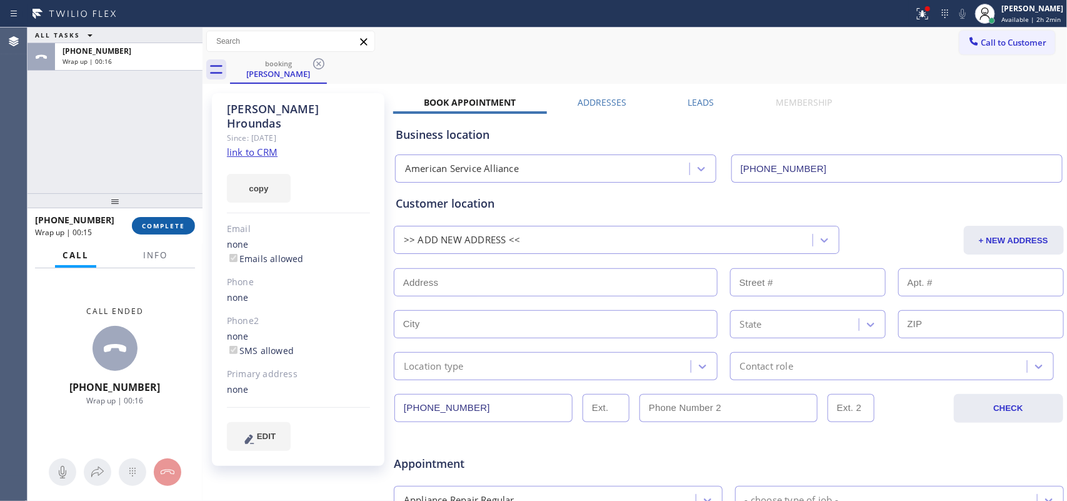
click at [188, 222] on button "COMPLETE" at bounding box center [163, 225] width 63 height 17
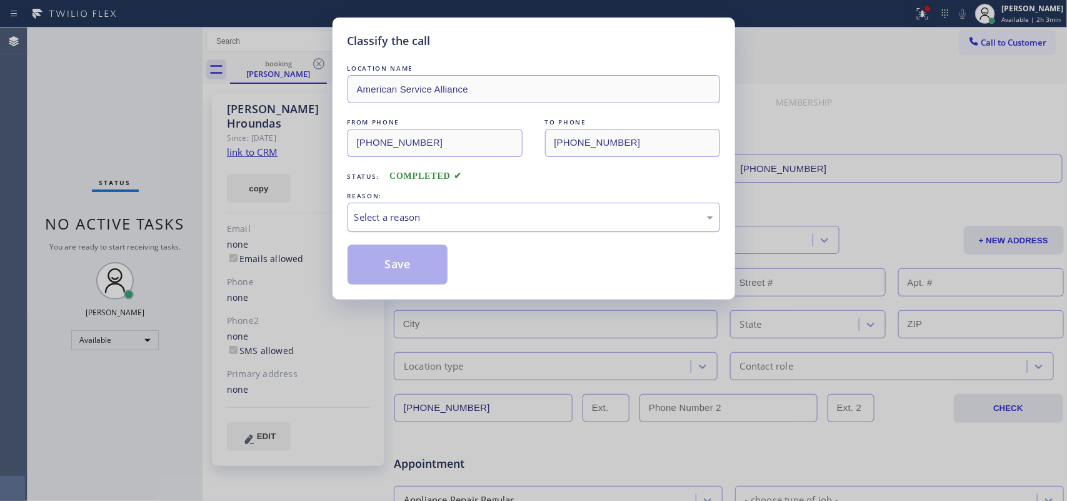
click at [469, 219] on div "Select a reason" at bounding box center [533, 217] width 359 height 14
click at [425, 263] on button "Save" at bounding box center [397, 264] width 101 height 40
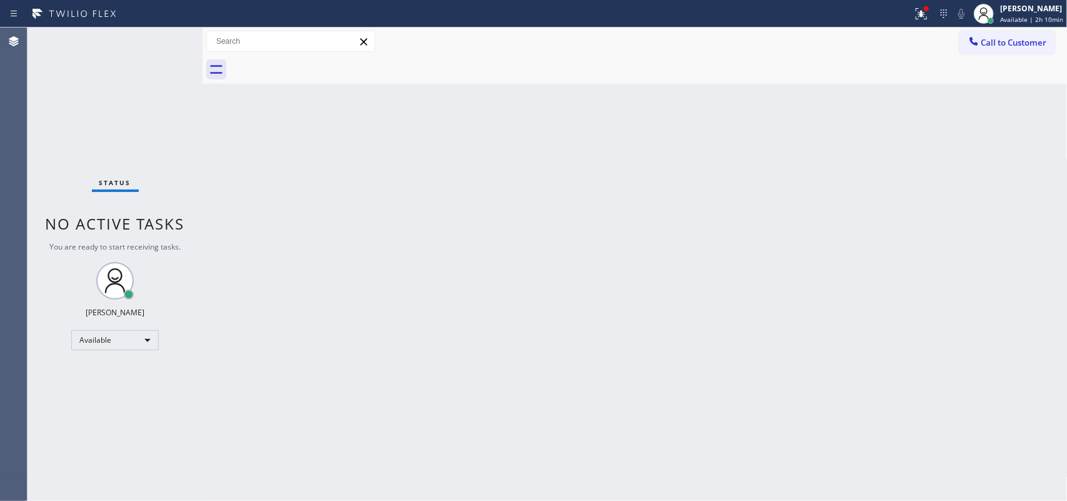
click at [161, 41] on div "Status No active tasks You are ready to start receiving tasks. [PERSON_NAME] Av…" at bounding box center [114, 263] width 175 height 473
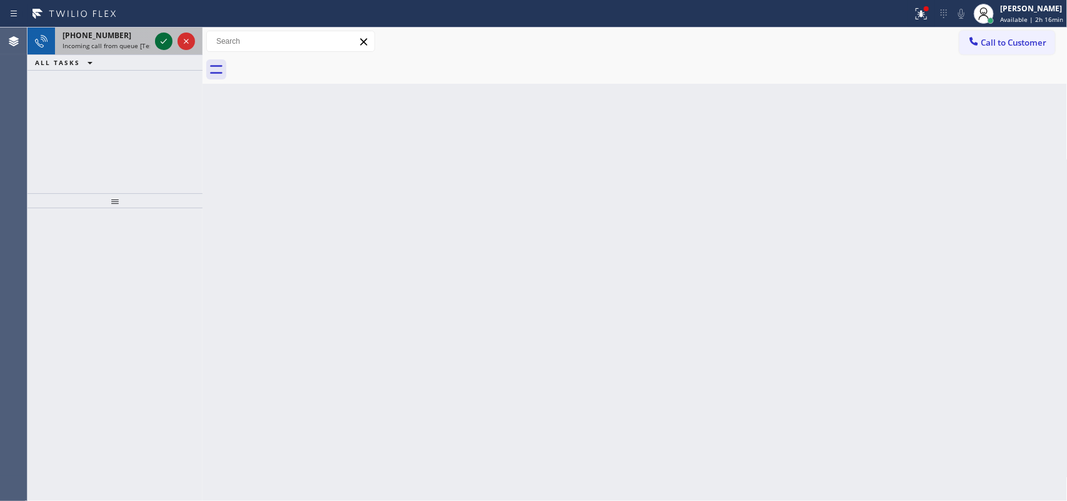
click at [161, 36] on icon at bounding box center [163, 41] width 15 height 15
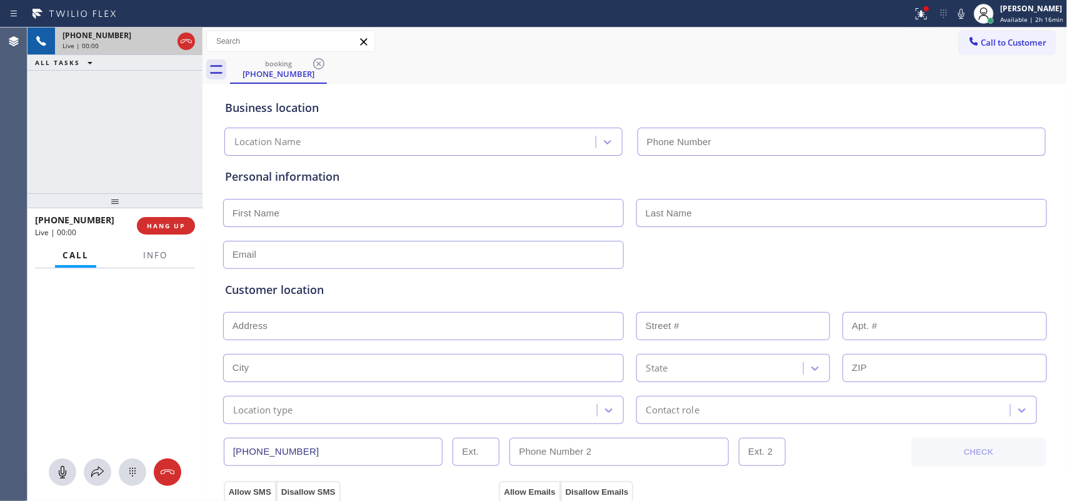
type input "[PHONE_NUMBER]"
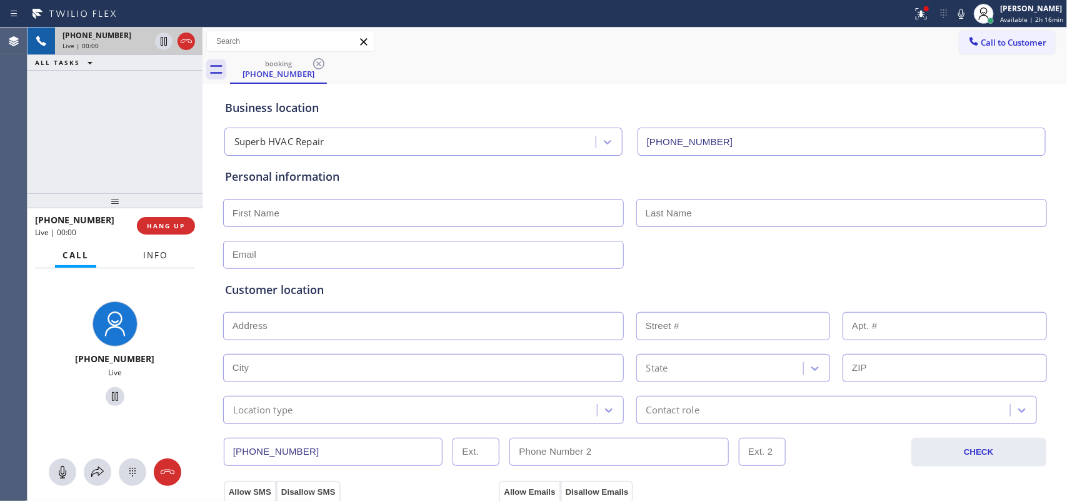
click at [147, 254] on span "Info" at bounding box center [155, 254] width 24 height 11
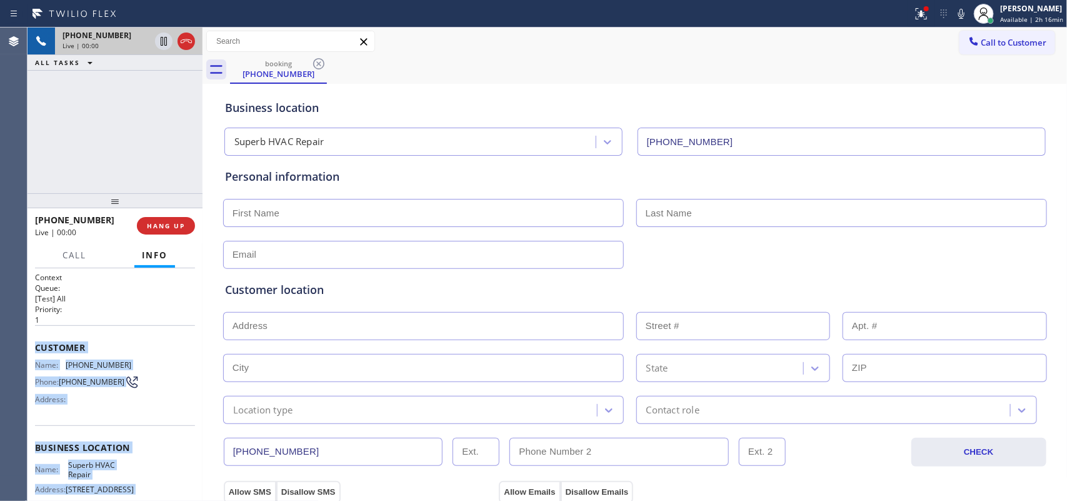
drag, startPoint x: 122, startPoint y: 373, endPoint x: 36, endPoint y: 350, distance: 89.9
click at [36, 350] on div "Context Queue: [Test] All Priority: 1 Customer Name: [PHONE_NUMBER] Phone: [PHO…" at bounding box center [115, 448] width 160 height 352
copy div "Customer Name: [PHONE_NUMBER] Phone: [PHONE_NUMBER] Address: Business location …"
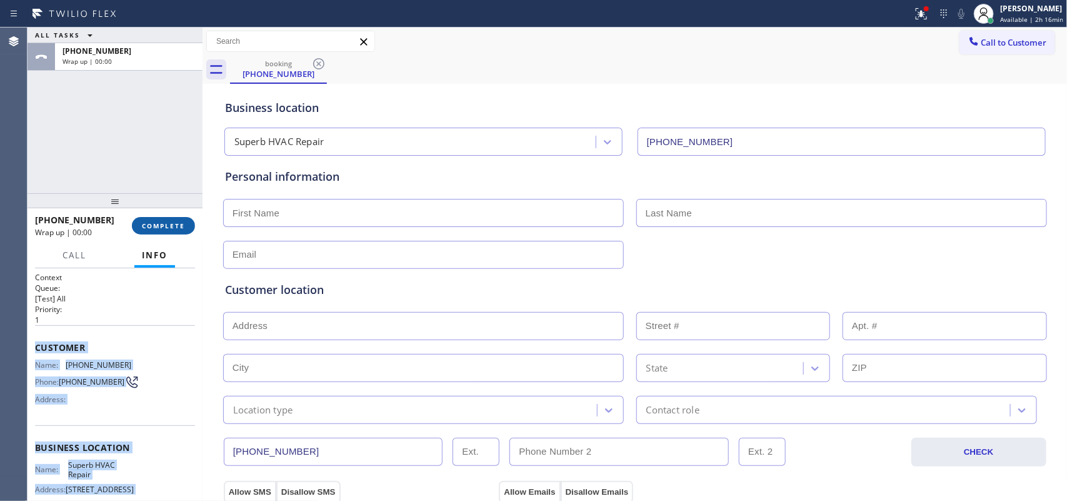
click at [188, 222] on button "COMPLETE" at bounding box center [163, 225] width 63 height 17
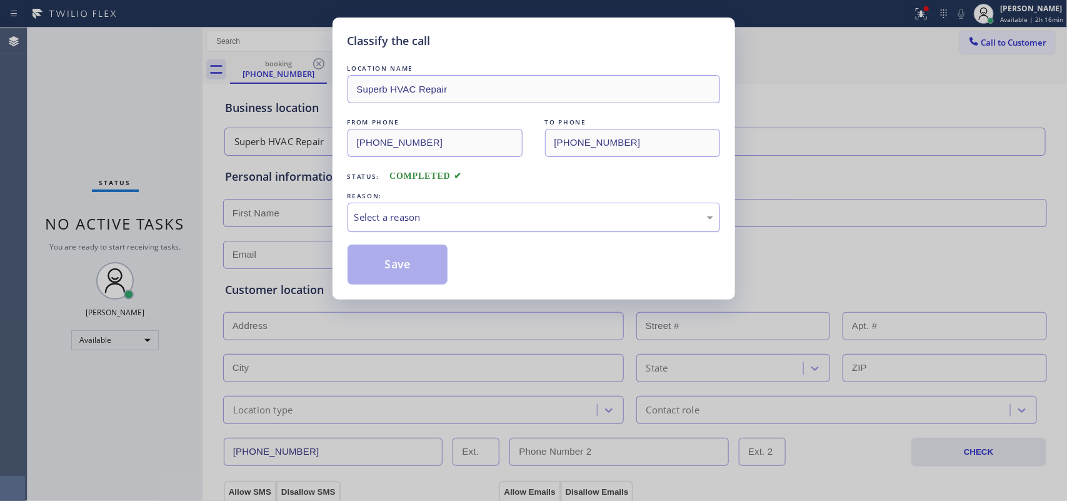
click at [402, 216] on div "Select a reason" at bounding box center [533, 217] width 359 height 14
click at [404, 207] on div "Select a reason" at bounding box center [533, 216] width 372 height 29
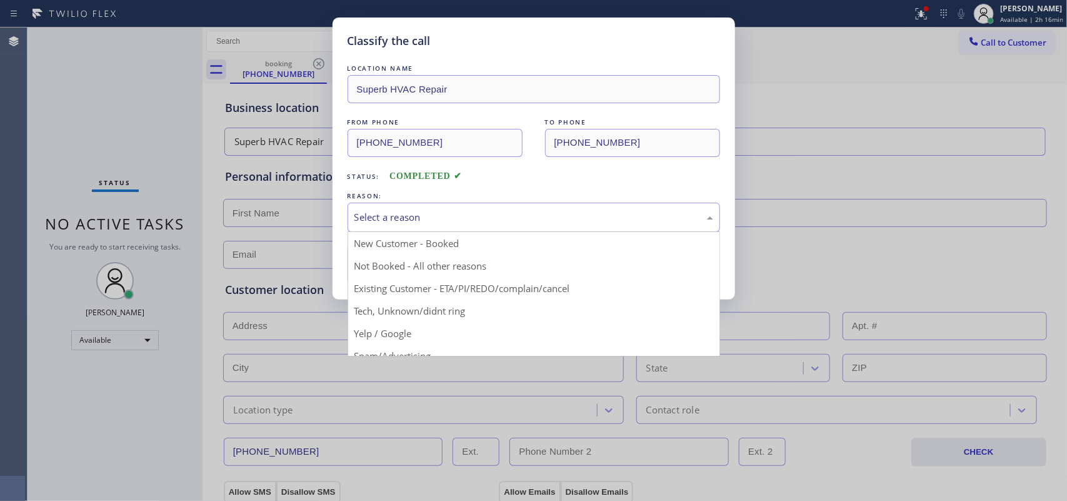
click at [401, 216] on div "Select a reason" at bounding box center [533, 217] width 359 height 14
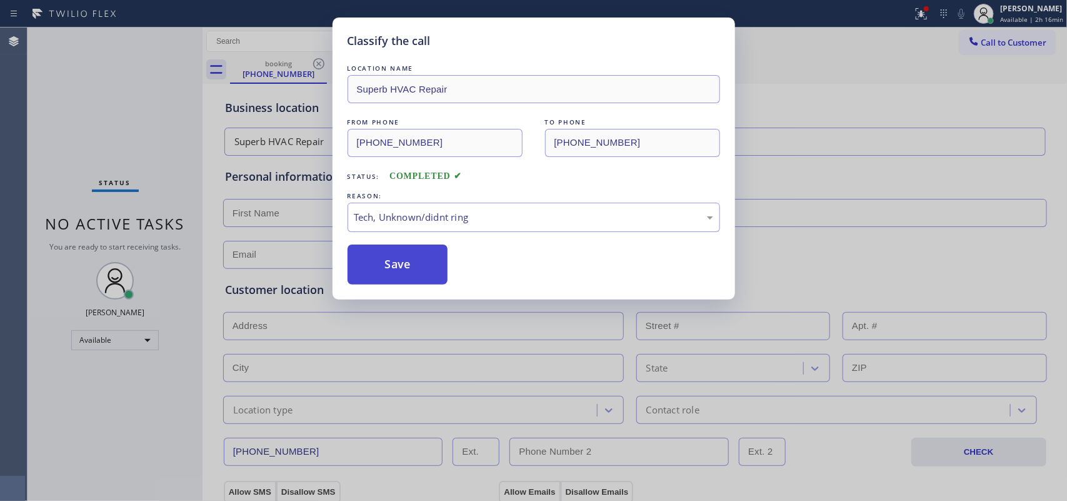
click at [394, 266] on button "Save" at bounding box center [397, 264] width 101 height 40
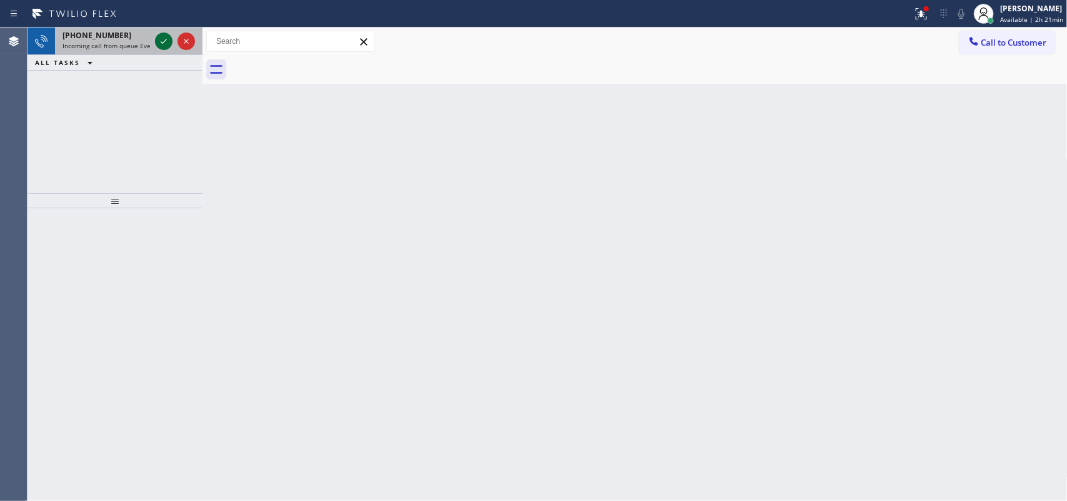
click at [160, 42] on icon at bounding box center [163, 41] width 15 height 15
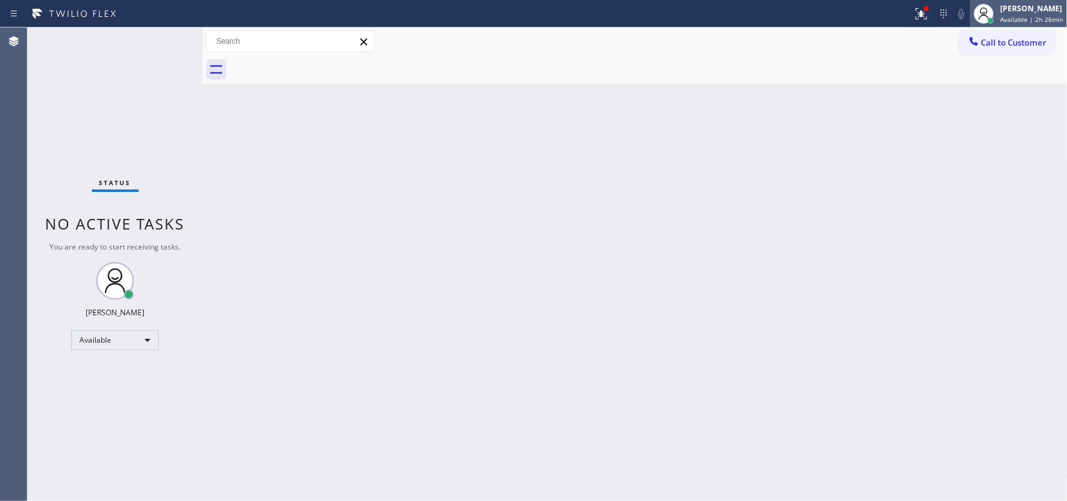
click at [1027, 16] on span "Available | 2h 26min" at bounding box center [1031, 19] width 63 height 9
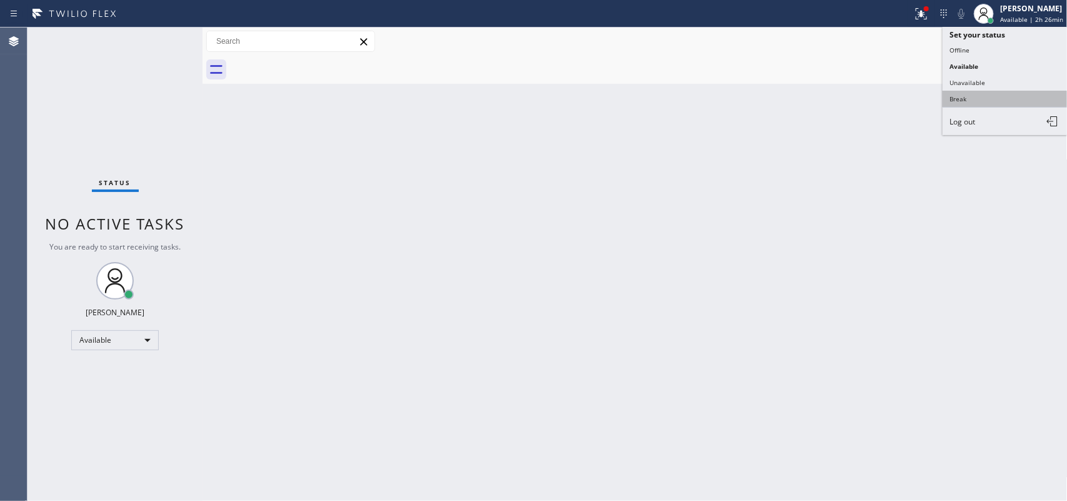
click at [1008, 98] on button "Break" at bounding box center [1004, 99] width 125 height 16
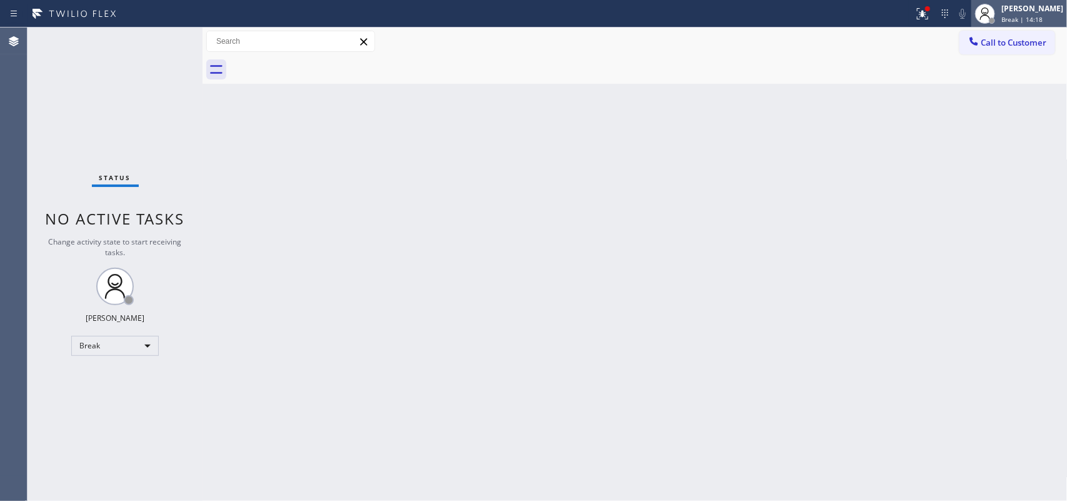
click at [1026, 17] on span "Break | 14:18" at bounding box center [1021, 19] width 41 height 9
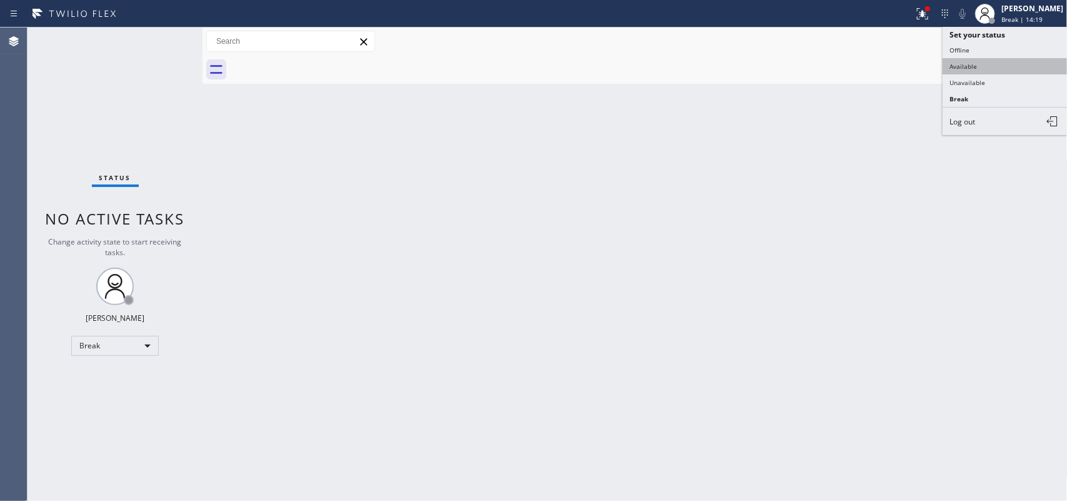
click at [988, 62] on button "Available" at bounding box center [1004, 66] width 125 height 16
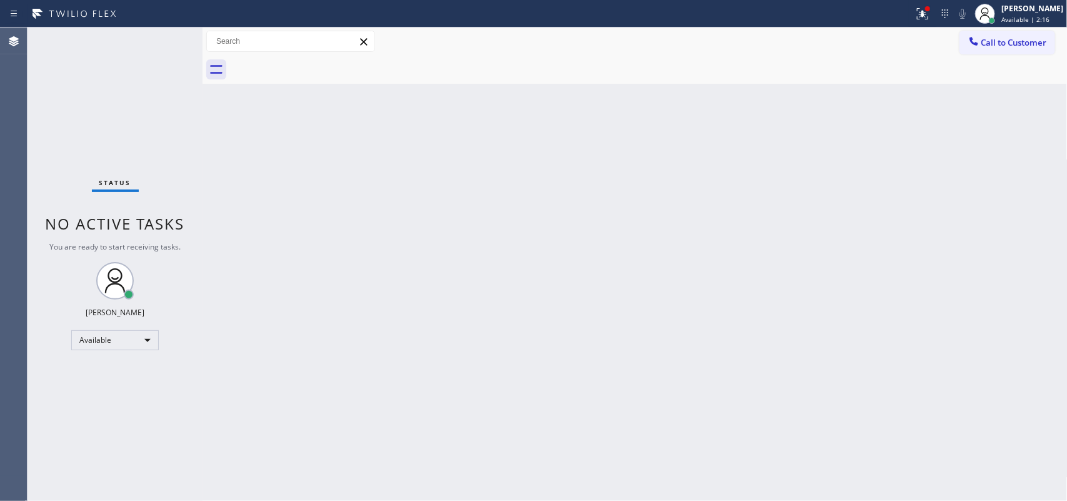
click at [161, 41] on div "Status No active tasks You are ready to start receiving tasks. [PERSON_NAME] Av…" at bounding box center [114, 263] width 175 height 473
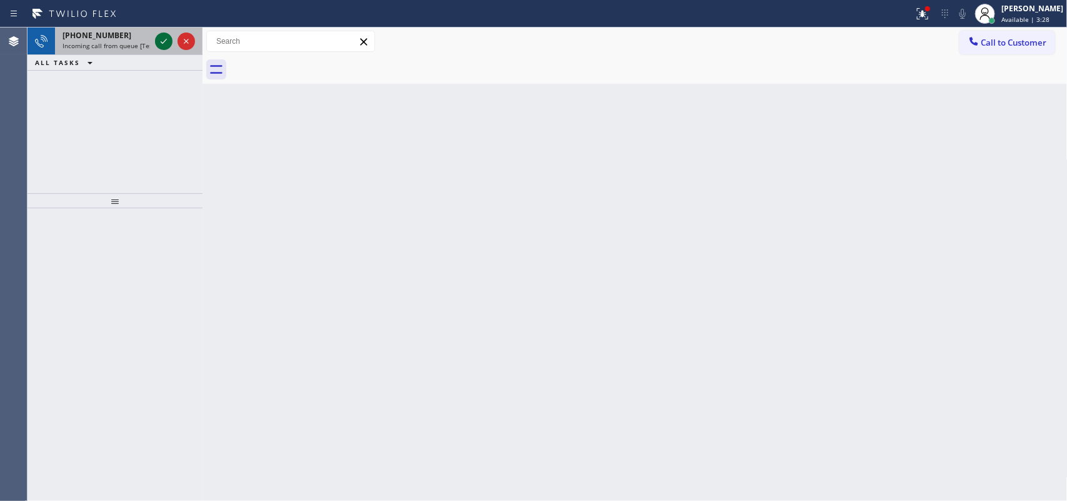
click at [161, 41] on icon at bounding box center [164, 41] width 6 height 5
click at [164, 39] on icon at bounding box center [163, 41] width 15 height 15
click at [161, 39] on icon at bounding box center [163, 41] width 15 height 15
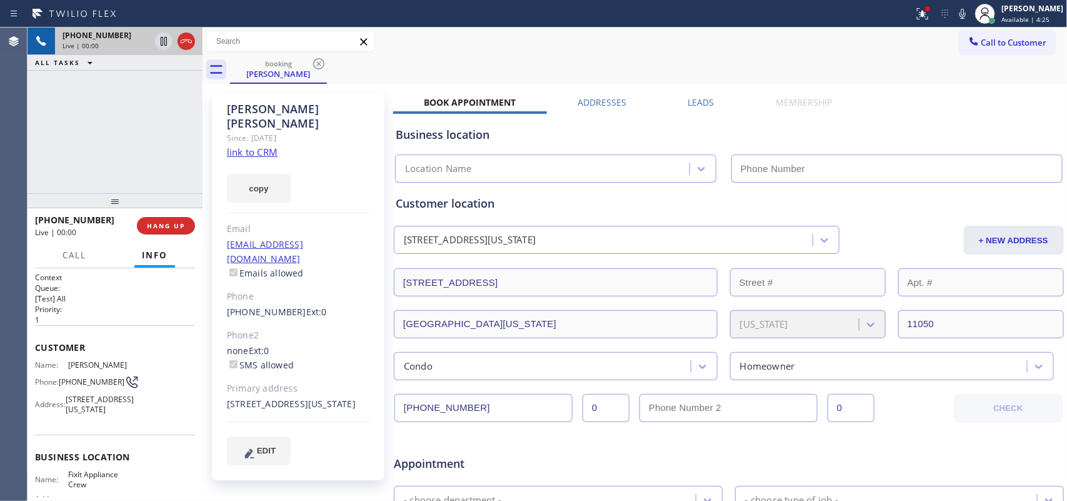
type input "[PHONE_NUMBER]"
click at [261, 146] on link "link to CRM" at bounding box center [252, 152] width 51 height 12
click at [78, 258] on span "Call" at bounding box center [74, 254] width 24 height 11
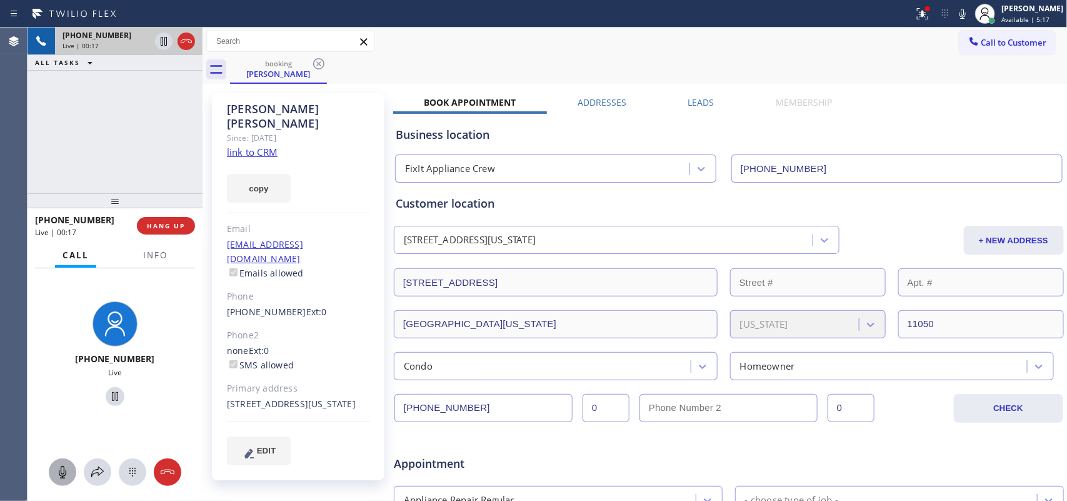
click at [66, 472] on icon at bounding box center [62, 472] width 7 height 12
click at [113, 397] on icon at bounding box center [114, 396] width 15 height 15
click at [59, 473] on icon at bounding box center [62, 471] width 15 height 15
click at [107, 392] on icon at bounding box center [114, 396] width 15 height 15
drag, startPoint x: 61, startPoint y: 467, endPoint x: 63, endPoint y: 461, distance: 6.7
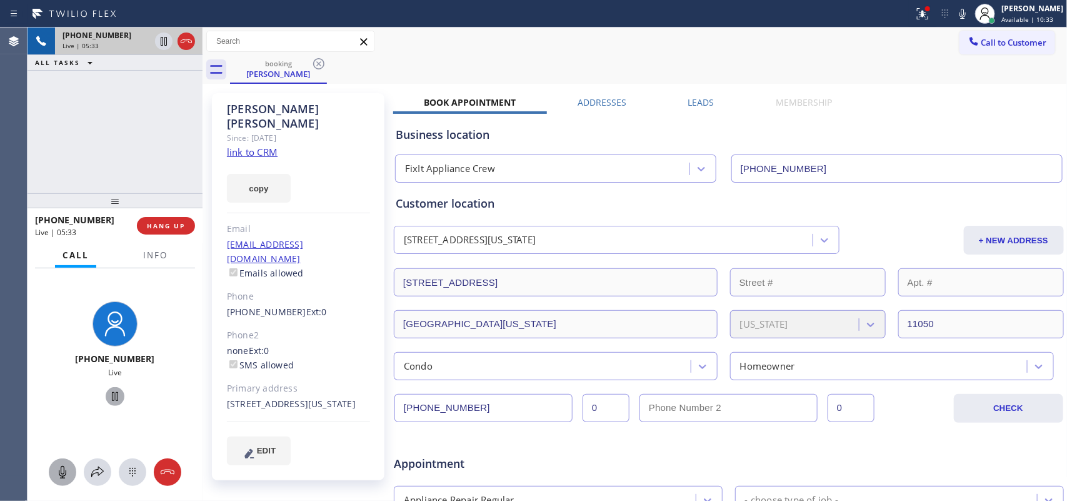
click at [61, 467] on icon at bounding box center [62, 471] width 15 height 15
click at [112, 394] on icon at bounding box center [115, 396] width 6 height 9
click at [56, 464] on icon at bounding box center [62, 471] width 15 height 15
click at [109, 391] on icon at bounding box center [114, 396] width 15 height 15
click at [180, 222] on span "HANG UP" at bounding box center [166, 225] width 38 height 9
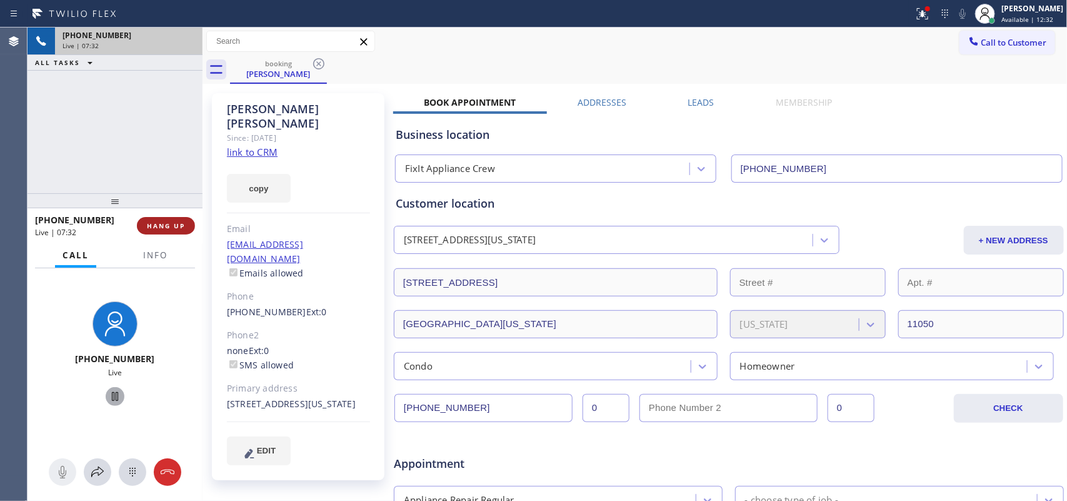
click at [180, 222] on span "HANG UP" at bounding box center [166, 225] width 38 height 9
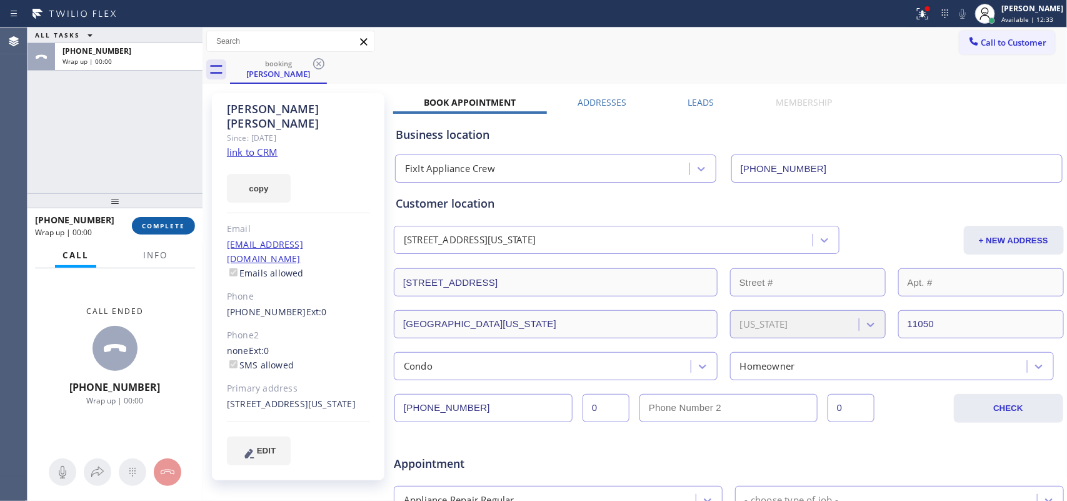
click at [180, 222] on span "COMPLETE" at bounding box center [163, 225] width 43 height 9
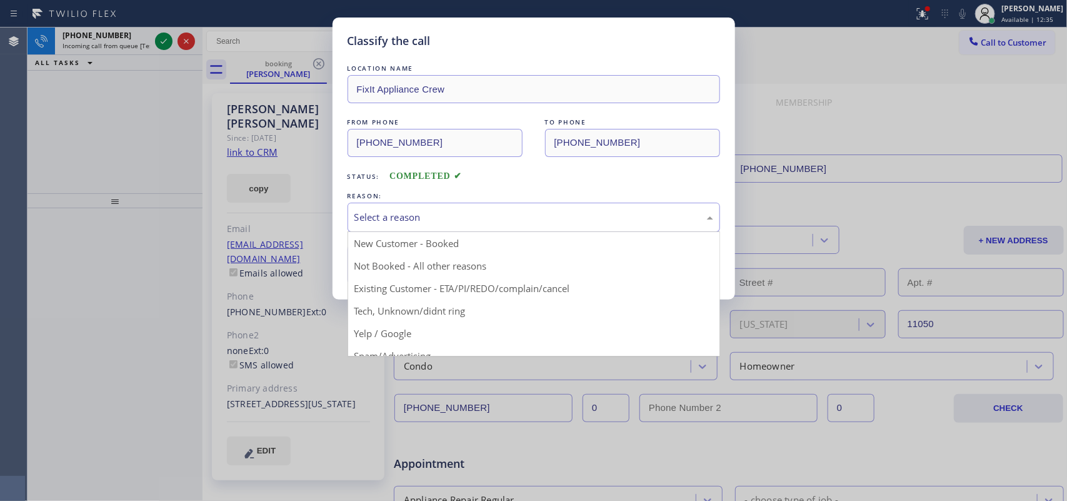
click at [502, 204] on div "Select a reason" at bounding box center [533, 216] width 372 height 29
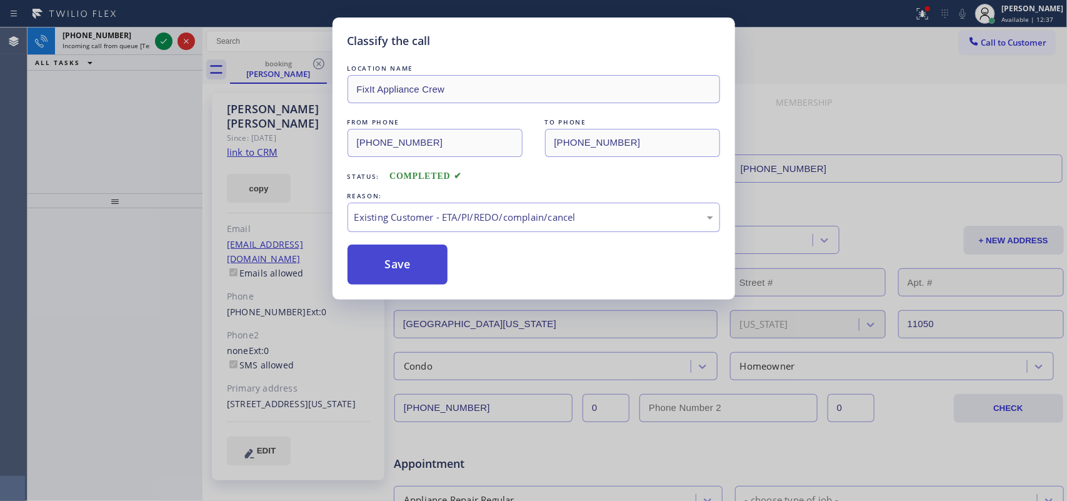
click at [419, 266] on button "Save" at bounding box center [397, 264] width 101 height 40
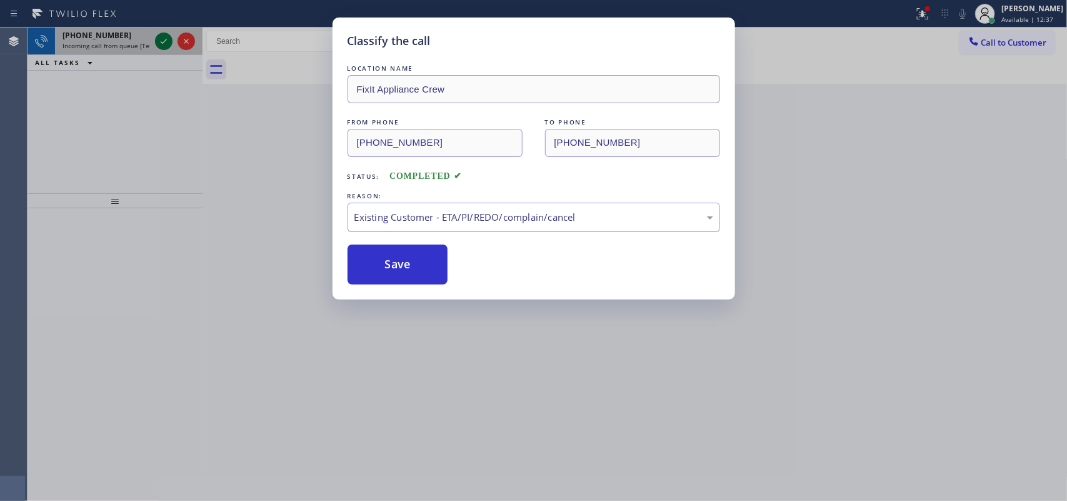
click at [172, 45] on div "Classify the call LOCATION NAME [PERSON_NAME] Viking Repair [GEOGRAPHIC_DATA] F…" at bounding box center [546, 263] width 1039 height 473
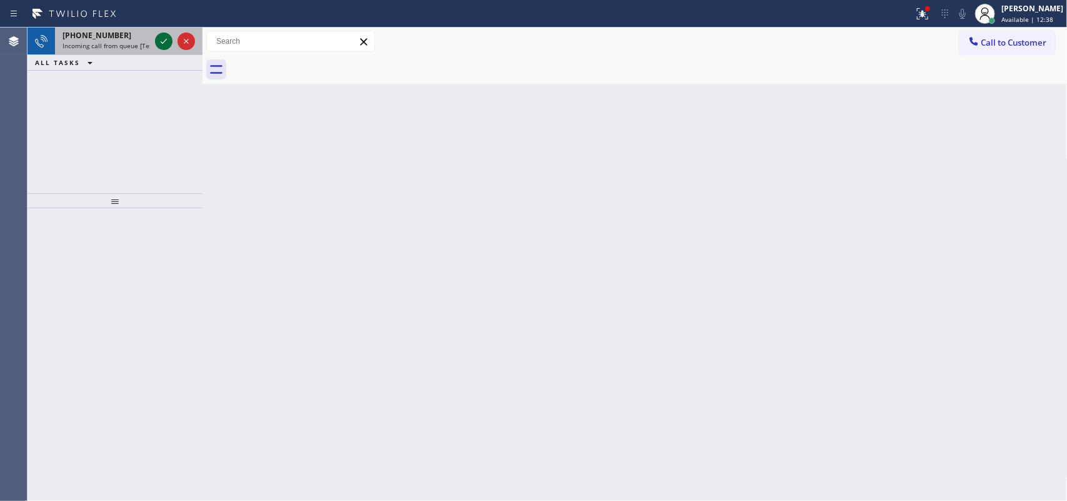
click at [167, 41] on icon at bounding box center [163, 41] width 15 height 15
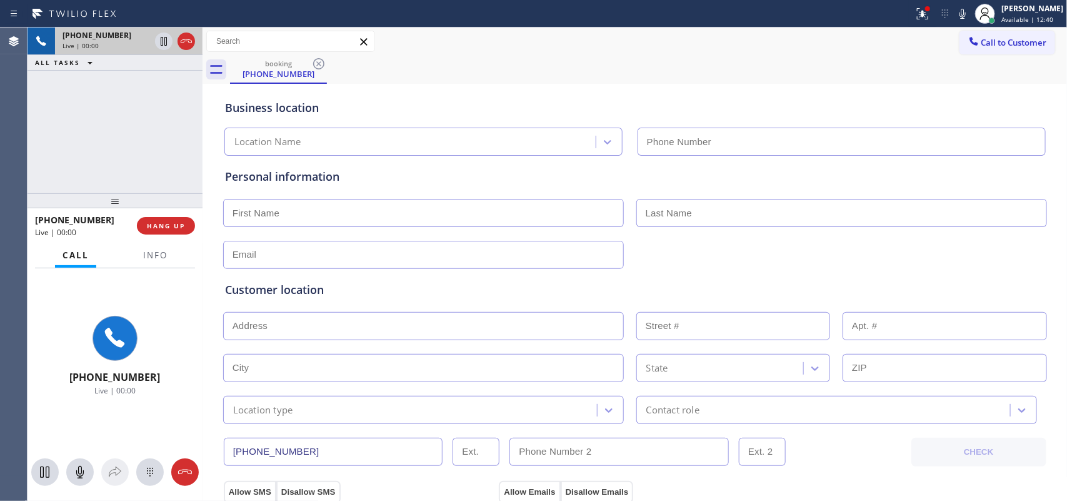
type input "[PHONE_NUMBER]"
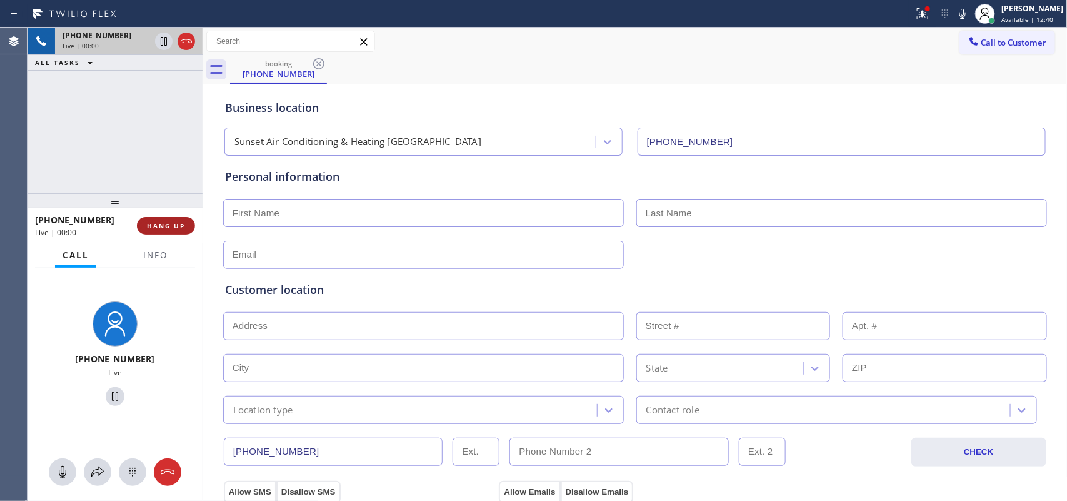
click at [182, 229] on span "HANG UP" at bounding box center [166, 225] width 38 height 9
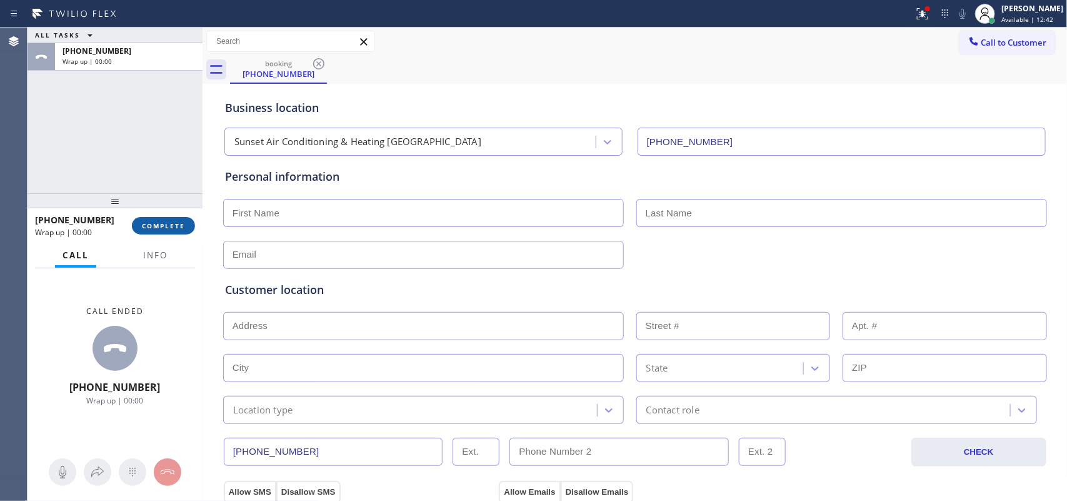
click at [182, 229] on span "COMPLETE" at bounding box center [163, 225] width 43 height 9
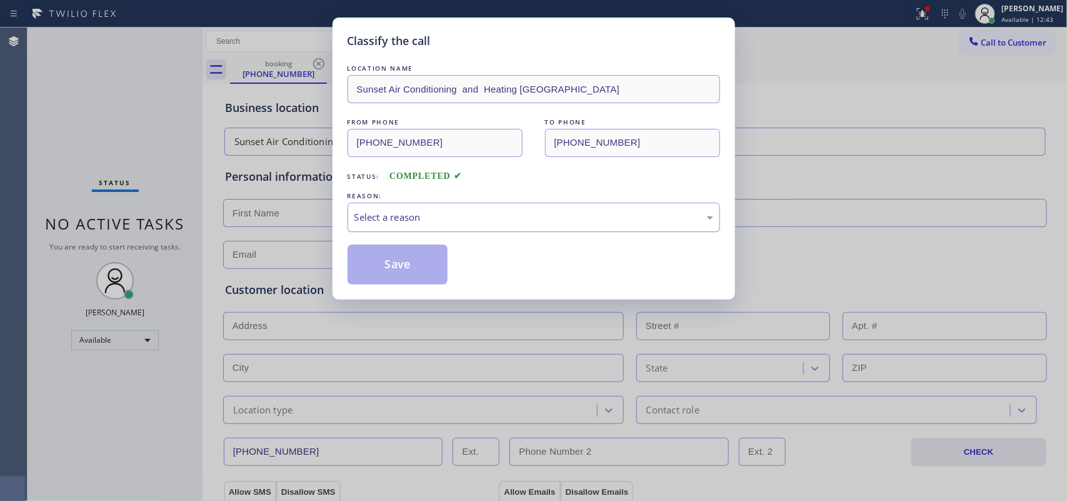
click at [422, 217] on div "Select a reason" at bounding box center [533, 217] width 359 height 14
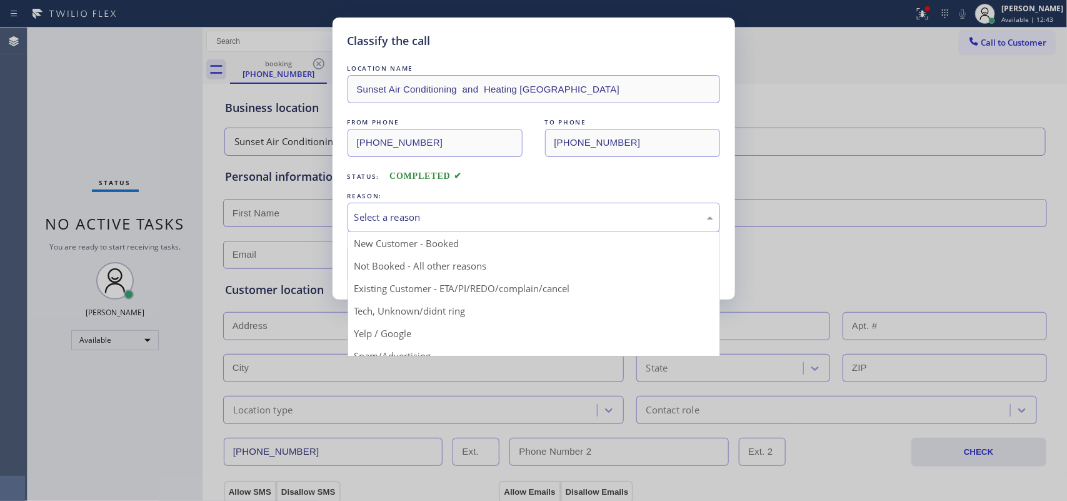
click at [422, 217] on div "Select a reason" at bounding box center [533, 217] width 359 height 14
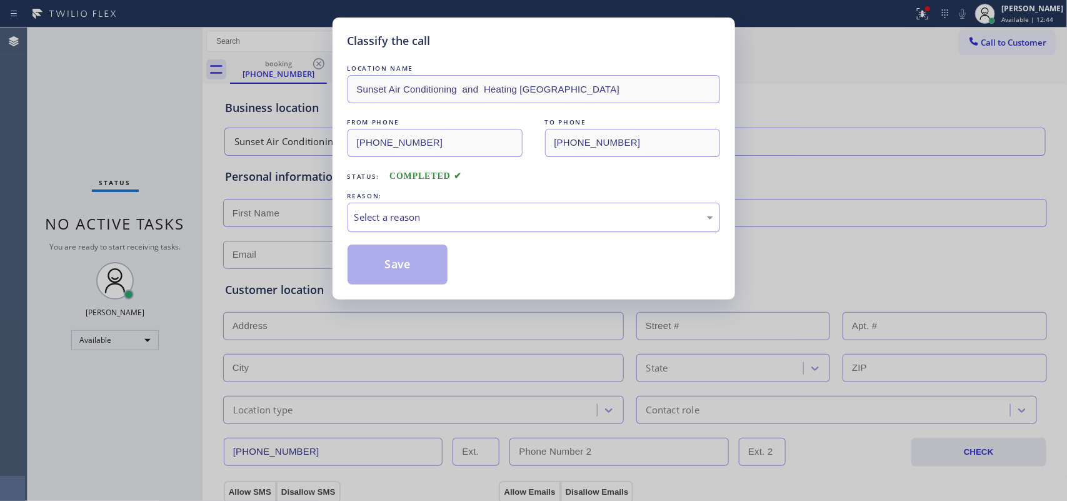
click at [422, 217] on div "Select a reason" at bounding box center [533, 217] width 359 height 14
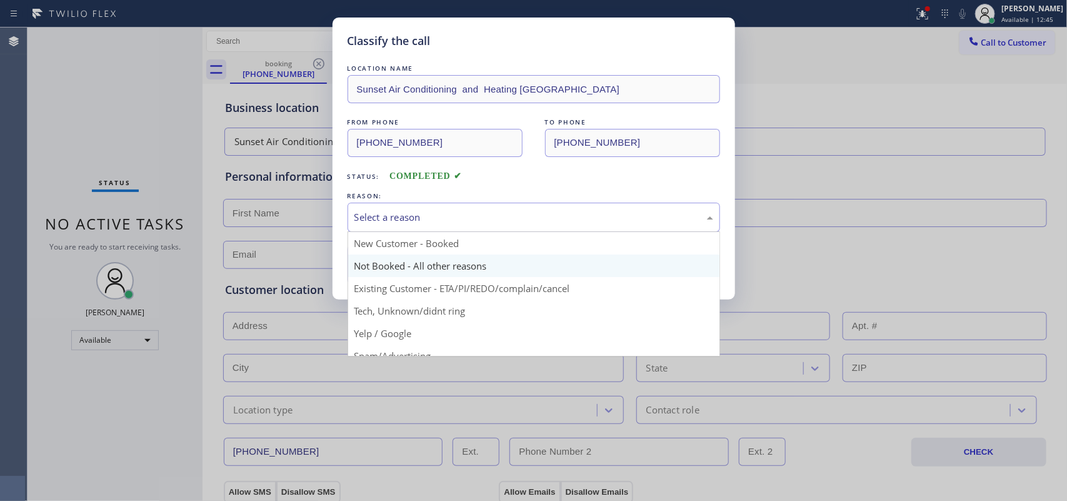
scroll to position [86, 0]
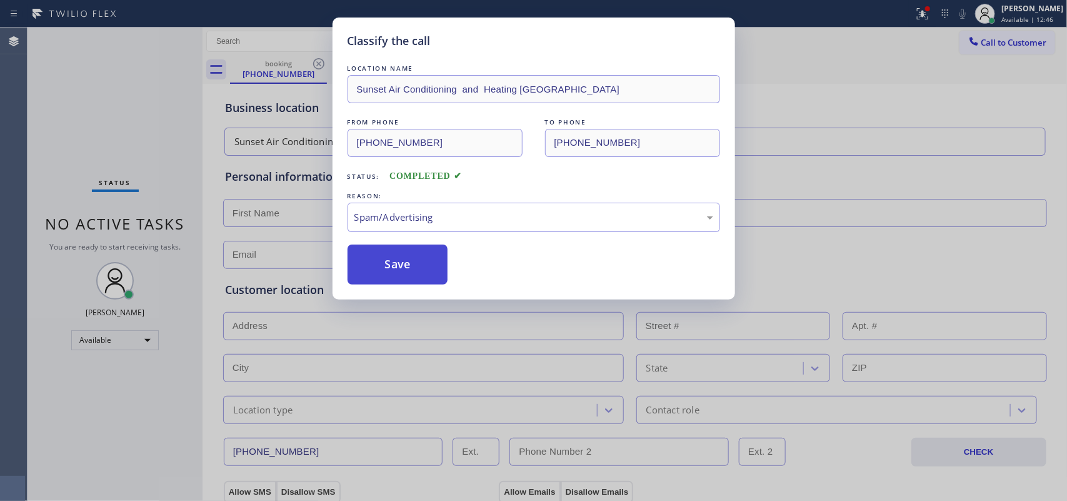
click at [428, 272] on button "Save" at bounding box center [397, 264] width 101 height 40
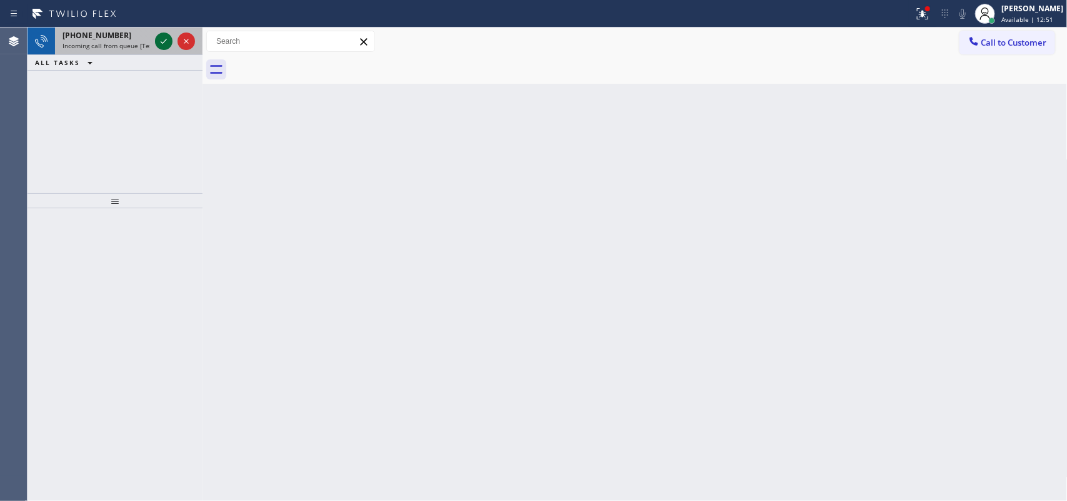
click at [160, 37] on icon at bounding box center [163, 41] width 15 height 15
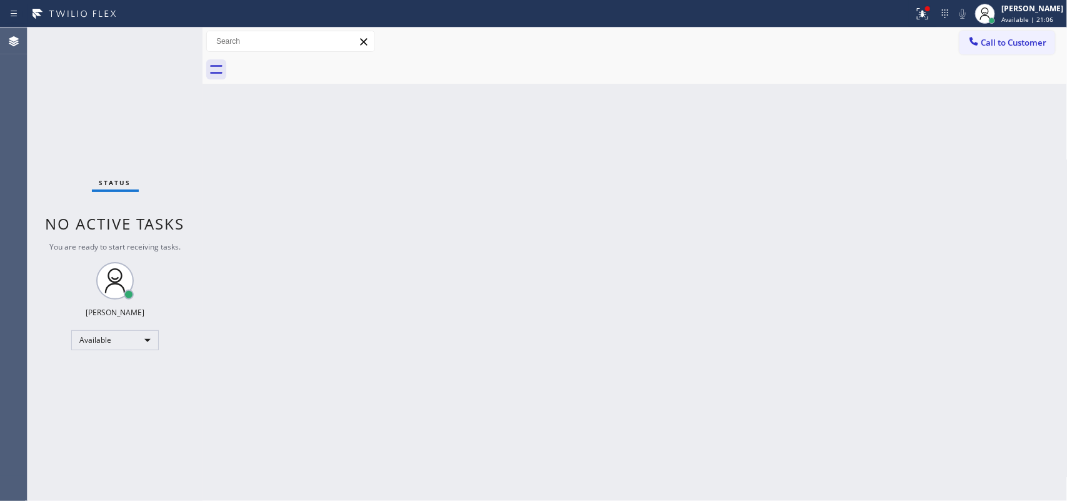
click at [161, 44] on div "Status No active tasks You are ready to start receiving tasks. [PERSON_NAME] Av…" at bounding box center [114, 263] width 175 height 473
click at [156, 39] on div "Status No active tasks You are ready to start receiving tasks. [PERSON_NAME] Av…" at bounding box center [114, 263] width 175 height 473
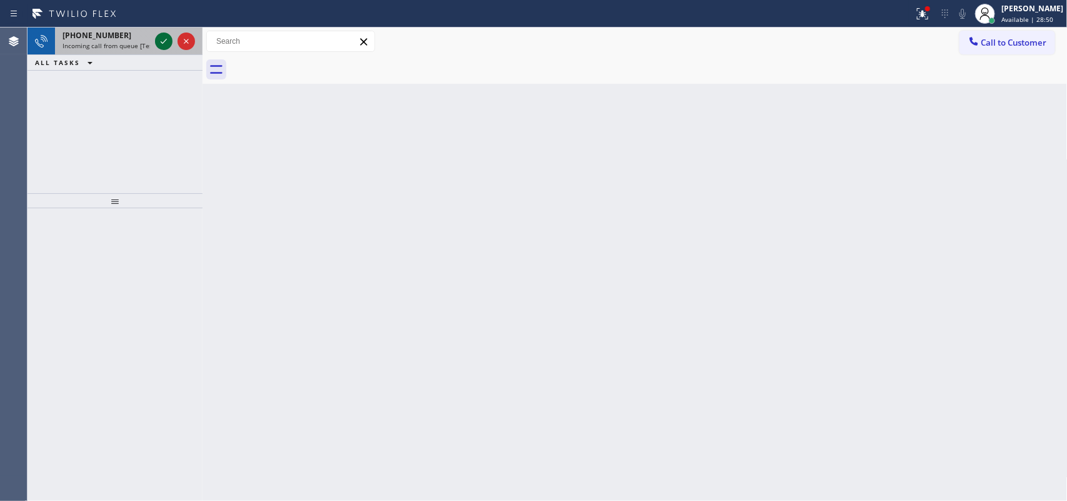
click at [164, 47] on icon at bounding box center [163, 41] width 15 height 15
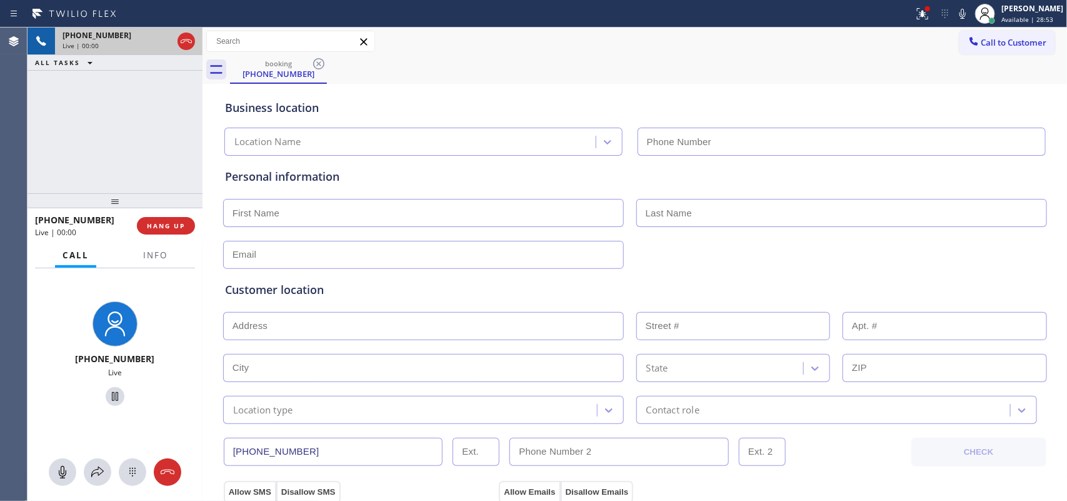
type input "[PHONE_NUMBER]"
click at [157, 249] on span "Info" at bounding box center [155, 254] width 24 height 11
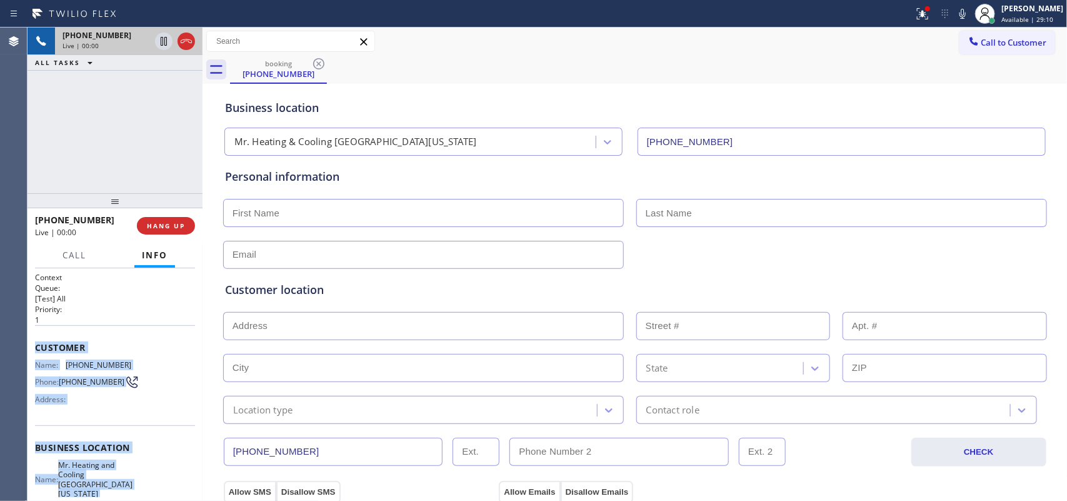
drag, startPoint x: 128, startPoint y: 379, endPoint x: 37, endPoint y: 344, distance: 97.4
click at [37, 344] on div "Context Queue: [Test] All Priority: 1 Customer Name: [PHONE_NUMBER] Phone: [PHO…" at bounding box center [115, 457] width 160 height 371
copy div "Customer Name: [PHONE_NUMBER] Phone: [PHONE_NUMBER] Address: Business location …"
click at [169, 226] on span "HANG UP" at bounding box center [166, 225] width 38 height 9
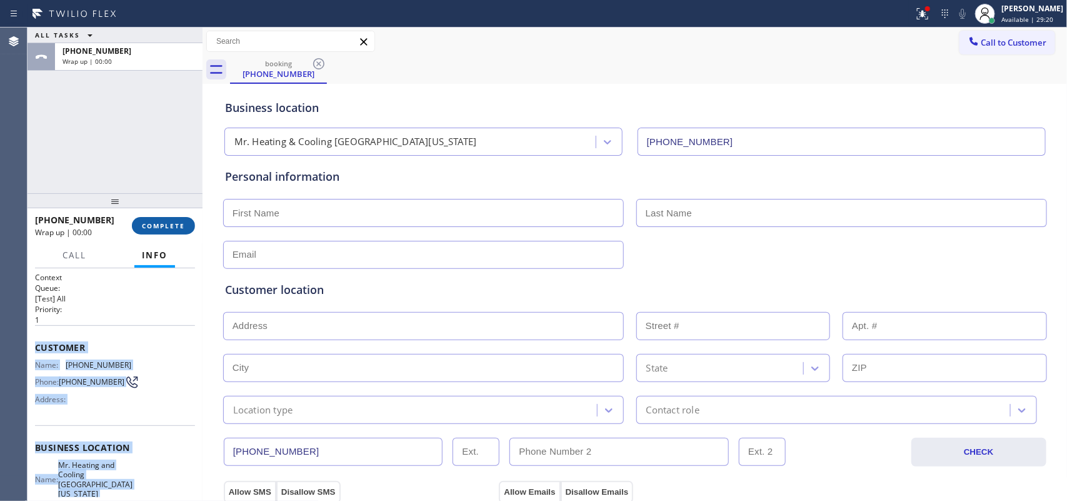
click at [169, 226] on span "COMPLETE" at bounding box center [163, 225] width 43 height 9
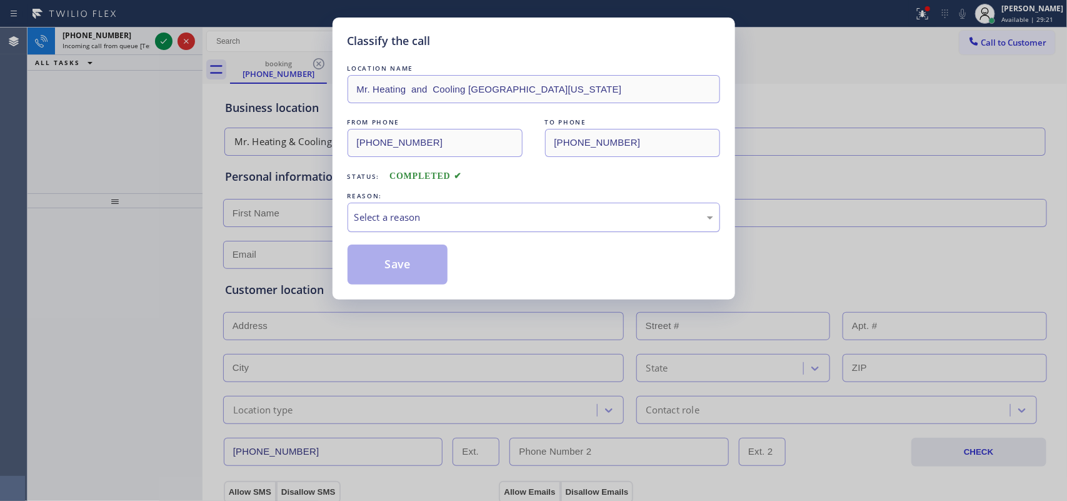
click at [414, 214] on div "Select a reason" at bounding box center [533, 217] width 359 height 14
drag, startPoint x: 391, startPoint y: 269, endPoint x: 379, endPoint y: 261, distance: 14.7
click at [389, 269] on button "Save" at bounding box center [397, 264] width 101 height 40
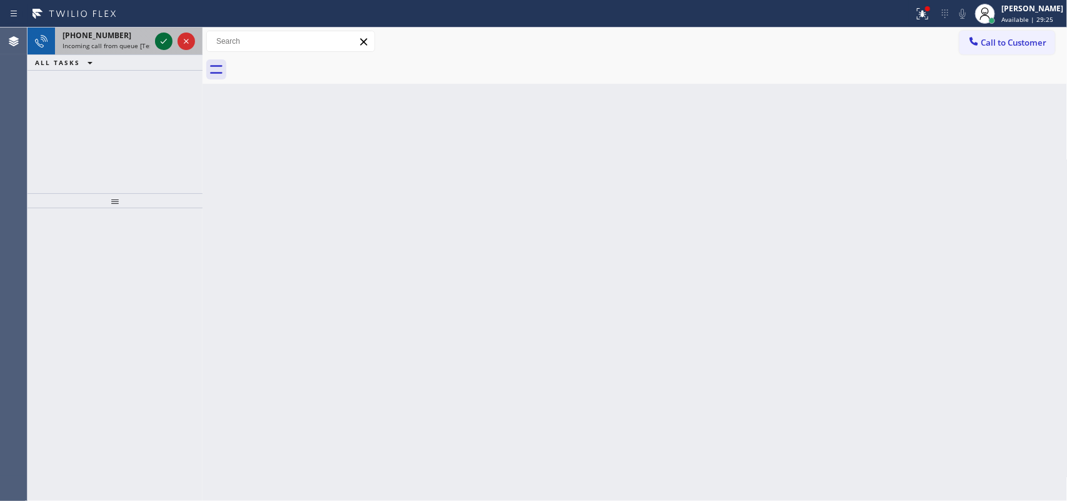
click at [164, 46] on icon at bounding box center [163, 41] width 15 height 15
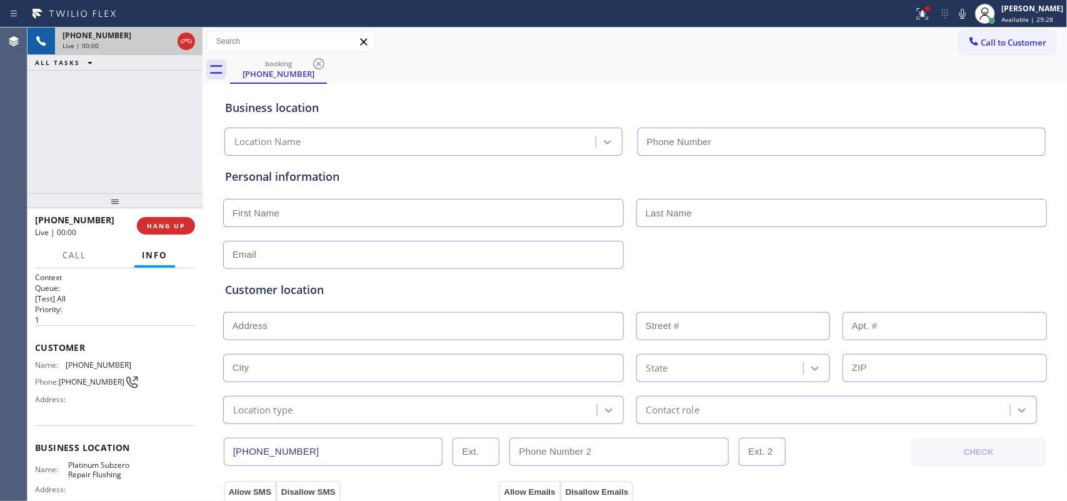
type input "[PHONE_NUMBER]"
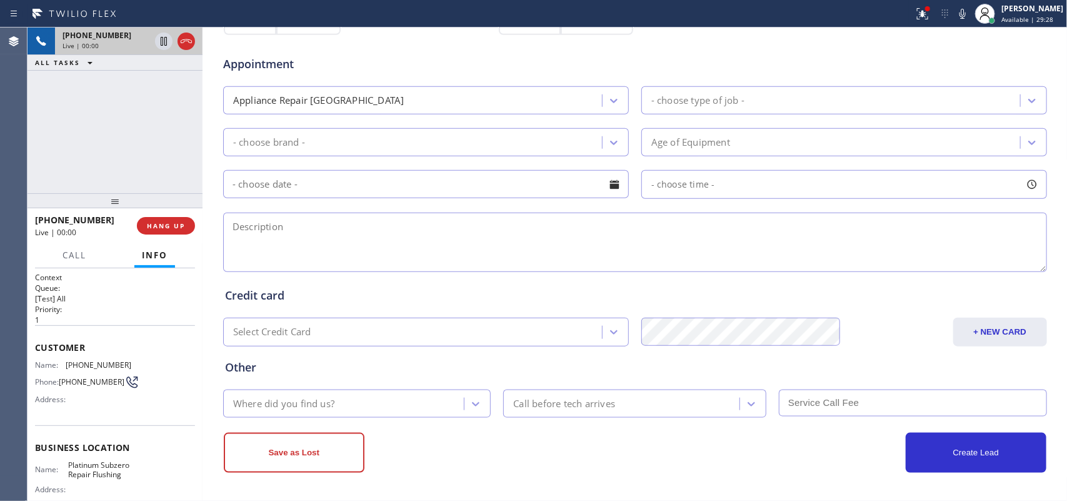
scroll to position [470, 0]
click at [163, 208] on div at bounding box center [114, 200] width 175 height 15
click at [181, 233] on button "HANG UP" at bounding box center [166, 225] width 58 height 17
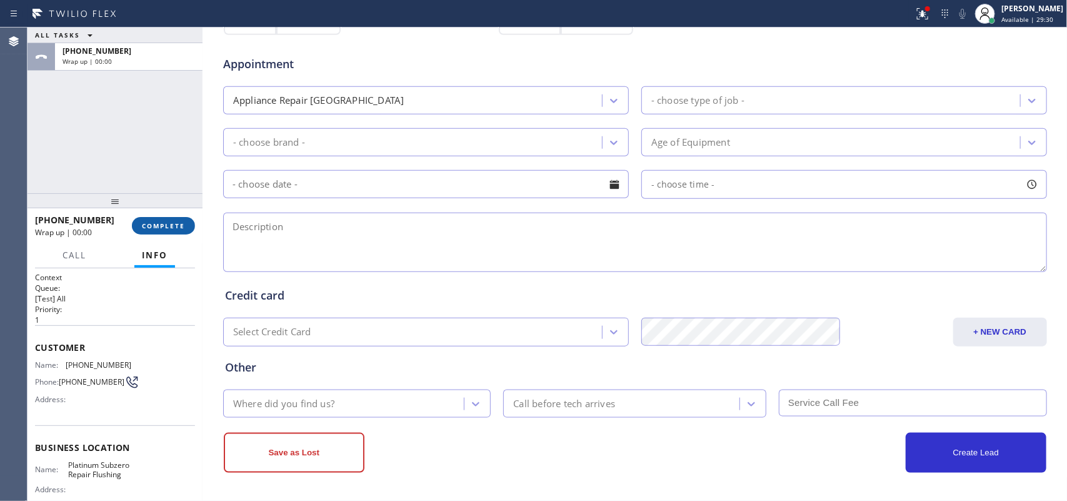
click at [183, 224] on span "COMPLETE" at bounding box center [163, 225] width 43 height 9
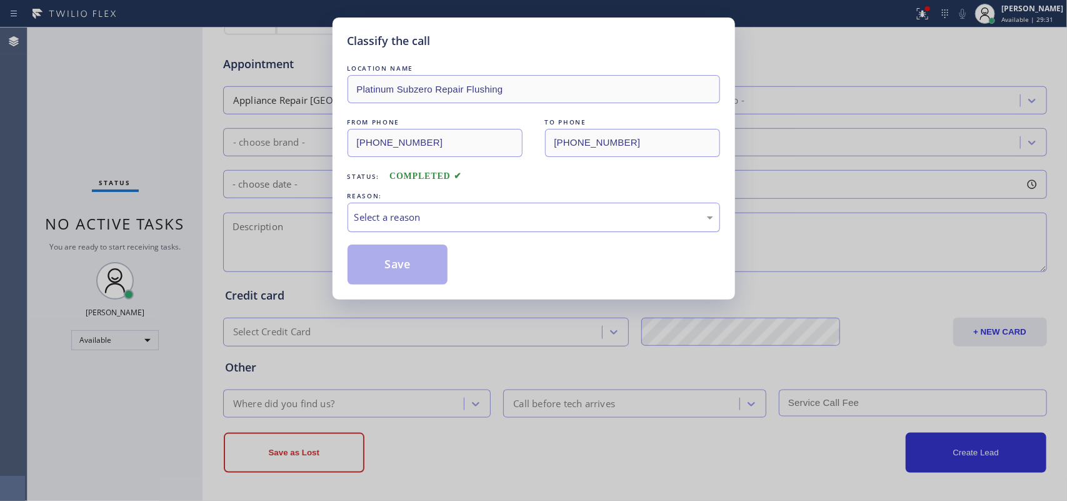
click at [383, 195] on div "REASON:" at bounding box center [533, 195] width 372 height 13
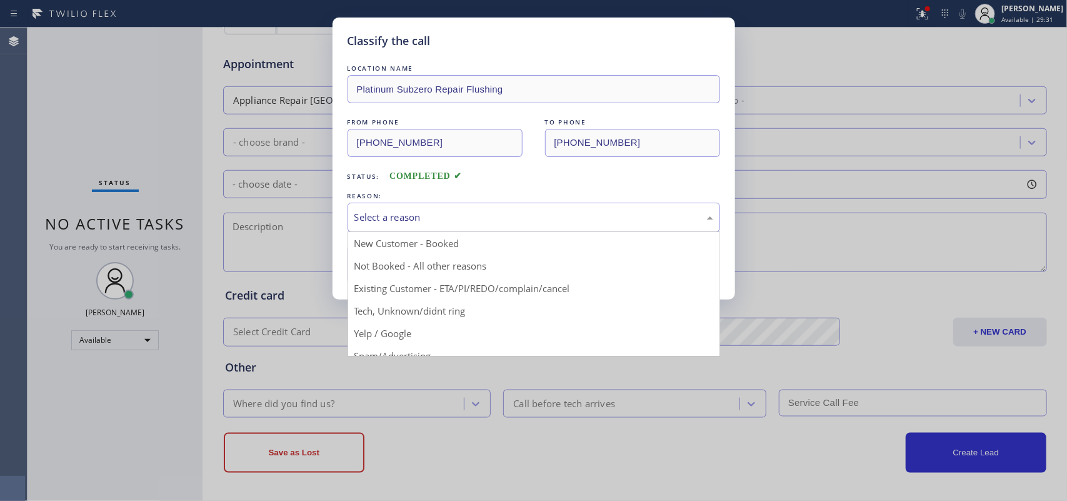
click at [388, 205] on div "Select a reason" at bounding box center [533, 216] width 372 height 29
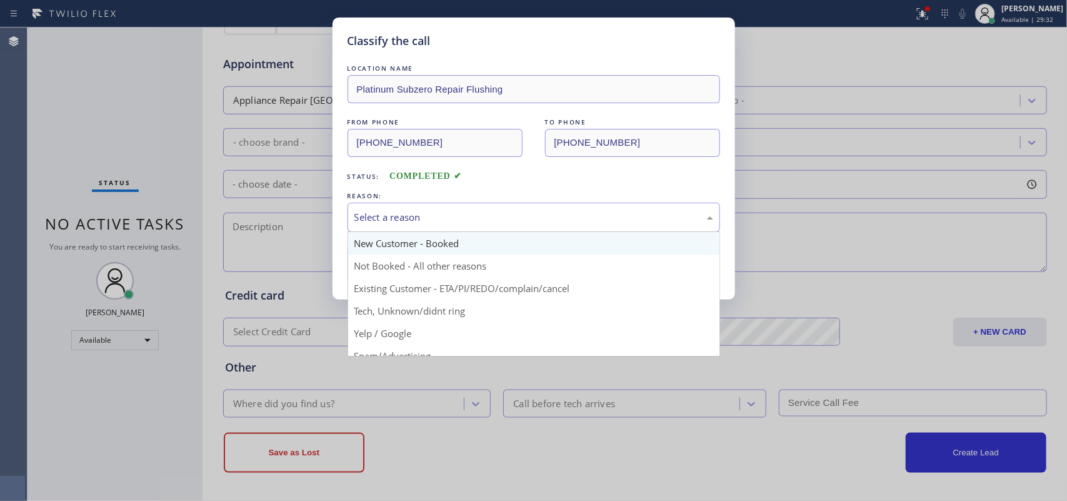
scroll to position [78, 0]
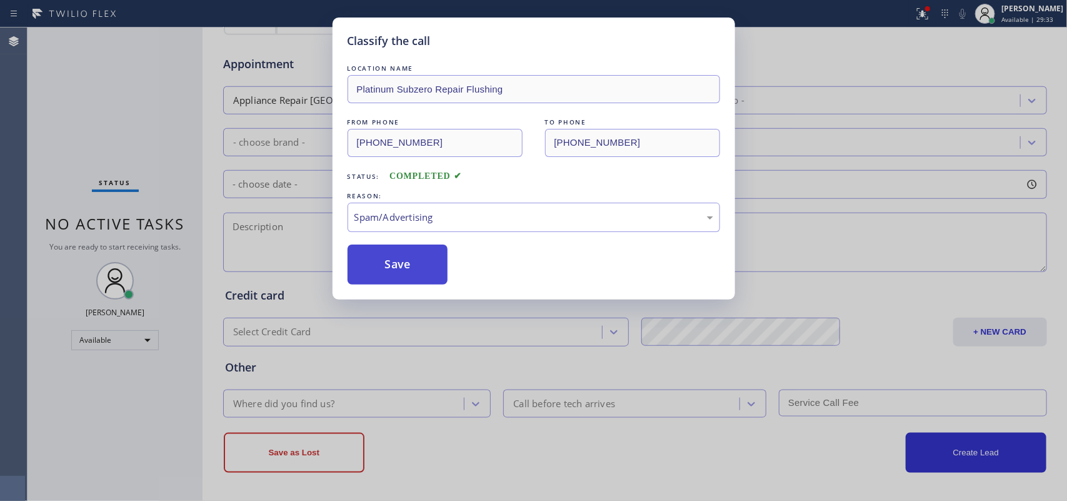
drag, startPoint x: 383, startPoint y: 255, endPoint x: 382, endPoint y: 248, distance: 6.9
click at [383, 254] on button "Save" at bounding box center [397, 264] width 101 height 40
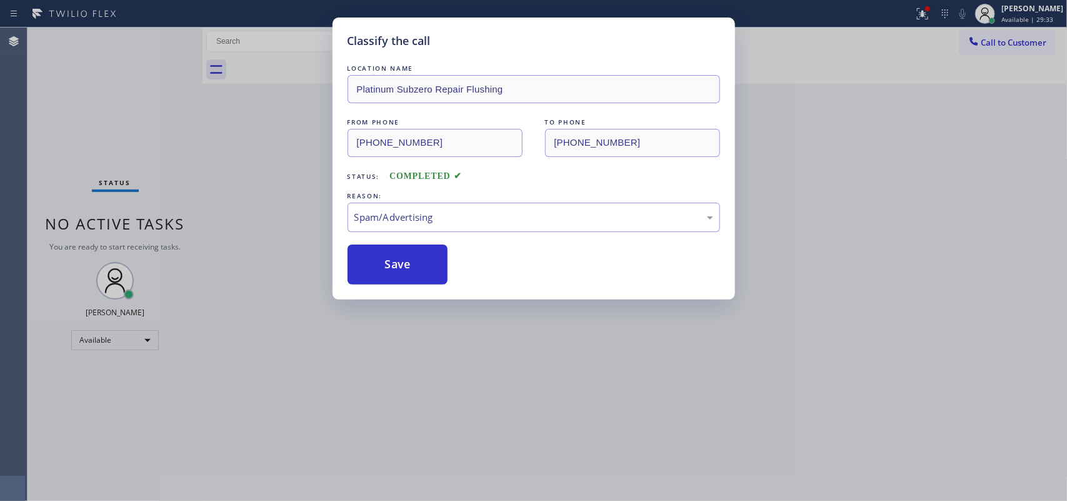
scroll to position [0, 0]
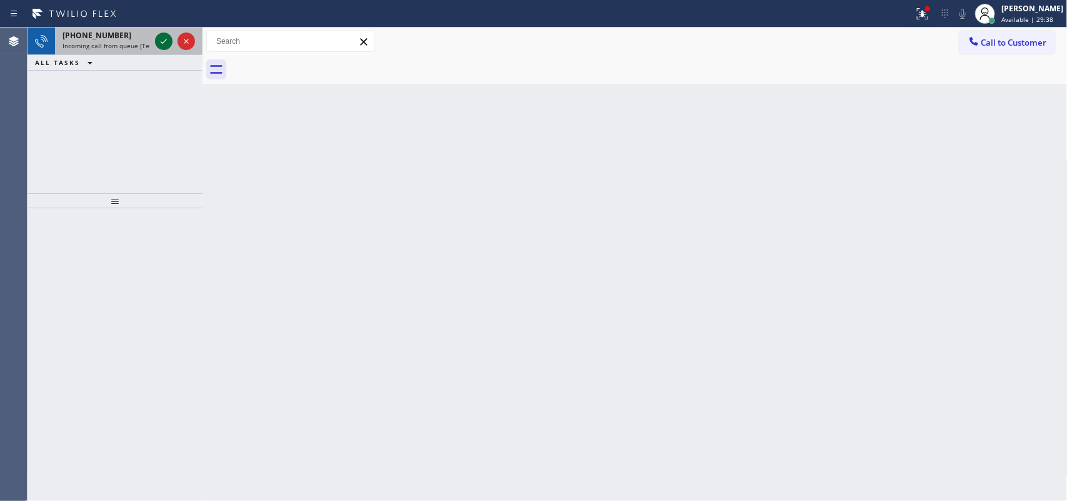
click at [167, 41] on icon at bounding box center [163, 41] width 15 height 15
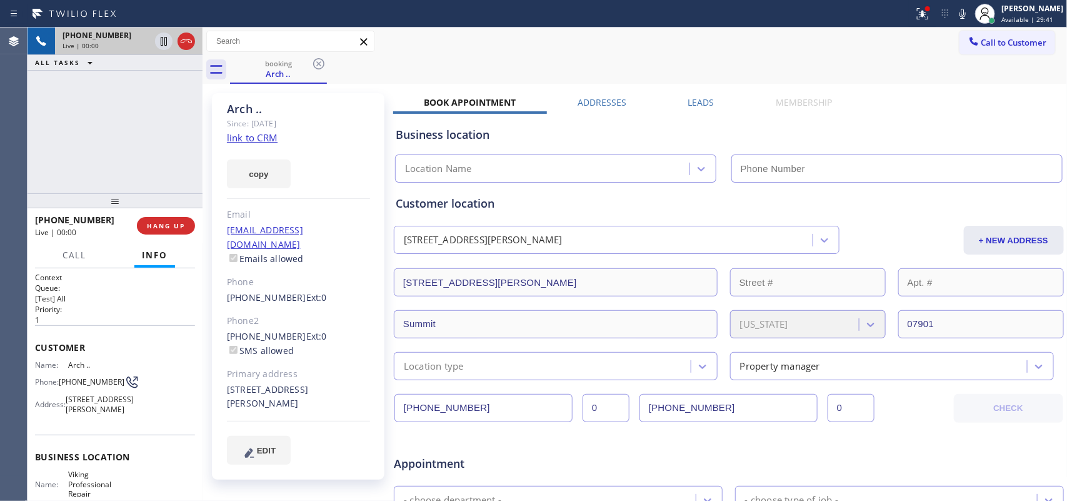
scroll to position [167, 0]
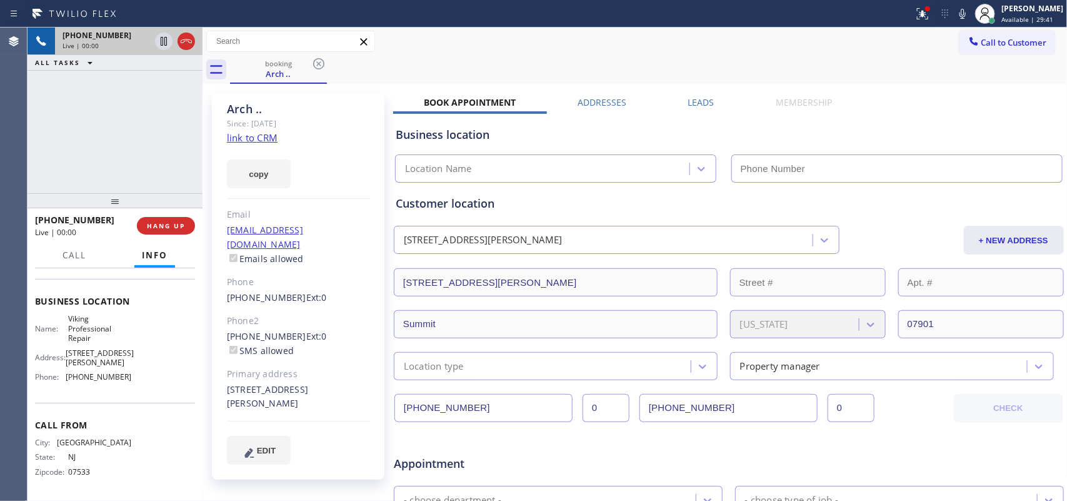
type input "[PHONE_NUMBER]"
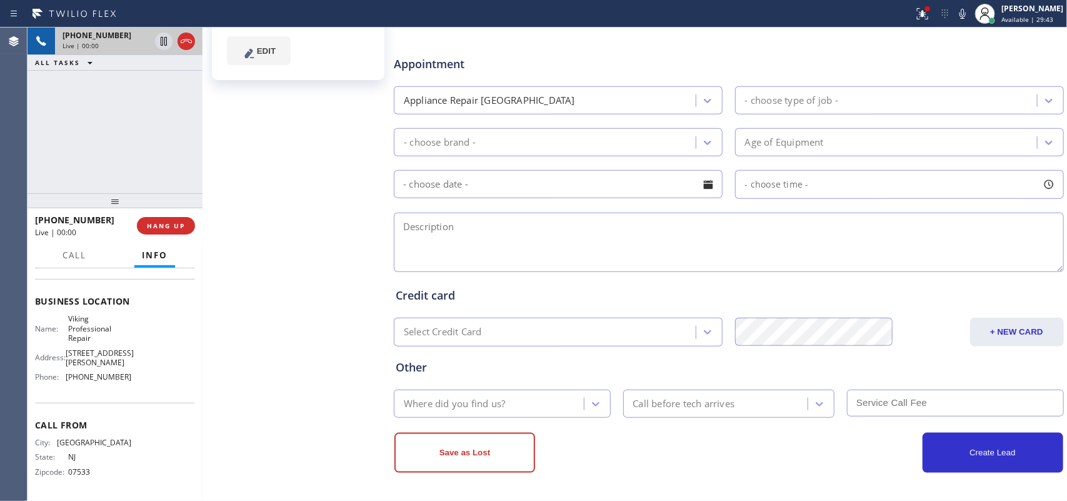
scroll to position [0, 0]
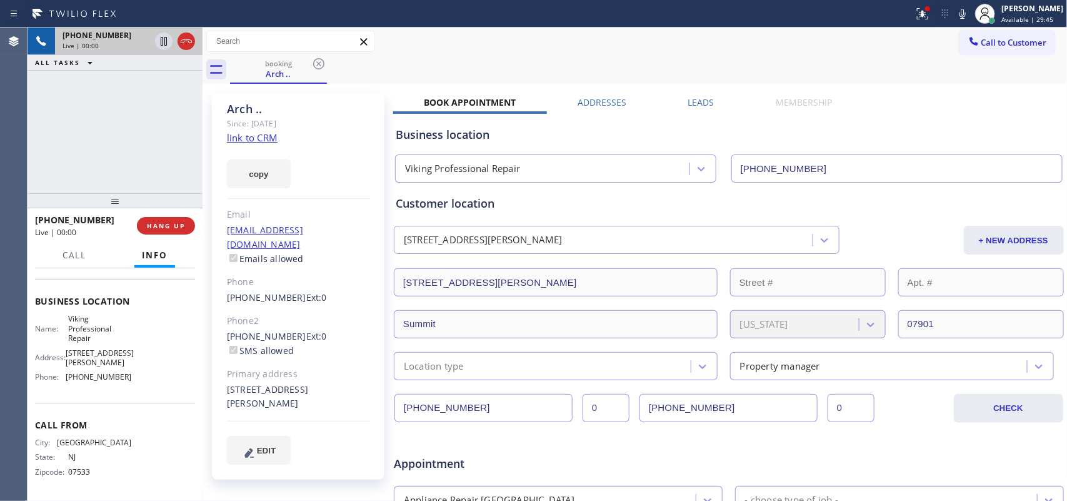
click at [261, 136] on link "link to CRM" at bounding box center [252, 137] width 51 height 12
click at [77, 252] on span "Call" at bounding box center [74, 254] width 24 height 11
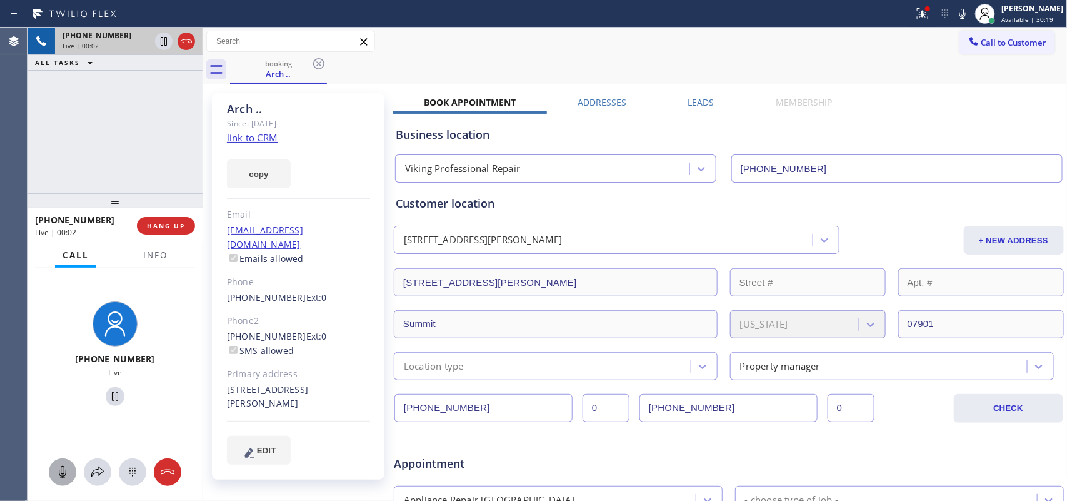
click at [67, 469] on icon at bounding box center [62, 471] width 15 height 15
click at [107, 396] on icon at bounding box center [114, 396] width 15 height 15
click at [67, 476] on icon at bounding box center [62, 471] width 15 height 15
click at [112, 394] on icon at bounding box center [114, 396] width 15 height 15
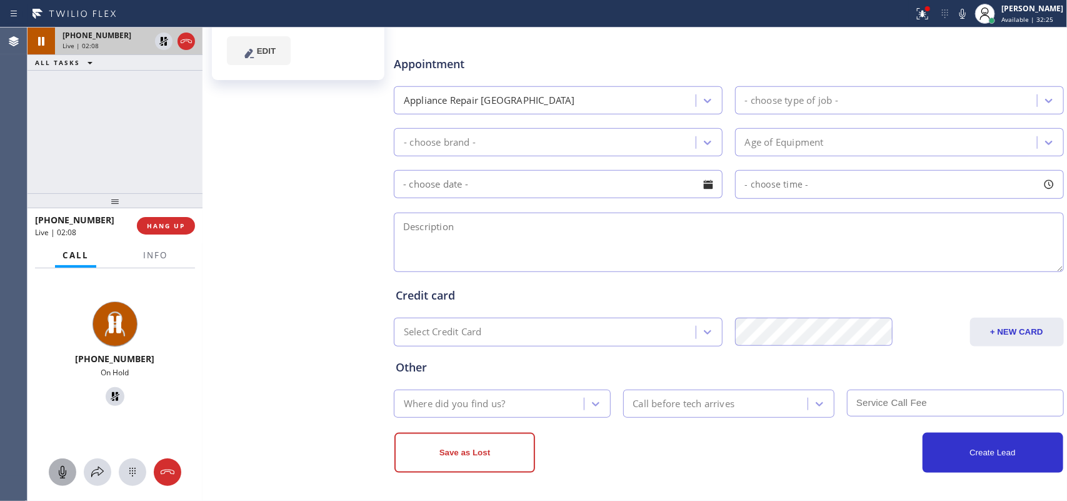
scroll to position [244, 0]
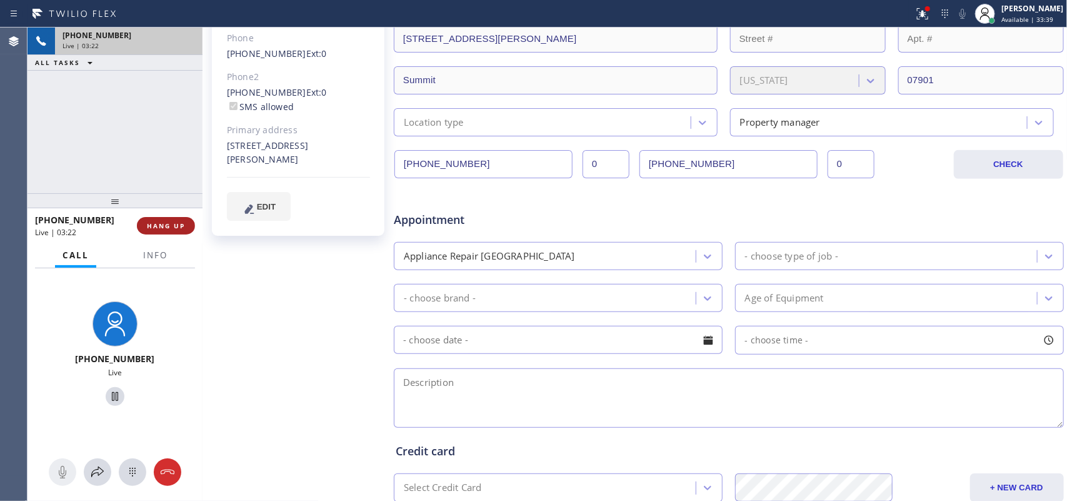
click at [176, 229] on span "HANG UP" at bounding box center [166, 225] width 38 height 9
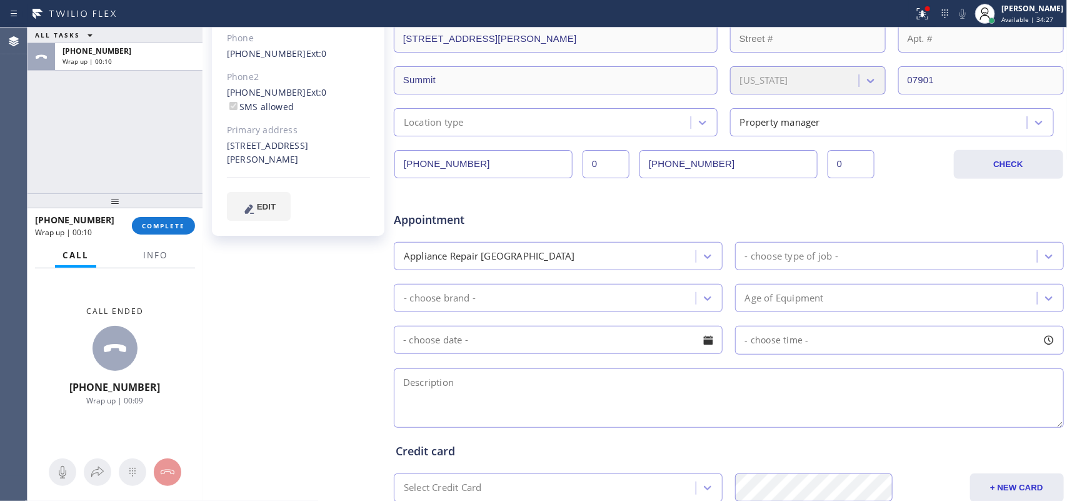
scroll to position [0, 0]
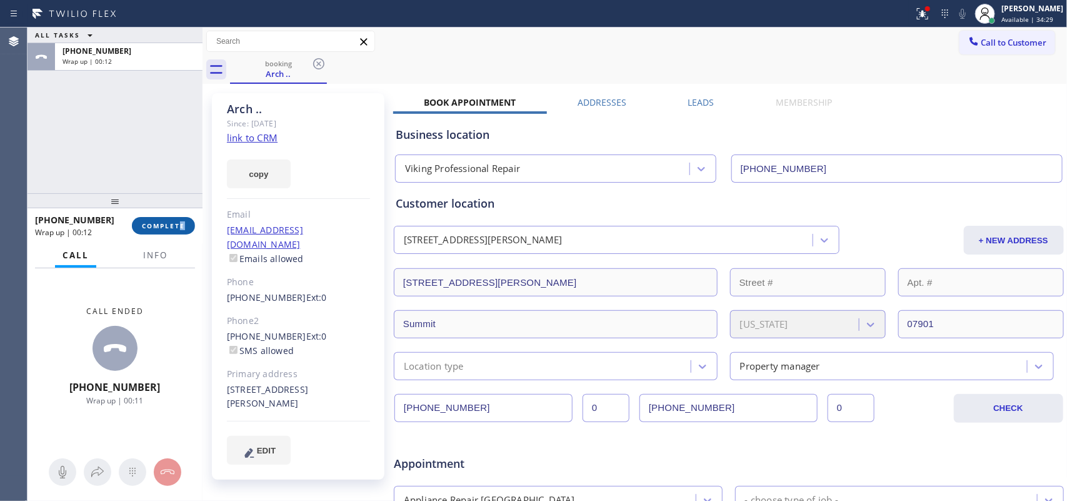
drag, startPoint x: 183, startPoint y: 233, endPoint x: 176, endPoint y: 229, distance: 8.7
click at [176, 229] on div "[PHONE_NUMBER] Wrap up | 00:12 COMPLETE" at bounding box center [115, 225] width 160 height 32
click at [175, 227] on span "COMPLETE" at bounding box center [163, 225] width 43 height 9
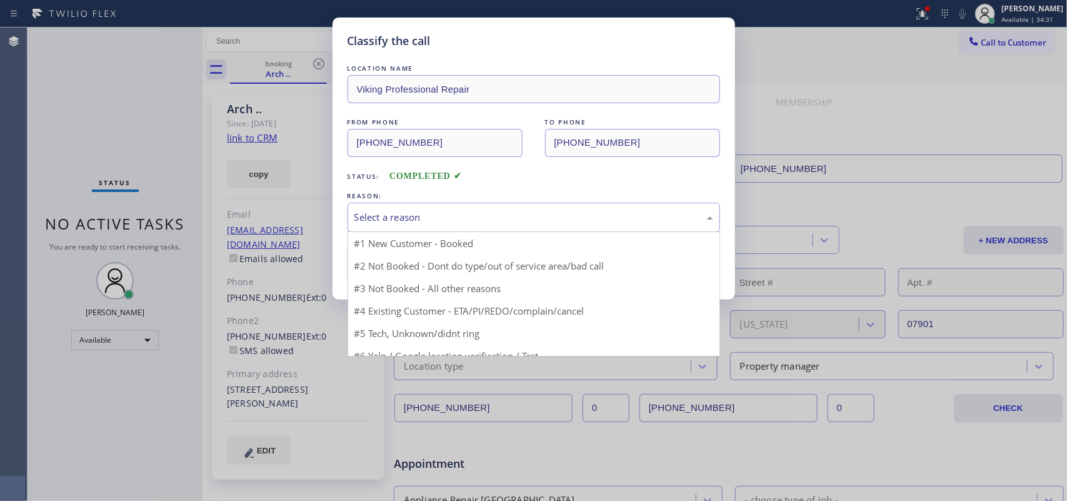
click at [397, 216] on div "Select a reason" at bounding box center [533, 217] width 359 height 14
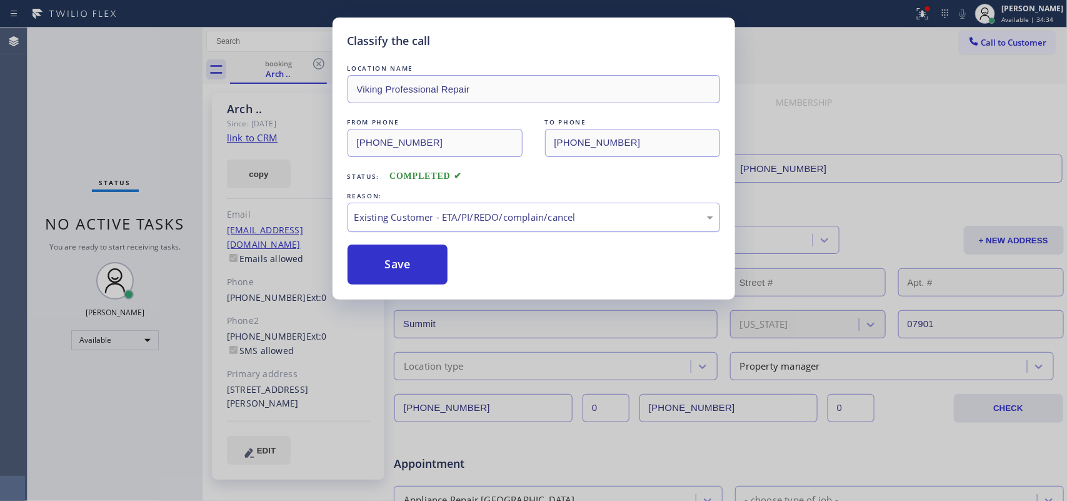
click at [449, 220] on div "Existing Customer - ETA/PI/REDO/complain/cancel" at bounding box center [533, 217] width 359 height 14
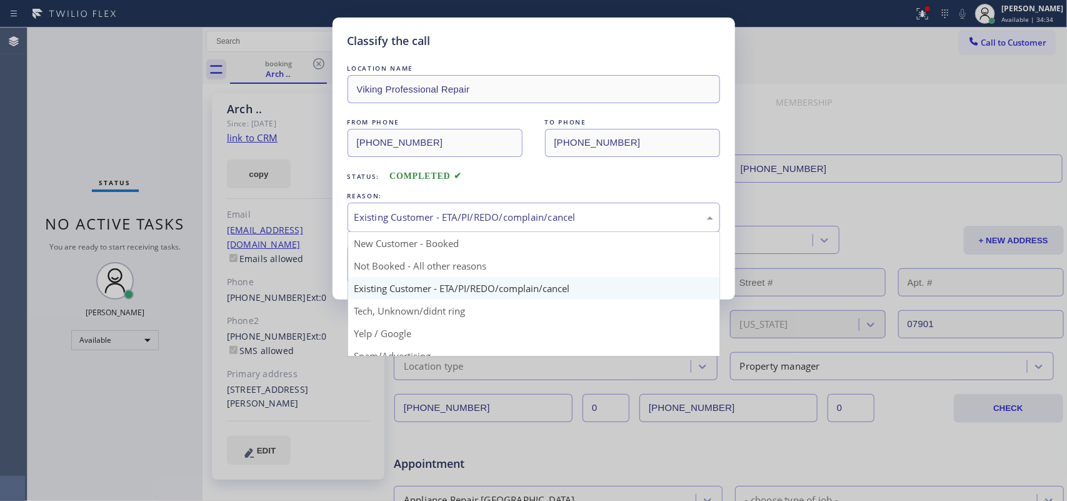
click at [449, 220] on div "Existing Customer - ETA/PI/REDO/complain/cancel" at bounding box center [533, 217] width 359 height 14
click at [447, 221] on div "Existing Customer - ETA/PI/REDO/complain/cancel" at bounding box center [533, 217] width 359 height 14
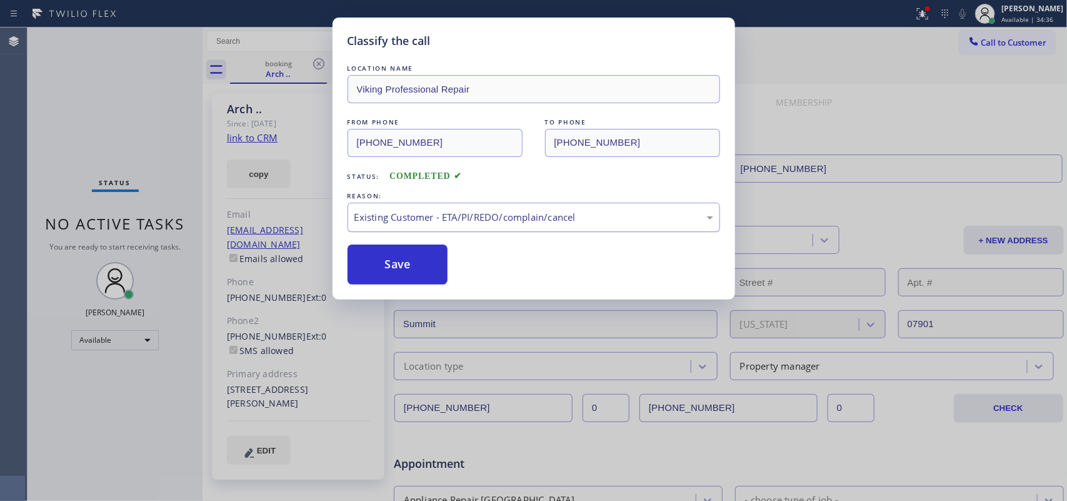
click at [447, 221] on div "Existing Customer - ETA/PI/REDO/complain/cancel" at bounding box center [533, 217] width 359 height 14
drag, startPoint x: 423, startPoint y: 261, endPoint x: 389, endPoint y: 179, distance: 88.6
click at [422, 262] on button "Save" at bounding box center [397, 264] width 101 height 40
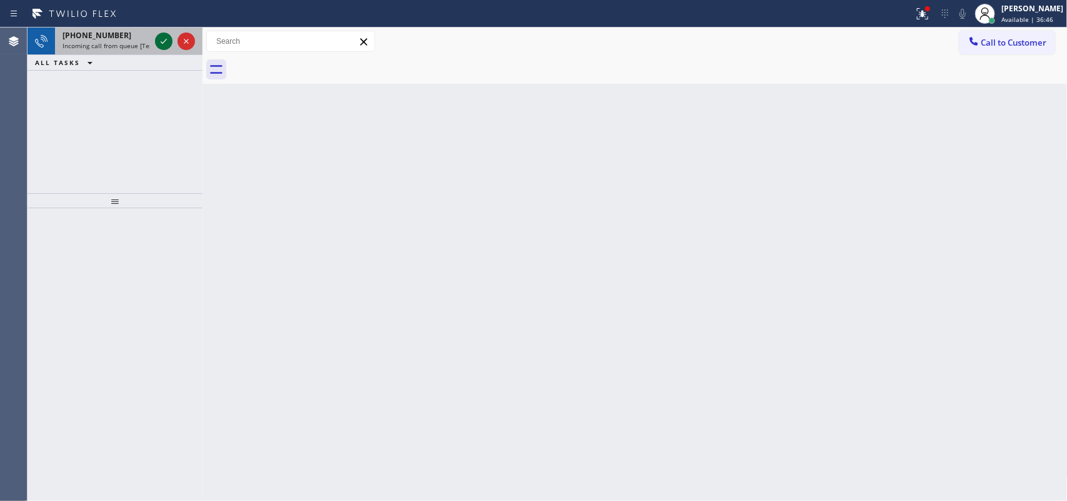
click at [156, 42] on icon at bounding box center [163, 41] width 15 height 15
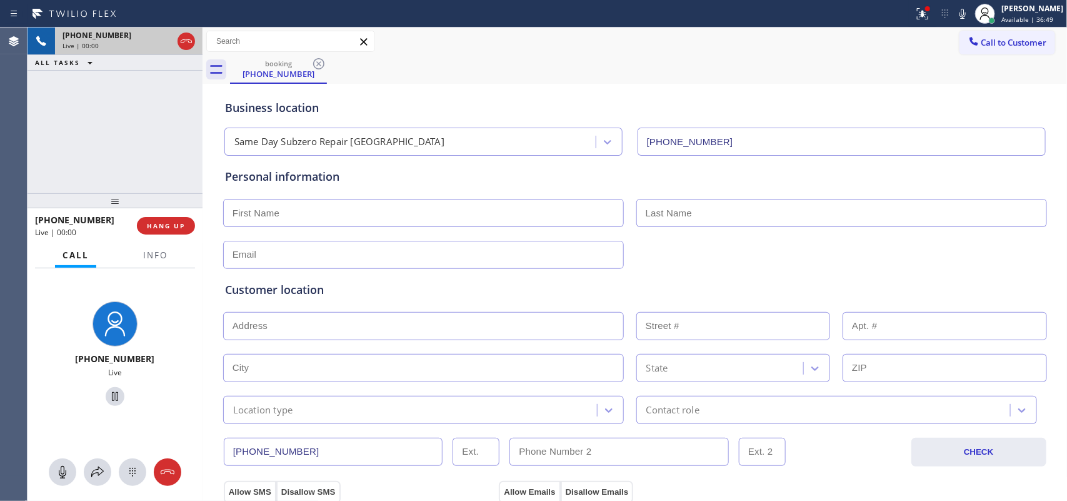
type input "[PHONE_NUMBER]"
click at [64, 472] on icon at bounding box center [62, 472] width 7 height 12
click at [113, 397] on icon at bounding box center [114, 396] width 15 height 15
drag, startPoint x: 61, startPoint y: 470, endPoint x: 69, endPoint y: 449, distance: 23.0
click at [60, 471] on icon at bounding box center [62, 471] width 15 height 15
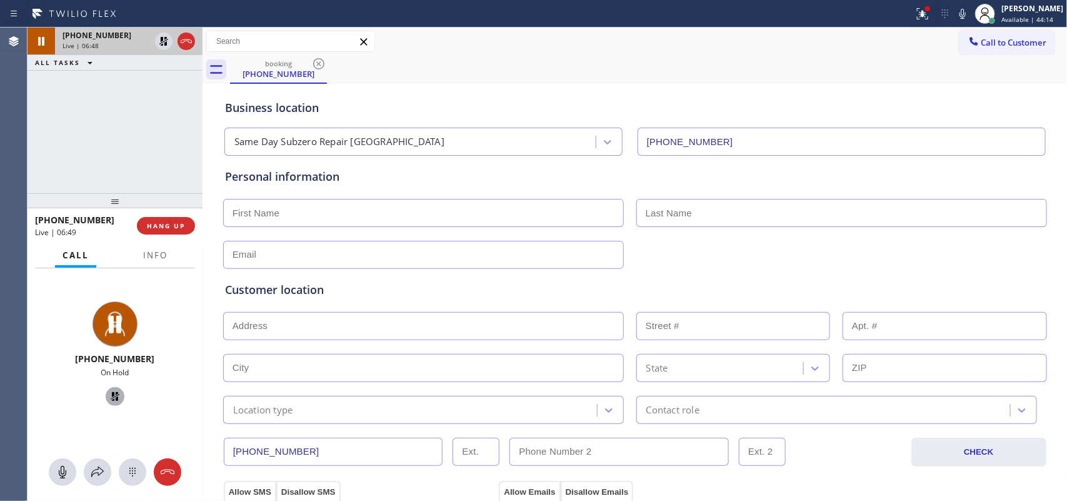
click at [107, 399] on icon at bounding box center [114, 396] width 15 height 15
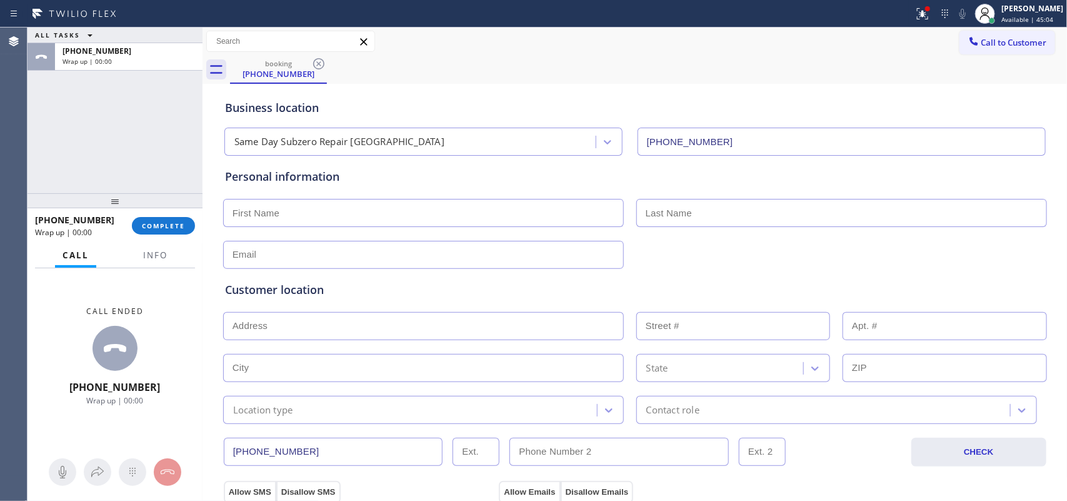
click at [339, 207] on input "text" at bounding box center [423, 213] width 401 height 28
type input "m"
type input "Ms."
type input "[PERSON_NAME]"
click at [354, 239] on div at bounding box center [635, 253] width 826 height 31
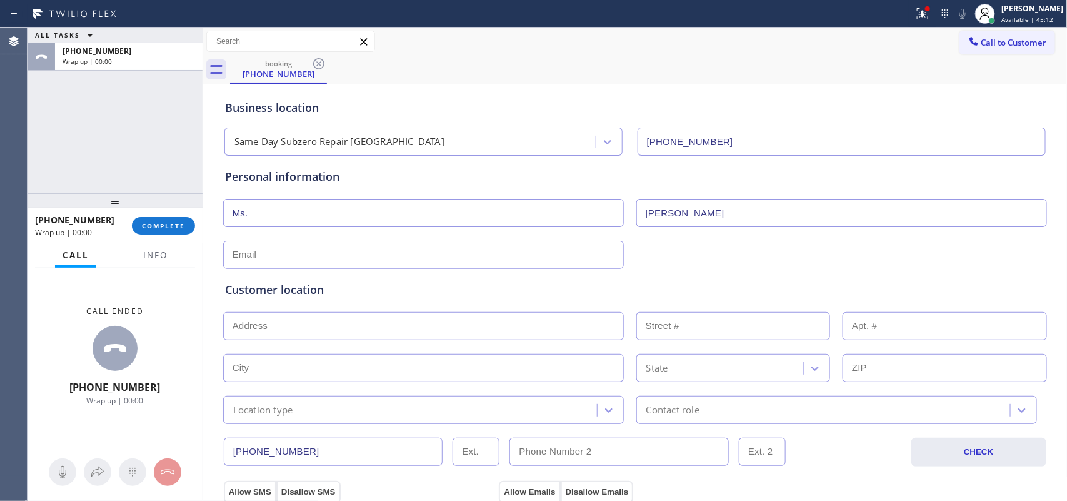
click at [356, 248] on input "text" at bounding box center [423, 255] width 401 height 28
type input "[EMAIL_ADDRESS][DOMAIN_NAME]"
click at [332, 319] on input "text" at bounding box center [423, 326] width 401 height 28
paste input "[STREET_ADDRESS][PERSON_NAME],"
type input "[STREET_ADDRESS][PERSON_NAME]"
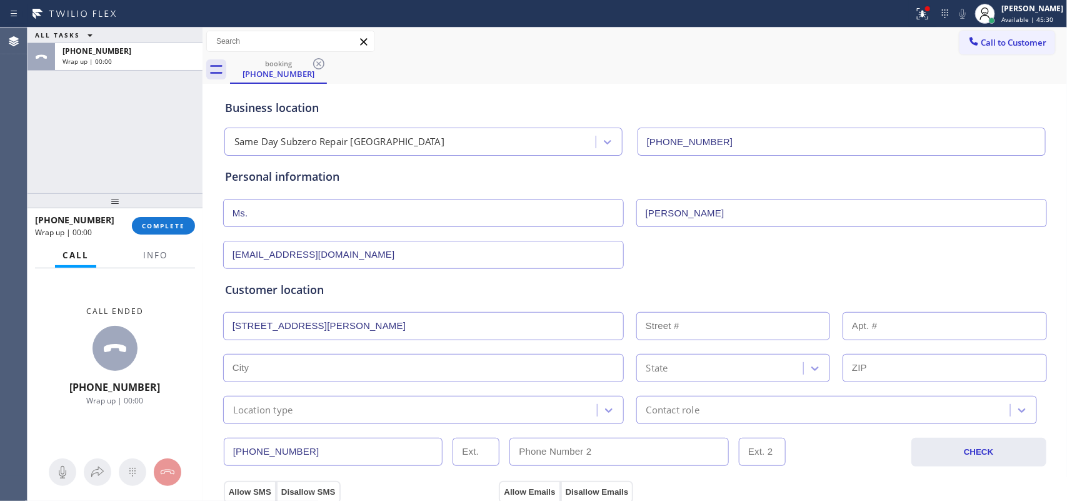
type input "2530"
type input "[GEOGRAPHIC_DATA]"
type input "17601"
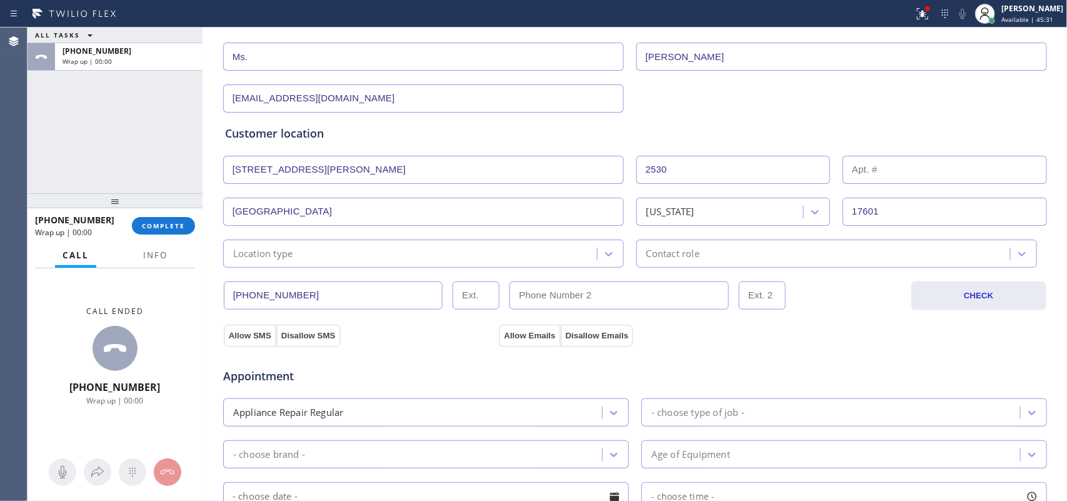
click at [428, 261] on div "Location type" at bounding box center [412, 253] width 370 height 22
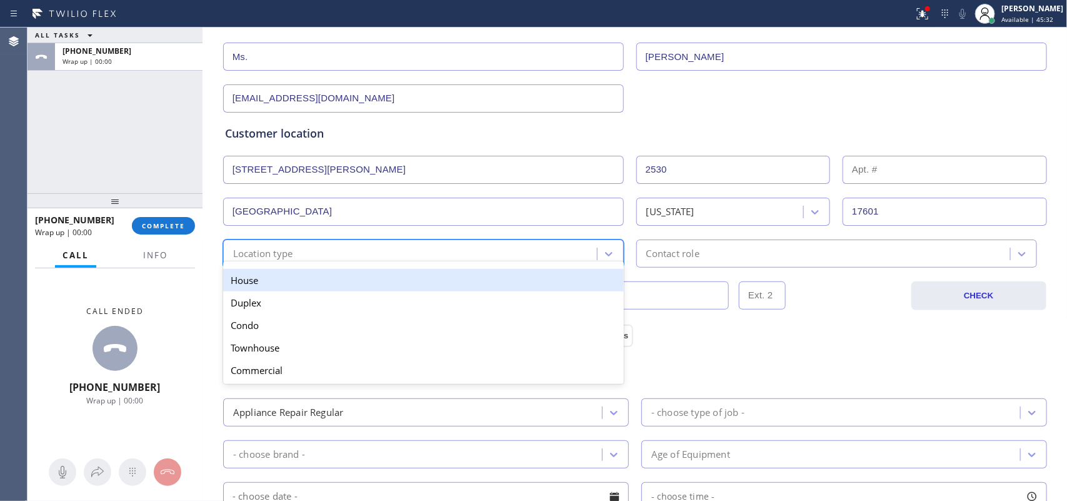
click at [401, 286] on div "House" at bounding box center [423, 280] width 401 height 22
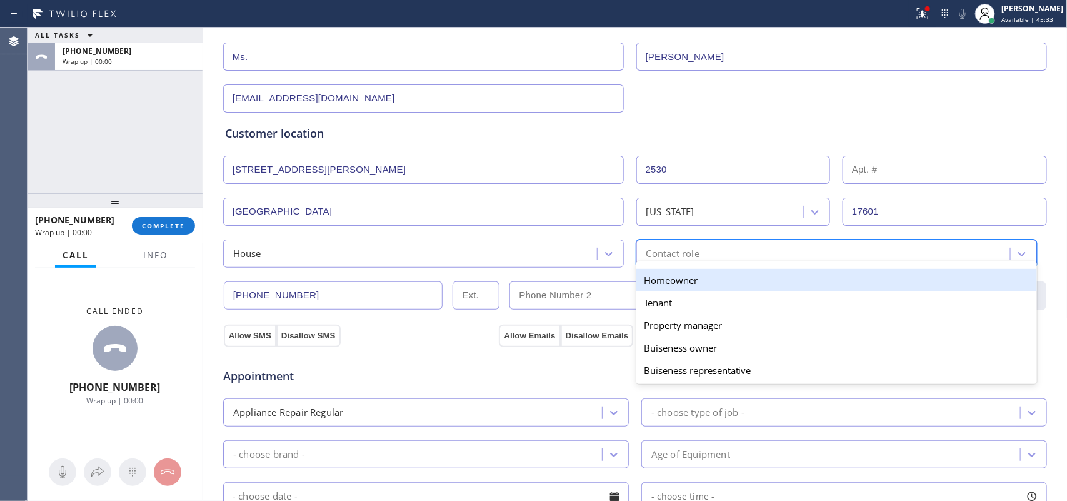
click at [738, 260] on div "Contact role" at bounding box center [825, 253] width 370 height 22
click at [742, 282] on div "Homeowner" at bounding box center [836, 280] width 401 height 22
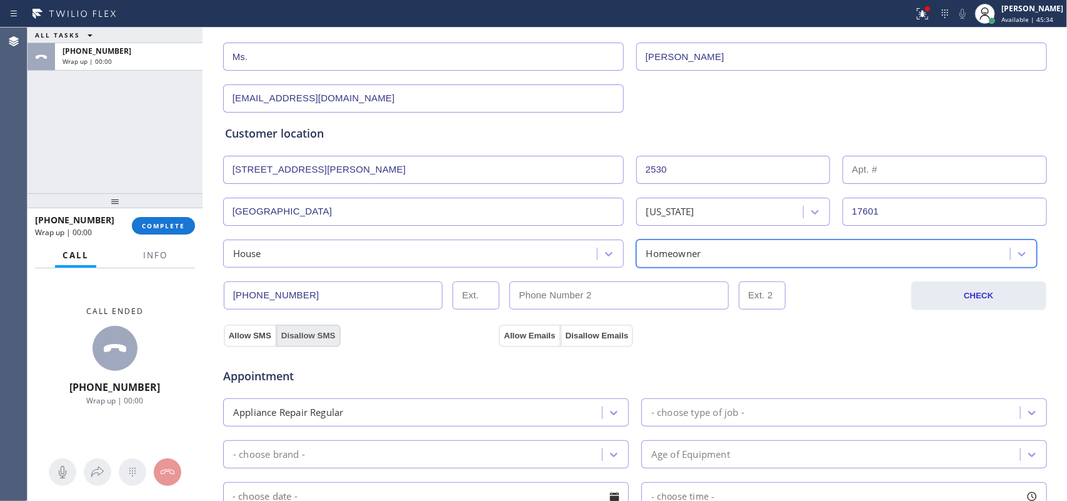
drag, startPoint x: 234, startPoint y: 336, endPoint x: 288, endPoint y: 334, distance: 53.8
click at [236, 336] on button "Allow SMS" at bounding box center [250, 335] width 52 height 22
drag, startPoint x: 610, startPoint y: 335, endPoint x: 598, endPoint y: 335, distance: 11.9
click at [605, 335] on button "Disallow Emails" at bounding box center [597, 335] width 73 height 22
click at [301, 332] on button "Disallow SMS" at bounding box center [308, 335] width 64 height 22
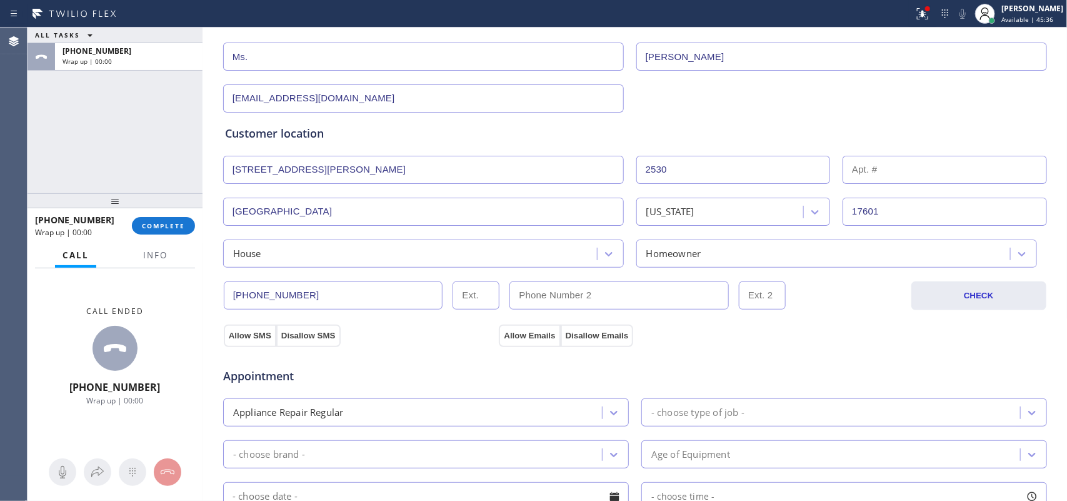
scroll to position [469, 0]
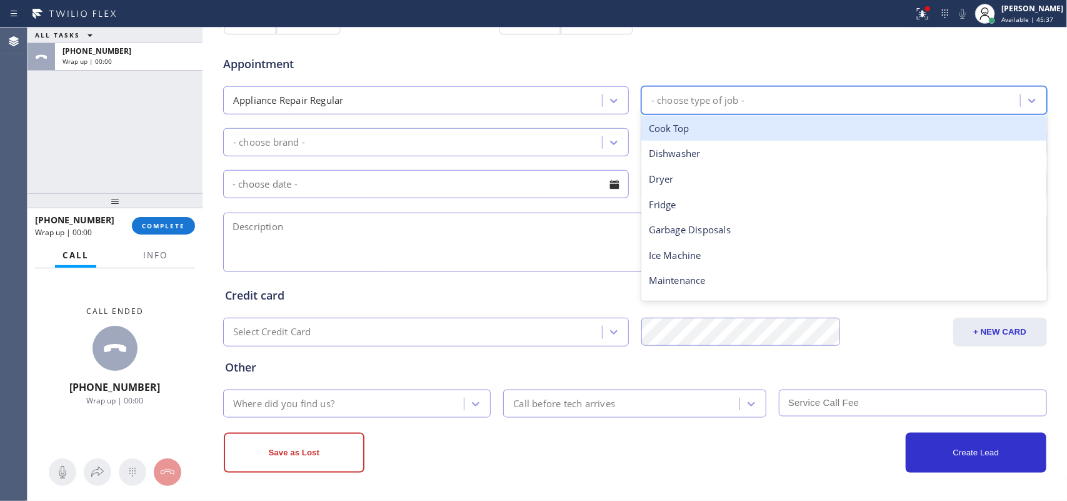
click at [719, 109] on div "- choose type of job -" at bounding box center [832, 100] width 375 height 22
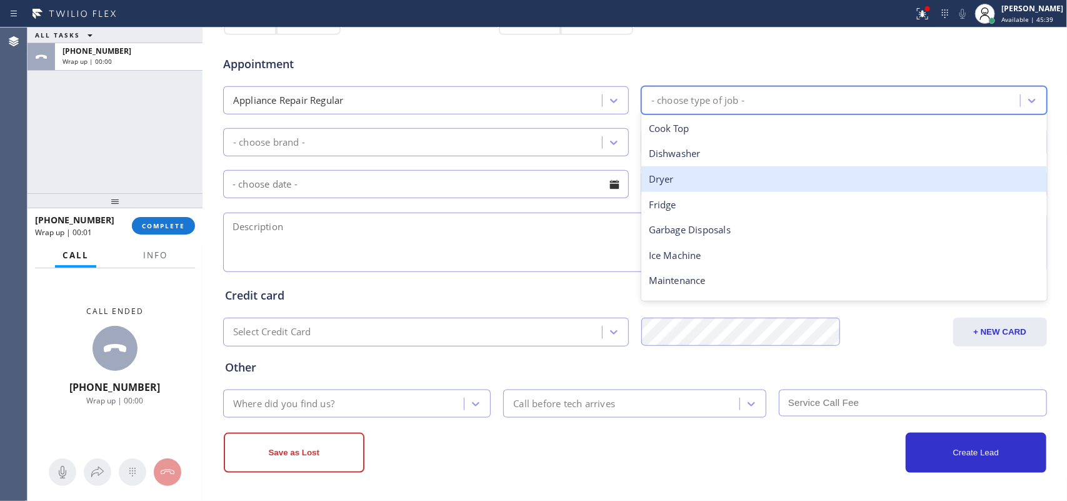
click at [707, 188] on div "Dryer" at bounding box center [844, 179] width 406 height 26
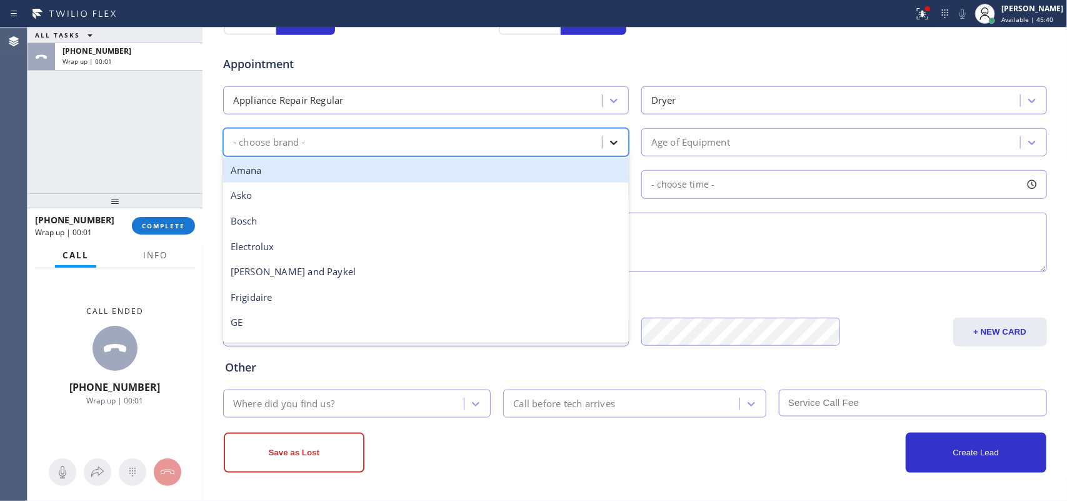
click at [607, 141] on icon at bounding box center [613, 142] width 12 height 12
type input "sa"
click at [587, 161] on div "Samsung" at bounding box center [426, 170] width 406 height 26
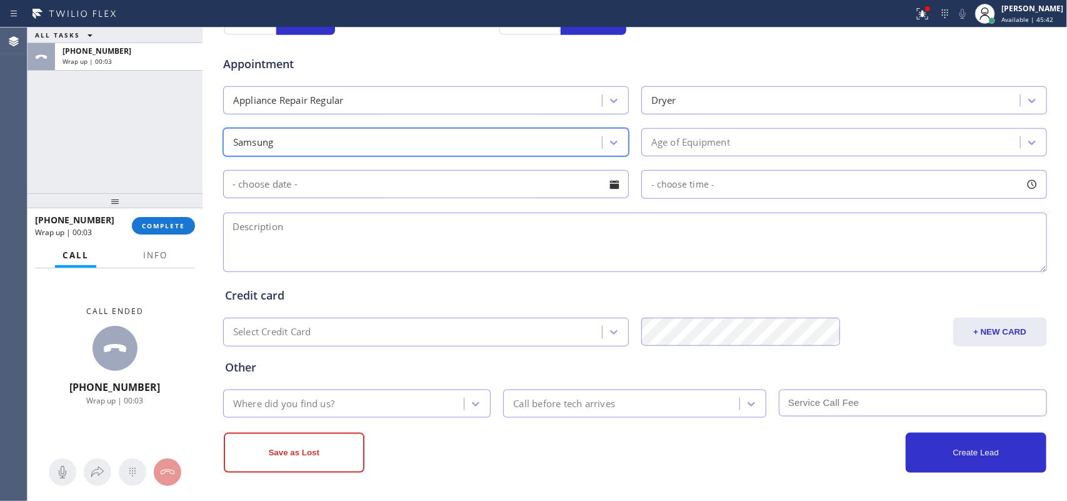
click at [729, 141] on div "Age of Equipment" at bounding box center [832, 142] width 375 height 22
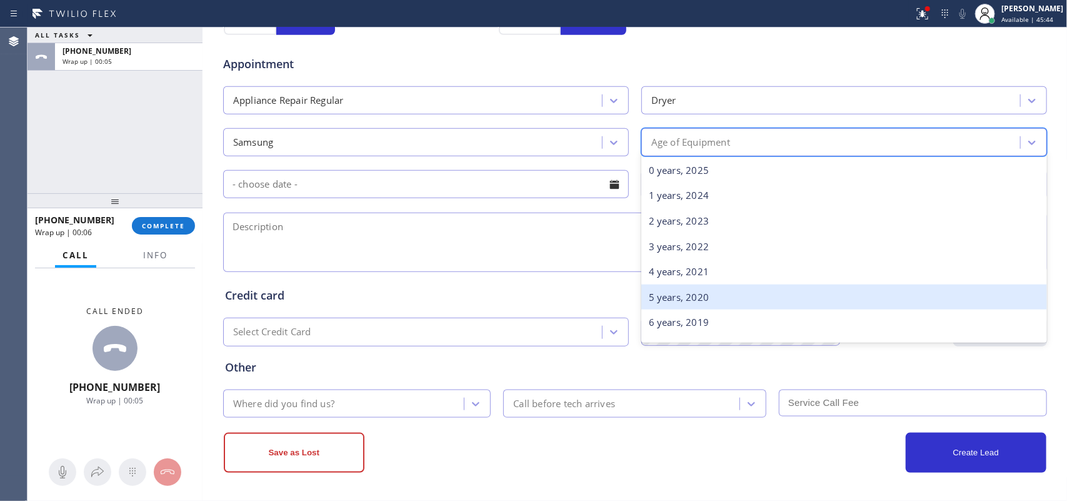
click at [722, 296] on div "5 years, 2020" at bounding box center [844, 297] width 406 height 26
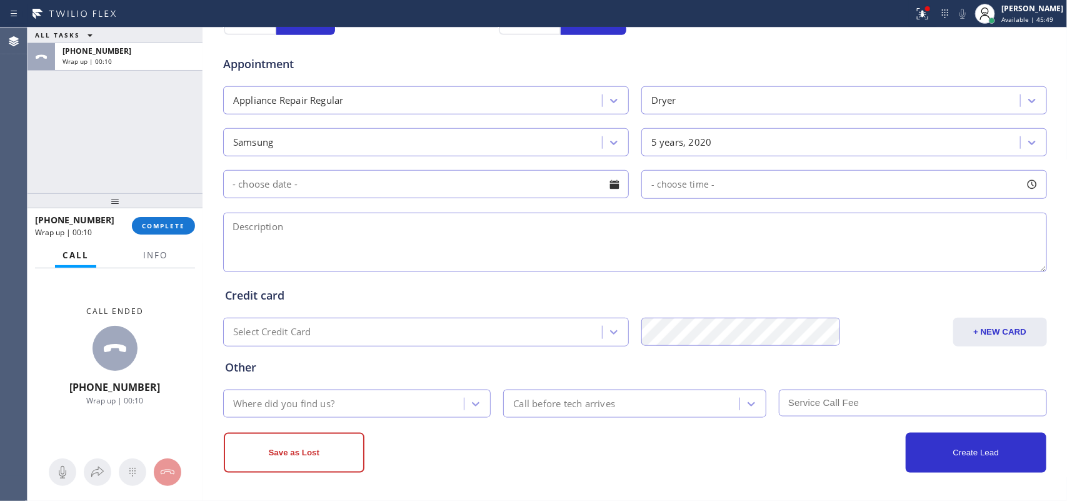
click at [395, 232] on textarea at bounding box center [635, 241] width 824 height 59
paste textarea "Samsung SBS frontload dryer/replaced a dryer turned it the wrong way and it sna…"
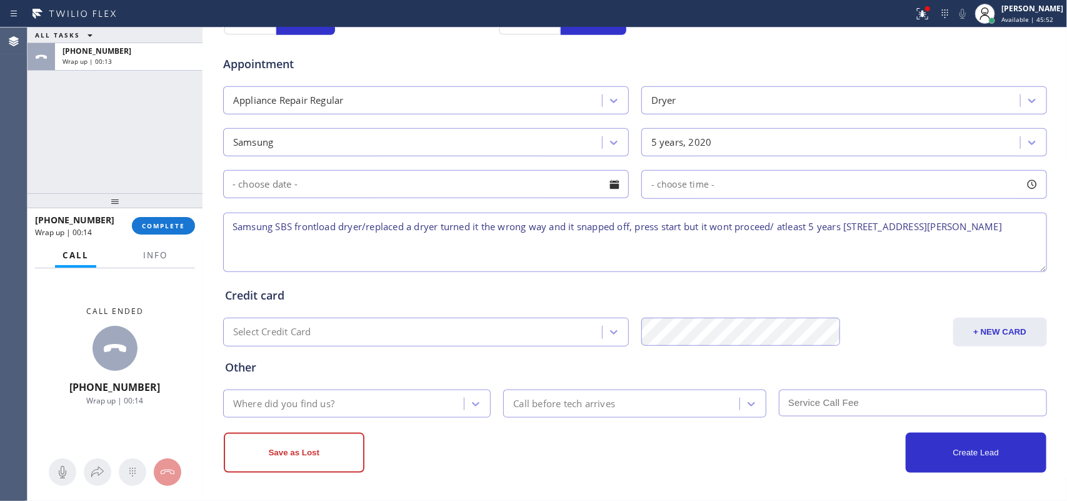
click at [861, 228] on textarea "Samsung SBS frontload dryer/replaced a dryer turned it the wrong way and it sna…" at bounding box center [635, 241] width 824 height 59
click at [324, 241] on textarea "Samsung SBS frontload dryer/replaced a dryer turned it the wrong way and it sna…" at bounding box center [635, 241] width 824 height 59
type textarea "Samsung SBS frontload dryer/replaced a dryer turned it the wrong way and it sna…"
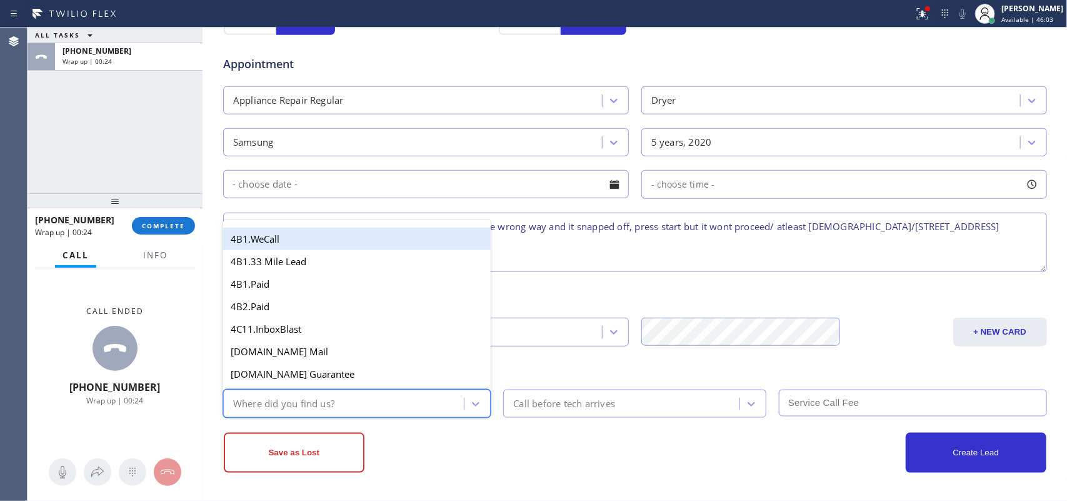
click at [364, 398] on div "Where did you find us?" at bounding box center [345, 403] width 237 height 22
type input "g"
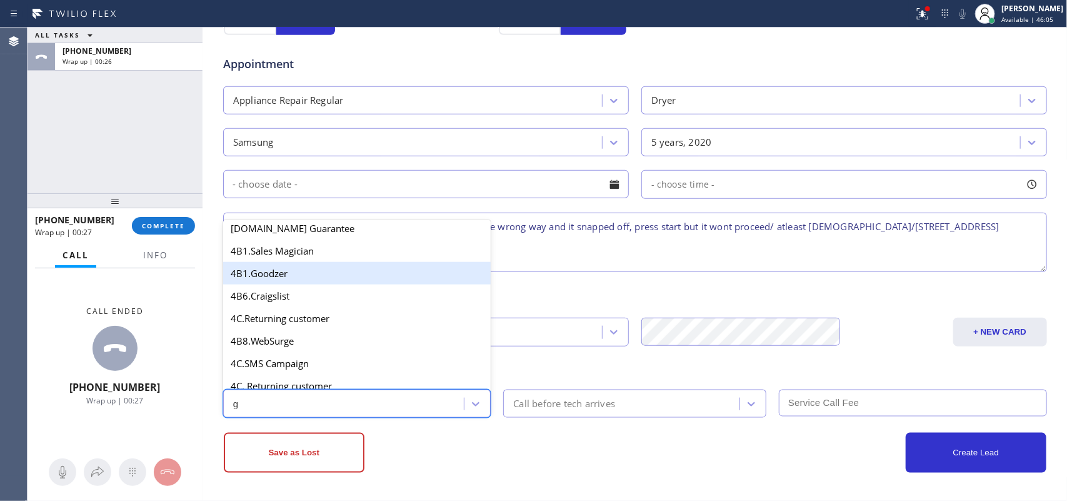
scroll to position [236, 0]
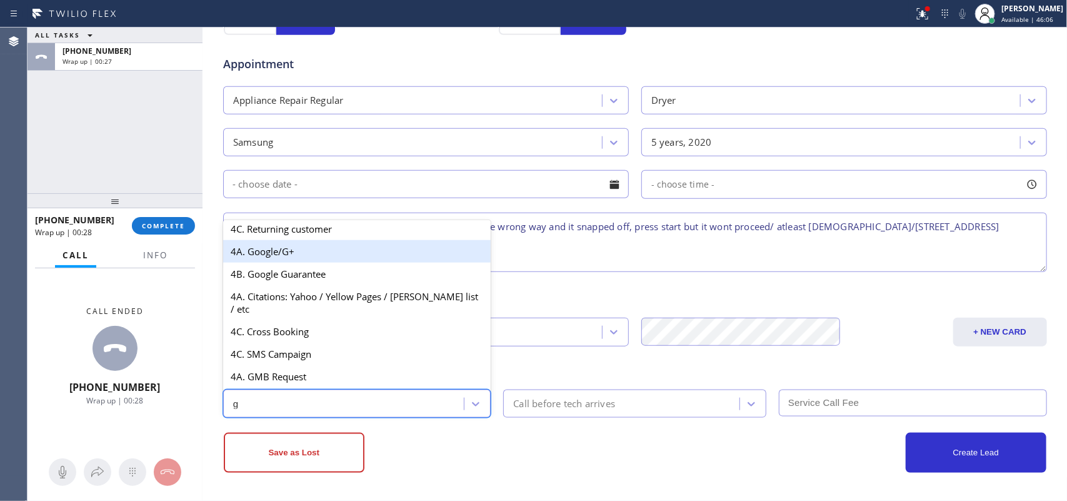
click at [294, 257] on div "4A. Google/G+" at bounding box center [357, 251] width 268 height 22
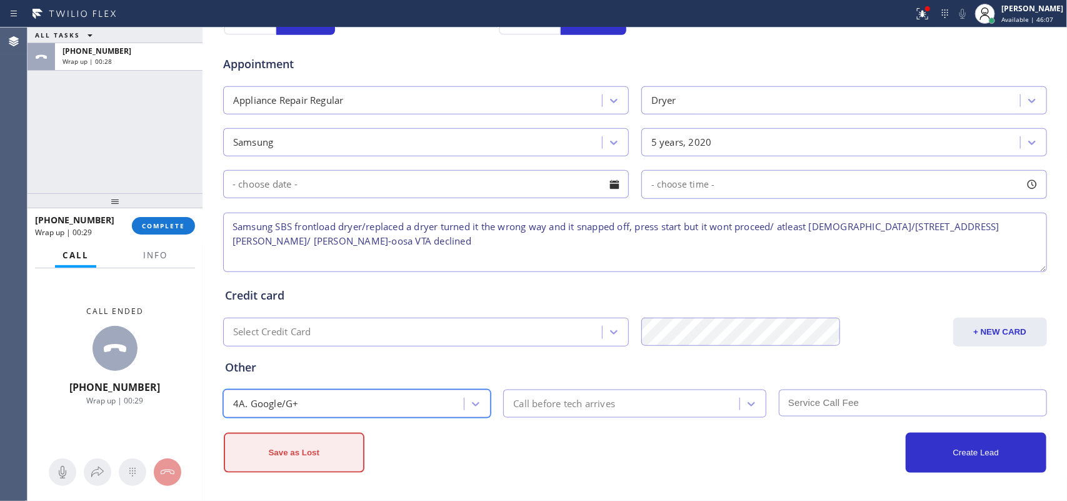
click at [317, 451] on button "Save as Lost" at bounding box center [294, 452] width 141 height 40
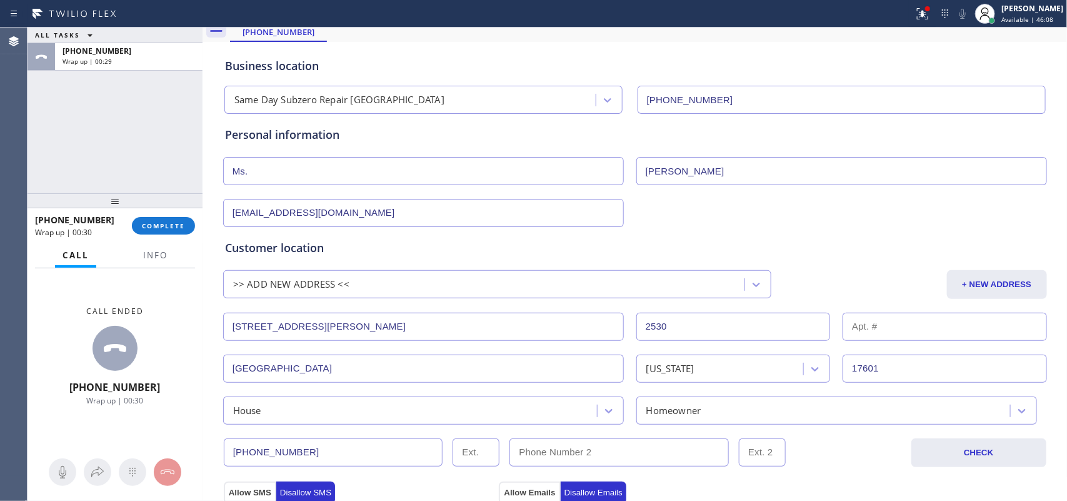
scroll to position [0, 0]
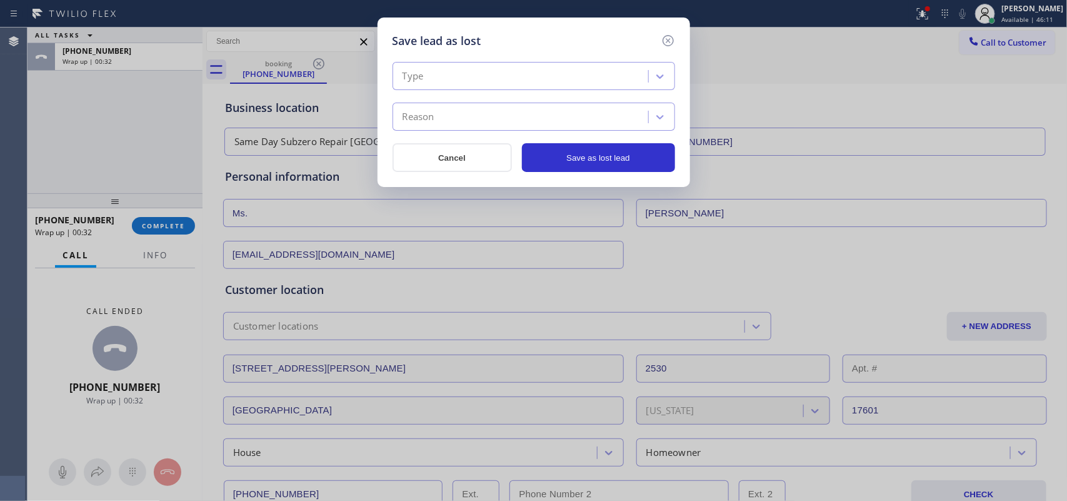
click at [569, 74] on div "Type" at bounding box center [522, 77] width 252 height 22
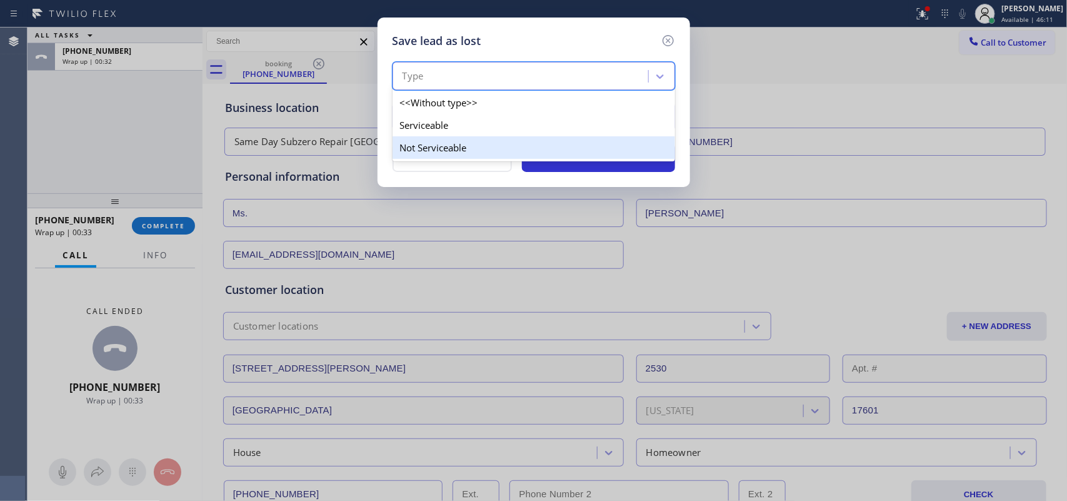
click at [564, 151] on div "Not Serviceable" at bounding box center [533, 147] width 282 height 22
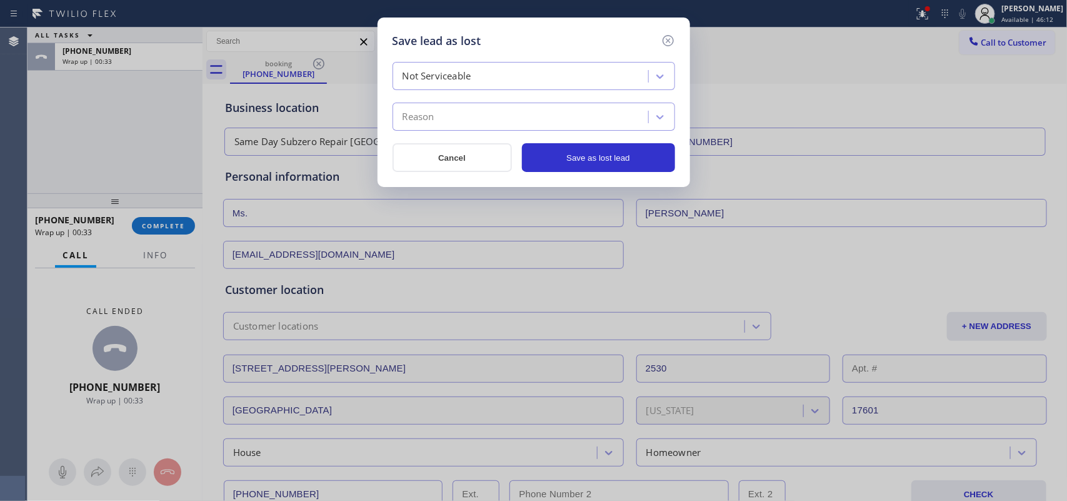
click at [561, 119] on div "Reason" at bounding box center [522, 117] width 252 height 22
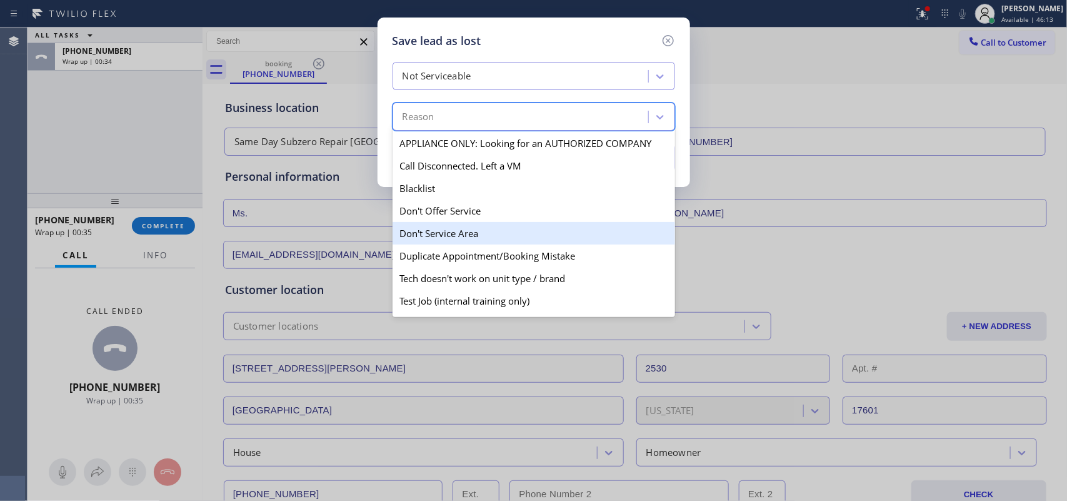
click at [541, 232] on div "Don't Service Area" at bounding box center [533, 233] width 282 height 22
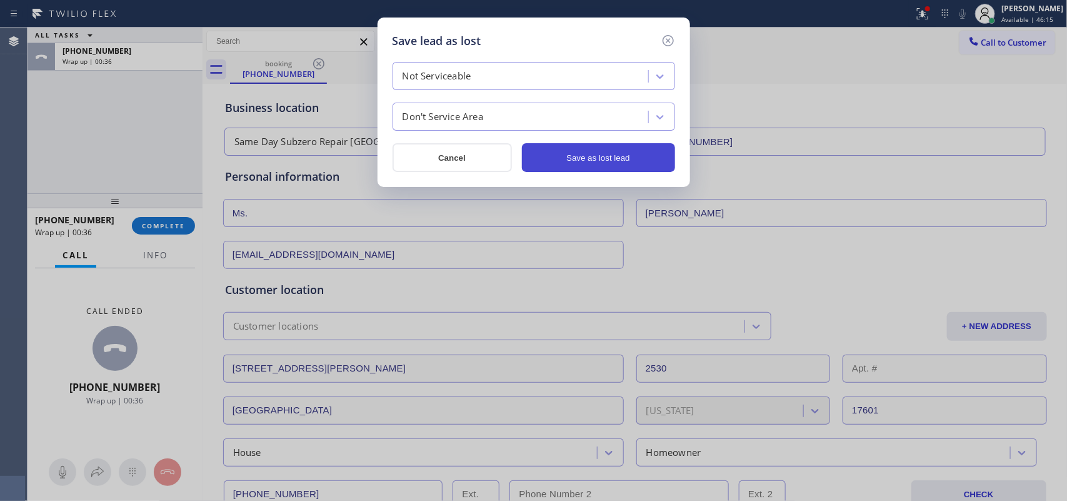
click at [594, 153] on button "Save as lost lead" at bounding box center [598, 157] width 153 height 29
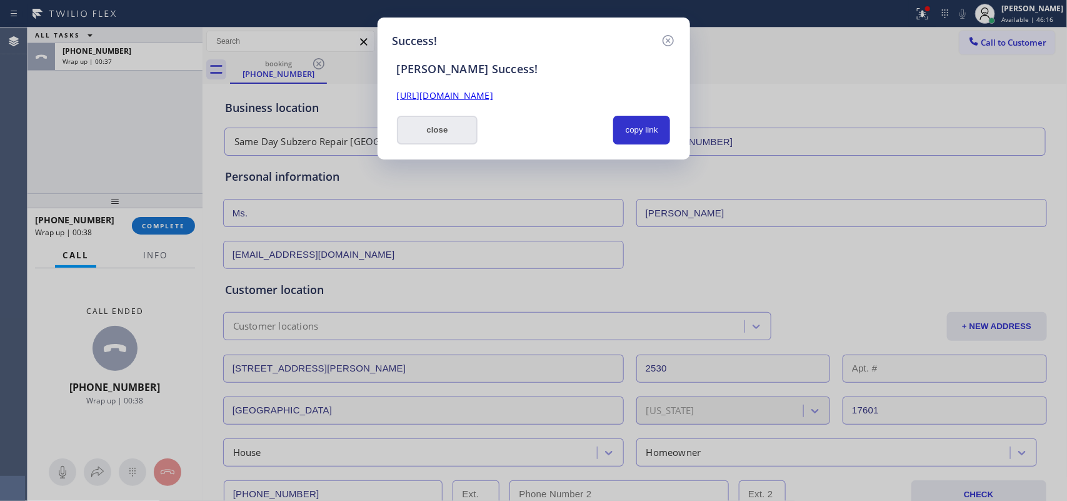
click at [467, 136] on button "close" at bounding box center [437, 130] width 81 height 29
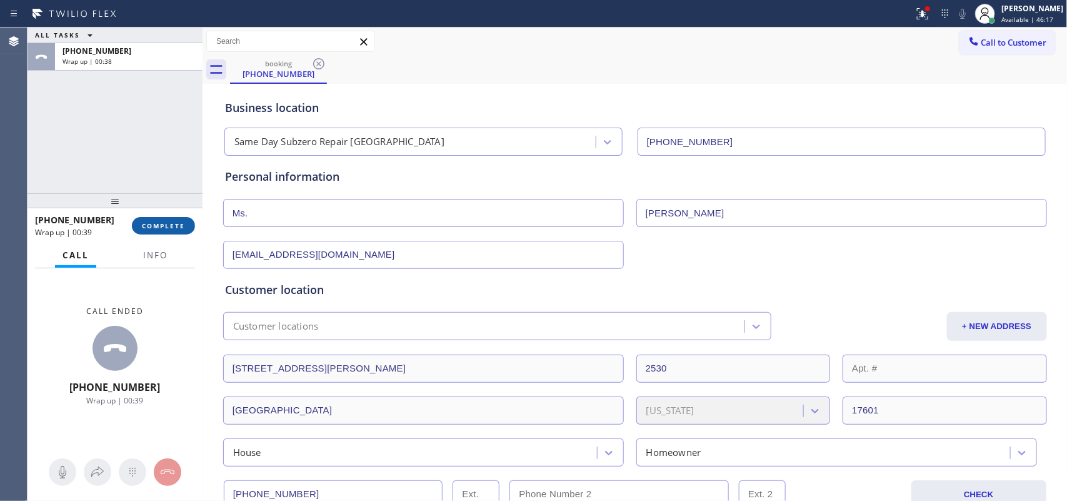
click at [177, 225] on span "COMPLETE" at bounding box center [163, 225] width 43 height 9
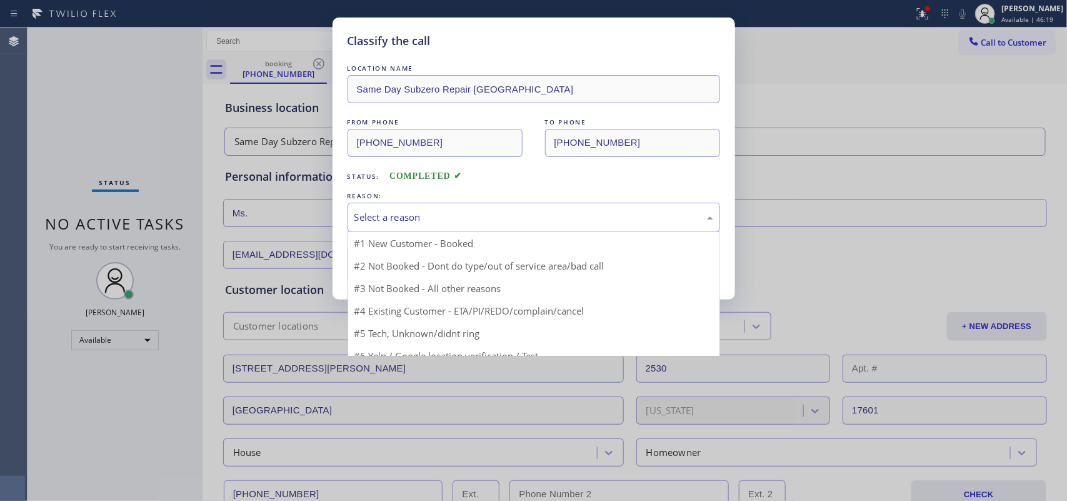
click at [458, 206] on div "Select a reason" at bounding box center [533, 216] width 372 height 29
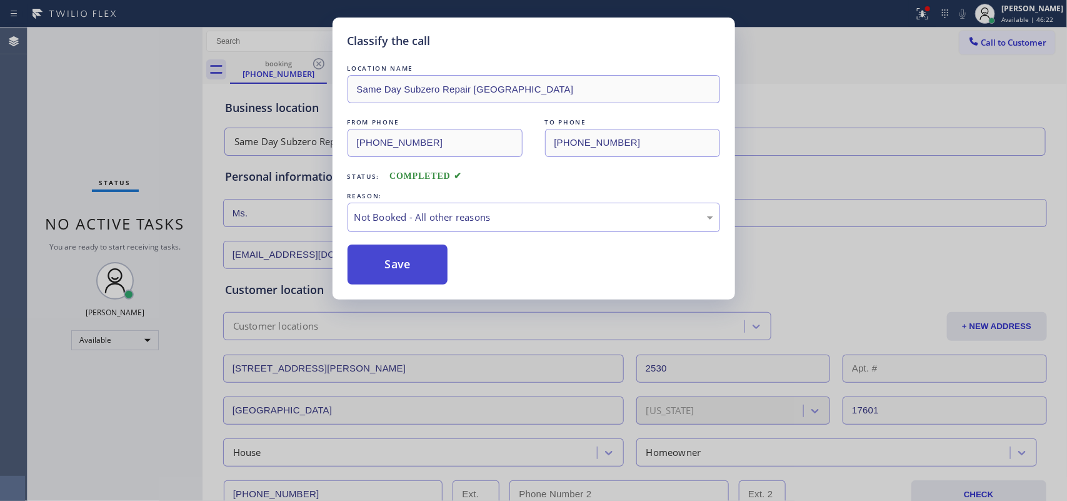
click at [422, 254] on button "Save" at bounding box center [397, 264] width 101 height 40
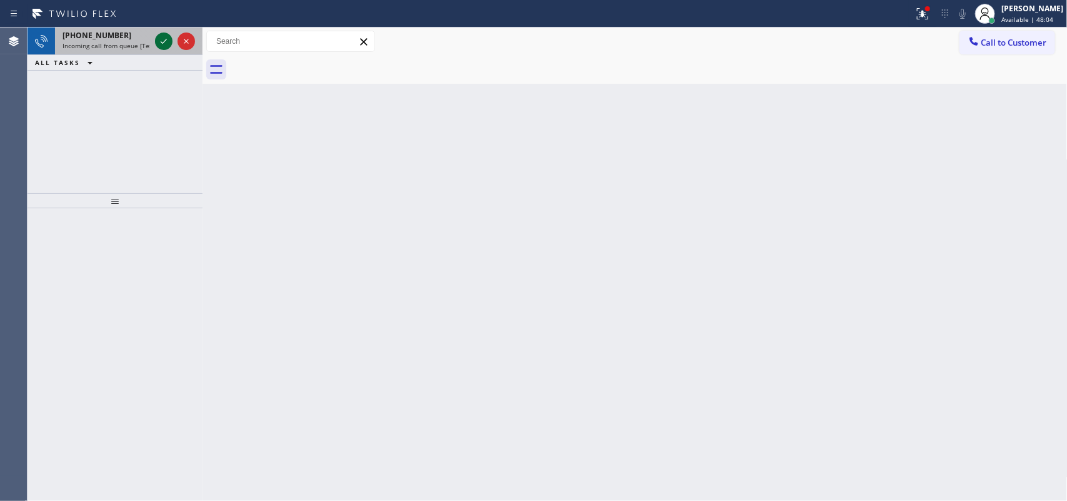
click at [166, 47] on icon at bounding box center [163, 41] width 15 height 15
click at [157, 39] on icon at bounding box center [163, 41] width 15 height 15
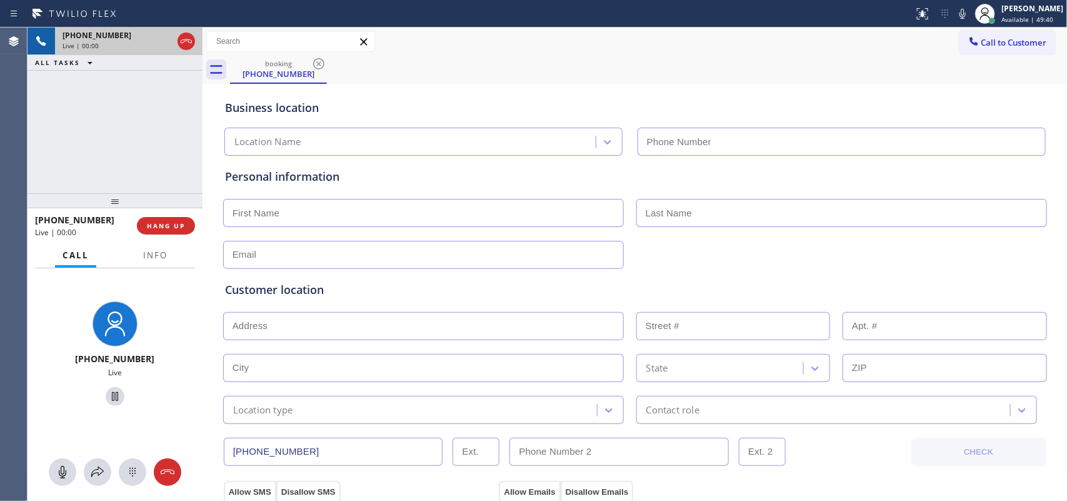
type input "[PHONE_NUMBER]"
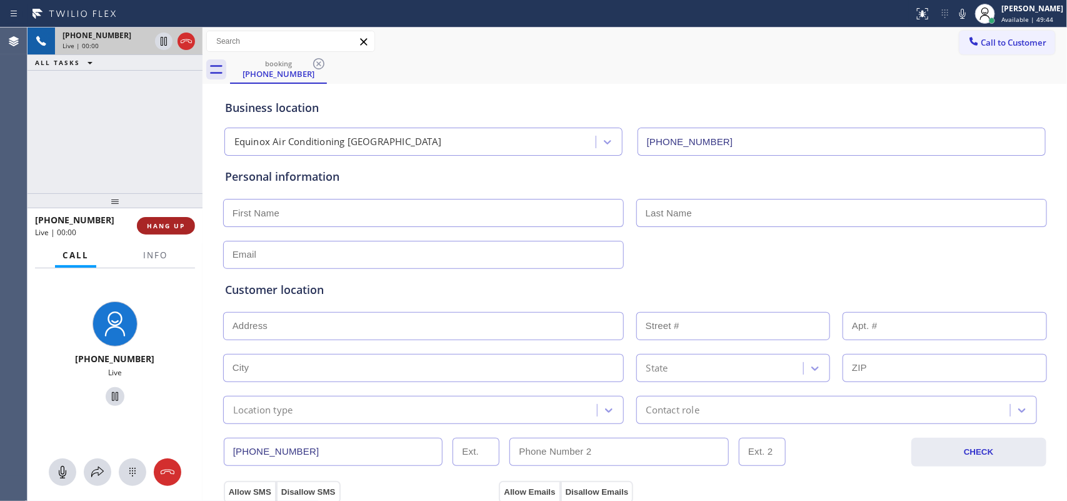
click at [189, 226] on button "HANG UP" at bounding box center [166, 225] width 58 height 17
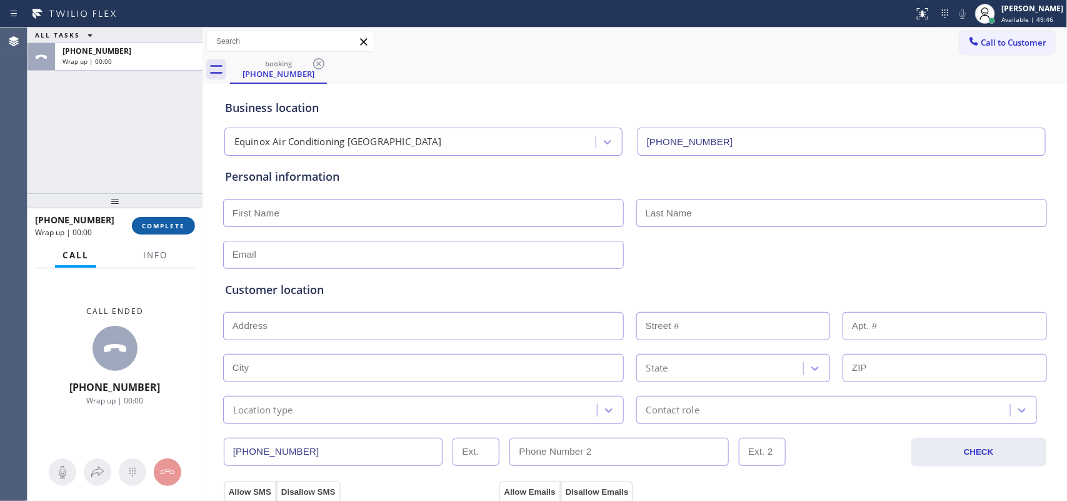
click at [178, 225] on span "COMPLETE" at bounding box center [163, 225] width 43 height 9
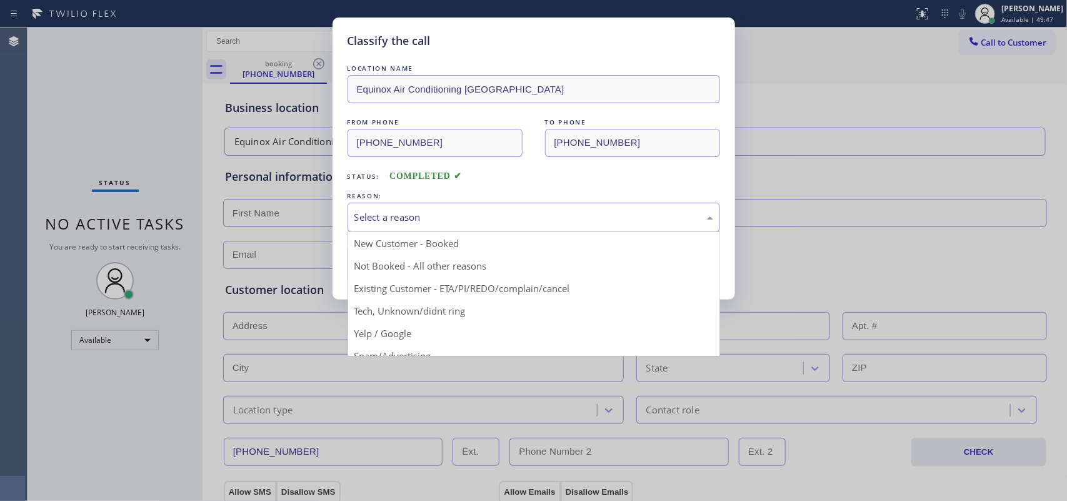
click at [489, 214] on div "Select a reason" at bounding box center [533, 217] width 359 height 14
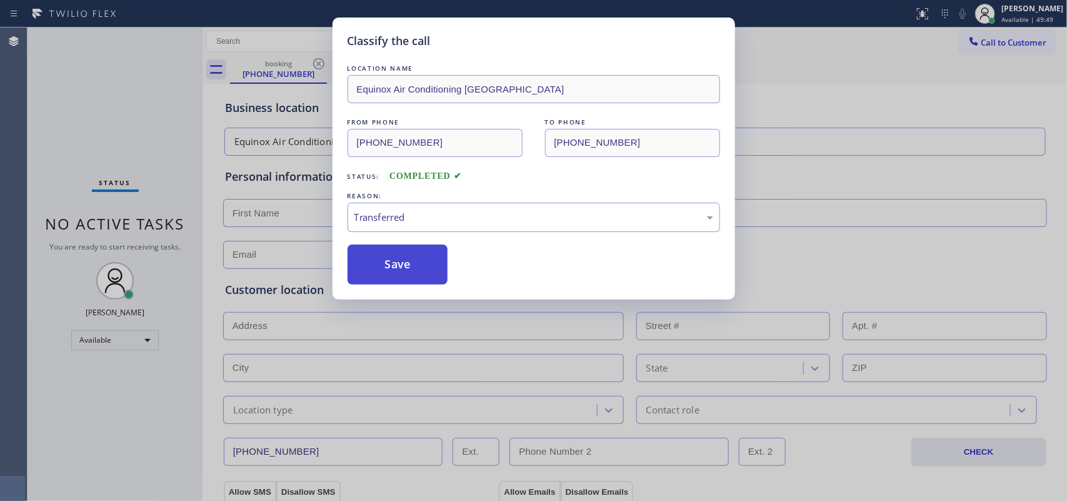
click at [426, 282] on button "Save" at bounding box center [397, 264] width 101 height 40
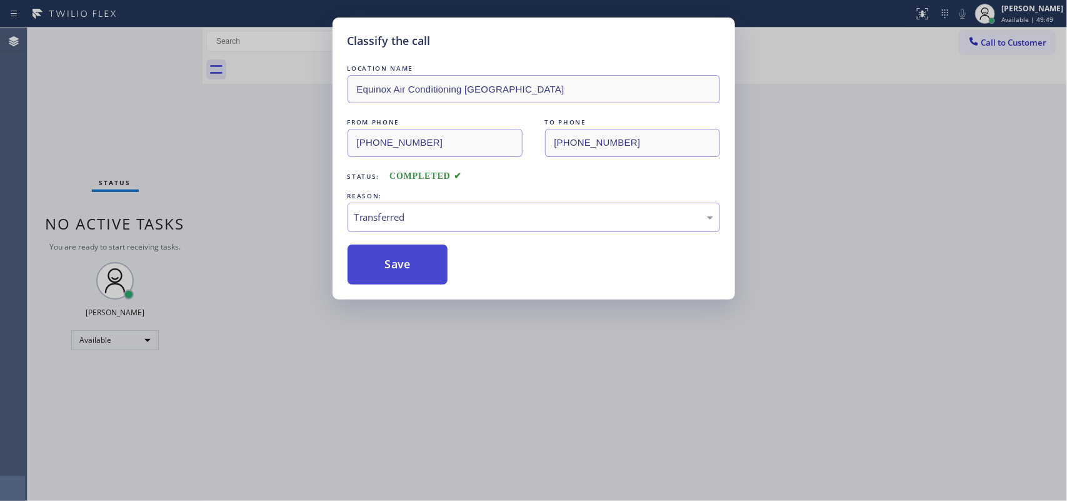
click at [426, 282] on button "Save" at bounding box center [397, 264] width 101 height 40
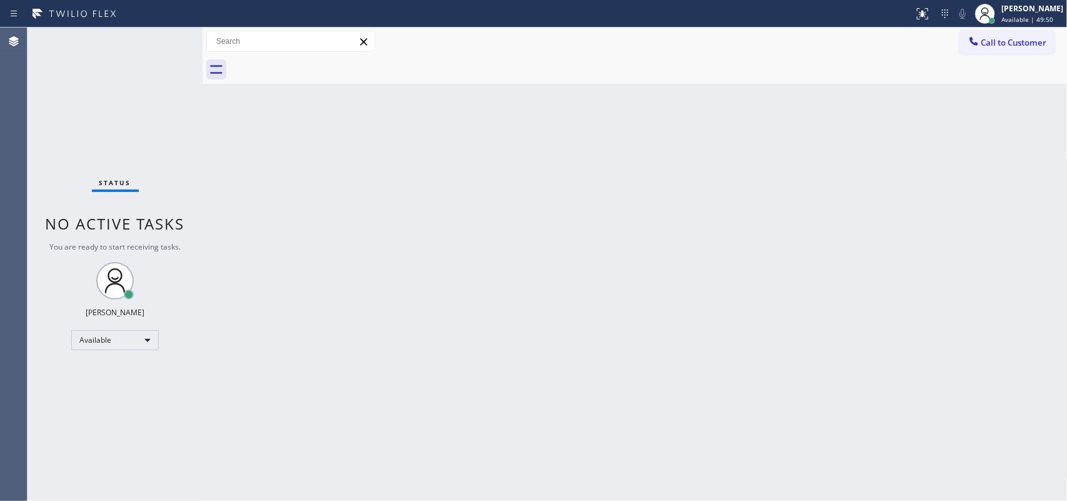
drag, startPoint x: 426, startPoint y: 282, endPoint x: 570, endPoint y: 320, distance: 149.2
click at [576, 327] on div "Classify the call LOCATION NAME Equinox Air Conditioning Miami Lakes FROM PHONE…" at bounding box center [546, 263] width 1039 height 473
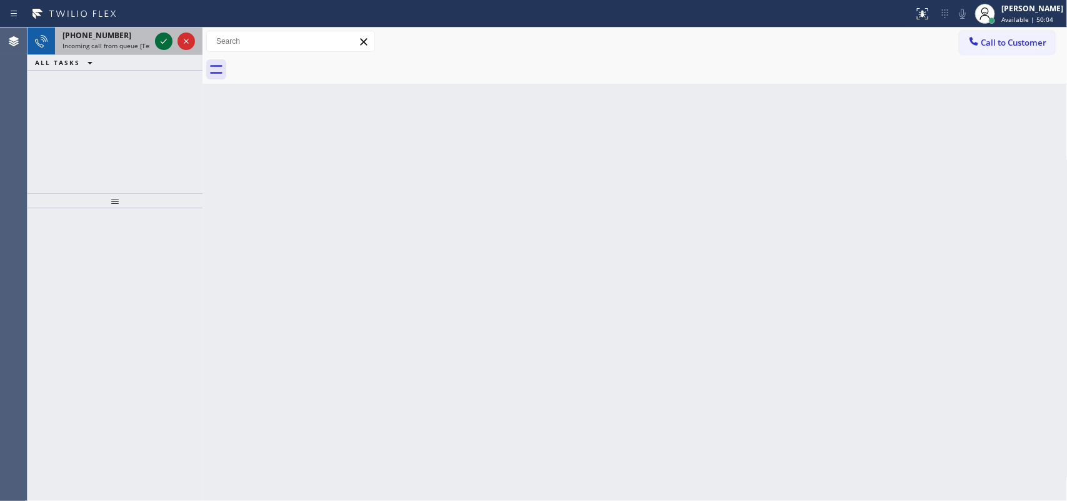
click at [164, 41] on icon at bounding box center [164, 41] width 6 height 5
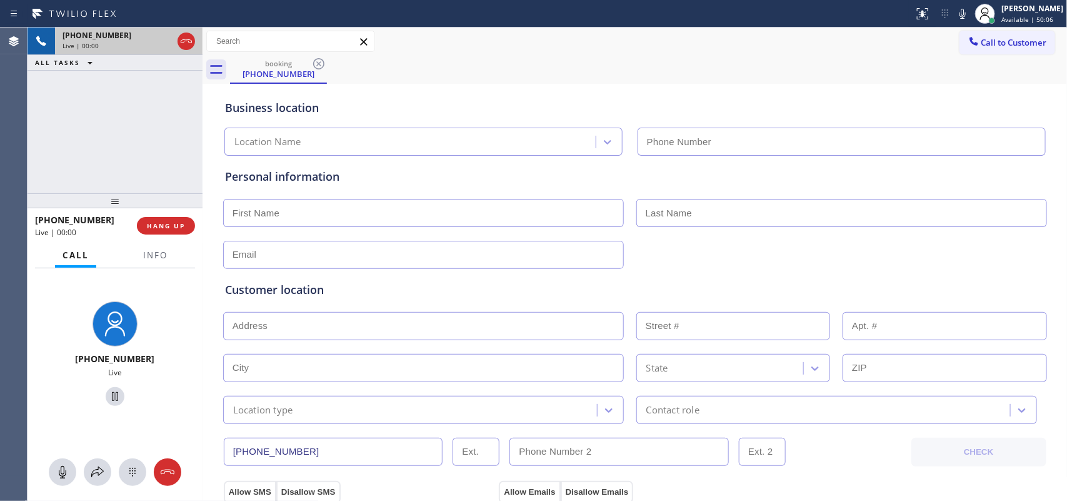
type input "(760) 309-6989"
click at [189, 224] on button "HANG UP" at bounding box center [166, 225] width 58 height 17
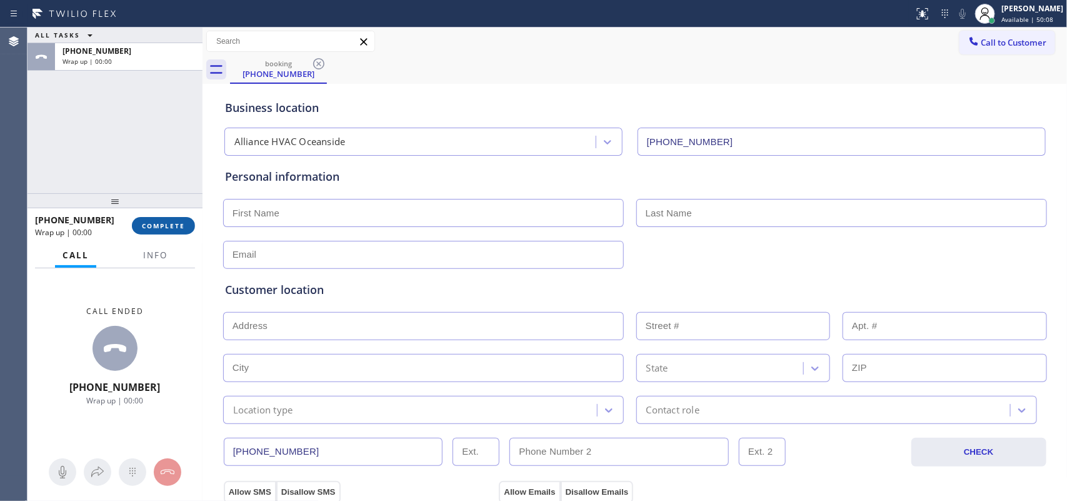
click at [189, 224] on button "COMPLETE" at bounding box center [163, 225] width 63 height 17
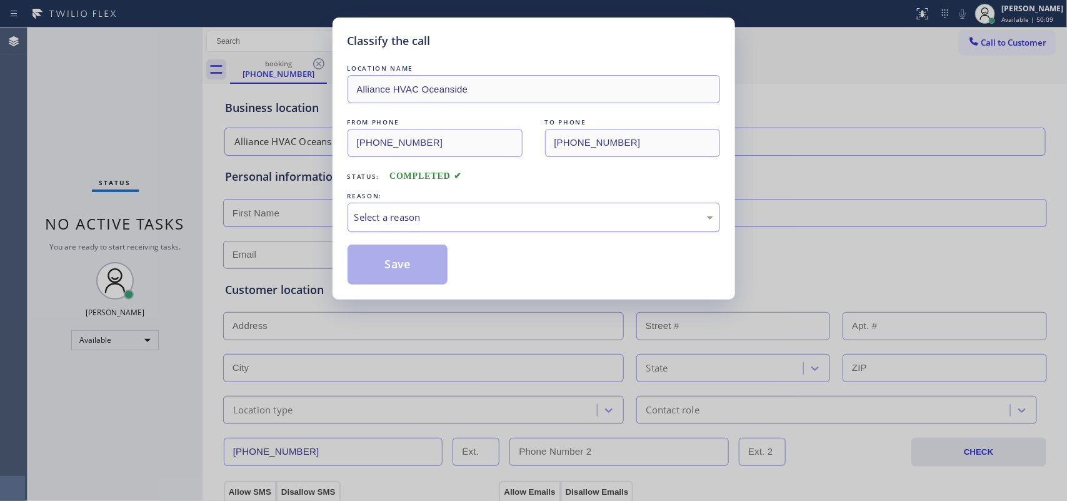
click at [438, 214] on div "Select a reason" at bounding box center [533, 217] width 359 height 14
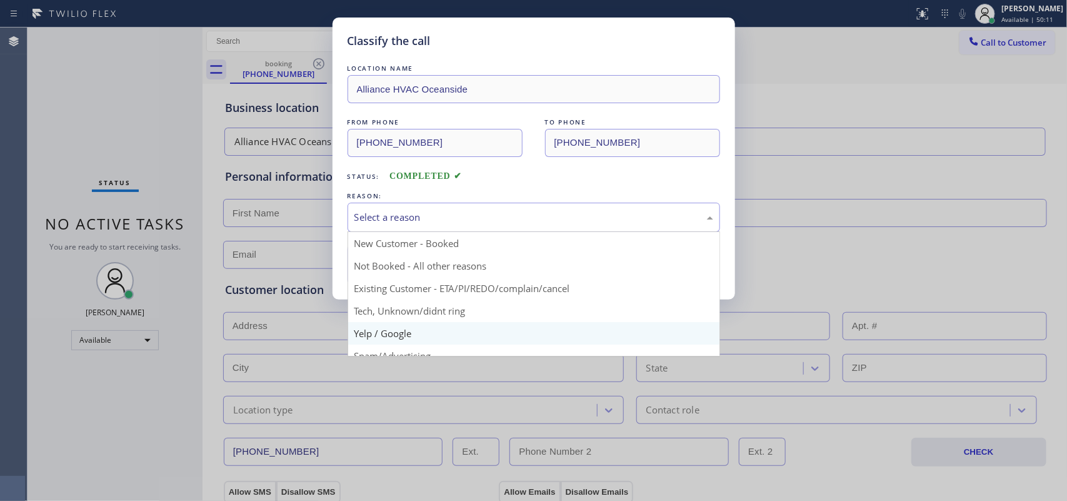
scroll to position [86, 0]
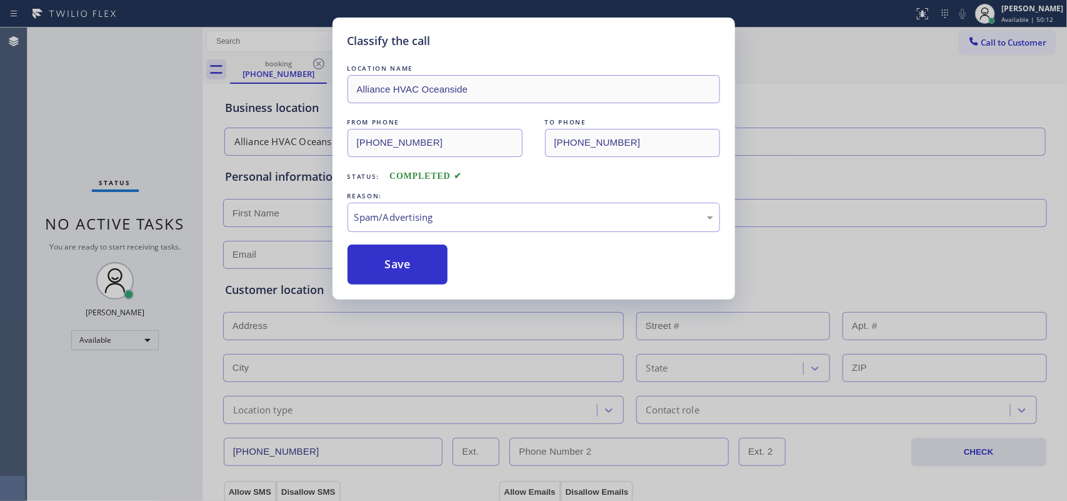
click at [394, 273] on button "Save" at bounding box center [397, 264] width 101 height 40
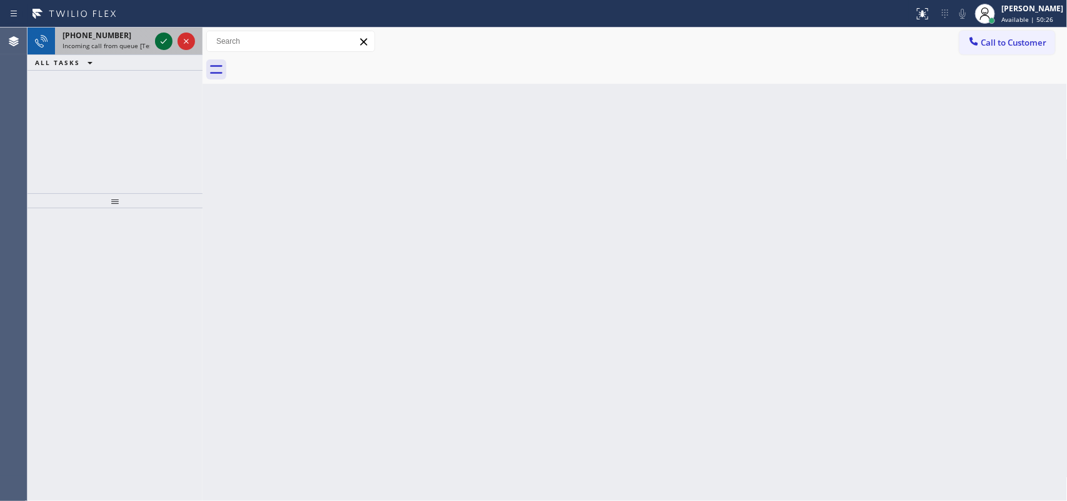
click at [159, 39] on icon at bounding box center [163, 41] width 15 height 15
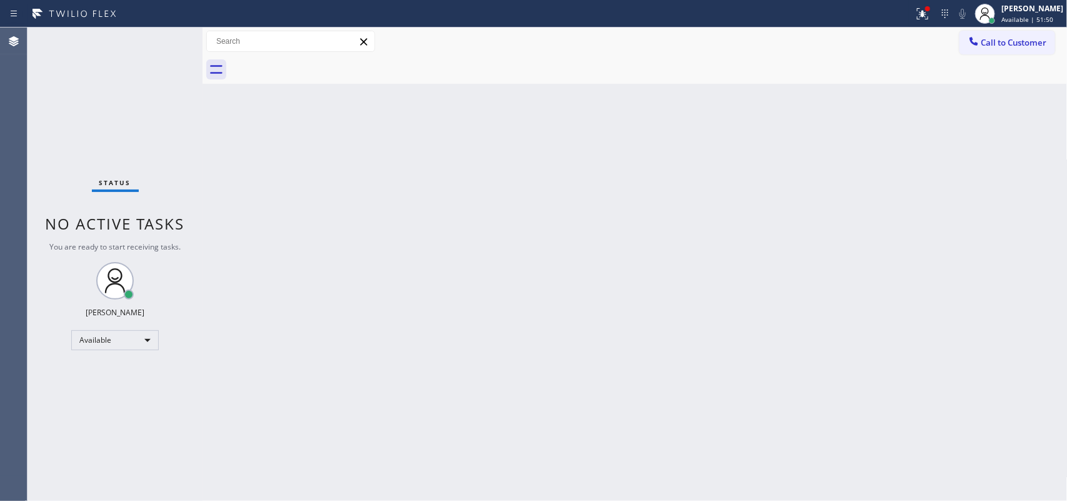
click at [166, 39] on div "Status No active tasks You are ready to start receiving tasks. [PERSON_NAME] Av…" at bounding box center [114, 263] width 175 height 473
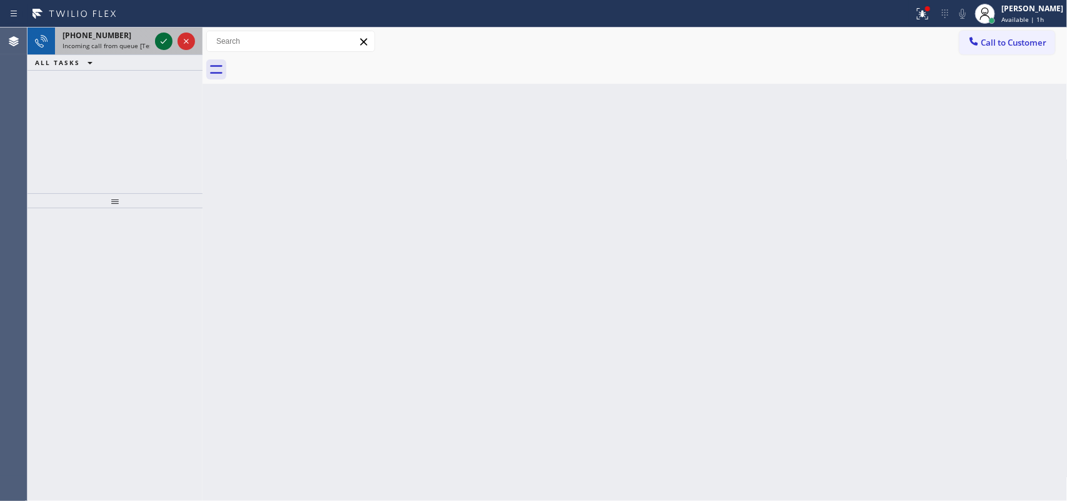
click at [161, 32] on button at bounding box center [163, 40] width 17 height 17
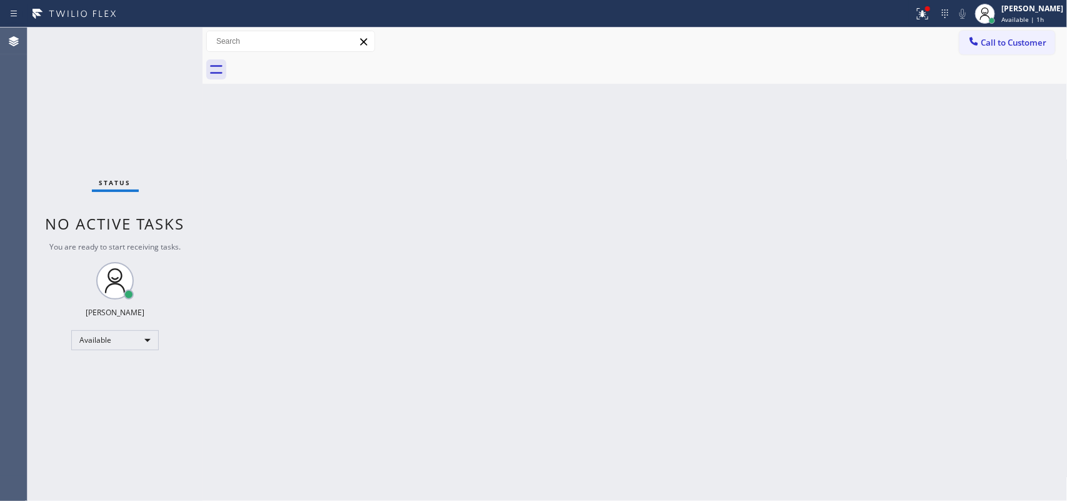
click at [163, 42] on div "Status No active tasks You are ready to start receiving tasks. [PERSON_NAME] Av…" at bounding box center [114, 263] width 175 height 473
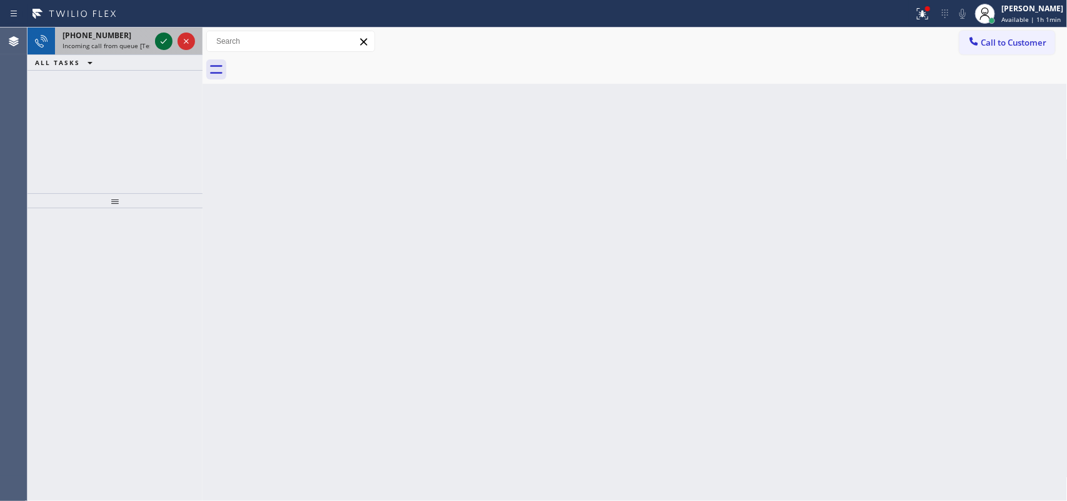
click at [163, 34] on icon at bounding box center [163, 41] width 15 height 15
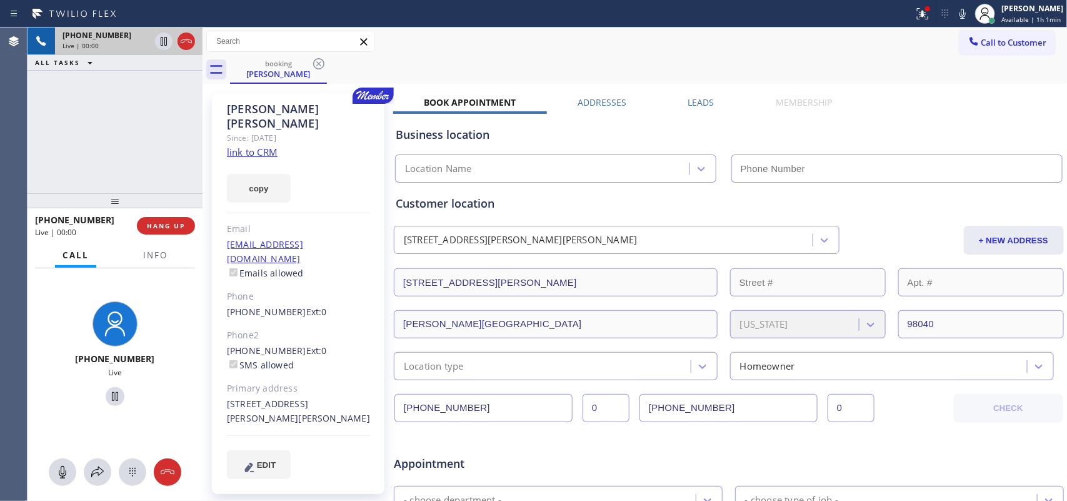
type input "(425) 414-7964"
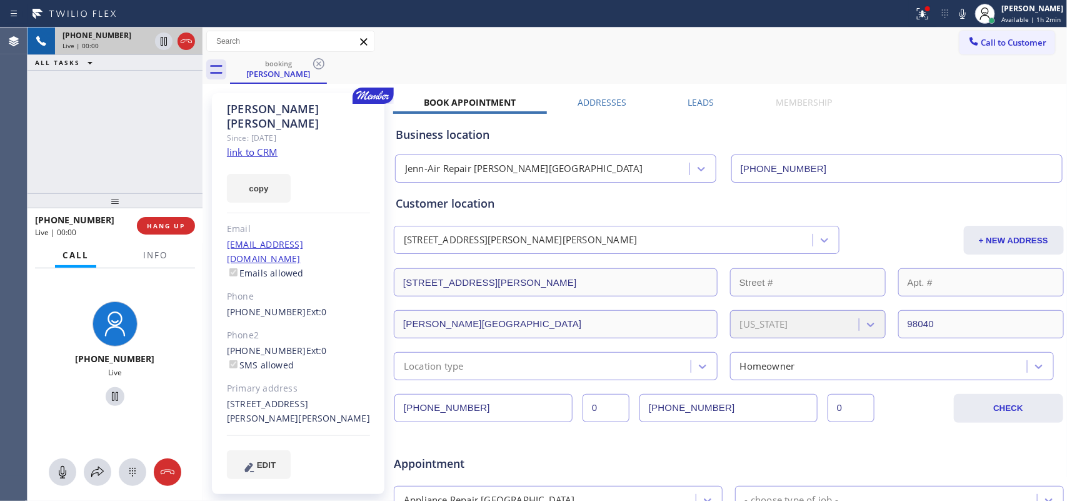
click at [253, 146] on link "link to CRM" at bounding box center [252, 152] width 51 height 12
click at [74, 467] on div at bounding box center [62, 471] width 27 height 15
click at [107, 401] on icon at bounding box center [114, 396] width 15 height 15
drag, startPoint x: 58, startPoint y: 471, endPoint x: 92, endPoint y: 409, distance: 69.9
click at [58, 470] on icon at bounding box center [62, 471] width 15 height 15
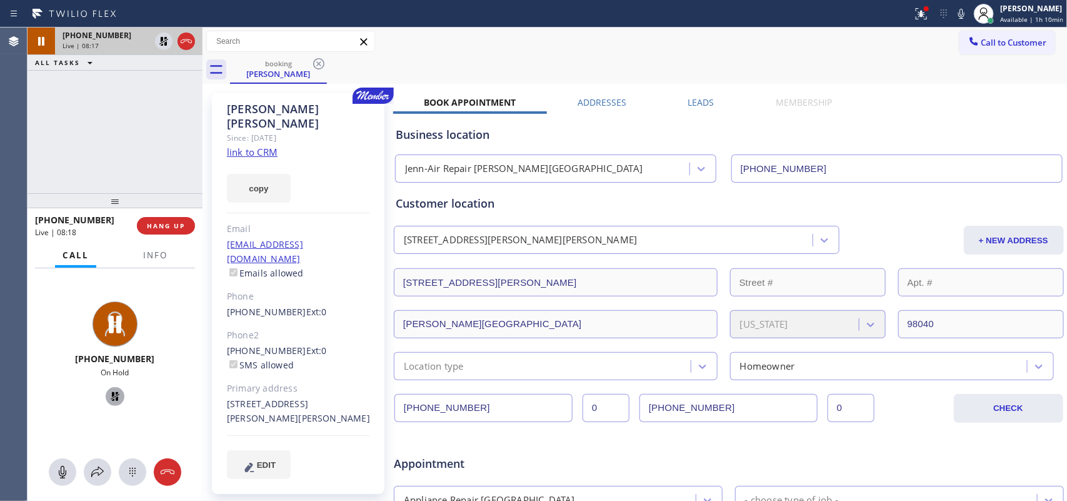
click at [107, 389] on icon at bounding box center [114, 396] width 15 height 15
click at [67, 380] on div "+12065958092 Live" at bounding box center [115, 355] width 96 height 108
click at [67, 473] on icon at bounding box center [62, 471] width 15 height 15
click at [116, 392] on icon at bounding box center [114, 396] width 15 height 15
click at [163, 82] on icon at bounding box center [163, 84] width 15 height 15
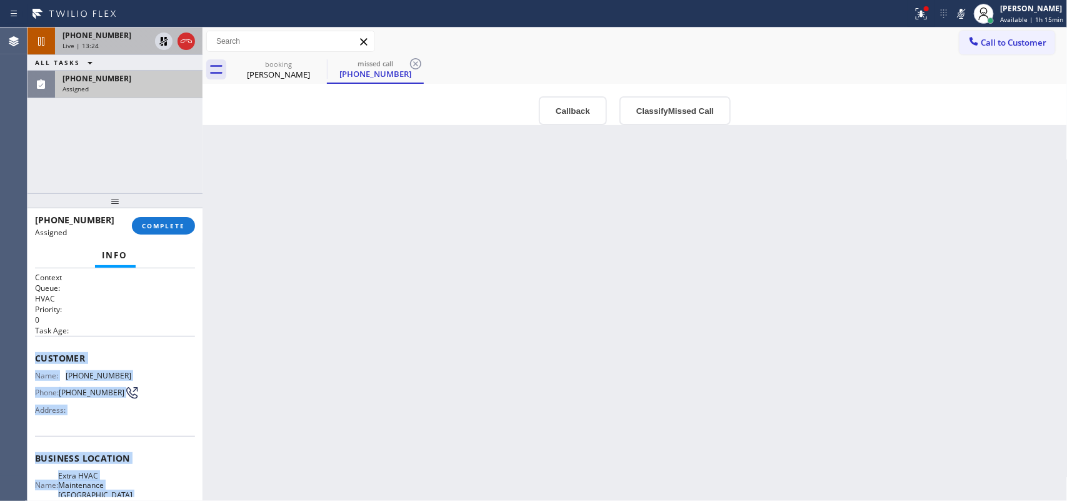
drag, startPoint x: 129, startPoint y: 382, endPoint x: 36, endPoint y: 357, distance: 96.4
click at [36, 357] on div "Context Queue: HVAC Priority: 0 Task Age: Customer Name: (757) 376-9815 Phone: …" at bounding box center [115, 463] width 160 height 382
copy div "Customer Name: (757) 376-9815 Phone: (757) 376-9815 Address: Business location …"
click at [666, 112] on button "Classify Missed Call" at bounding box center [674, 110] width 111 height 29
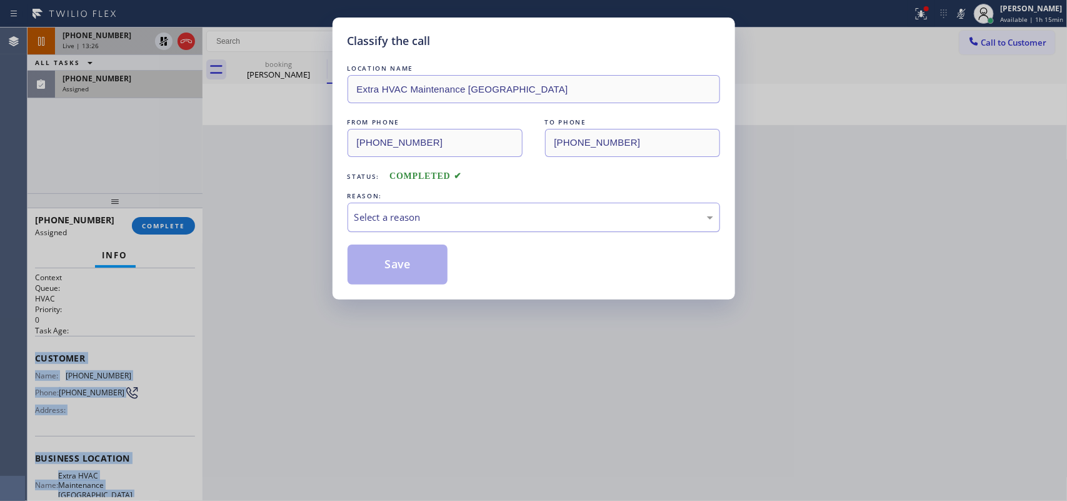
click at [642, 214] on div "Select a reason" at bounding box center [533, 217] width 359 height 14
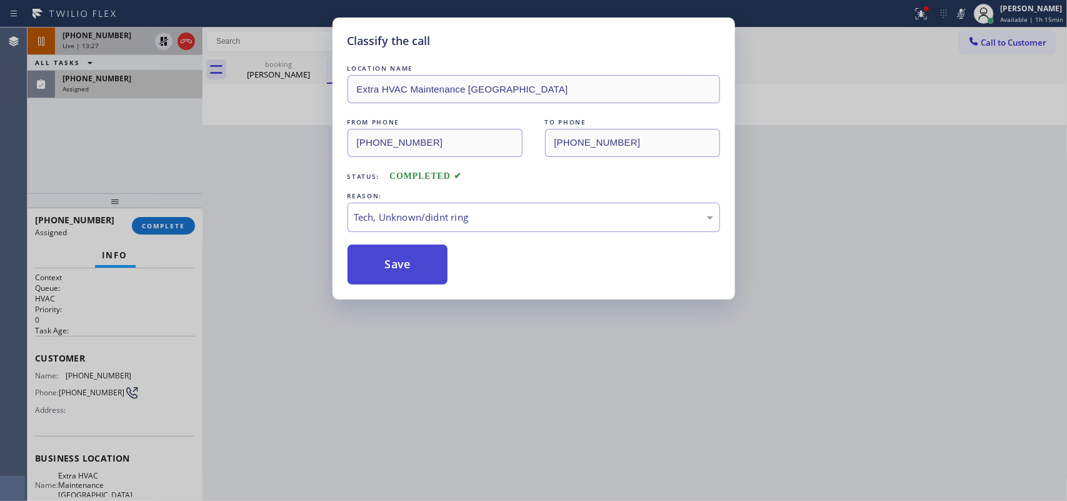
click at [432, 279] on button "Save" at bounding box center [397, 264] width 101 height 40
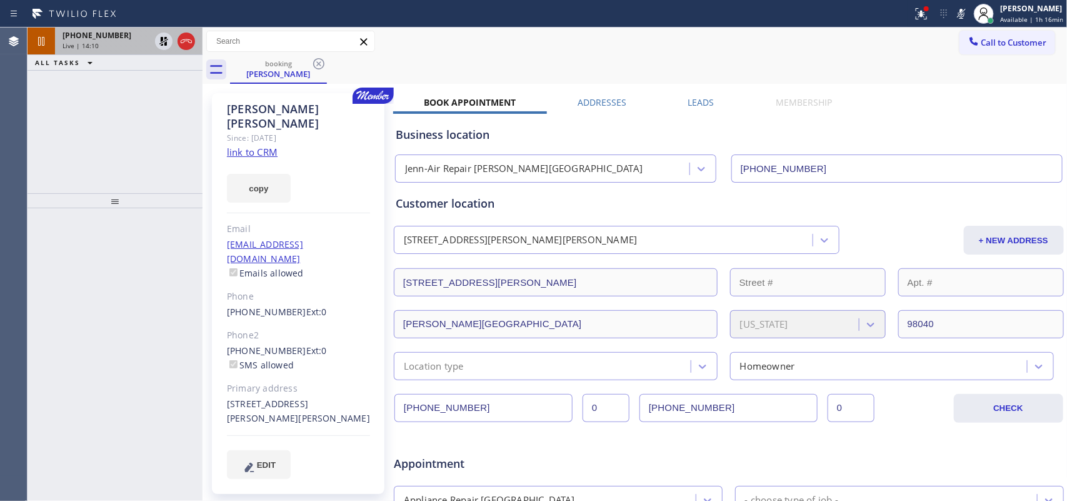
click at [97, 42] on div "Live | 14:10" at bounding box center [105, 45] width 87 height 9
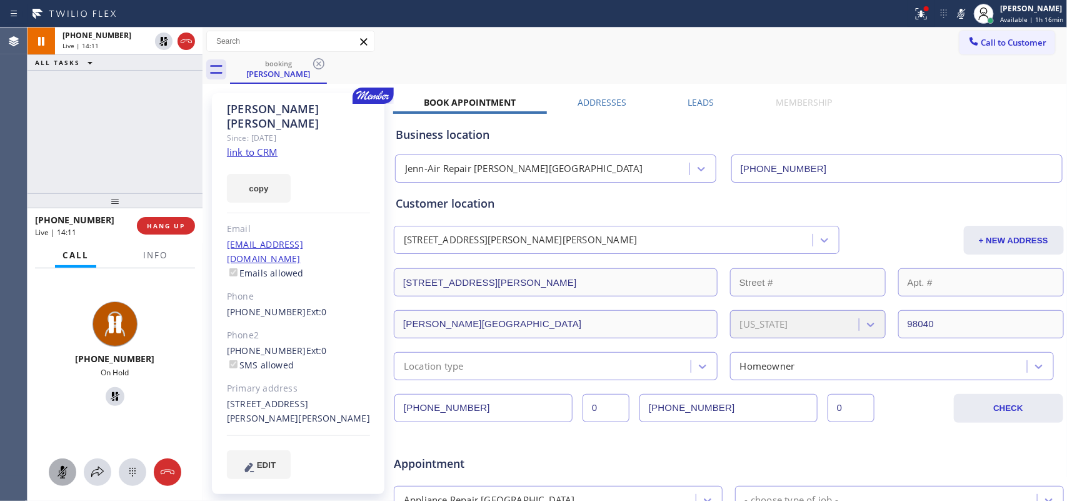
drag, startPoint x: 61, startPoint y: 461, endPoint x: 98, endPoint y: 419, distance: 55.3
click at [61, 461] on button at bounding box center [62, 471] width 27 height 27
click at [112, 394] on icon at bounding box center [114, 396] width 15 height 15
click at [101, 467] on icon at bounding box center [97, 471] width 15 height 15
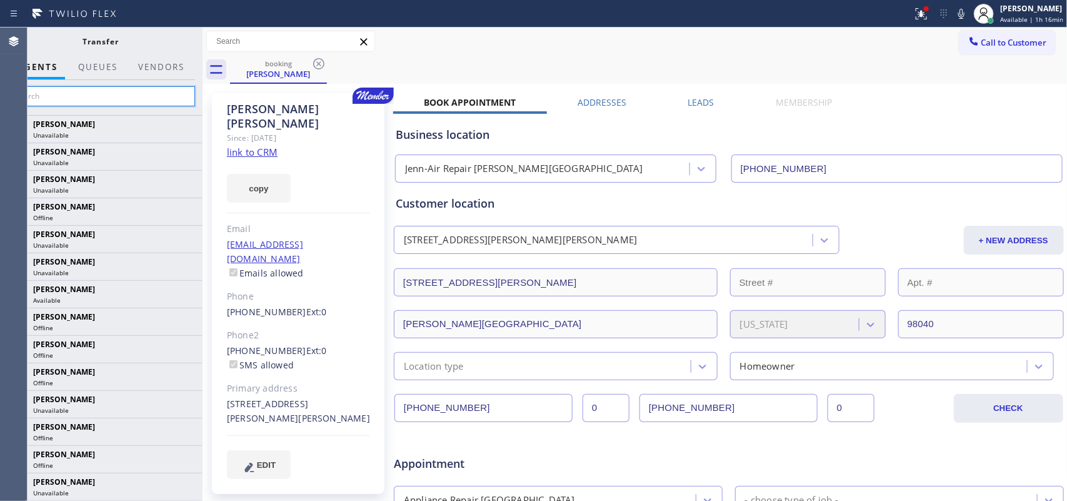
click at [131, 94] on input "text" at bounding box center [101, 96] width 188 height 20
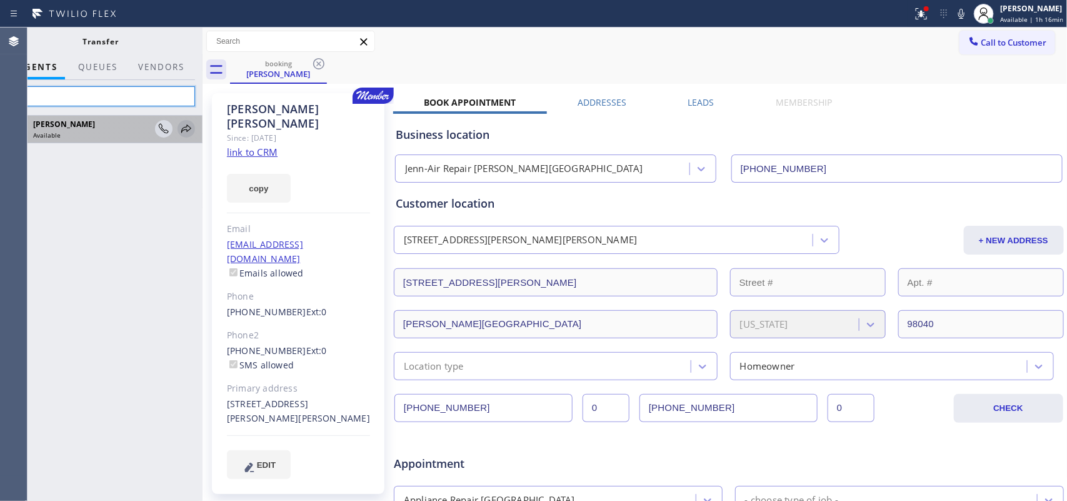
type input "tati"
click at [183, 129] on icon at bounding box center [186, 128] width 15 height 15
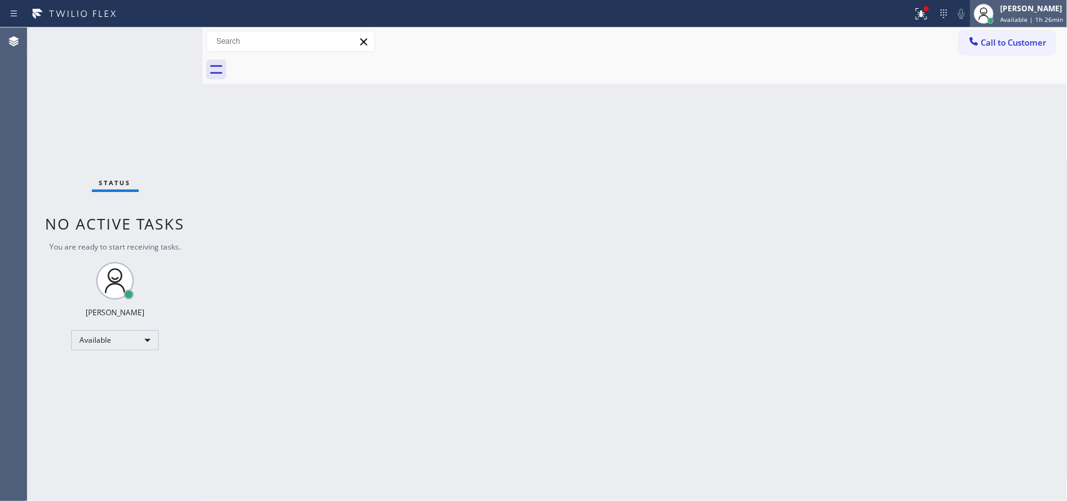
click at [1005, 17] on span "Available | 1h 26min" at bounding box center [1031, 19] width 63 height 9
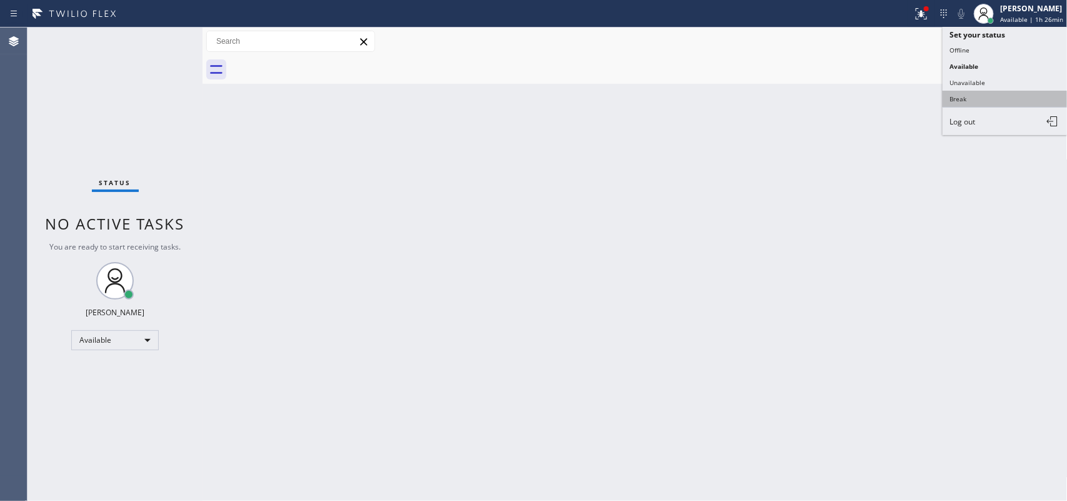
click at [1003, 97] on button "Break" at bounding box center [1004, 99] width 125 height 16
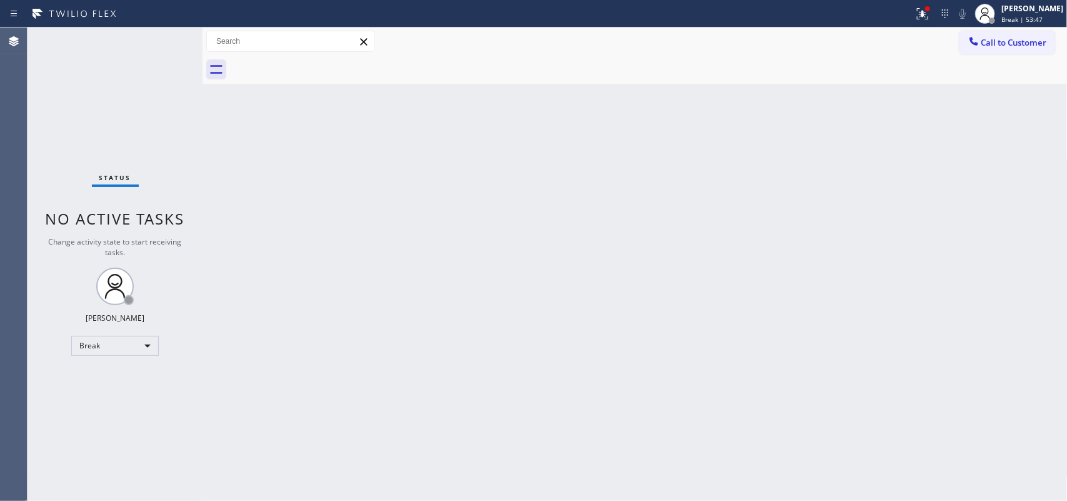
click at [1051, 122] on div "Back to Dashboard Change Sender ID Customers Technicians Select a contact Outbo…" at bounding box center [634, 263] width 865 height 473
click at [1006, 116] on div "Back to Dashboard Change Sender ID Customers Technicians Select a contact Outbo…" at bounding box center [634, 263] width 865 height 473
click at [1033, 11] on div "[PERSON_NAME]" at bounding box center [1032, 8] width 62 height 11
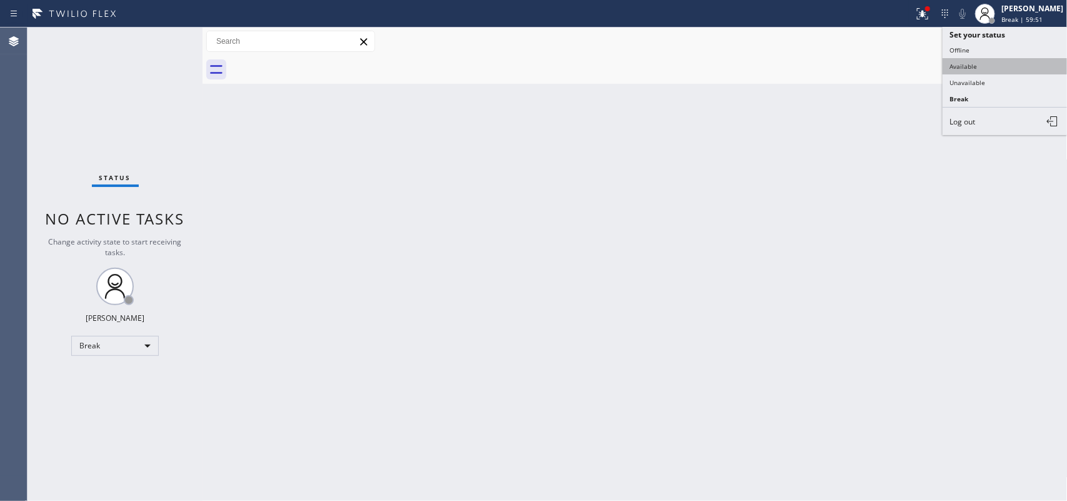
click at [976, 62] on button "Available" at bounding box center [1004, 66] width 125 height 16
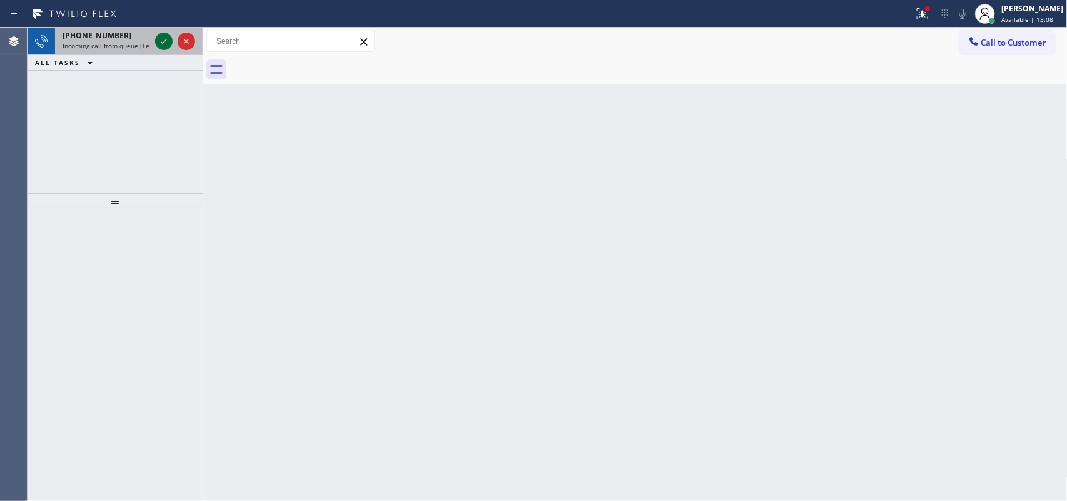
click at [157, 42] on icon at bounding box center [163, 41] width 15 height 15
click at [164, 39] on icon at bounding box center [163, 41] width 15 height 15
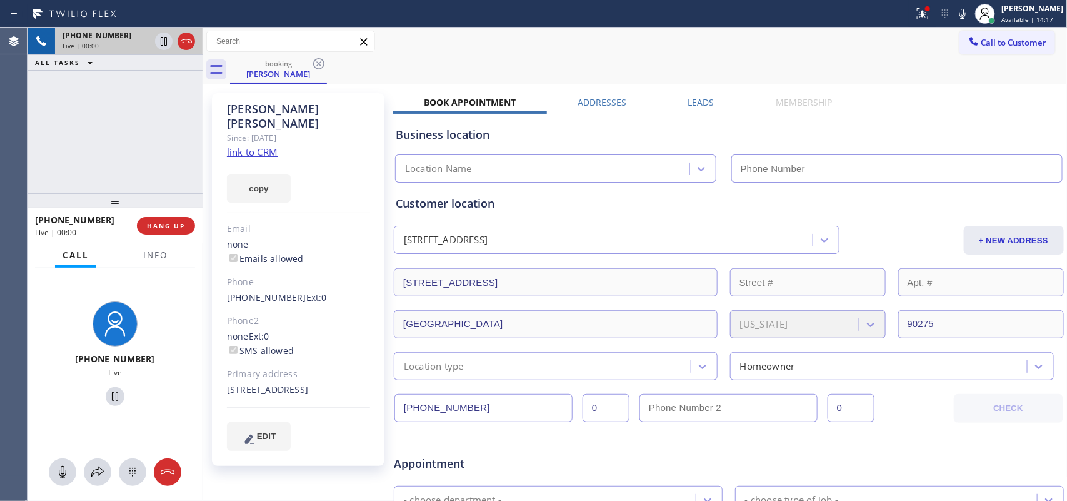
type input "(424) 772-4226"
click at [264, 146] on link "link to CRM" at bounding box center [252, 152] width 51 height 12
click at [66, 469] on icon at bounding box center [62, 471] width 15 height 15
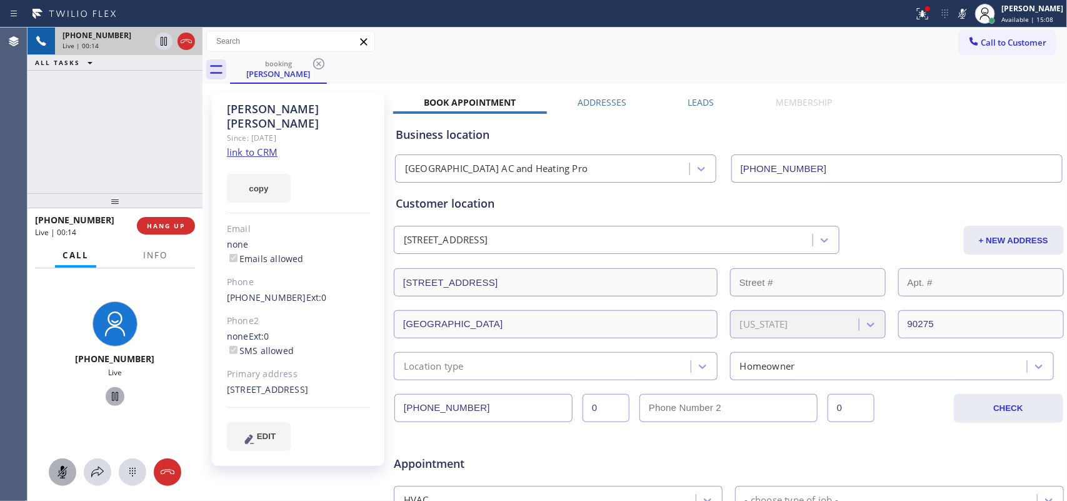
click at [109, 397] on icon at bounding box center [114, 396] width 15 height 15
click at [69, 470] on icon at bounding box center [62, 471] width 15 height 15
click at [108, 394] on icon at bounding box center [114, 396] width 15 height 15
click at [98, 466] on icon at bounding box center [97, 471] width 15 height 15
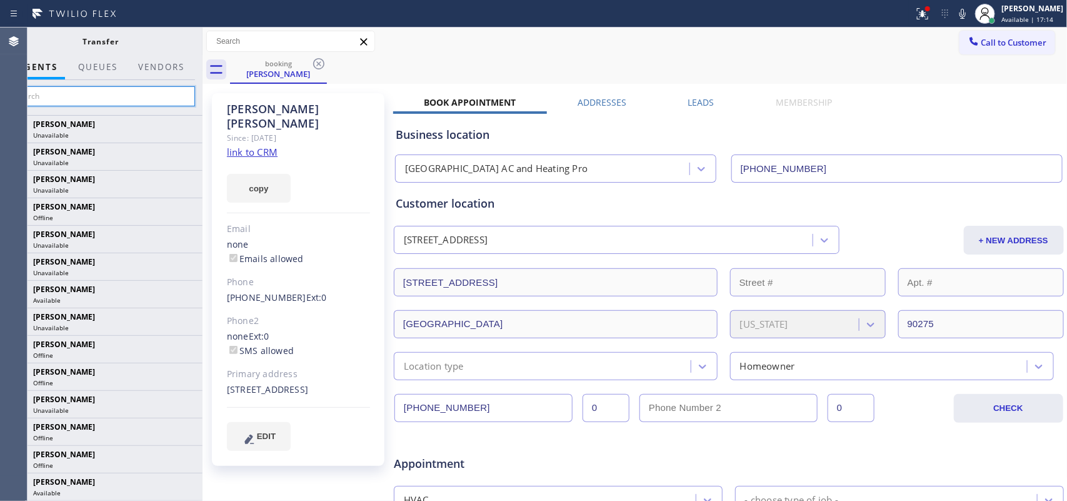
click at [122, 94] on input "text" at bounding box center [101, 96] width 188 height 20
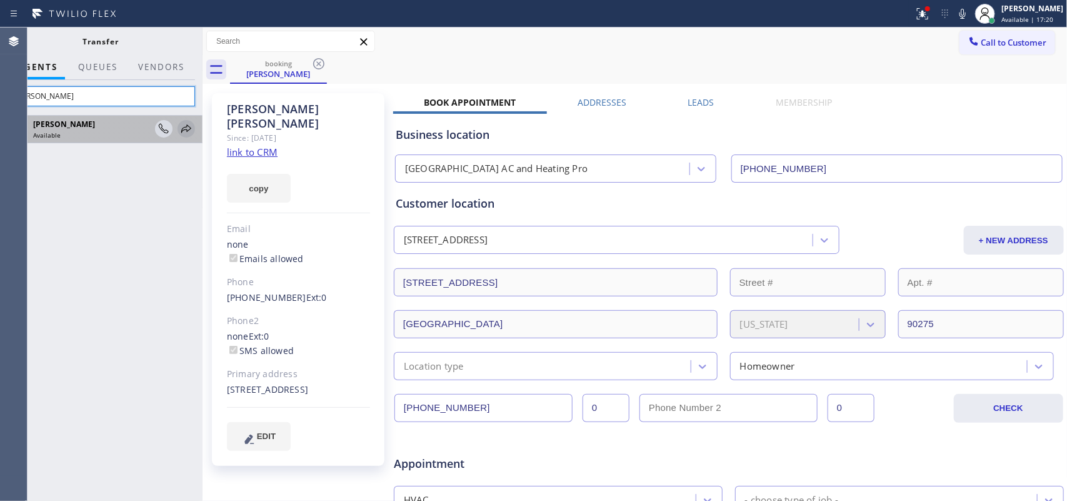
type input "arnold"
click at [187, 135] on icon at bounding box center [186, 128] width 15 height 15
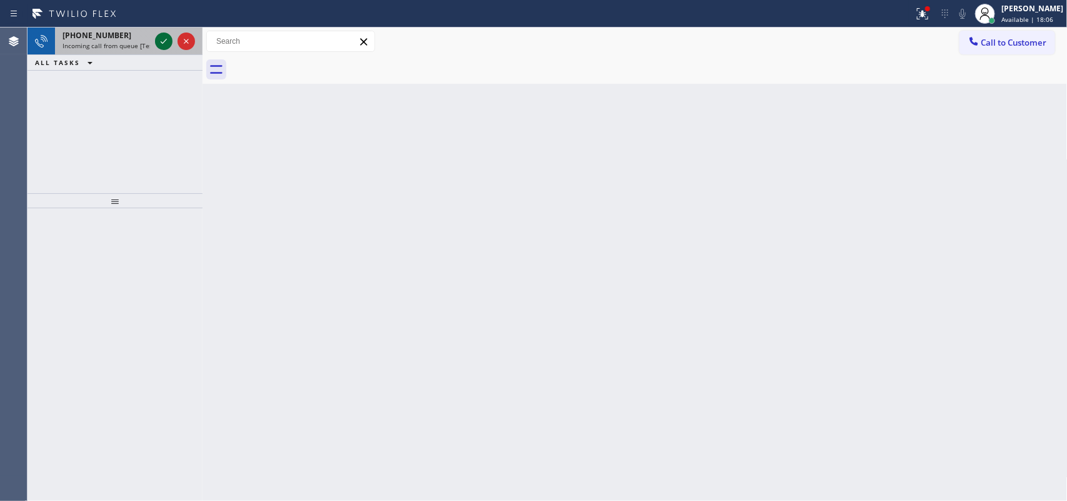
click at [157, 39] on icon at bounding box center [163, 41] width 15 height 15
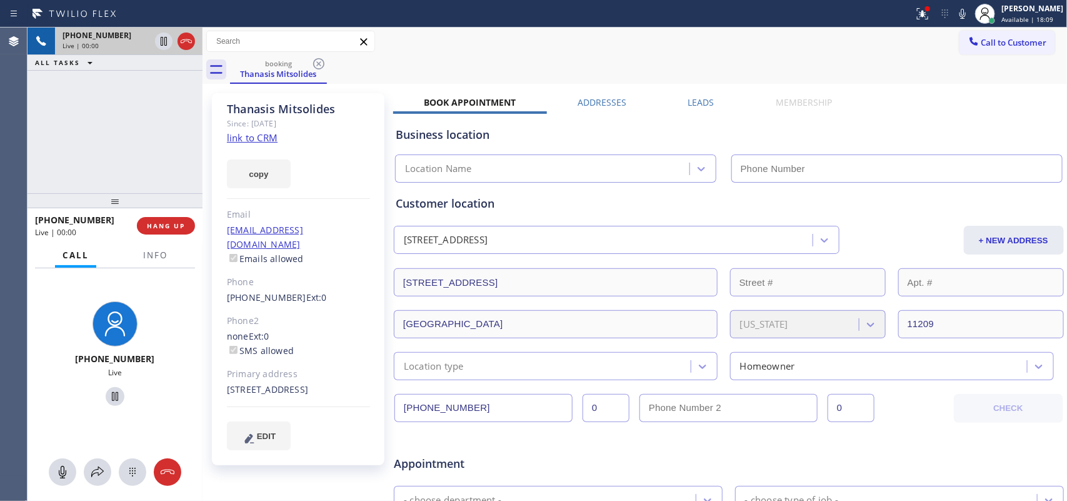
type input "(347) 407-9102"
click at [266, 132] on link "link to CRM" at bounding box center [252, 137] width 51 height 12
click at [60, 472] on icon at bounding box center [62, 471] width 15 height 15
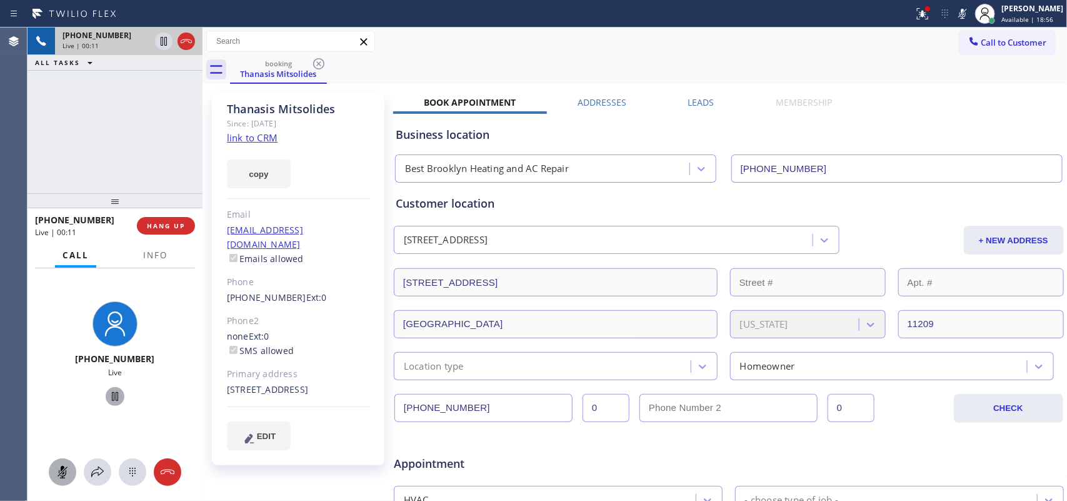
click at [112, 392] on icon at bounding box center [115, 396] width 6 height 9
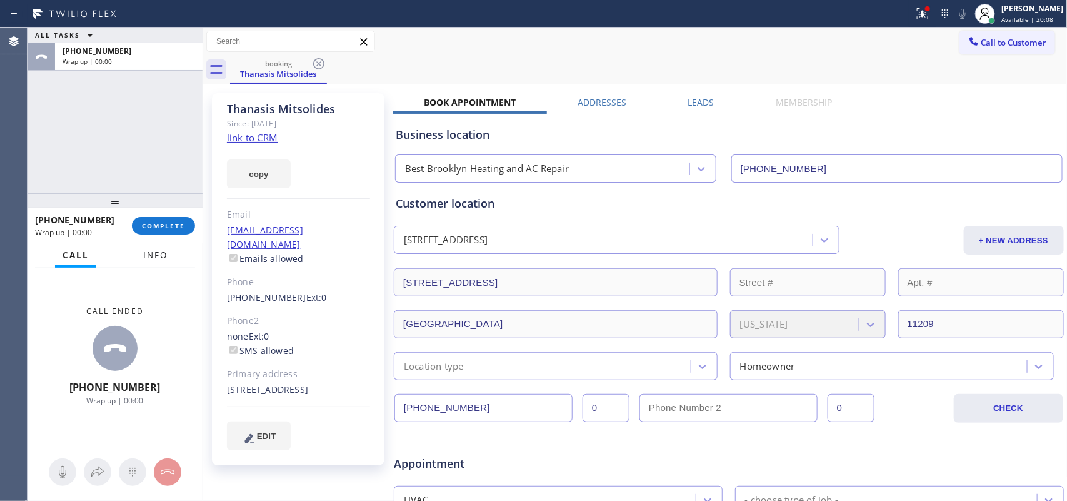
click at [148, 252] on span "Info" at bounding box center [155, 254] width 24 height 11
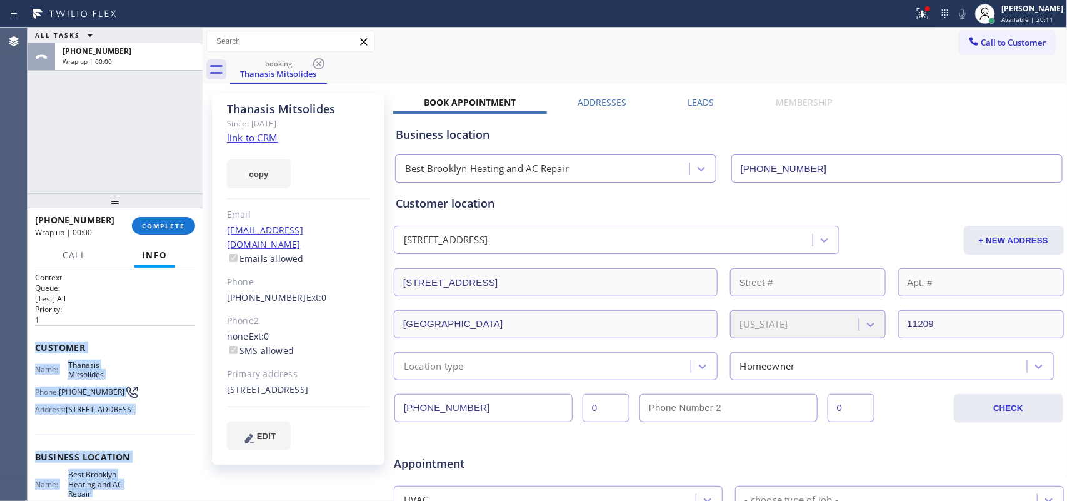
drag, startPoint x: 132, startPoint y: 384, endPoint x: 36, endPoint y: 339, distance: 106.8
click at [36, 339] on div "Context Queue: [Test] All Priority: 1 Customer Name: Thanasis Mitsolides Phone:…" at bounding box center [115, 462] width 160 height 381
copy div "Customer Name: Thanasis Mitsolides Phone: (646) 463-0614 Address: 175 81st St, …"
click at [170, 226] on span "COMPLETE" at bounding box center [163, 225] width 43 height 9
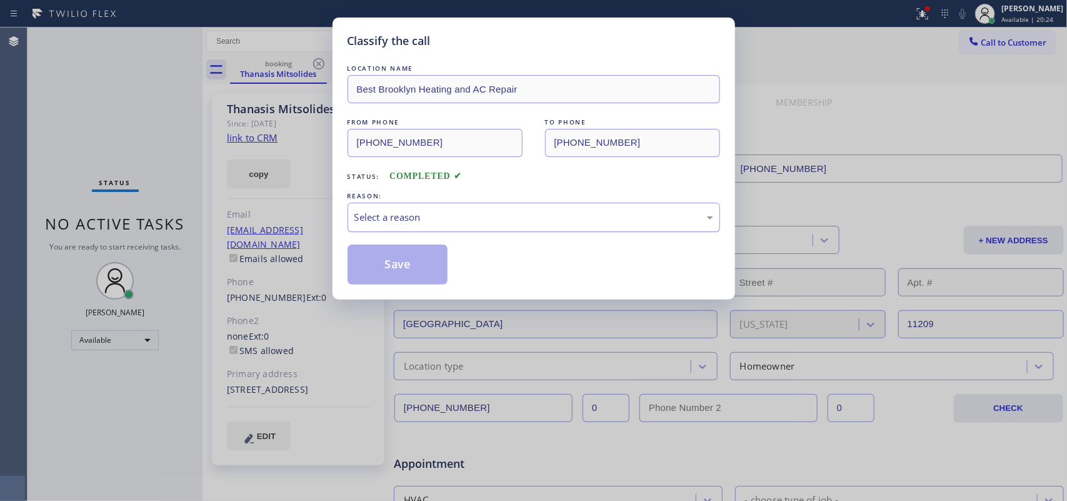
click at [403, 214] on div "Select a reason" at bounding box center [533, 217] width 359 height 14
click at [413, 266] on button "Save" at bounding box center [397, 264] width 101 height 40
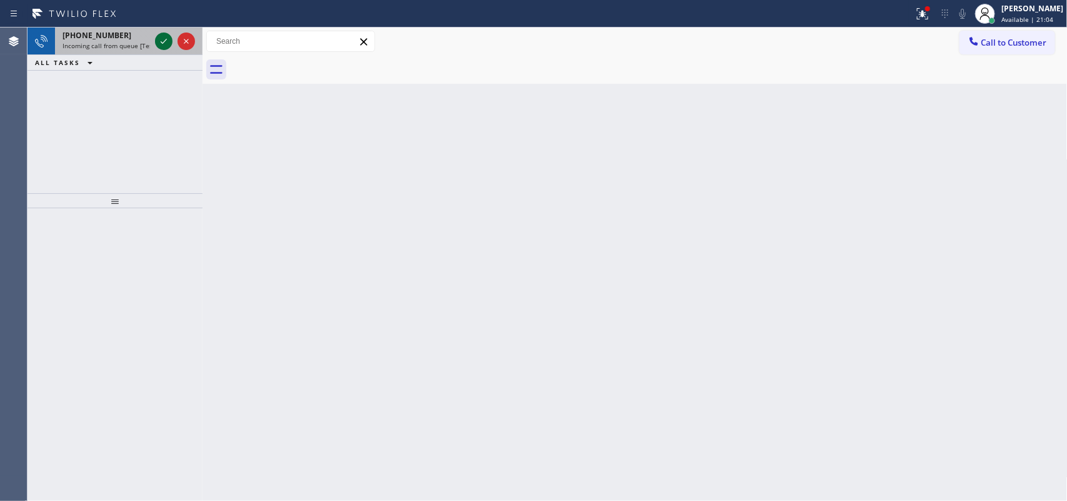
click at [161, 42] on icon at bounding box center [164, 41] width 6 height 5
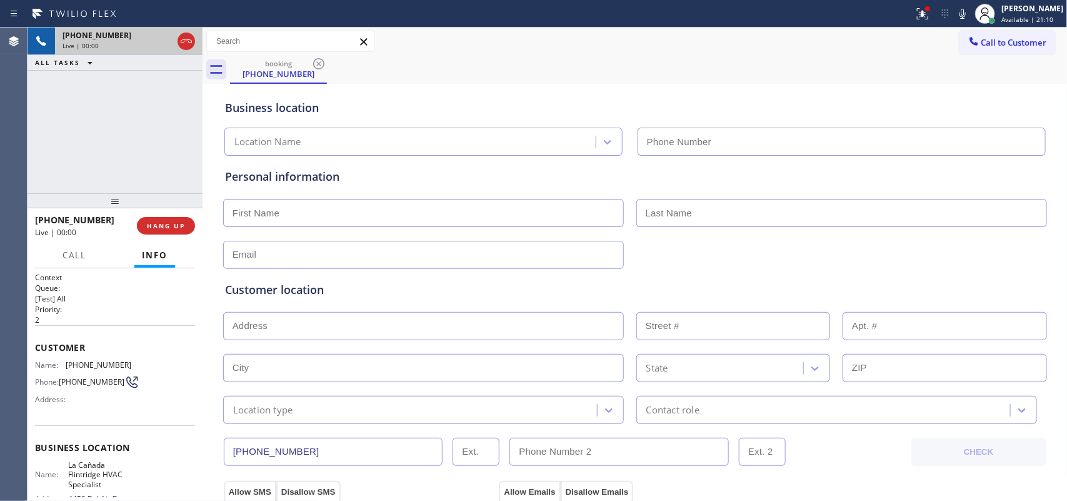
type input "(818) 740-6341"
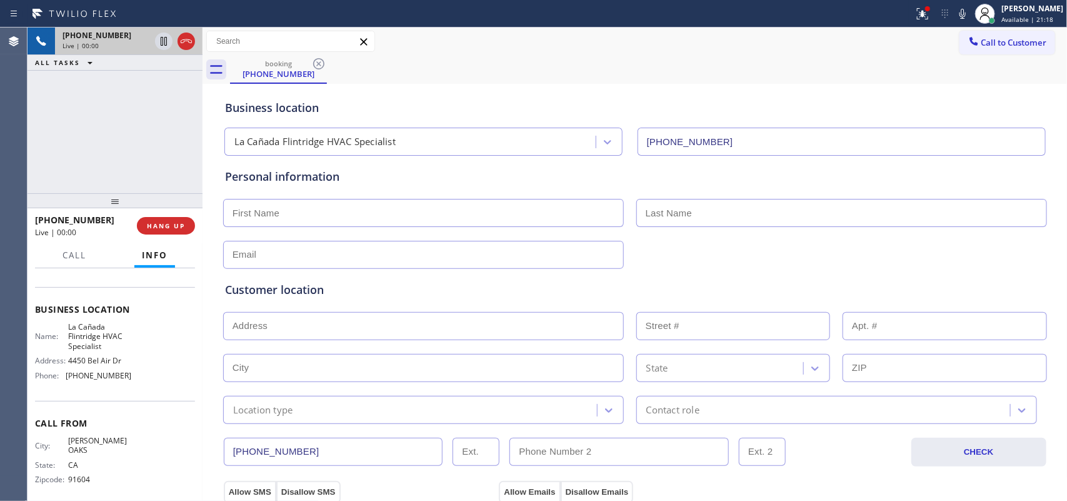
click at [132, 380] on div "Name: La Cañada Flintridge HVAC Specialist Address: 4450 Bel Air Dr Phone: (818…" at bounding box center [115, 353] width 160 height 63
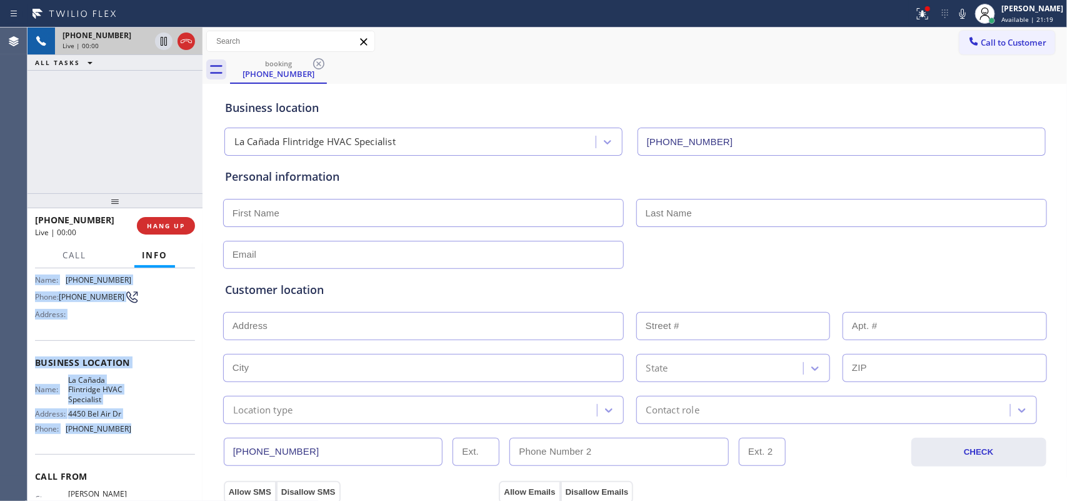
scroll to position [0, 0]
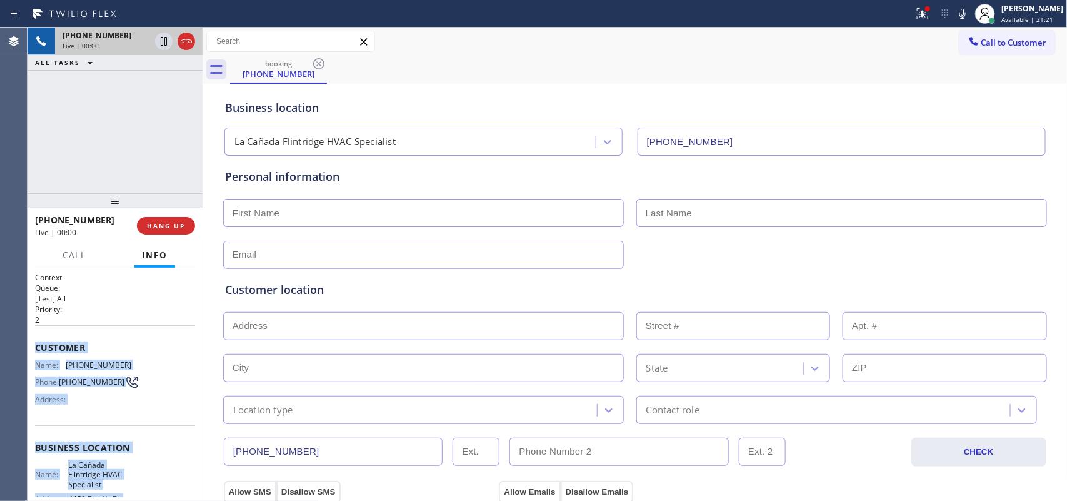
drag, startPoint x: 132, startPoint y: 380, endPoint x: 36, endPoint y: 348, distance: 102.0
click at [36, 348] on div "Context Queue: [Test] All Priority: 2 Customer Name: (818) 652-0427 Phone: (818…" at bounding box center [115, 457] width 160 height 371
click at [162, 88] on icon at bounding box center [163, 84] width 15 height 15
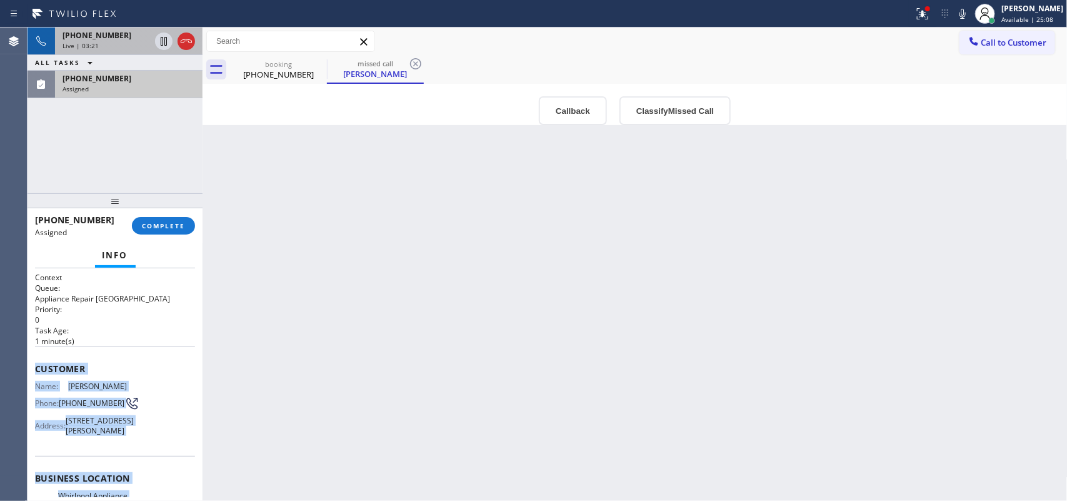
click at [106, 44] on div "Live | 03:21" at bounding box center [105, 45] width 87 height 9
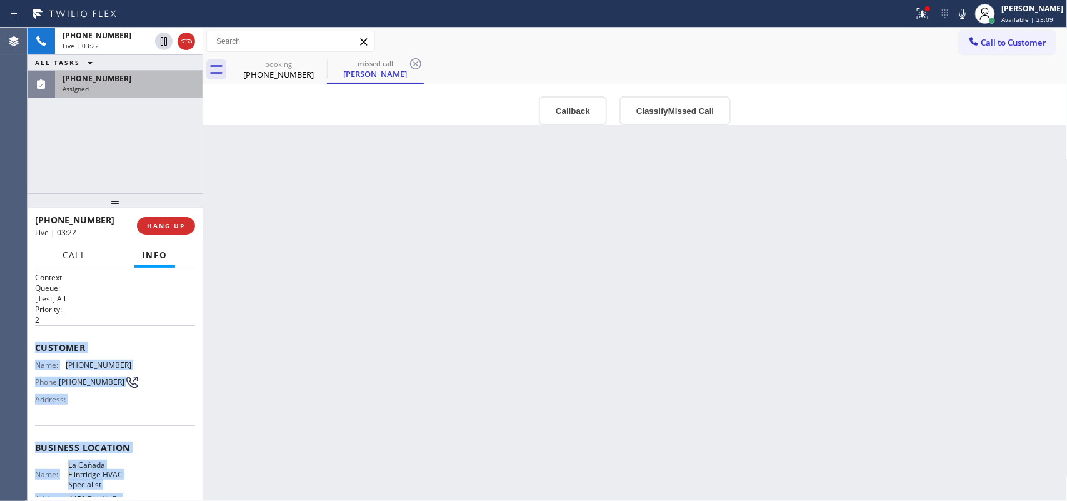
click at [66, 254] on span "Call" at bounding box center [74, 254] width 24 height 11
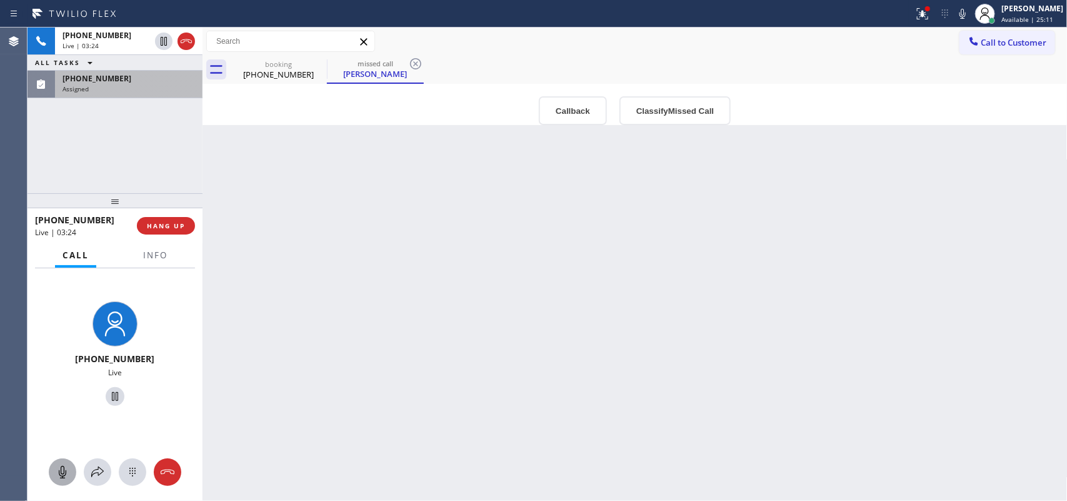
click at [57, 474] on icon at bounding box center [62, 471] width 15 height 15
click at [112, 395] on icon at bounding box center [115, 396] width 6 height 9
click at [114, 76] on span "(818) 439-8533" at bounding box center [96, 78] width 69 height 11
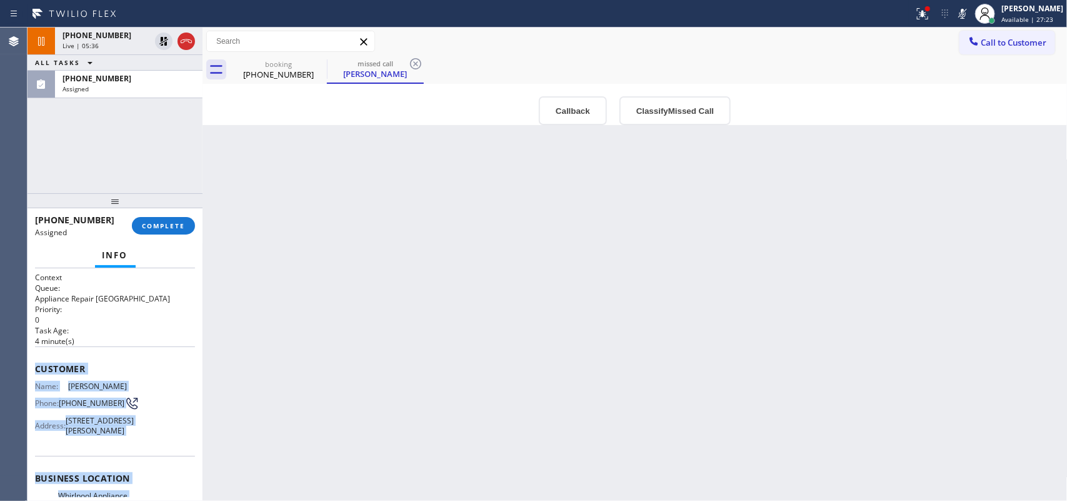
scroll to position [187, 0]
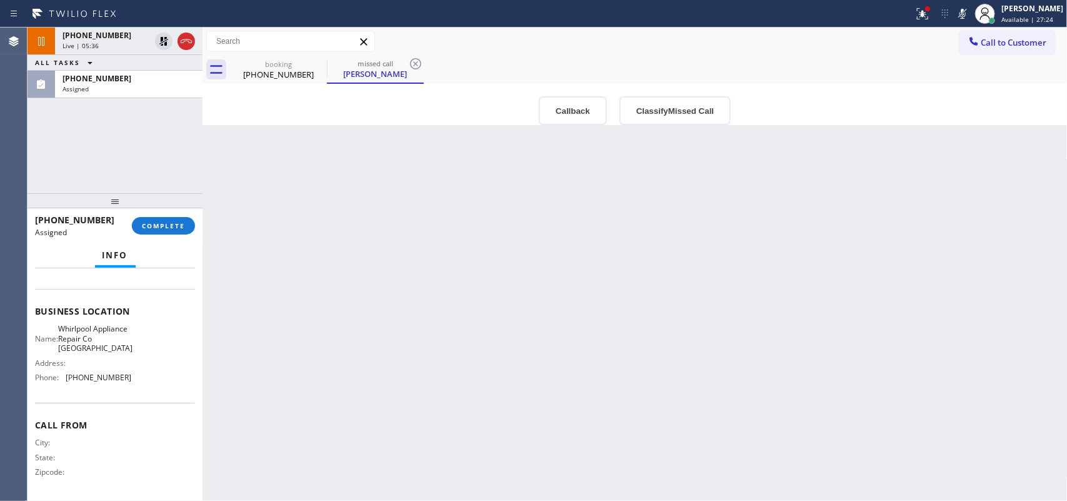
click at [122, 401] on div "Business location Name: Whirlpool Appliance Repair Co Los Angeles Address: Phon…" at bounding box center [115, 346] width 160 height 114
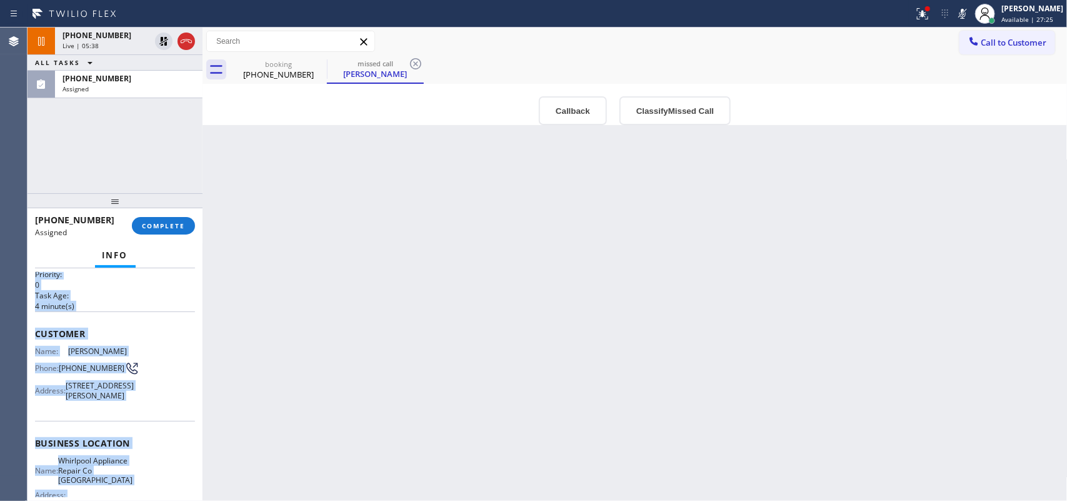
scroll to position [0, 0]
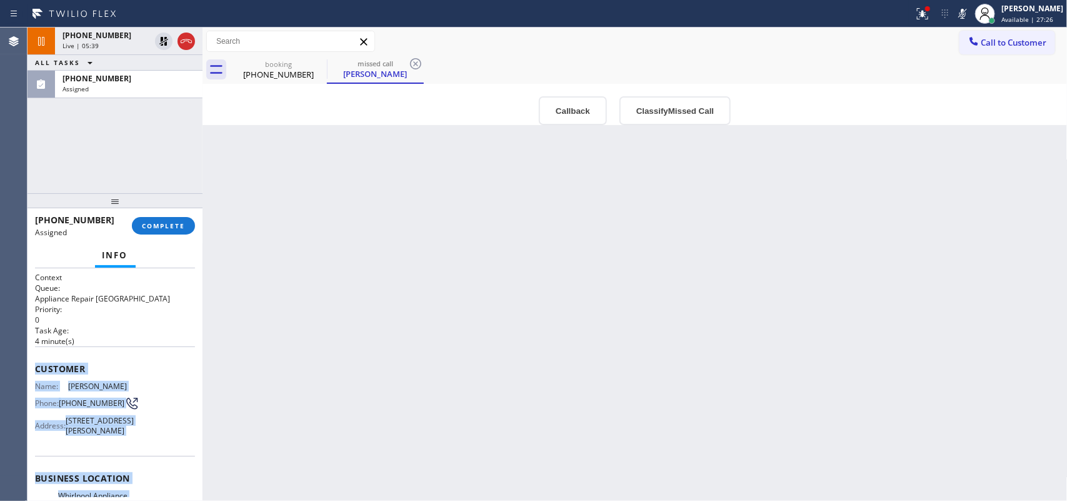
drag, startPoint x: 123, startPoint y: 401, endPoint x: 36, endPoint y: 369, distance: 93.1
click at [36, 369] on div "Context Queue: Appliance Repair High End Priority: 0 Task Age: 4 minute(s) Cust…" at bounding box center [115, 468] width 160 height 392
copy div "Customer Name: Jack Bornoff Phone: (818) 439-8533 Address: 4217 Ethel Ave #6, S…"
click at [654, 108] on button "Classify Missed Call" at bounding box center [674, 110] width 111 height 29
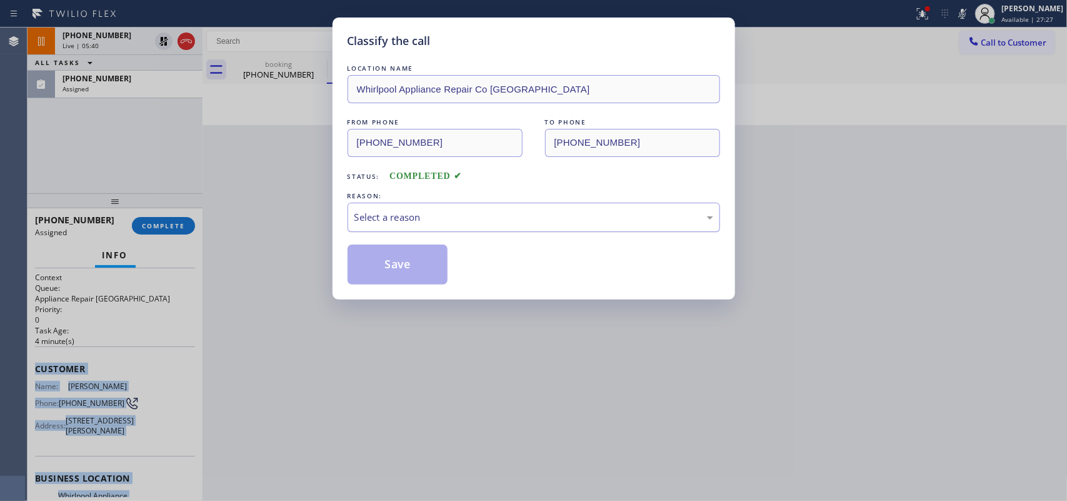
click at [579, 219] on div "Select a reason" at bounding box center [533, 217] width 359 height 14
click at [414, 263] on button "Save" at bounding box center [397, 264] width 101 height 40
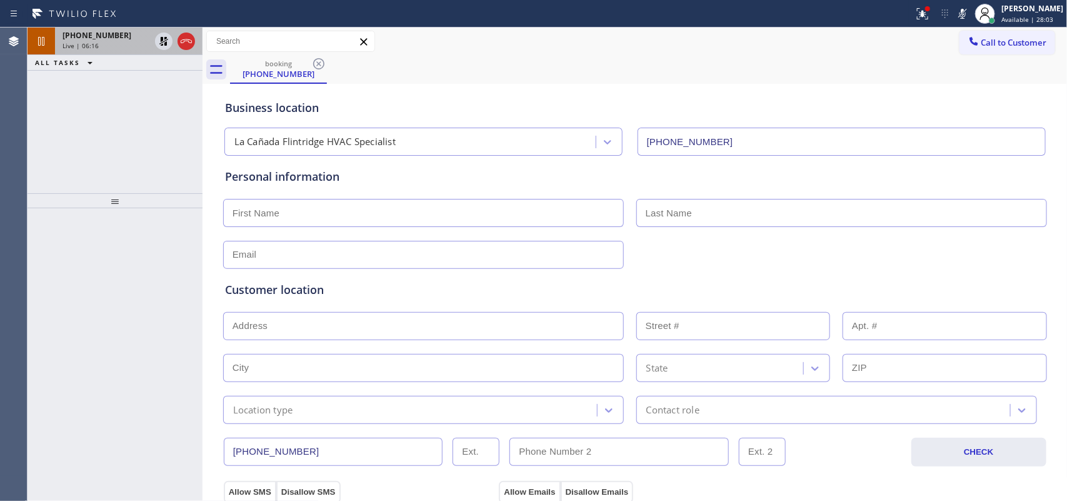
click at [112, 42] on div "Live | 06:16" at bounding box center [105, 45] width 87 height 9
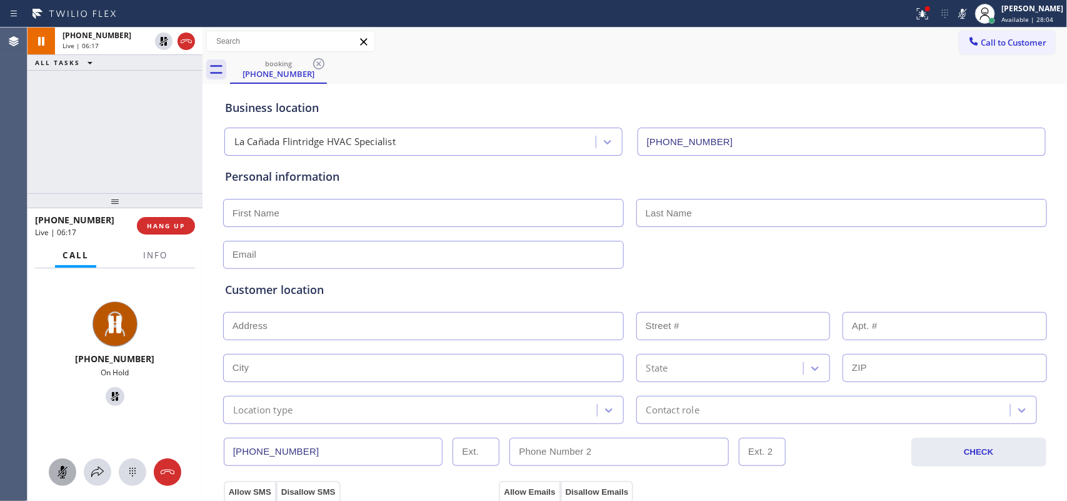
click at [58, 473] on icon at bounding box center [62, 471] width 15 height 15
drag, startPoint x: 110, startPoint y: 397, endPoint x: 147, endPoint y: 371, distance: 46.1
click at [110, 397] on icon at bounding box center [114, 396] width 15 height 15
click at [64, 474] on icon at bounding box center [62, 471] width 15 height 15
click at [107, 395] on icon at bounding box center [114, 396] width 15 height 15
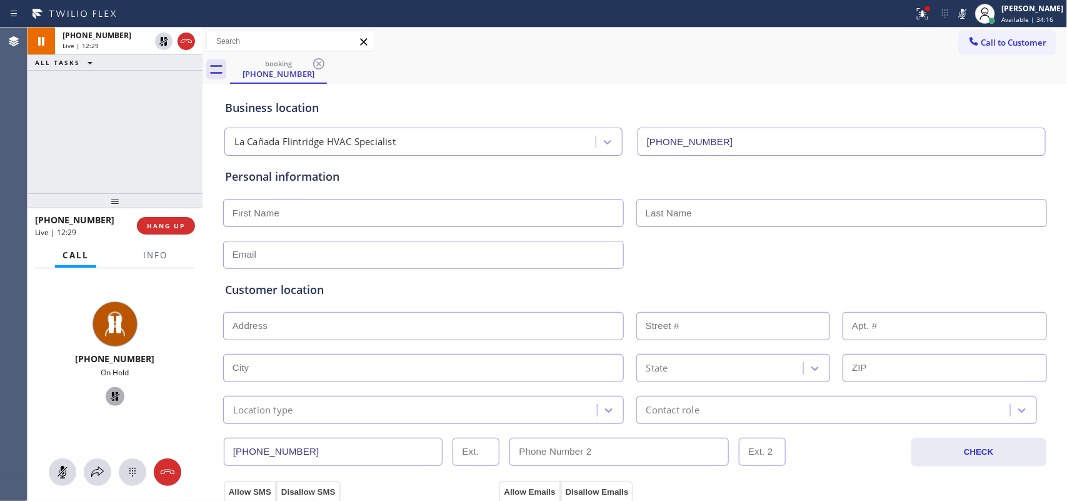
drag, startPoint x: 64, startPoint y: 464, endPoint x: 97, endPoint y: 419, distance: 56.4
click at [64, 466] on icon at bounding box center [62, 471] width 15 height 15
click at [107, 389] on icon at bounding box center [114, 396] width 15 height 15
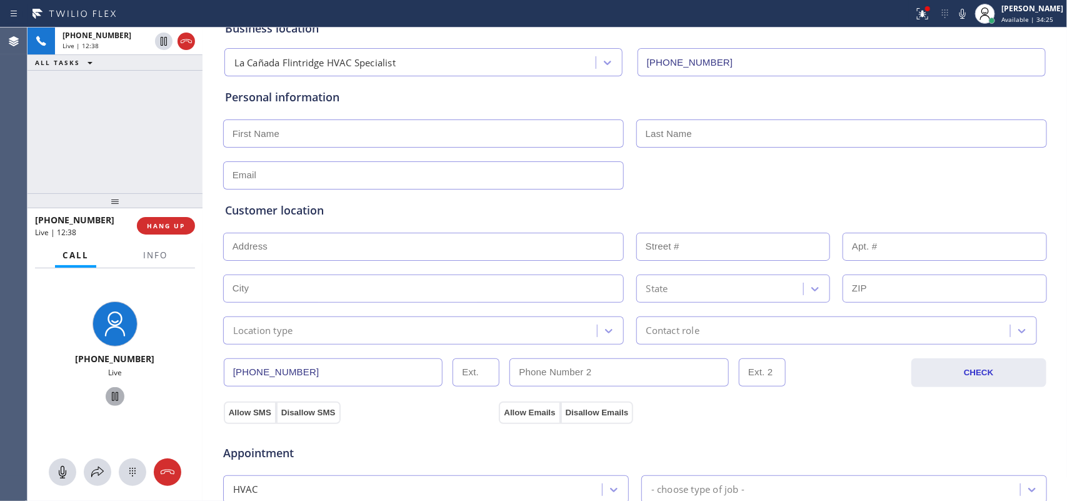
scroll to position [1, 0]
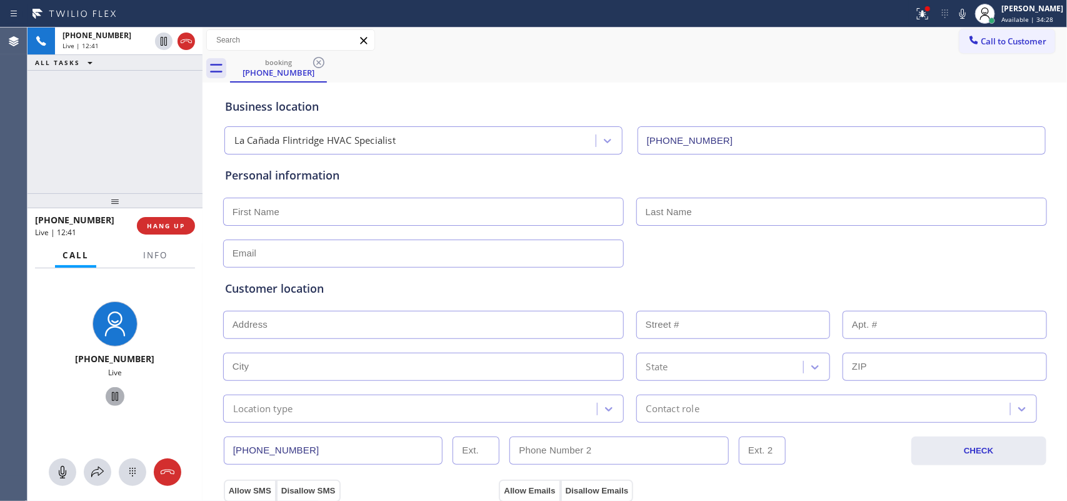
click at [507, 52] on div "Call to Customer Outbound call Location Search location Your caller id phone nu…" at bounding box center [634, 40] width 865 height 28
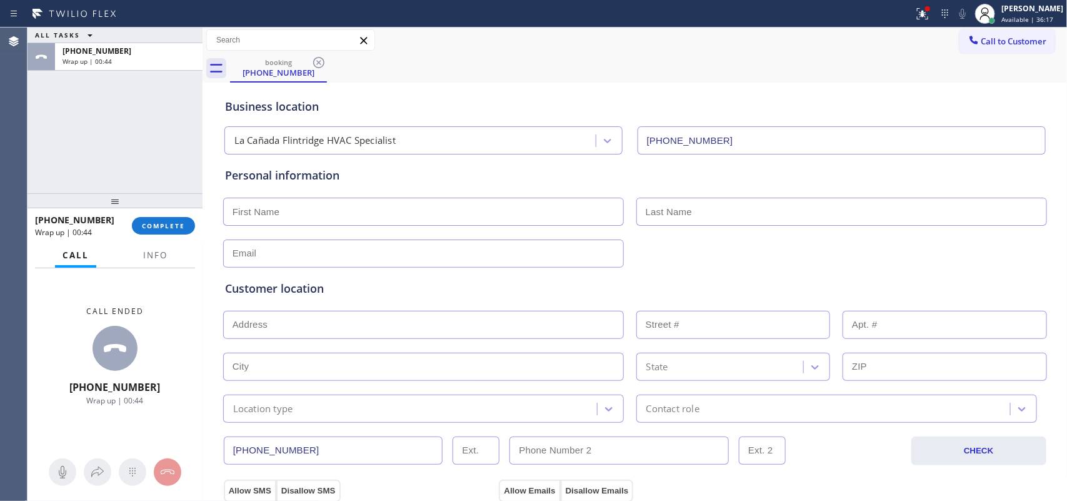
click at [445, 212] on input "text" at bounding box center [423, 211] width 401 height 28
click at [544, 47] on div "Call to Customer Outbound call Location Search location Your caller id phone nu…" at bounding box center [634, 40] width 865 height 22
click at [333, 209] on input "text" at bounding box center [423, 211] width 401 height 28
type input "Mr."
type input "[PERSON_NAME]"
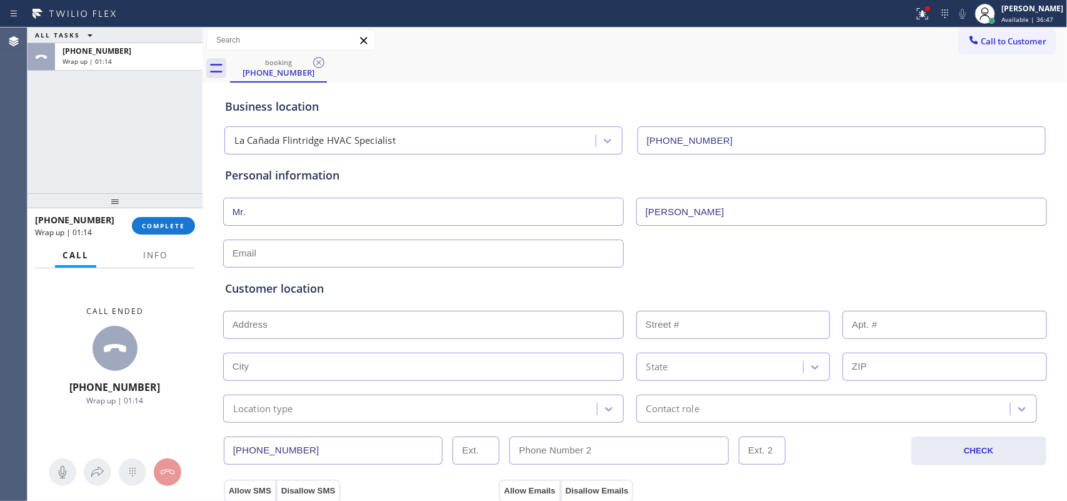
click at [294, 247] on input "text" at bounding box center [423, 253] width 401 height 28
type input "[EMAIL_ADDRESS][DOMAIN_NAME]"
click at [331, 321] on input "text" at bounding box center [423, 325] width 401 height 28
paste input "7157 Hidden Pine DrSan Gabriel, CA 91775,"
type input "7157 Hidden Pine Dr"
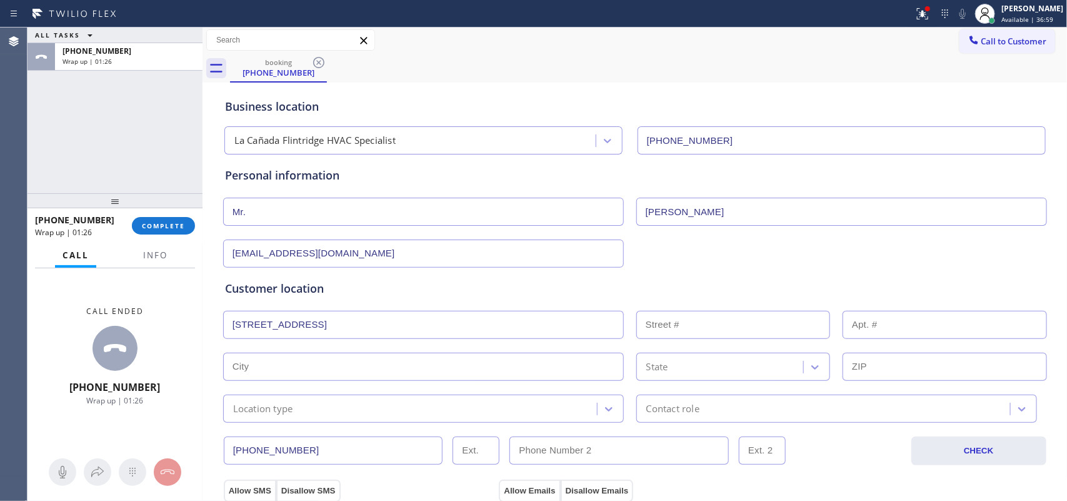
type input "7157"
type input "San Gabriel"
type input "91775"
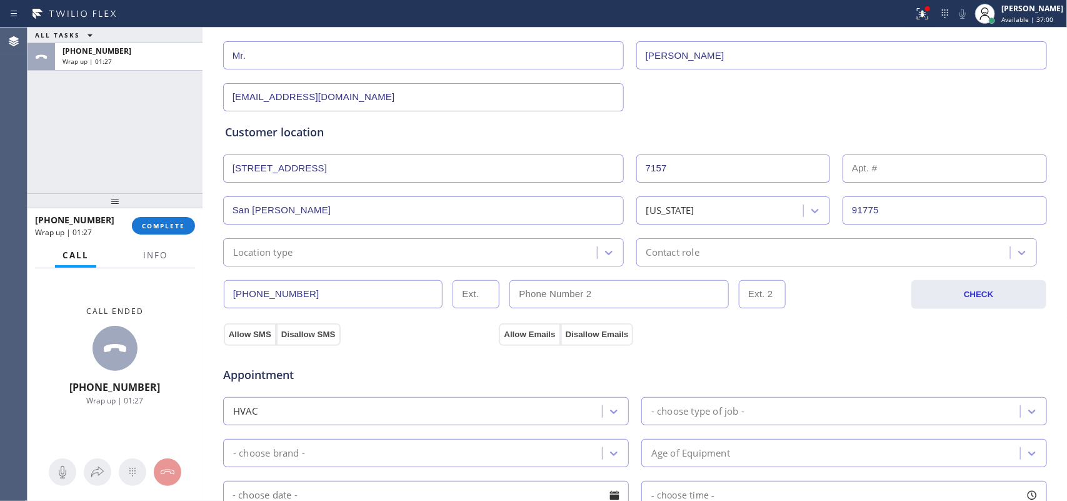
click at [452, 252] on div "Location type" at bounding box center [412, 252] width 370 height 22
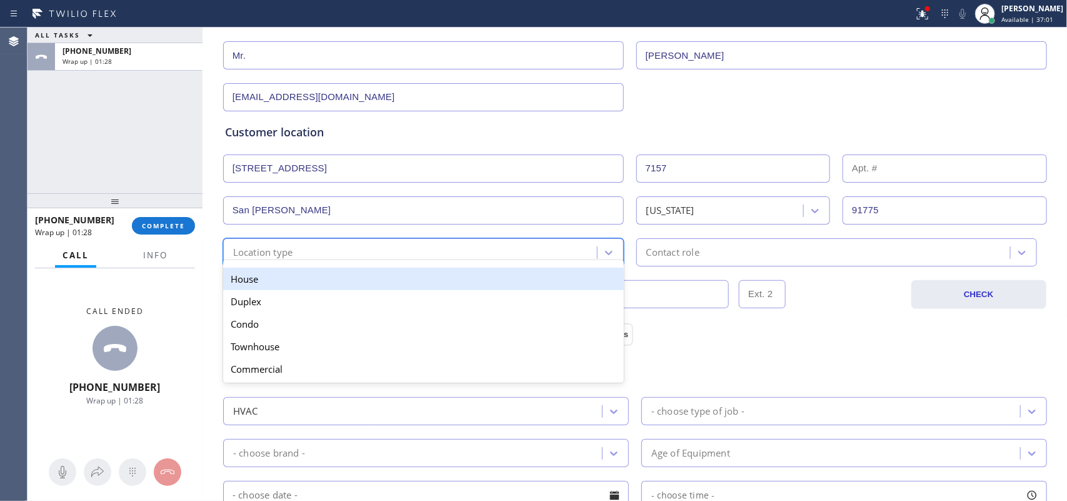
click at [451, 283] on div "House" at bounding box center [423, 278] width 401 height 22
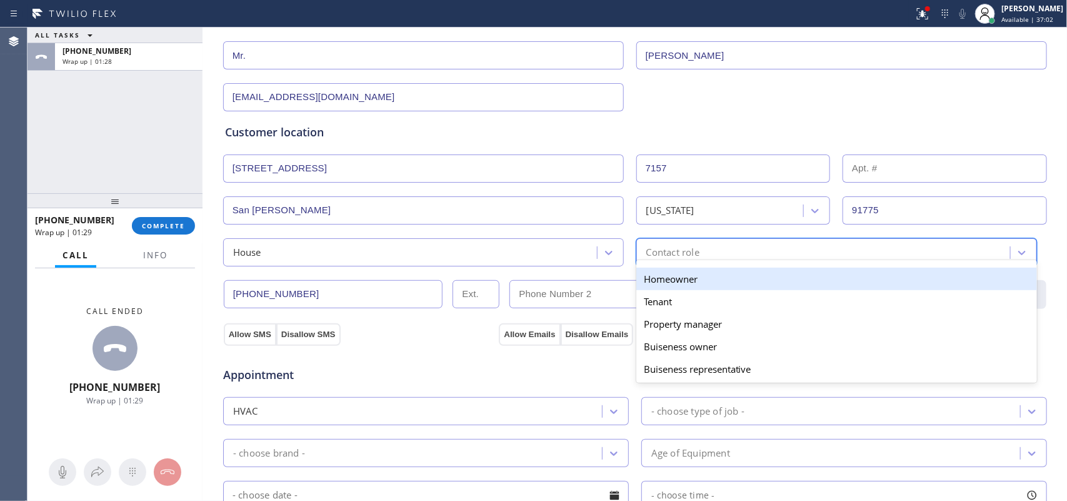
click at [669, 251] on div "Contact role" at bounding box center [672, 252] width 53 height 14
click at [716, 277] on div "Homeowner" at bounding box center [836, 278] width 401 height 22
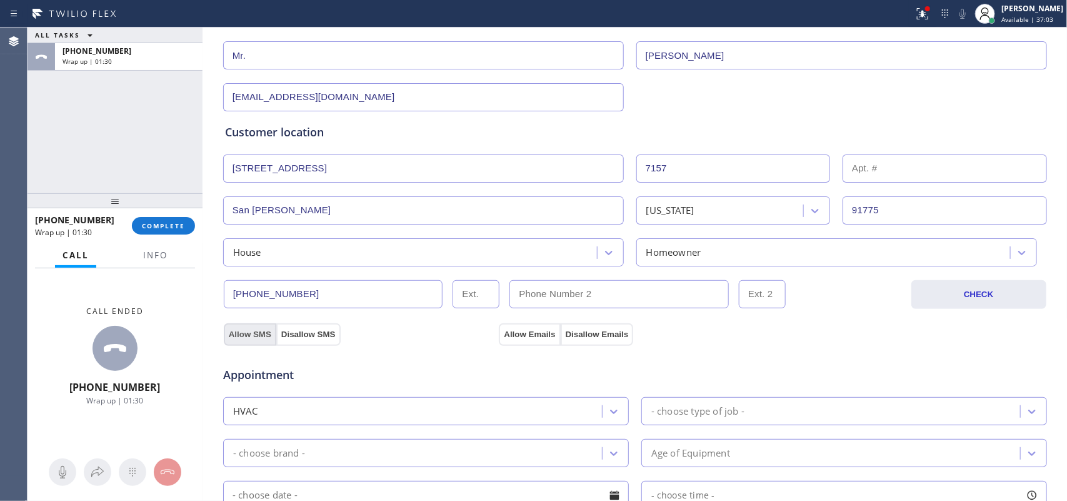
click at [245, 334] on button "Allow SMS" at bounding box center [250, 334] width 52 height 22
click at [529, 332] on button "Allow Emails" at bounding box center [529, 334] width 61 height 22
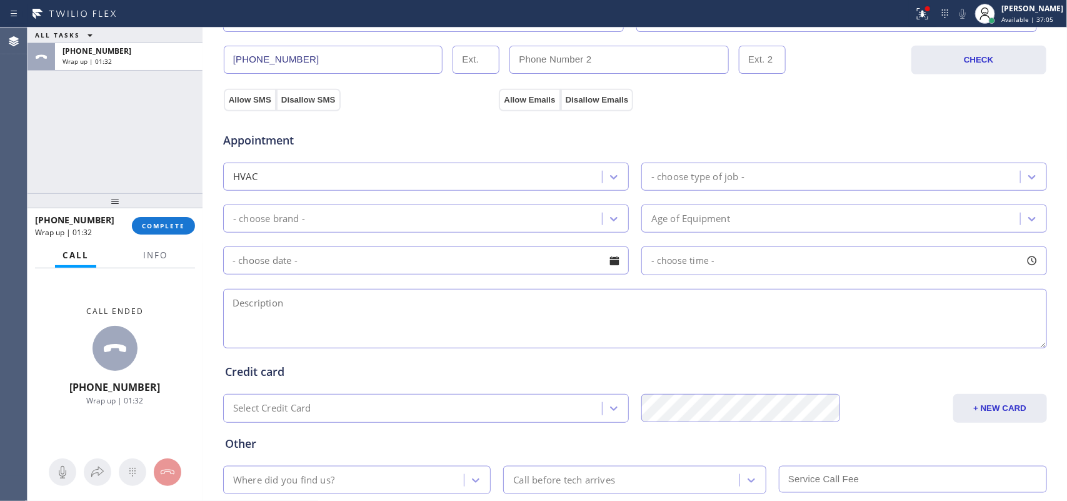
click at [699, 154] on div "Appointment HVAC - choose type of job - - choose brand - Age of Equipment - cho…" at bounding box center [635, 234] width 820 height 234
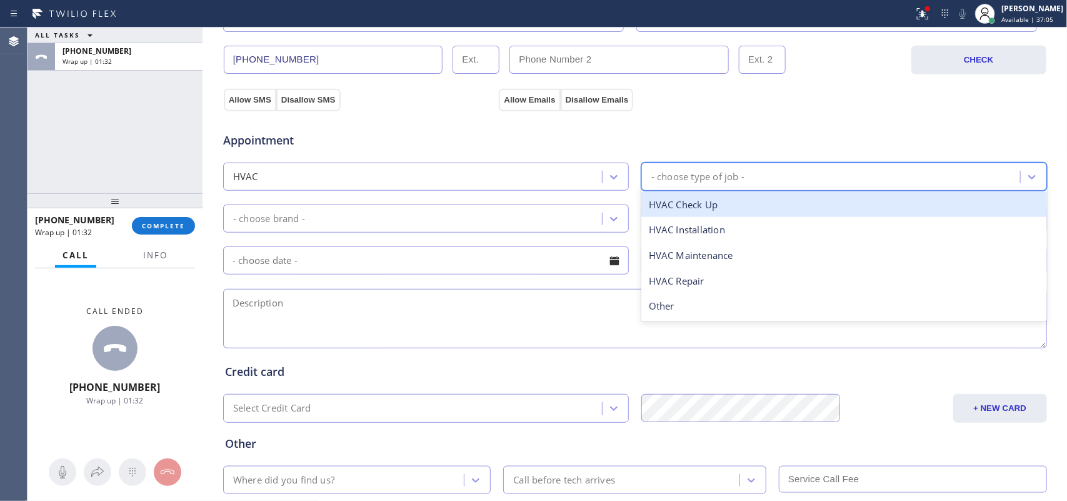
click at [698, 169] on div "- choose type of job -" at bounding box center [832, 177] width 375 height 22
click at [714, 211] on div "HVAC Check Up" at bounding box center [844, 205] width 406 height 26
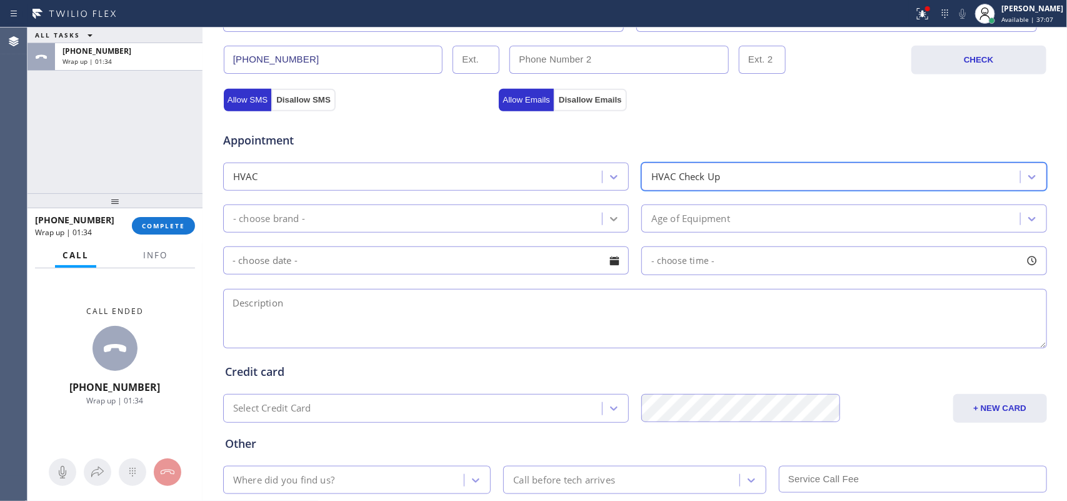
click at [602, 220] on div at bounding box center [613, 218] width 22 height 22
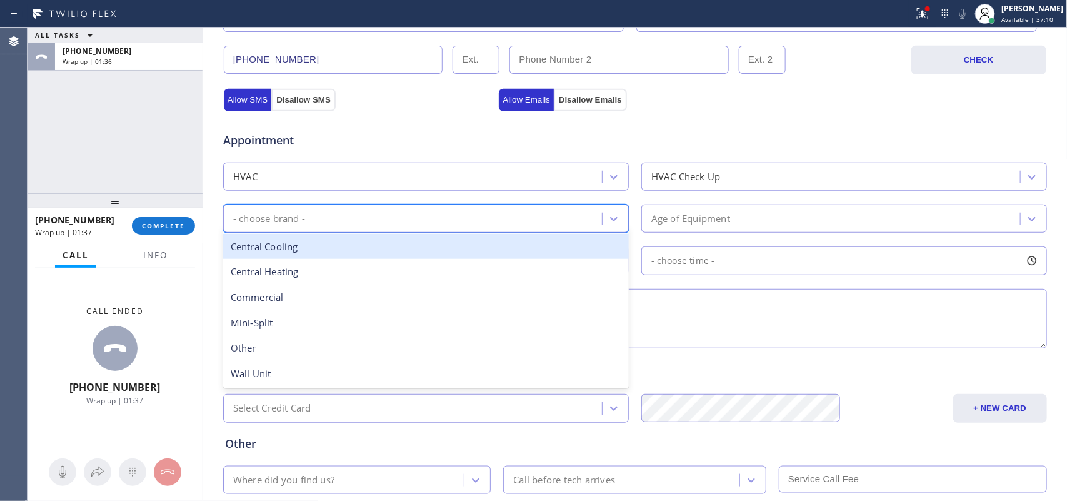
click at [404, 247] on div "Central Cooling" at bounding box center [426, 247] width 406 height 26
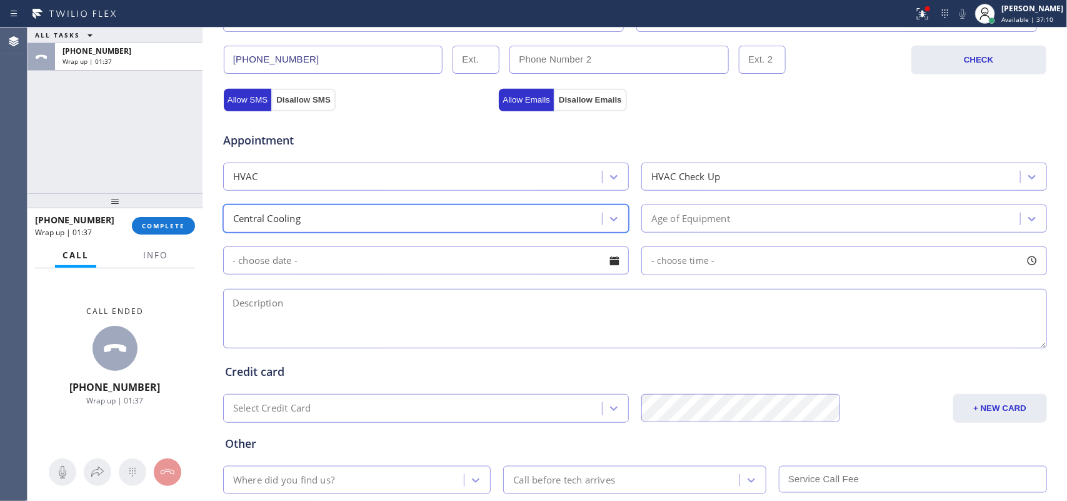
click at [692, 224] on div "Age of Equipment" at bounding box center [690, 218] width 79 height 14
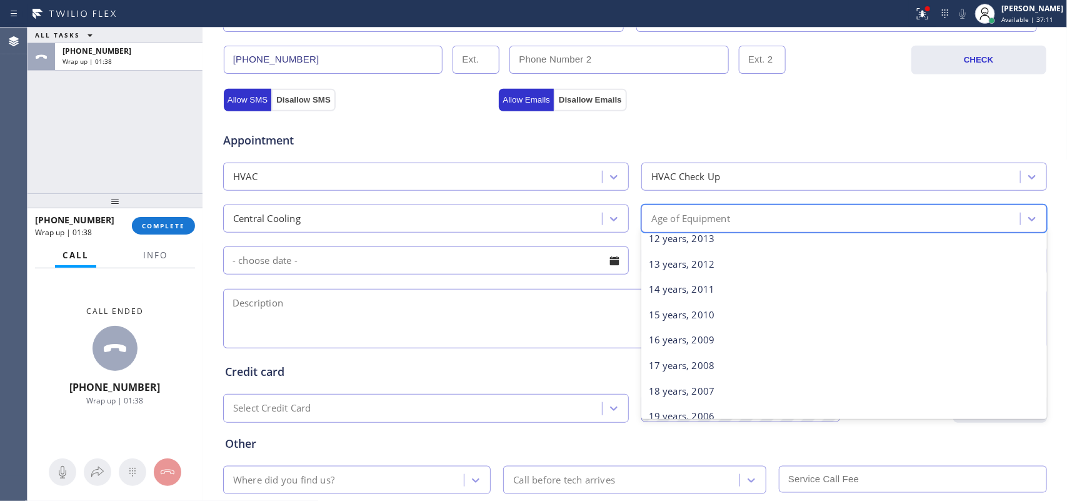
scroll to position [391, 0]
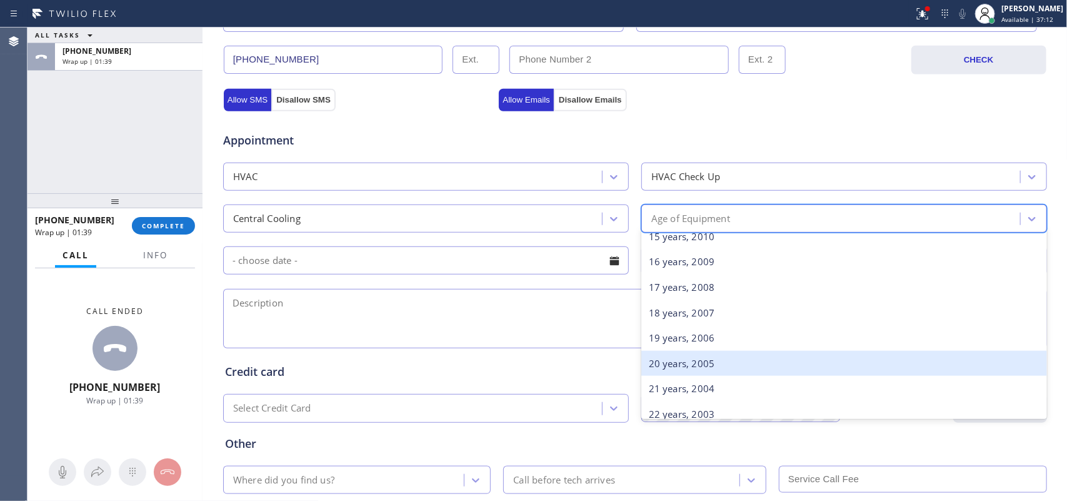
click at [724, 371] on div "20 years, 2005" at bounding box center [844, 364] width 406 height 26
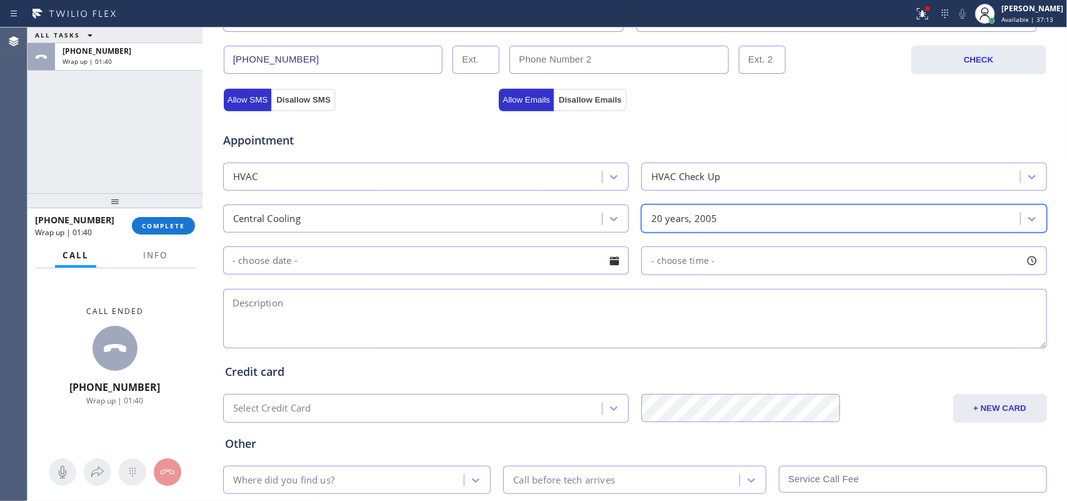
scroll to position [470, 0]
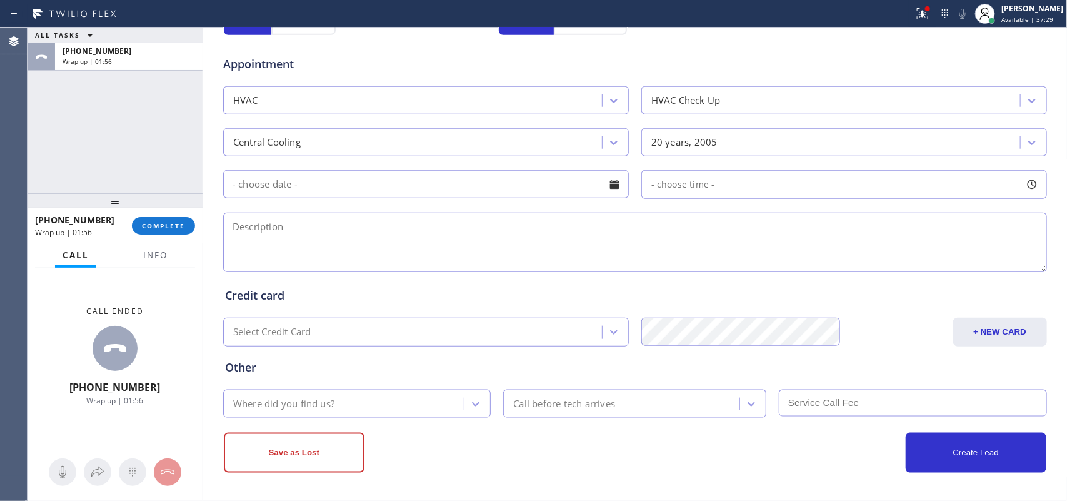
click at [307, 230] on textarea at bounding box center [635, 241] width 824 height 59
paste textarea "house-ho/central unit, 1 unit , 1 tstat, has duct and vents in the attic, he al…"
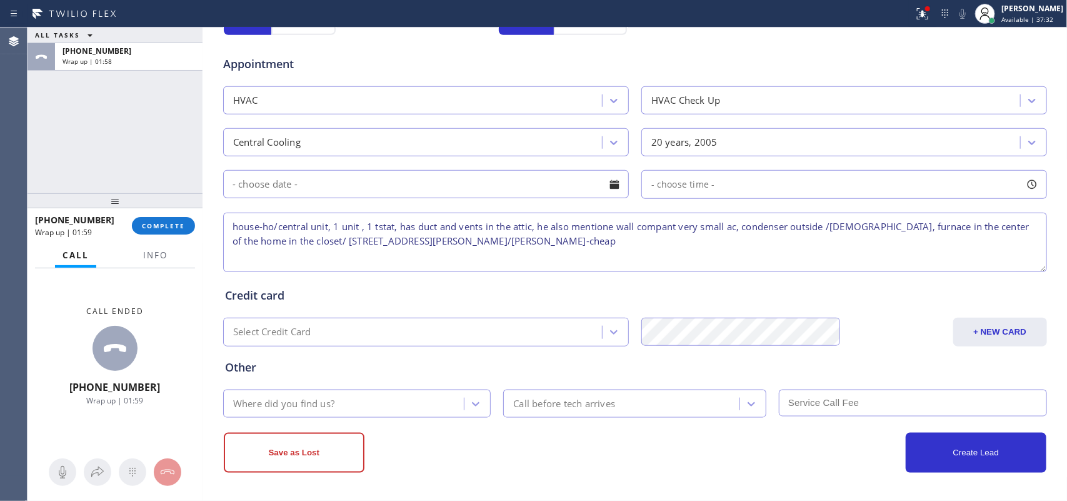
click at [407, 242] on textarea "house-ho/central unit, 1 unit , 1 tstat, has duct and vents in the attic, he al…" at bounding box center [635, 241] width 824 height 59
type textarea "house-ho/central unit, 1 unit , 1 tstat, has duct and vents in the attic, he al…"
click at [420, 401] on div "Where did you find us?" at bounding box center [345, 403] width 237 height 22
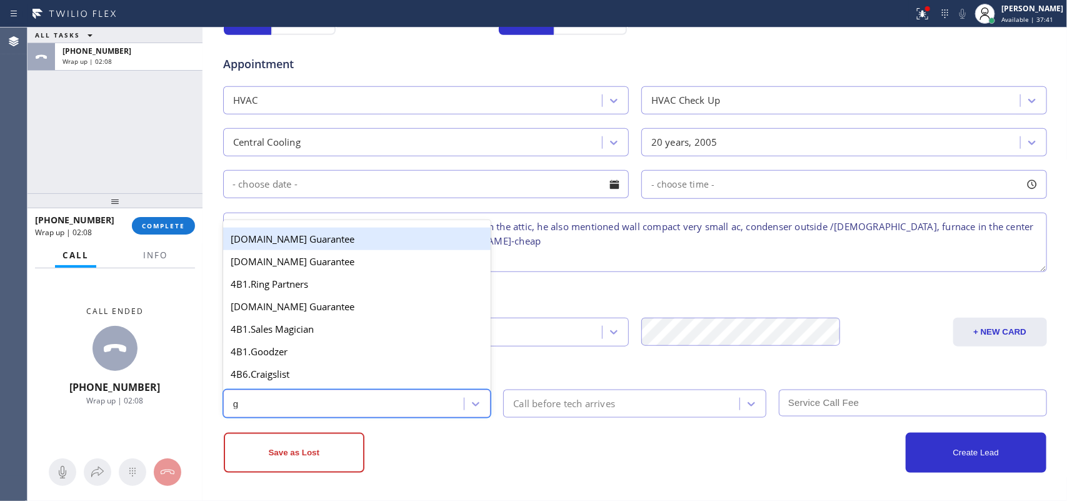
type input "go"
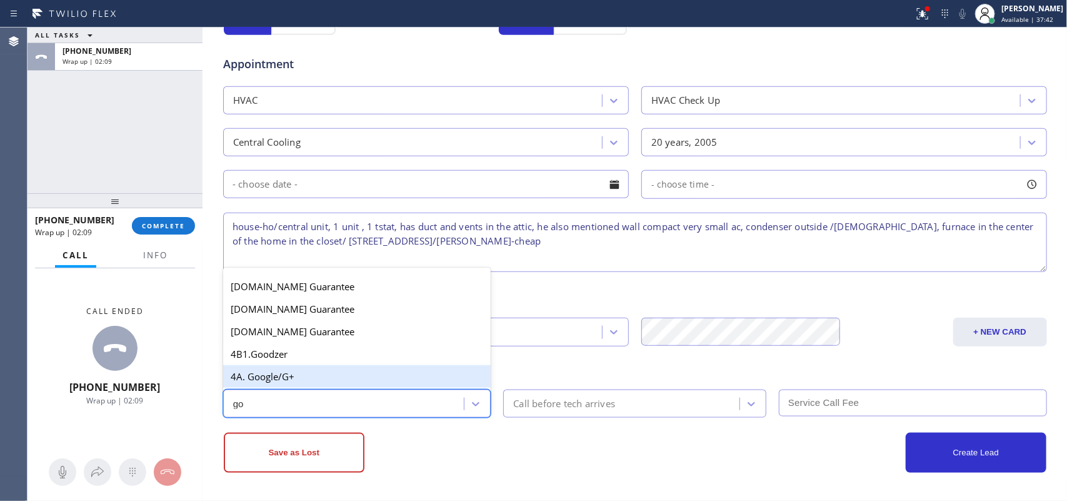
click at [381, 369] on div "4A. Google/G+" at bounding box center [357, 376] width 268 height 22
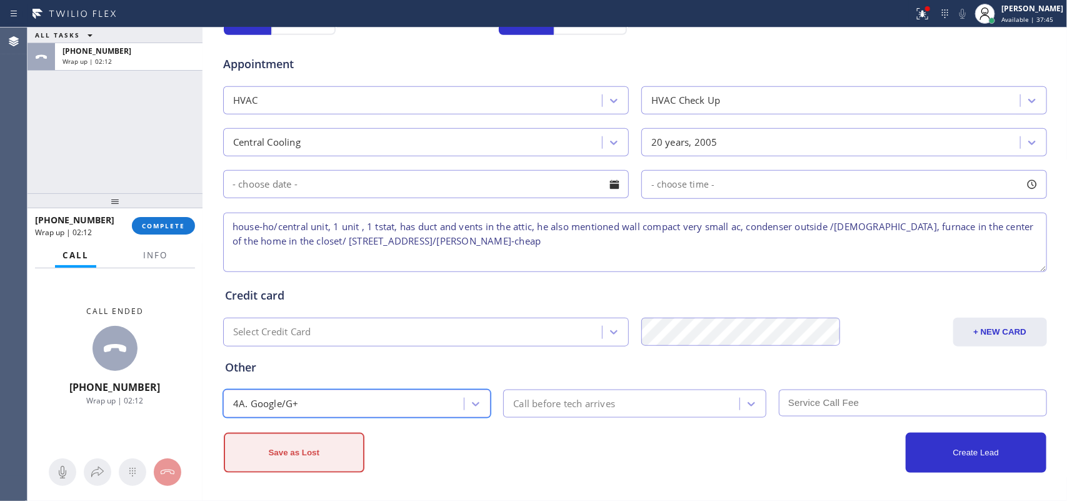
click at [284, 463] on button "Save as Lost" at bounding box center [294, 452] width 141 height 40
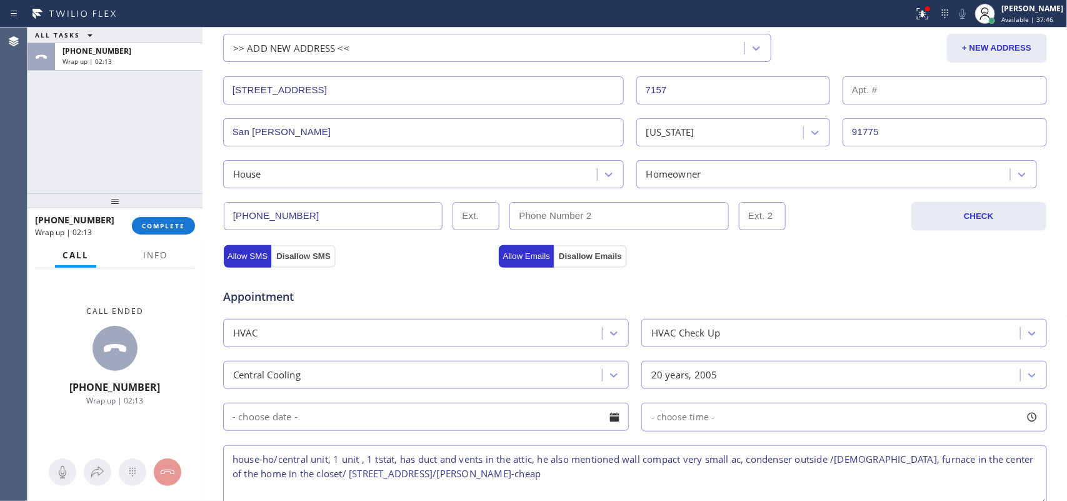
scroll to position [200, 0]
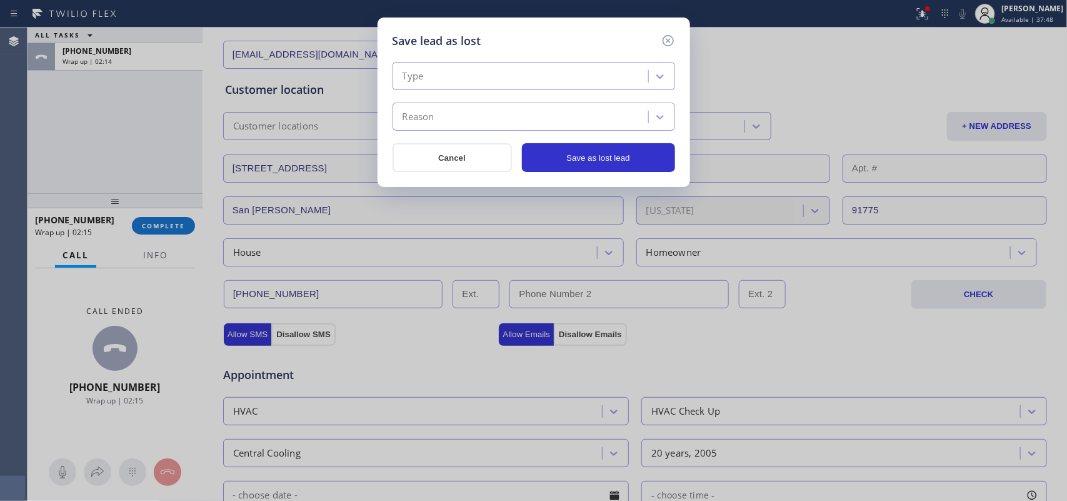
click at [437, 80] on div "Type" at bounding box center [522, 77] width 252 height 22
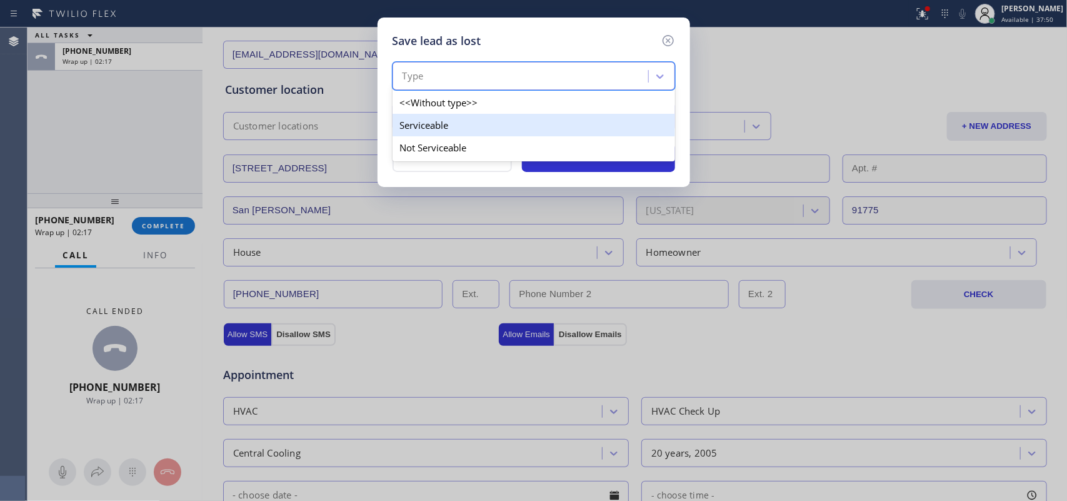
click at [458, 126] on div "Serviceable" at bounding box center [533, 125] width 282 height 22
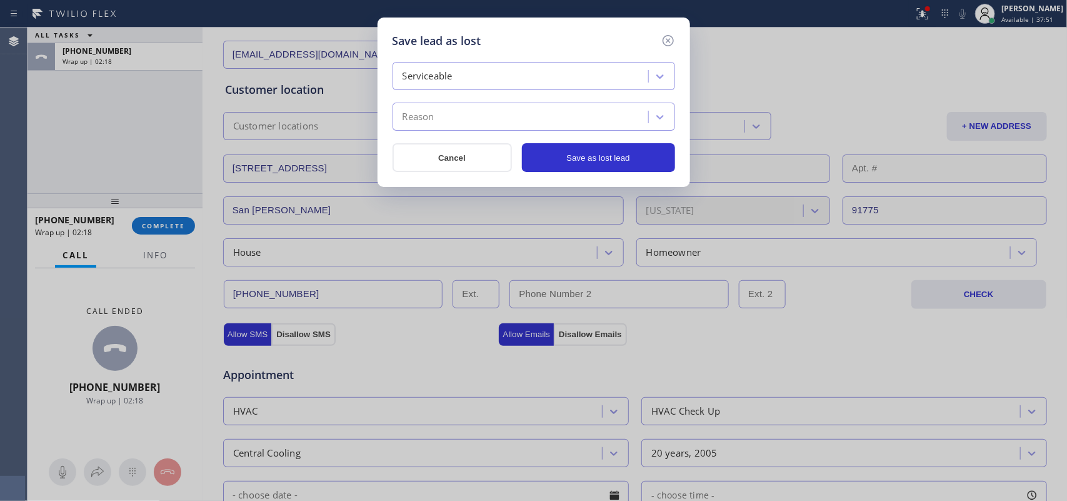
click at [458, 126] on div "Reason" at bounding box center [522, 117] width 252 height 22
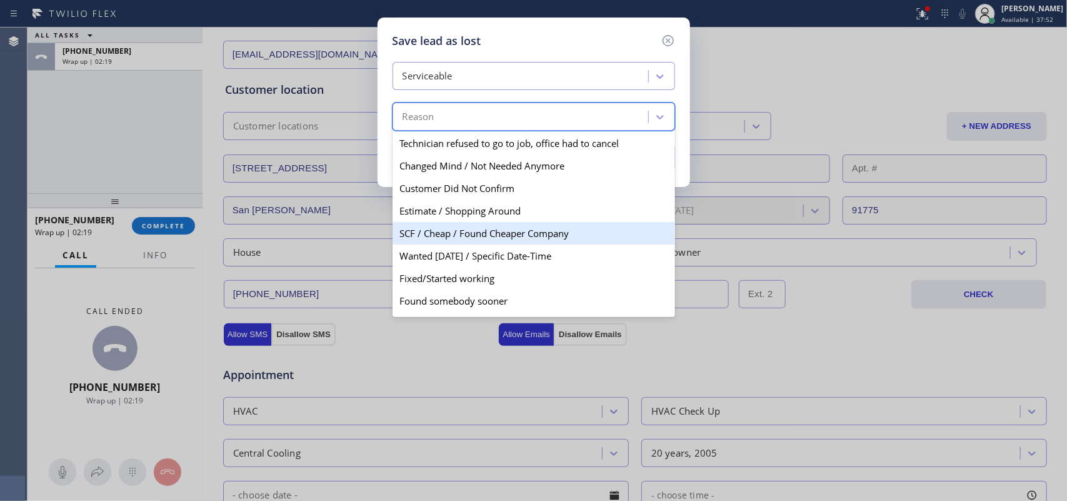
click at [439, 231] on div "SCF / Cheap / Found Cheaper Company" at bounding box center [533, 233] width 282 height 22
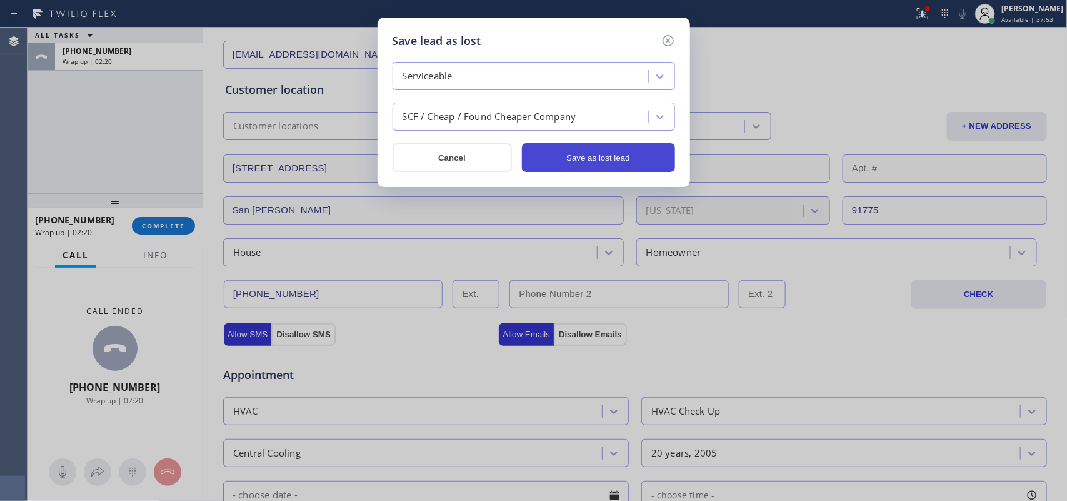
click at [577, 162] on button "Save as lost lead" at bounding box center [598, 157] width 153 height 29
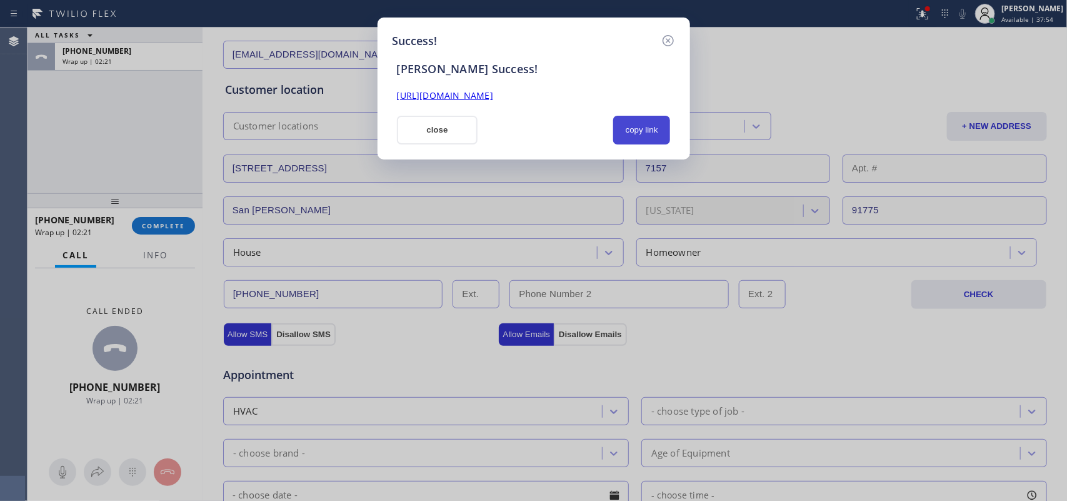
click at [642, 128] on button "copy link" at bounding box center [641, 130] width 57 height 29
click at [493, 96] on link "https://erp.apollosoft.co/customer/757124#portlet_lead" at bounding box center [445, 95] width 96 height 12
click at [637, 126] on button "copy link" at bounding box center [641, 130] width 57 height 29
click at [481, 92] on link "https://erp.apollosoft.co/customer/757124#portlet_lead" at bounding box center [445, 95] width 96 height 12
click at [439, 132] on button "close" at bounding box center [437, 130] width 81 height 29
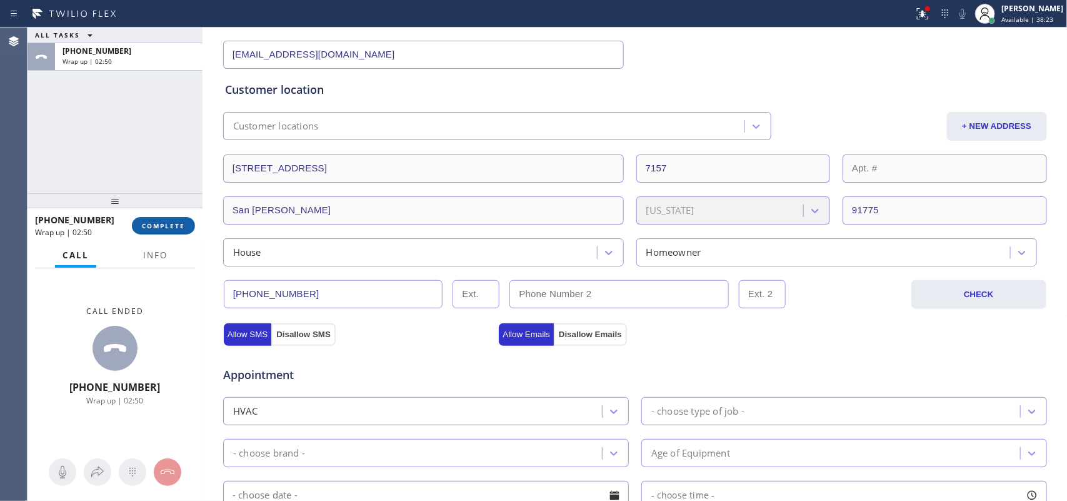
click at [164, 227] on span "COMPLETE" at bounding box center [163, 225] width 43 height 9
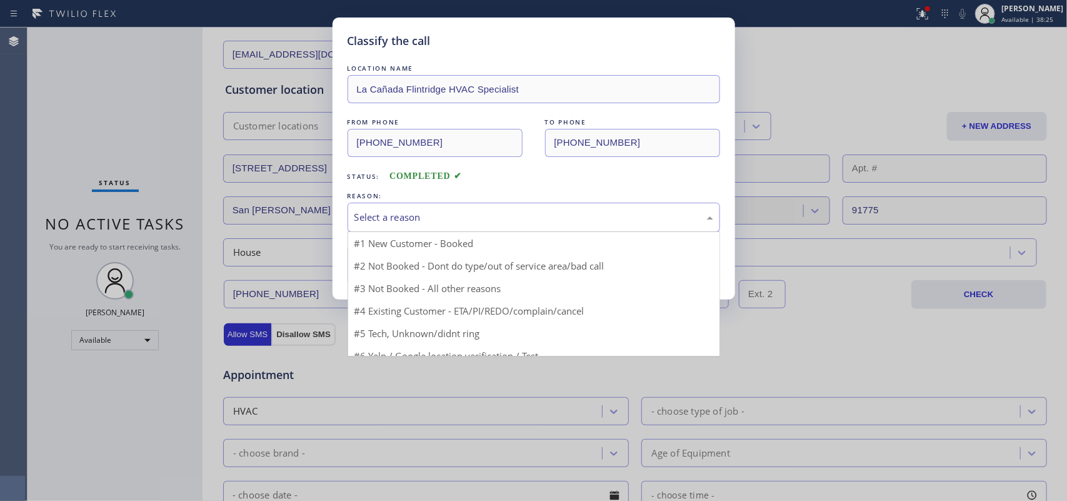
click at [380, 223] on div "Select a reason" at bounding box center [533, 217] width 359 height 14
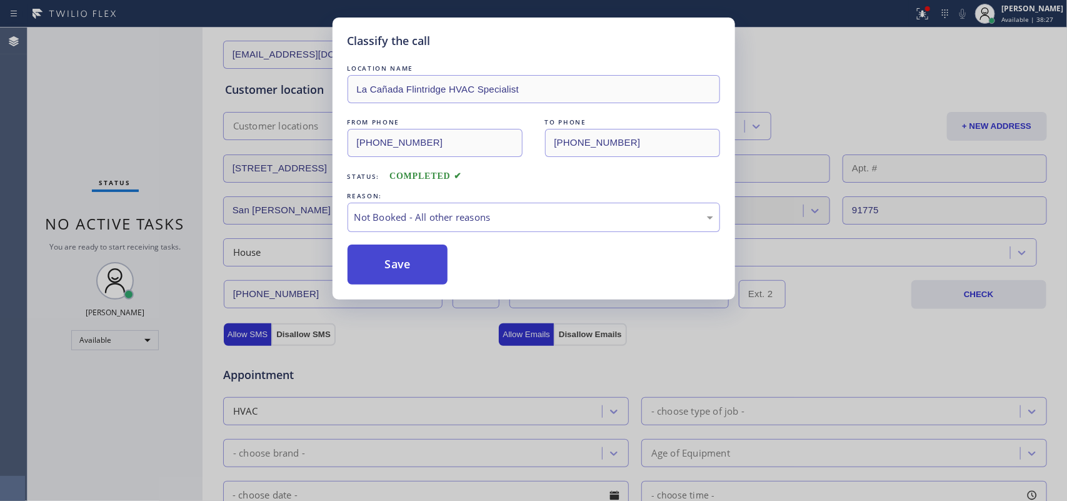
click at [386, 257] on button "Save" at bounding box center [397, 264] width 101 height 40
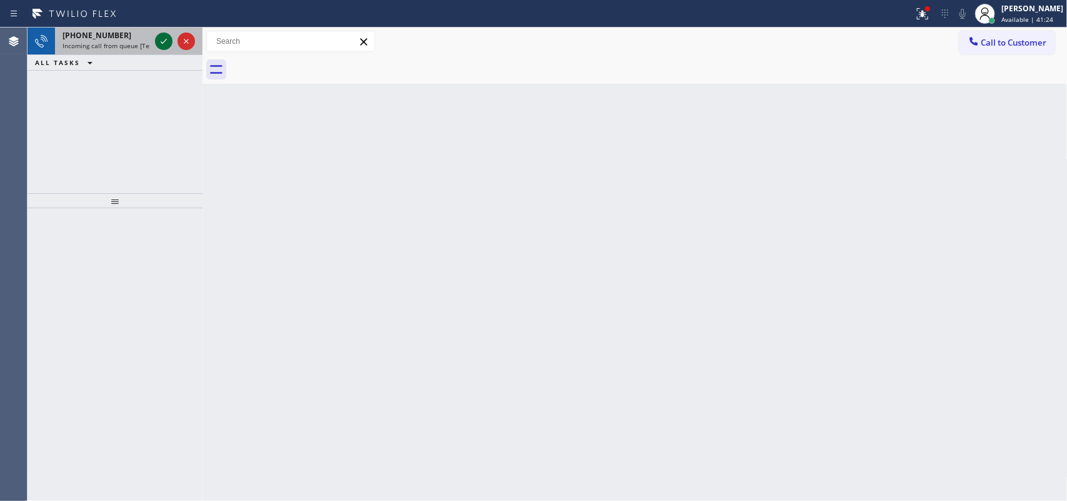
click at [166, 41] on icon at bounding box center [163, 41] width 15 height 15
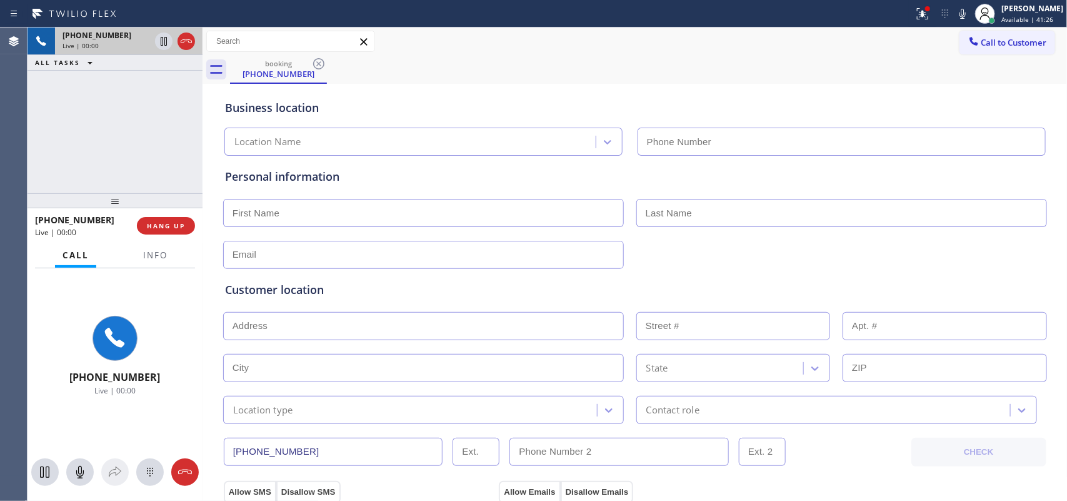
type input "(818) 877-7397"
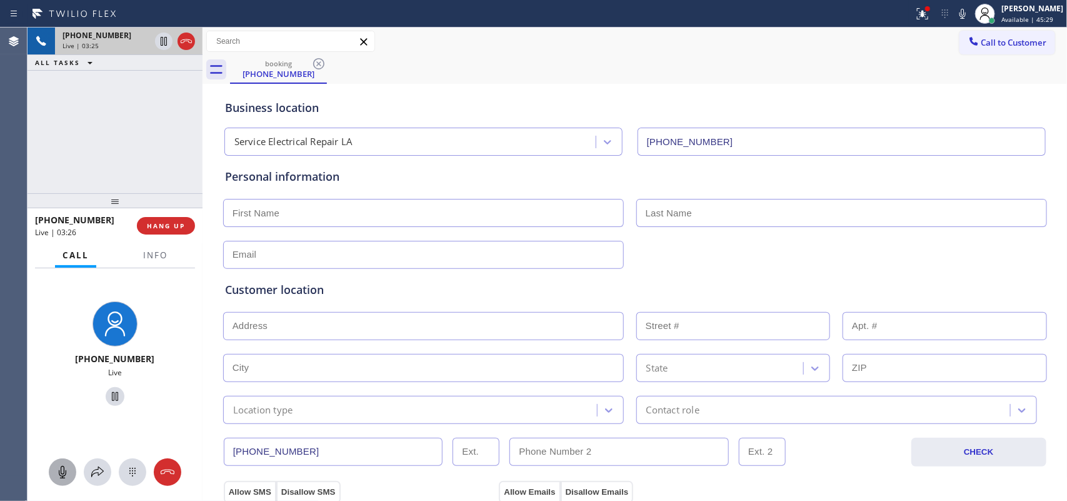
click at [60, 472] on icon at bounding box center [62, 471] width 15 height 15
click at [112, 397] on icon at bounding box center [115, 396] width 6 height 9
drag, startPoint x: 61, startPoint y: 466, endPoint x: 85, endPoint y: 433, distance: 41.1
click at [61, 467] on icon at bounding box center [62, 471] width 15 height 15
click at [112, 385] on div at bounding box center [115, 397] width 96 height 26
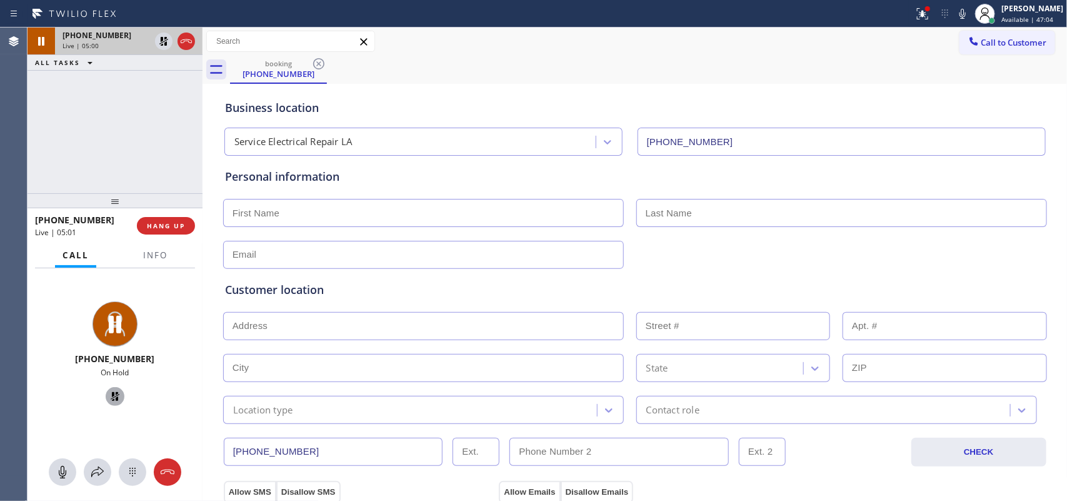
click at [107, 394] on icon at bounding box center [114, 396] width 15 height 15
click at [347, 216] on input "text" at bounding box center [423, 213] width 401 height 28
type input "Mr."
type input "Jack"
click at [346, 245] on input "text" at bounding box center [423, 255] width 401 height 28
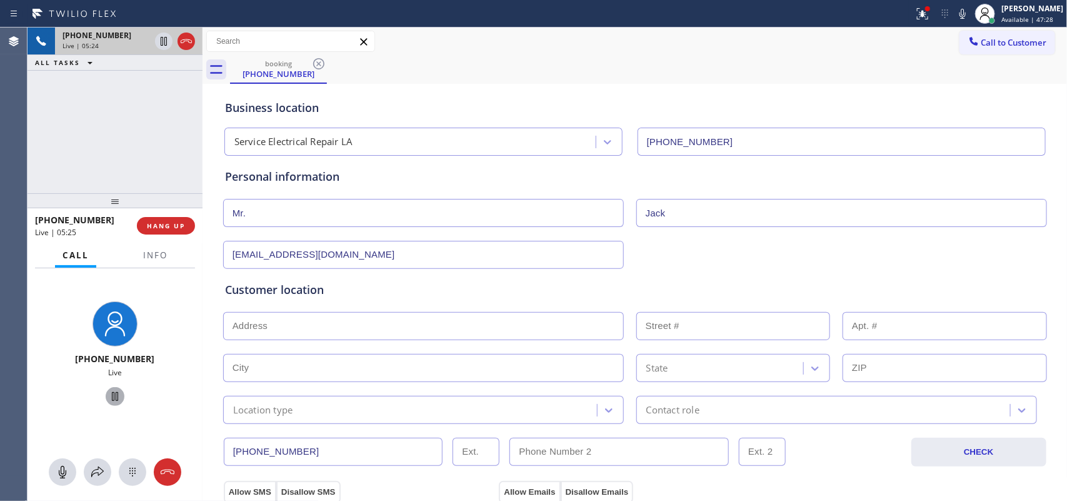
type input "[EMAIL_ADDRESS][DOMAIN_NAME]"
click at [289, 333] on input "text" at bounding box center [423, 326] width 401 height 28
paste input "2705 Lake Hollow Rd, Berthoud, CO 80513, USA"
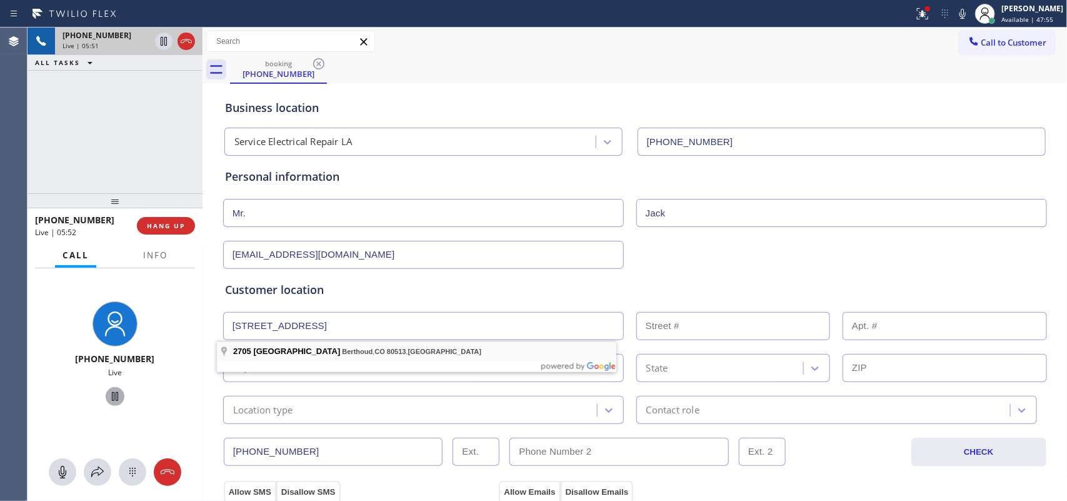
type input "2705 Lake Hollow Rd"
type input "2705"
type input "Berthoud"
type input "80513"
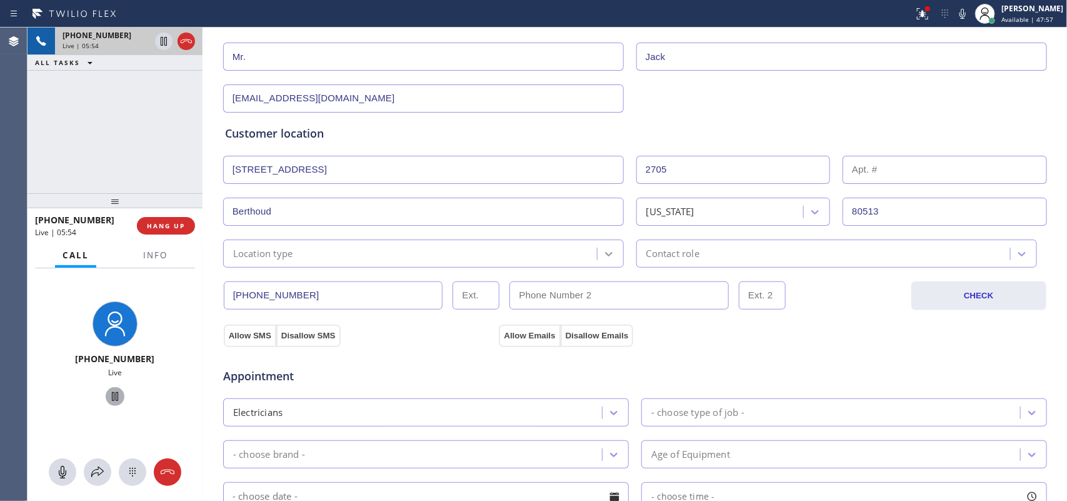
scroll to position [312, 0]
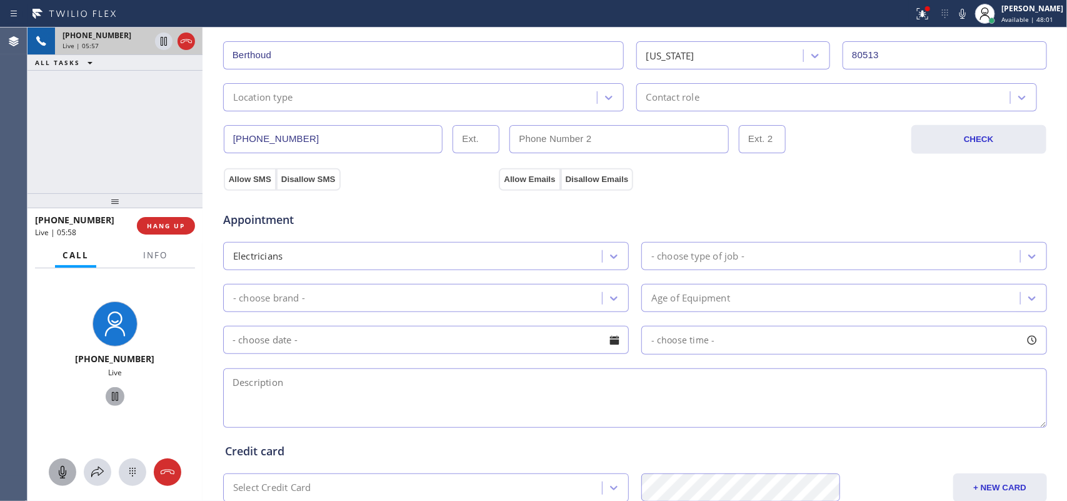
click at [69, 470] on icon at bounding box center [62, 471] width 15 height 15
drag, startPoint x: 109, startPoint y: 398, endPoint x: 135, endPoint y: 392, distance: 26.4
click at [110, 397] on icon at bounding box center [114, 396] width 15 height 15
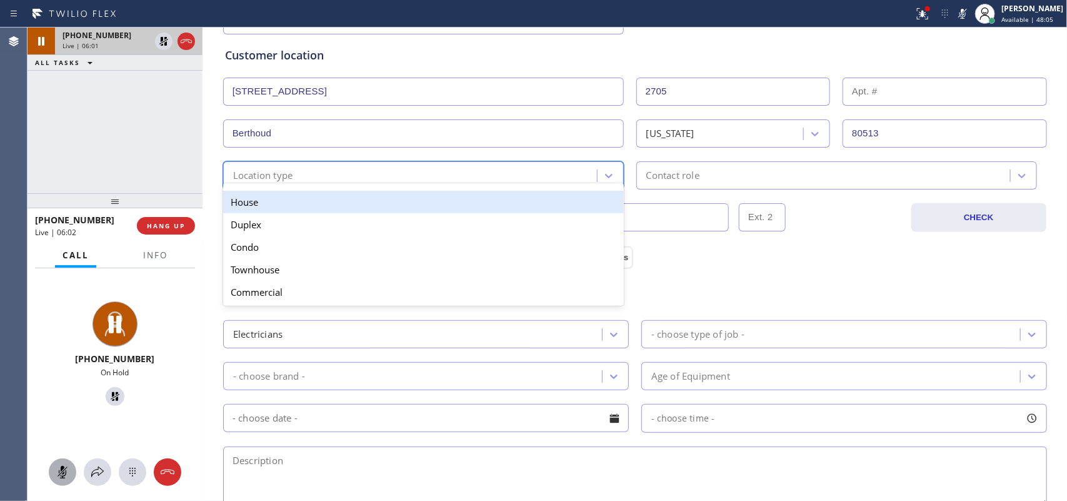
click at [411, 179] on div "Location type" at bounding box center [412, 175] width 370 height 22
click at [406, 204] on div "House" at bounding box center [423, 202] width 401 height 22
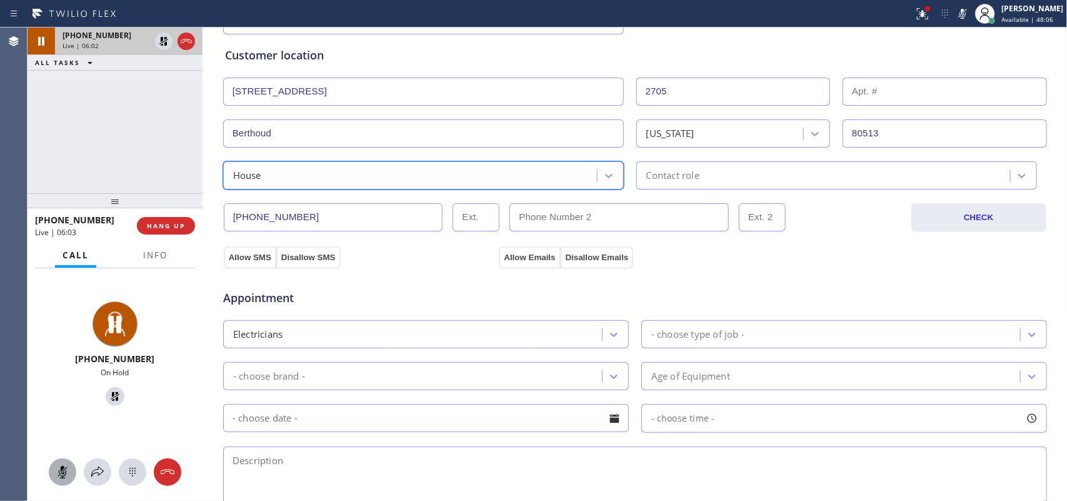
click at [654, 177] on div "Contact role" at bounding box center [672, 175] width 53 height 14
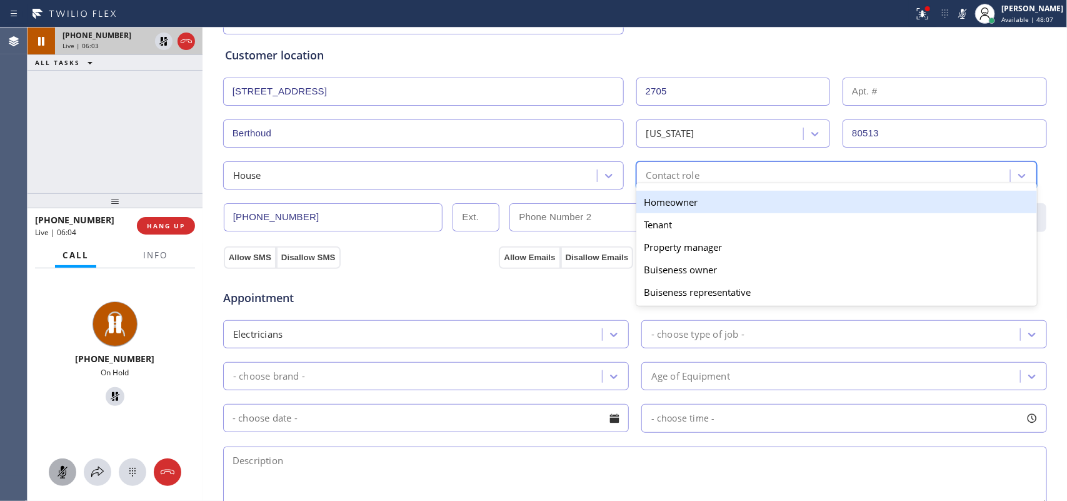
click at [658, 200] on div "Homeowner" at bounding box center [836, 202] width 401 height 22
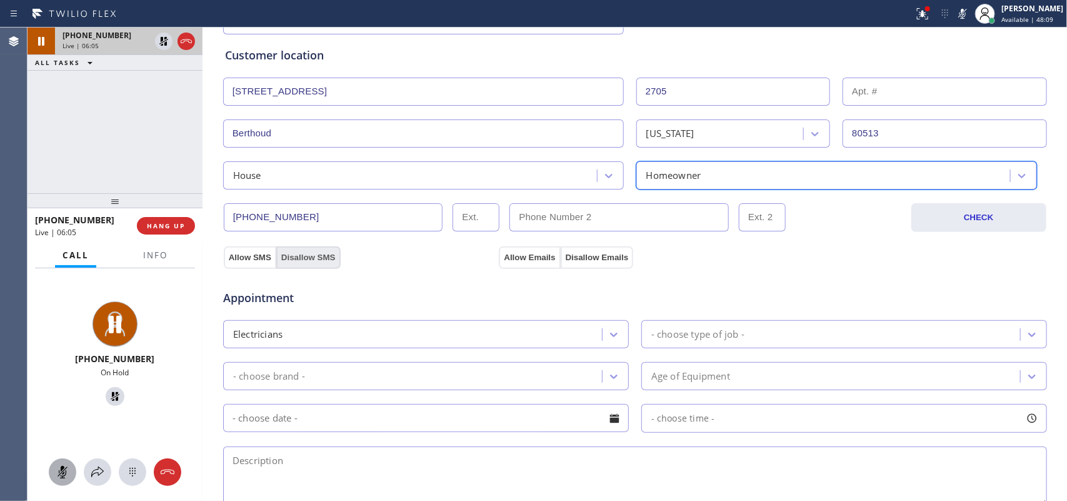
click at [320, 248] on button "Disallow SMS" at bounding box center [308, 257] width 64 height 22
drag, startPoint x: 511, startPoint y: 253, endPoint x: 417, endPoint y: 256, distance: 93.2
click at [510, 253] on button "Allow Emails" at bounding box center [529, 257] width 61 height 22
click at [235, 256] on button "Allow SMS" at bounding box center [250, 257] width 52 height 22
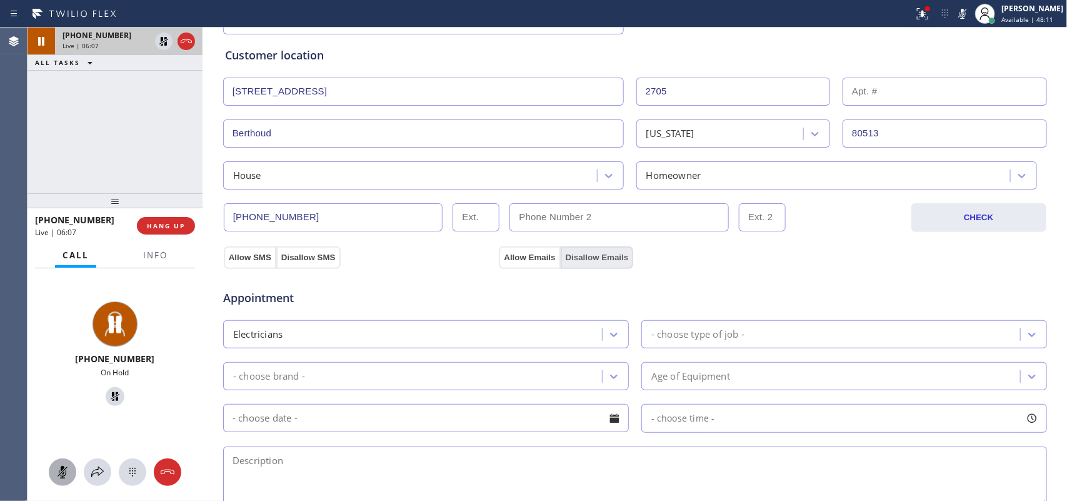
scroll to position [312, 0]
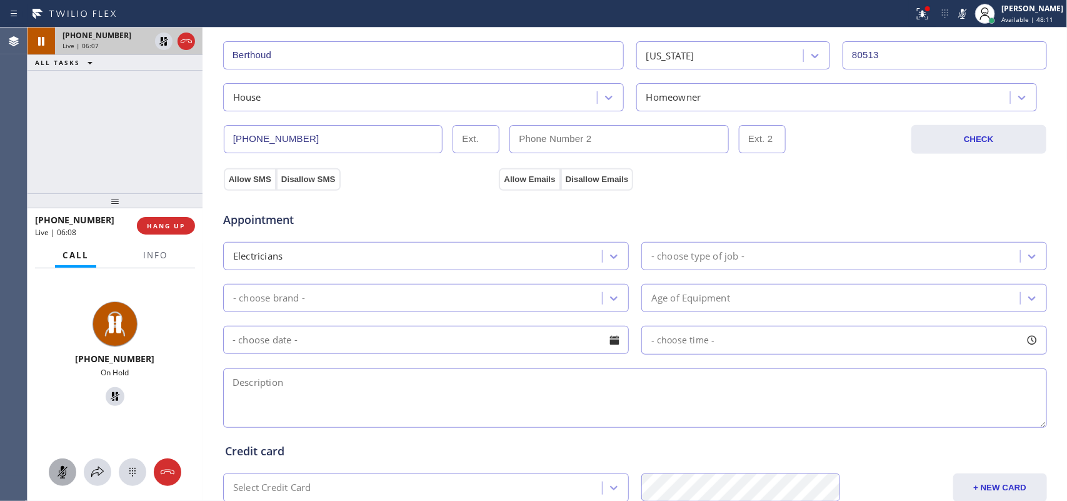
click at [686, 251] on div "- choose type of job -" at bounding box center [697, 256] width 93 height 14
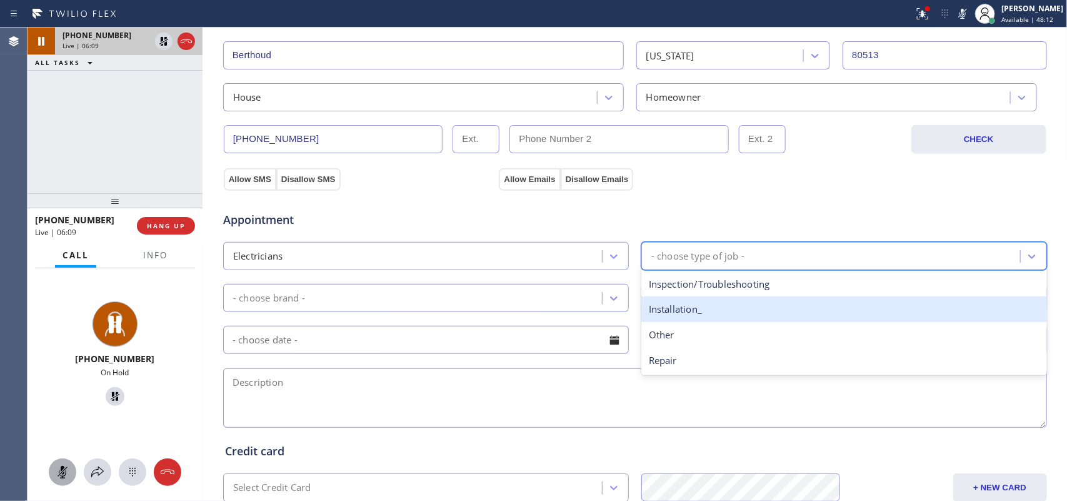
drag, startPoint x: 696, startPoint y: 305, endPoint x: 689, endPoint y: 308, distance: 7.0
click at [694, 307] on div "Installation_" at bounding box center [844, 309] width 406 height 26
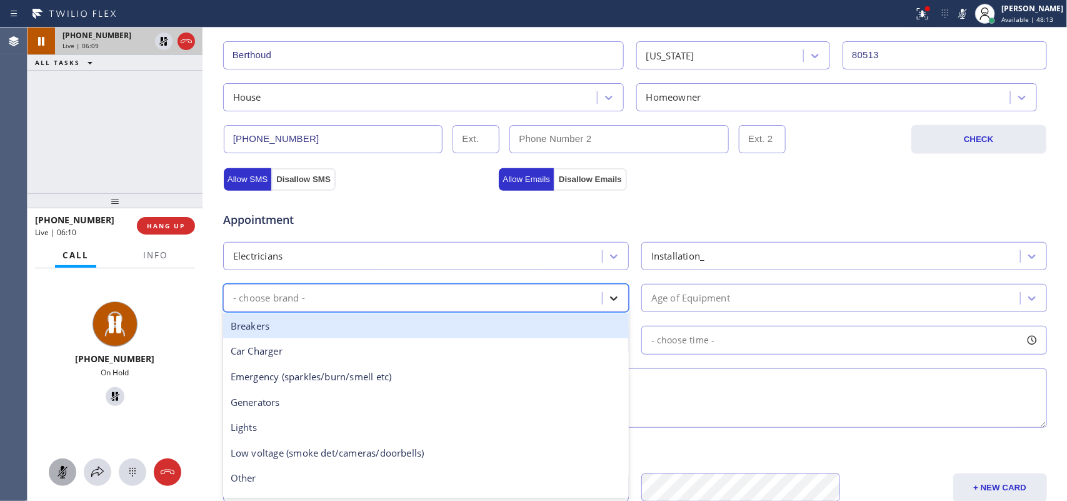
click at [607, 292] on div at bounding box center [613, 298] width 22 height 22
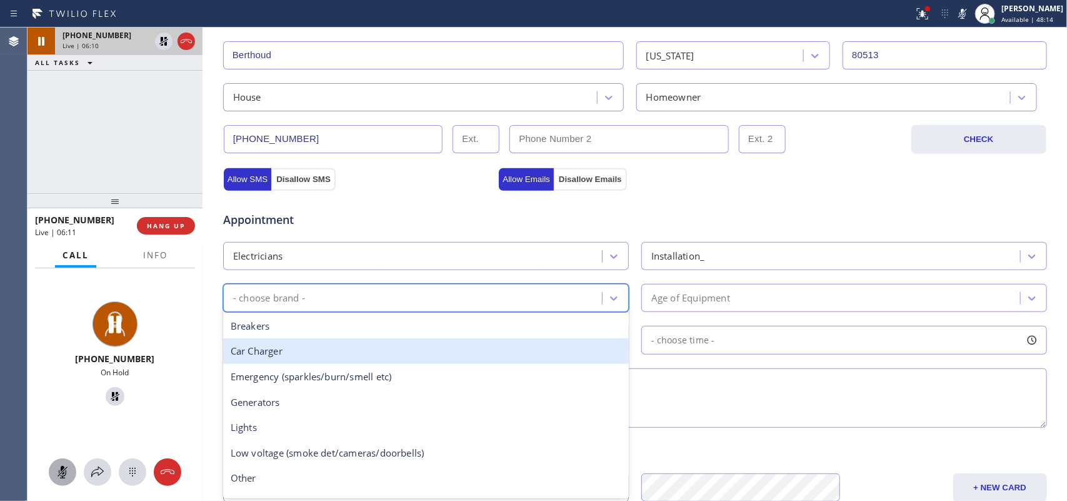
click at [399, 353] on div "Car Charger" at bounding box center [426, 351] width 406 height 26
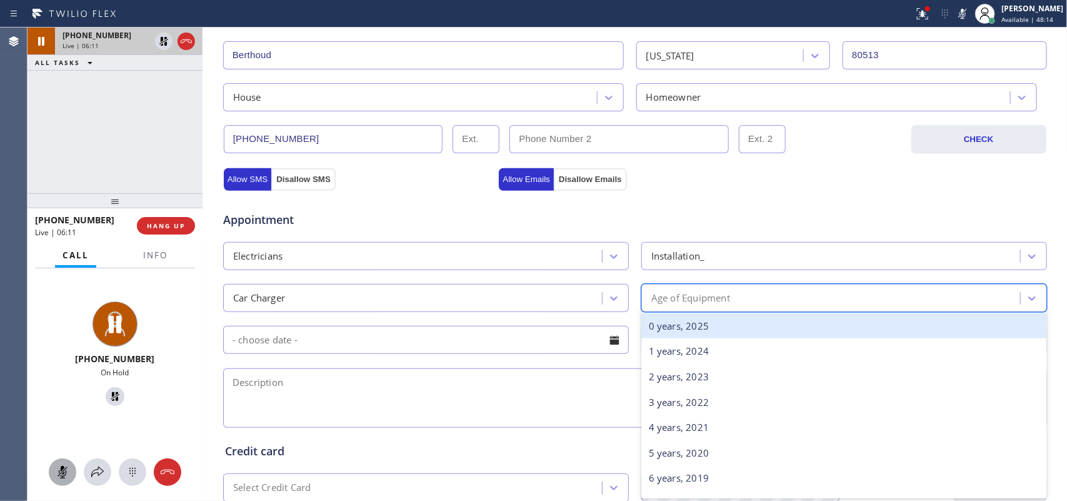
click at [763, 298] on div "Age of Equipment" at bounding box center [832, 298] width 375 height 22
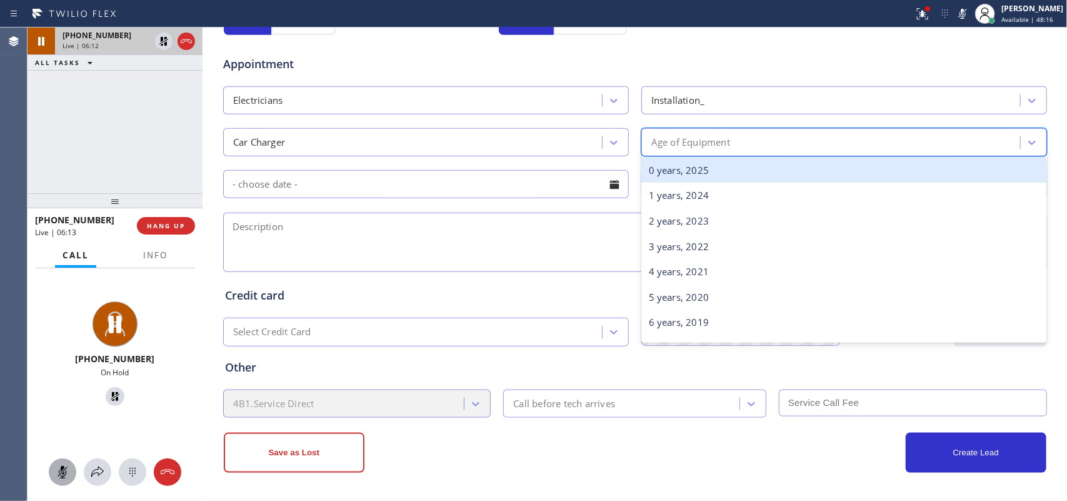
click at [692, 102] on div "Installation_" at bounding box center [678, 100] width 54 height 14
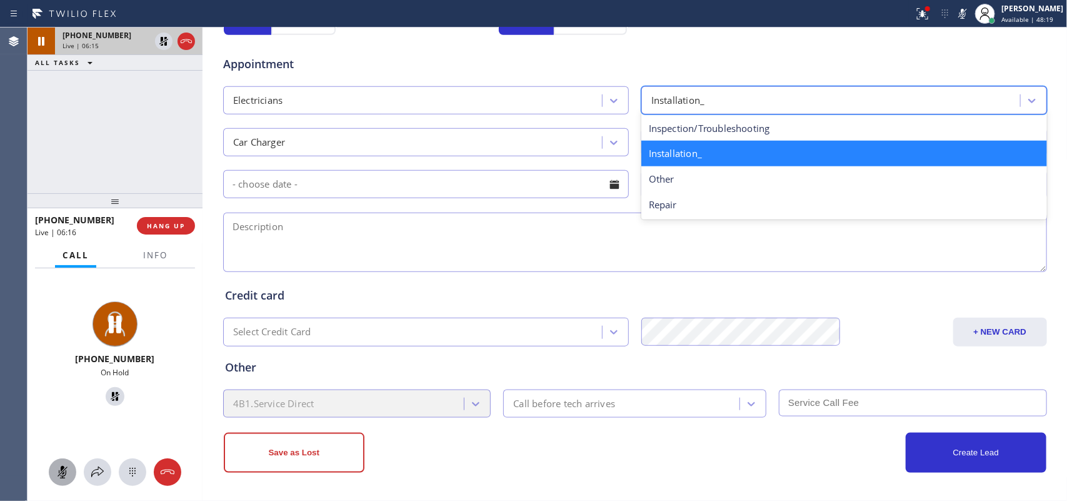
click at [685, 155] on div "Installation_" at bounding box center [844, 154] width 406 height 26
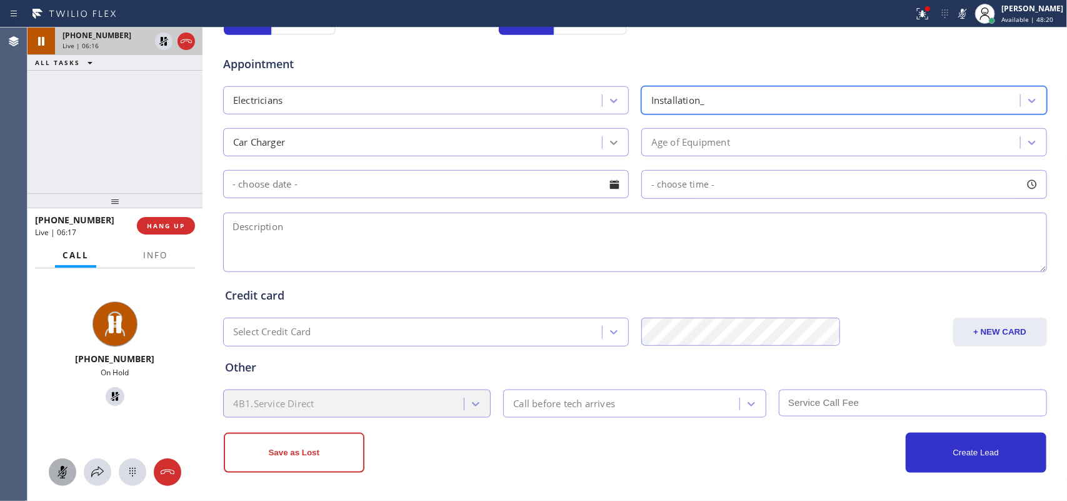
click at [607, 147] on icon at bounding box center [613, 142] width 12 height 12
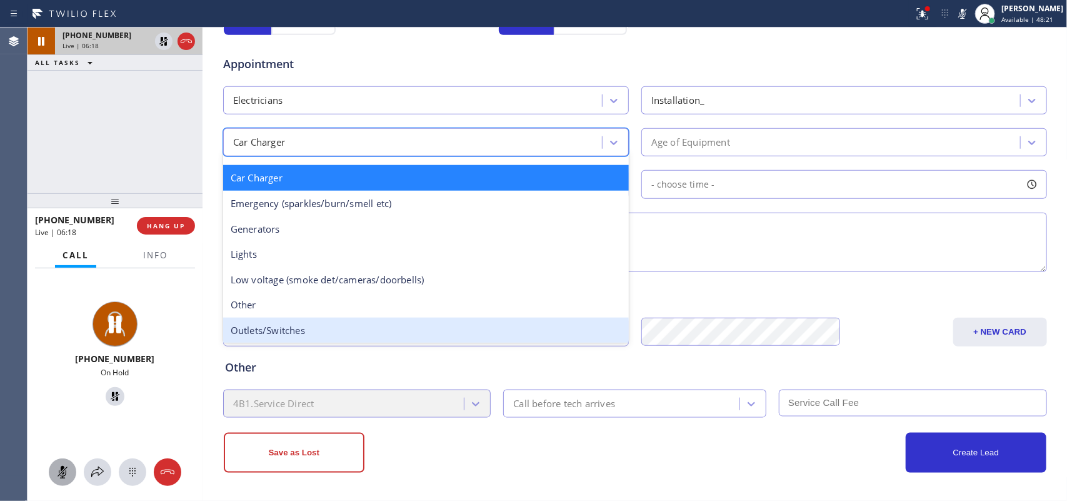
scroll to position [96, 0]
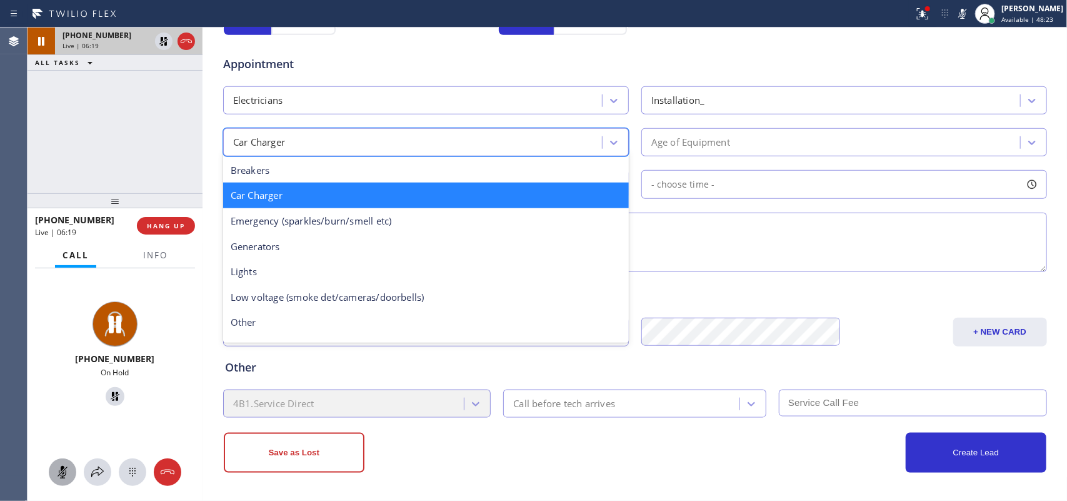
drag, startPoint x: 516, startPoint y: 244, endPoint x: 363, endPoint y: 149, distance: 180.0
click at [363, 149] on div "Car Charger" at bounding box center [414, 142] width 375 height 22
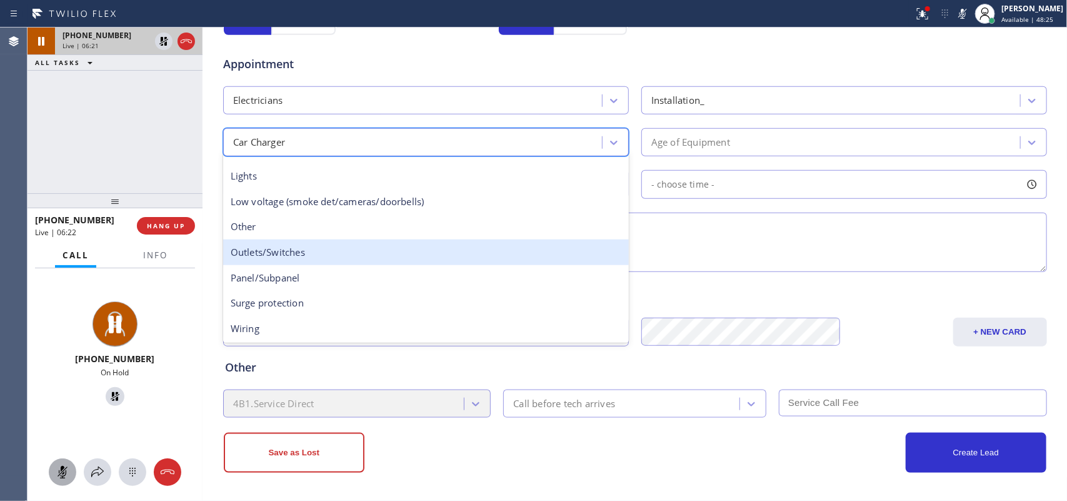
click at [311, 248] on div "Outlets/Switches" at bounding box center [426, 252] width 406 height 26
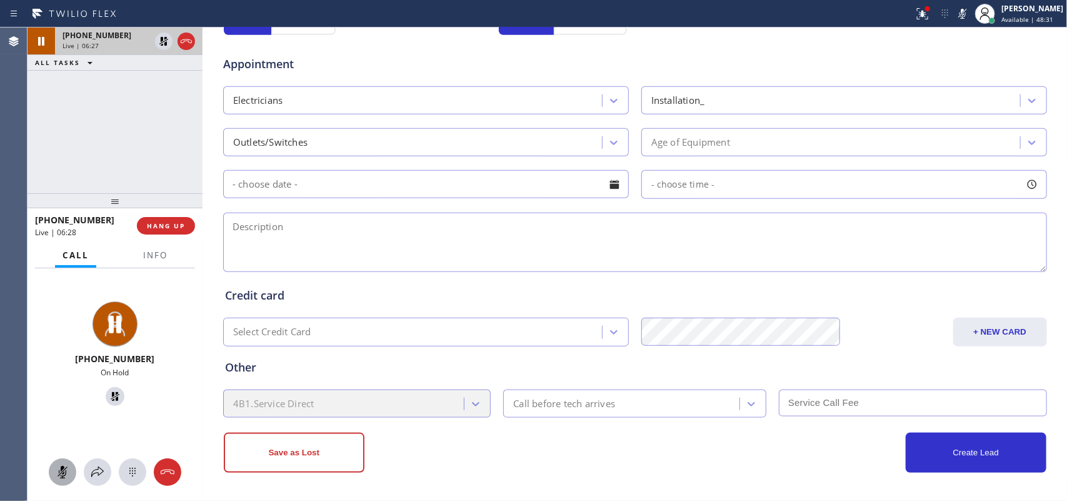
click at [285, 241] on textarea at bounding box center [635, 241] width 824 height 59
click at [751, 139] on div "Age of Equipment" at bounding box center [832, 142] width 375 height 22
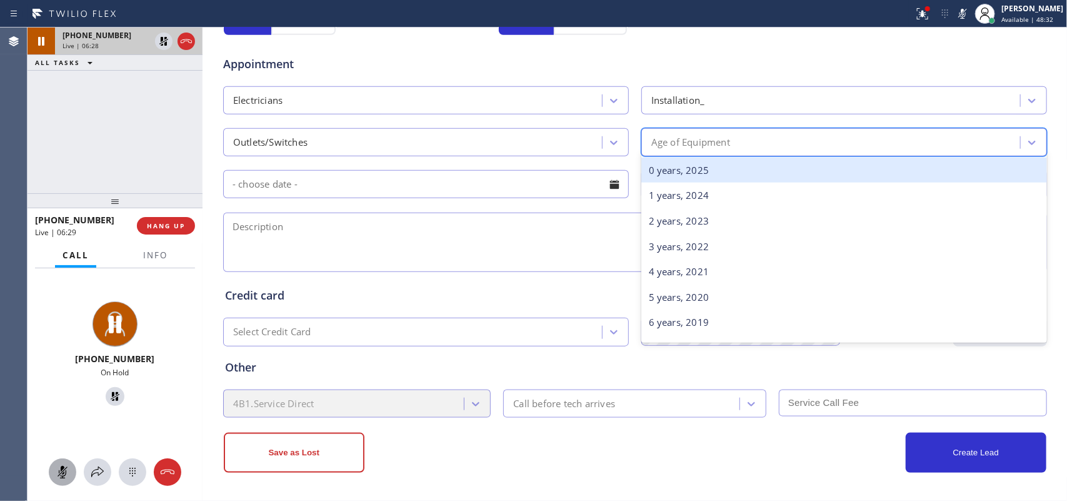
drag, startPoint x: 738, startPoint y: 180, endPoint x: 728, endPoint y: 177, distance: 10.5
click at [738, 179] on div "0 years, 2025" at bounding box center [844, 170] width 406 height 26
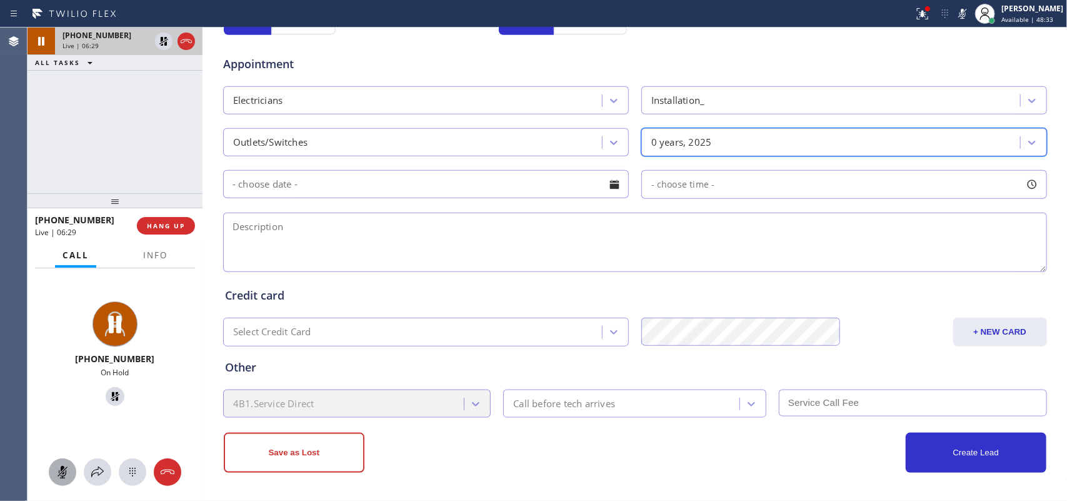
click at [617, 239] on textarea at bounding box center [635, 241] width 824 height 59
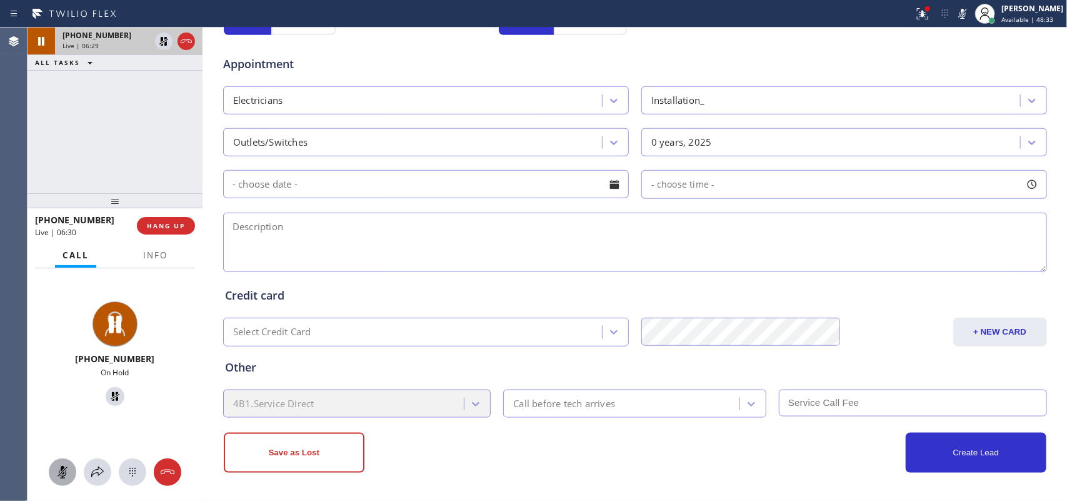
paste textarea "need 2 220 volt outlet install in the garage, garage is seperate from the house…"
click at [626, 226] on textarea "need 2 220 volt outlet install in the garage, garage is separate from the house…" at bounding box center [635, 241] width 824 height 59
click at [772, 233] on textarea "need 2 220 volt outlet install in the garage, garage is separate from the house…" at bounding box center [635, 241] width 824 height 59
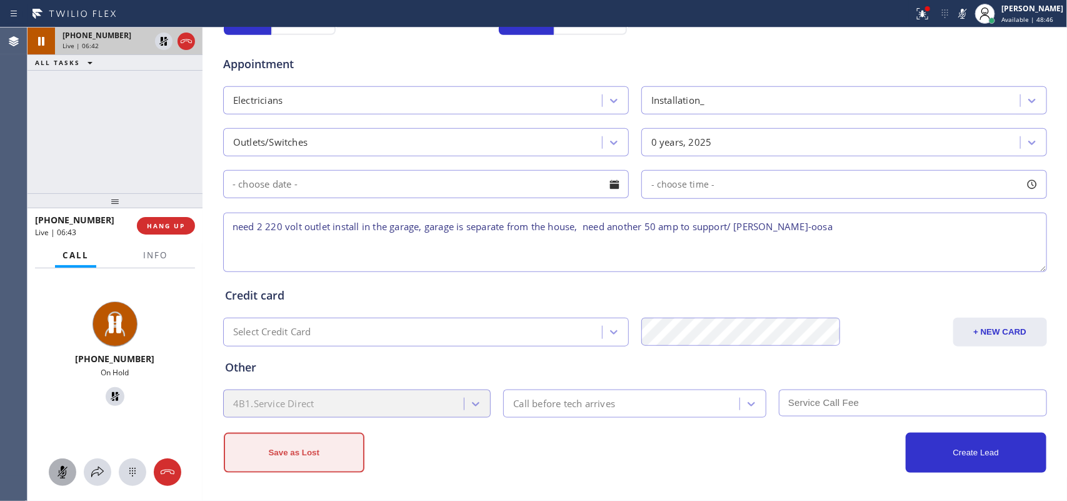
type textarea "need 2 220 volt outlet install in the garage, garage is separate from the house…"
click at [278, 452] on button "Save as Lost" at bounding box center [294, 452] width 141 height 40
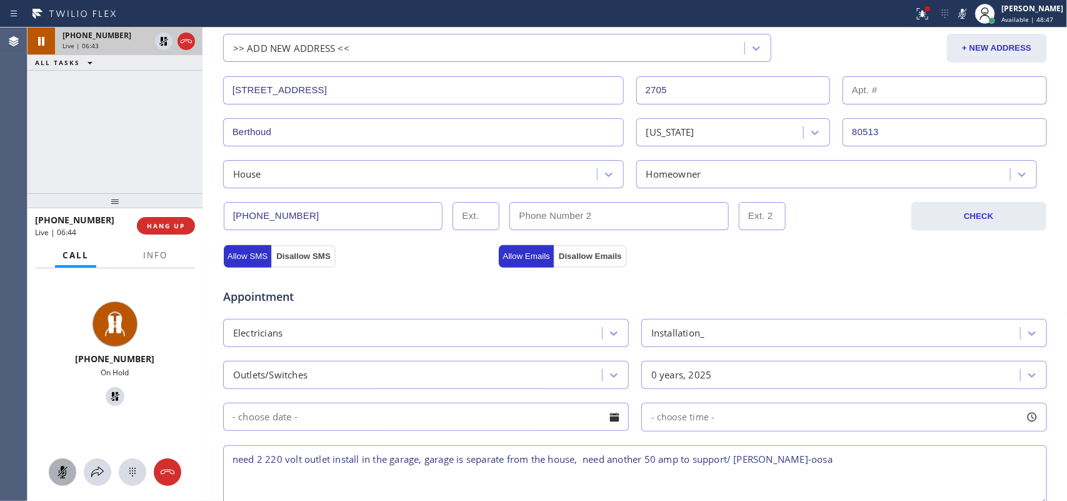
scroll to position [0, 0]
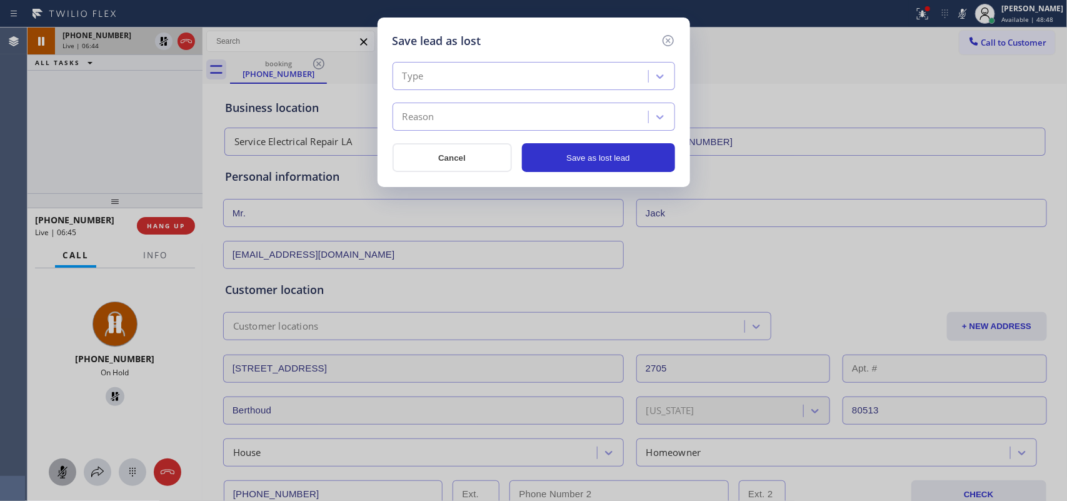
click at [523, 61] on div "Type Reason Cancel Save as lost lead" at bounding box center [533, 110] width 282 height 122
click at [526, 74] on div "Type" at bounding box center [522, 77] width 252 height 22
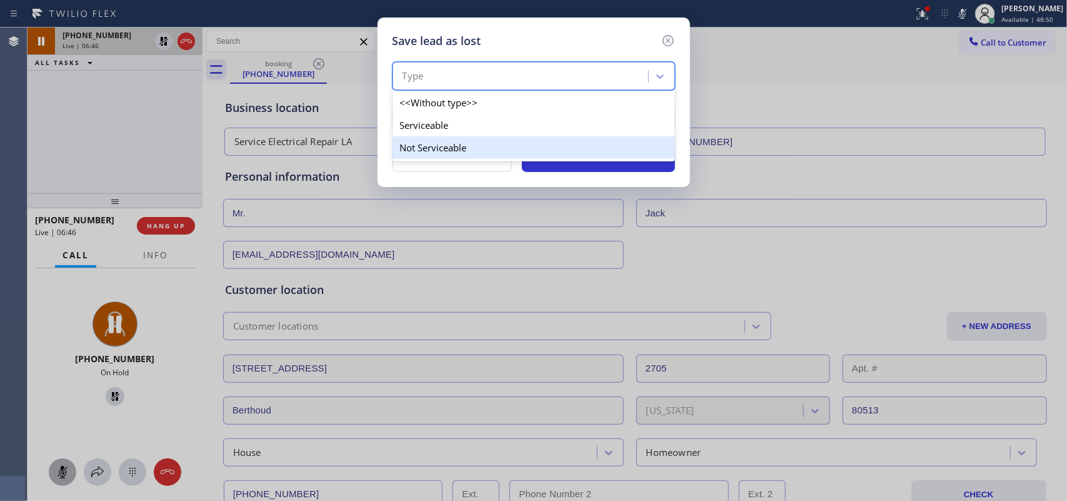
click at [494, 142] on div "Not Serviceable" at bounding box center [533, 147] width 282 height 22
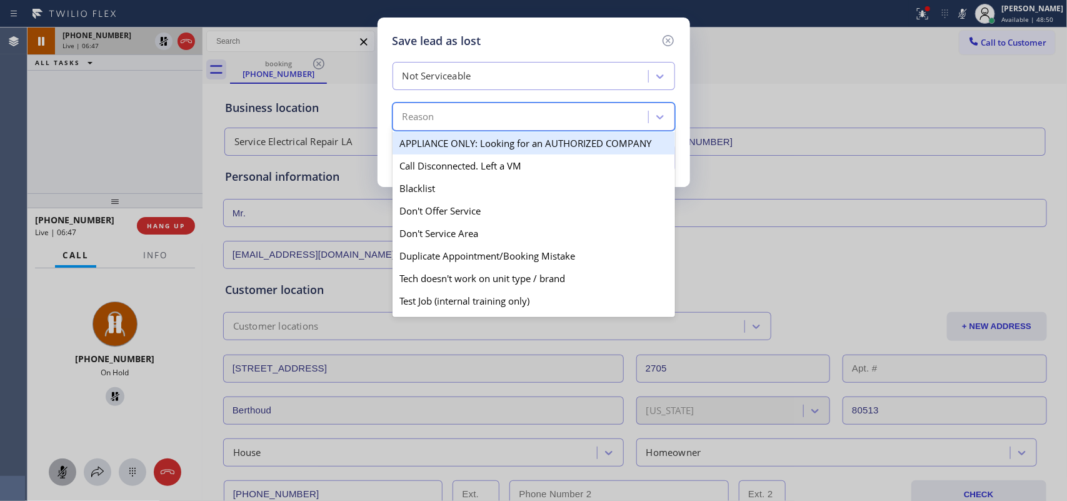
click at [499, 116] on div "Reason" at bounding box center [522, 117] width 252 height 22
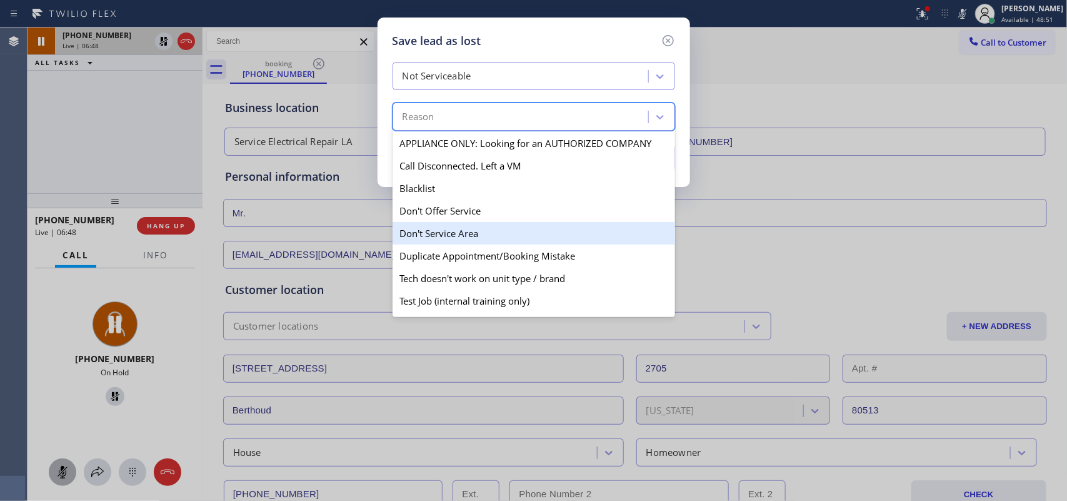
click at [470, 236] on div "Don't Service Area" at bounding box center [533, 233] width 282 height 22
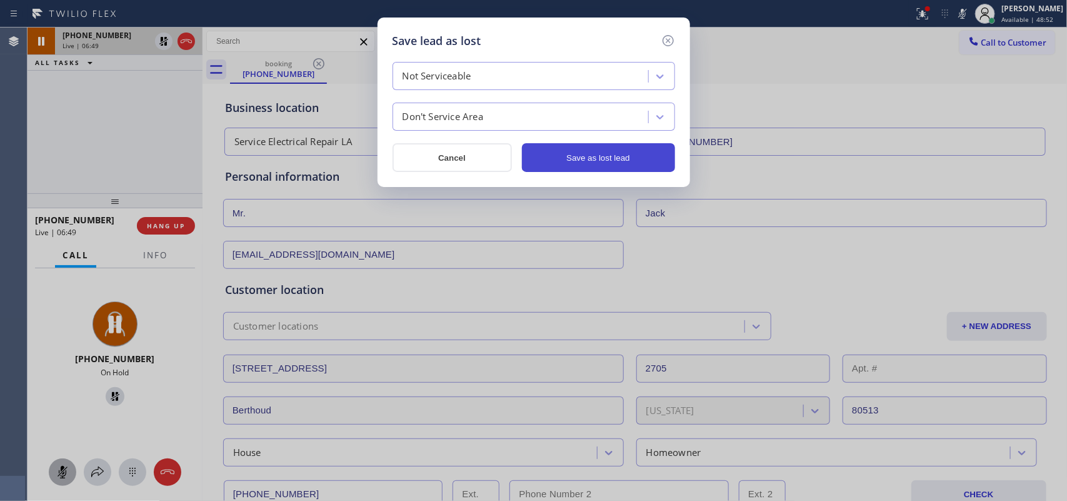
click at [577, 153] on button "Save as lost lead" at bounding box center [598, 157] width 153 height 29
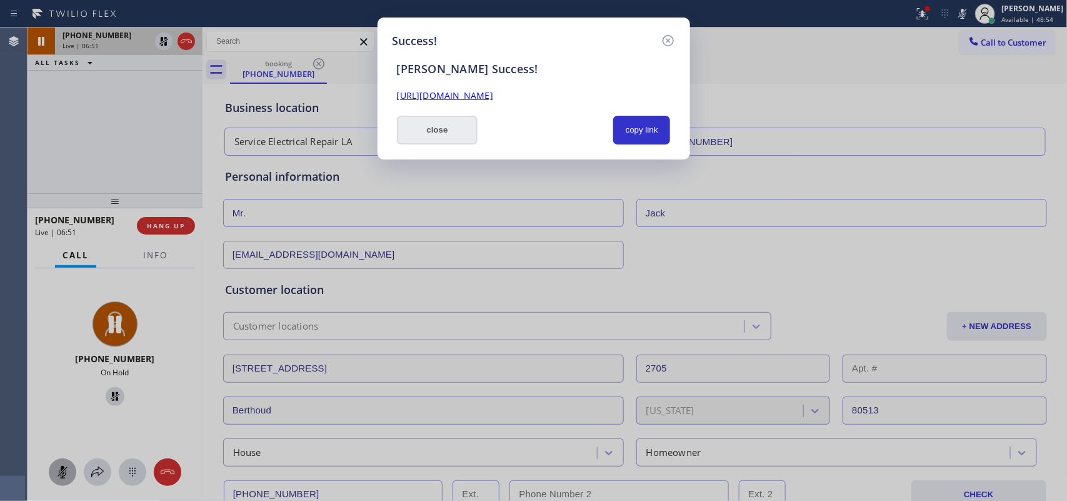
click at [446, 129] on button "close" at bounding box center [437, 130] width 81 height 29
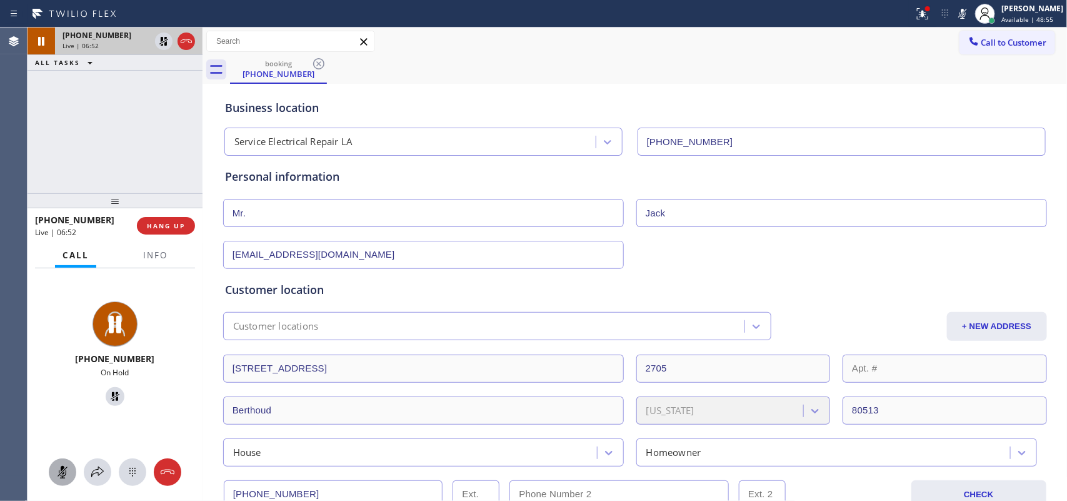
drag, startPoint x: 63, startPoint y: 471, endPoint x: 66, endPoint y: 463, distance: 7.9
click at [63, 470] on rect at bounding box center [62, 471] width 10 height 10
click at [112, 392] on icon at bounding box center [114, 396] width 15 height 15
click at [98, 473] on icon at bounding box center [97, 471] width 12 height 11
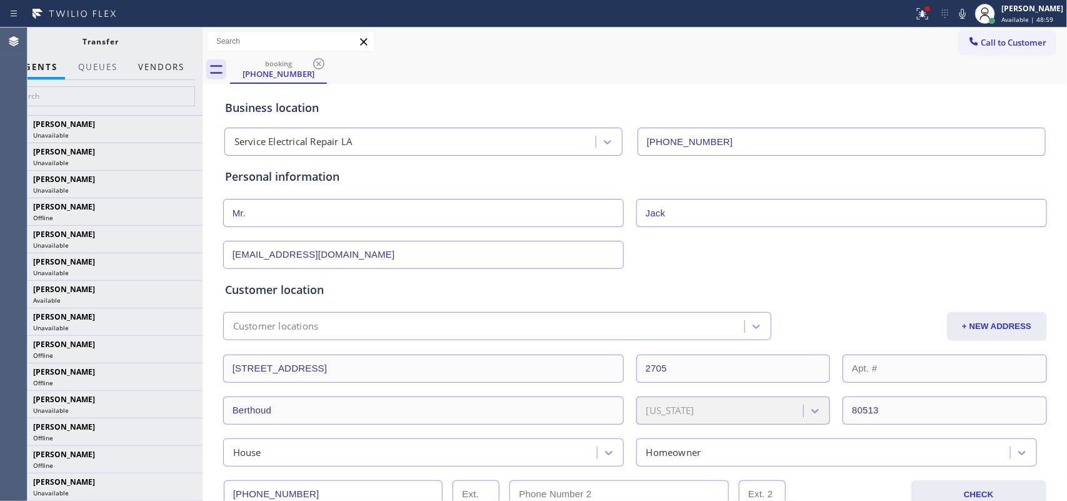
click at [160, 66] on button "Vendors" at bounding box center [161, 67] width 61 height 24
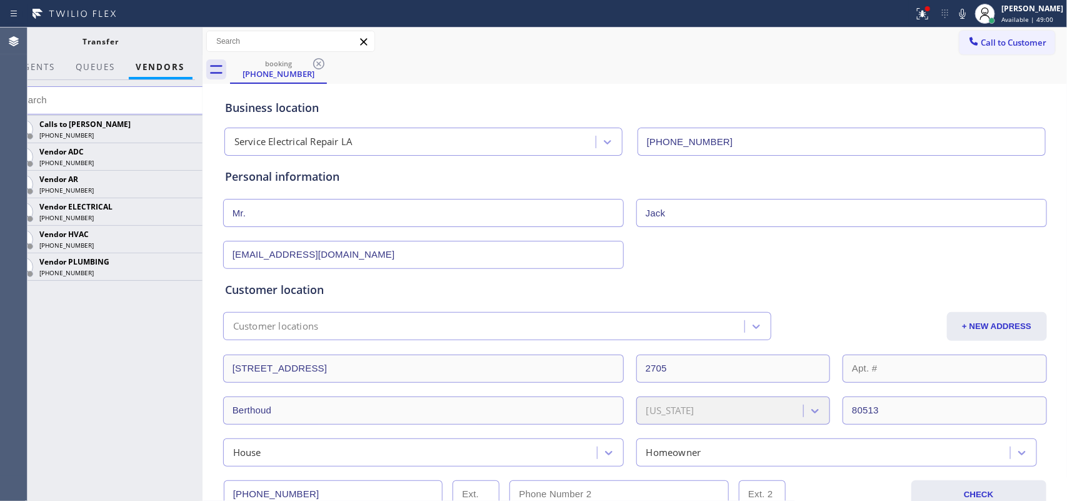
click at [167, 99] on input "text" at bounding box center [108, 100] width 203 height 28
click at [144, 211] on div "Vendor ELECTRICAL" at bounding box center [106, 206] width 134 height 11
click at [156, 101] on input "text" at bounding box center [108, 100] width 203 height 28
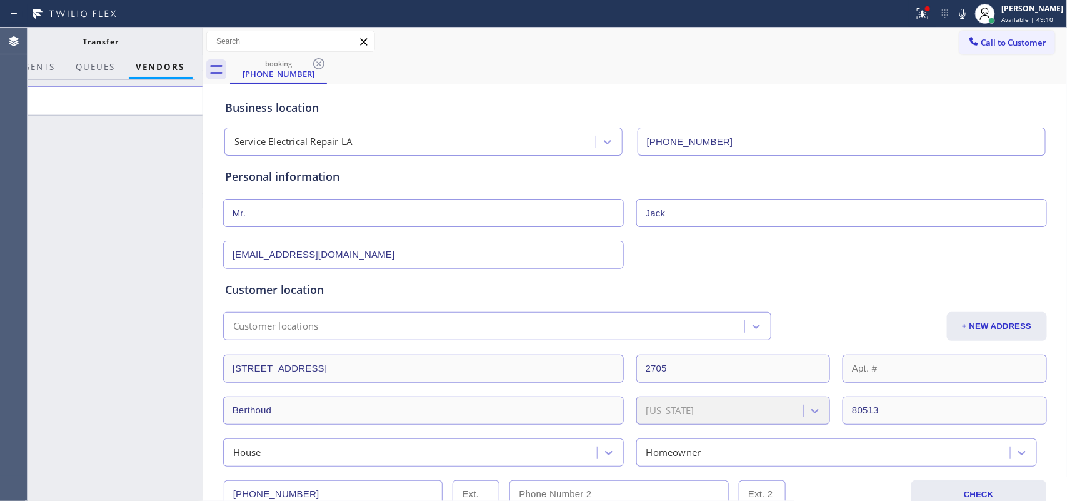
type input "8"
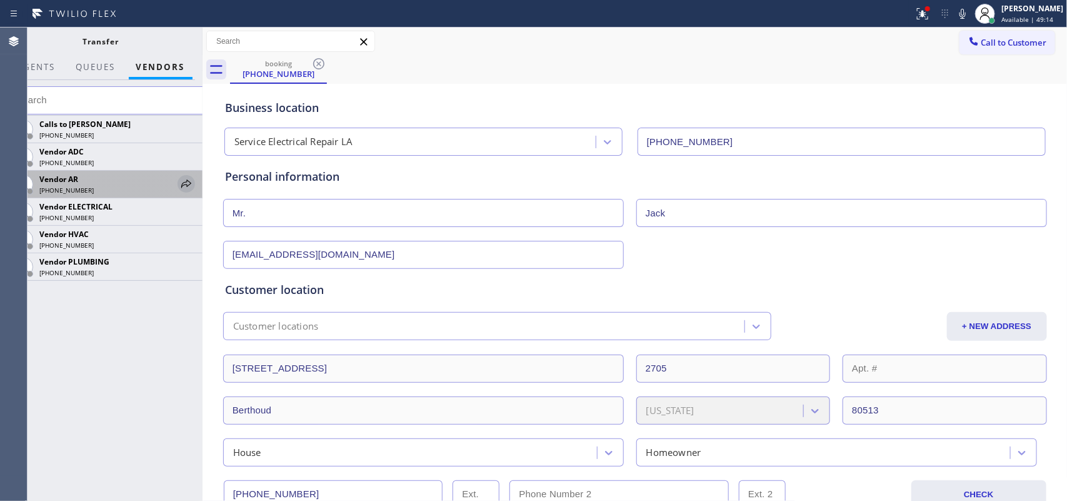
click at [188, 185] on icon at bounding box center [186, 183] width 15 height 15
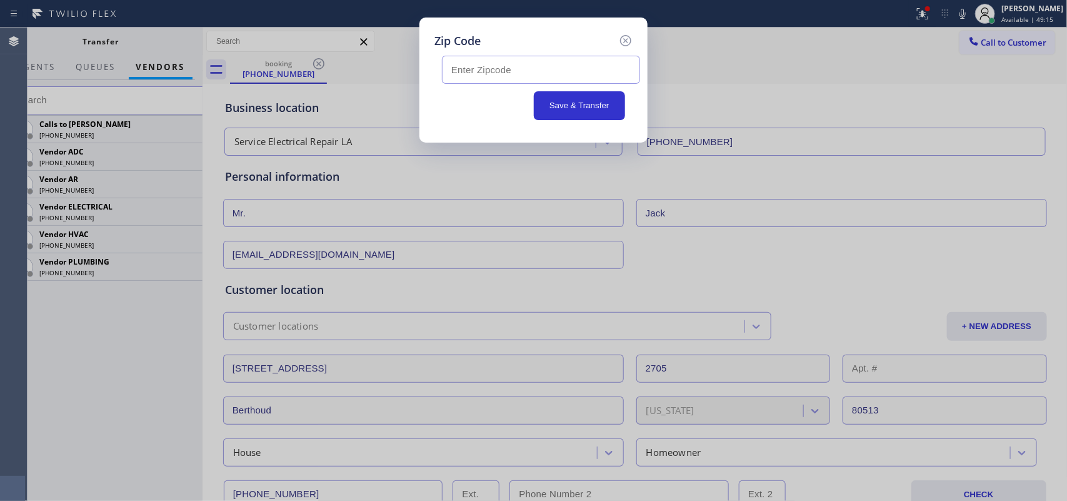
click at [470, 73] on input "text" at bounding box center [541, 70] width 198 height 28
type input "80513"
click at [548, 106] on button "Save & Transfer" at bounding box center [580, 105] width 92 height 29
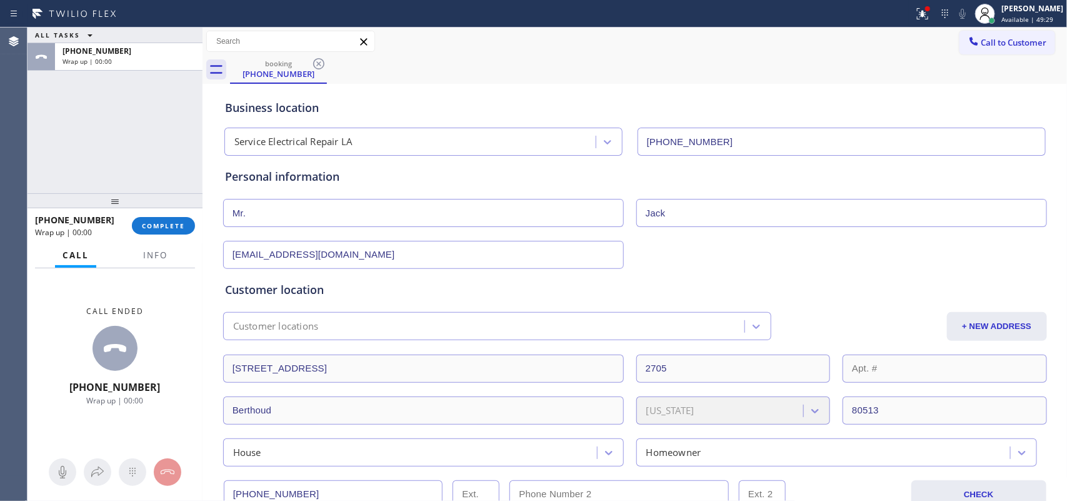
drag, startPoint x: 179, startPoint y: 224, endPoint x: 177, endPoint y: 216, distance: 8.5
click at [179, 221] on span "COMPLETE" at bounding box center [163, 225] width 43 height 9
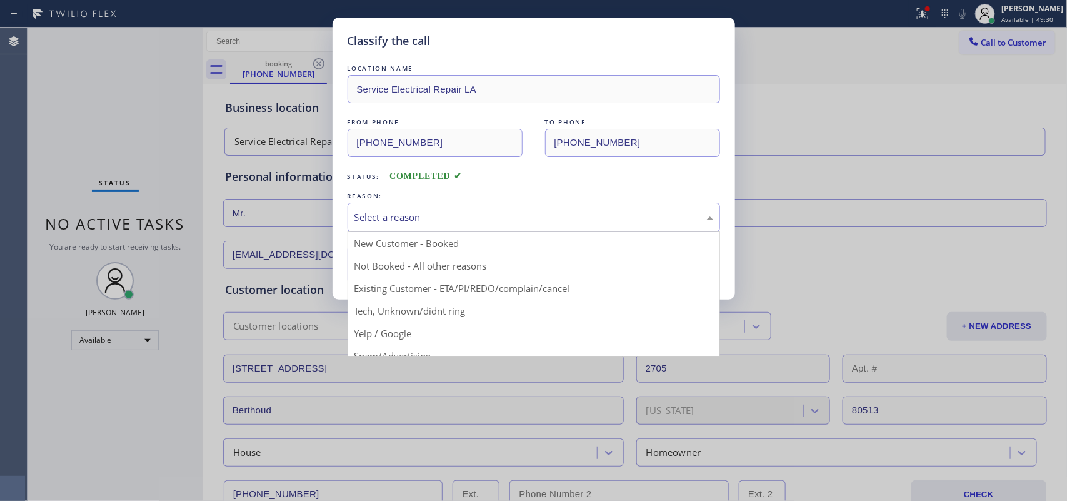
click at [445, 211] on div "Select a reason" at bounding box center [533, 216] width 372 height 29
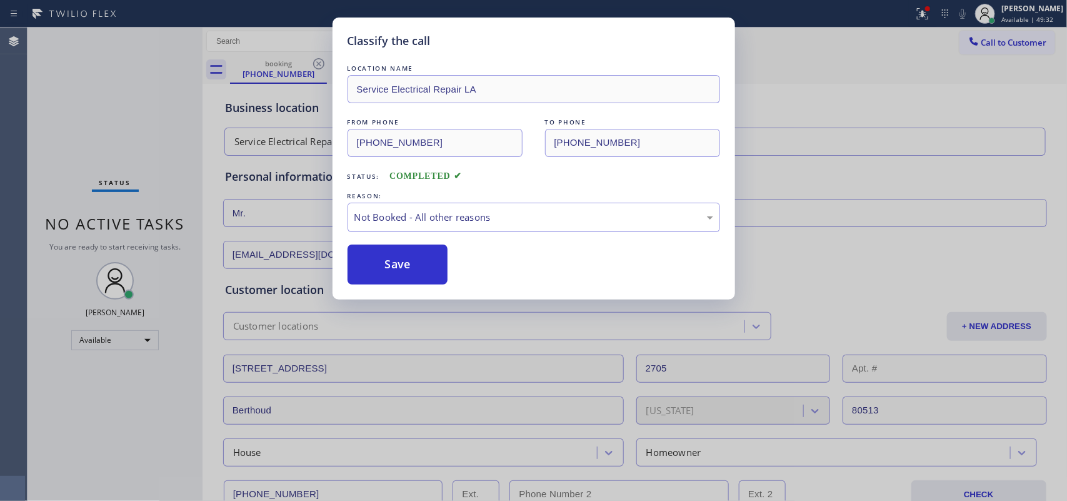
drag, startPoint x: 442, startPoint y: 267, endPoint x: 433, endPoint y: 266, distance: 8.8
click at [432, 266] on button "Save" at bounding box center [397, 264] width 101 height 40
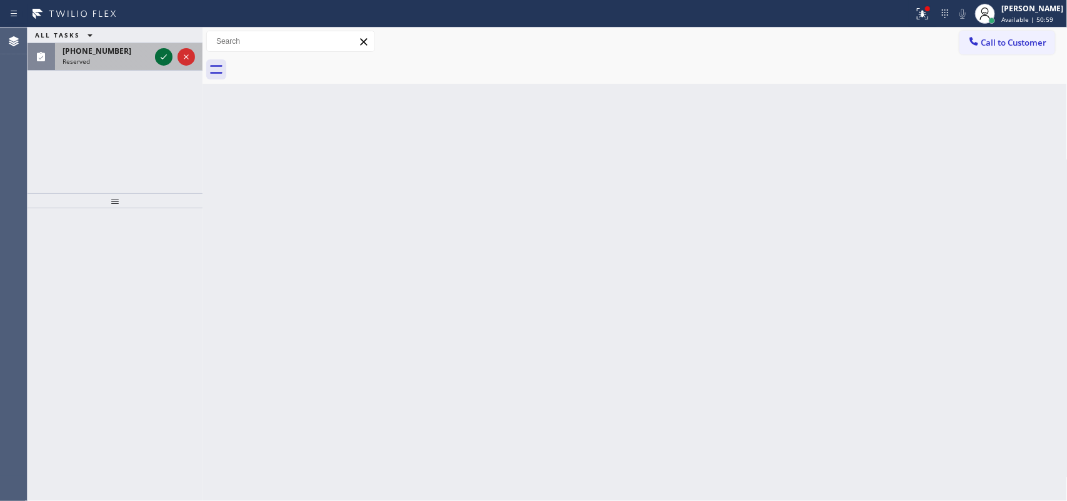
click at [167, 59] on icon at bounding box center [163, 56] width 15 height 15
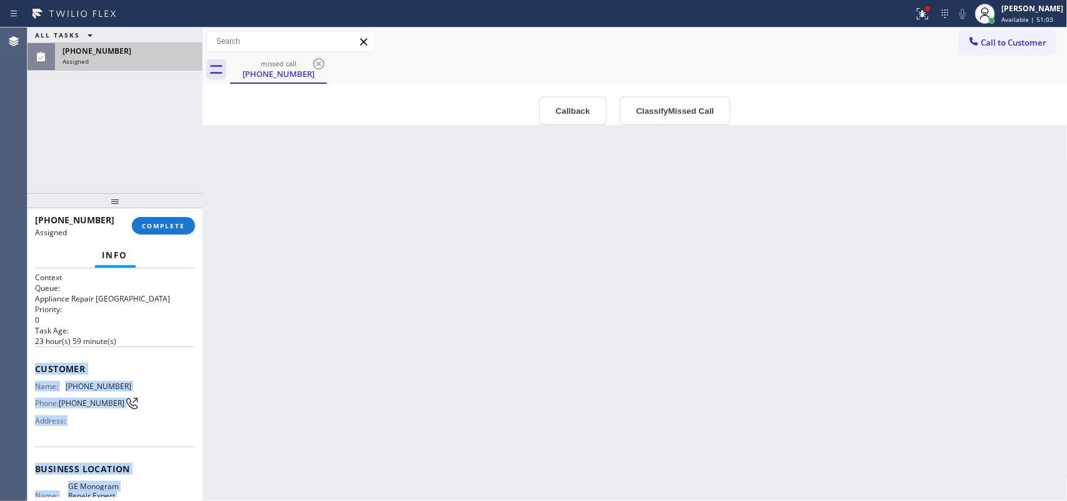
drag, startPoint x: 129, startPoint y: 379, endPoint x: 36, endPoint y: 362, distance: 94.6
click at [36, 362] on div "Context Queue: Appliance Repair High End Priority: 0 Task Age: 23 hour(s) 59 mi…" at bounding box center [115, 463] width 160 height 383
copy div "Customer Name: (562) 739-5802 Phone: (562) 739-5802 Address: Business location …"
click at [676, 98] on button "Classify Missed Call" at bounding box center [674, 110] width 111 height 29
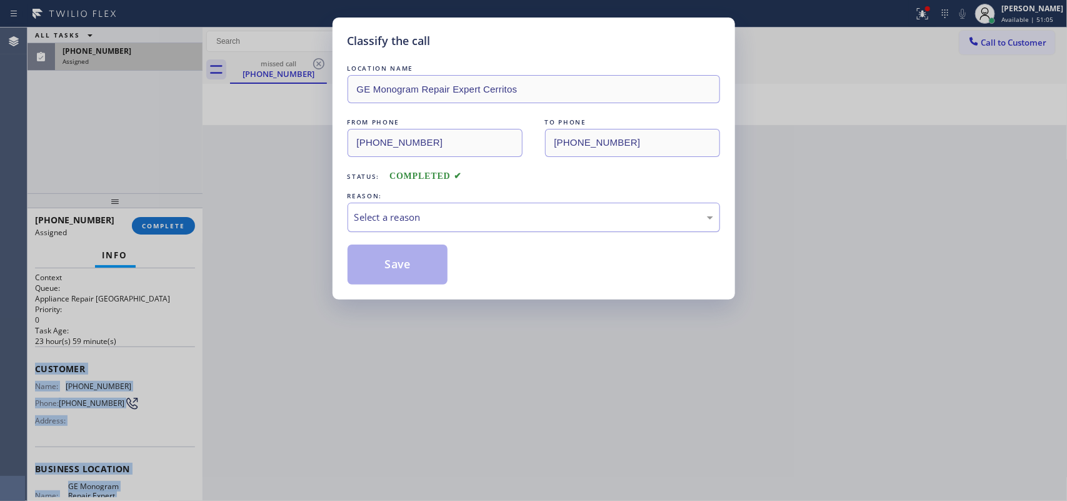
click at [587, 216] on div "Select a reason" at bounding box center [533, 217] width 359 height 14
drag, startPoint x: 449, startPoint y: 311, endPoint x: 408, endPoint y: 270, distance: 57.9
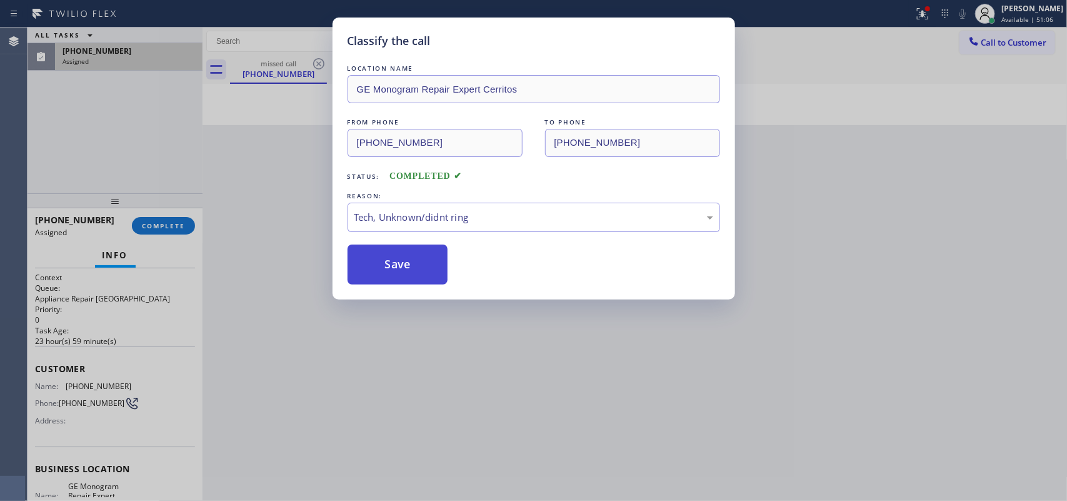
click at [402, 261] on button "Save" at bounding box center [397, 264] width 101 height 40
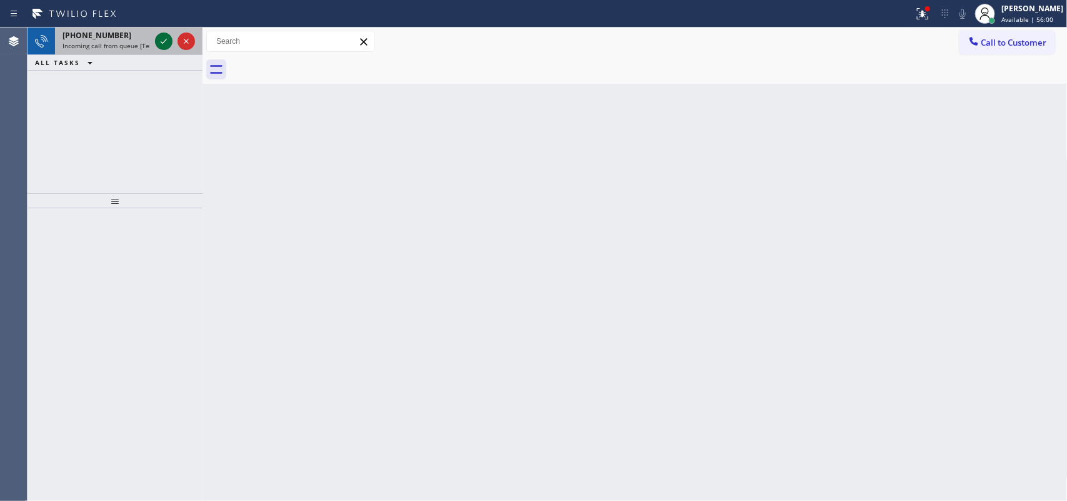
click at [167, 42] on icon at bounding box center [163, 41] width 15 height 15
click at [155, 46] on div at bounding box center [163, 41] width 17 height 15
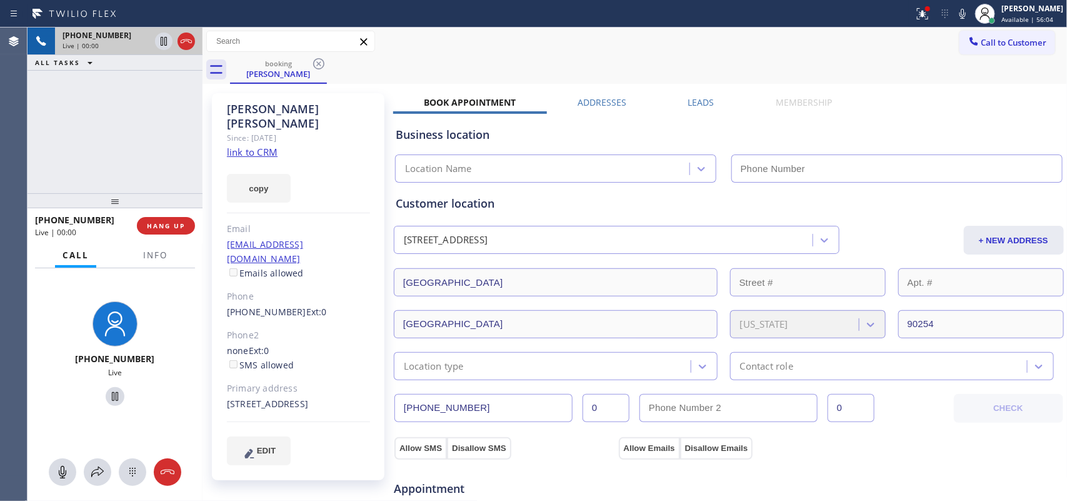
type input "(424) 488-0905"
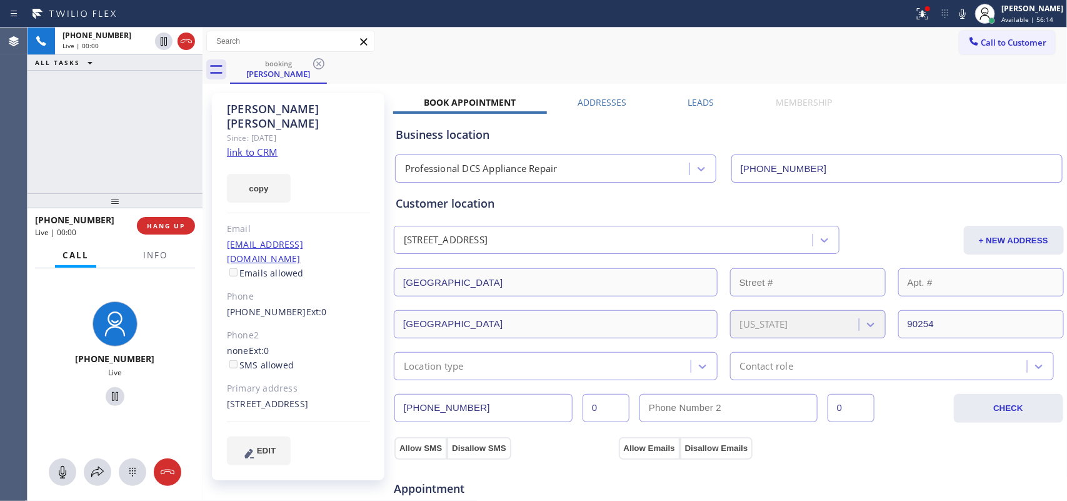
click at [248, 146] on link "link to CRM" at bounding box center [252, 152] width 51 height 12
click at [66, 469] on icon at bounding box center [62, 471] width 15 height 15
click at [107, 395] on icon at bounding box center [114, 396] width 15 height 15
click at [267, 436] on button "EDIT" at bounding box center [259, 450] width 64 height 29
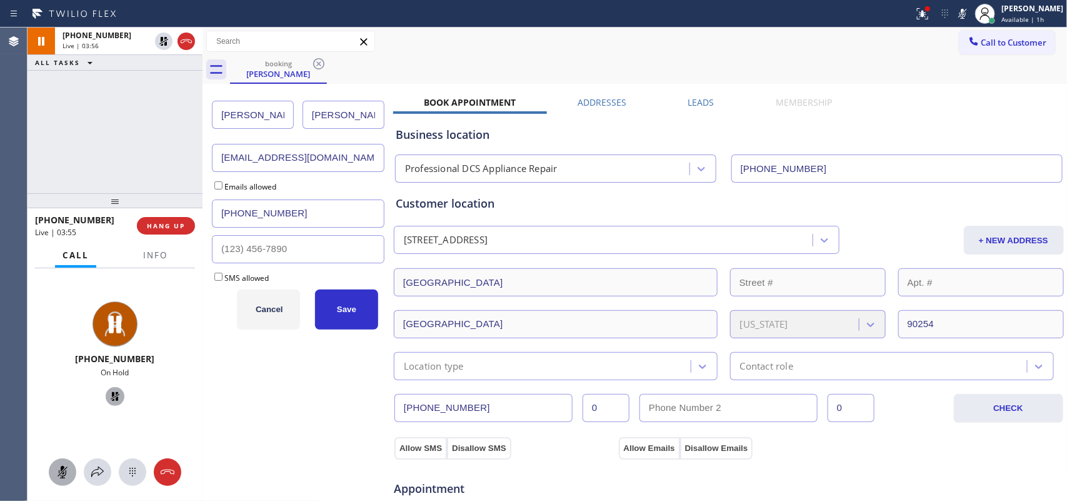
drag, startPoint x: 278, startPoint y: 112, endPoint x: 172, endPoint y: 104, distance: 106.0
click at [172, 104] on div "+13106001662 Live | 03:56 ALL TASKS ALL TASKS ACTIVE TASKS TASKS IN WRAP UP +13…" at bounding box center [546, 263] width 1039 height 473
drag, startPoint x: 62, startPoint y: 469, endPoint x: 79, endPoint y: 444, distance: 30.3
click at [61, 469] on icon at bounding box center [62, 472] width 7 height 12
click at [111, 397] on icon at bounding box center [115, 396] width 9 height 9
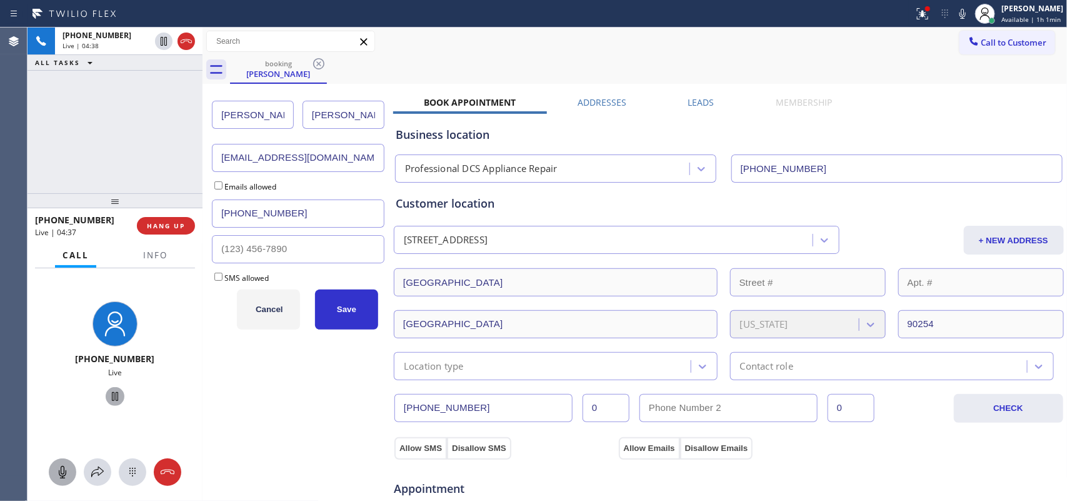
click at [64, 470] on icon at bounding box center [62, 471] width 15 height 15
click at [113, 391] on icon at bounding box center [114, 396] width 15 height 15
click at [261, 113] on input "Susan" at bounding box center [253, 115] width 82 height 28
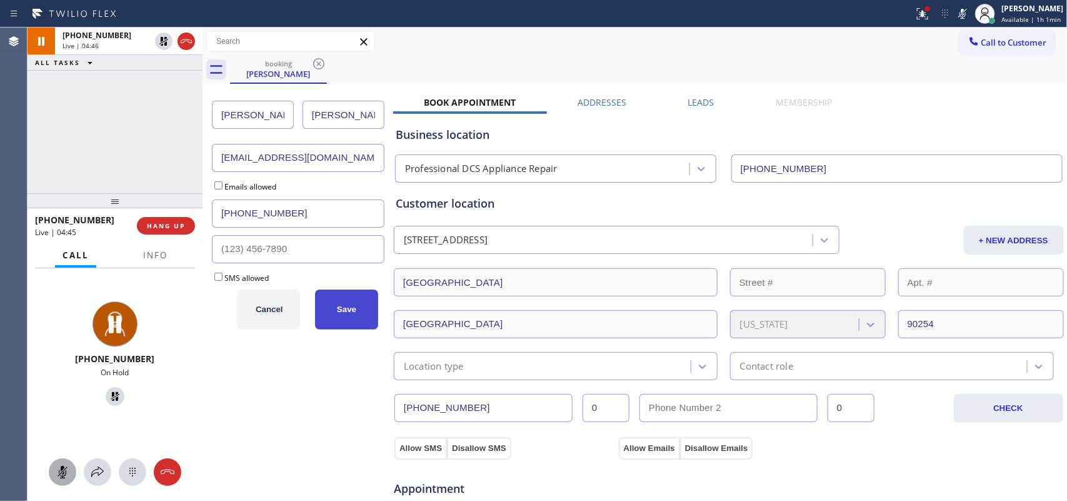
type input "Rosanna"
click at [349, 322] on button "Save" at bounding box center [346, 309] width 63 height 40
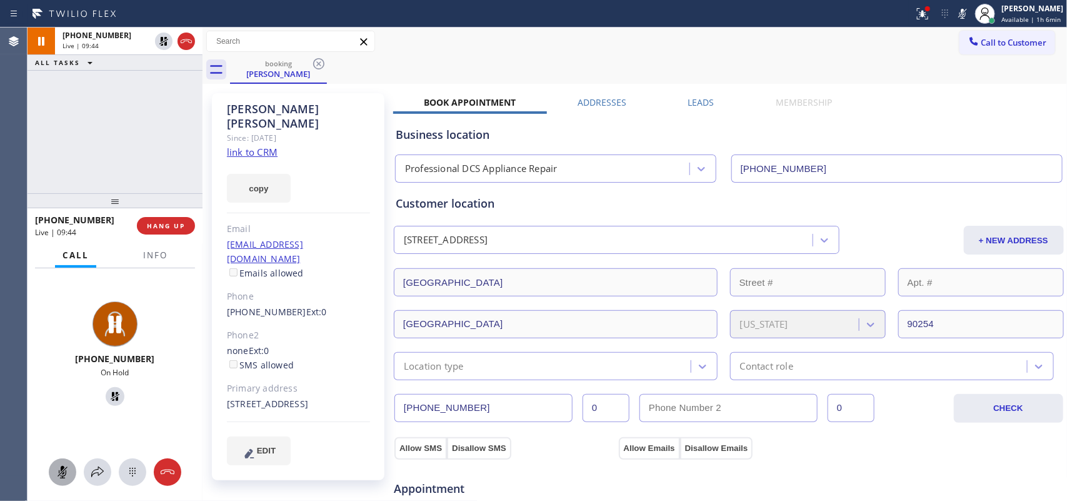
click at [60, 466] on icon at bounding box center [62, 471] width 15 height 15
click at [108, 397] on icon at bounding box center [114, 396] width 15 height 15
click at [66, 469] on icon at bounding box center [62, 471] width 15 height 15
click at [164, 229] on span "HANG UP" at bounding box center [166, 225] width 38 height 9
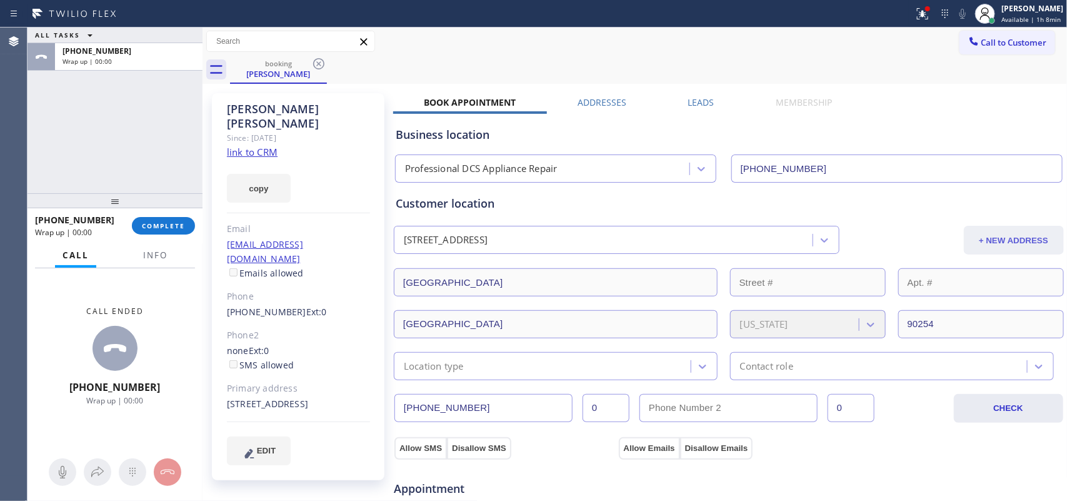
click at [989, 245] on button "+ NEW ADDRESS" at bounding box center [1014, 240] width 100 height 29
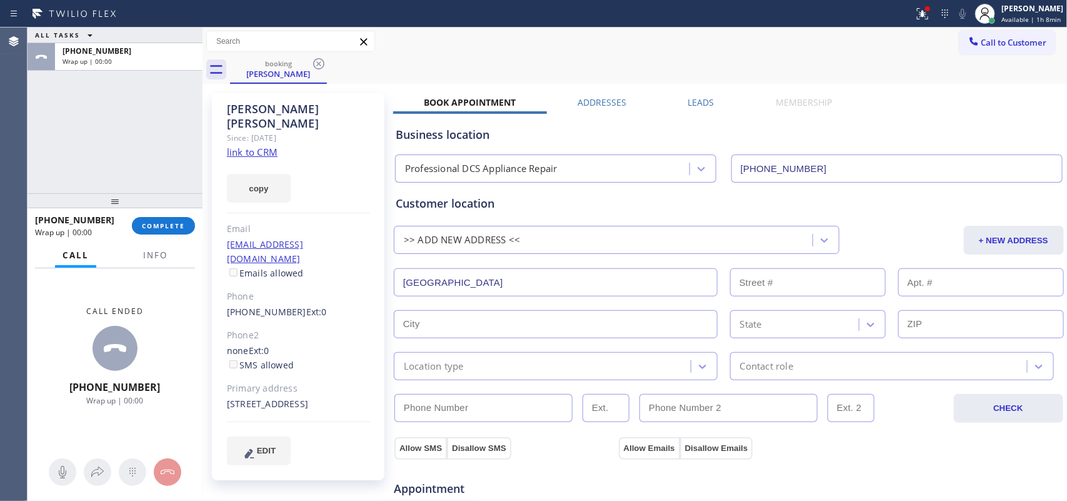
click at [336, 453] on div "Rosanna Libertucci Since: 20 may 2020 link to CRM copy Email healthhunt@roundru…" at bounding box center [298, 286] width 172 height 387
click at [528, 239] on div ">> ADD NEW ADDRESS <<" at bounding box center [604, 240] width 415 height 22
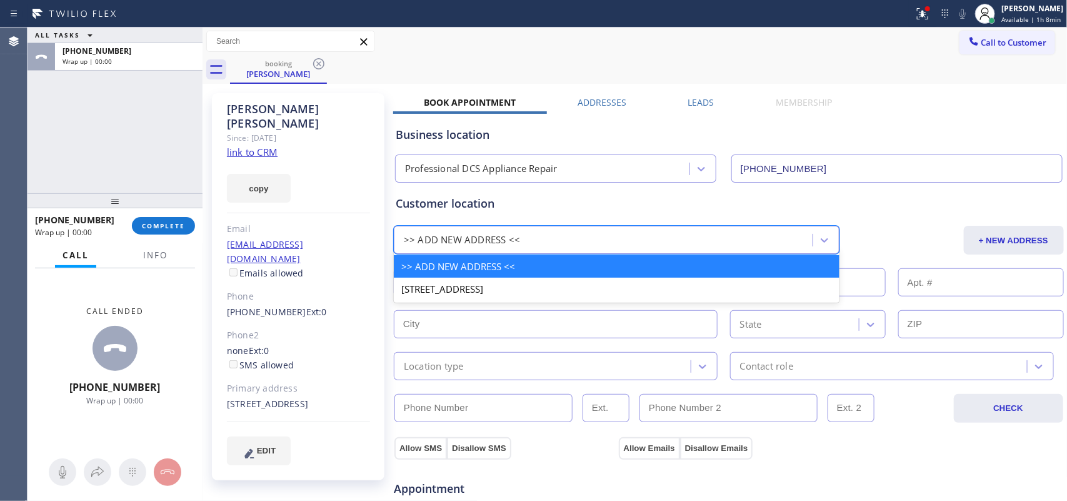
click at [584, 222] on div "Customer location option >> ADD NEW ADDRESS << focused, 1 of 2. 2 results avail…" at bounding box center [729, 287] width 666 height 185
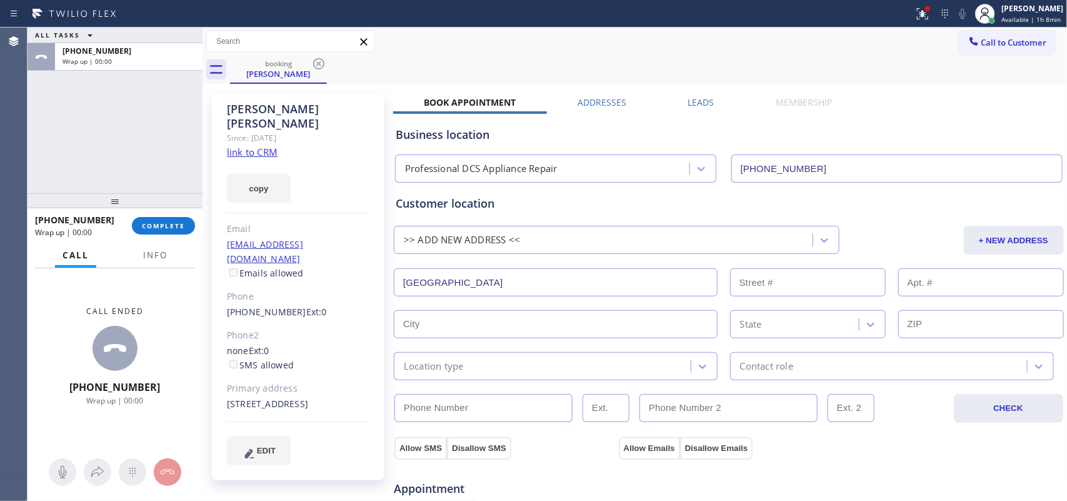
drag, startPoint x: 538, startPoint y: 280, endPoint x: 364, endPoint y: 289, distance: 174.0
click at [364, 289] on div "Rosanna Libertucci Since: 20 may 2020 link to CRM copy Email healthhunt@roundru…" at bounding box center [635, 504] width 859 height 835
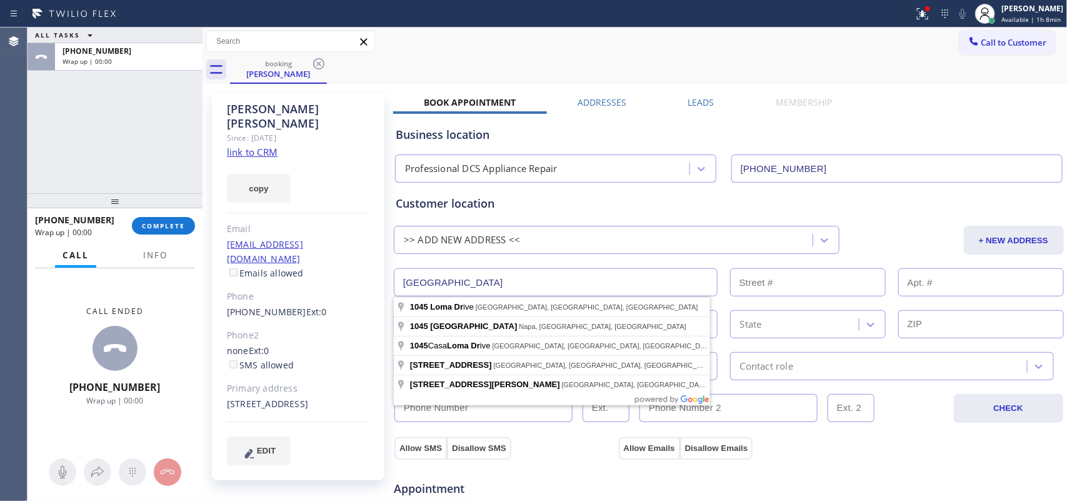
paste input "725 N Poinsettia Ave Manhattan Beach, CA 90266"
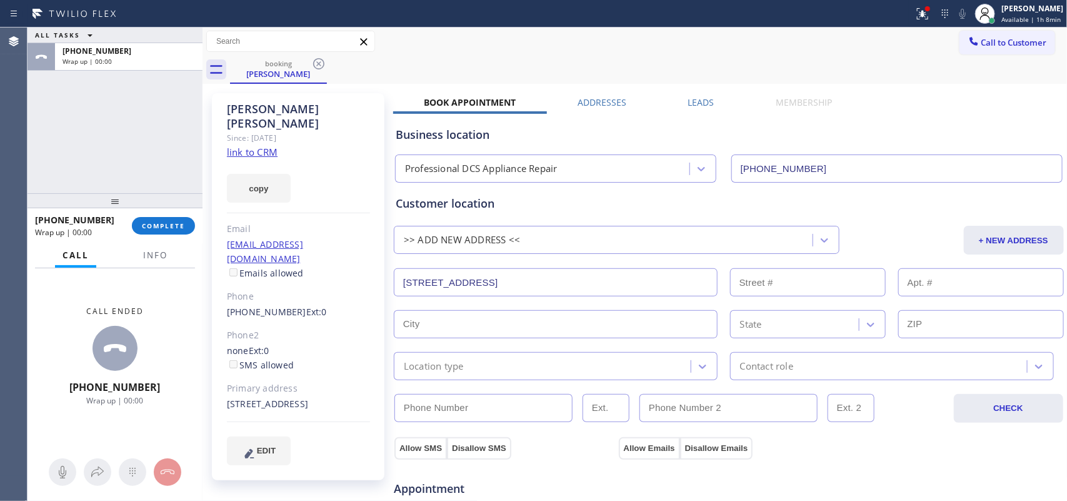
type input "1725 N Poinsettia Ave"
type input "1725"
type input "Manhattan Beach"
type input "90266"
click at [484, 367] on div "Location type" at bounding box center [543, 366] width 293 height 22
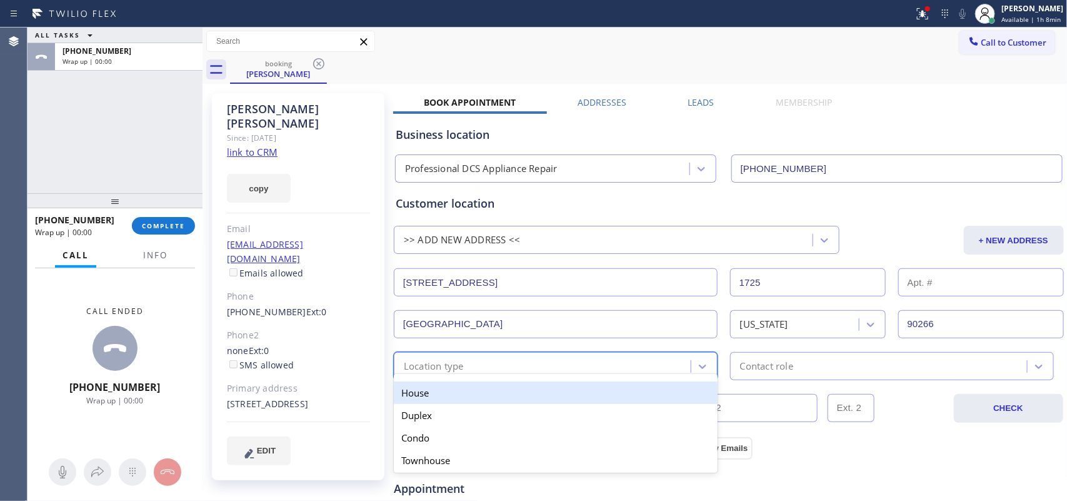
click at [475, 397] on div "House" at bounding box center [556, 392] width 324 height 22
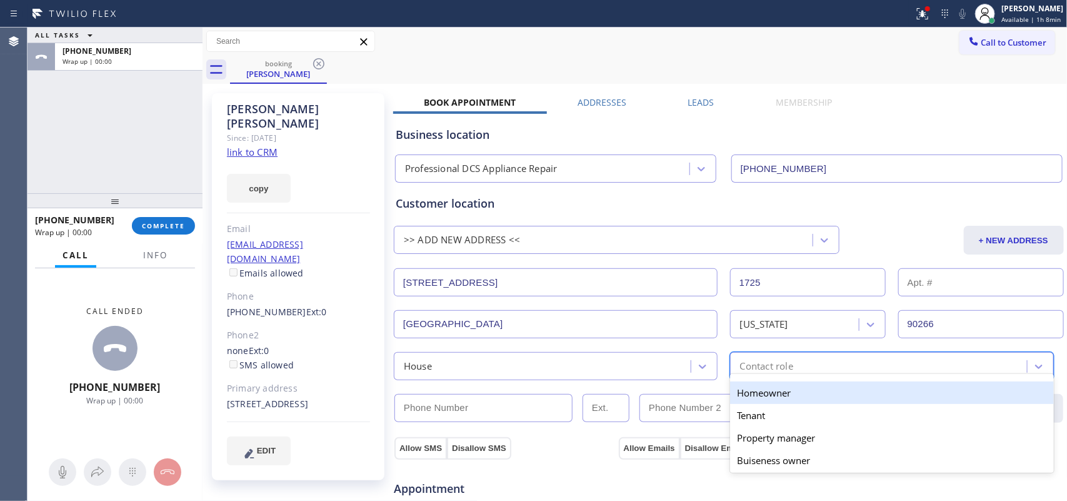
click at [792, 370] on div "Contact role" at bounding box center [880, 366] width 293 height 22
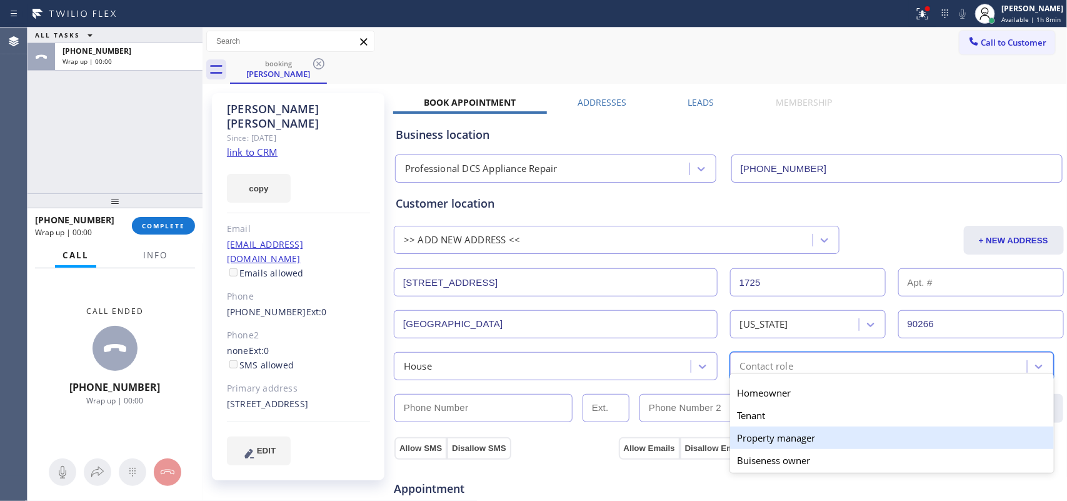
click at [792, 436] on div "Property manager" at bounding box center [892, 437] width 324 height 22
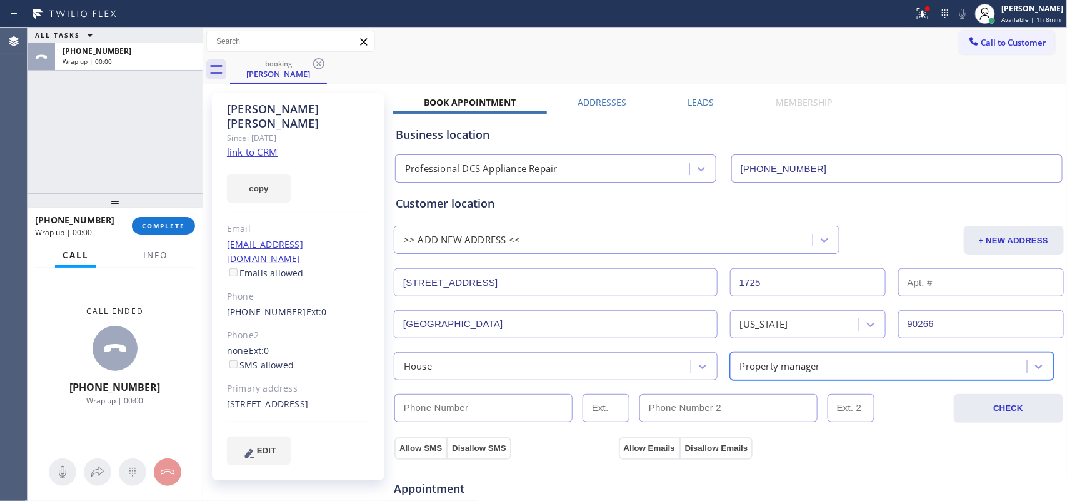
scroll to position [156, 0]
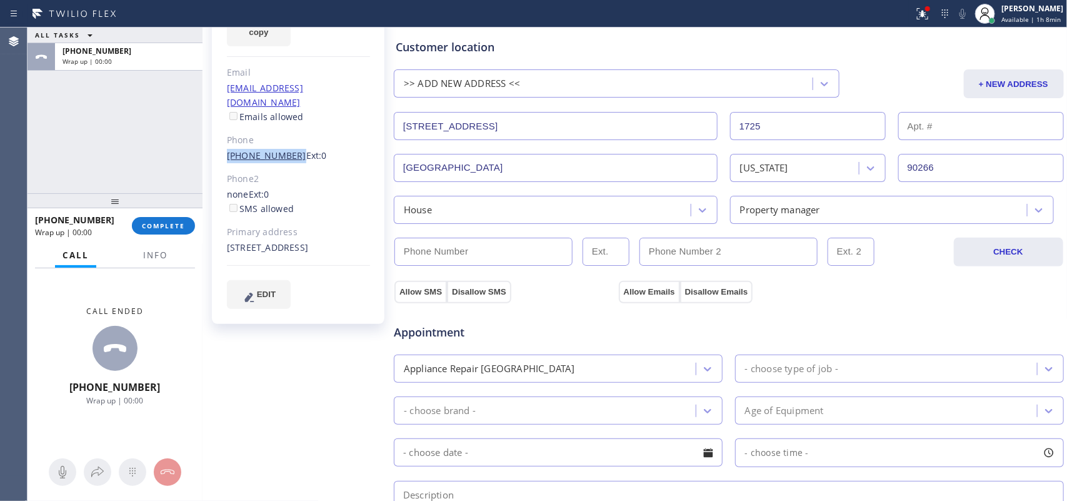
drag, startPoint x: 219, startPoint y: 126, endPoint x: 286, endPoint y: 125, distance: 67.5
click at [286, 125] on div "Rosanna Libertucci Since: 20 may 2020 link to CRM copy Email healthhunt@roundru…" at bounding box center [298, 130] width 172 height 387
copy link "(310) 600-1662"
click at [482, 251] on input "(___) ___-____" at bounding box center [483, 251] width 178 height 28
paste input "310) 600-1662"
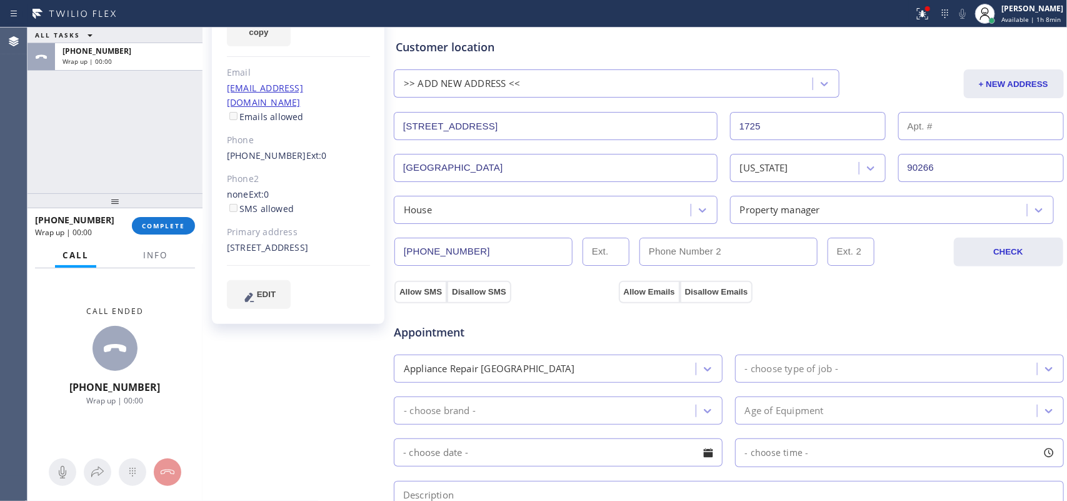
type input "(310) 600-1662"
click at [562, 294] on div "Allow SMS Disallow SMS" at bounding box center [504, 291] width 224 height 22
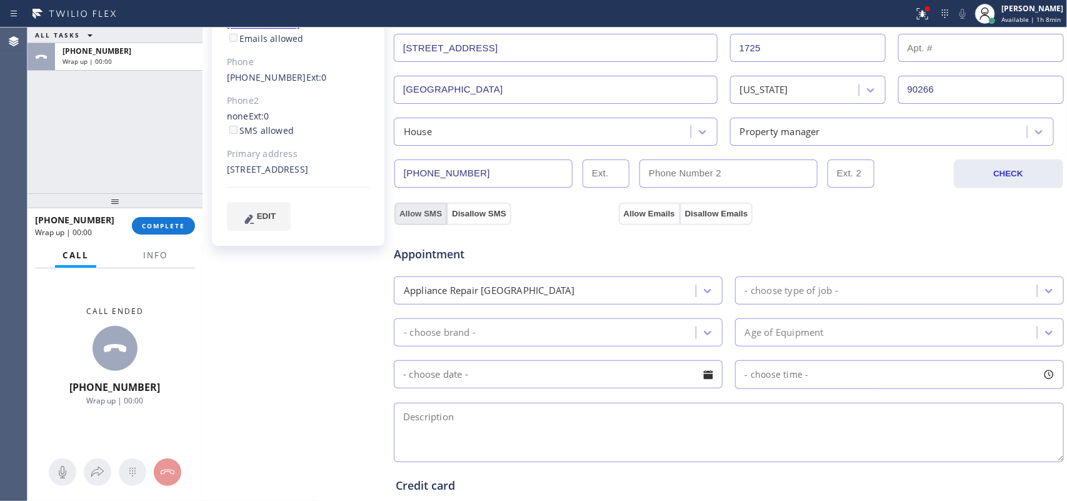
click at [423, 217] on button "Allow SMS" at bounding box center [420, 213] width 52 height 22
click at [659, 210] on button "Allow Emails" at bounding box center [649, 213] width 61 height 22
checkbox input "true"
click at [753, 285] on div "- choose type of job -" at bounding box center [791, 290] width 93 height 14
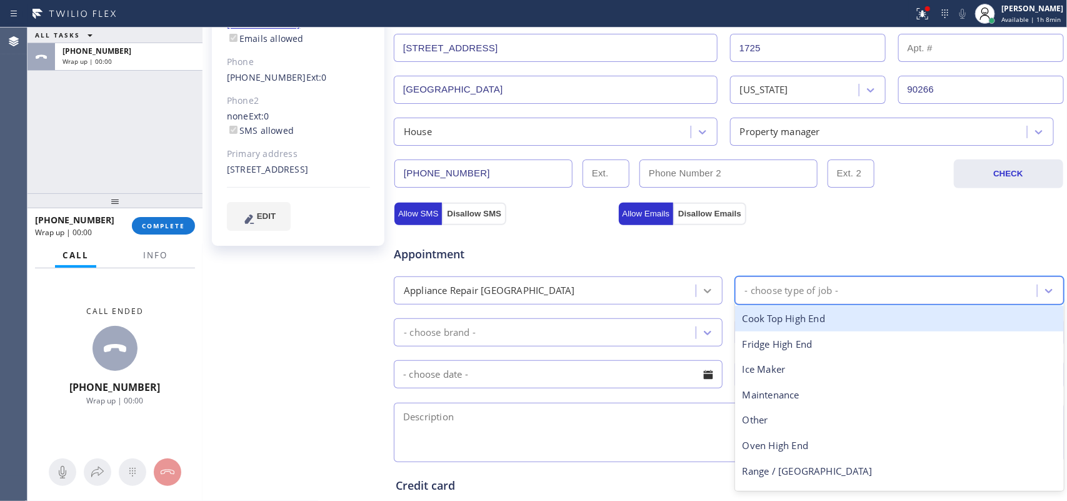
click at [712, 292] on div at bounding box center [707, 290] width 22 height 22
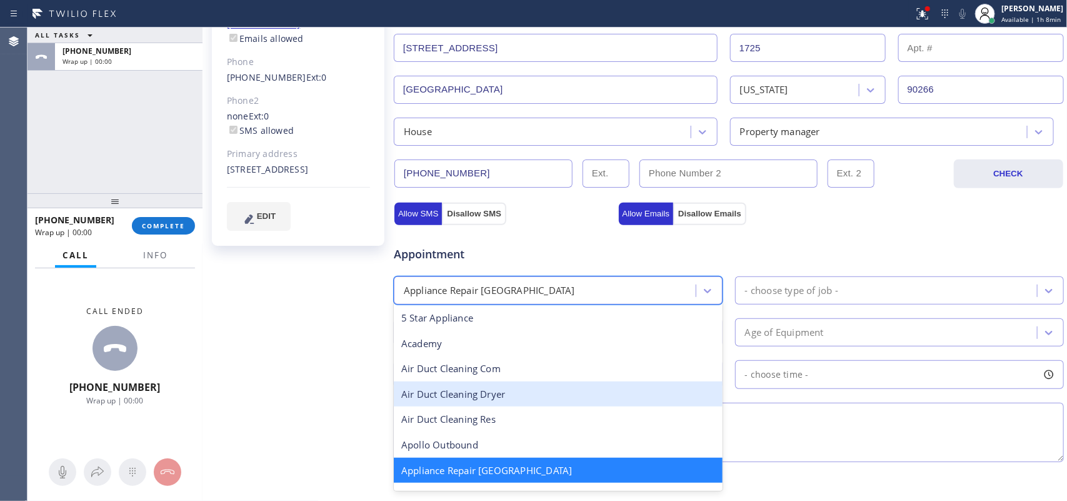
scroll to position [79, 0]
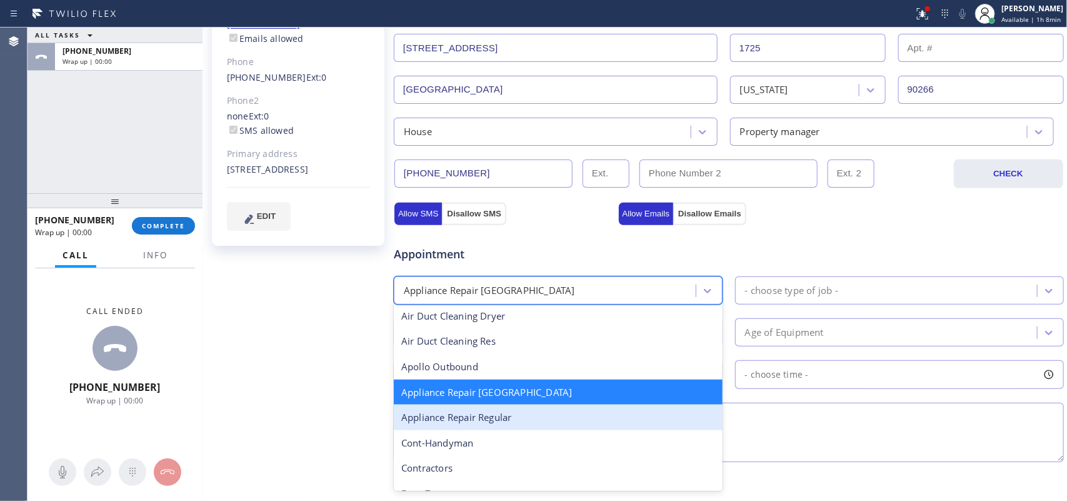
click at [620, 413] on div "Appliance Repair Regular" at bounding box center [558, 417] width 329 height 26
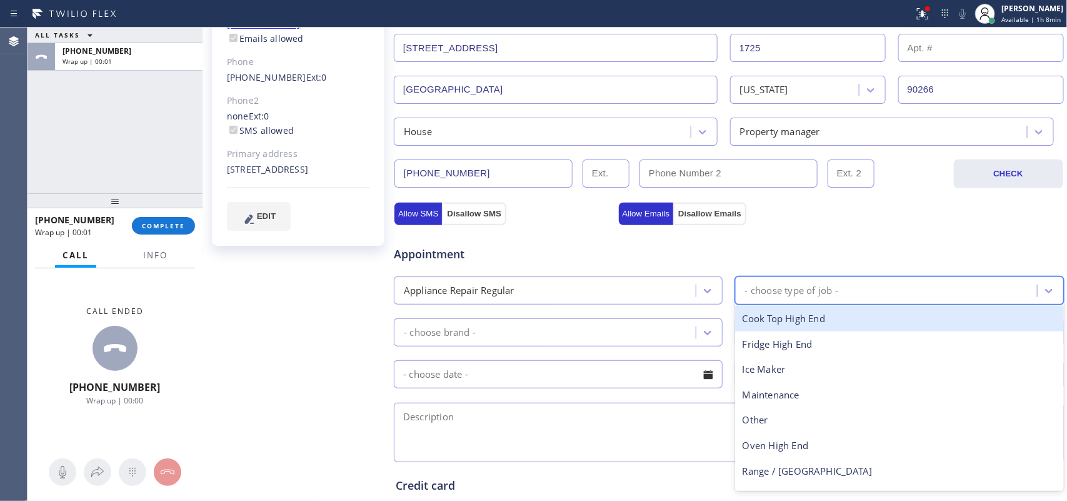
click at [807, 296] on div "- choose type of job -" at bounding box center [791, 290] width 93 height 14
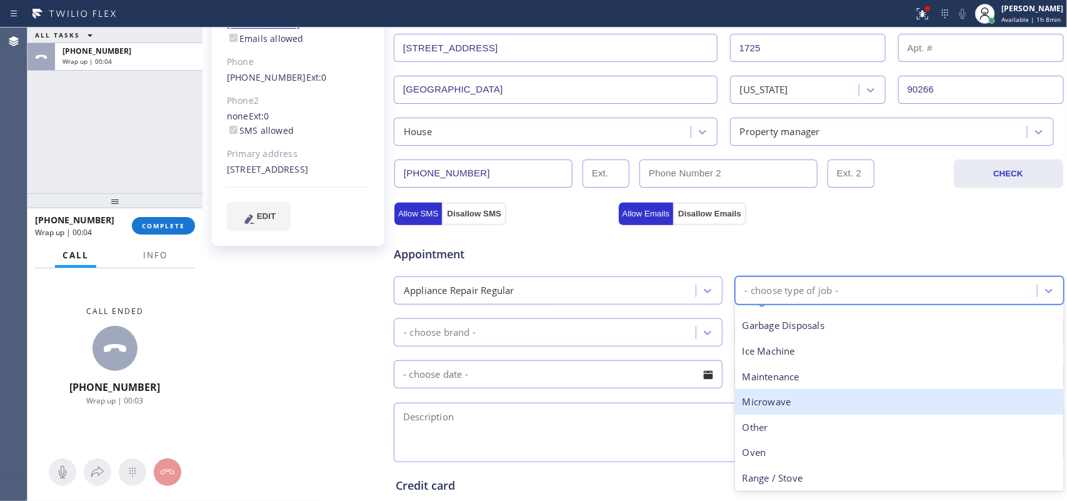
scroll to position [172, 0]
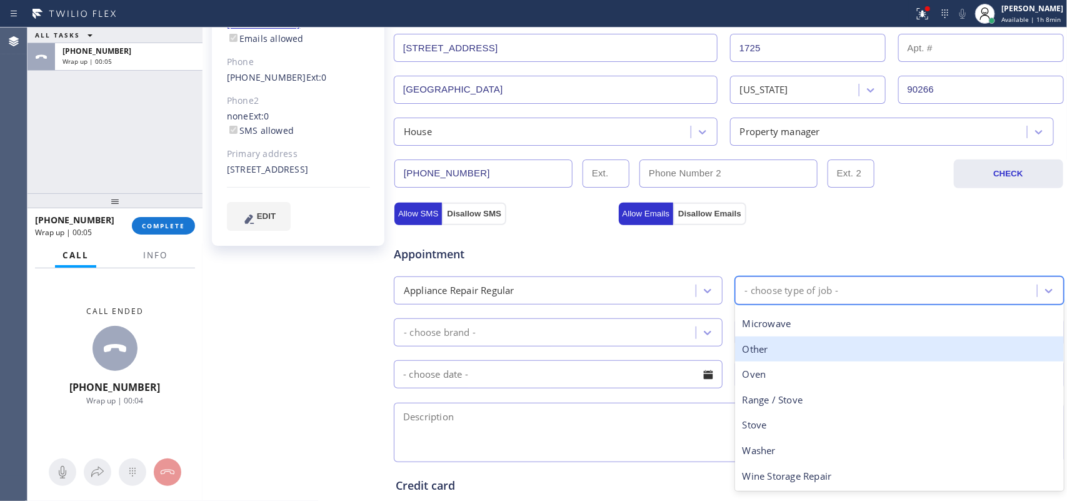
click at [776, 344] on div "Other" at bounding box center [899, 349] width 329 height 26
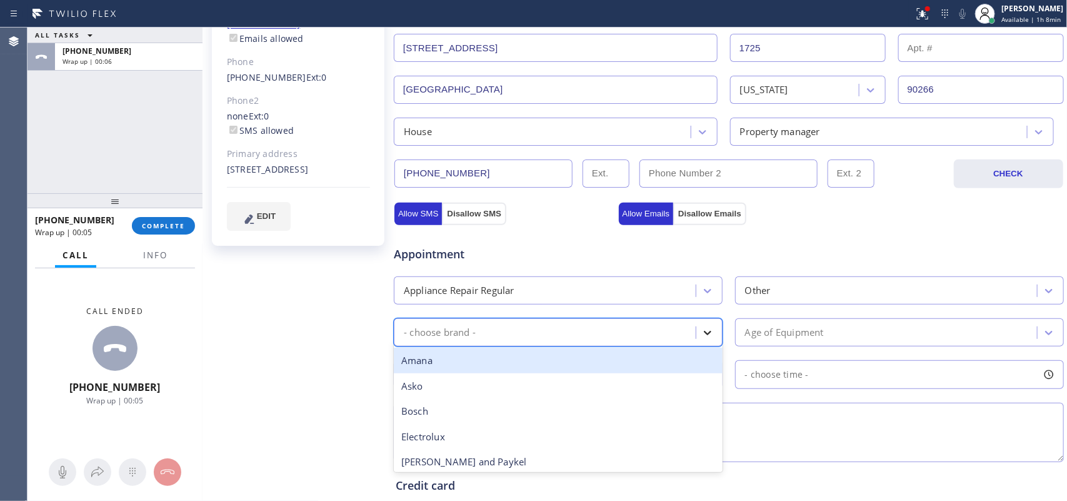
click at [707, 326] on div at bounding box center [707, 332] width 22 height 22
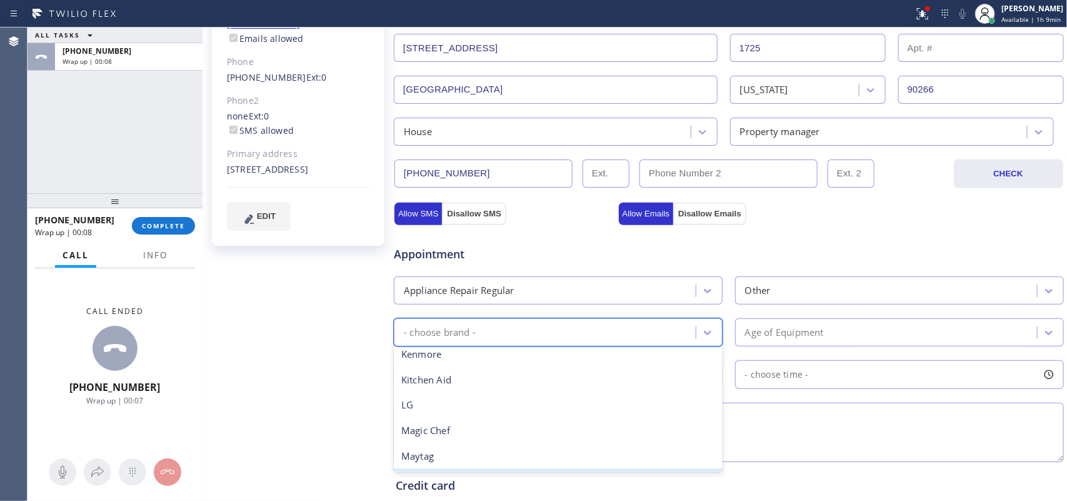
scroll to position [334, 0]
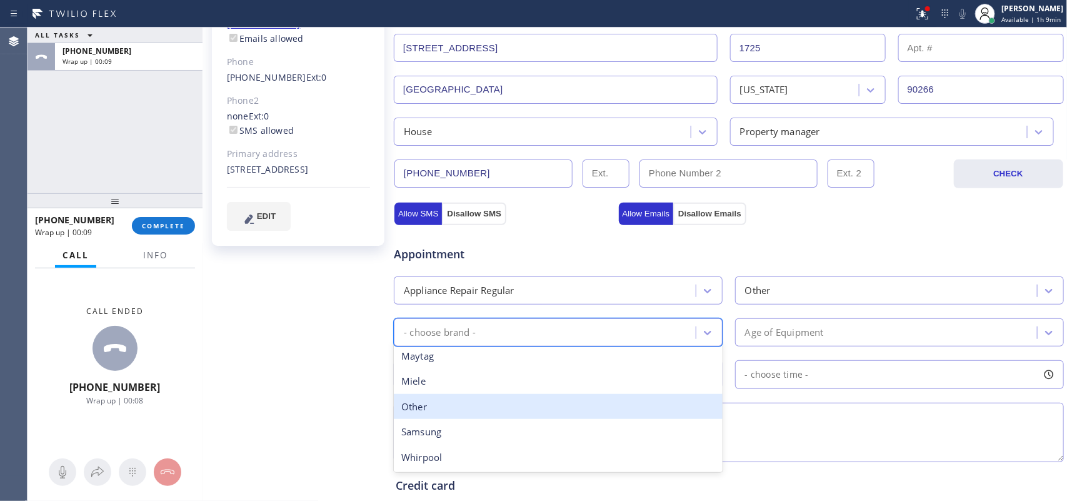
click at [541, 411] on div "Other" at bounding box center [558, 407] width 329 height 26
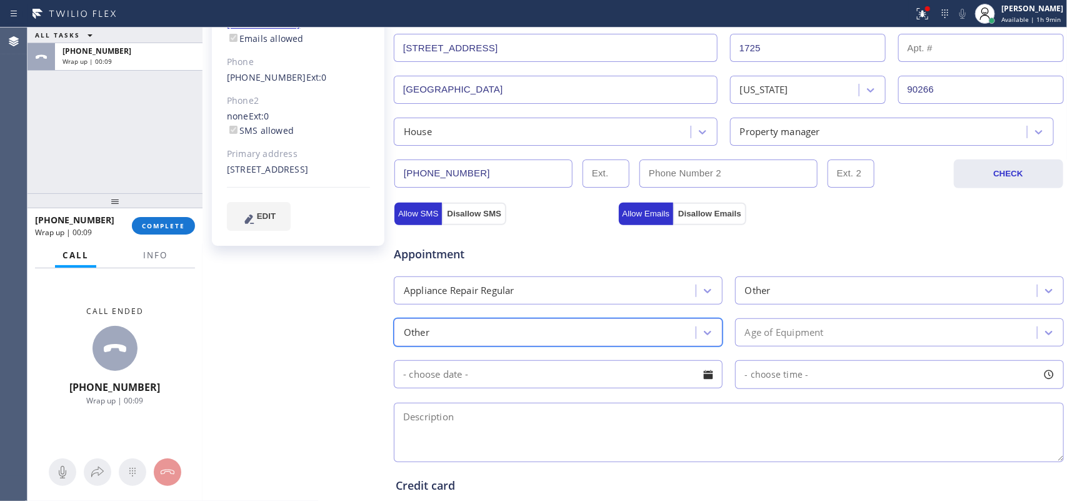
scroll to position [391, 0]
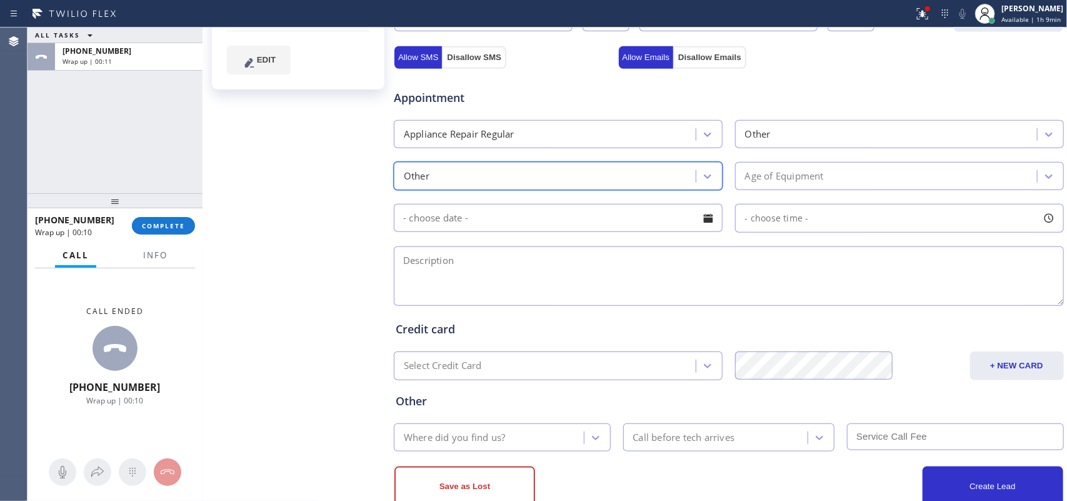
click at [838, 179] on div "Age of Equipment" at bounding box center [888, 176] width 298 height 22
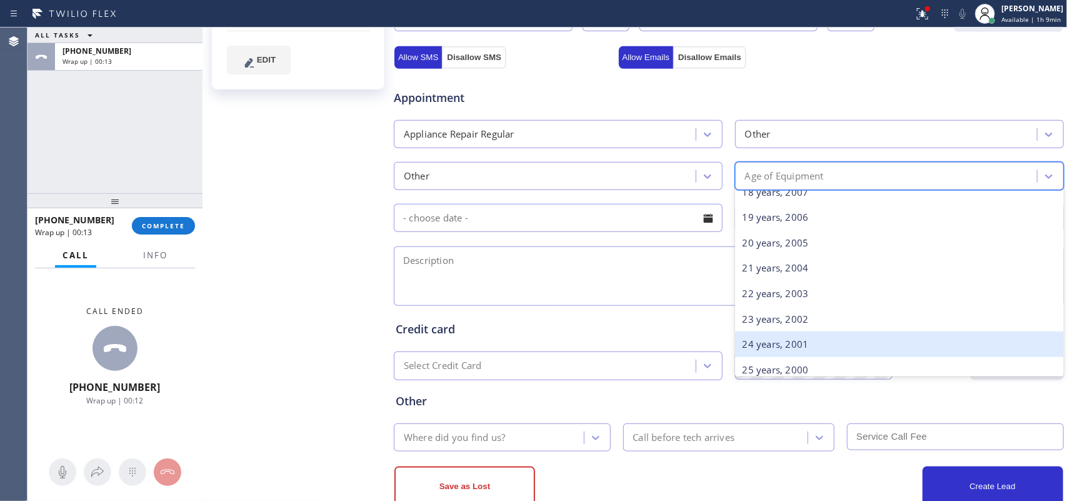
scroll to position [603, 0]
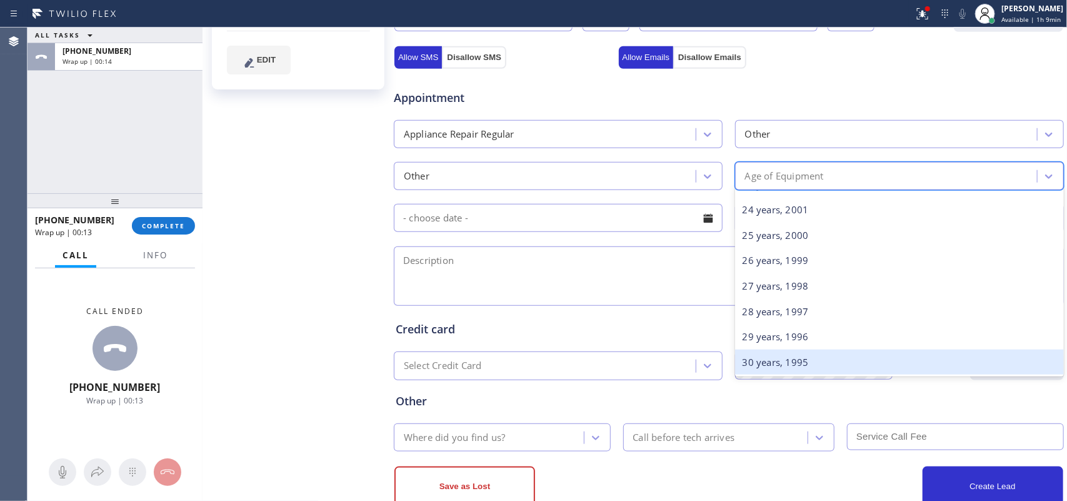
click at [810, 357] on div "30 years, 1995" at bounding box center [899, 362] width 329 height 26
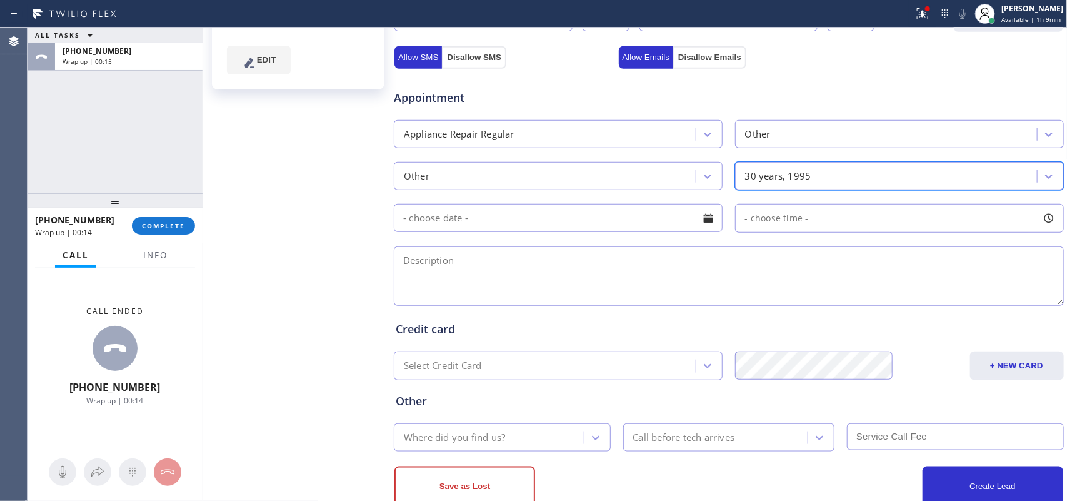
click at [677, 261] on textarea at bounding box center [729, 275] width 670 height 59
click at [295, 297] on div "Rosanna Libertucci Since: 20 may 2020 link to CRM copy Email healthhunt@roundru…" at bounding box center [299, 113] width 187 height 835
click at [544, 270] on textarea at bounding box center [729, 275] width 670 height 59
paste textarea "DCS old out door grill/not under warranty/ igniter does not work and handles ar…"
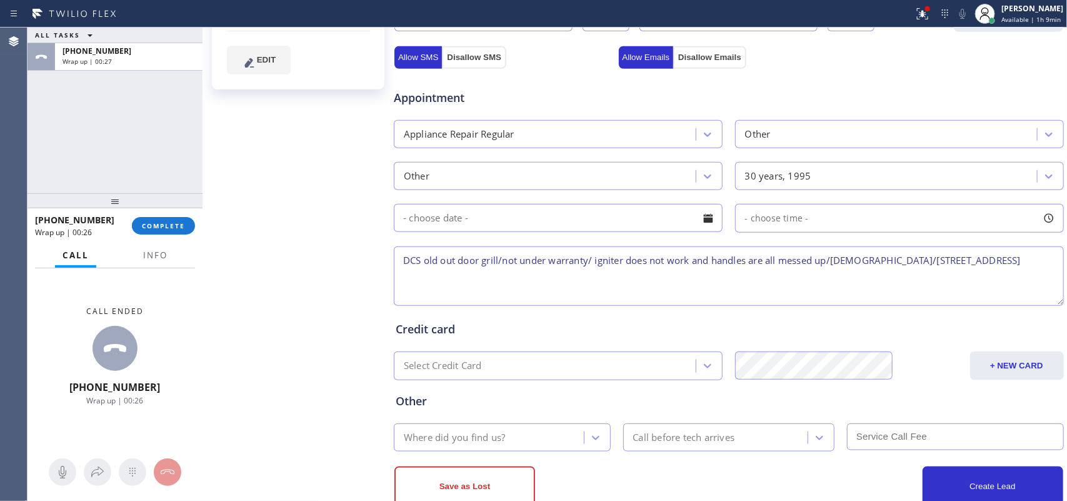
click at [544, 270] on textarea "DCS old out door grill/not under warranty/ igniter does not work and handles ar…" at bounding box center [729, 275] width 670 height 59
type textarea "DCS old out door grill/not under warranty/ igniter does not work and handles ar…"
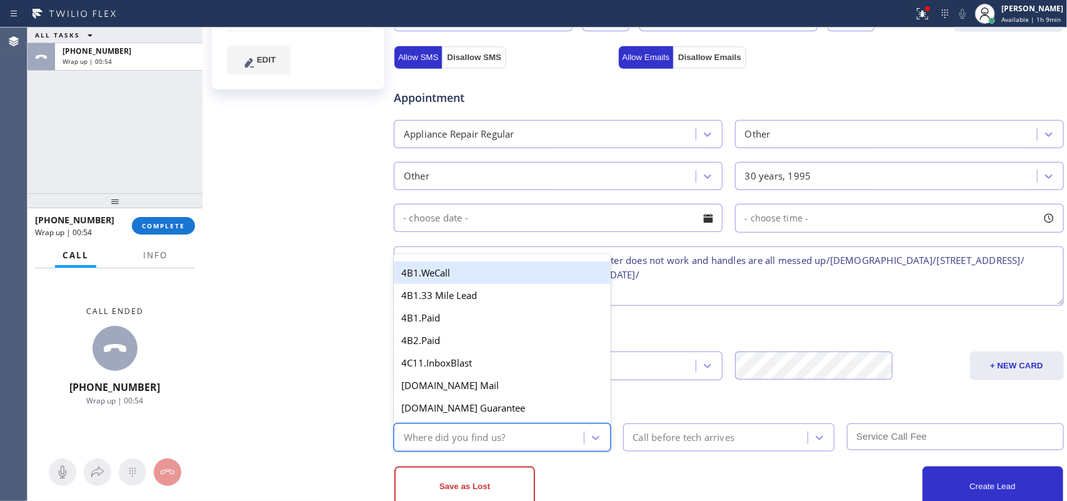
click at [535, 432] on div "Where did you find us?" at bounding box center [490, 437] width 186 height 22
type input "g"
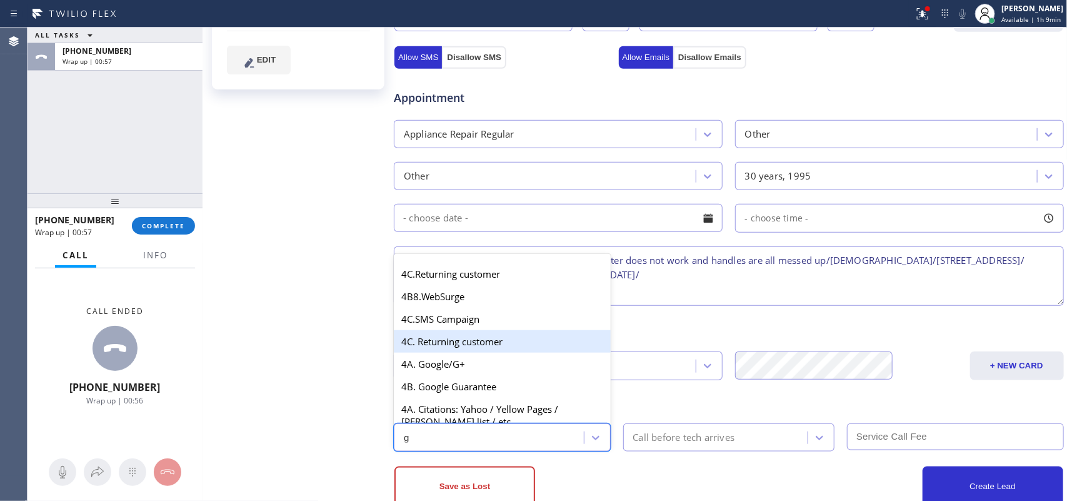
scroll to position [234, 0]
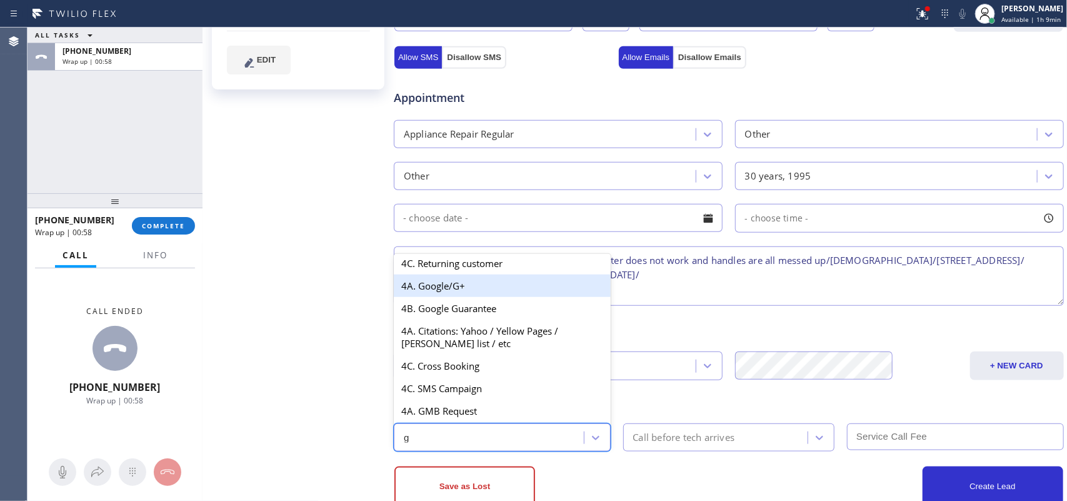
click at [486, 292] on div "4A. Google/G+" at bounding box center [502, 285] width 217 height 22
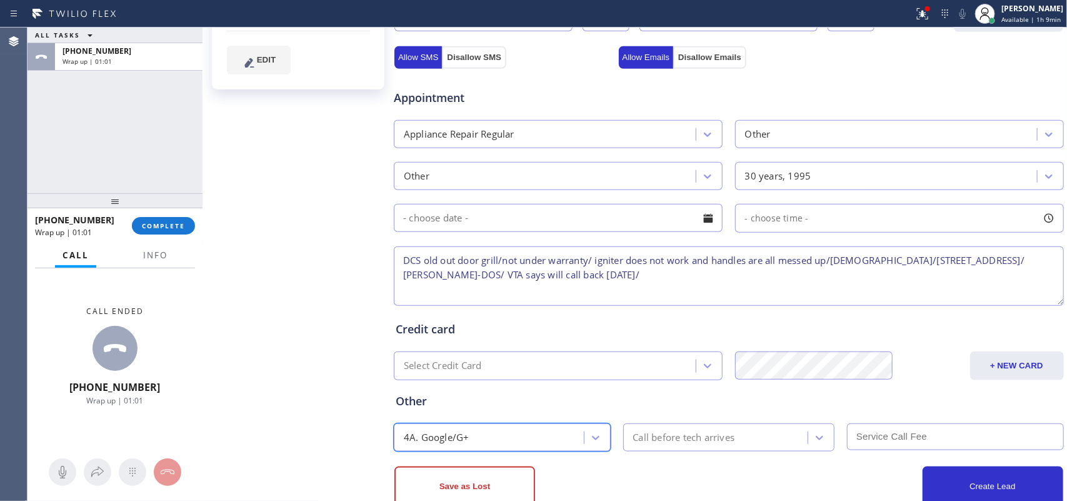
click at [402, 260] on textarea "DCS old out door grill/not under warranty/ igniter does not work and handles ar…" at bounding box center [729, 275] width 670 height 59
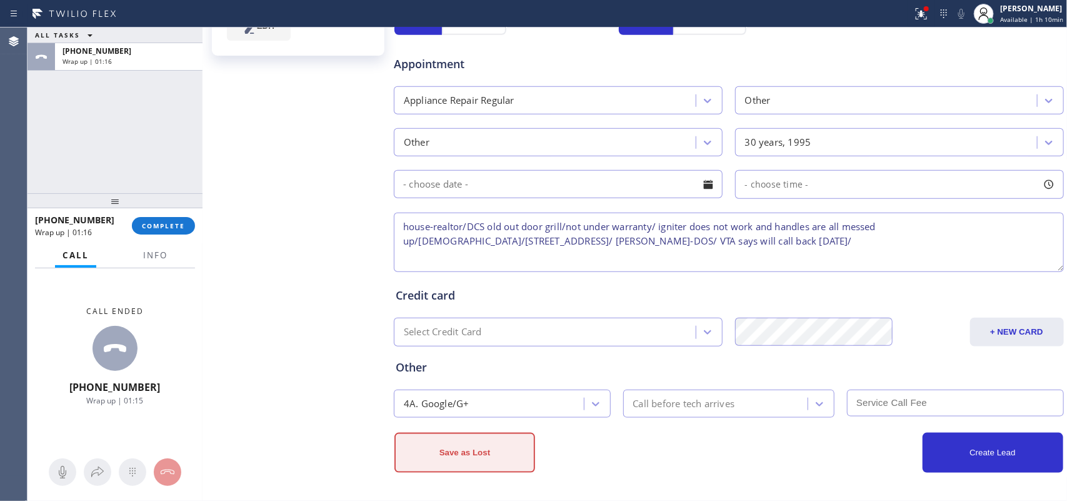
type textarea "house-realtor/DCS old out door grill/not under warranty/ igniter does not work …"
click at [503, 460] on button "Save as Lost" at bounding box center [464, 452] width 141 height 40
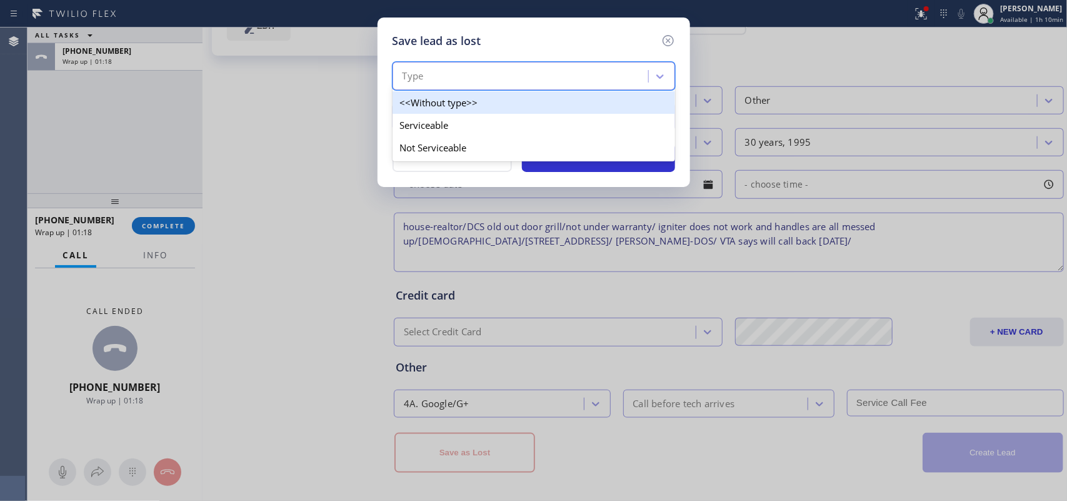
click at [637, 67] on div "Type" at bounding box center [522, 77] width 252 height 22
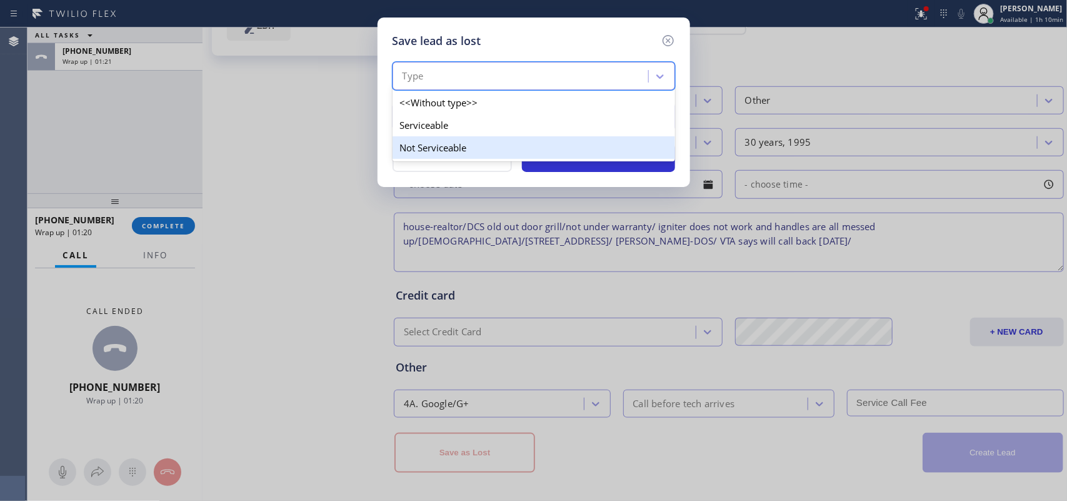
click at [577, 146] on div "Not Serviceable" at bounding box center [533, 147] width 282 height 22
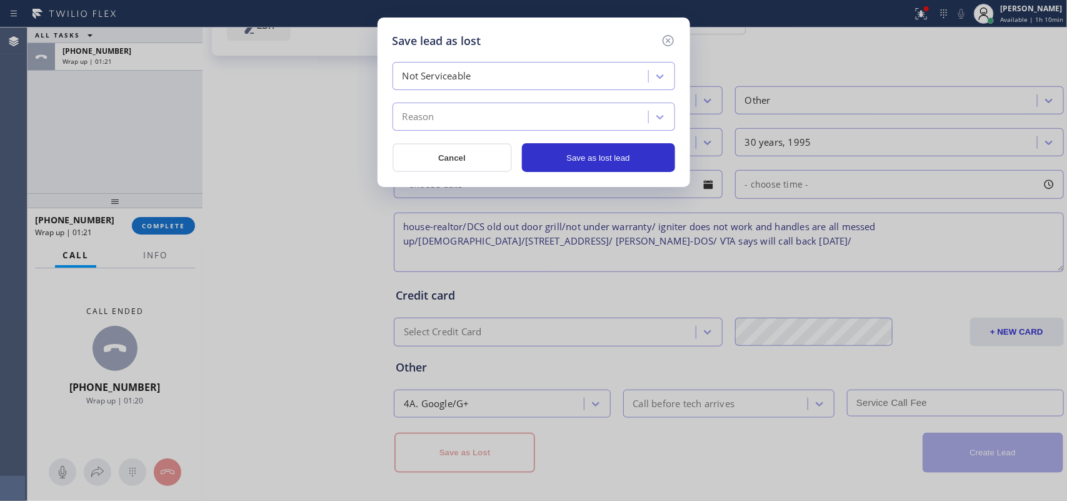
click at [579, 107] on div "Reason" at bounding box center [522, 117] width 252 height 22
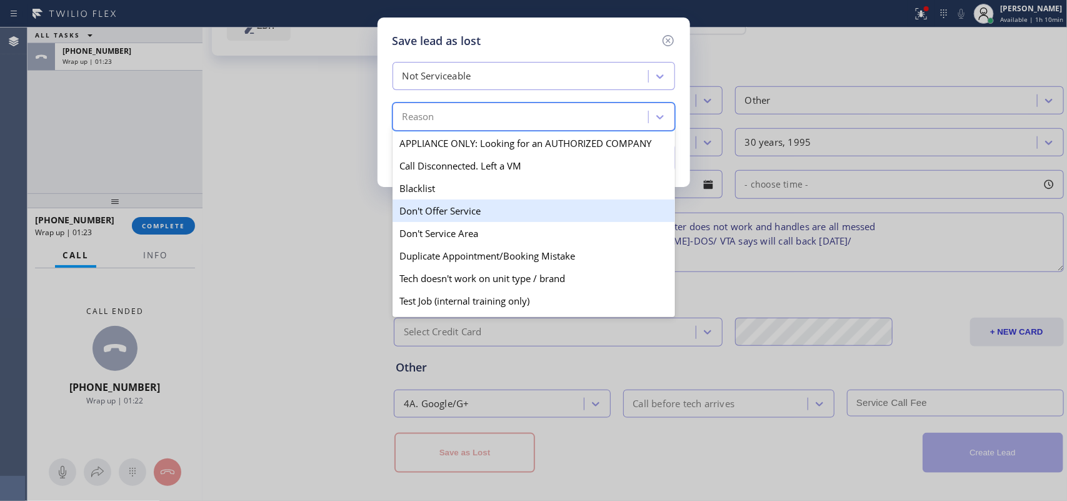
click at [517, 219] on div "Don't Offer Service" at bounding box center [533, 210] width 282 height 22
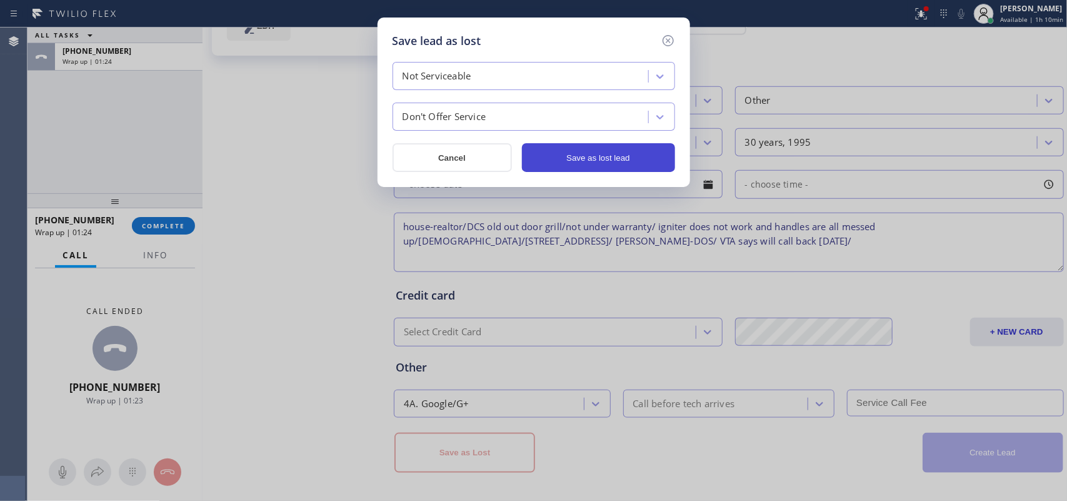
click at [586, 153] on button "Save as lost lead" at bounding box center [598, 157] width 153 height 29
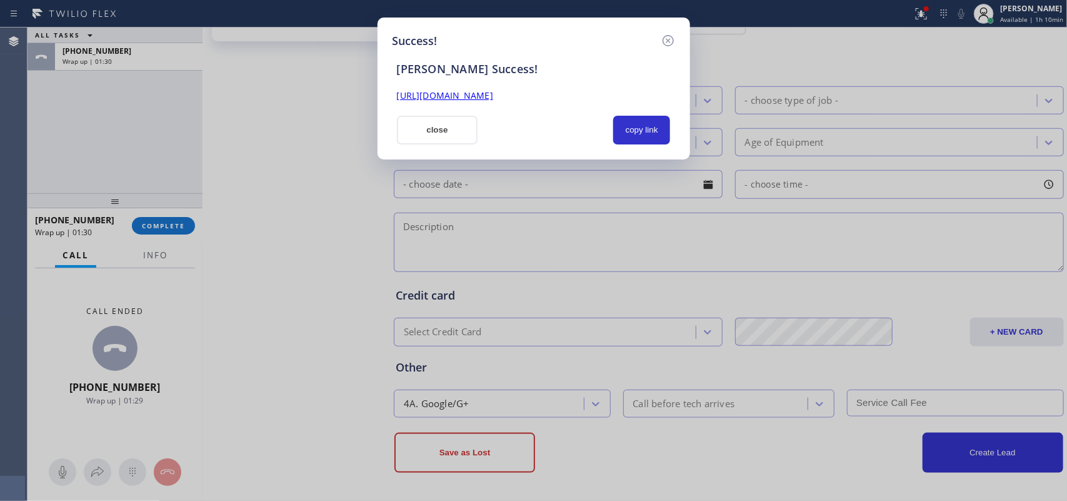
click at [493, 98] on link "https://erp.apollosoft.co/customer/373179#portlet_lead" at bounding box center [445, 95] width 96 height 12
click at [460, 126] on button "close" at bounding box center [437, 130] width 81 height 29
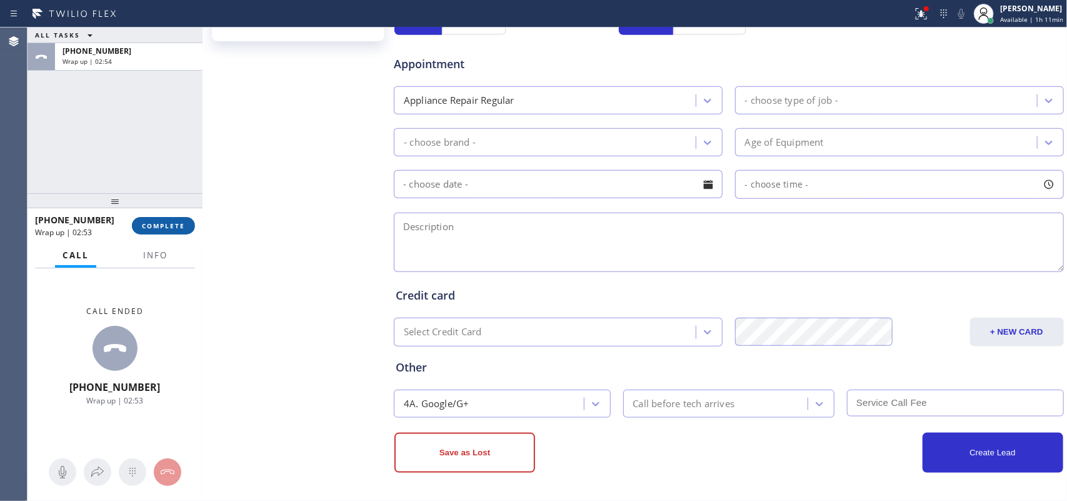
drag, startPoint x: 180, startPoint y: 224, endPoint x: 191, endPoint y: 225, distance: 11.3
click at [179, 224] on span "COMPLETE" at bounding box center [163, 225] width 43 height 9
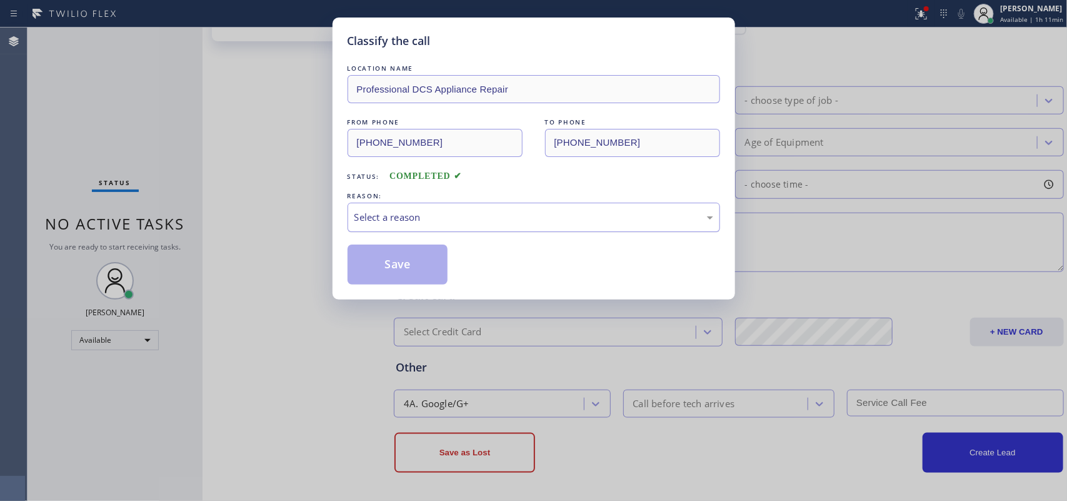
click at [411, 217] on div "Select a reason" at bounding box center [533, 217] width 359 height 14
click at [407, 264] on button "Save" at bounding box center [397, 264] width 101 height 40
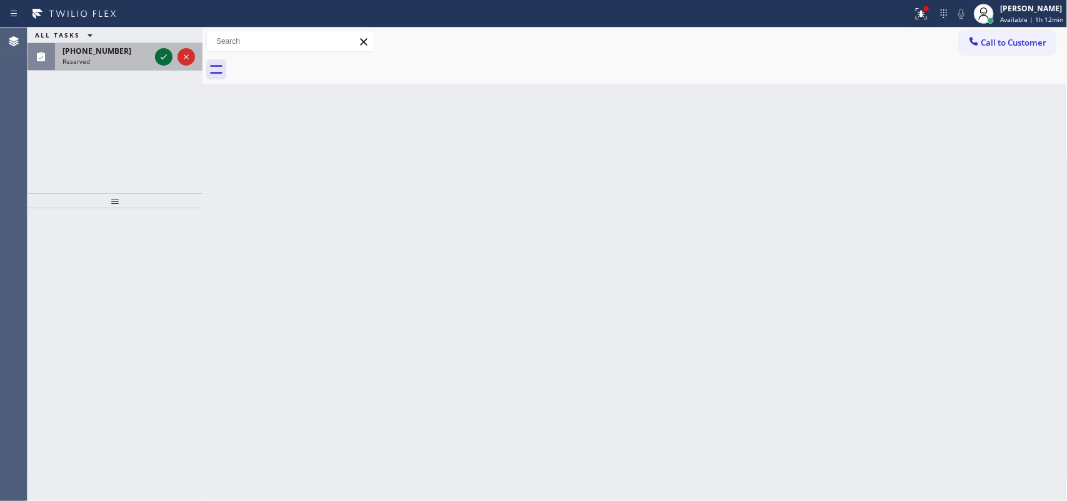
click at [159, 57] on icon at bounding box center [163, 56] width 15 height 15
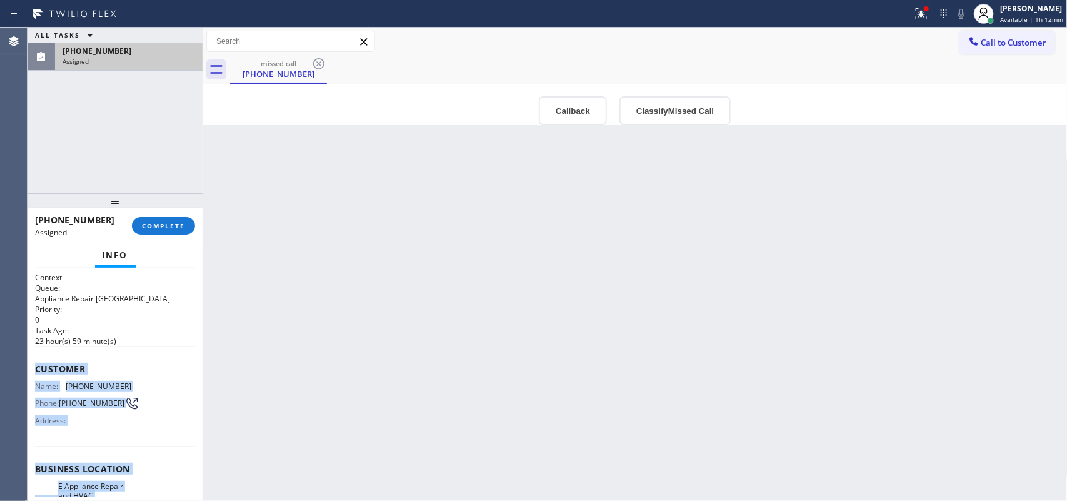
drag, startPoint x: 124, startPoint y: 378, endPoint x: 32, endPoint y: 364, distance: 92.3
click at [32, 364] on div "Context Queue: Appliance Repair High End Priority: 0 Task Age: 23 hour(s) 59 mi…" at bounding box center [114, 384] width 175 height 233
copy div "Customer Name: (805) 596-1956 Phone: (805) 596-1956 Address: Business location …"
click at [710, 116] on button "Classify Missed Call" at bounding box center [674, 110] width 111 height 29
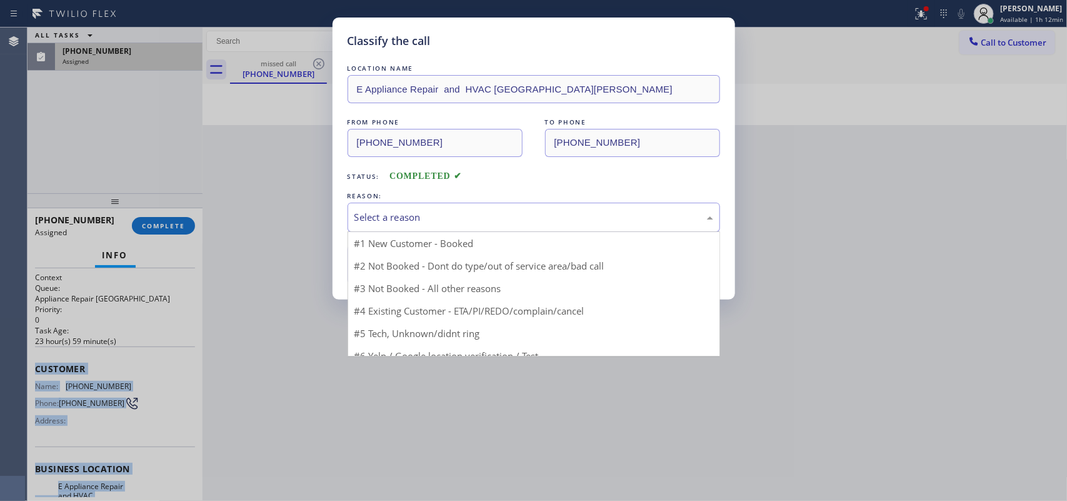
click at [639, 211] on div "Select a reason" at bounding box center [533, 217] width 359 height 14
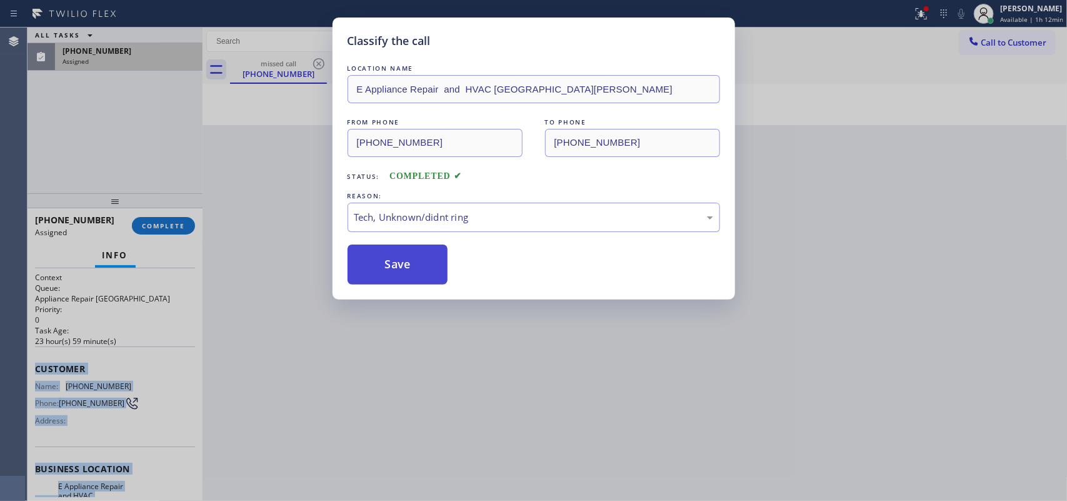
click at [414, 266] on button "Save" at bounding box center [397, 264] width 101 height 40
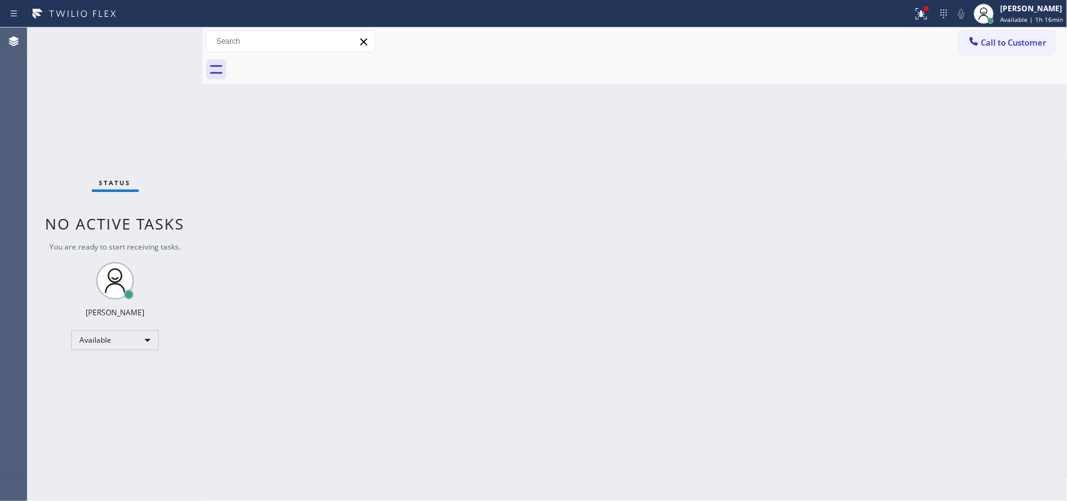
click at [162, 36] on div "Status No active tasks You are ready to start receiving tasks. [PERSON_NAME] Av…" at bounding box center [114, 263] width 175 height 473
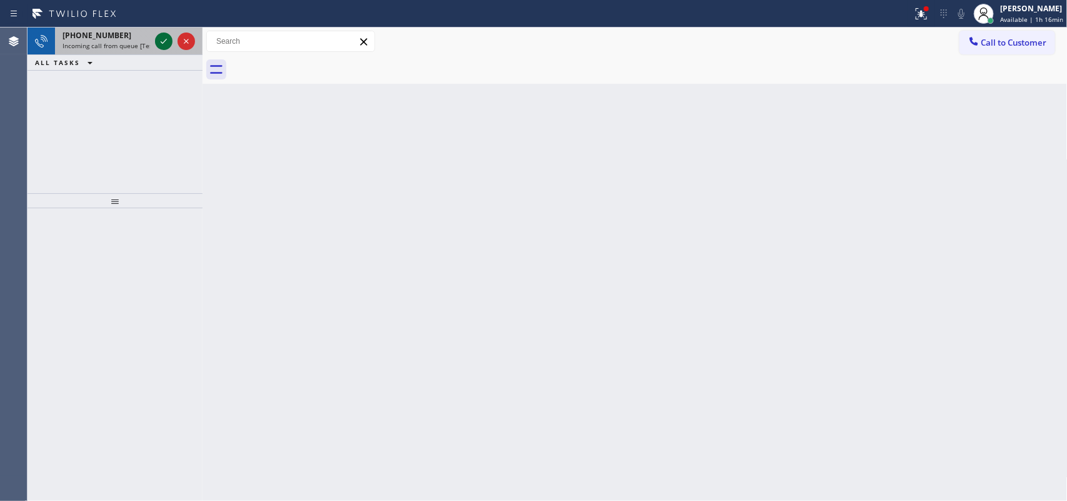
click at [160, 39] on icon at bounding box center [163, 41] width 15 height 15
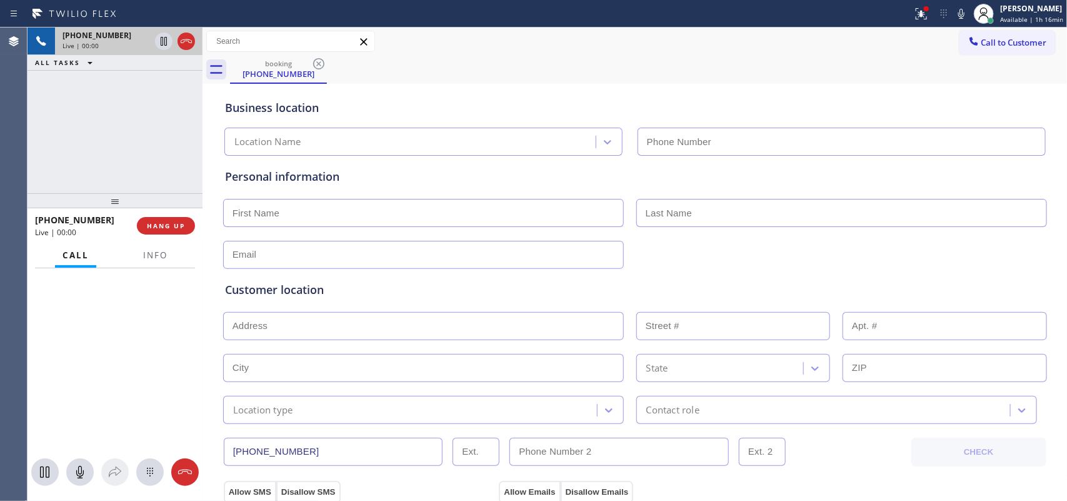
type input "(714) 451-4122"
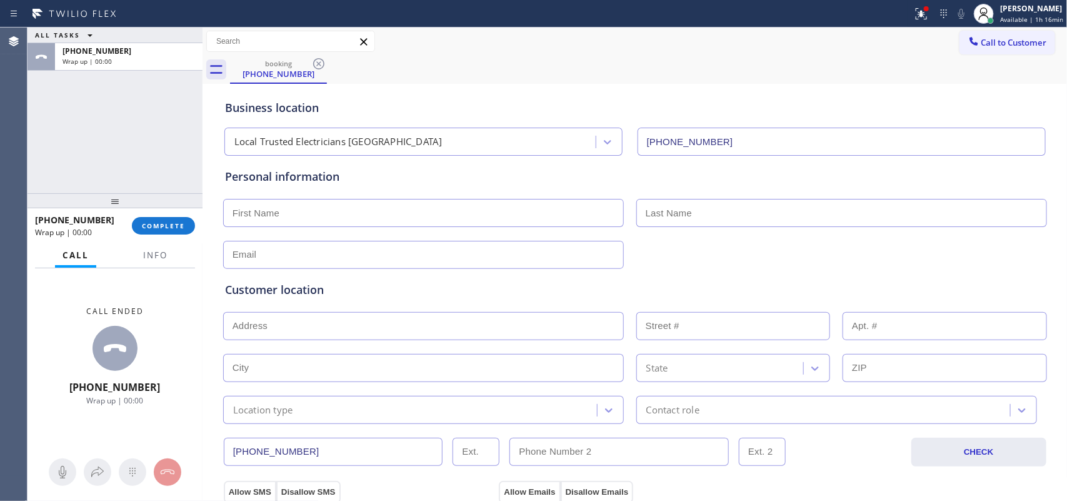
click at [171, 220] on button "COMPLETE" at bounding box center [163, 225] width 63 height 17
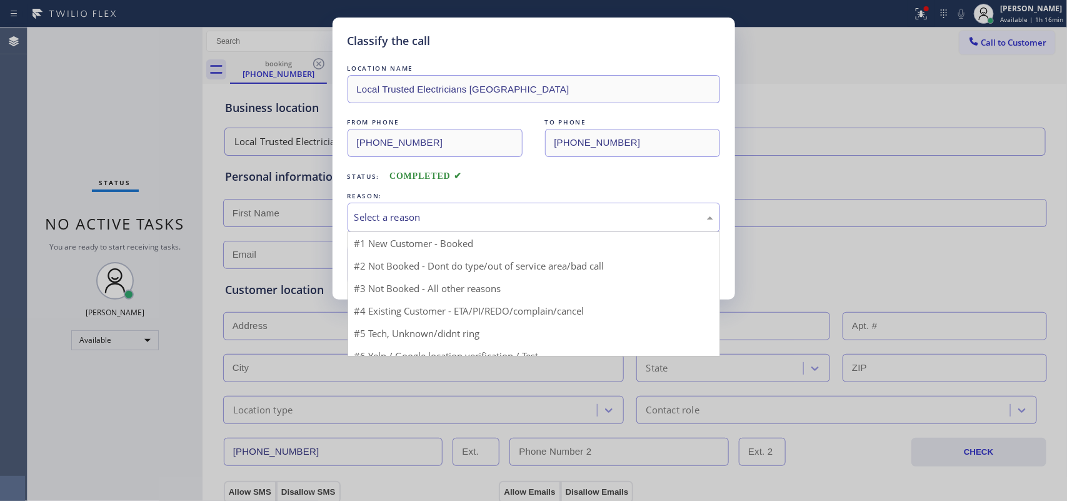
click at [586, 214] on div "Select a reason" at bounding box center [533, 217] width 359 height 14
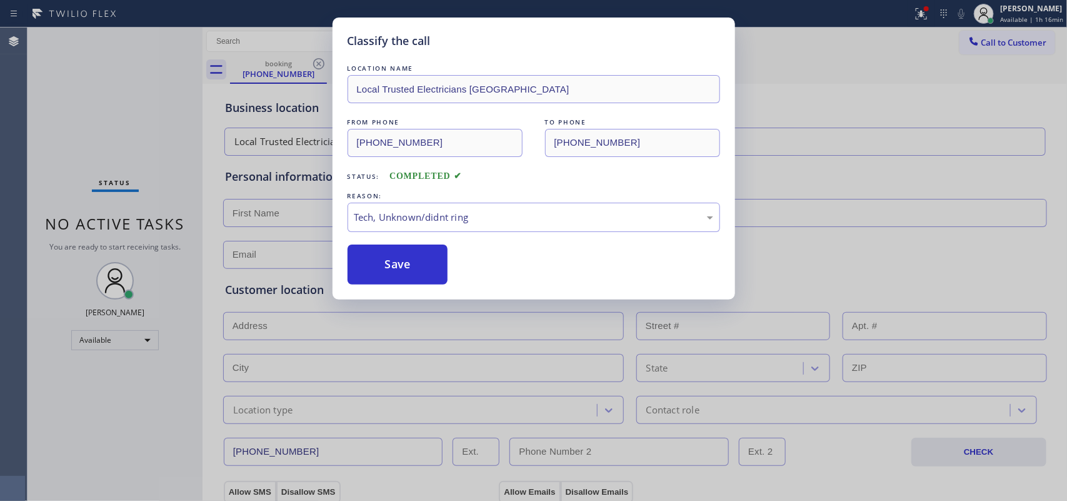
drag, startPoint x: 416, startPoint y: 270, endPoint x: 355, endPoint y: 24, distance: 253.7
click at [416, 267] on button "Save" at bounding box center [397, 264] width 101 height 40
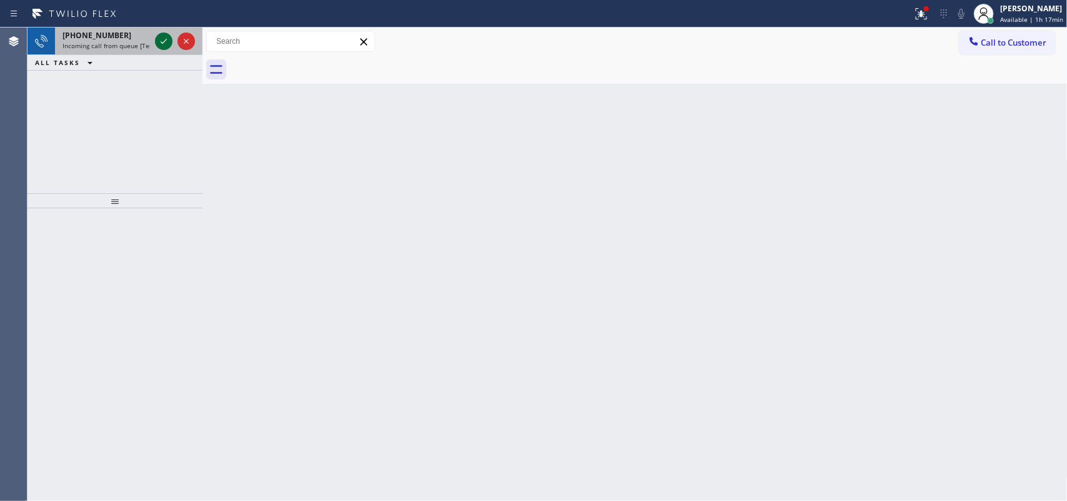
click at [164, 44] on icon at bounding box center [163, 41] width 15 height 15
click at [163, 36] on icon at bounding box center [163, 41] width 15 height 15
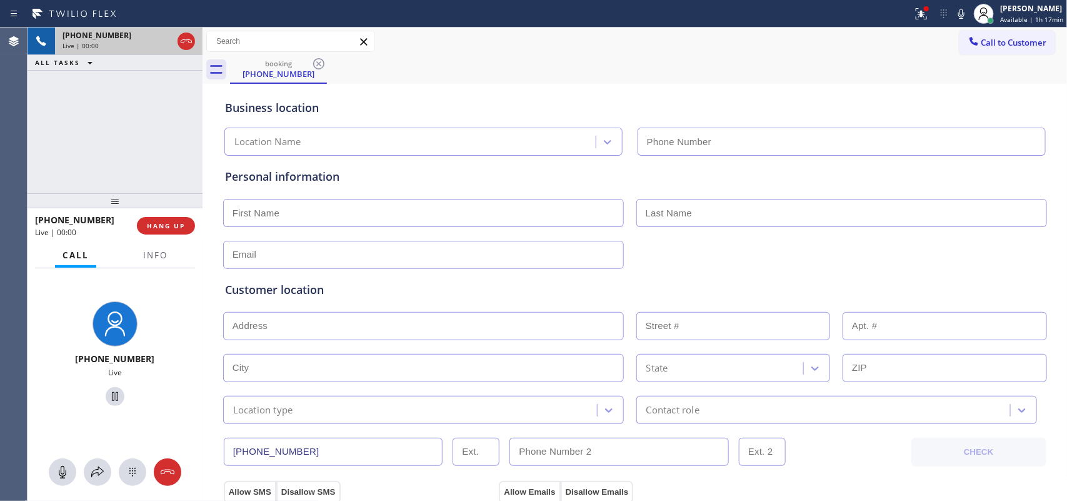
type input "(346) 489-5361"
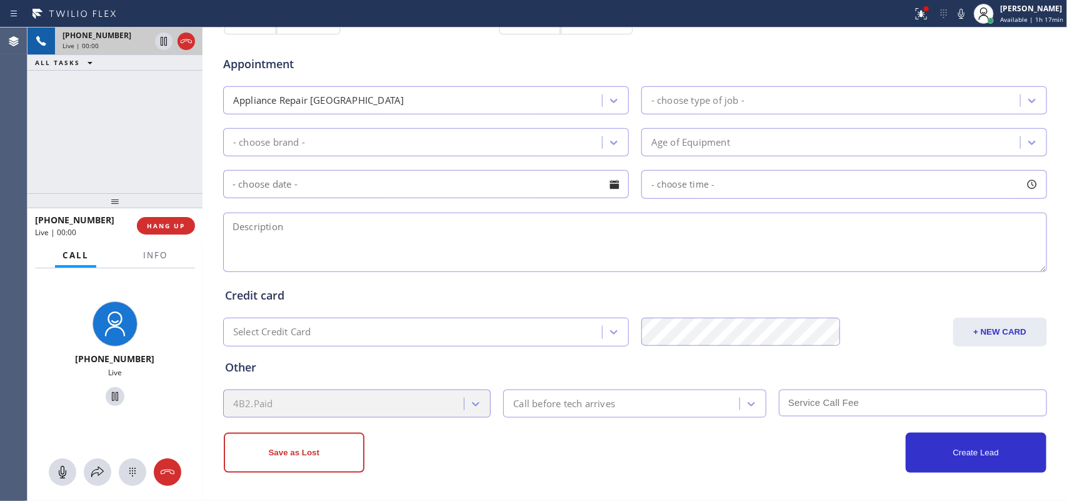
scroll to position [470, 0]
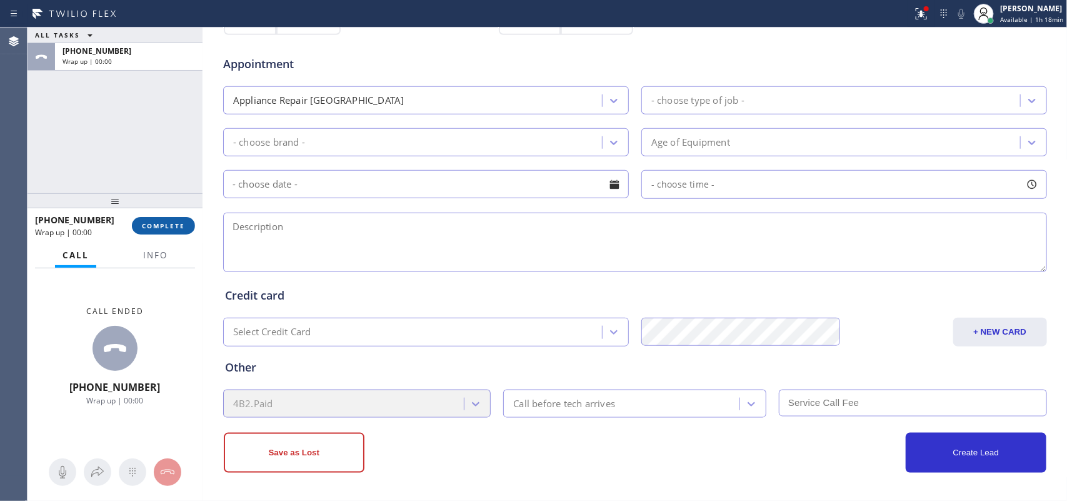
click at [182, 225] on span "COMPLETE" at bounding box center [163, 225] width 43 height 9
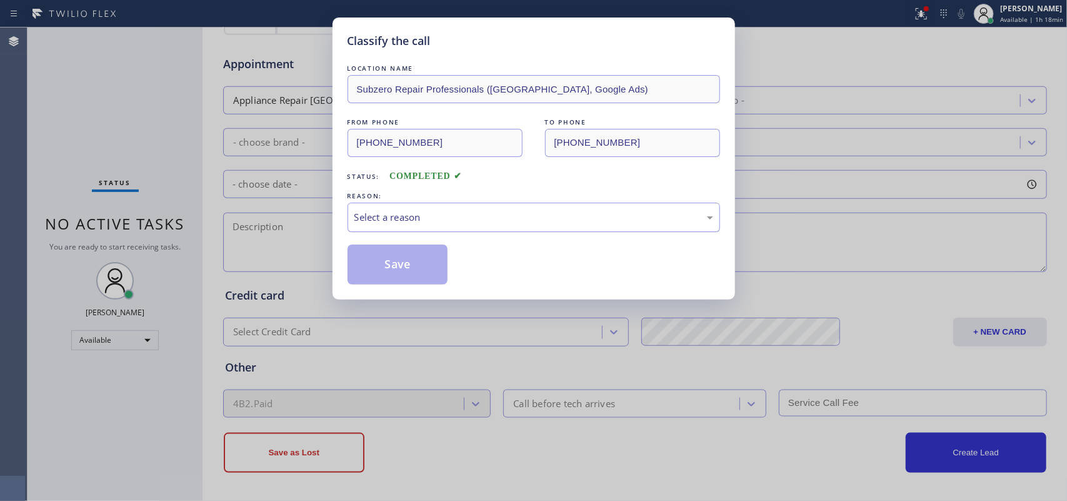
click at [391, 212] on div "Select a reason" at bounding box center [533, 217] width 359 height 14
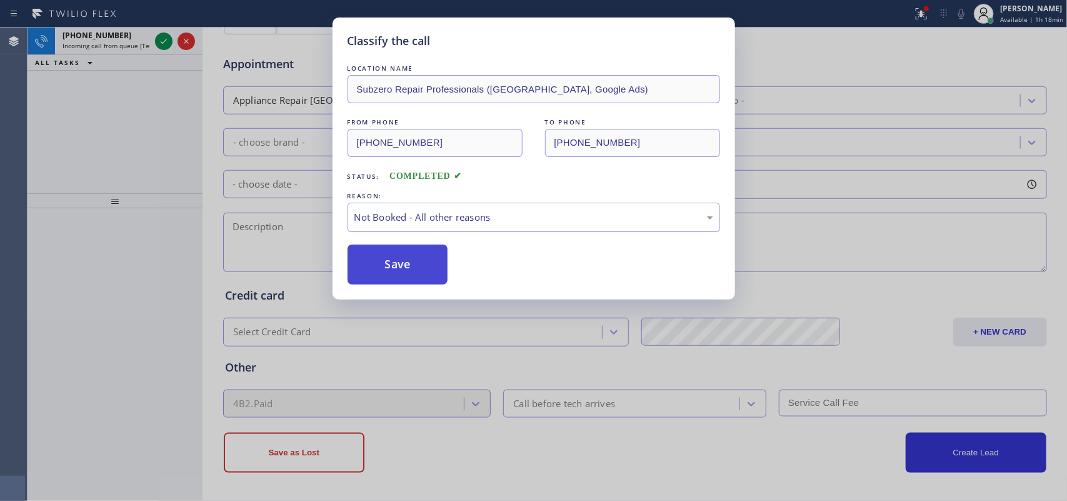
click at [414, 269] on button "Save" at bounding box center [397, 264] width 101 height 40
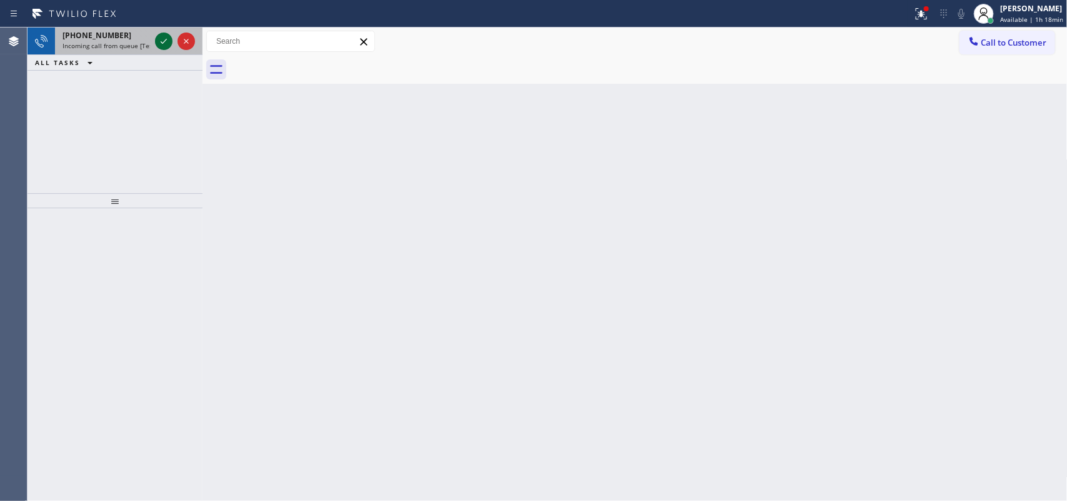
click at [169, 45] on icon at bounding box center [163, 41] width 15 height 15
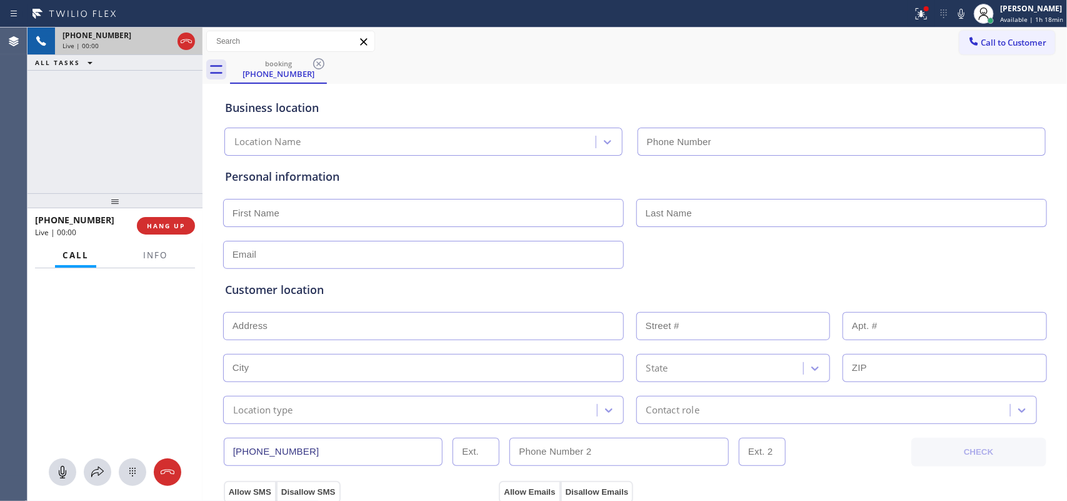
type input "(818) 456-1464"
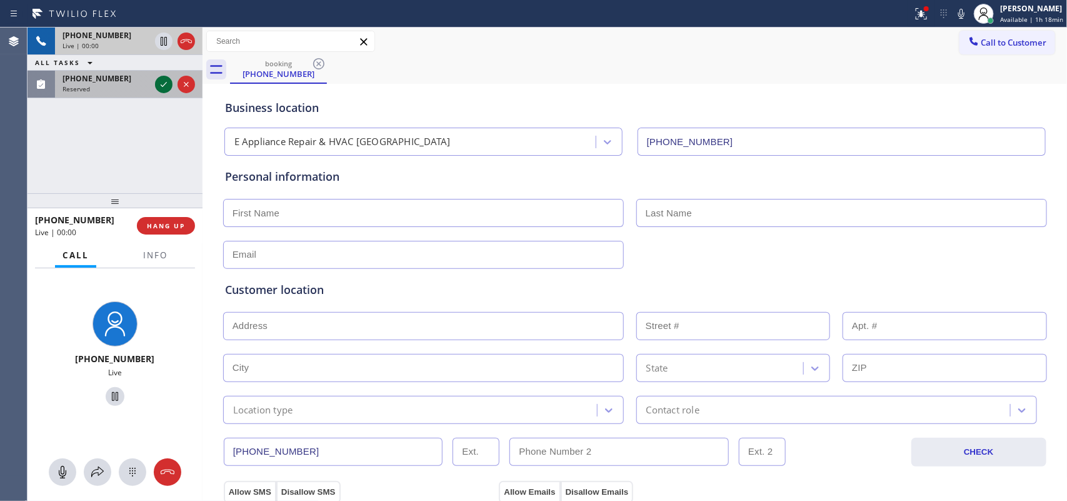
click at [162, 79] on icon at bounding box center [163, 84] width 15 height 15
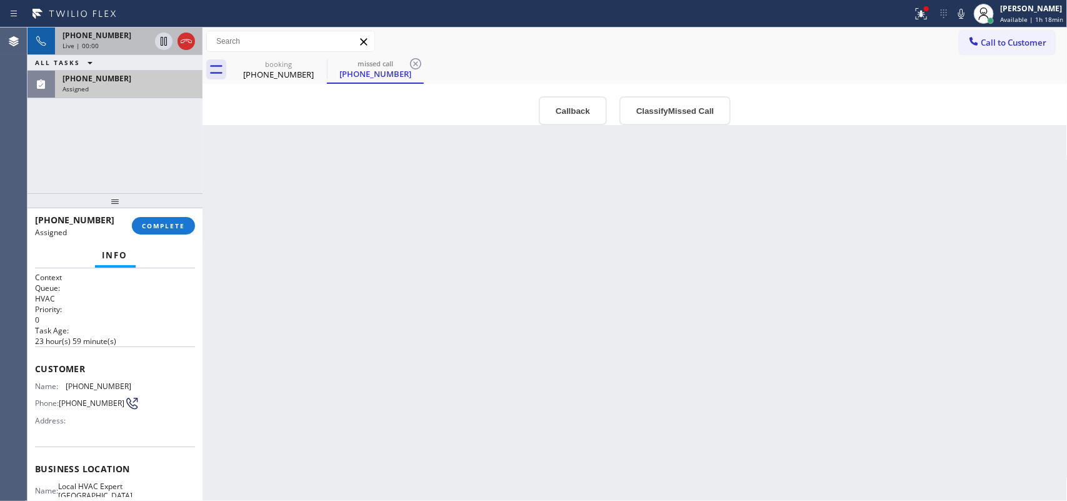
click at [122, 41] on div "Live | 00:00" at bounding box center [105, 45] width 87 height 9
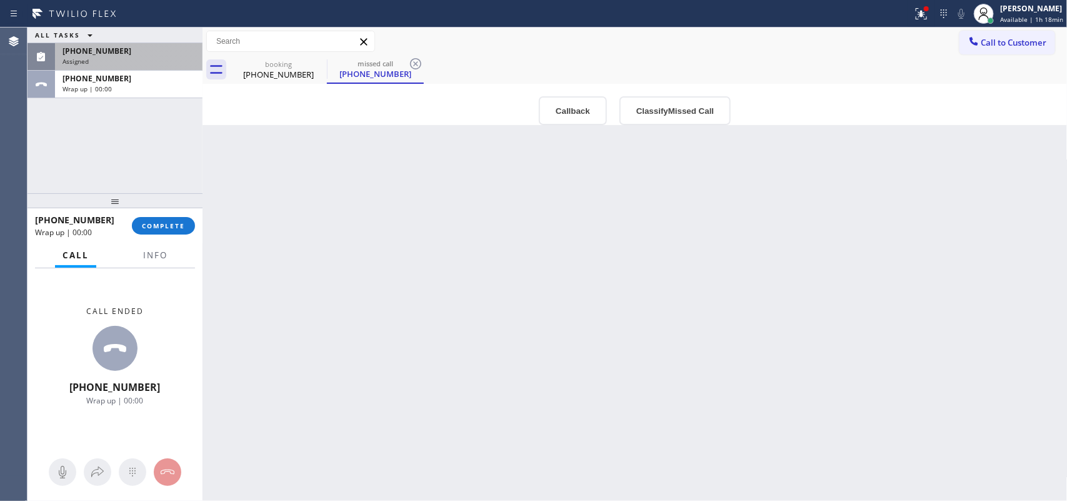
click at [97, 54] on span "(415) 322-4281" at bounding box center [96, 51] width 69 height 11
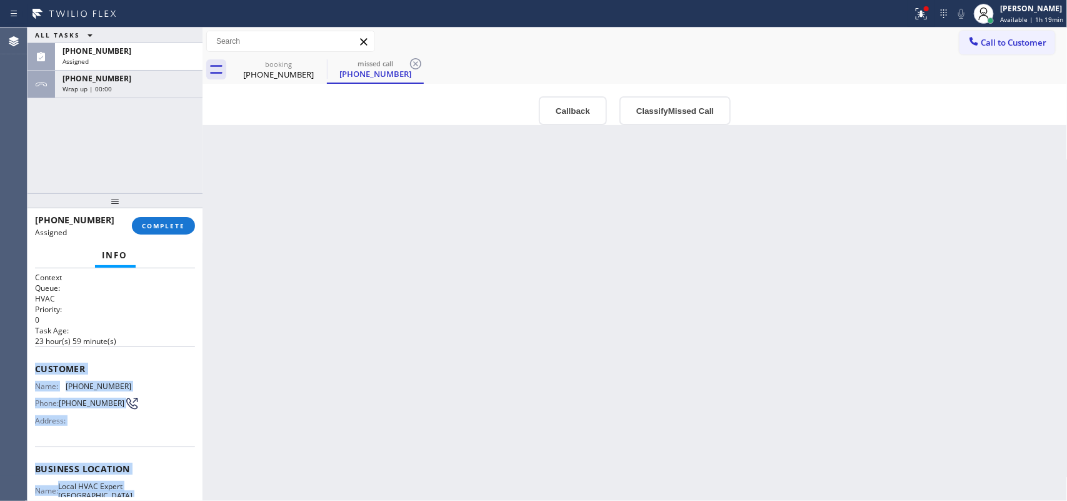
drag, startPoint x: 129, startPoint y: 379, endPoint x: 32, endPoint y: 369, distance: 97.5
click at [32, 369] on div "Context Queue: HVAC Priority: 0 Task Age: 23 hour(s) 59 minute(s) Customer Name…" at bounding box center [114, 384] width 175 height 233
copy div "Customer Name: (415) 322-4281 Phone: (415) 322-4281 Address: Business location …"
click at [164, 227] on span "COMPLETE" at bounding box center [163, 225] width 43 height 9
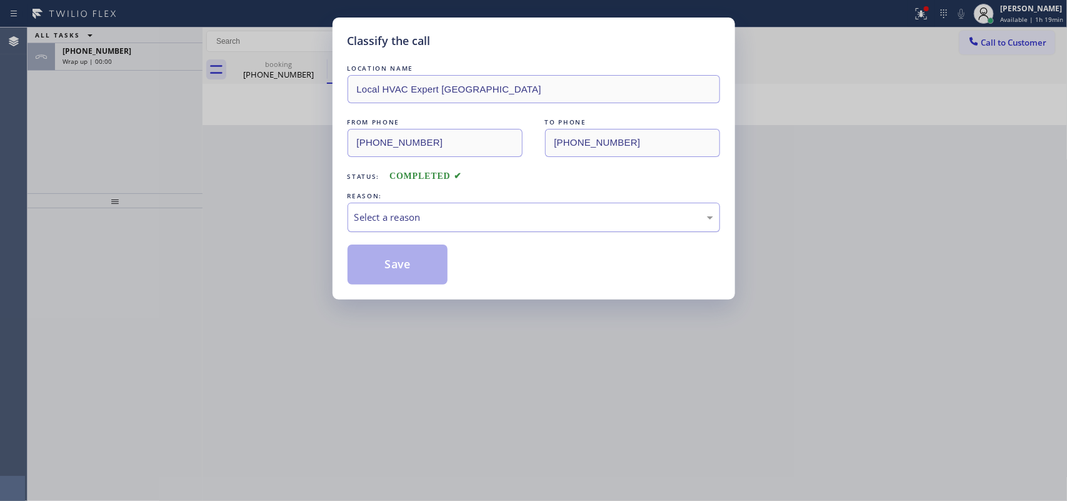
click at [434, 221] on div "Select a reason" at bounding box center [533, 217] width 359 height 14
click at [389, 263] on button "Save" at bounding box center [397, 264] width 101 height 40
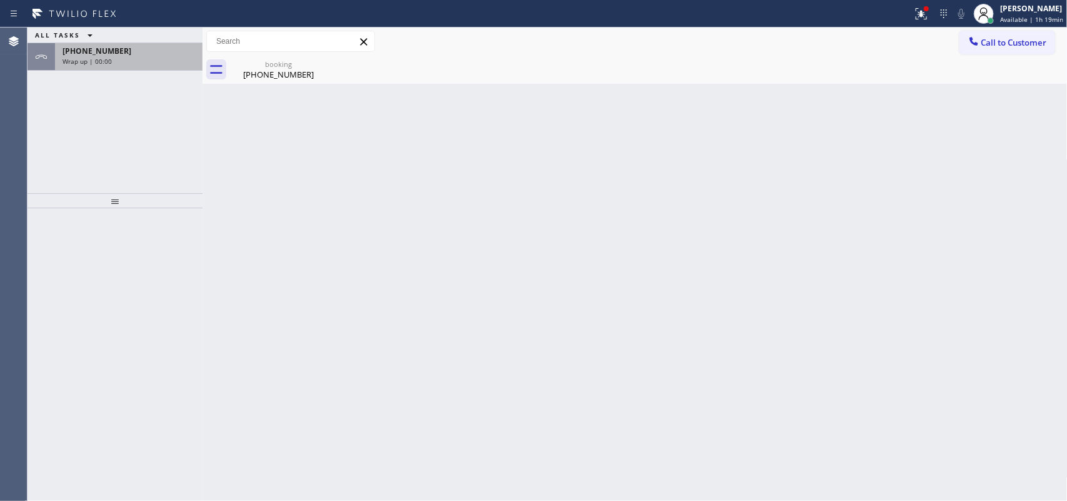
click at [126, 58] on div "Wrap up | 00:00" at bounding box center [128, 61] width 132 height 9
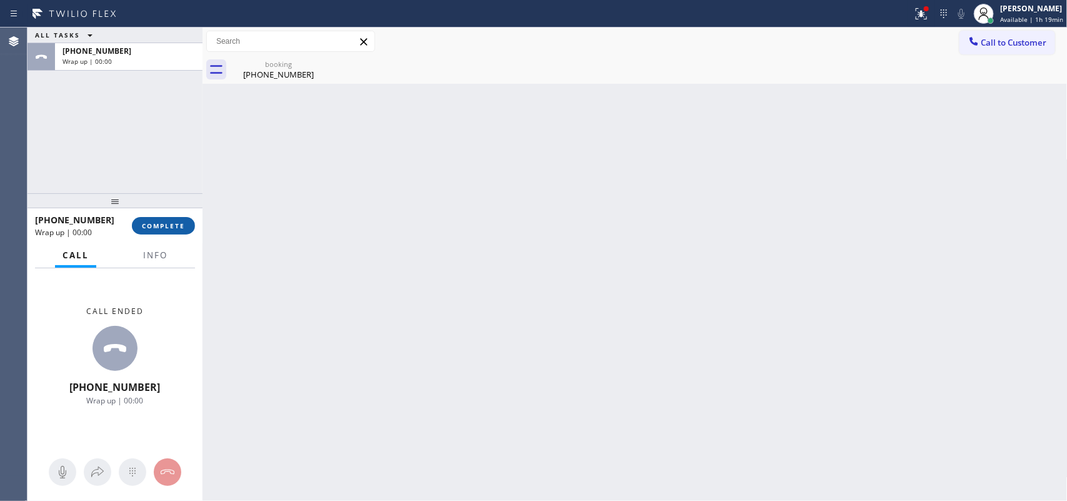
click at [169, 225] on span "COMPLETE" at bounding box center [163, 225] width 43 height 9
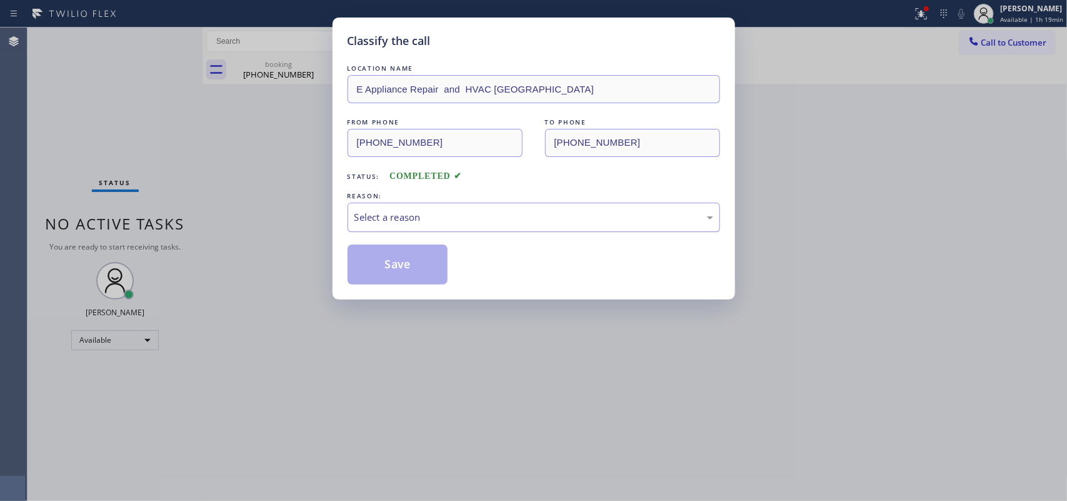
click at [520, 217] on div "Select a reason" at bounding box center [533, 217] width 359 height 14
click at [392, 253] on button "Save" at bounding box center [397, 264] width 101 height 40
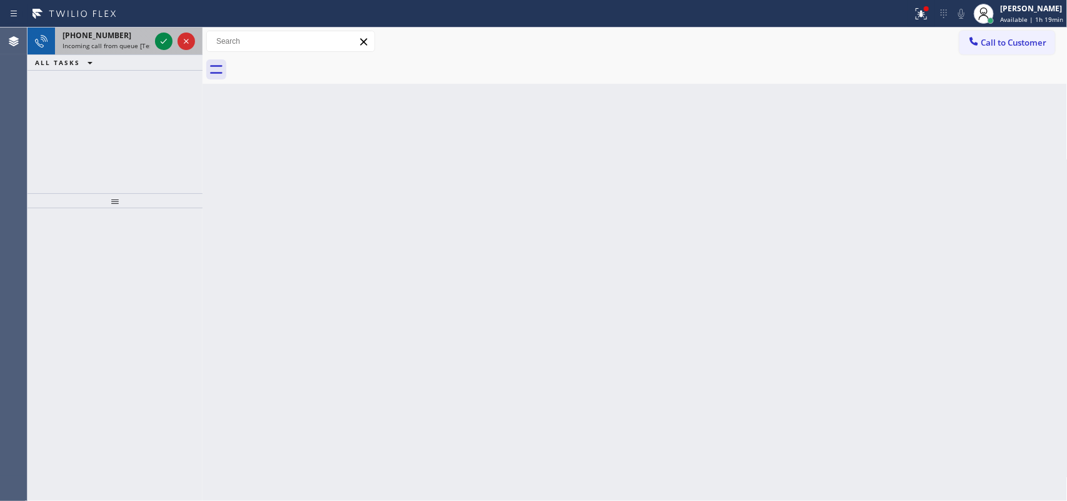
click at [103, 39] on span "[PHONE_NUMBER]" at bounding box center [96, 35] width 69 height 11
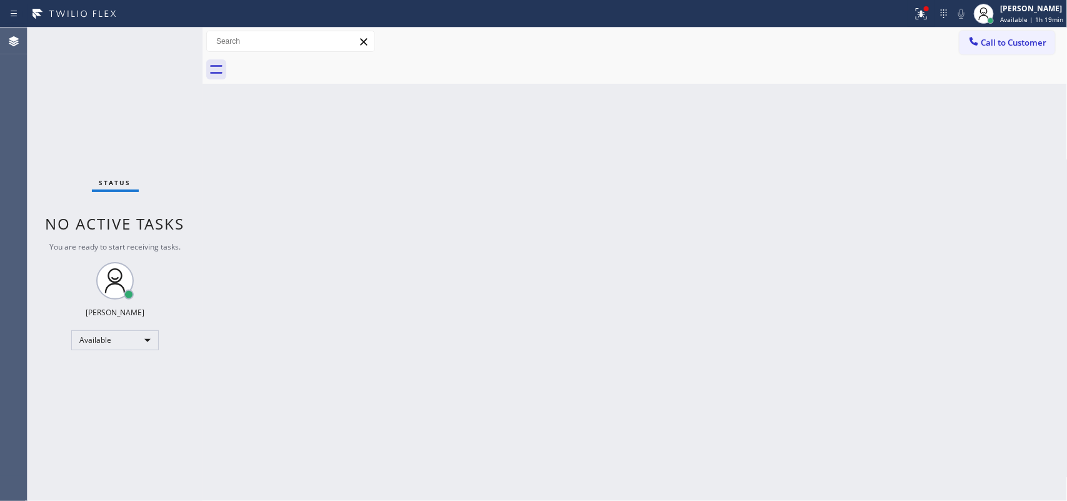
click at [153, 254] on div "Status No active tasks You are ready to start receiving tasks. [PERSON_NAME] Av…" at bounding box center [114, 263] width 175 height 473
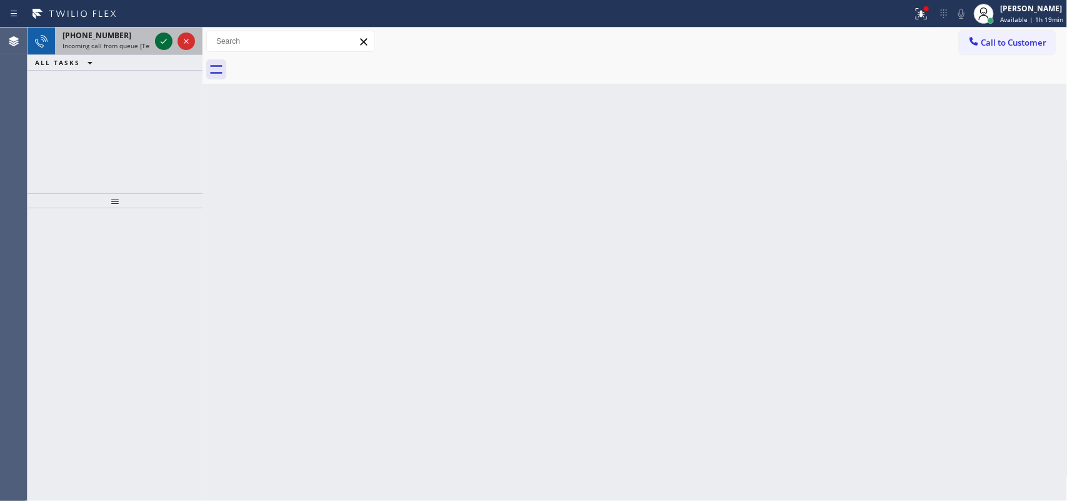
click at [162, 42] on icon at bounding box center [163, 41] width 15 height 15
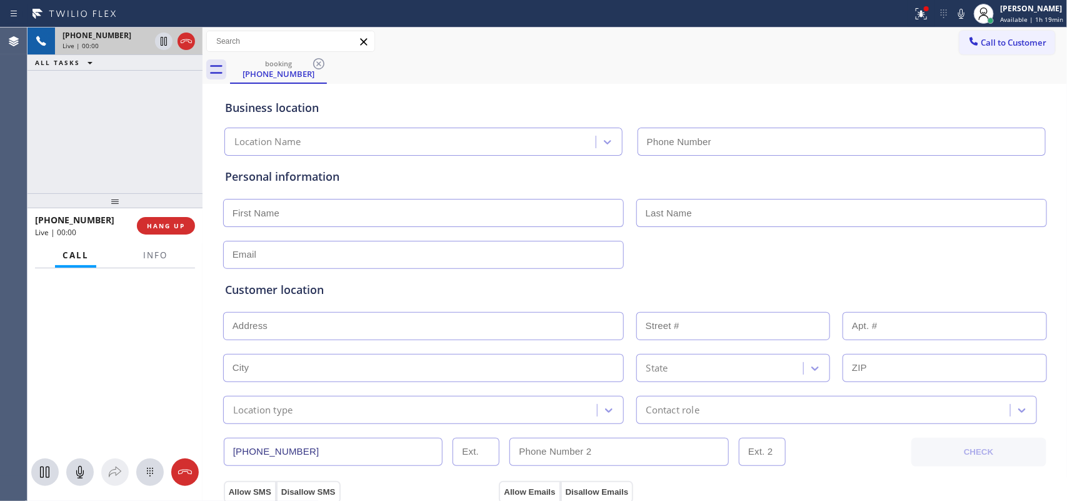
type input "(408) 741-9140"
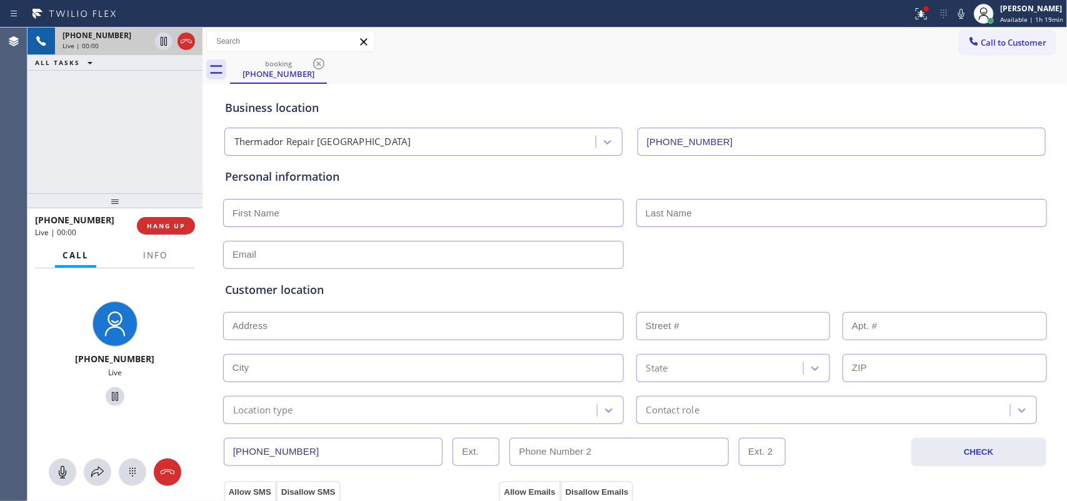
click at [417, 101] on div "Business location" at bounding box center [635, 107] width 820 height 17
click at [154, 254] on span "Info" at bounding box center [155, 254] width 24 height 11
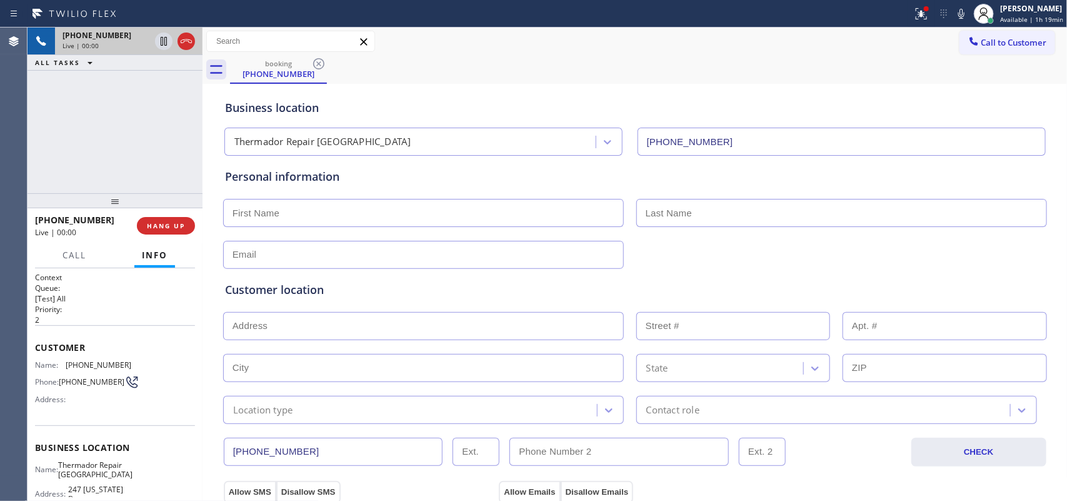
scroll to position [148, 0]
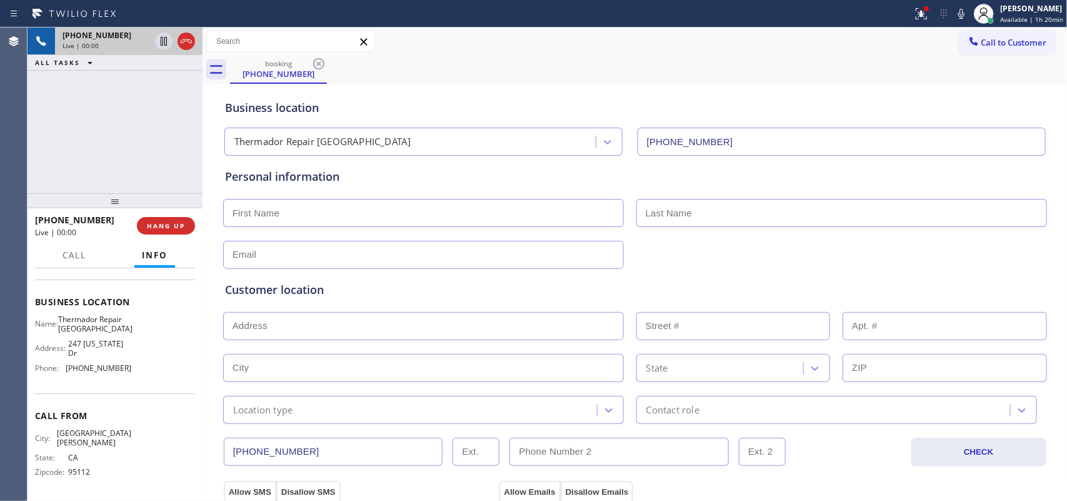
click at [133, 388] on div "Business location Name: Thermador Repair San Mateo Address: 247 California Dr P…" at bounding box center [115, 336] width 160 height 114
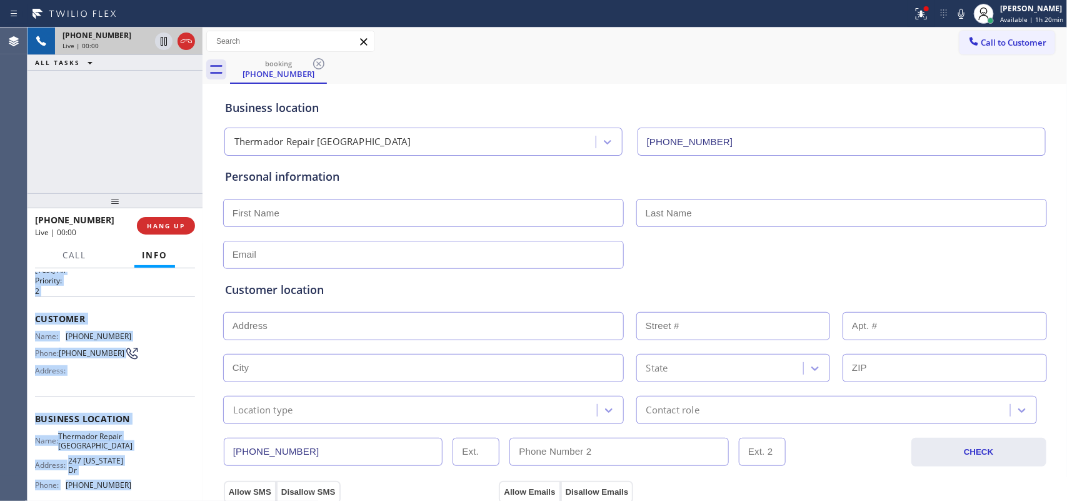
scroll to position [0, 0]
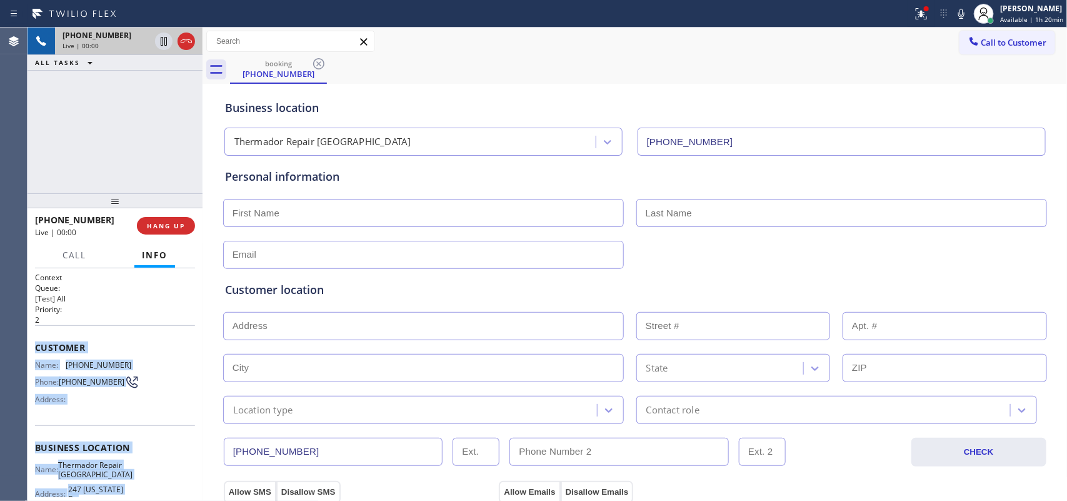
drag, startPoint x: 134, startPoint y: 386, endPoint x: 34, endPoint y: 347, distance: 107.5
click at [35, 347] on div "Context Queue: [Test] All Priority: 2 Customer Name: (408) 561-7916 Phone: (408…" at bounding box center [115, 457] width 160 height 371
copy div "Customer Name: (408) 561-7916 Phone: (408) 561-7916 Address: Business location …"
click at [164, 81] on icon at bounding box center [163, 84] width 15 height 15
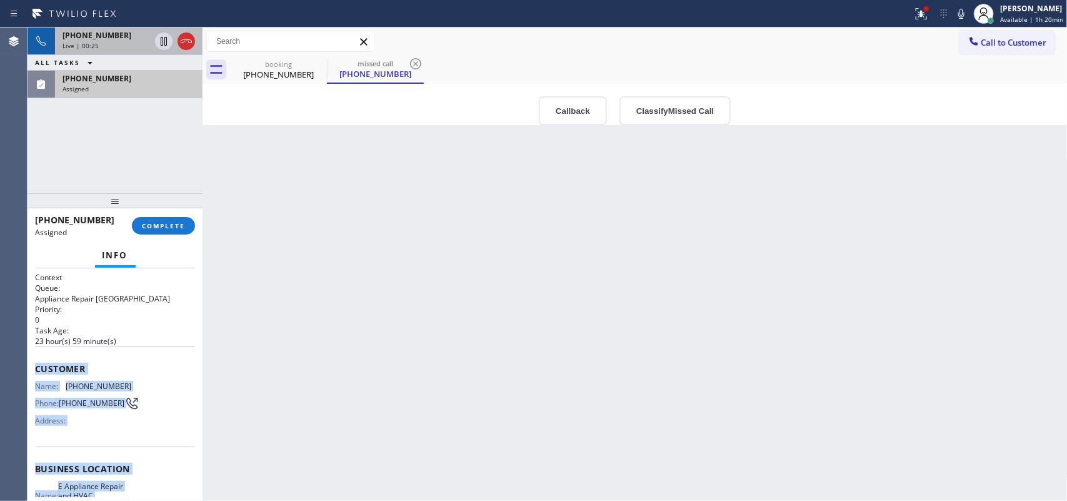
scroll to position [158, 0]
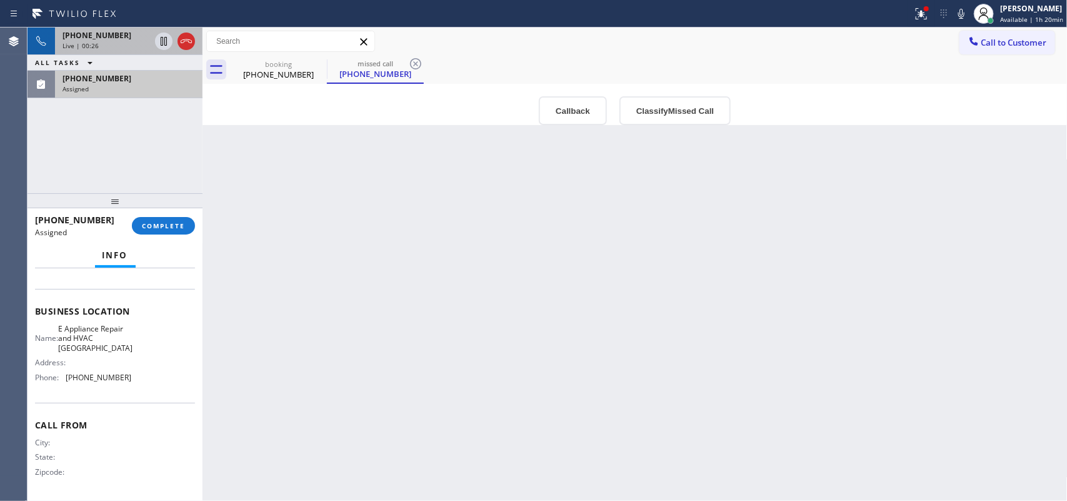
click at [141, 394] on div "Business location Name: E Appliance Repair and HVAC La Mesa Address: Phone: (61…" at bounding box center [115, 346] width 160 height 114
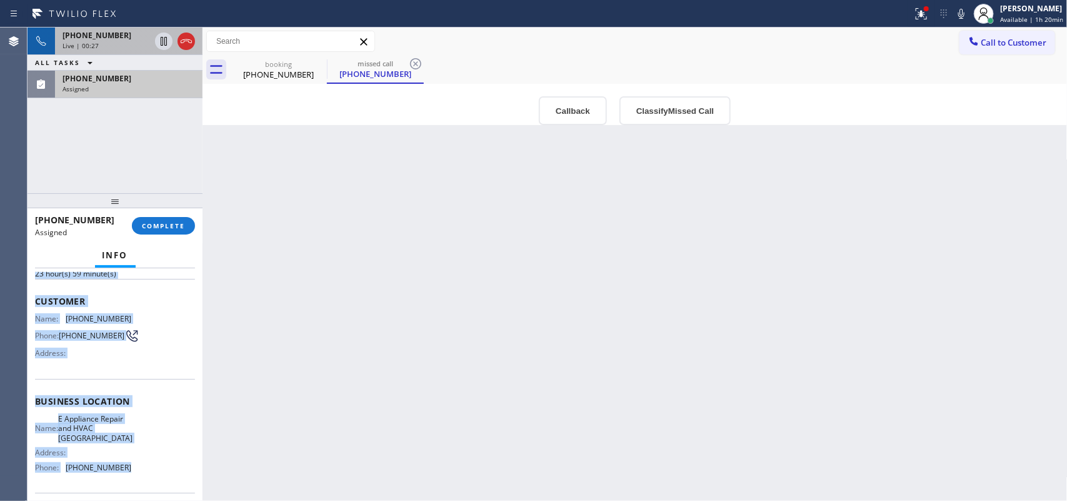
scroll to position [0, 0]
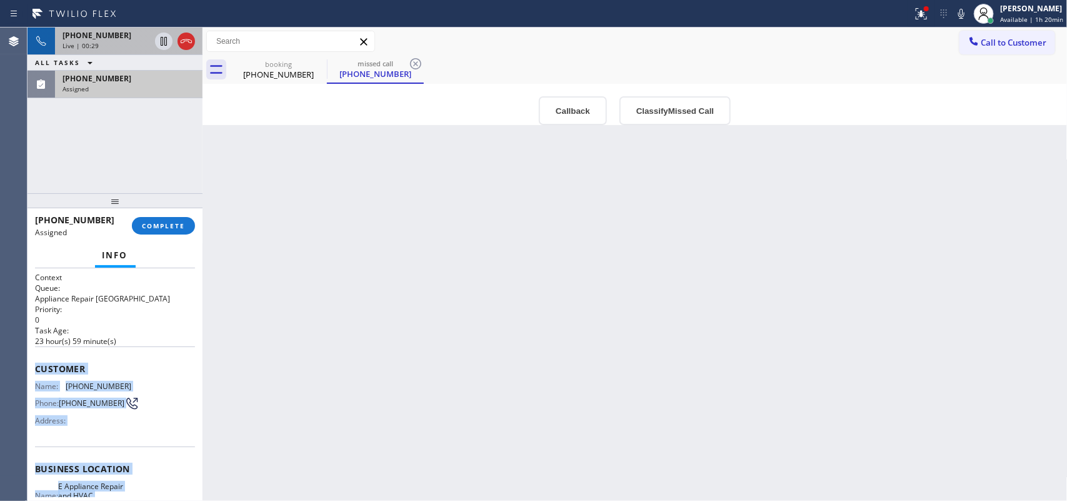
drag, startPoint x: 142, startPoint y: 392, endPoint x: 34, endPoint y: 364, distance: 111.3
click at [35, 364] on div "Context Queue: Appliance Repair High End Priority: 0 Task Age: 23 hour(s) 59 mi…" at bounding box center [115, 463] width 160 height 383
copy div "Customer Name: (619) 324-1624 Phone: (619) 324-1624 Address: Business location …"
click at [642, 111] on button "Classify Missed Call" at bounding box center [674, 110] width 111 height 29
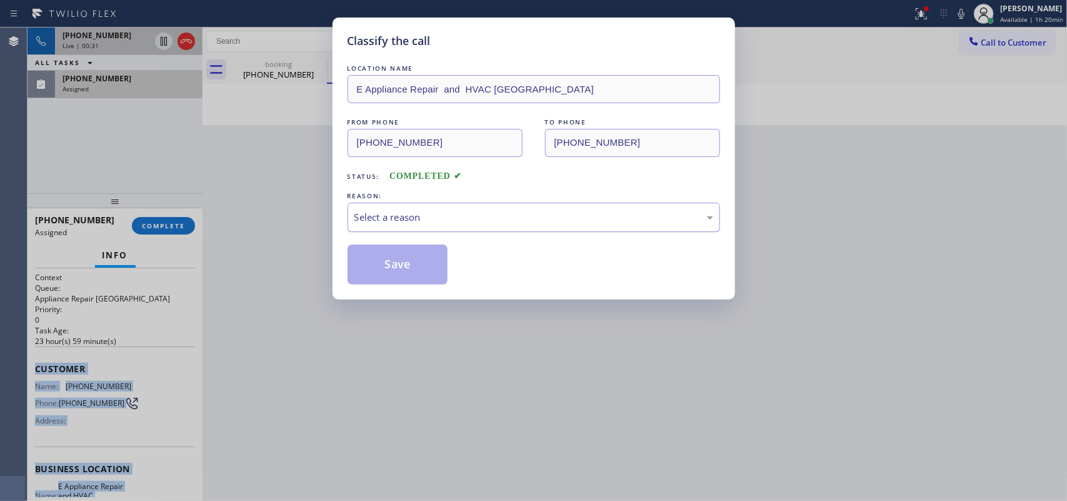
click at [537, 223] on div "Select a reason" at bounding box center [533, 217] width 359 height 14
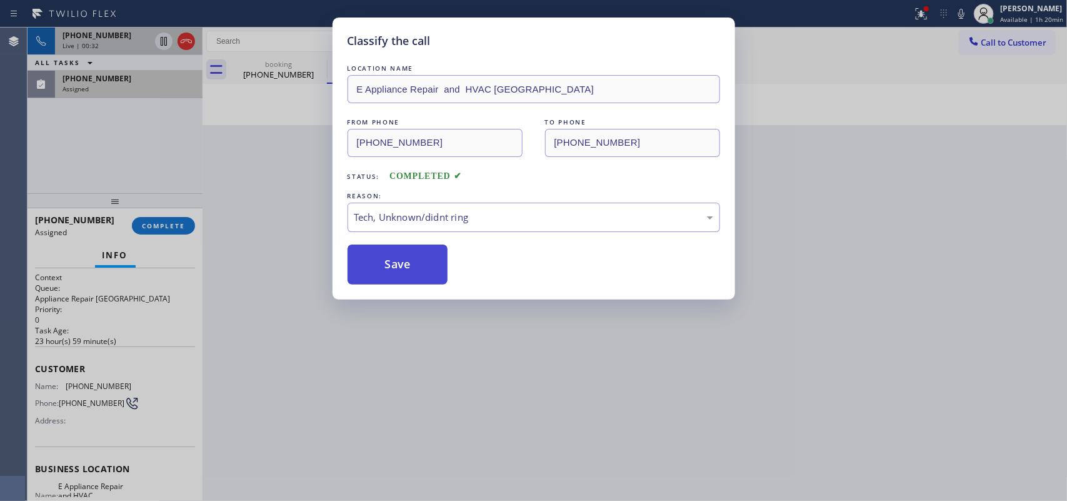
click at [412, 261] on button "Save" at bounding box center [397, 264] width 101 height 40
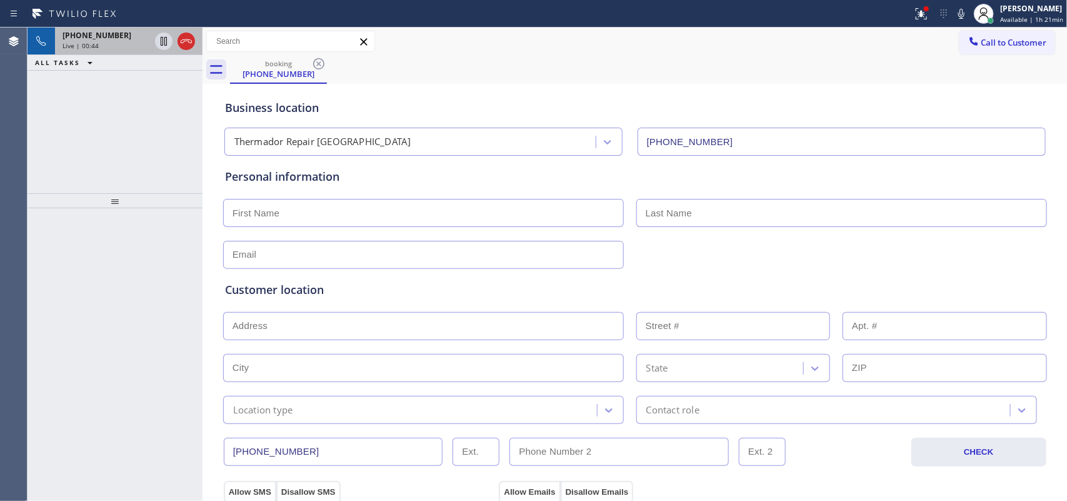
click at [117, 41] on div "Live | 00:44" at bounding box center [105, 45] width 87 height 9
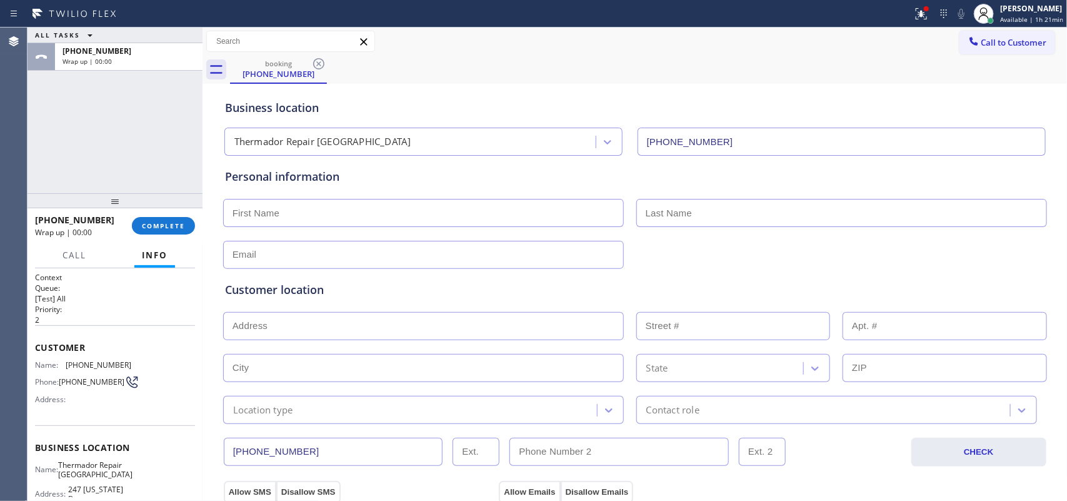
click at [178, 239] on div "+14085617916 Wrap up | 00:00 COMPLETE" at bounding box center [115, 225] width 160 height 32
click at [179, 229] on span "COMPLETE" at bounding box center [163, 225] width 43 height 9
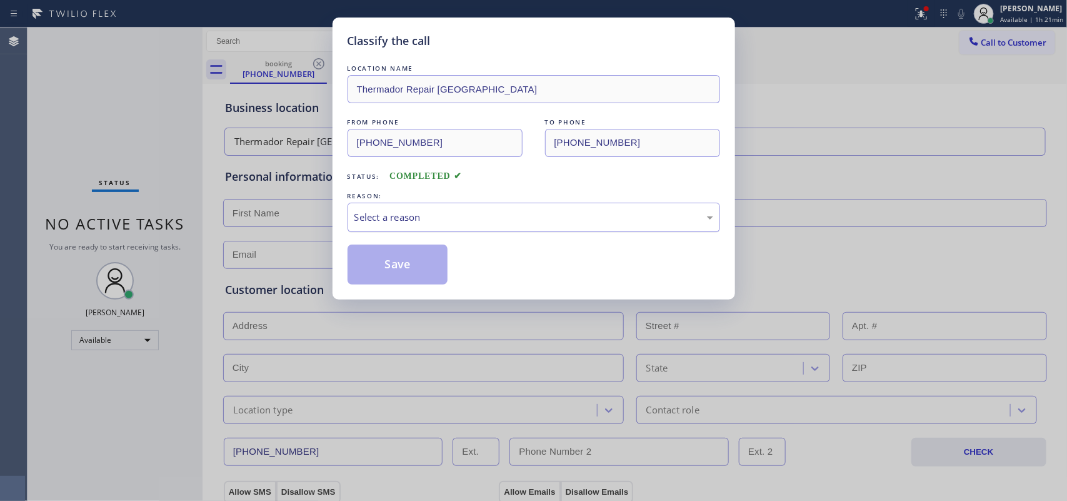
click at [461, 221] on div "Select a reason" at bounding box center [533, 217] width 359 height 14
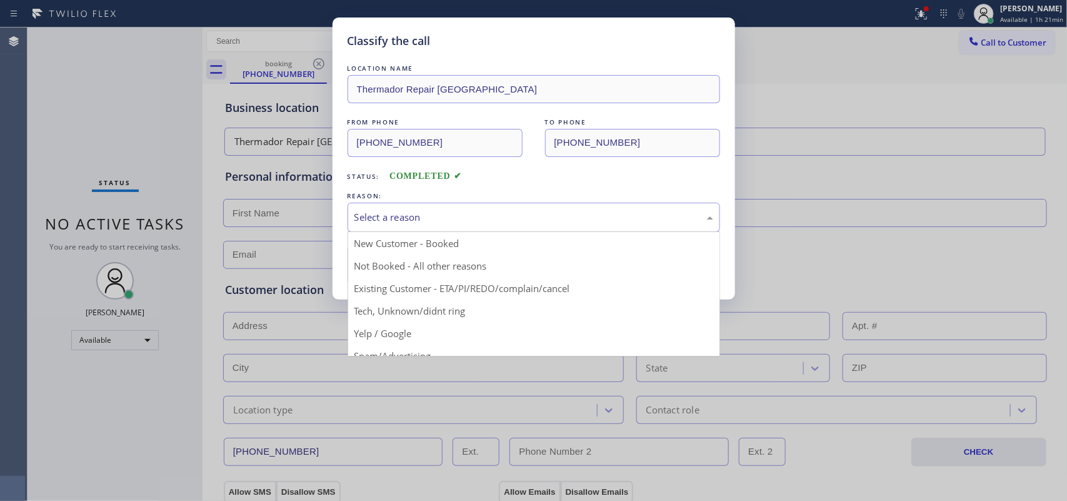
drag, startPoint x: 414, startPoint y: 316, endPoint x: 414, endPoint y: 301, distance: 15.0
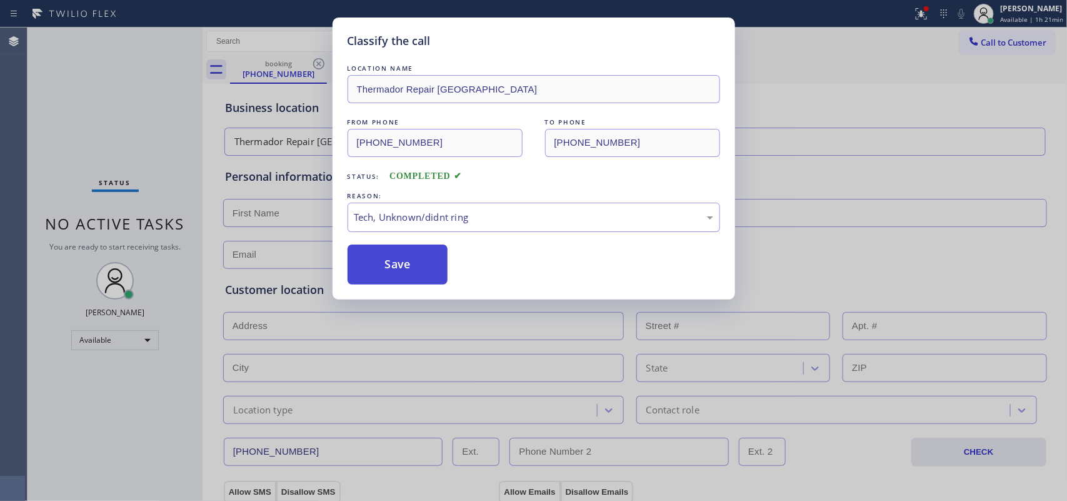
click at [395, 257] on button "Save" at bounding box center [397, 264] width 101 height 40
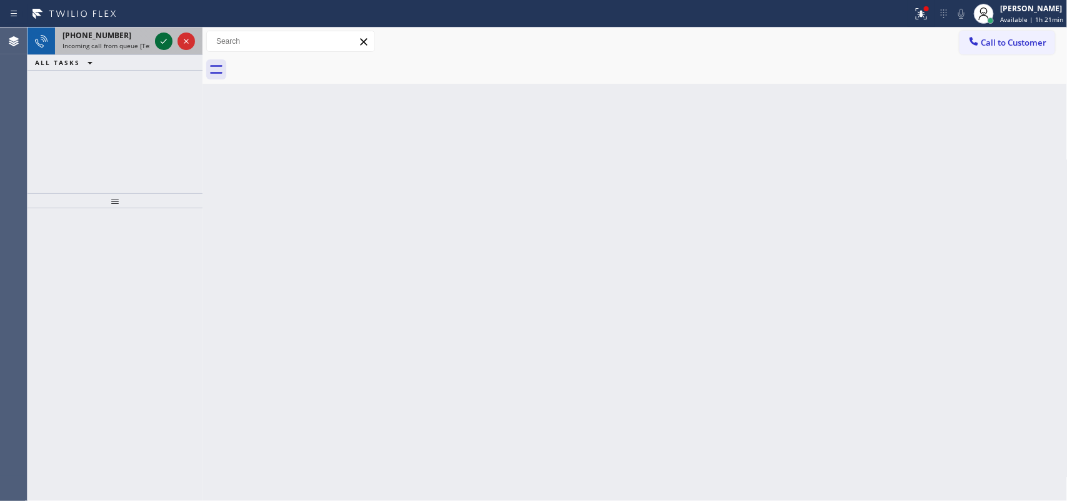
click at [161, 39] on icon at bounding box center [163, 41] width 15 height 15
click at [161, 42] on icon at bounding box center [163, 41] width 15 height 15
click at [163, 42] on icon at bounding box center [164, 41] width 6 height 5
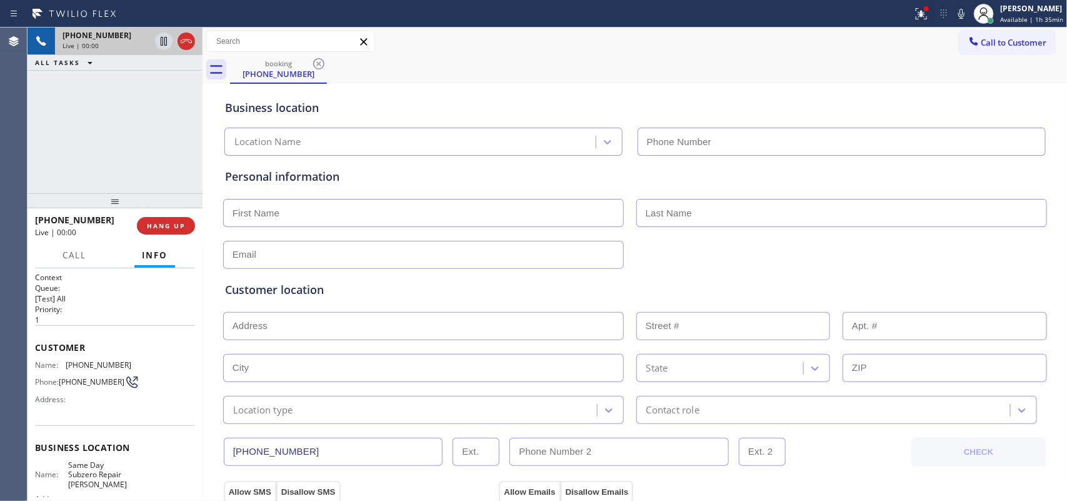
type input "(240) 407-1963"
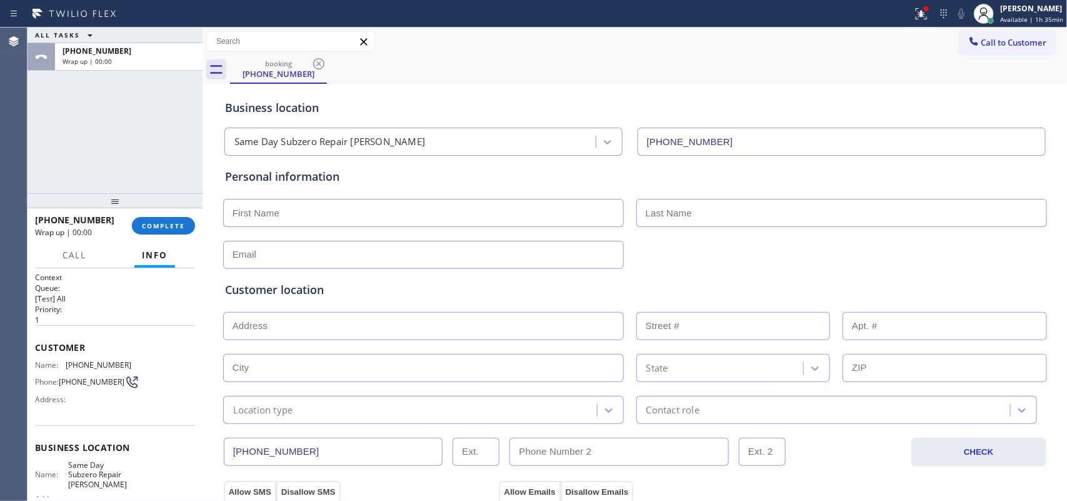
click at [170, 222] on span "COMPLETE" at bounding box center [163, 225] width 43 height 9
click at [164, 216] on div "+13374584114 Wrap up | 00:00 COMPLETE" at bounding box center [115, 225] width 160 height 32
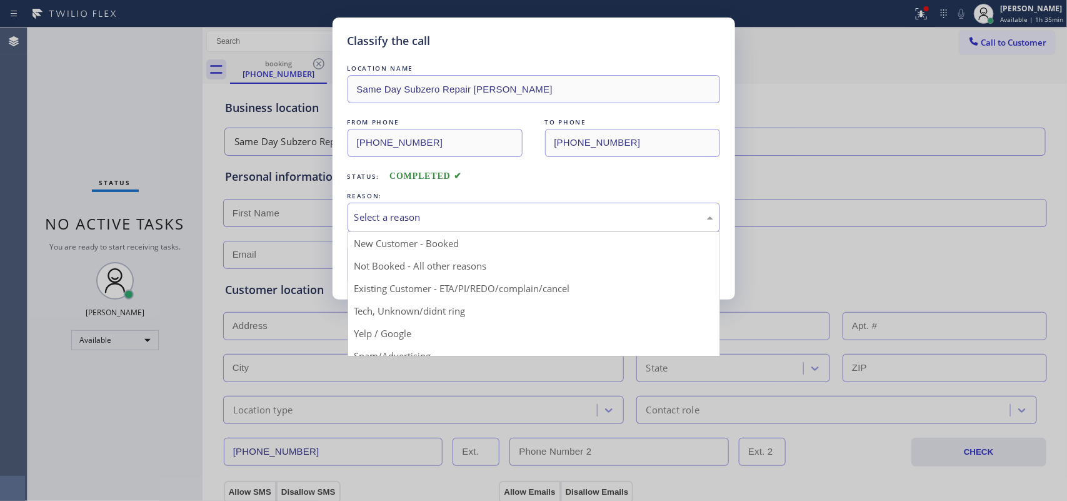
click at [413, 222] on div "Select a reason" at bounding box center [533, 217] width 359 height 14
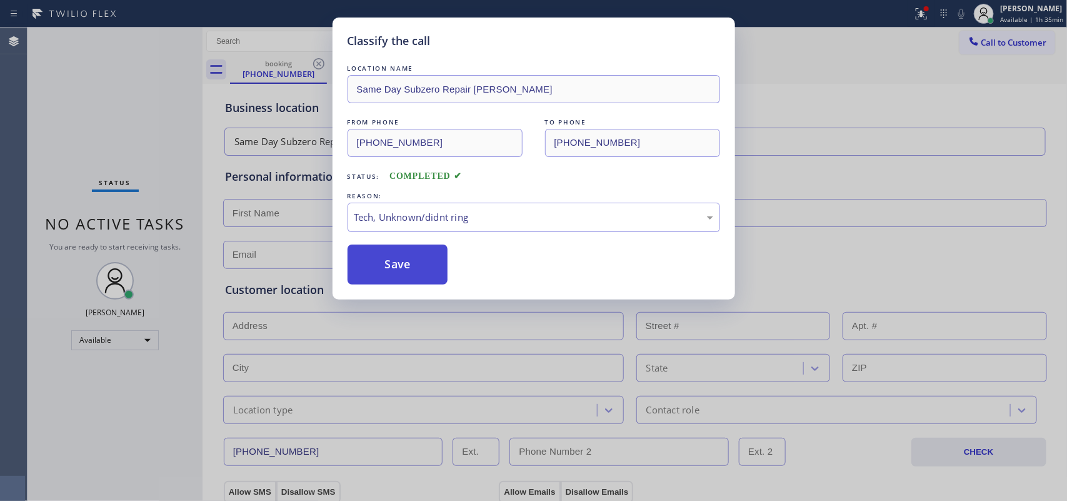
click at [409, 276] on button "Save" at bounding box center [397, 264] width 101 height 40
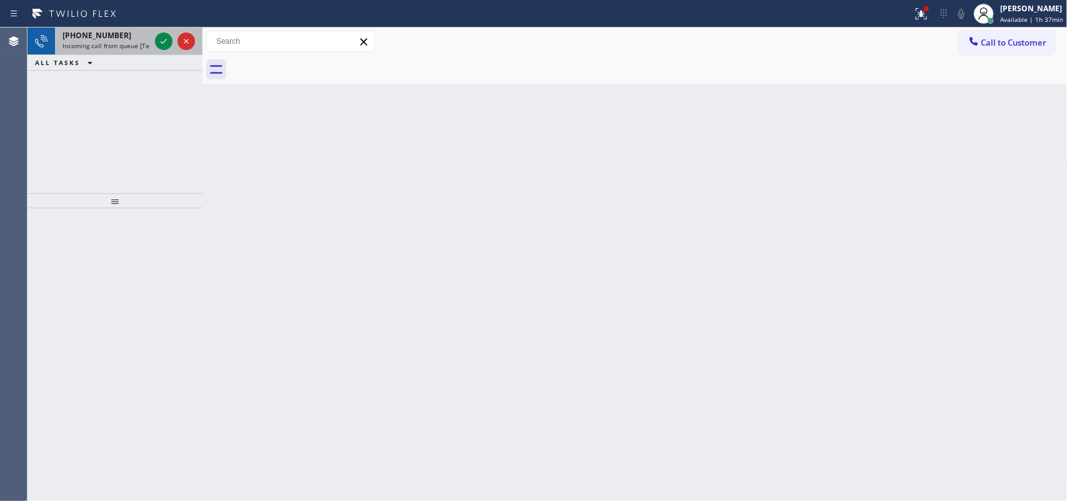
click at [157, 32] on div at bounding box center [174, 40] width 45 height 27
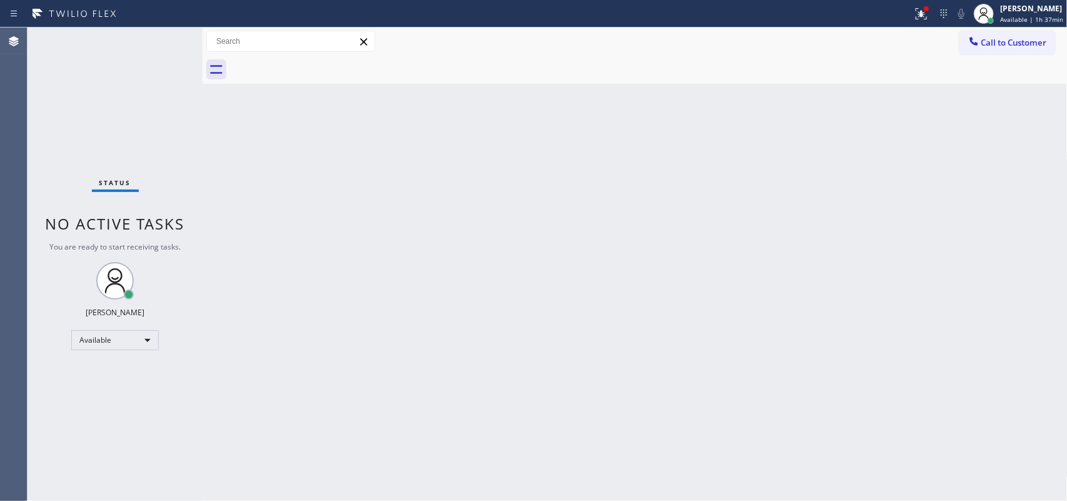
click at [159, 37] on div "Status No active tasks You are ready to start receiving tasks. [PERSON_NAME] Av…" at bounding box center [114, 263] width 175 height 473
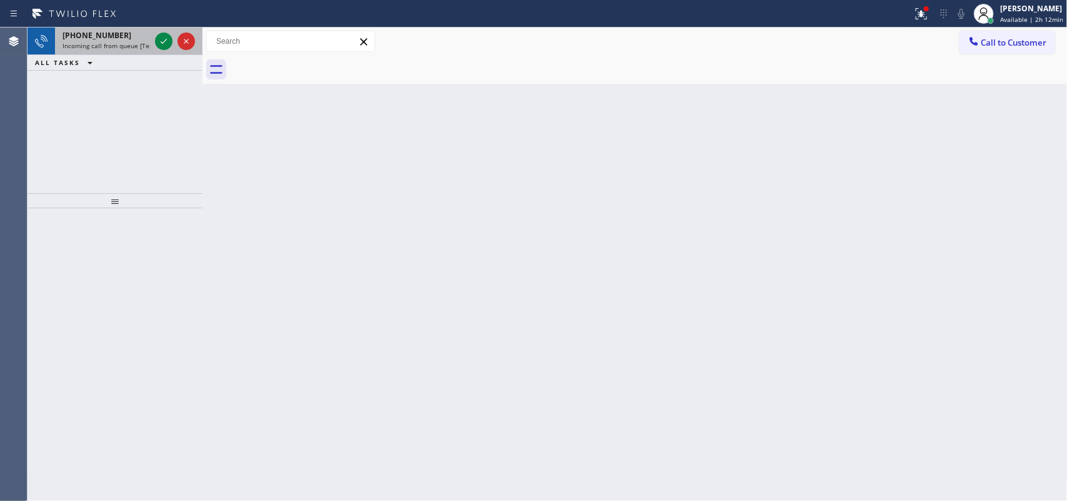
click at [144, 39] on div "+18184146319" at bounding box center [105, 35] width 87 height 11
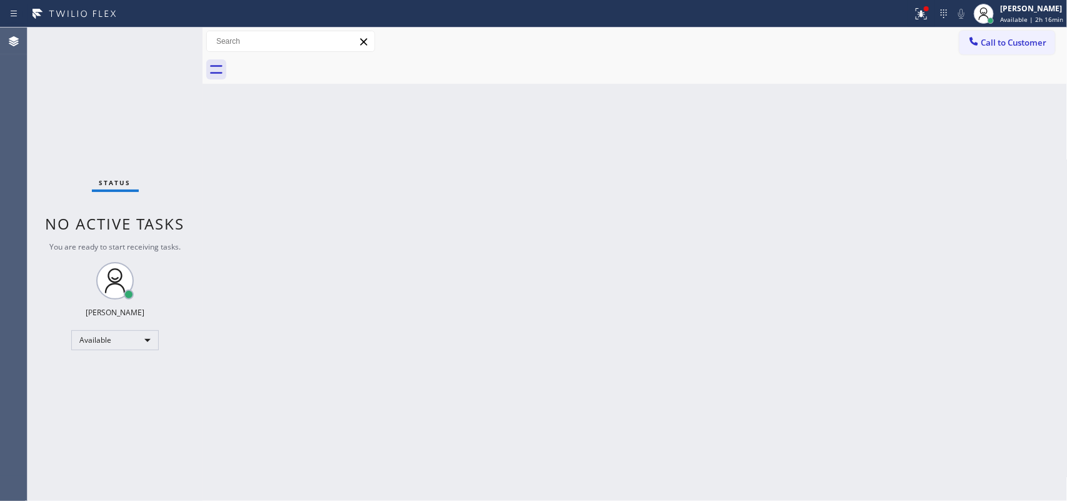
drag, startPoint x: 161, startPoint y: 33, endPoint x: 169, endPoint y: 41, distance: 11.1
click at [169, 41] on div "Status No active tasks You are ready to start receiving tasks. [PERSON_NAME] Av…" at bounding box center [114, 263] width 175 height 473
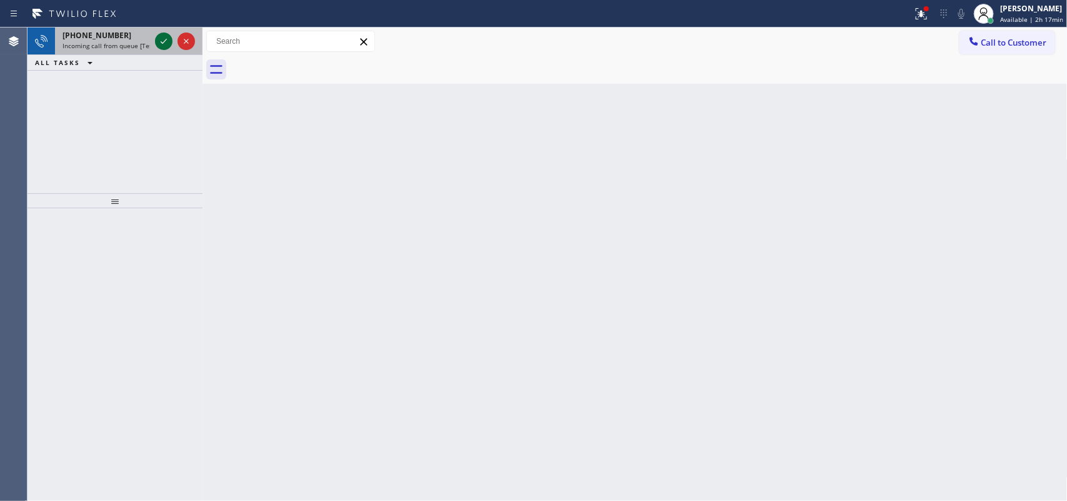
click at [159, 35] on icon at bounding box center [163, 41] width 15 height 15
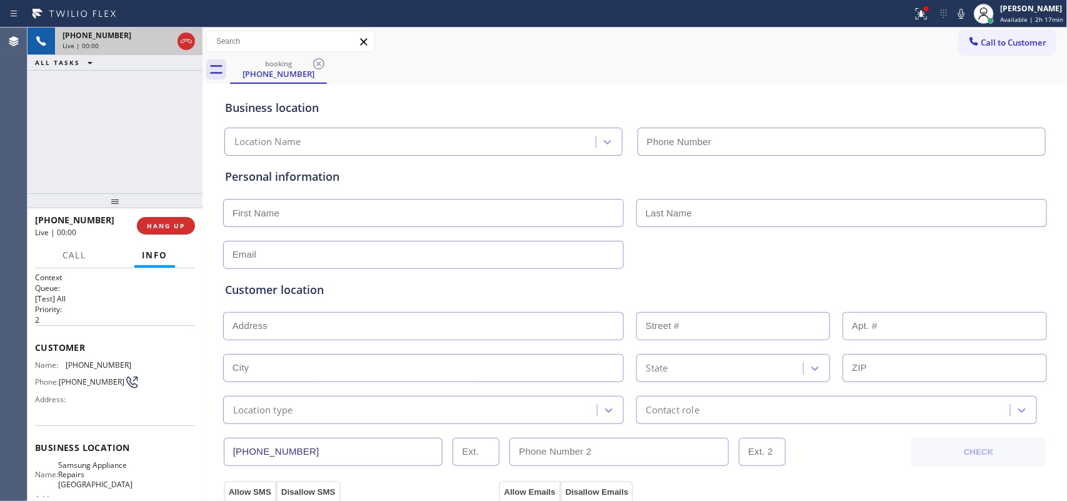
type input "(415) 480-7108"
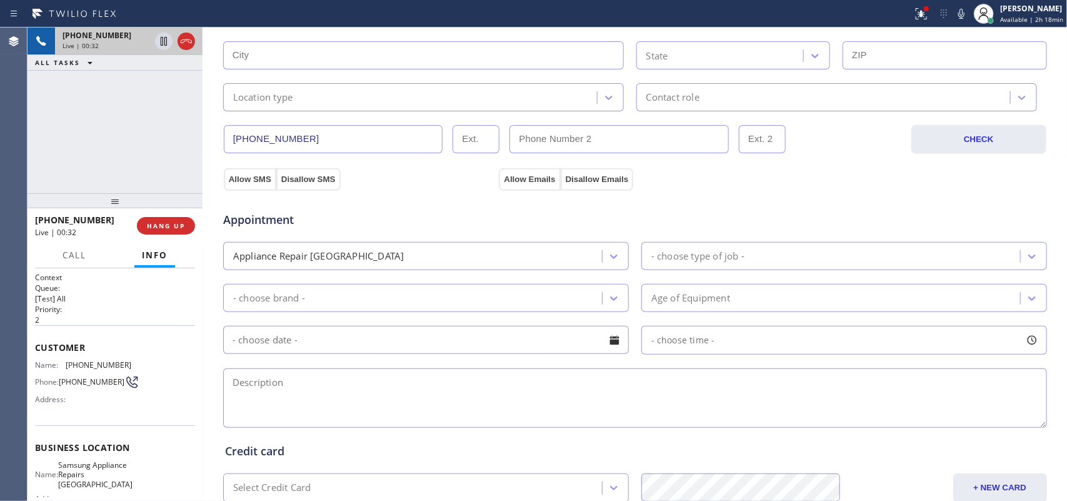
scroll to position [470, 0]
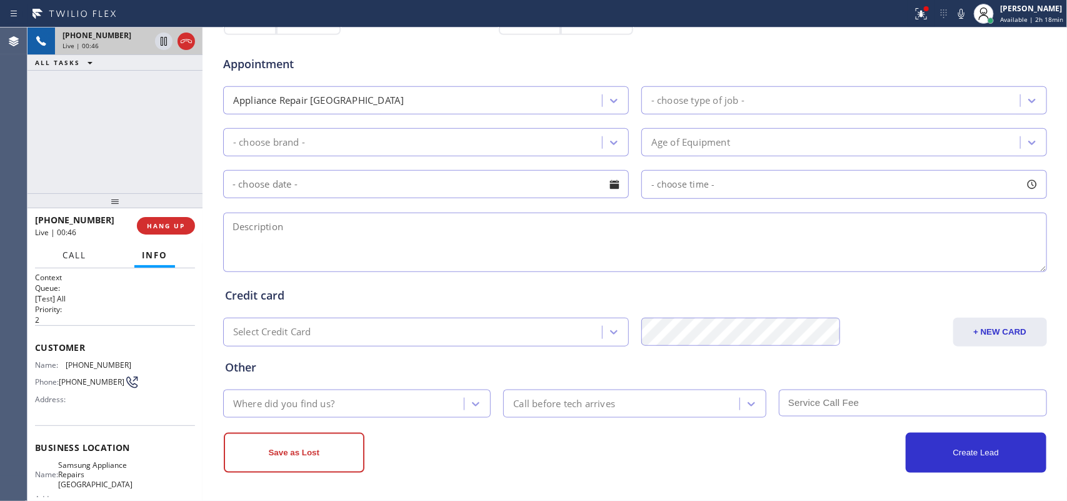
click at [85, 251] on span "Call" at bounding box center [74, 254] width 24 height 11
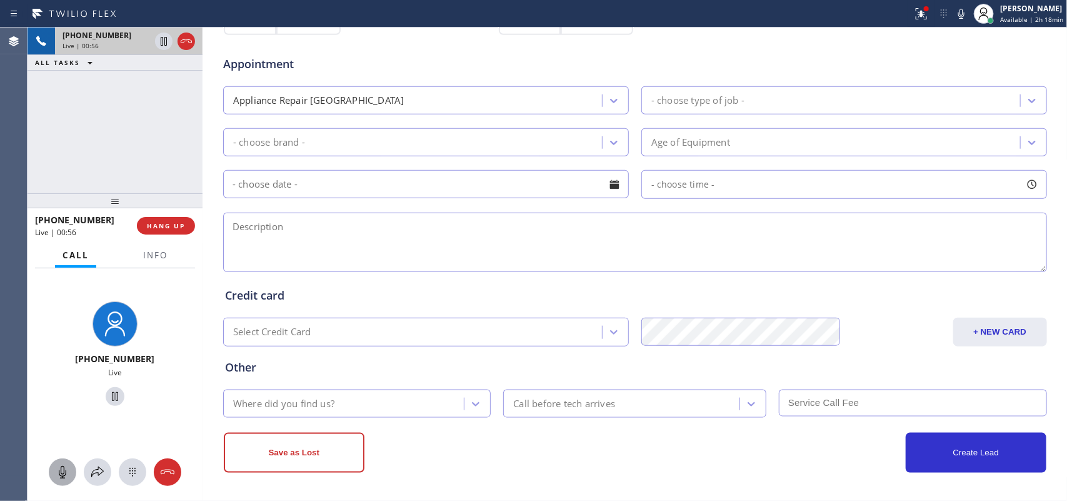
click at [67, 469] on icon at bounding box center [62, 471] width 15 height 15
click at [109, 392] on icon at bounding box center [114, 396] width 15 height 15
drag, startPoint x: 57, startPoint y: 472, endPoint x: 103, endPoint y: 409, distance: 77.4
click at [58, 470] on icon at bounding box center [62, 471] width 15 height 15
click at [111, 392] on icon at bounding box center [115, 396] width 9 height 9
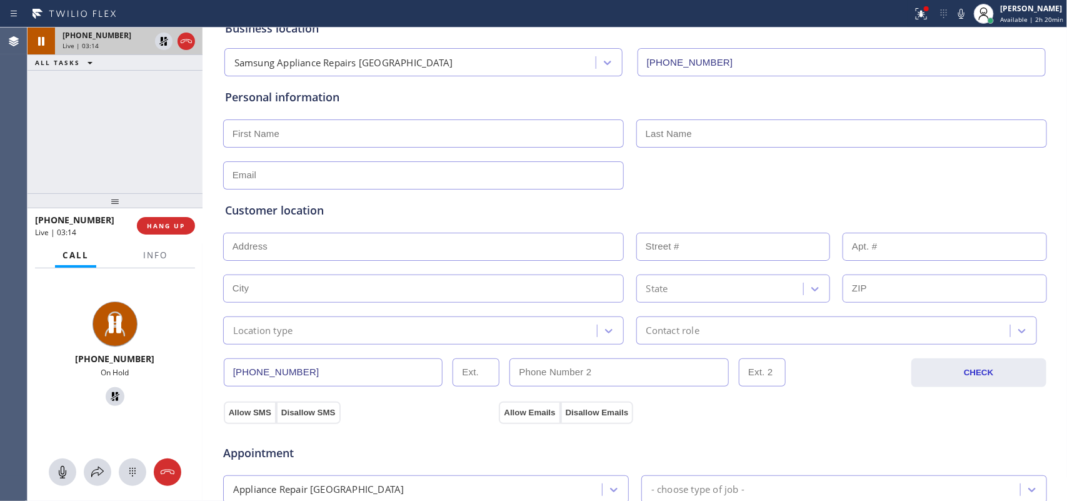
scroll to position [0, 0]
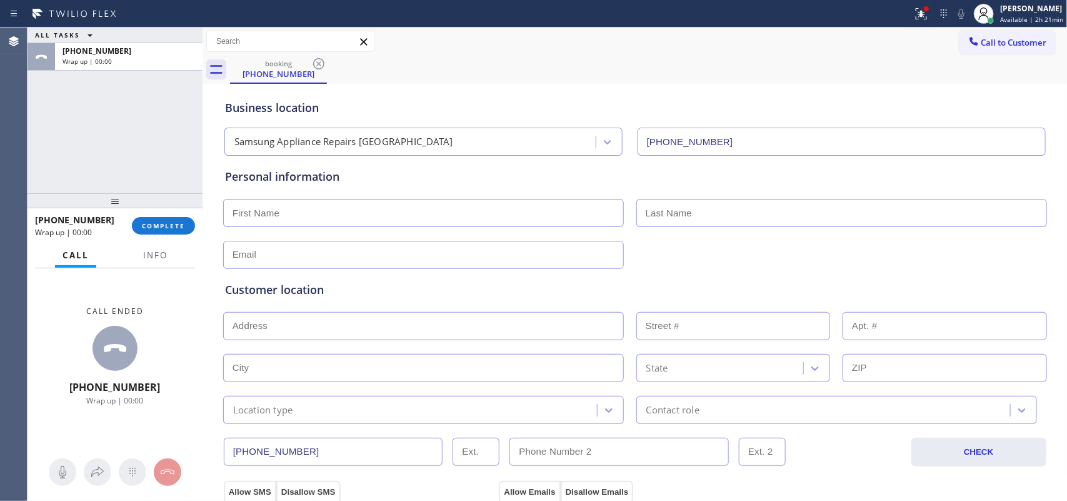
click at [425, 217] on input "text" at bounding box center [423, 213] width 401 height 28
type input "Miss"
type input "Christie"
click at [367, 253] on input "text" at bounding box center [423, 255] width 401 height 28
type input "no@gmai.com"
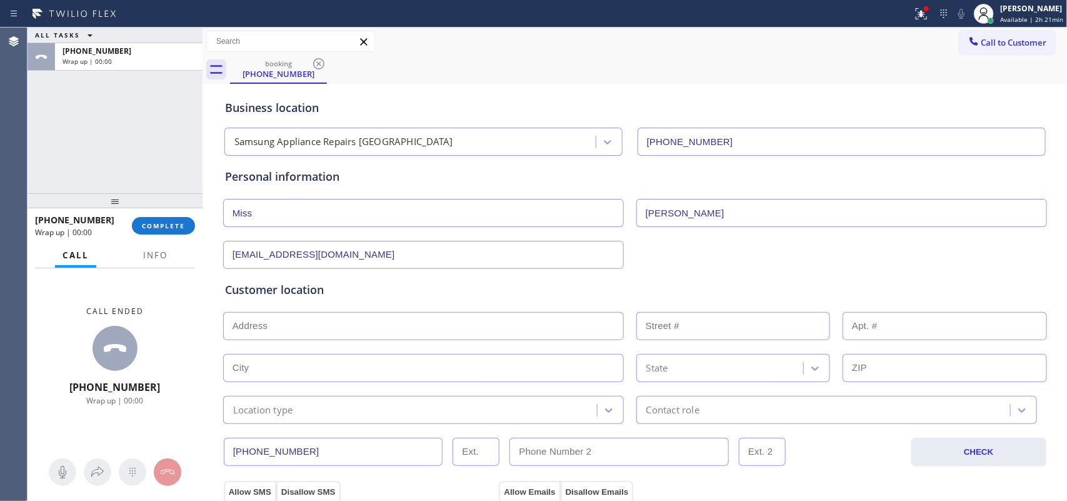
click at [367, 331] on input "text" at bounding box center [423, 326] width 401 height 28
click at [461, 326] on input "text" at bounding box center [423, 326] width 401 height 28
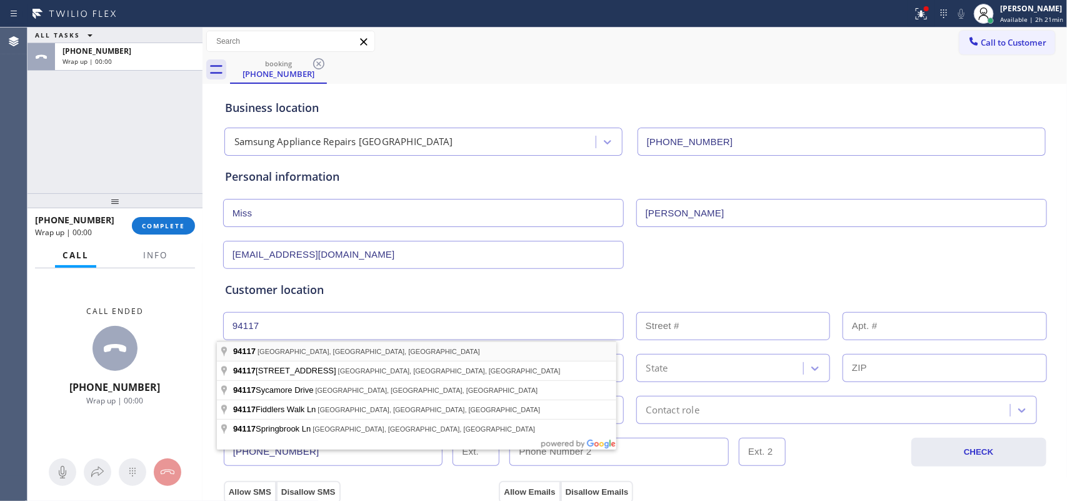
type input "San Francisco, CA 94117, USA"
type input "[GEOGRAPHIC_DATA]"
type input "94117"
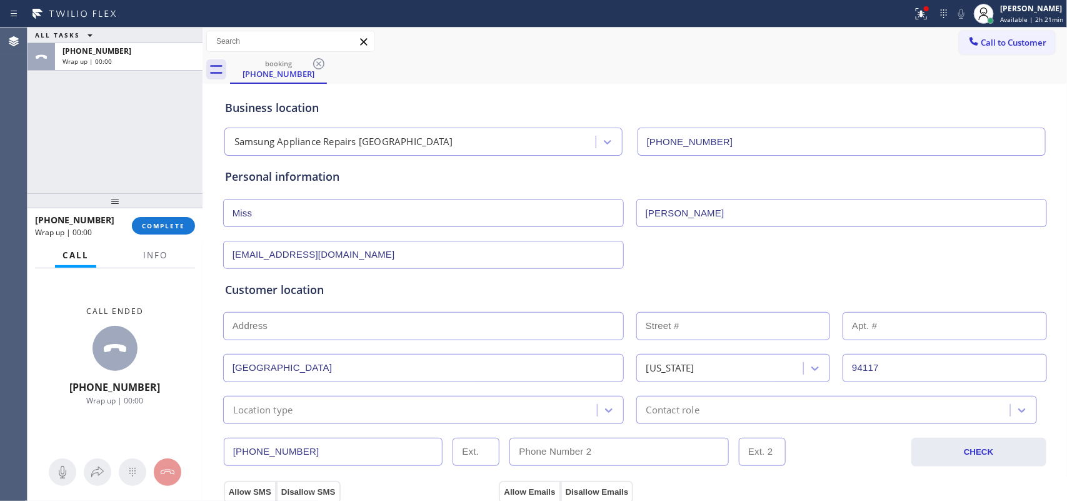
scroll to position [312, 0]
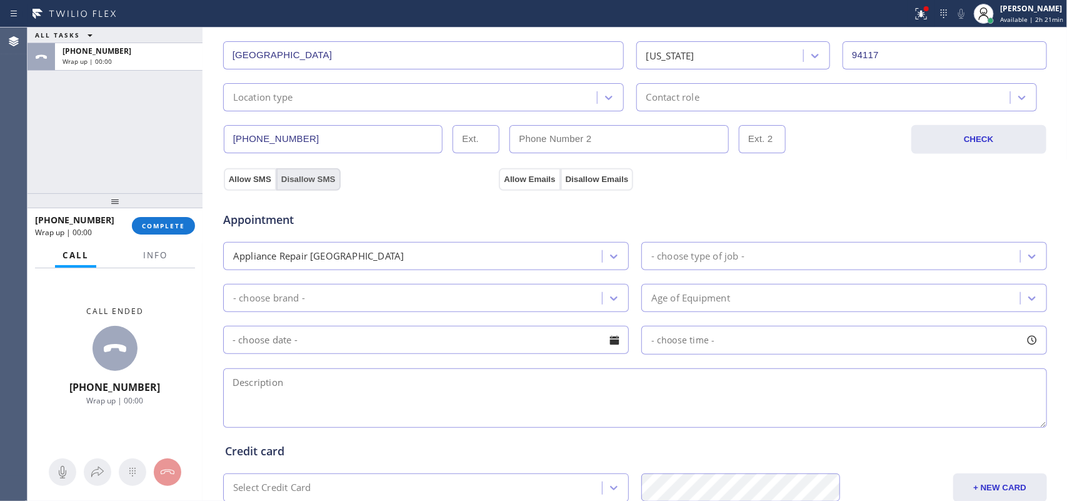
click at [317, 174] on button "Disallow SMS" at bounding box center [308, 179] width 64 height 22
click at [233, 177] on button "Allow SMS" at bounding box center [250, 179] width 52 height 22
click at [505, 176] on button "Allow Emails" at bounding box center [529, 179] width 61 height 22
click at [576, 267] on div "Appliance Repair [GEOGRAPHIC_DATA]" at bounding box center [414, 256] width 375 height 22
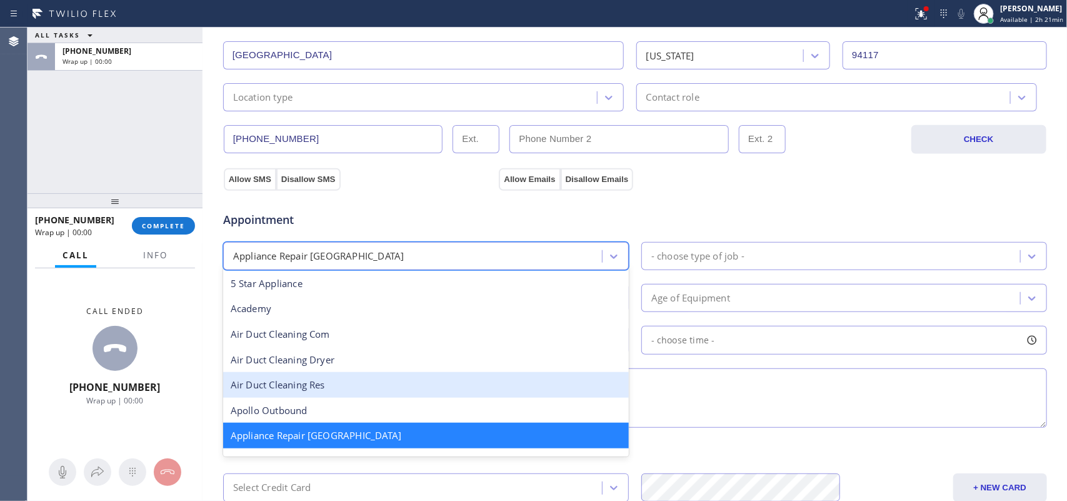
scroll to position [157, 0]
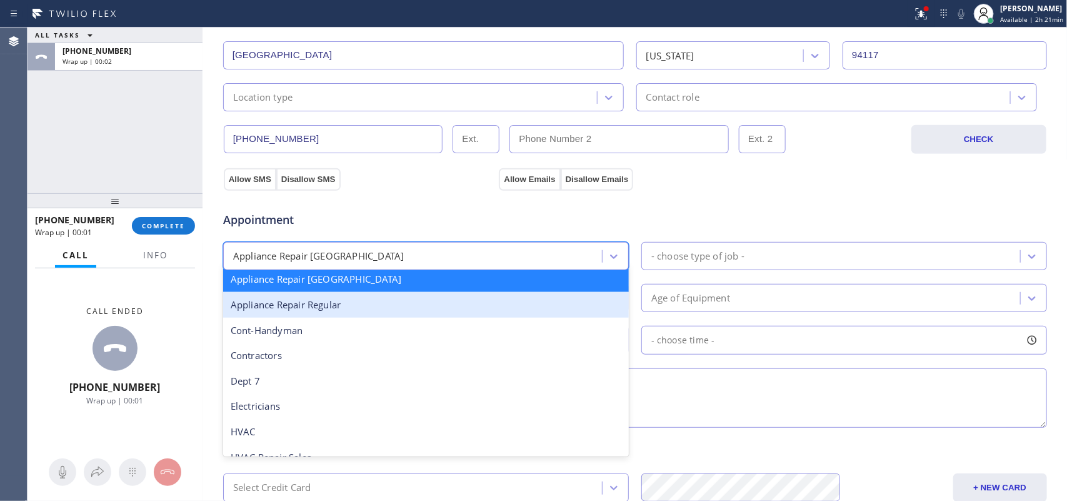
click at [449, 310] on div "Appliance Repair Regular" at bounding box center [426, 305] width 406 height 26
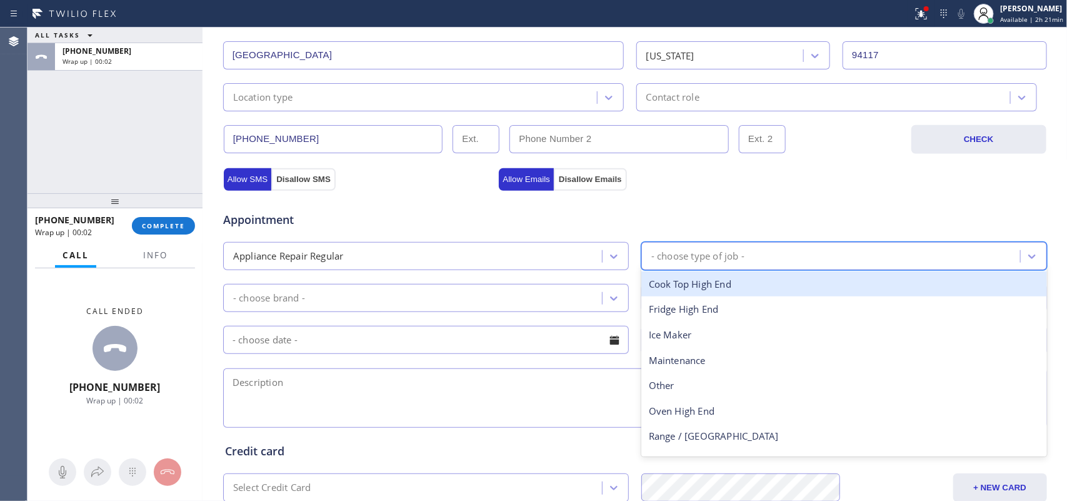
click at [678, 254] on div "- choose type of job -" at bounding box center [697, 256] width 93 height 14
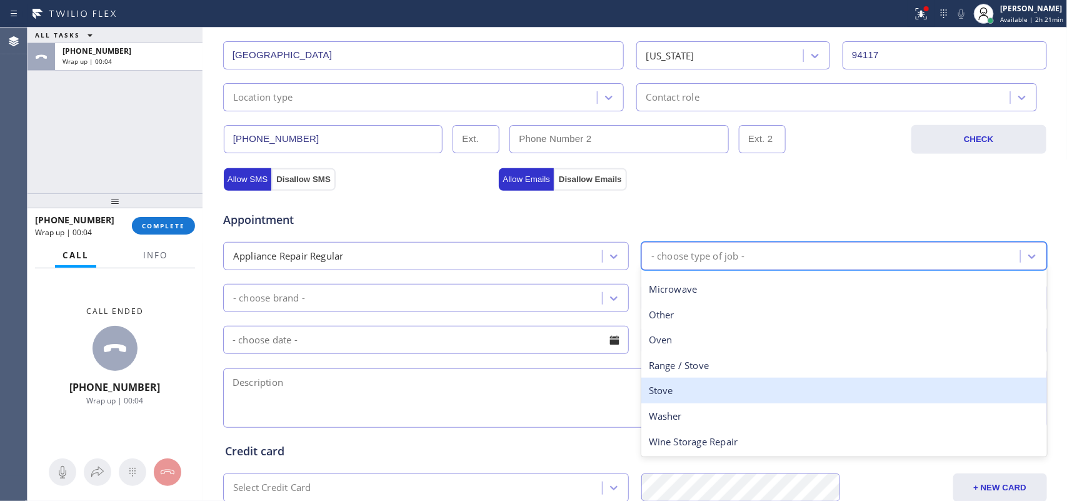
scroll to position [94, 0]
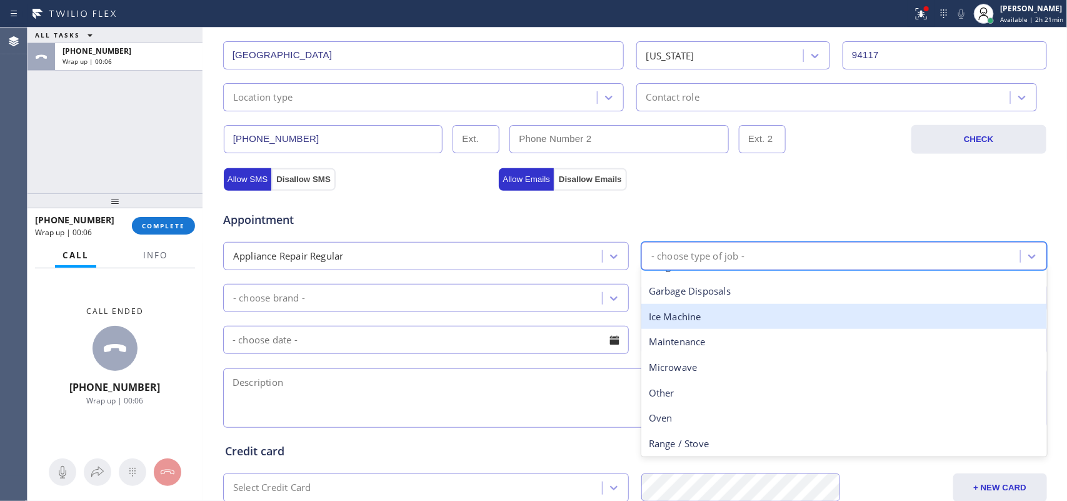
click at [686, 319] on div "Ice Machine" at bounding box center [844, 317] width 406 height 26
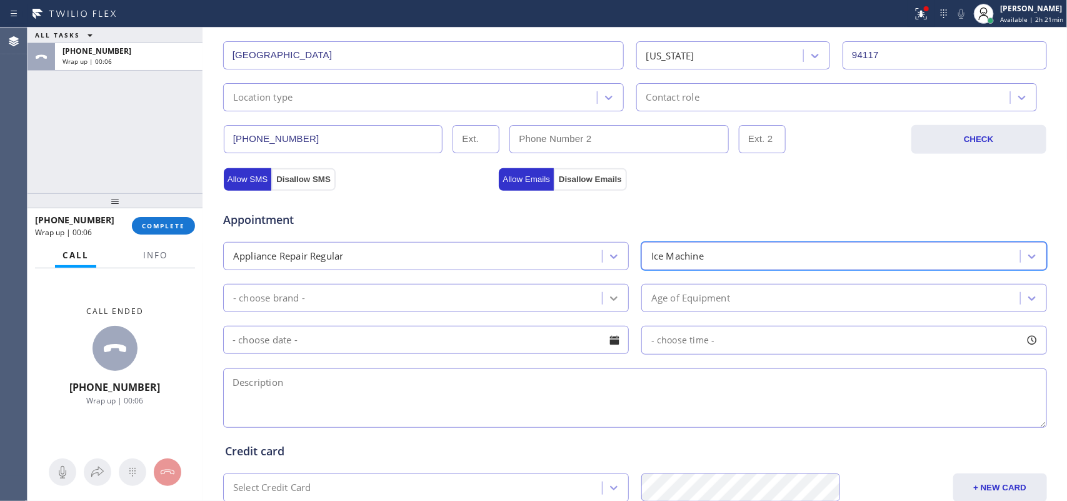
click at [602, 299] on div at bounding box center [613, 298] width 22 height 22
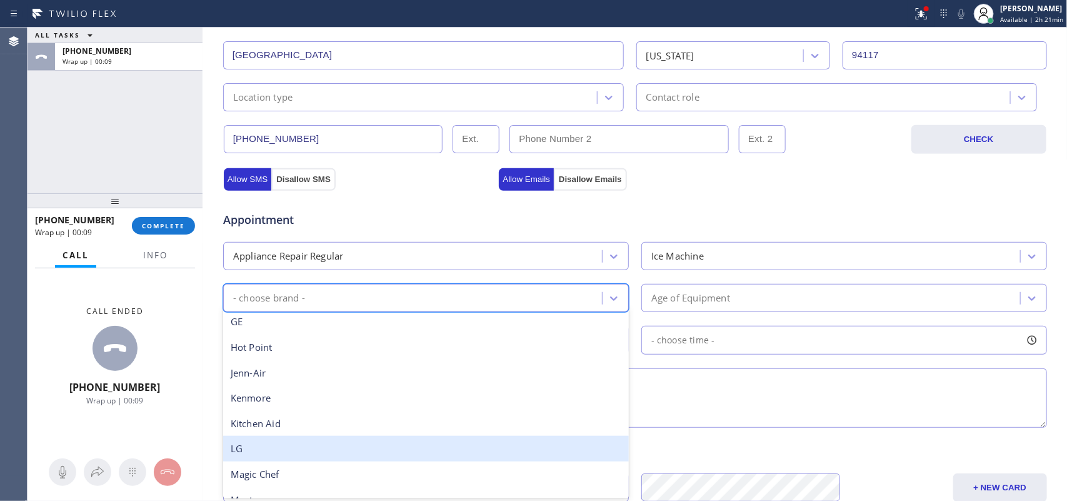
scroll to position [234, 0]
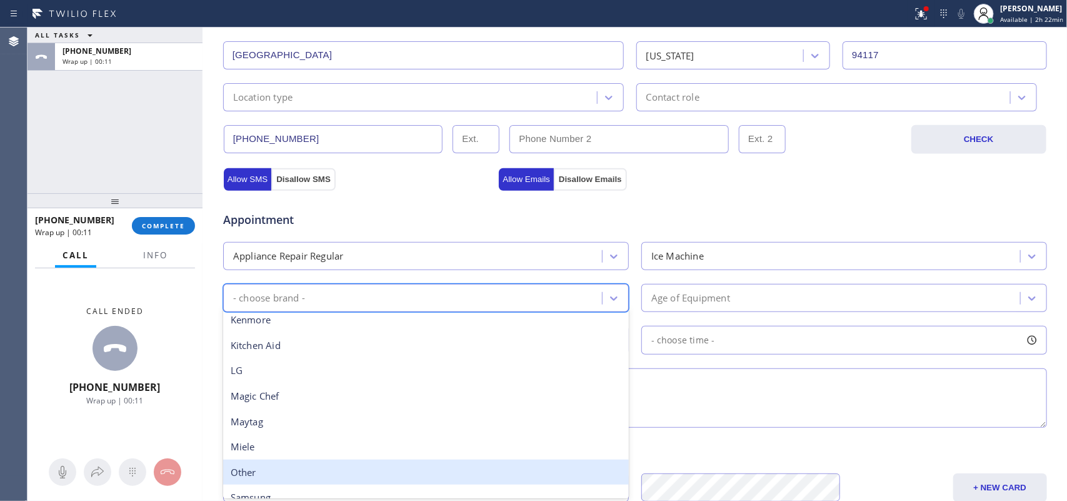
click at [297, 470] on div "Other" at bounding box center [426, 472] width 406 height 26
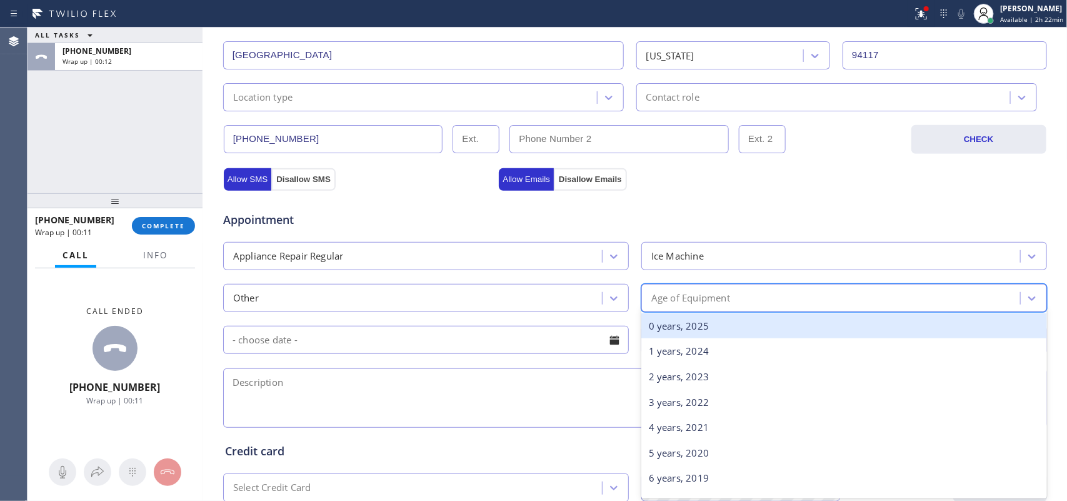
click at [691, 291] on div "Age of Equipment" at bounding box center [832, 298] width 375 height 22
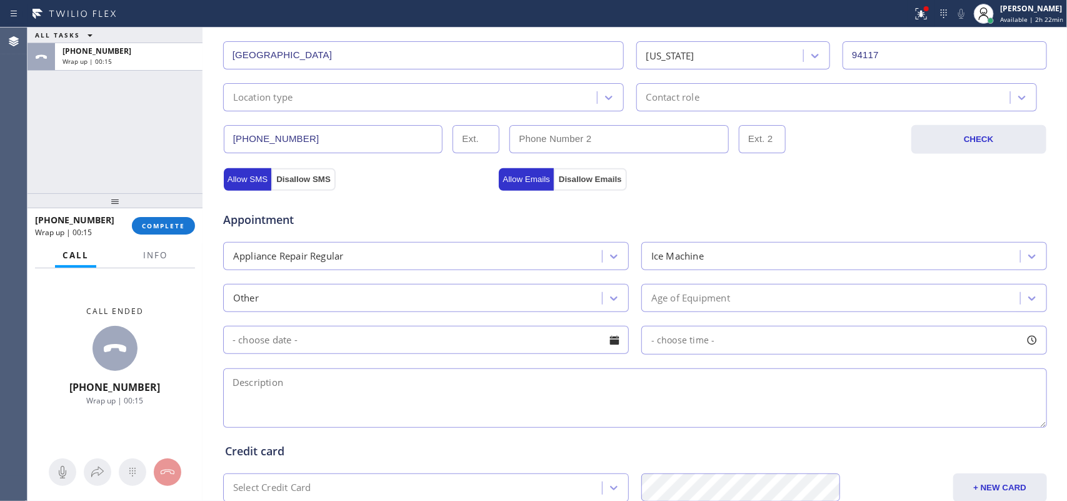
click at [545, 416] on textarea at bounding box center [635, 397] width 824 height 59
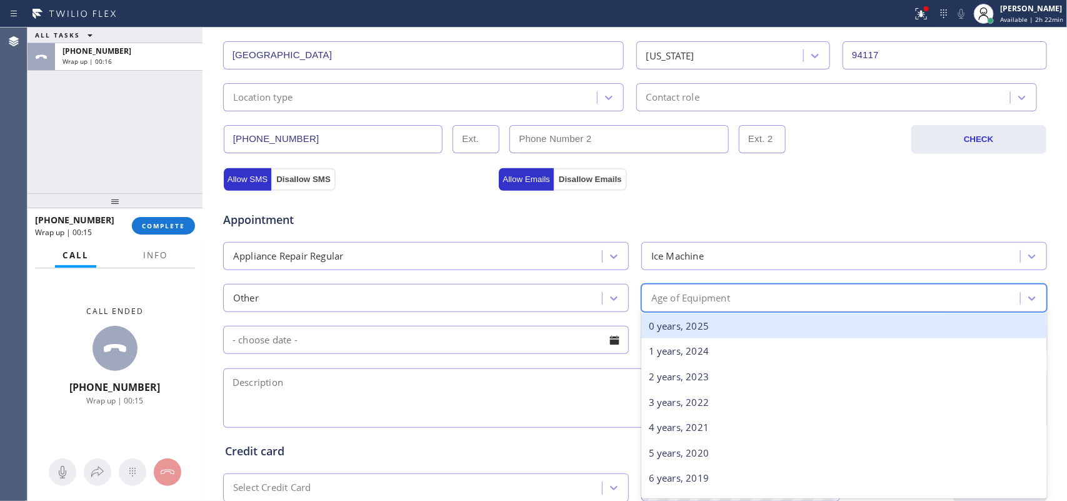
click at [763, 300] on div "Age of Equipment" at bounding box center [832, 298] width 375 height 22
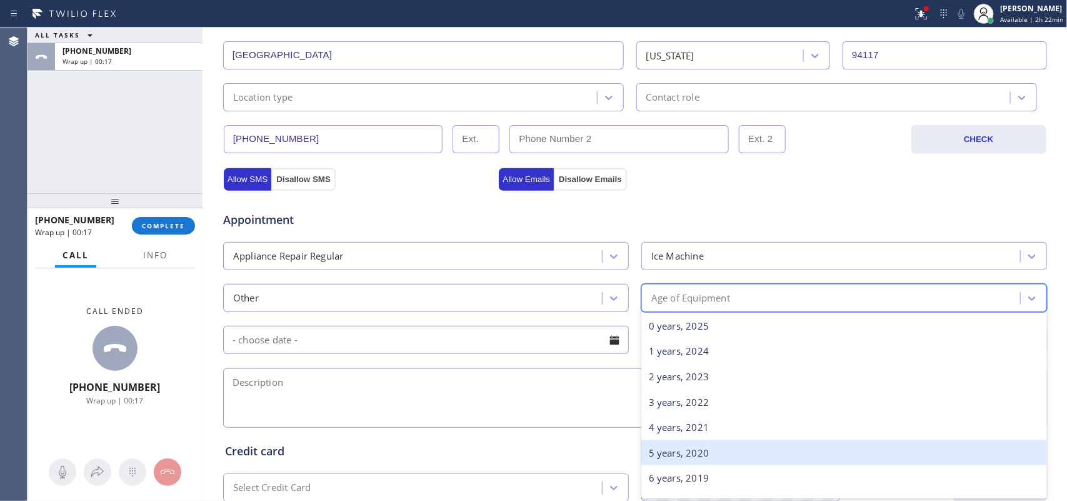
scroll to position [78, 0]
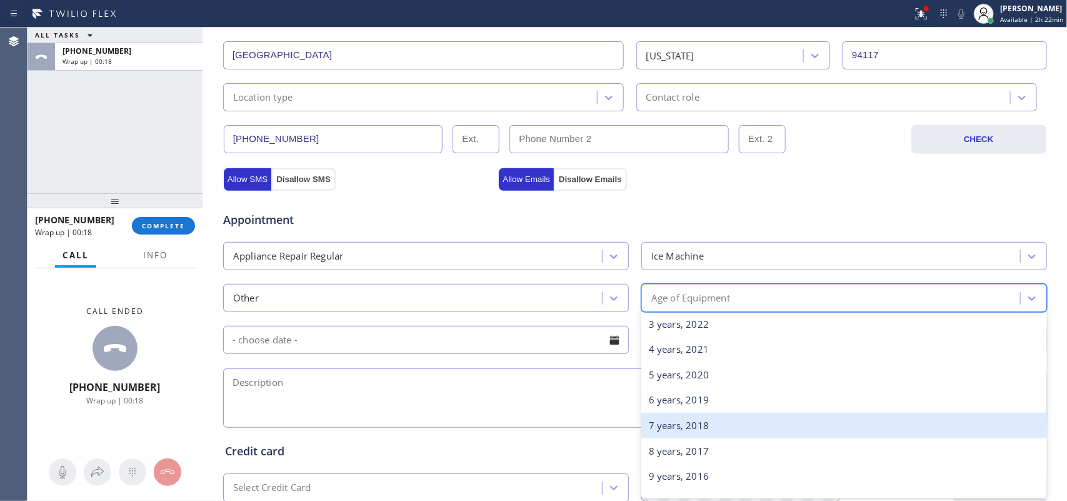
click at [702, 429] on div "7 years, 2018" at bounding box center [844, 425] width 406 height 26
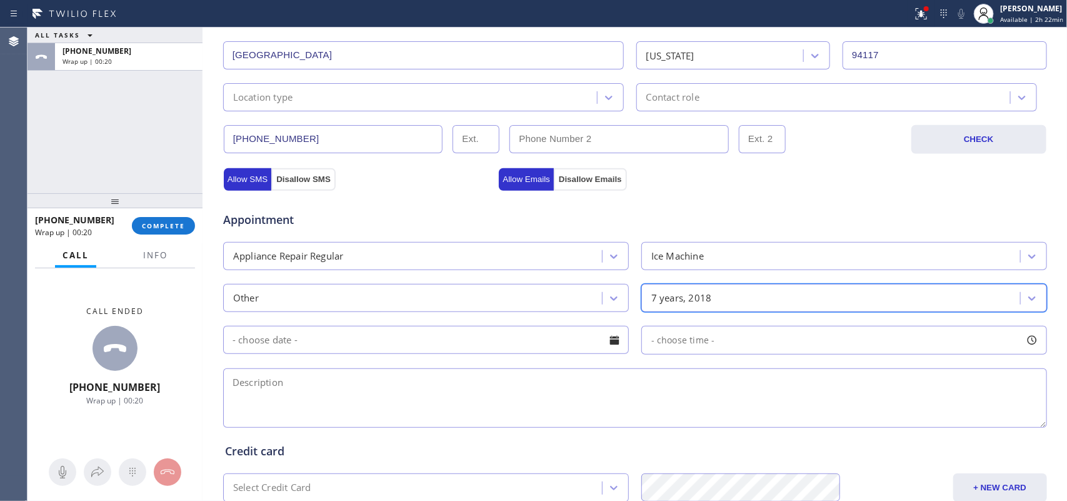
scroll to position [470, 0]
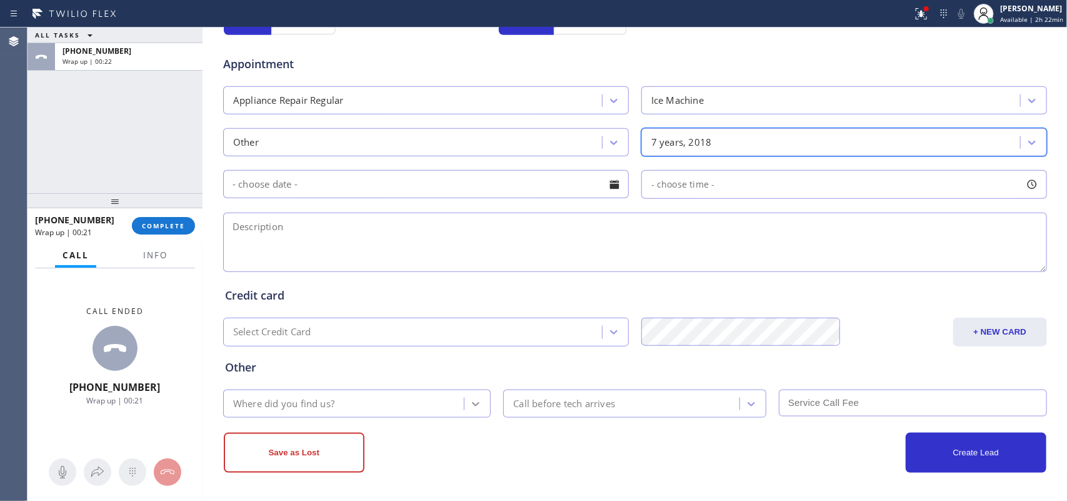
click at [472, 407] on icon at bounding box center [475, 403] width 12 height 12
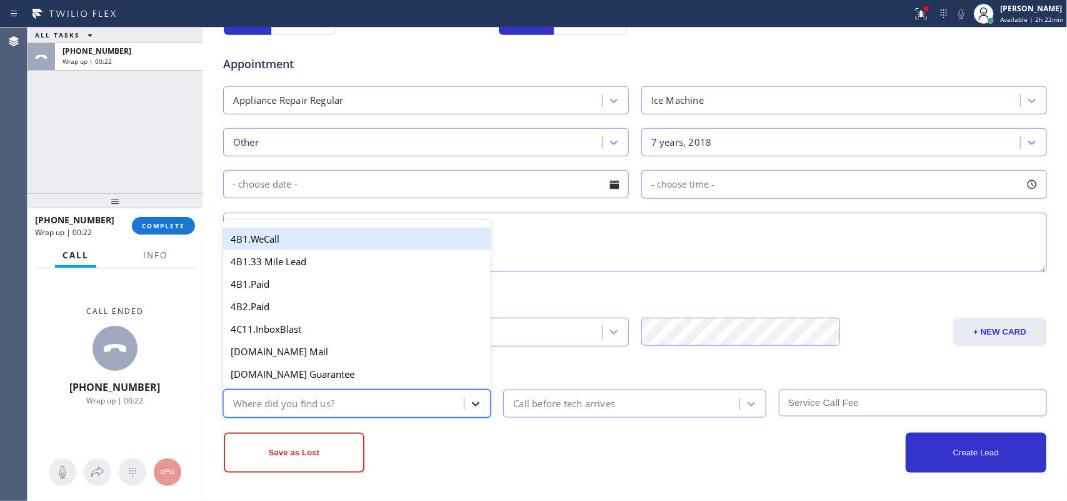
type input "g"
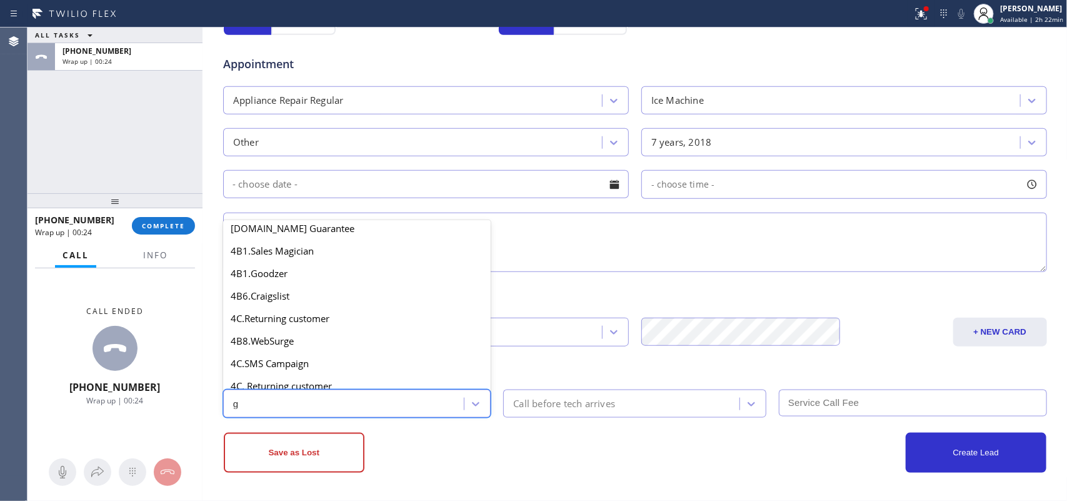
scroll to position [234, 0]
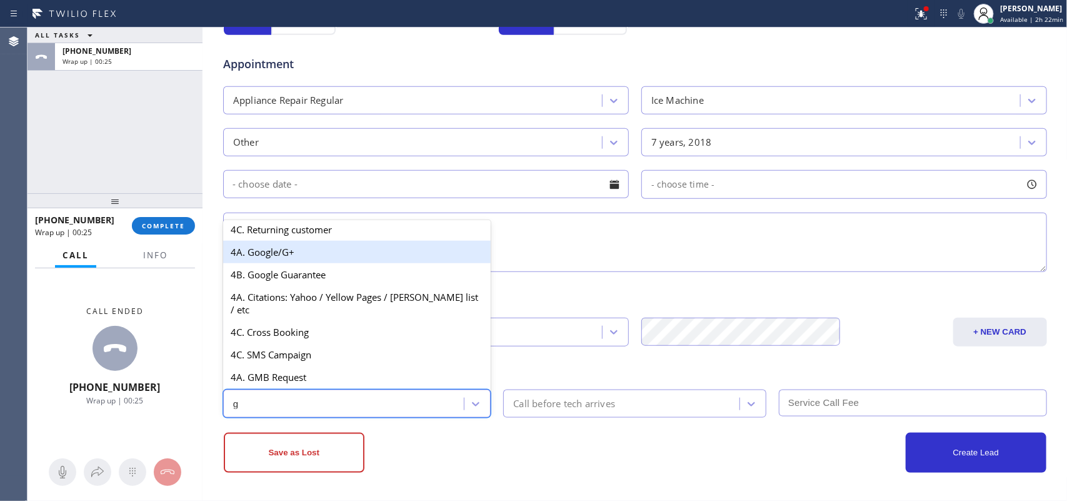
click at [295, 256] on div "4A. Google/G+" at bounding box center [357, 252] width 268 height 22
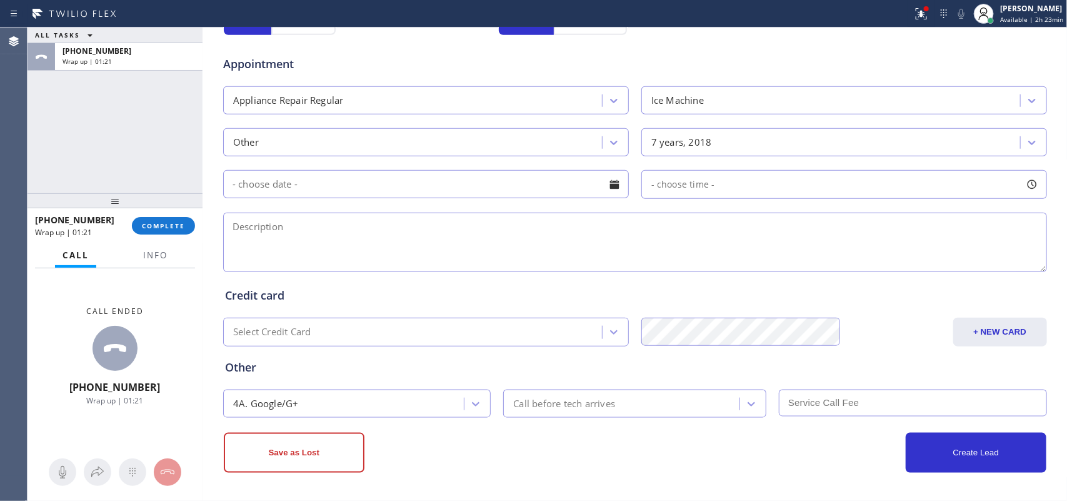
click at [383, 251] on textarea at bounding box center [635, 241] width 824 height 59
paste textarea "94117 Christie Manitowalk/ commercial ice machine / 7 years old/ turned off yes…"
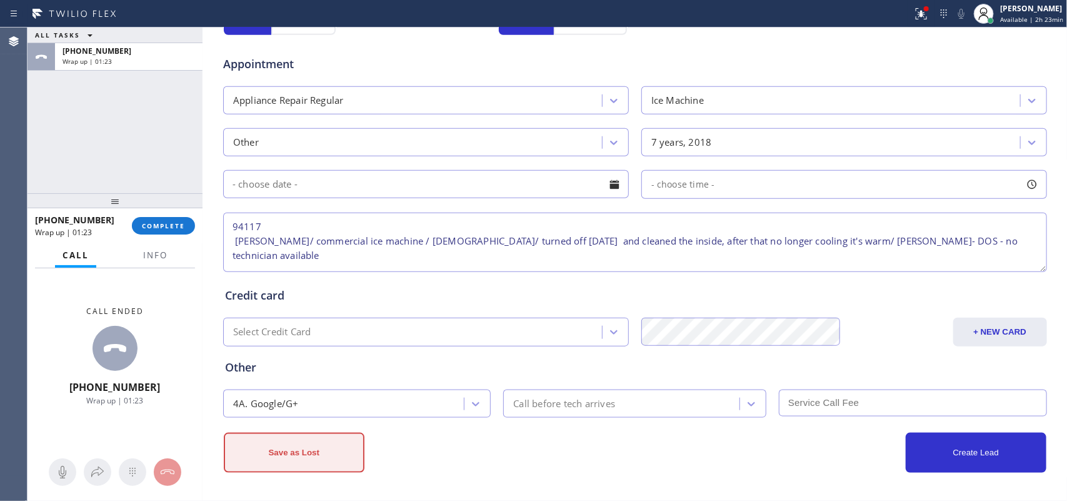
type textarea "94117 Christie Manitowalk/ commercial ice machine / 7 years old/ turned off yes…"
click at [297, 447] on button "Save as Lost" at bounding box center [294, 452] width 141 height 40
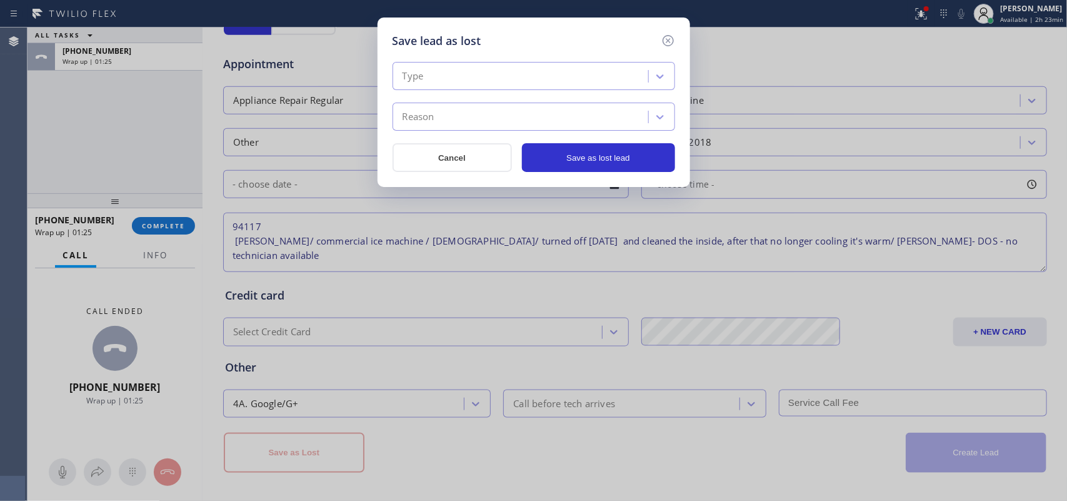
click at [612, 76] on div "Type" at bounding box center [522, 77] width 252 height 22
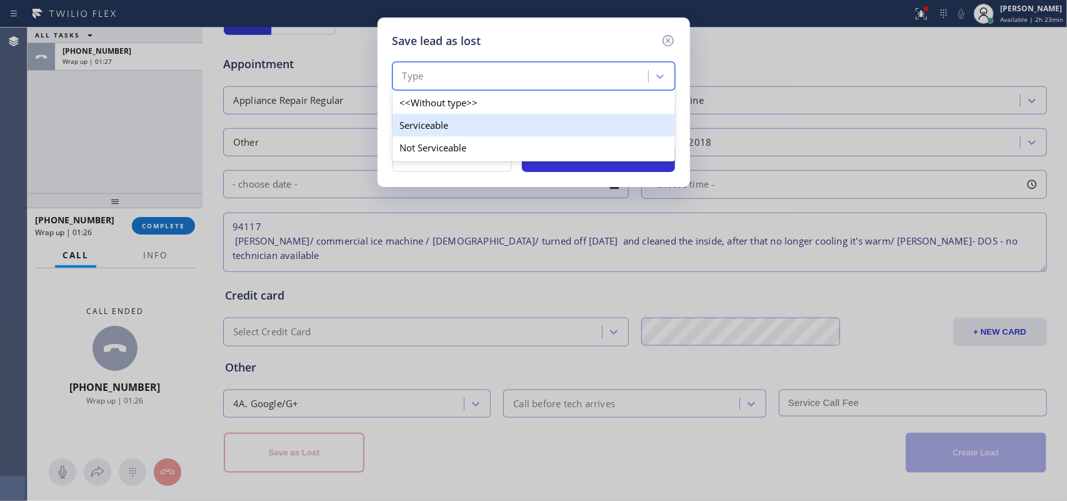
click at [563, 129] on div "Serviceable" at bounding box center [533, 125] width 282 height 22
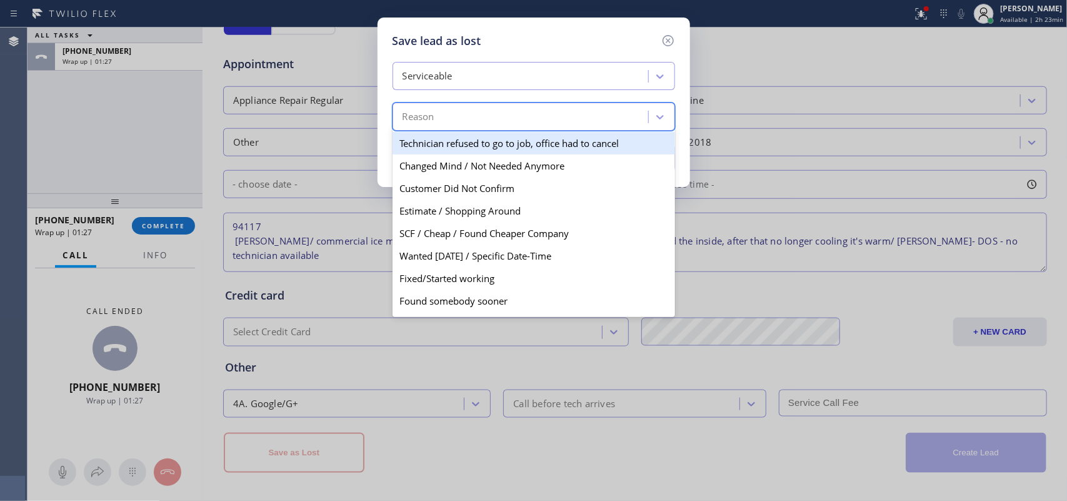
click at [566, 124] on div "Reason" at bounding box center [522, 117] width 252 height 22
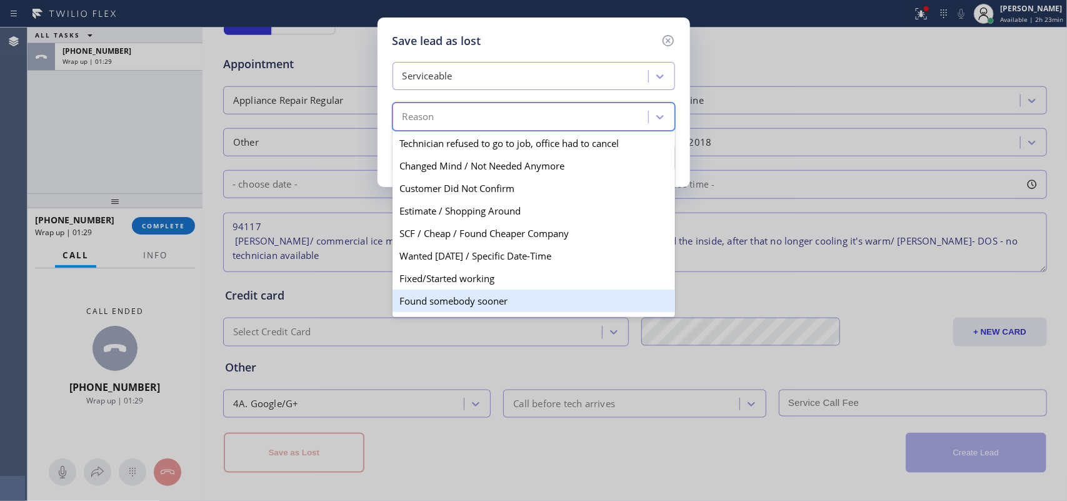
scroll to position [73, 0]
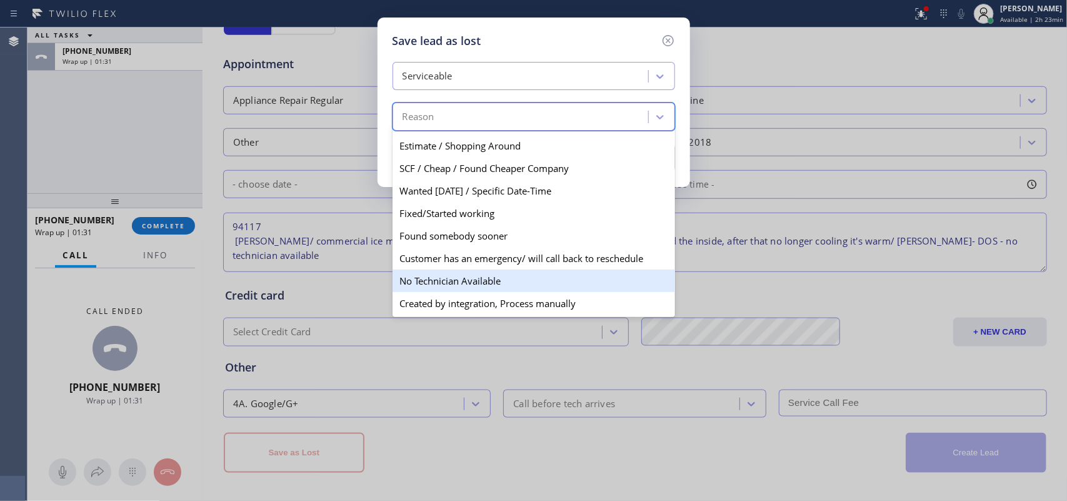
click at [503, 277] on div "No Technician Available" at bounding box center [533, 280] width 282 height 22
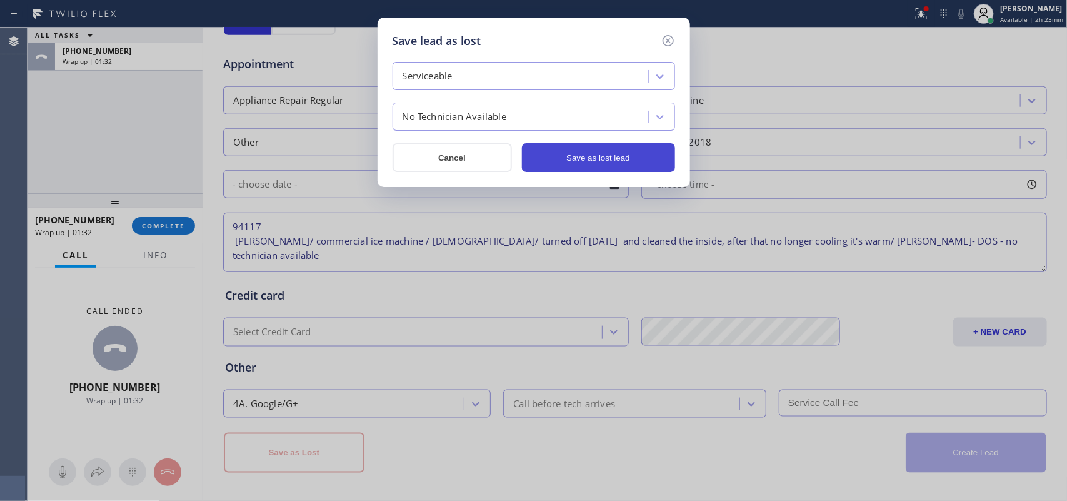
click at [601, 156] on button "Save as lost lead" at bounding box center [598, 157] width 153 height 29
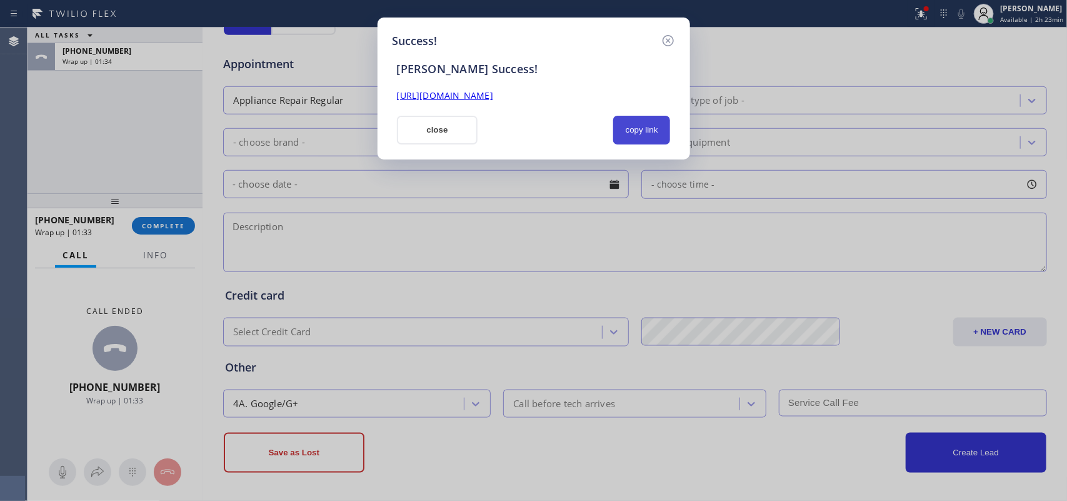
click at [639, 130] on button "copy link" at bounding box center [641, 130] width 57 height 29
click at [493, 92] on link "https://erp.apollosoft.co/customer/757153#portlet_lead" at bounding box center [445, 95] width 96 height 12
click at [449, 137] on button "close" at bounding box center [437, 130] width 81 height 29
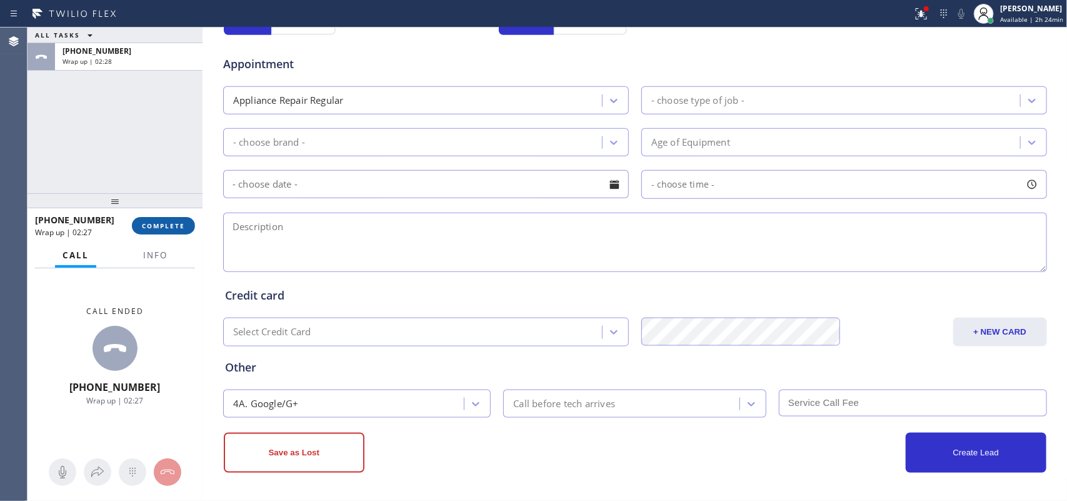
click at [169, 228] on span "COMPLETE" at bounding box center [163, 225] width 43 height 9
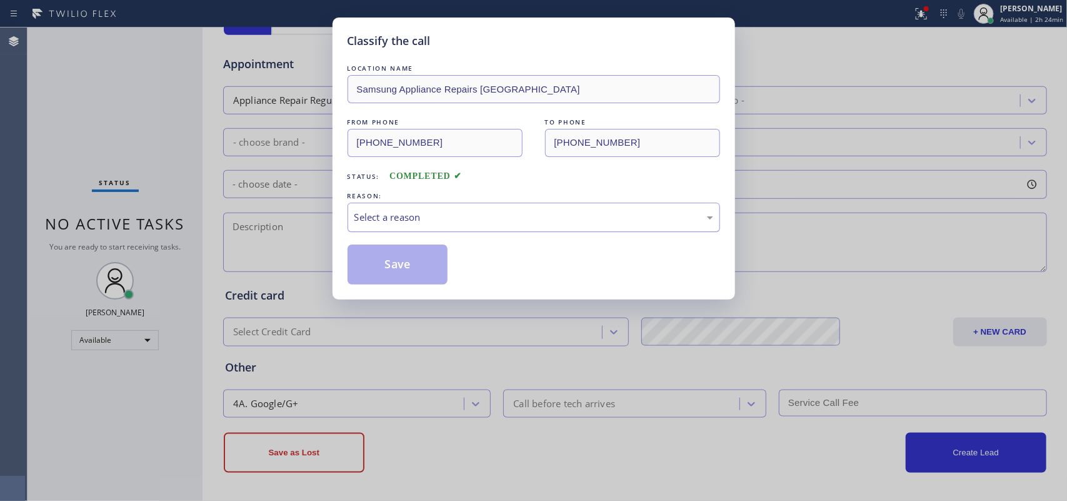
click at [495, 216] on div "Select a reason" at bounding box center [533, 217] width 359 height 14
click at [398, 263] on button "Save" at bounding box center [397, 264] width 101 height 40
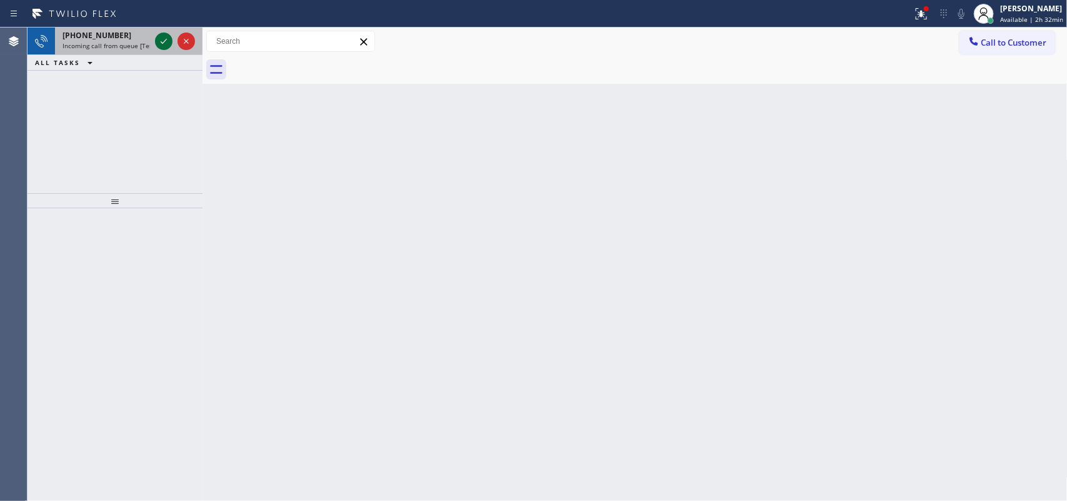
click at [157, 39] on icon at bounding box center [163, 41] width 15 height 15
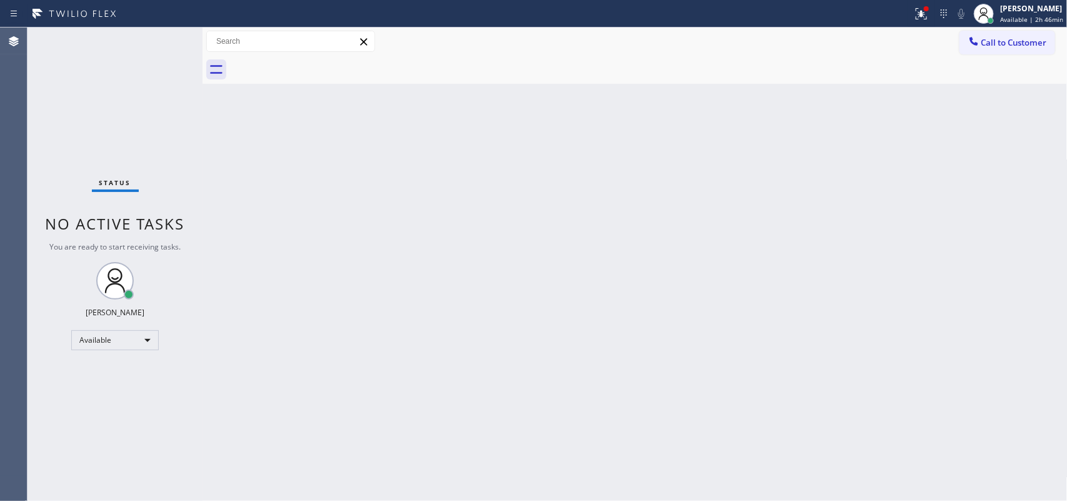
click at [164, 44] on div "Status No active tasks You are ready to start receiving tasks. [PERSON_NAME] Av…" at bounding box center [114, 263] width 175 height 473
click at [1024, 20] on span "Available | 2h 47min" at bounding box center [1031, 19] width 63 height 9
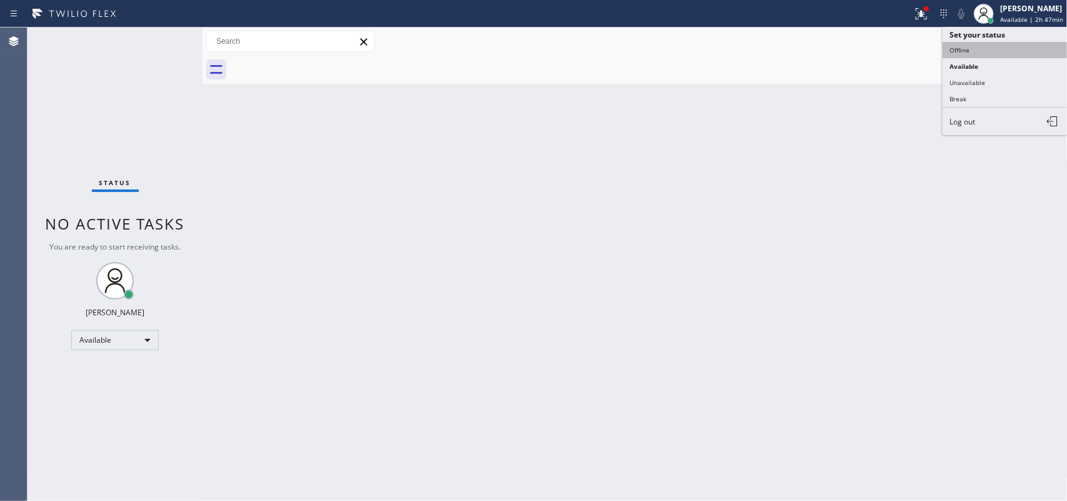
click at [1006, 51] on button "Offline" at bounding box center [1004, 50] width 125 height 16
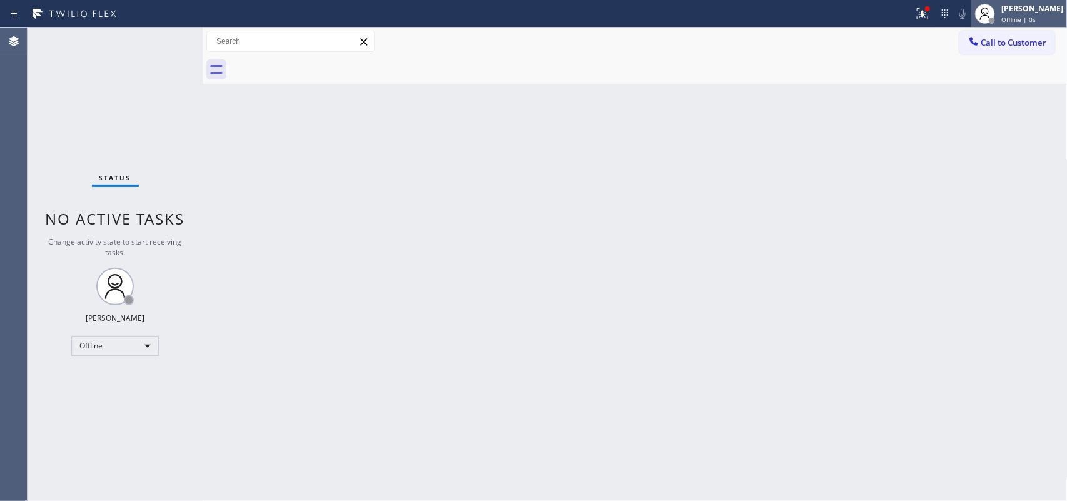
click at [1028, 17] on span "Offline | 0s" at bounding box center [1018, 19] width 34 height 9
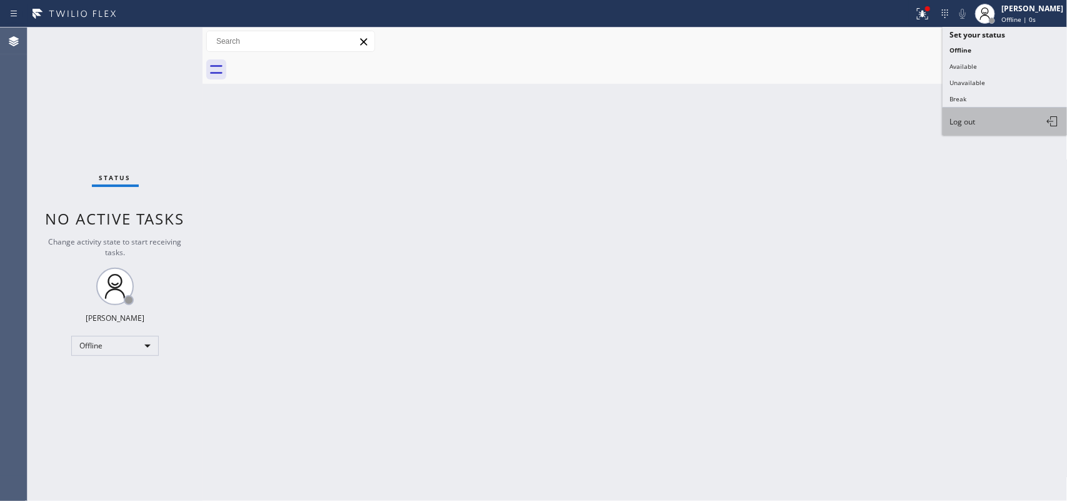
click at [998, 111] on button "Log out" at bounding box center [1004, 120] width 125 height 27
